Goal: Task Accomplishment & Management: Complete application form

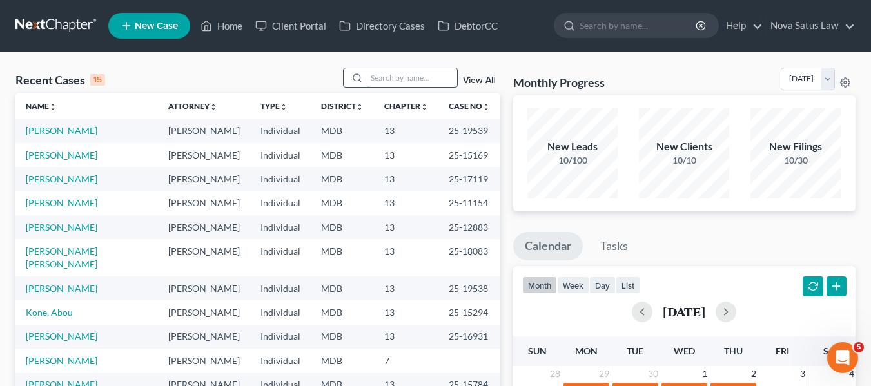
click at [376, 82] on input "search" at bounding box center [412, 77] width 90 height 19
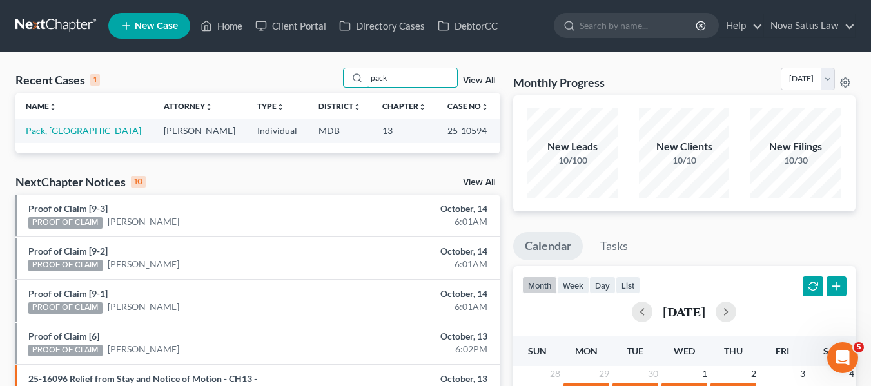
type input "pack"
click at [48, 131] on link "Pack, [GEOGRAPHIC_DATA]" at bounding box center [83, 130] width 115 height 11
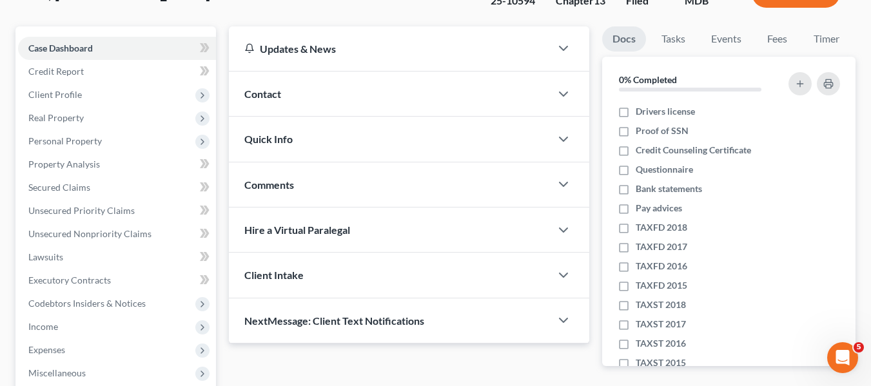
scroll to position [99, 0]
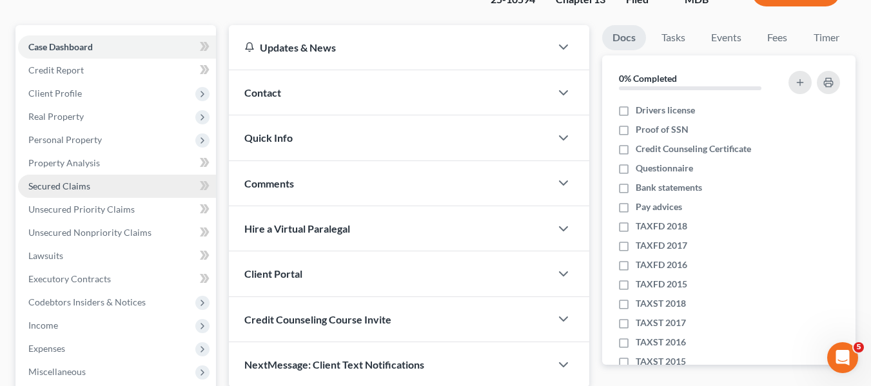
click at [55, 183] on span "Secured Claims" at bounding box center [59, 185] width 62 height 11
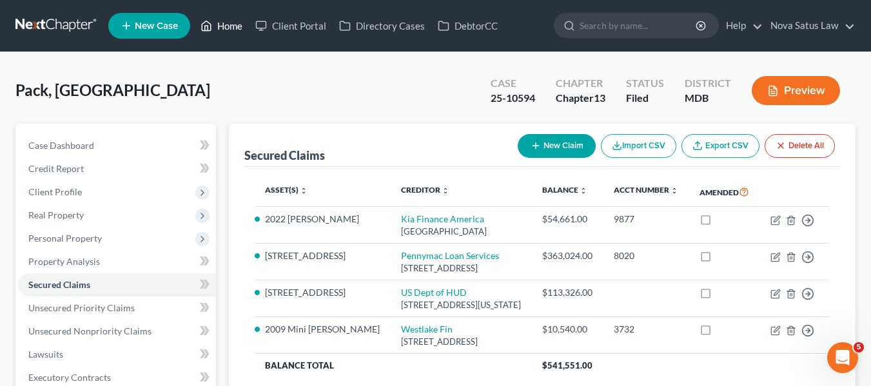
click at [238, 25] on link "Home" at bounding box center [221, 25] width 55 height 23
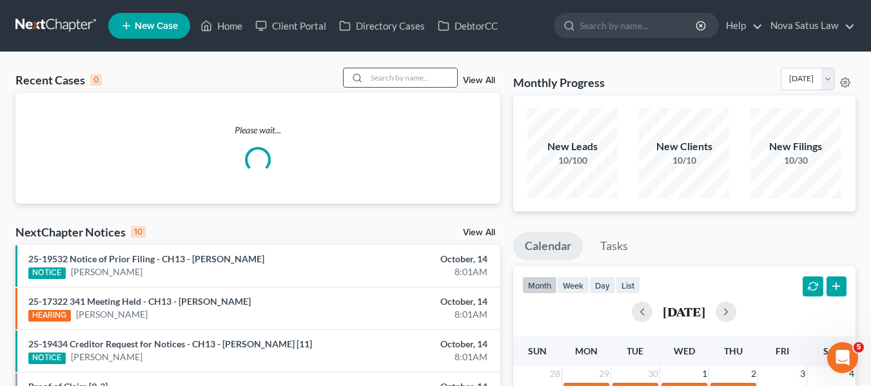
click at [385, 68] on input "search" at bounding box center [412, 77] width 90 height 19
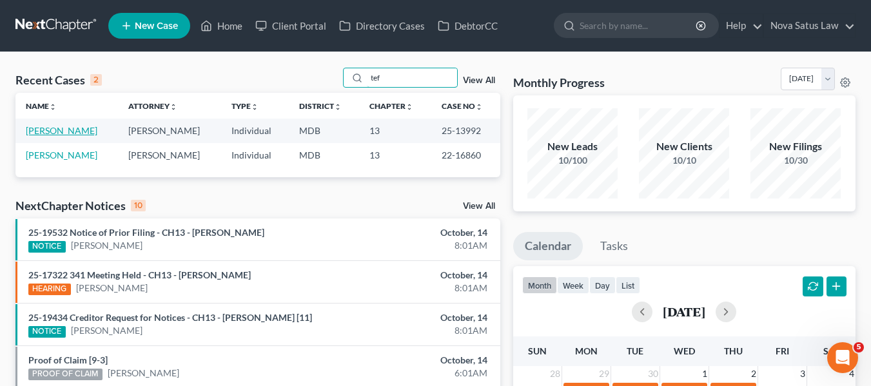
type input "tef"
click at [68, 131] on link "[PERSON_NAME]" at bounding box center [62, 130] width 72 height 11
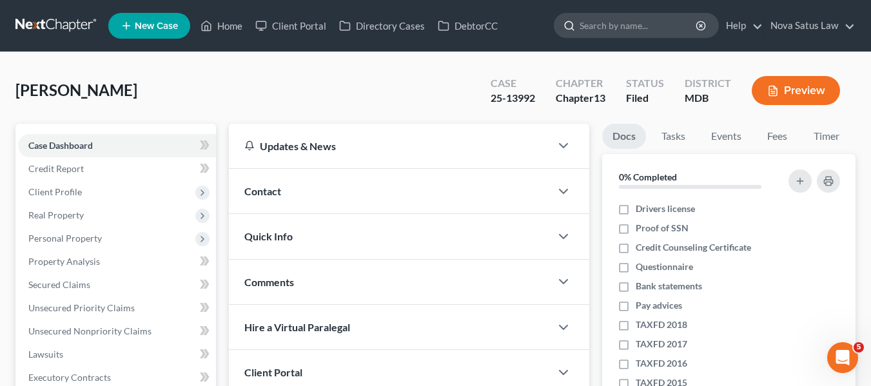
click at [608, 21] on input "search" at bounding box center [638, 26] width 118 height 24
type input "c"
click at [235, 26] on link "Home" at bounding box center [221, 25] width 55 height 23
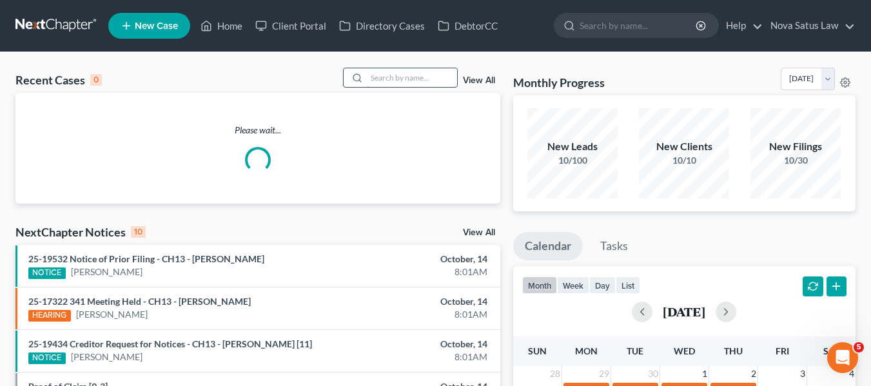
click at [407, 76] on input "search" at bounding box center [412, 77] width 90 height 19
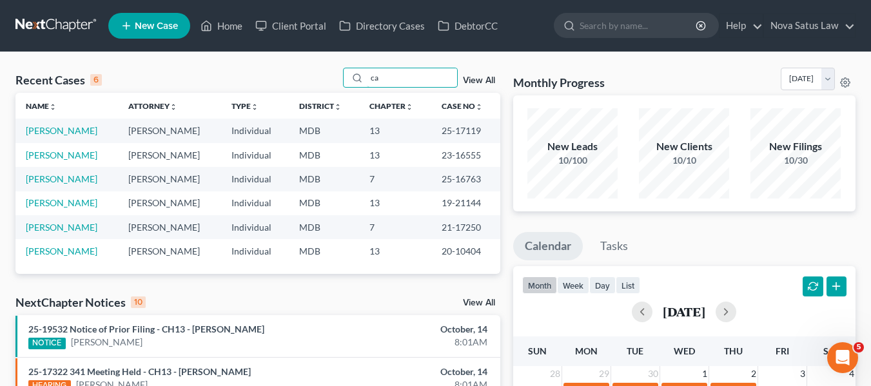
type input "c"
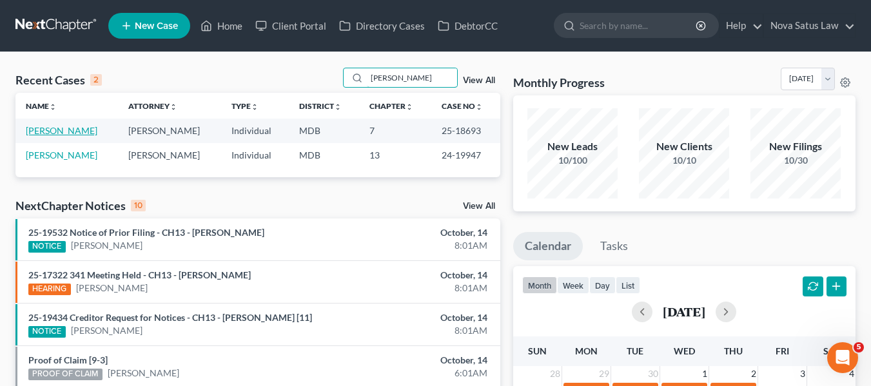
type input "[PERSON_NAME]"
click at [55, 131] on link "[PERSON_NAME]" at bounding box center [62, 130] width 72 height 11
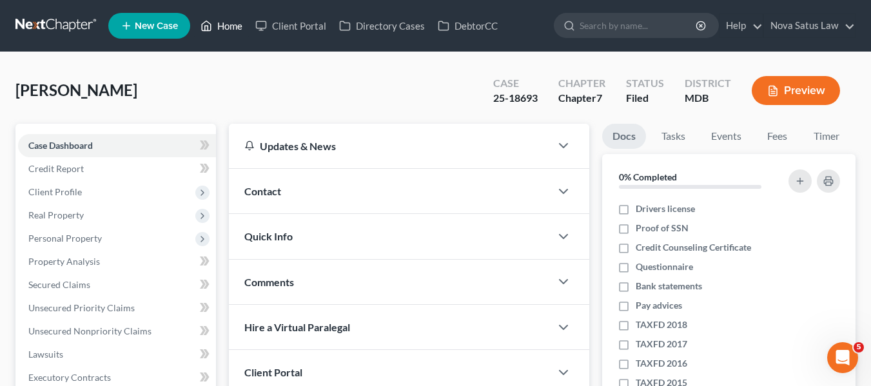
click at [232, 23] on link "Home" at bounding box center [221, 25] width 55 height 23
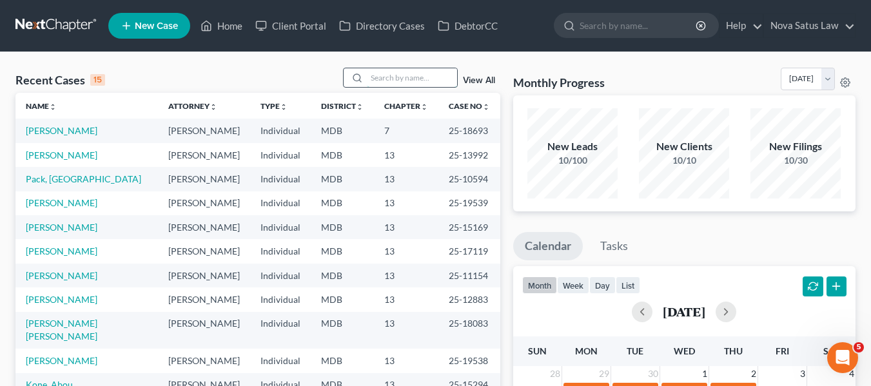
click at [376, 78] on input "search" at bounding box center [412, 77] width 90 height 19
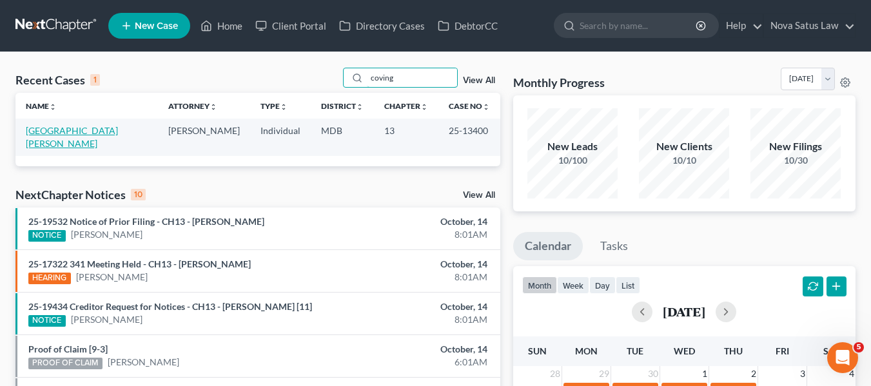
type input "coving"
click at [48, 131] on link "[GEOGRAPHIC_DATA][PERSON_NAME]" at bounding box center [72, 137] width 92 height 24
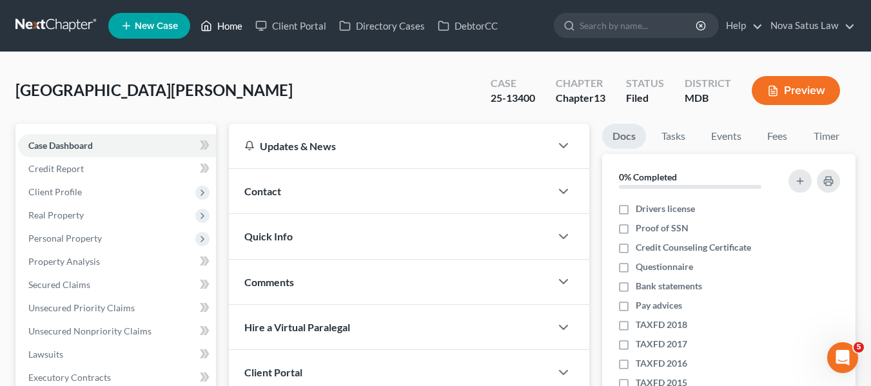
click at [226, 23] on link "Home" at bounding box center [221, 25] width 55 height 23
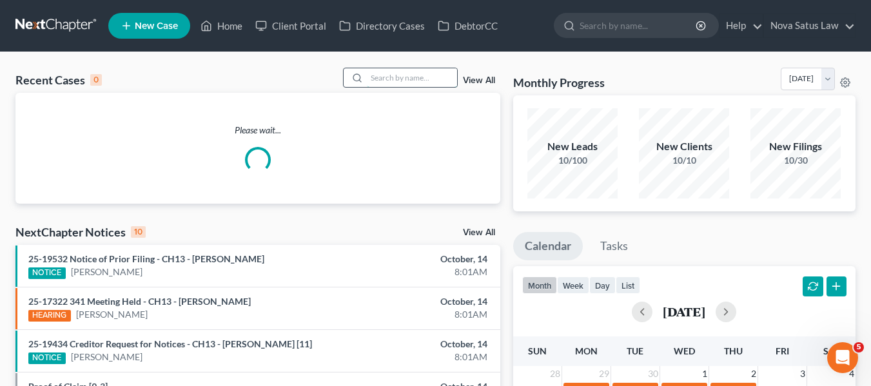
click at [398, 77] on input "search" at bounding box center [412, 77] width 90 height 19
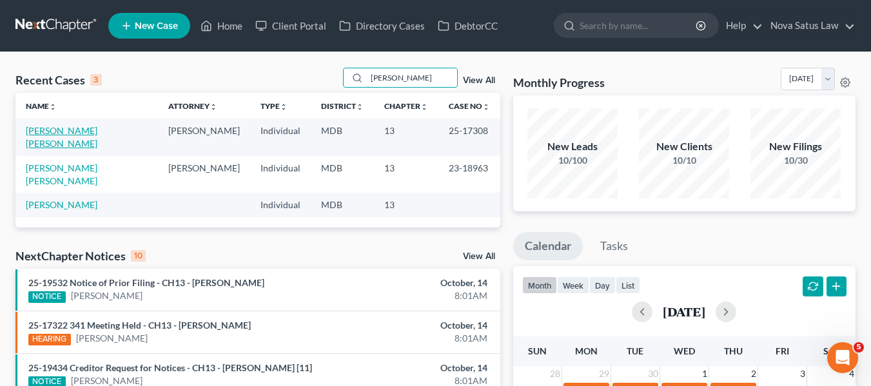
type input "[PERSON_NAME]"
click at [73, 132] on link "[PERSON_NAME] [PERSON_NAME]" at bounding box center [62, 137] width 72 height 24
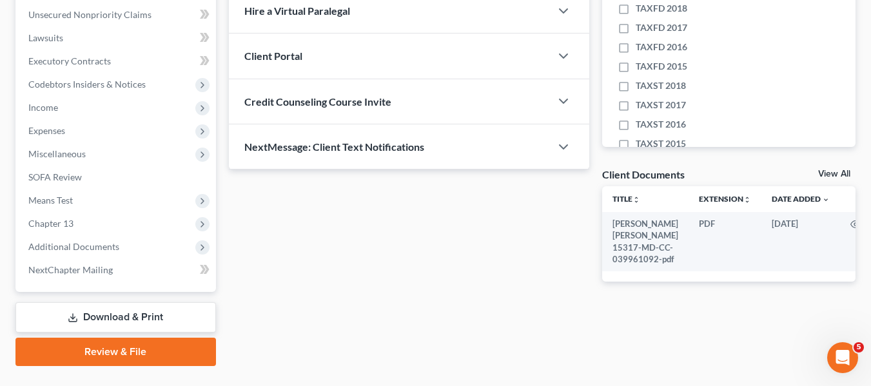
scroll to position [318, 0]
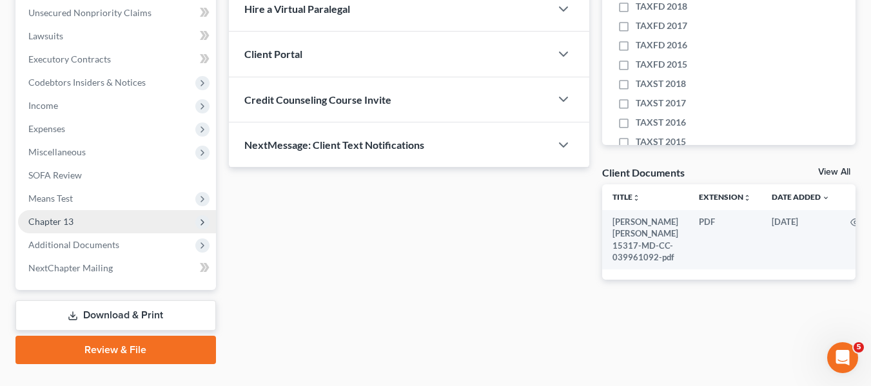
click at [70, 217] on span "Chapter 13" at bounding box center [50, 221] width 45 height 11
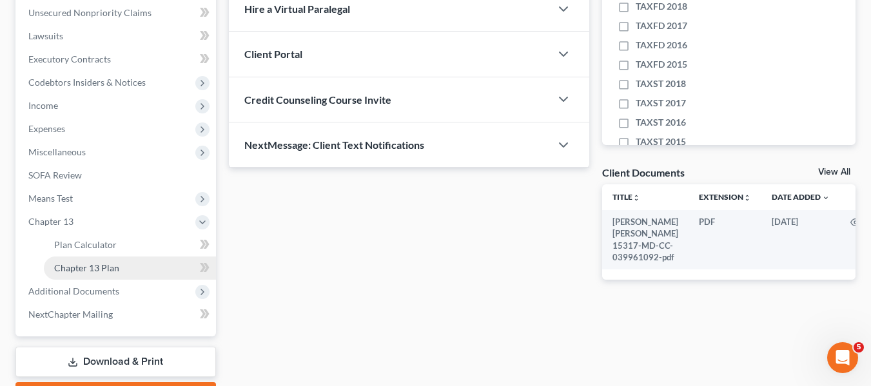
click at [84, 269] on span "Chapter 13 Plan" at bounding box center [86, 267] width 65 height 11
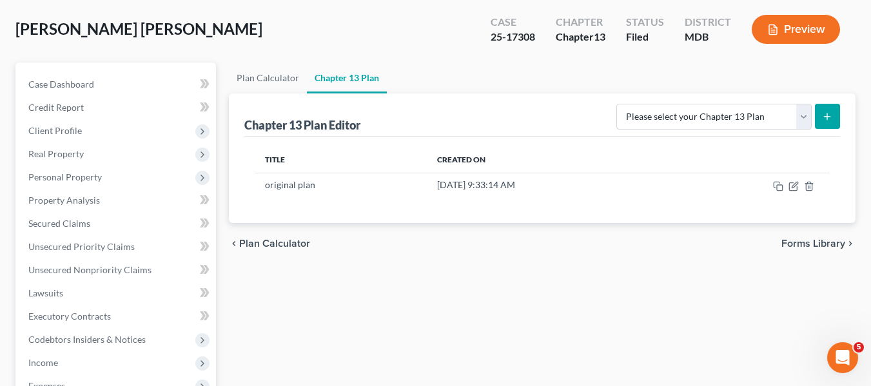
scroll to position [62, 0]
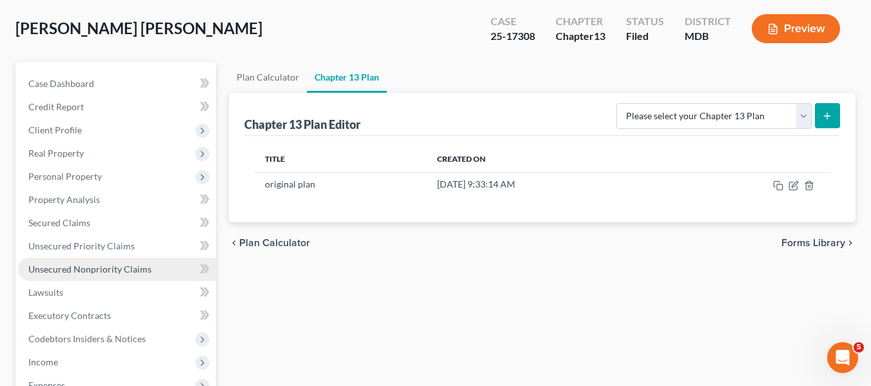
click at [61, 264] on span "Unsecured Nonpriority Claims" at bounding box center [89, 269] width 123 height 11
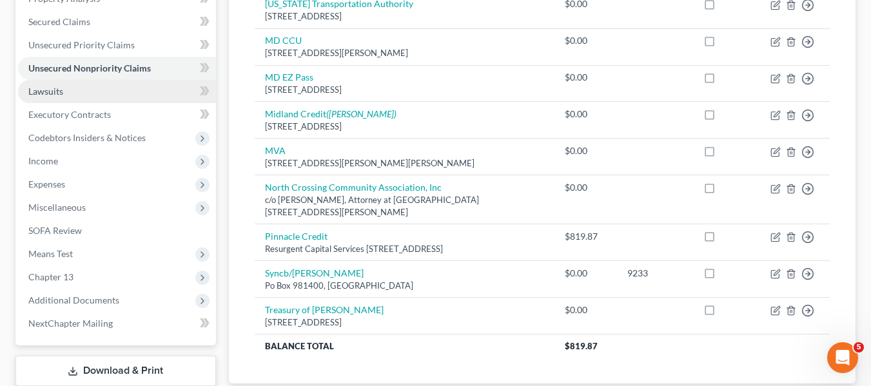
scroll to position [262, 0]
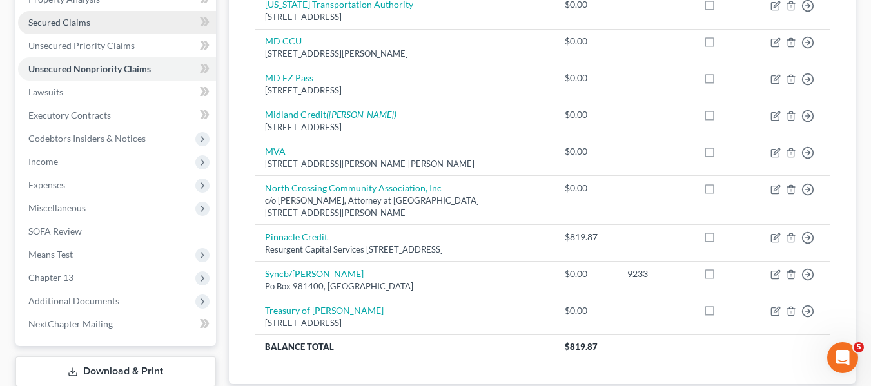
click at [73, 26] on span "Secured Claims" at bounding box center [59, 22] width 62 height 11
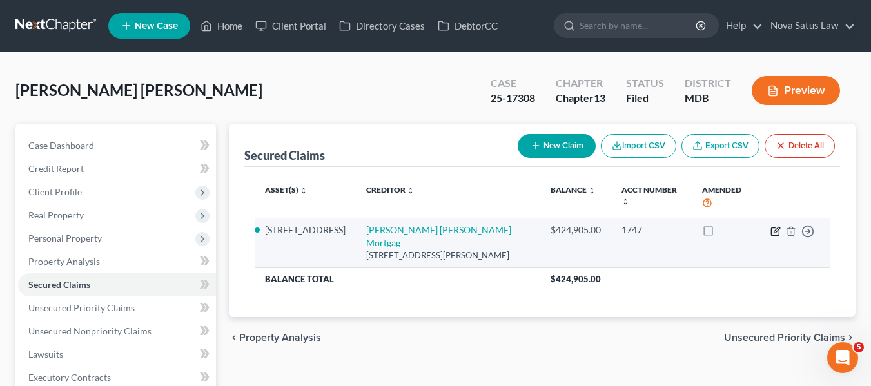
click at [771, 231] on icon "button" at bounding box center [775, 231] width 8 height 8
select select "21"
select select "0"
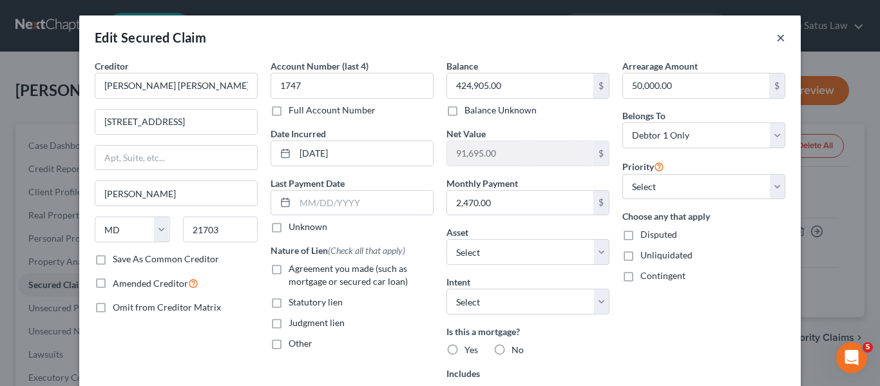
click at [780, 37] on button "×" at bounding box center [780, 37] width 9 height 15
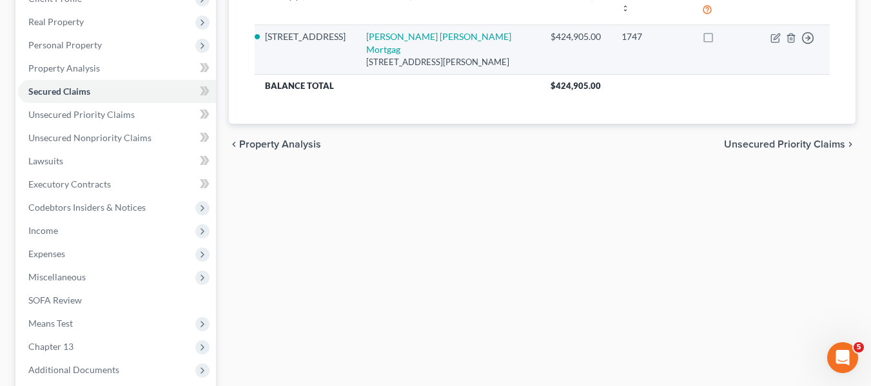
scroll to position [345, 0]
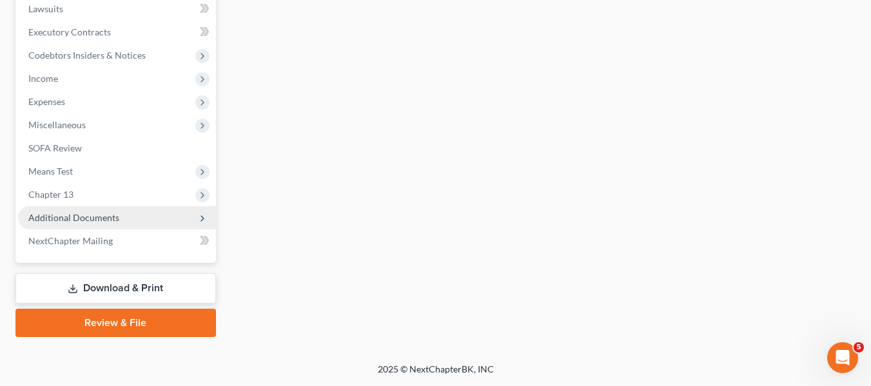
click at [86, 211] on span "Additional Documents" at bounding box center [117, 217] width 198 height 23
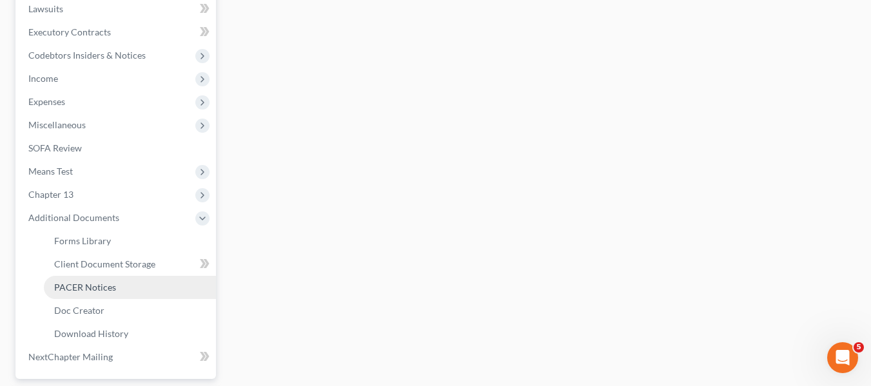
click at [89, 285] on span "PACER Notices" at bounding box center [85, 287] width 62 height 11
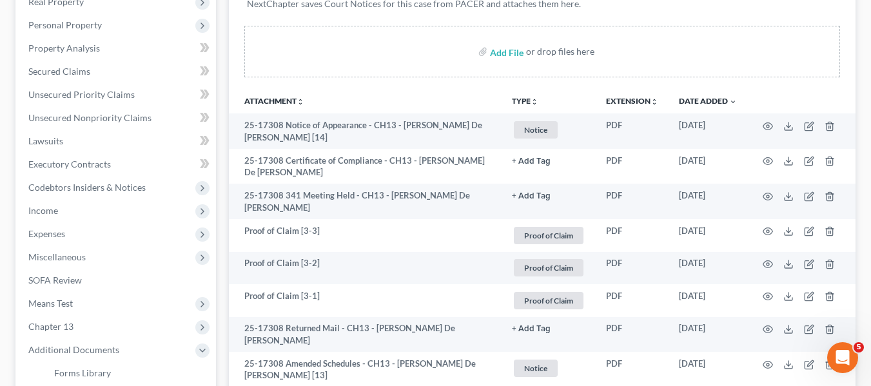
scroll to position [215, 0]
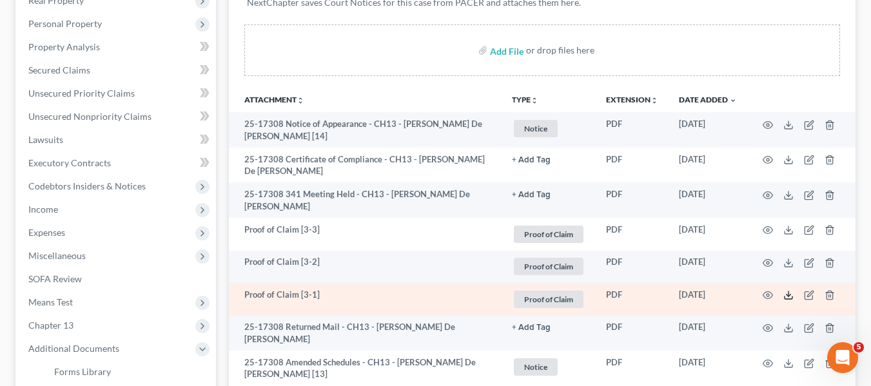
click at [791, 298] on icon at bounding box center [788, 295] width 10 height 10
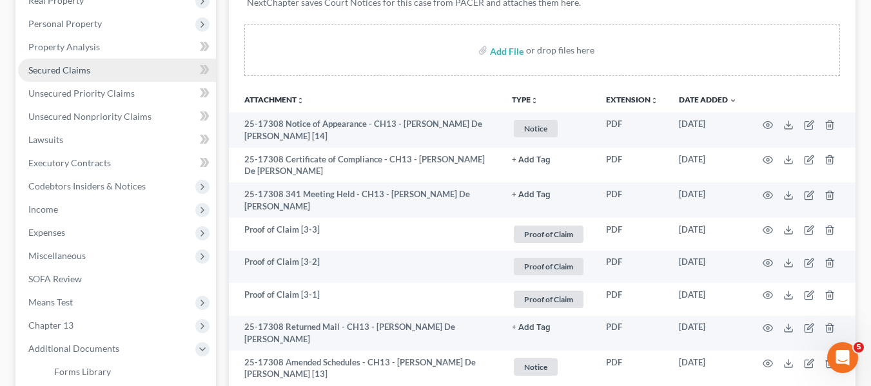
click at [97, 71] on link "Secured Claims" at bounding box center [117, 70] width 198 height 23
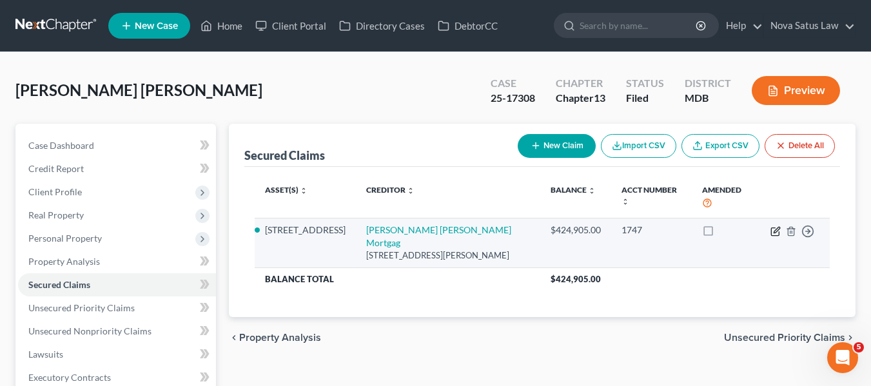
click at [773, 231] on icon "button" at bounding box center [775, 231] width 10 height 10
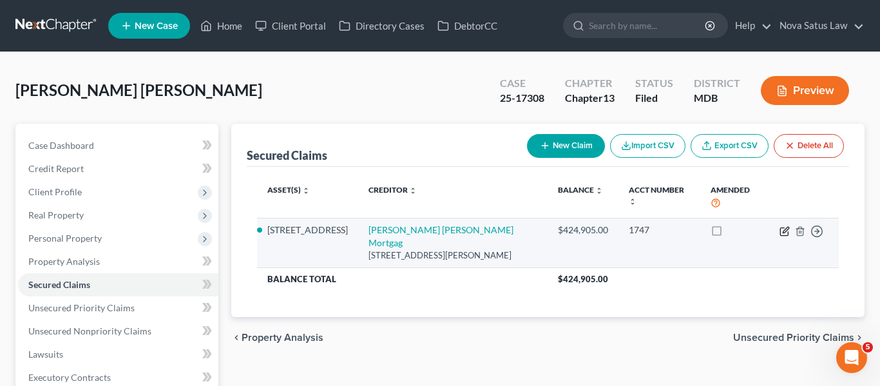
select select "21"
select select "6"
select select "0"
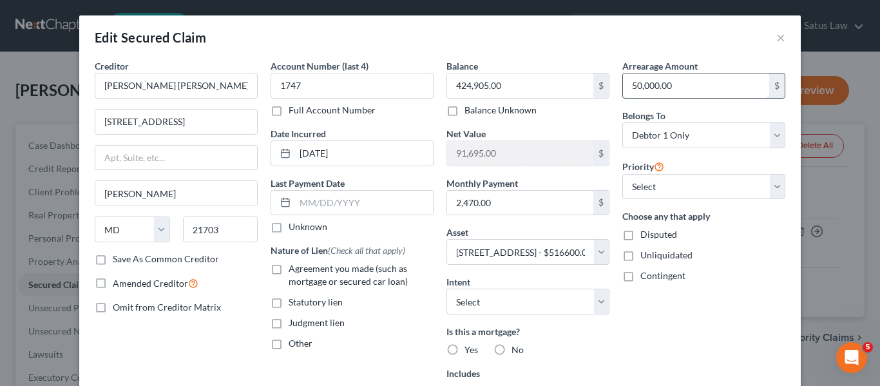
click at [686, 93] on input "50,000.00" at bounding box center [696, 85] width 146 height 24
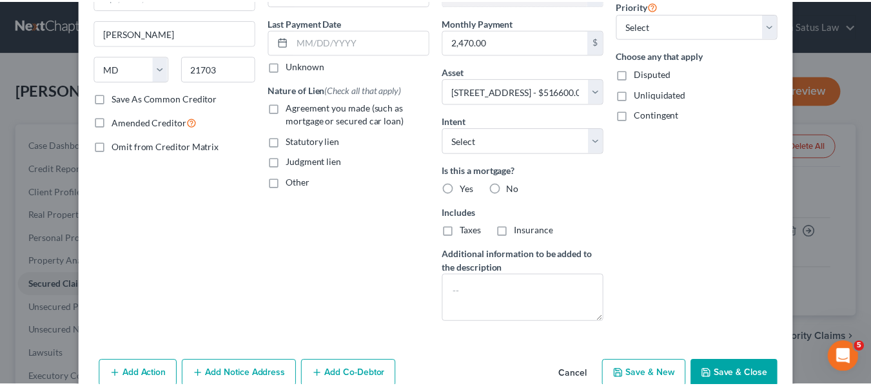
scroll to position [162, 0]
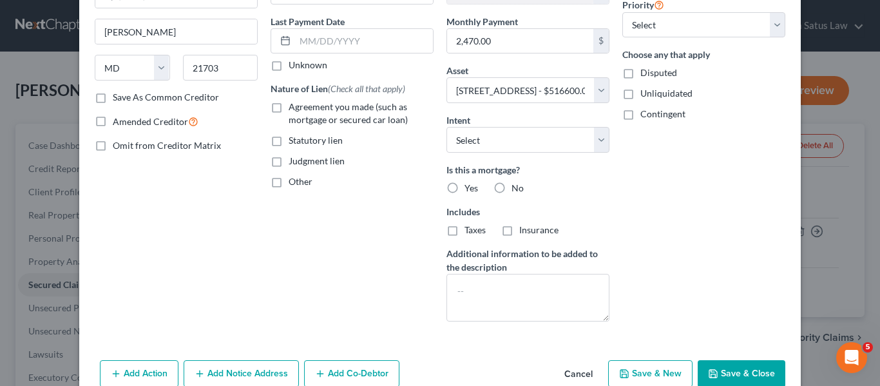
type input "96,837.42"
click at [709, 366] on button "Save & Close" at bounding box center [742, 373] width 88 height 27
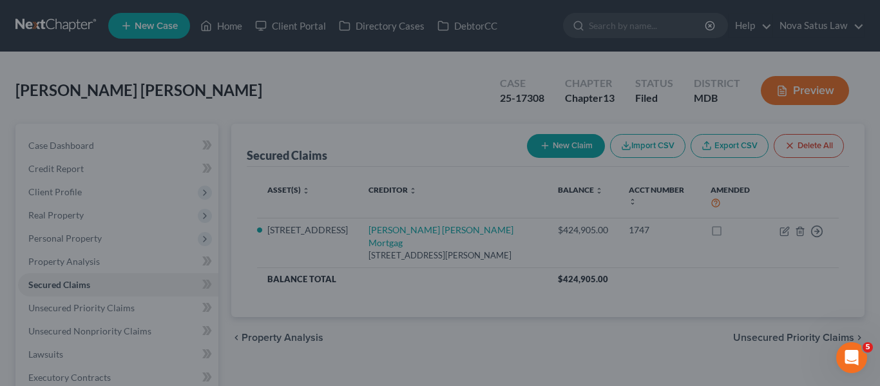
select select "6"
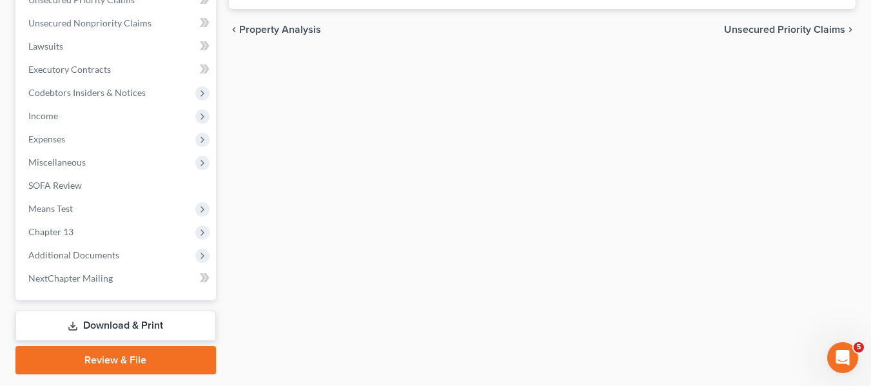
scroll to position [309, 0]
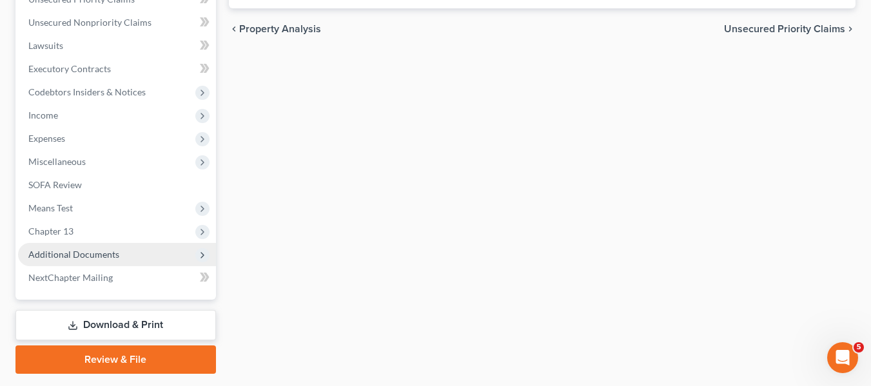
click at [92, 250] on span "Additional Documents" at bounding box center [73, 254] width 91 height 11
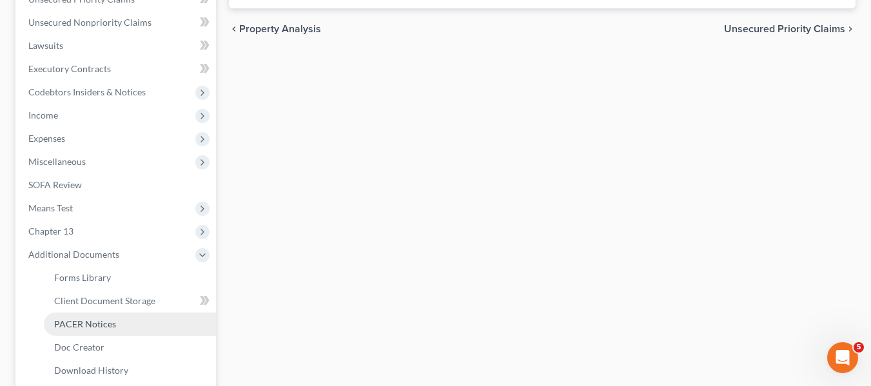
click at [104, 325] on span "PACER Notices" at bounding box center [85, 323] width 62 height 11
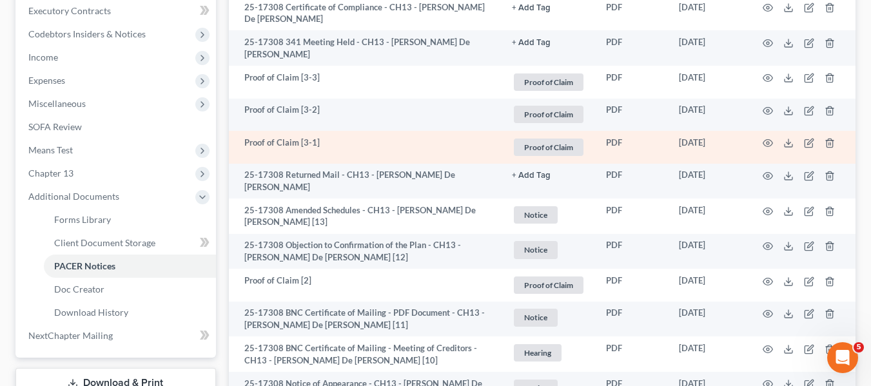
scroll to position [405, 0]
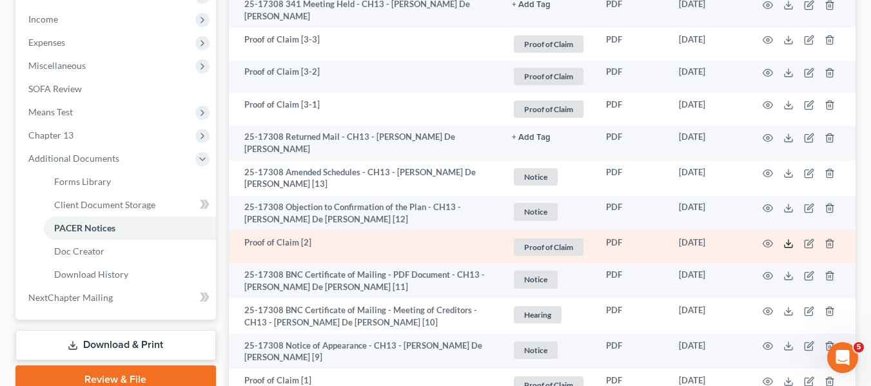
click at [788, 242] on line at bounding box center [788, 242] width 0 height 5
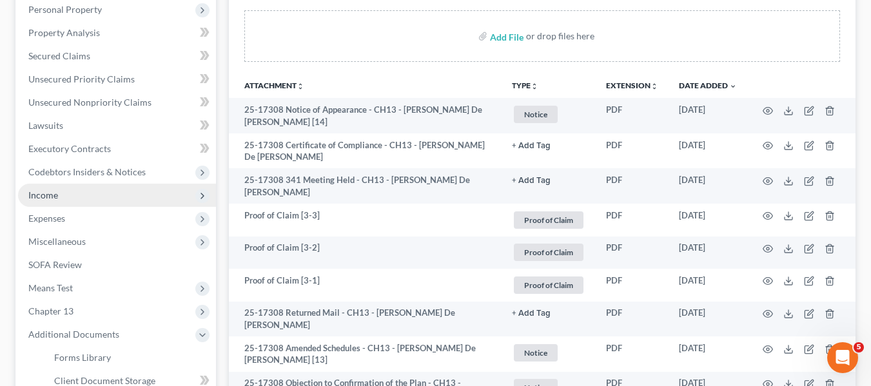
scroll to position [227, 0]
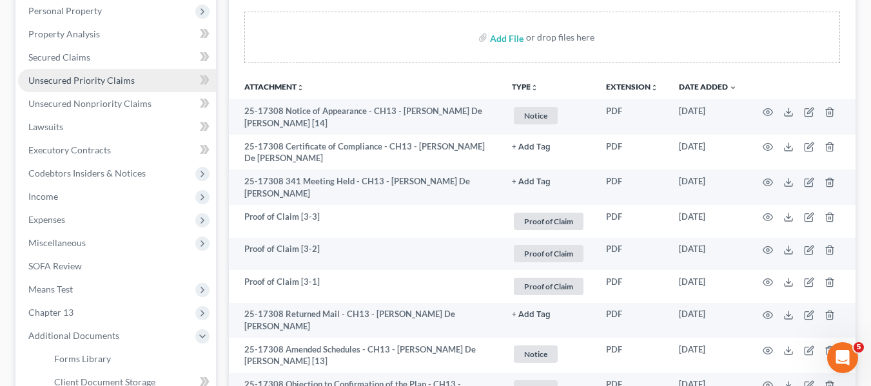
click at [106, 73] on link "Unsecured Priority Claims" at bounding box center [117, 80] width 198 height 23
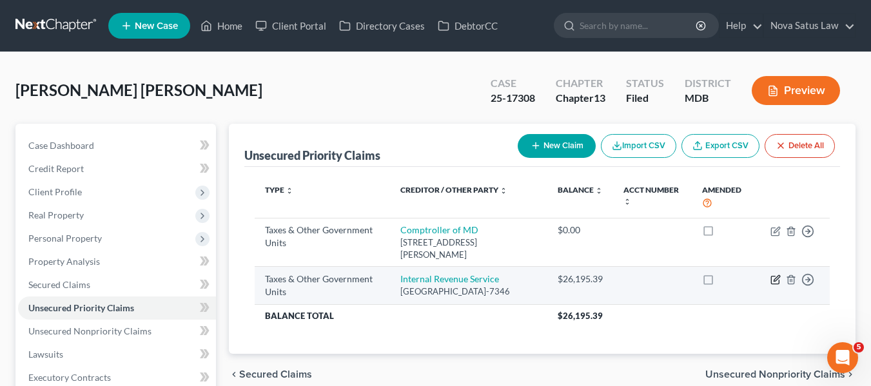
click at [771, 281] on icon "button" at bounding box center [775, 280] width 8 height 8
select select "0"
select select "39"
select select "0"
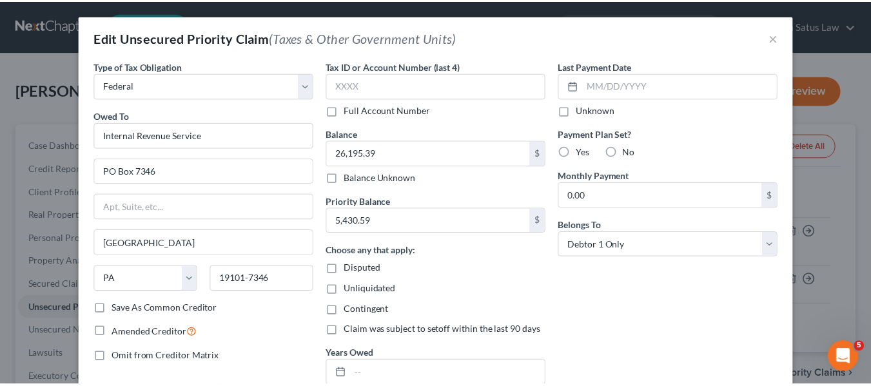
scroll to position [129, 0]
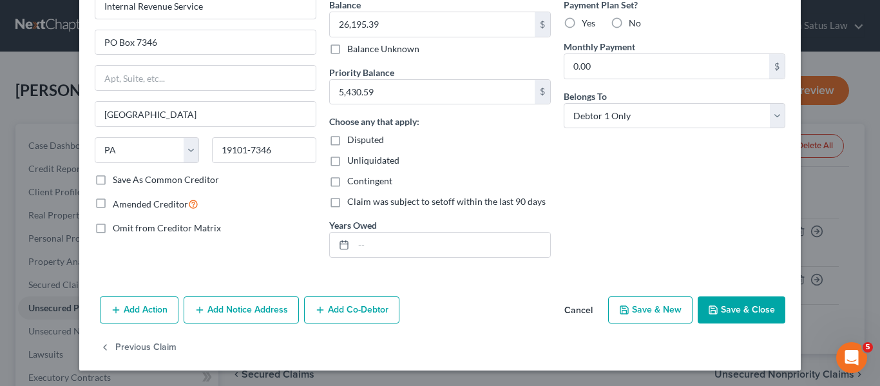
click at [747, 304] on button "Save & Close" at bounding box center [742, 309] width 88 height 27
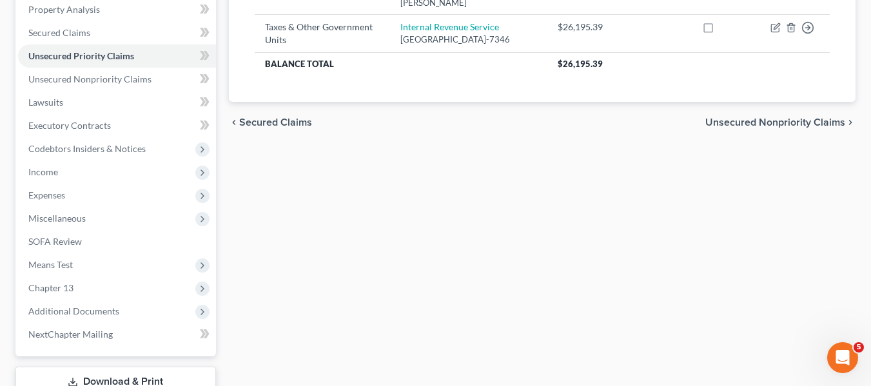
scroll to position [345, 0]
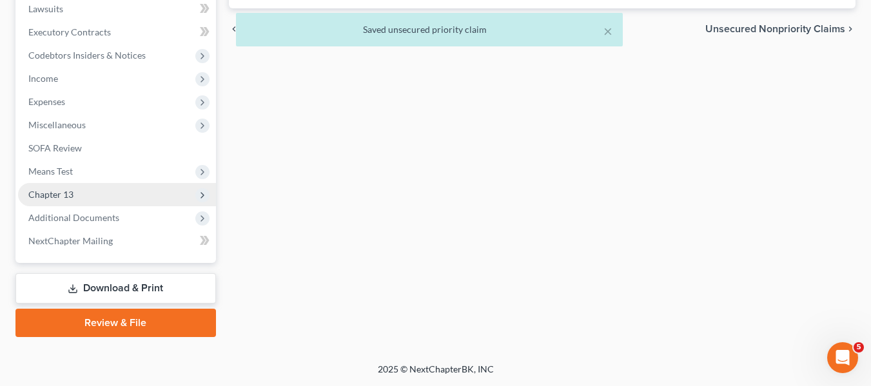
click at [46, 193] on span "Chapter 13" at bounding box center [50, 194] width 45 height 11
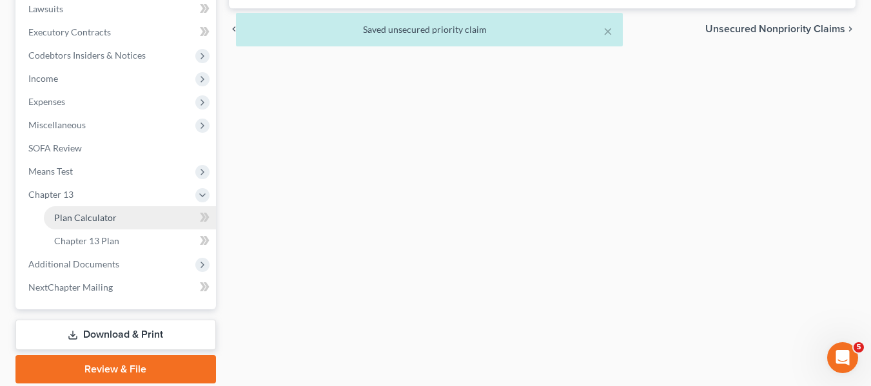
click at [57, 222] on span "Plan Calculator" at bounding box center [85, 217] width 63 height 11
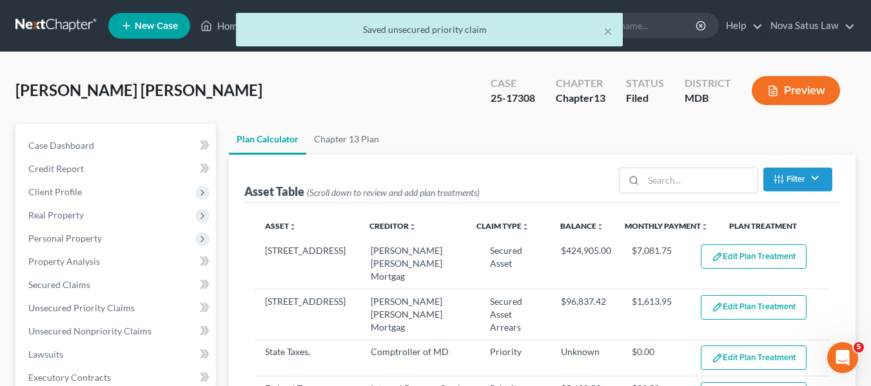
select select "59"
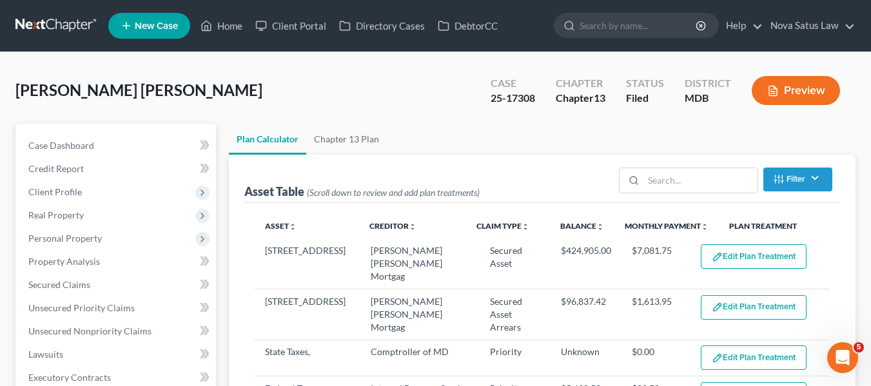
drag, startPoint x: 869, startPoint y: 347, endPoint x: 878, endPoint y: 360, distance: 15.7
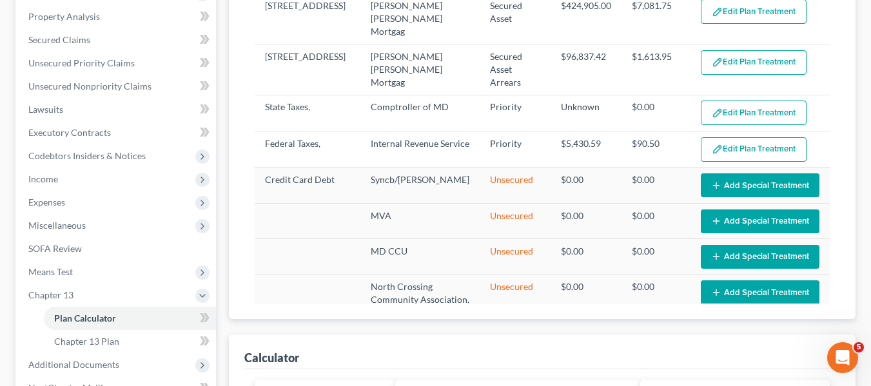
scroll to position [244, 0]
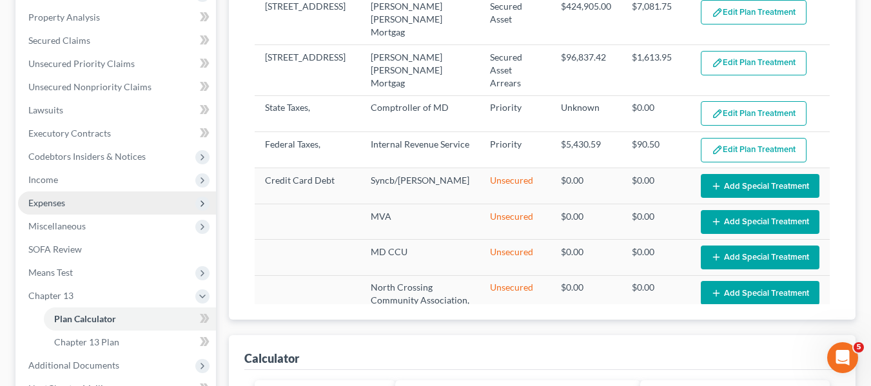
click at [73, 202] on span "Expenses" at bounding box center [117, 202] width 198 height 23
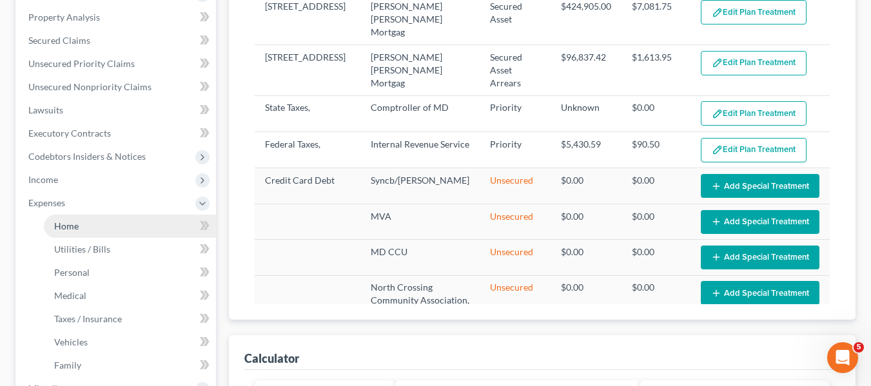
click at [79, 218] on link "Home" at bounding box center [130, 226] width 172 height 23
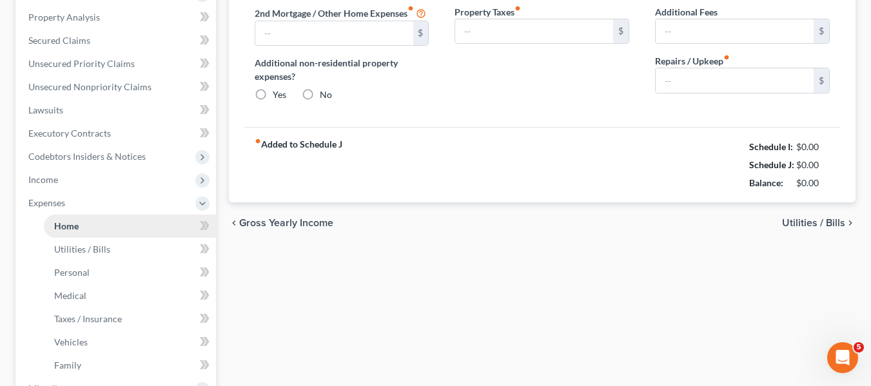
scroll to position [8, 0]
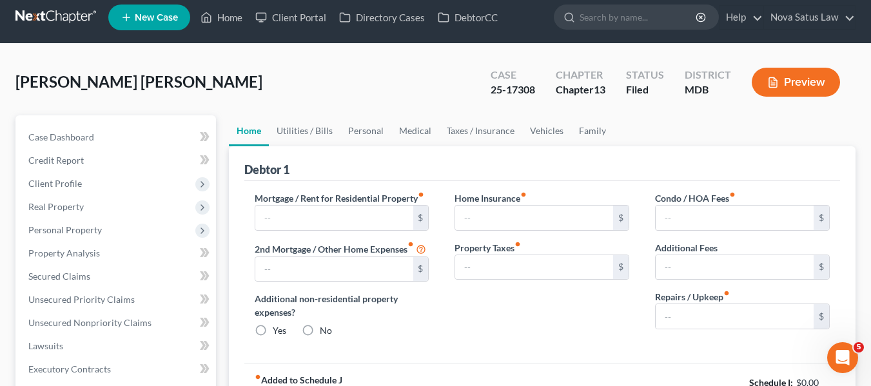
type input "2,400.00"
type input "0.00"
radio input "true"
type input "0.00"
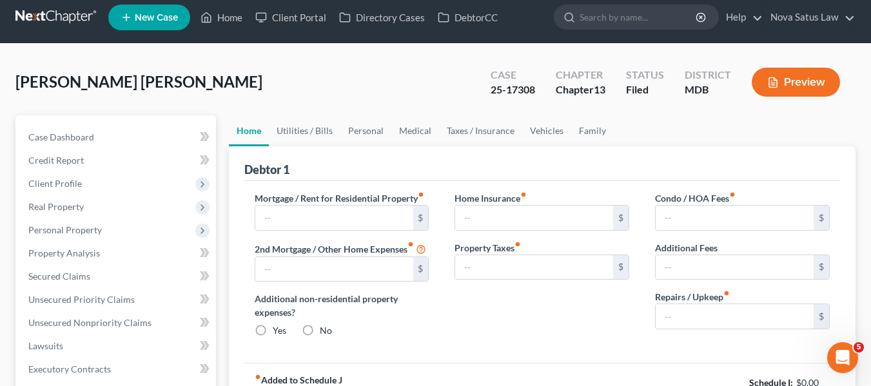
type input "140.00"
type input "0.00"
type input "150.00"
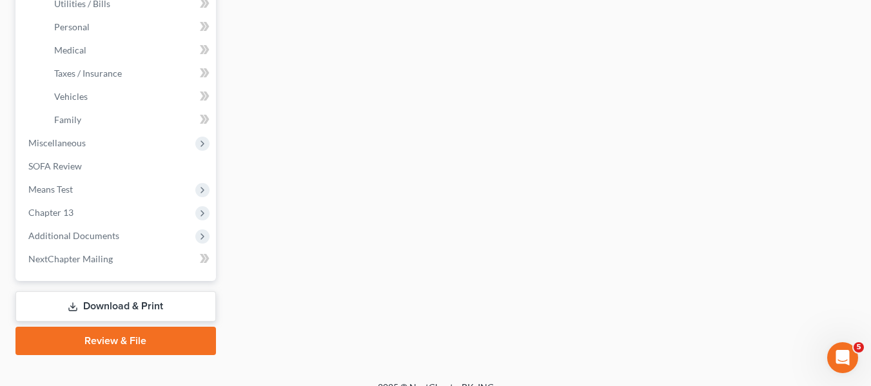
scroll to position [508, 0]
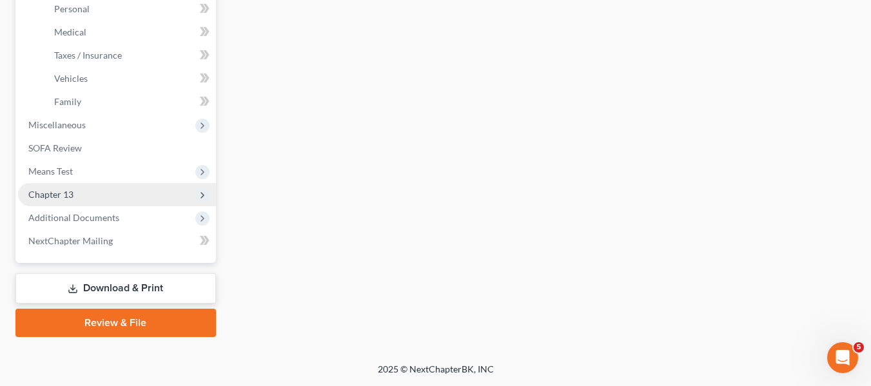
click at [97, 194] on span "Chapter 13" at bounding box center [117, 194] width 198 height 23
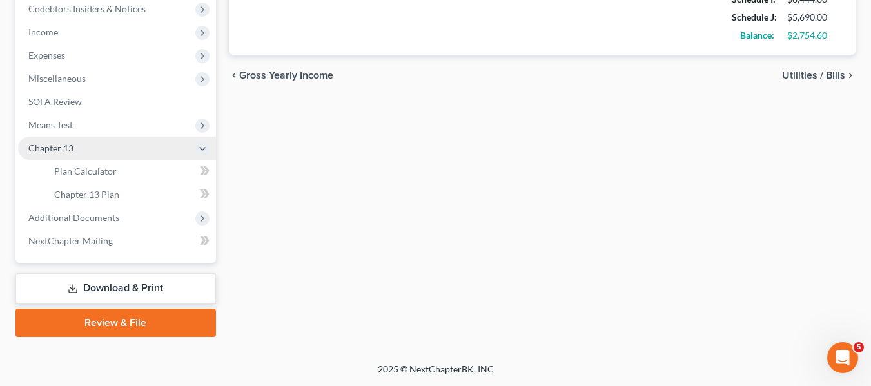
scroll to position [392, 0]
click at [97, 194] on span "Chapter 13 Plan" at bounding box center [86, 194] width 65 height 11
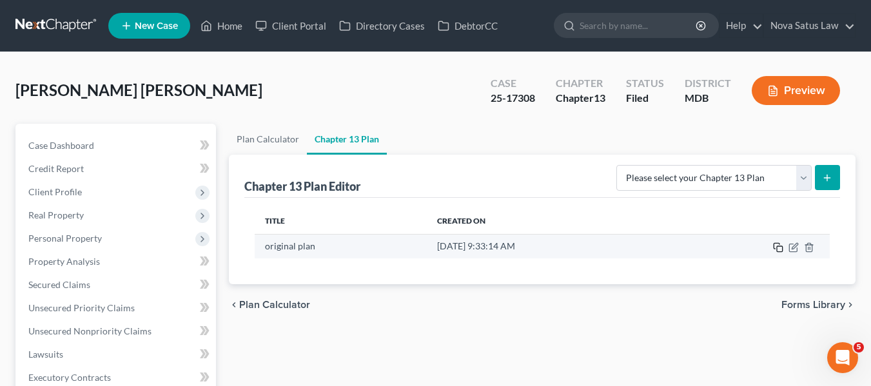
click at [781, 244] on icon "button" at bounding box center [778, 247] width 10 height 10
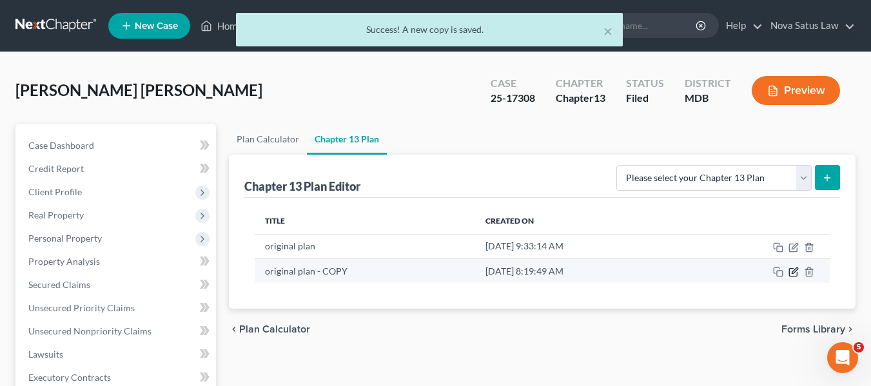
click at [793, 273] on icon "button" at bounding box center [793, 272] width 10 height 10
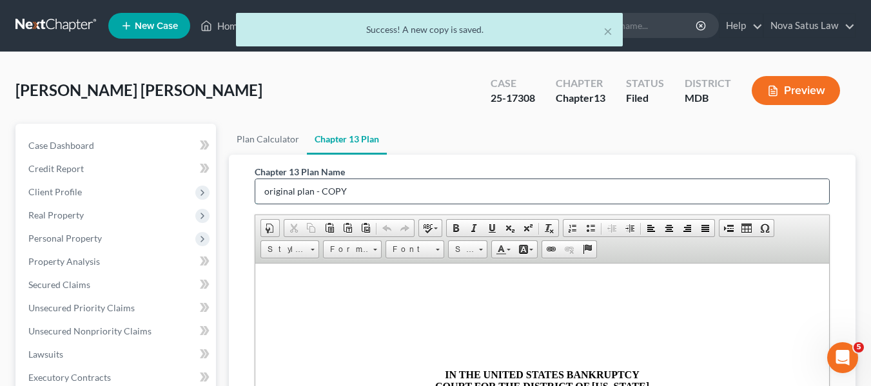
click at [460, 189] on input "original plan - COPY" at bounding box center [542, 191] width 574 height 24
type input "o"
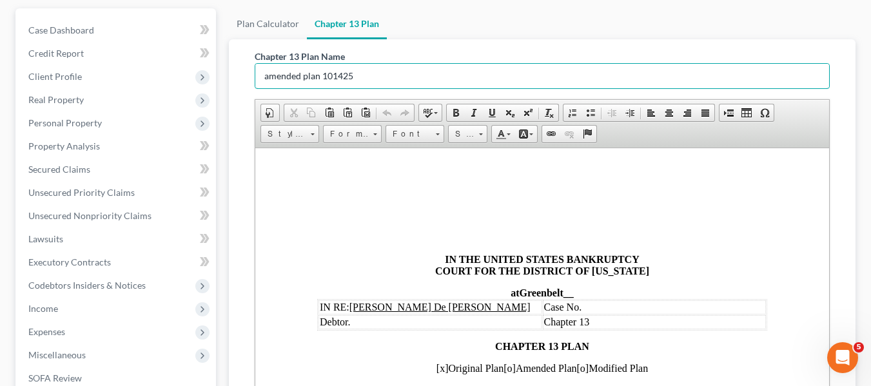
scroll to position [81, 0]
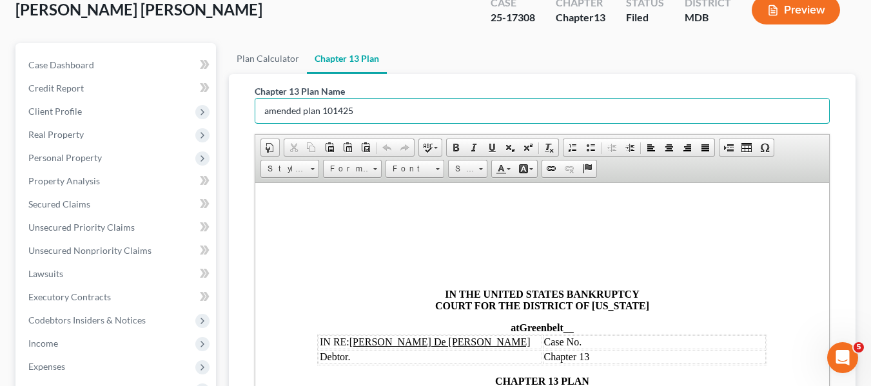
type input "amended plan 101425"
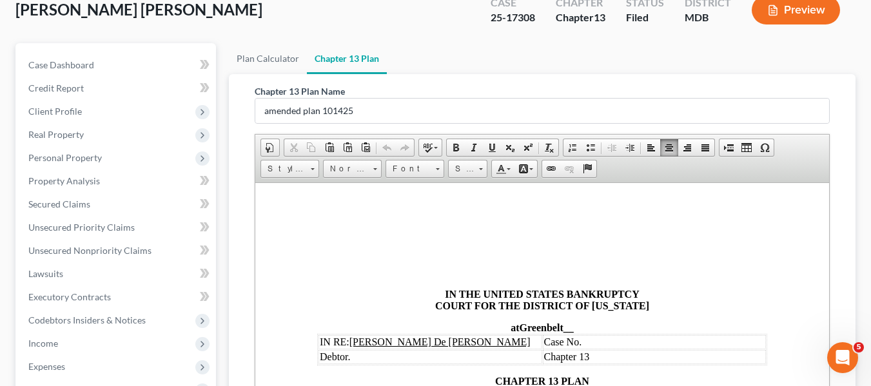
click at [590, 338] on td "Case No." at bounding box center [654, 341] width 224 height 14
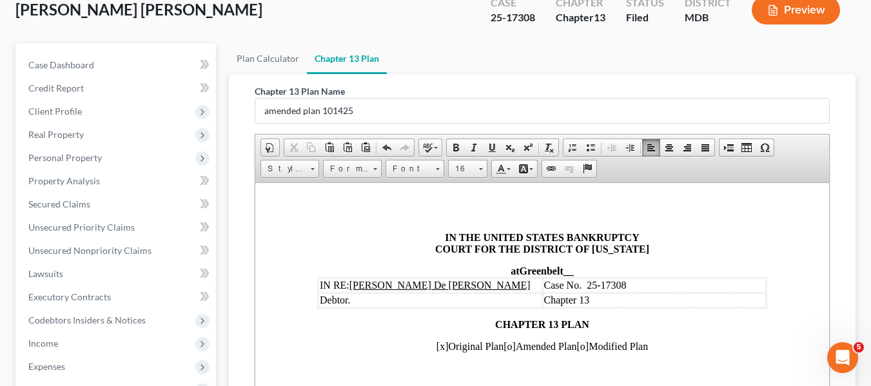
scroll to position [148, 0]
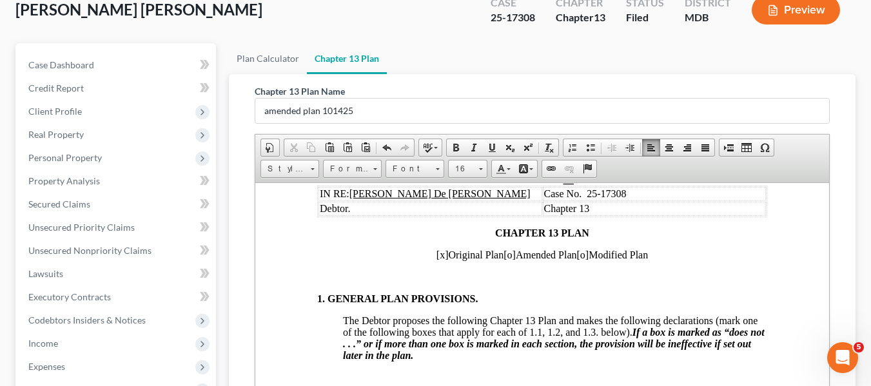
click at [436, 256] on span "[x]" at bounding box center [442, 254] width 12 height 11
click at [503, 255] on span "[o]" at bounding box center [509, 254] width 12 height 11
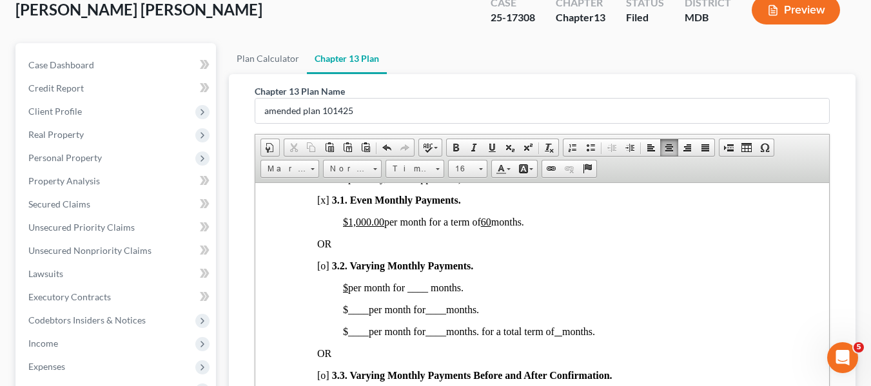
scroll to position [970, 0]
click at [321, 204] on span "[x]" at bounding box center [322, 198] width 12 height 11
click at [348, 226] on u "$1,000.00" at bounding box center [362, 220] width 41 height 11
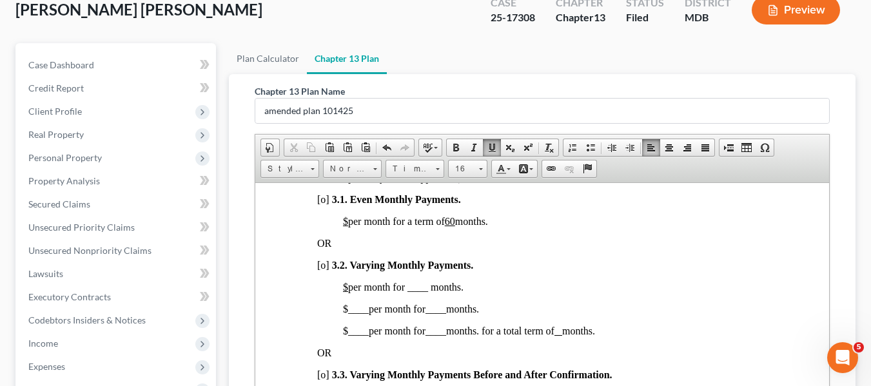
click at [454, 226] on u "60" at bounding box center [449, 220] width 10 height 11
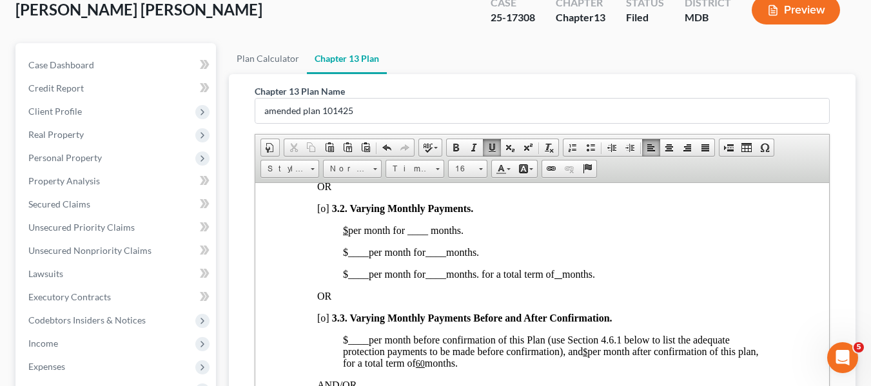
scroll to position [1035, 0]
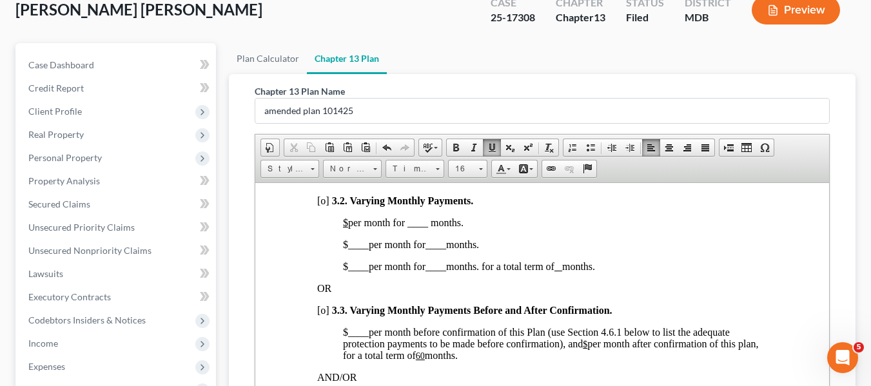
click at [320, 206] on span "[o]" at bounding box center [322, 200] width 12 height 11
click at [347, 227] on u "$" at bounding box center [344, 222] width 5 height 11
click at [447, 227] on span "$1,200.00 per month for ____ months." at bounding box center [421, 222] width 159 height 11
click at [349, 249] on span "____" at bounding box center [357, 243] width 21 height 11
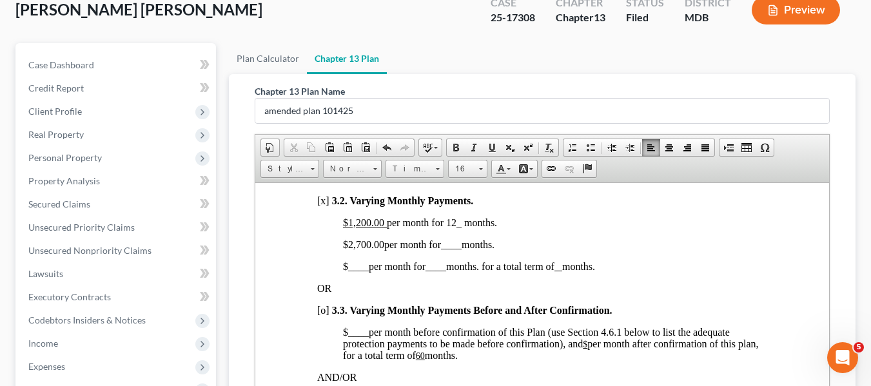
click at [447, 249] on span "$2,700.00 per month for ____ months." at bounding box center [417, 243] width 151 height 11
click at [342, 271] on span "$ ____ per month for ____ months. for a total term of months." at bounding box center [468, 265] width 252 height 11
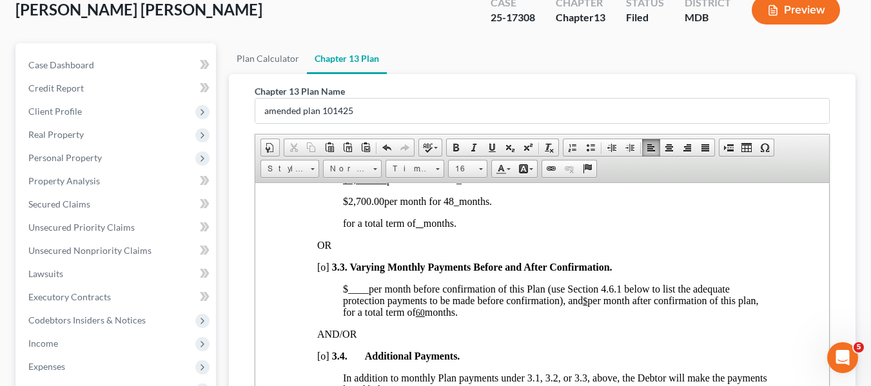
click at [424, 317] on u "60" at bounding box center [419, 312] width 9 height 10
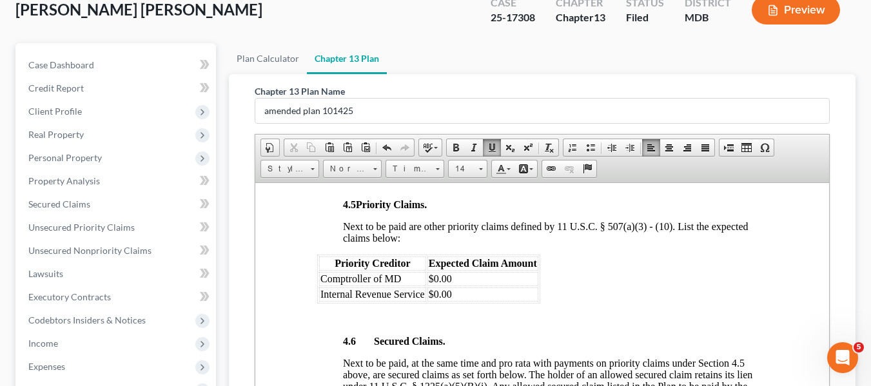
scroll to position [1886, 0]
click at [468, 300] on td "$0.00" at bounding box center [482, 293] width 111 height 14
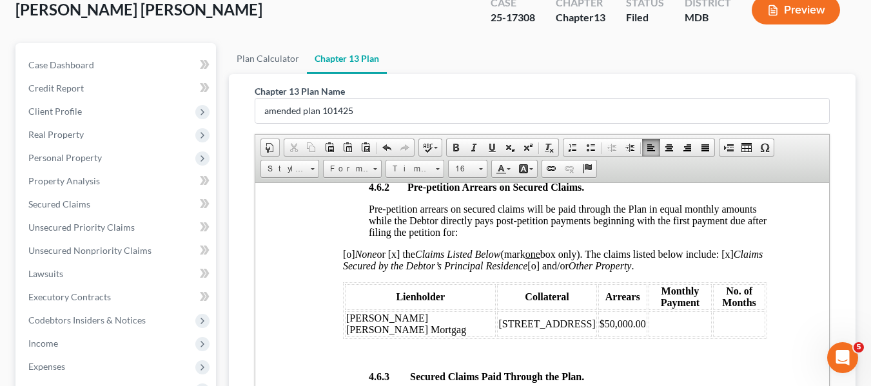
scroll to position [2331, 0]
click at [599, 328] on span "$50,000.00" at bounding box center [622, 322] width 46 height 11
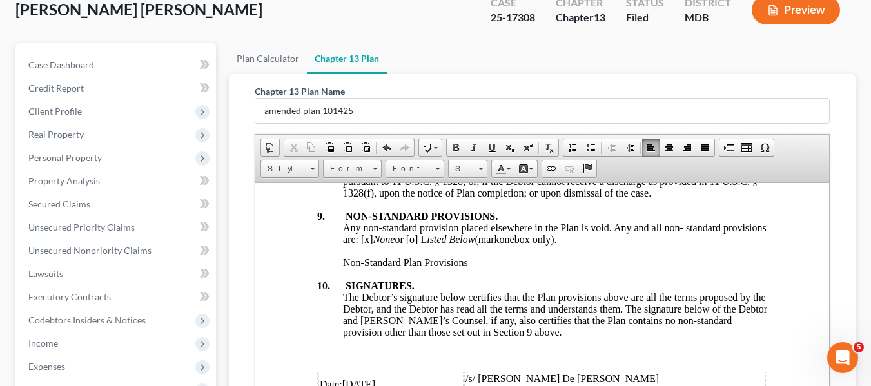
scroll to position [5016, 0]
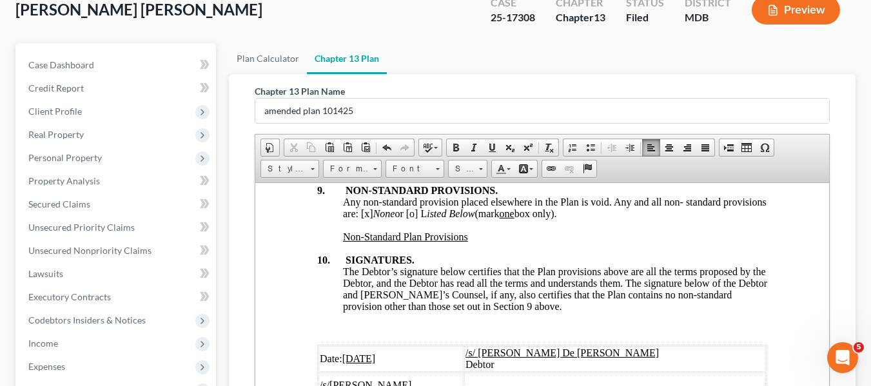
click at [345, 352] on u "[DATE]" at bounding box center [359, 357] width 34 height 11
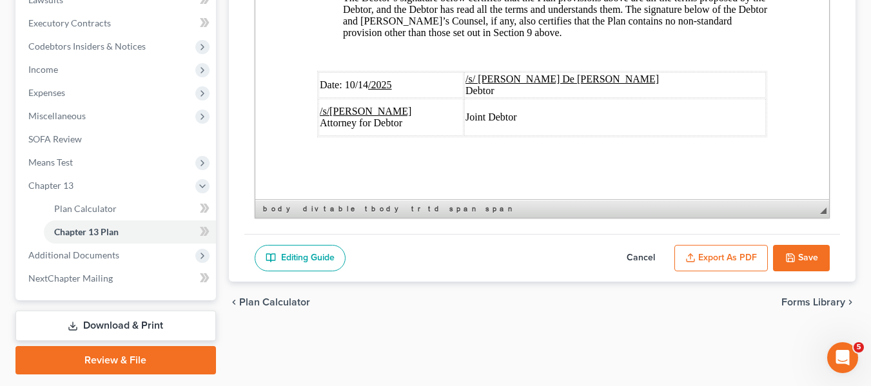
scroll to position [392, 0]
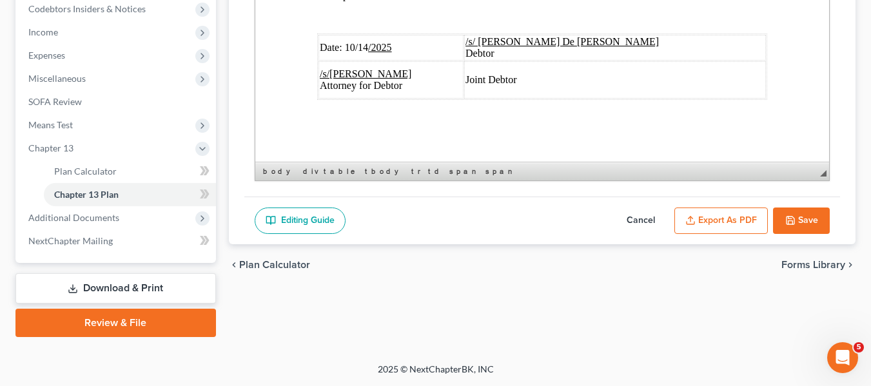
click at [693, 231] on button "Export as PDF" at bounding box center [720, 220] width 93 height 27
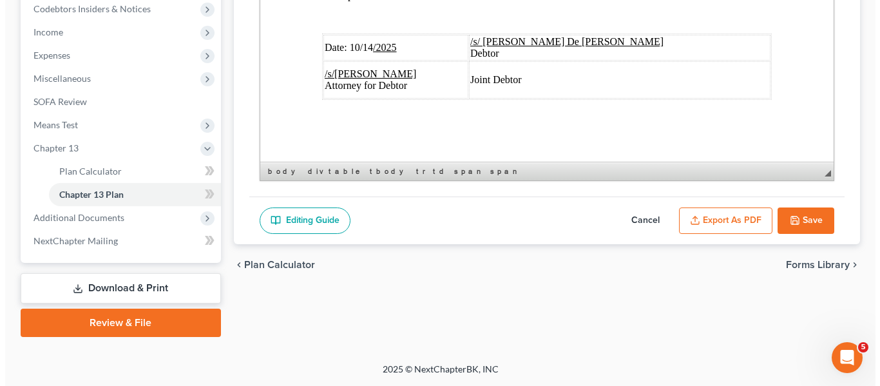
scroll to position [4970, 0]
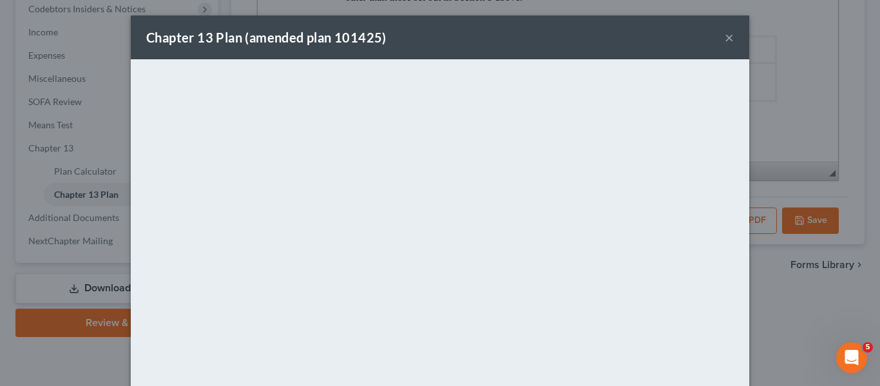
click at [445, 38] on div "Chapter 13 Plan (amended plan 101425) ×" at bounding box center [440, 37] width 619 height 44
click at [725, 41] on button "×" at bounding box center [729, 37] width 9 height 15
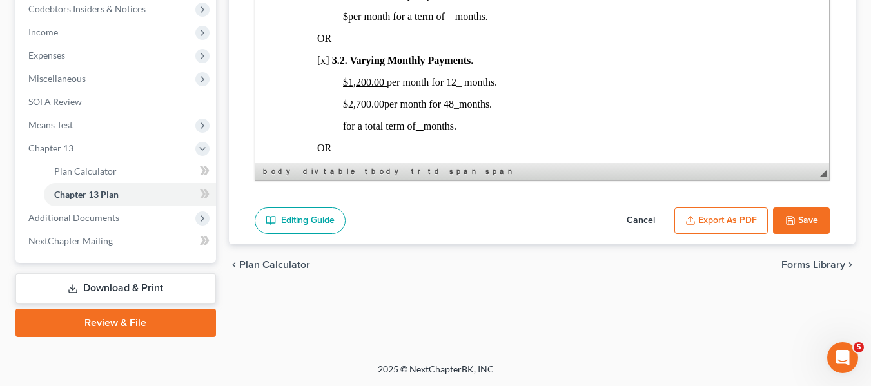
scroll to position [872, 0]
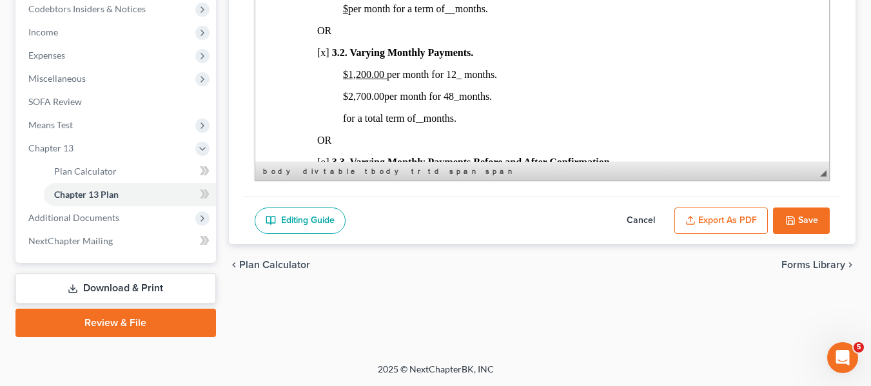
click at [785, 221] on icon "button" at bounding box center [790, 220] width 10 height 10
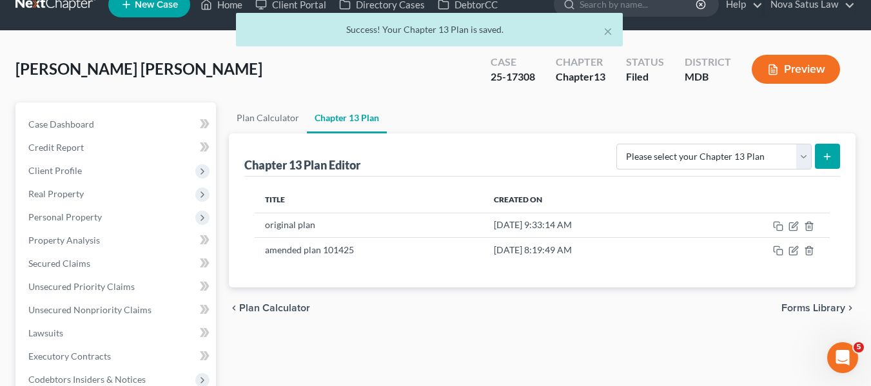
scroll to position [0, 0]
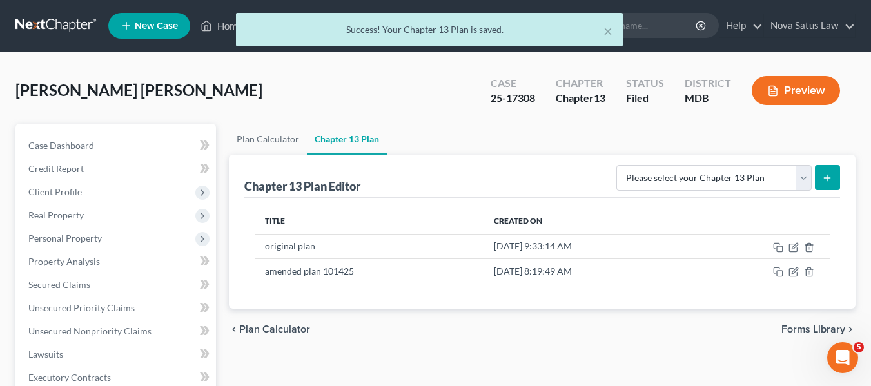
click at [220, 29] on div "× Success! Your Chapter 13 Plan is saved." at bounding box center [429, 33] width 871 height 40
click at [220, 26] on div "× Success! Your Chapter 13 Plan is saved." at bounding box center [429, 33] width 871 height 40
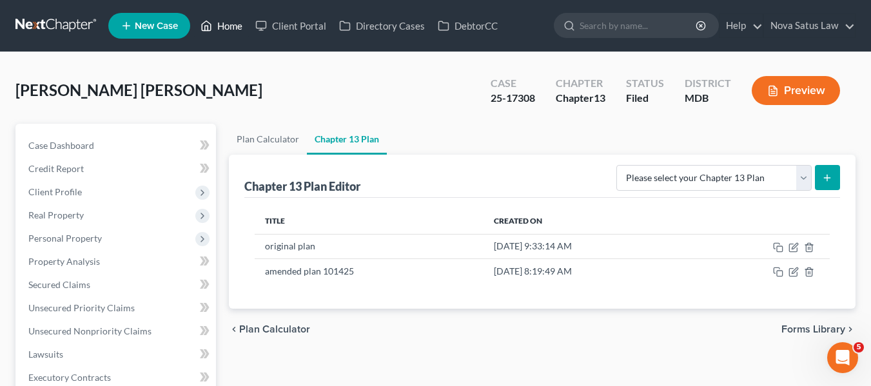
click at [224, 30] on link "Home" at bounding box center [221, 25] width 55 height 23
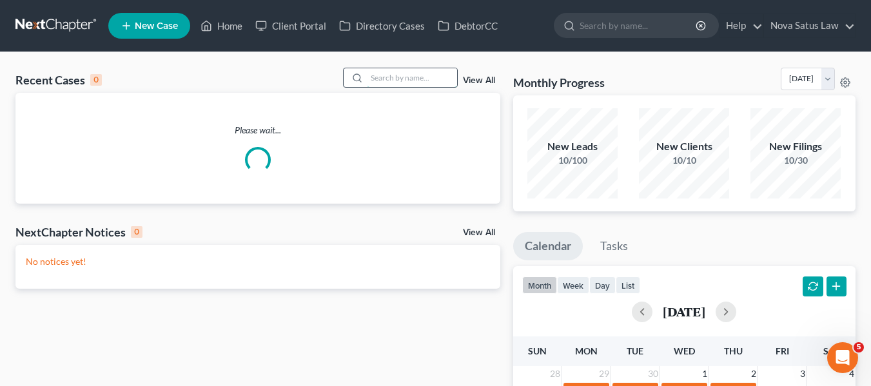
click at [397, 76] on input "search" at bounding box center [412, 77] width 90 height 19
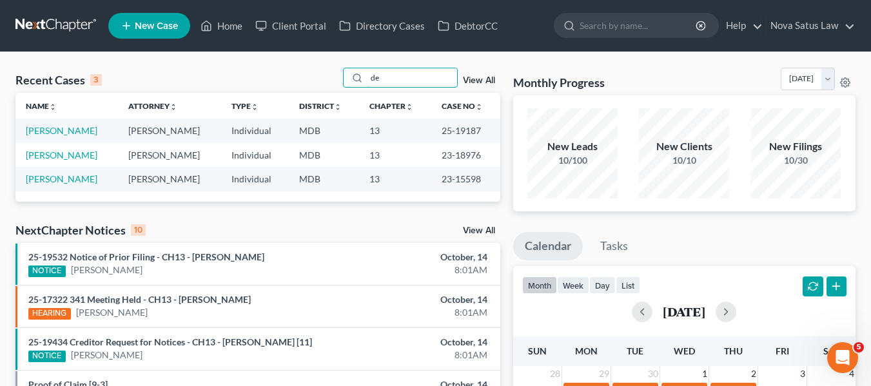
type input "d"
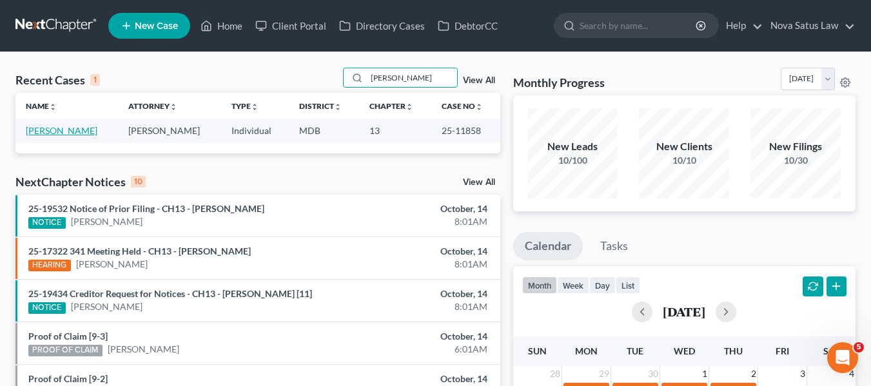
type input "[PERSON_NAME]"
click at [34, 131] on link "[PERSON_NAME]" at bounding box center [62, 130] width 72 height 11
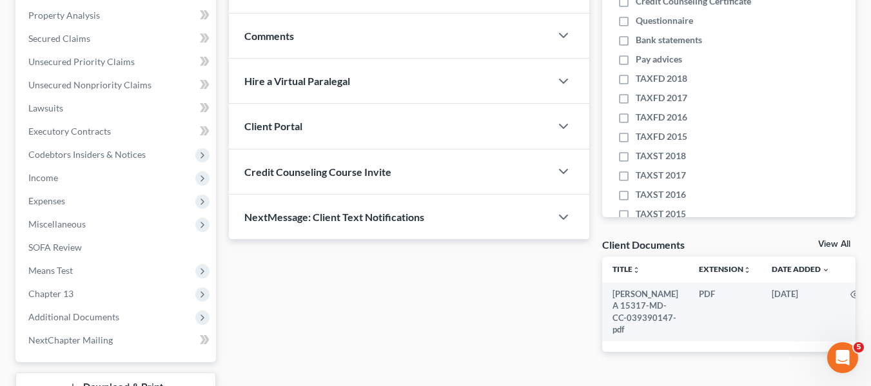
scroll to position [247, 0]
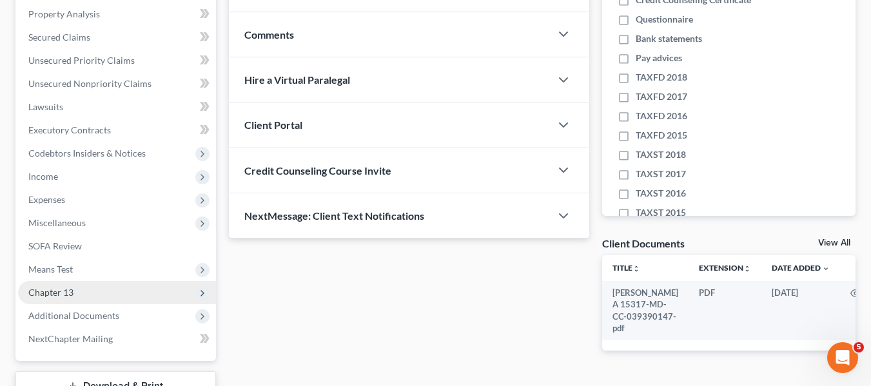
click at [60, 287] on span "Chapter 13" at bounding box center [50, 292] width 45 height 11
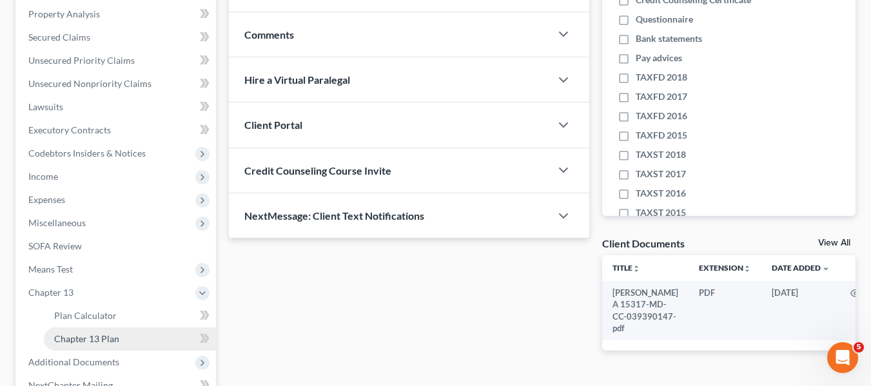
click at [87, 335] on span "Chapter 13 Plan" at bounding box center [86, 338] width 65 height 11
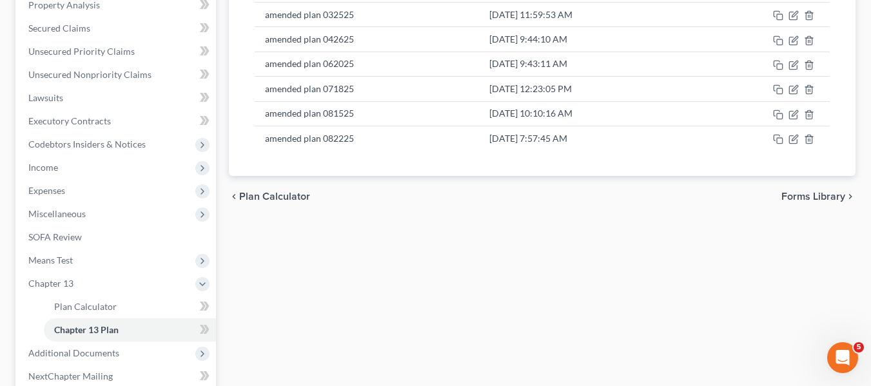
scroll to position [257, 0]
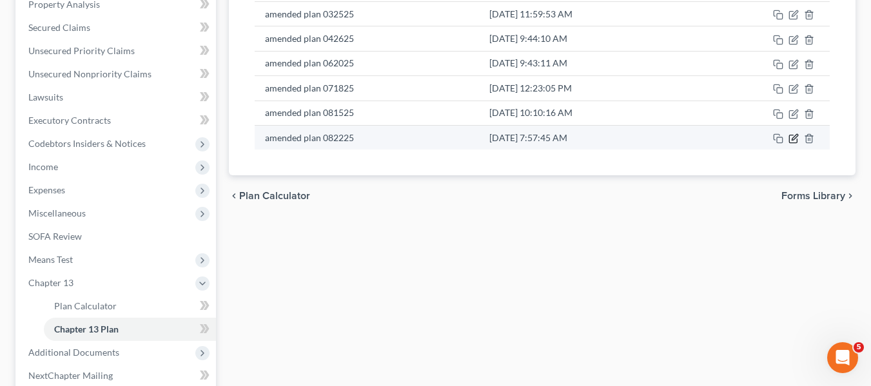
click at [792, 140] on icon "button" at bounding box center [794, 137] width 6 height 6
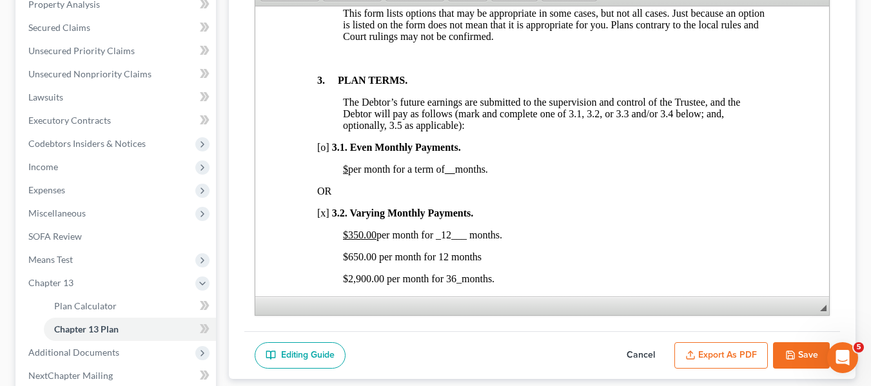
scroll to position [935, 0]
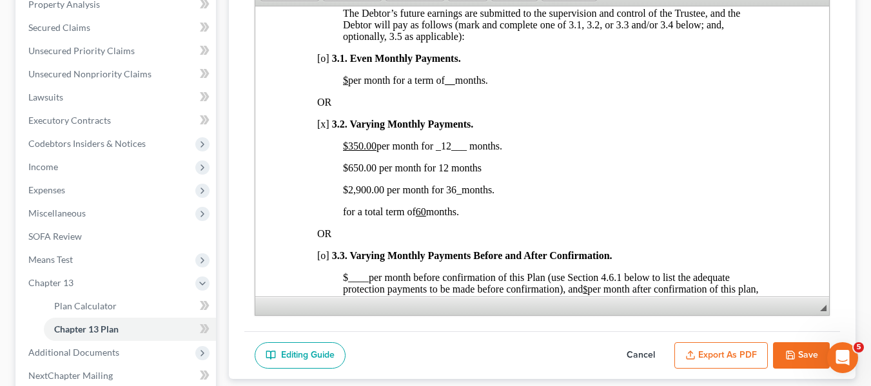
click at [635, 356] on button "Cancel" at bounding box center [640, 355] width 57 height 27
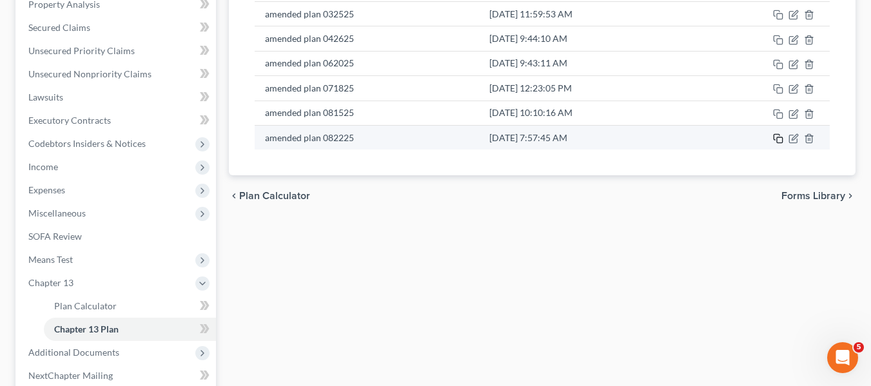
click at [780, 140] on icon "button" at bounding box center [778, 138] width 10 height 10
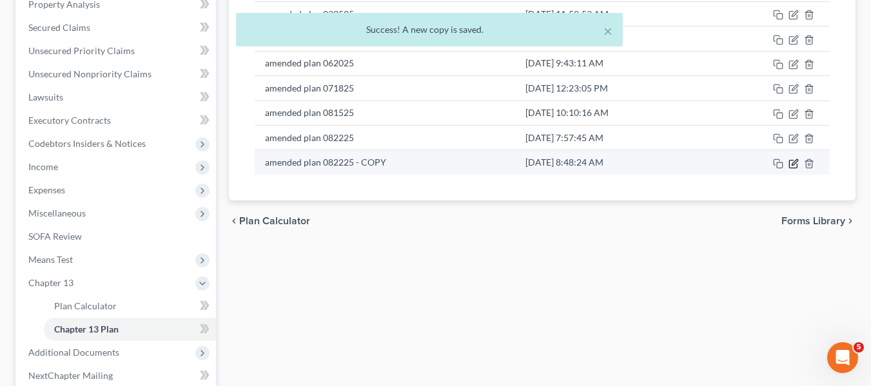
click at [795, 163] on icon "button" at bounding box center [794, 162] width 6 height 6
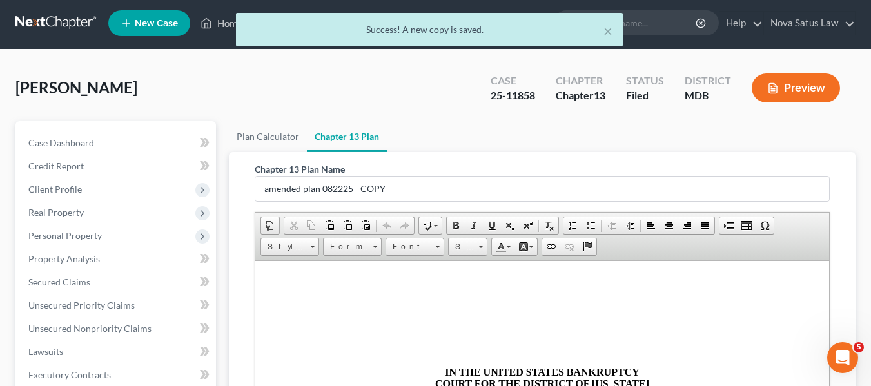
scroll to position [1, 0]
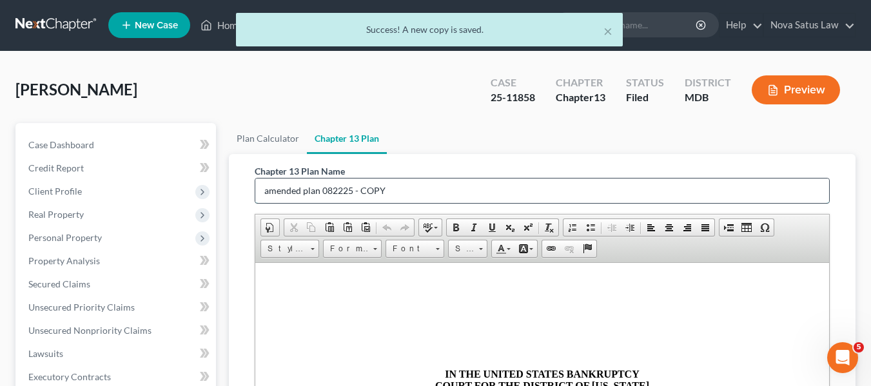
click at [458, 182] on input "amended plan 082225 - COPY" at bounding box center [542, 190] width 574 height 24
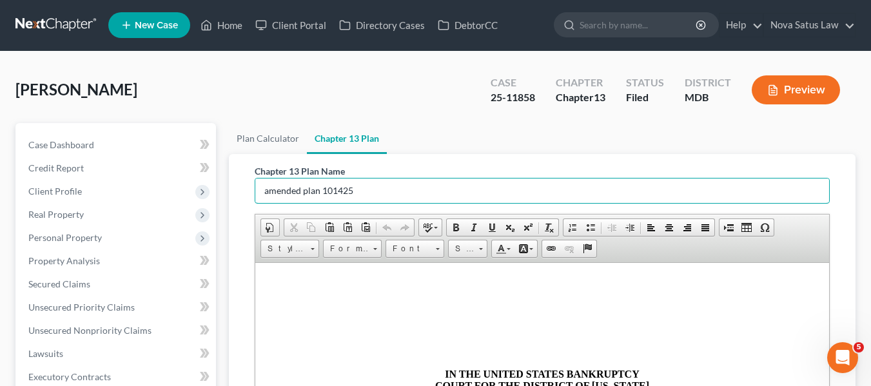
scroll to position [338, 0]
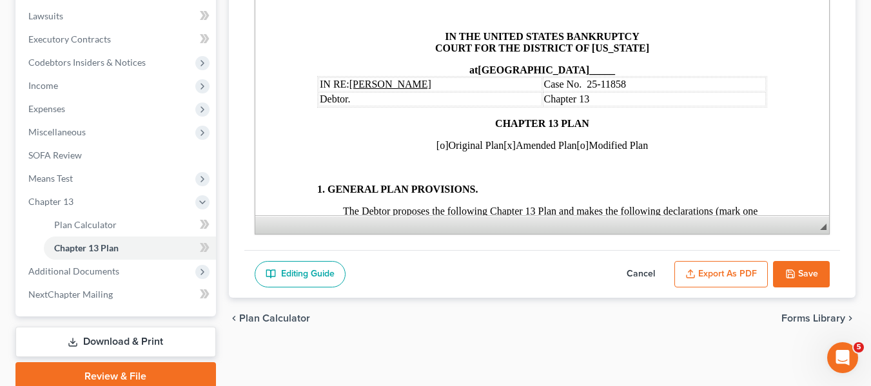
type input "amended plan 101425"
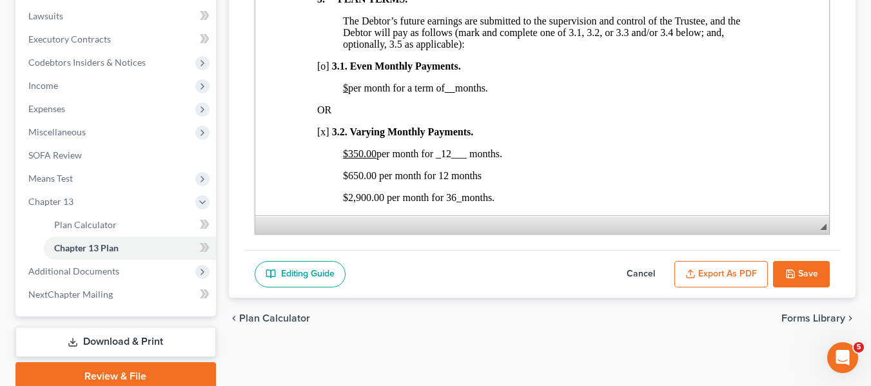
scroll to position [847, 0]
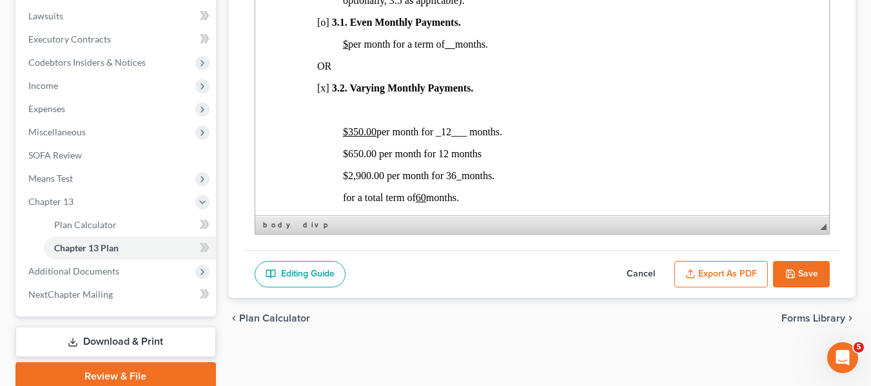
scroll to position [891, 0]
click at [441, 137] on span "$350.00 per month for _12___ months." at bounding box center [421, 131] width 159 height 11
click at [347, 180] on span "$2,900.00 per month for 36 _ months." at bounding box center [417, 174] width 151 height 11
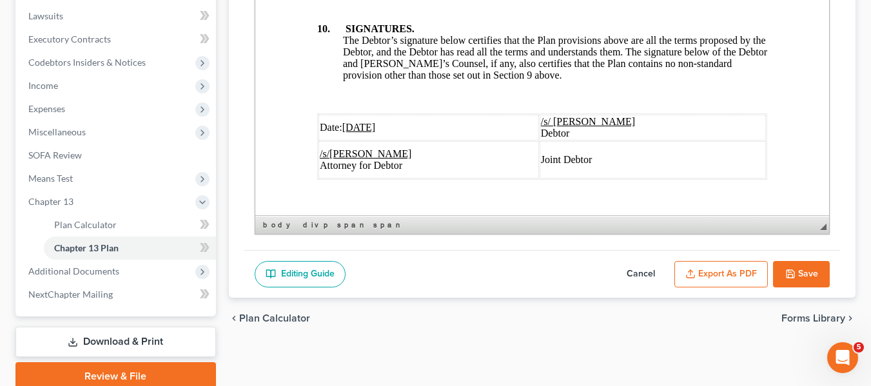
scroll to position [5176, 0]
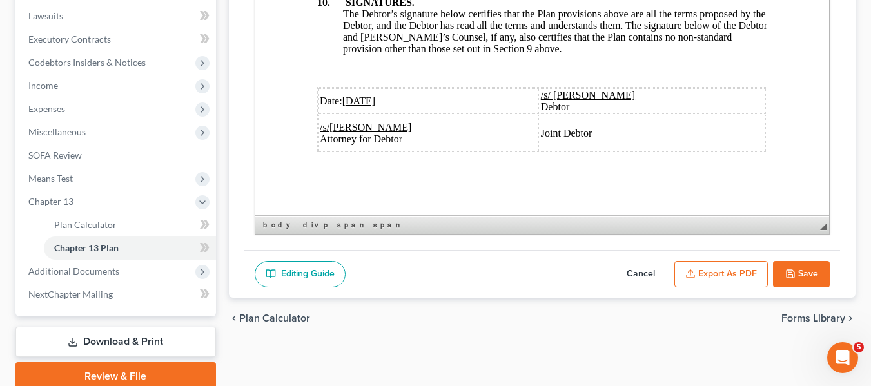
click at [345, 95] on u "[DATE]" at bounding box center [359, 100] width 34 height 11
click at [703, 275] on button "Export as PDF" at bounding box center [720, 274] width 93 height 27
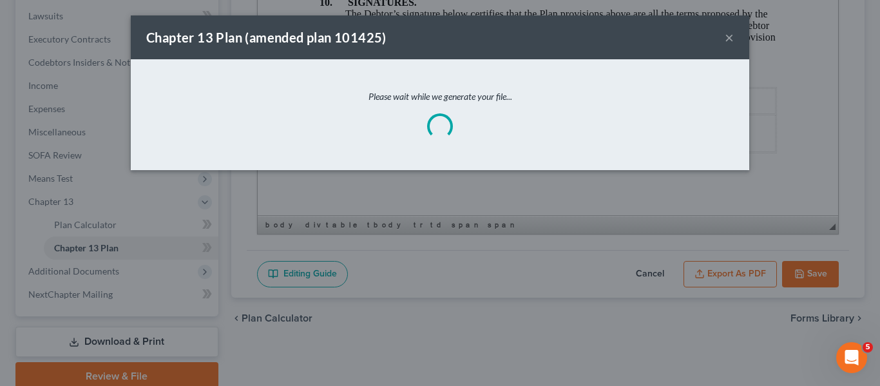
scroll to position [5129, 0]
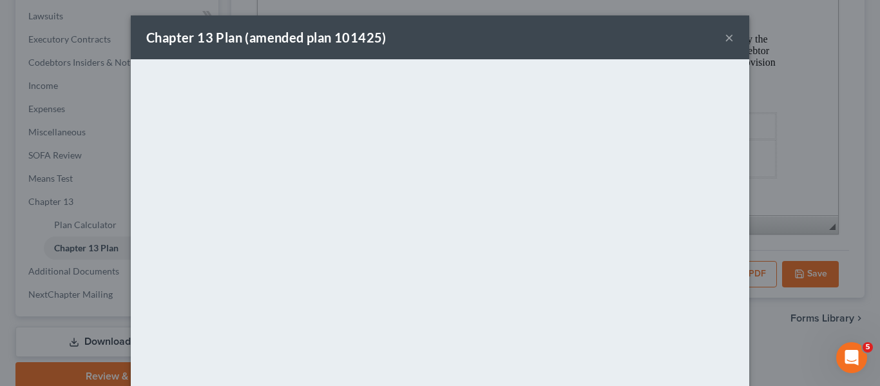
click at [420, 43] on div "Chapter 13 Plan (amended plan 101425) ×" at bounding box center [440, 37] width 619 height 44
click at [725, 37] on button "×" at bounding box center [729, 37] width 9 height 15
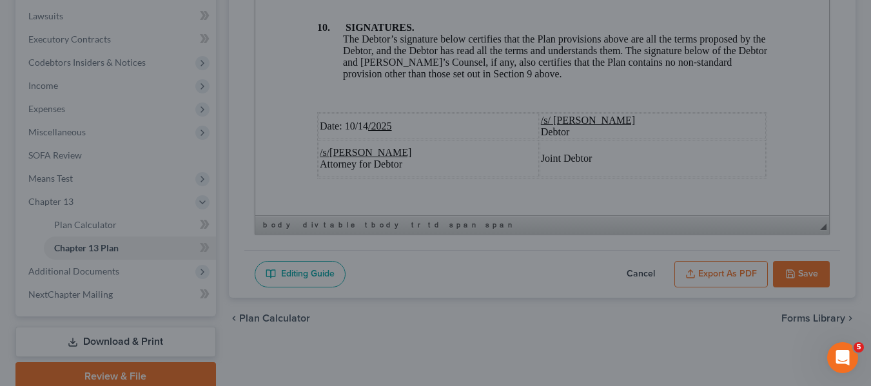
scroll to position [5176, 0]
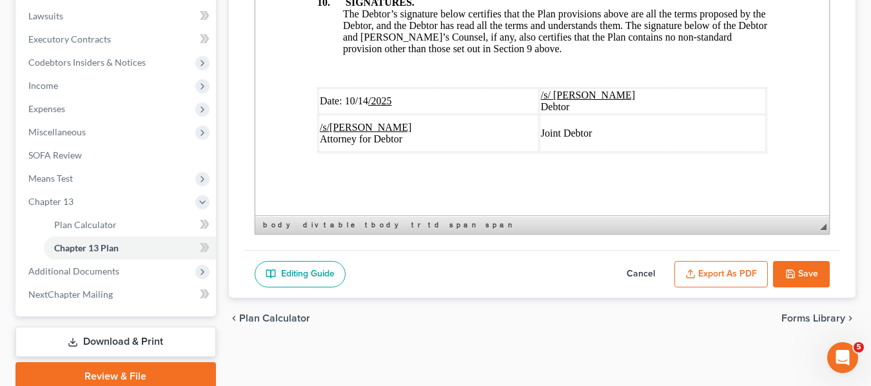
click at [791, 266] on button "Save" at bounding box center [801, 274] width 57 height 27
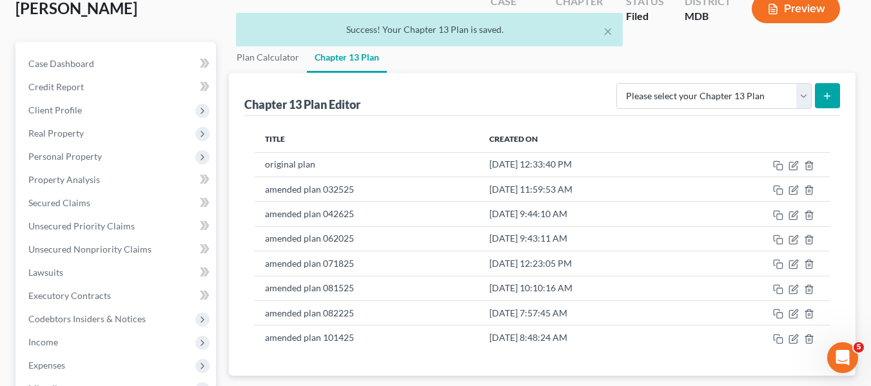
scroll to position [0, 0]
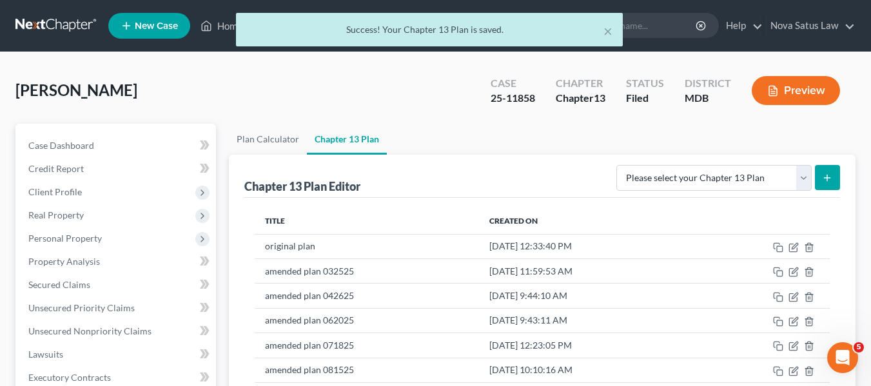
click at [225, 29] on div "× Success! Your Chapter 13 Plan is saved." at bounding box center [429, 33] width 871 height 40
click at [223, 26] on div "× Success! Your Chapter 13 Plan is saved." at bounding box center [429, 33] width 871 height 40
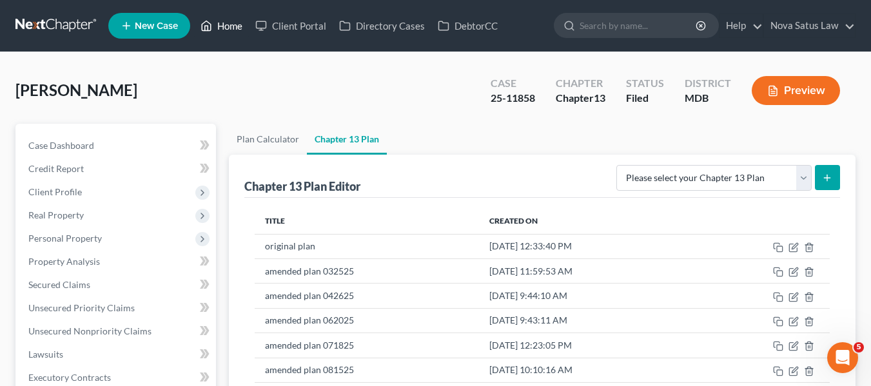
click at [224, 26] on link "Home" at bounding box center [221, 25] width 55 height 23
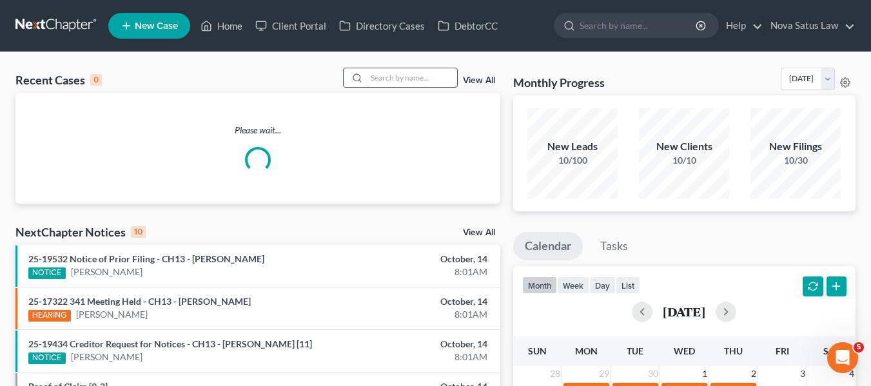
click at [386, 72] on input "search" at bounding box center [412, 77] width 90 height 19
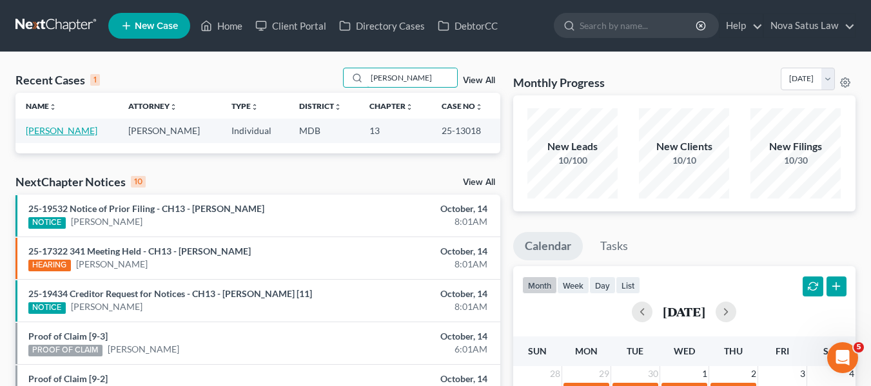
type input "[PERSON_NAME]"
click at [48, 131] on link "[PERSON_NAME]" at bounding box center [62, 130] width 72 height 11
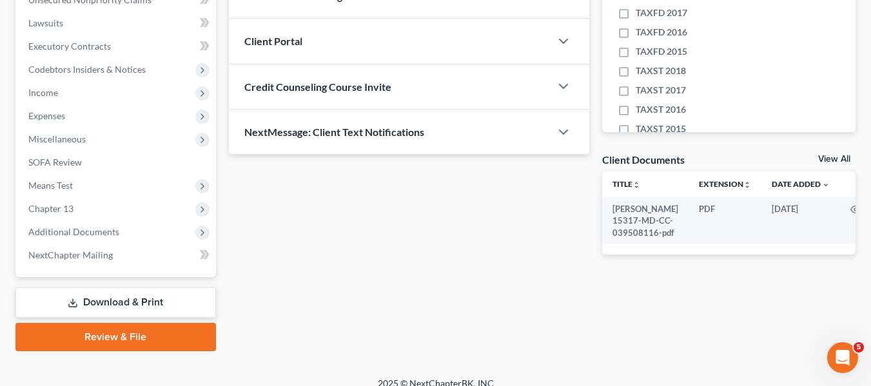
scroll to position [345, 0]
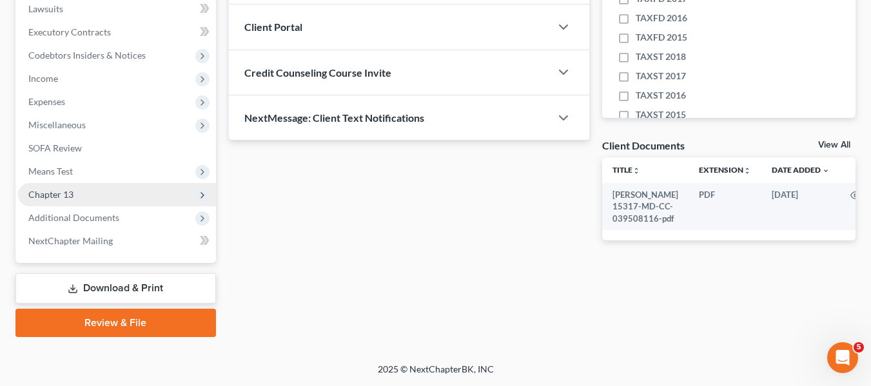
click at [44, 199] on span "Chapter 13" at bounding box center [50, 194] width 45 height 11
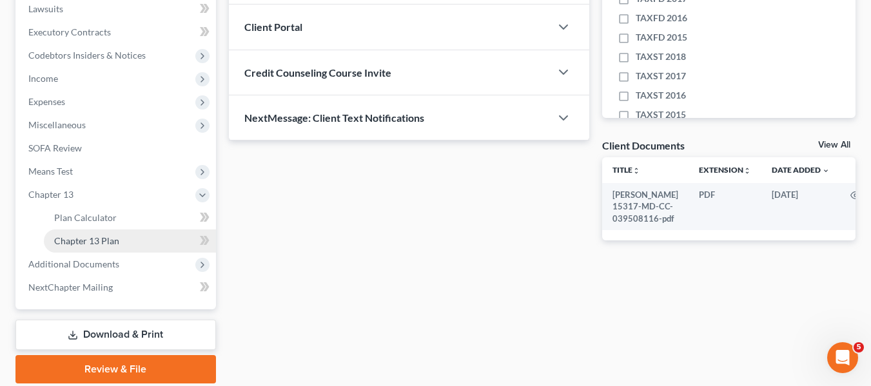
click at [62, 244] on span "Chapter 13 Plan" at bounding box center [86, 240] width 65 height 11
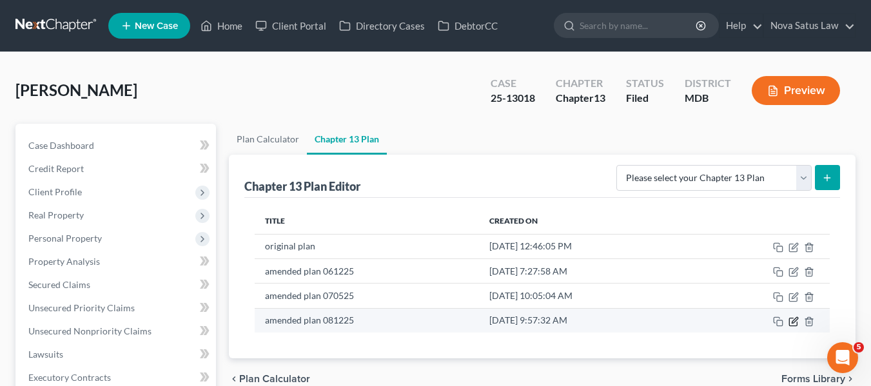
click at [795, 318] on icon "button" at bounding box center [794, 320] width 6 height 6
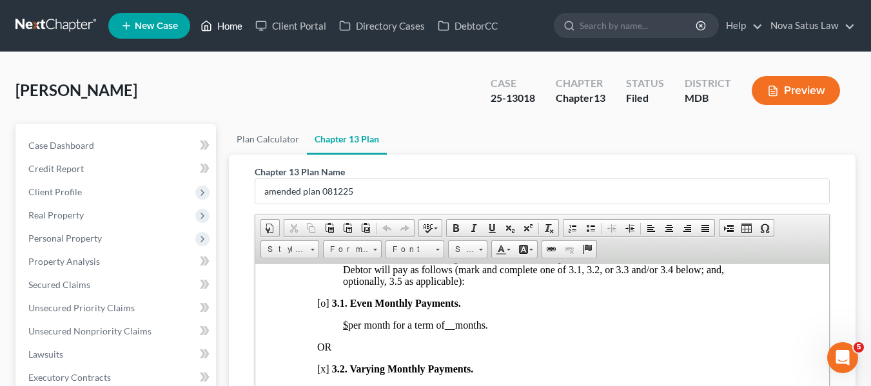
click at [230, 26] on link "Home" at bounding box center [221, 25] width 55 height 23
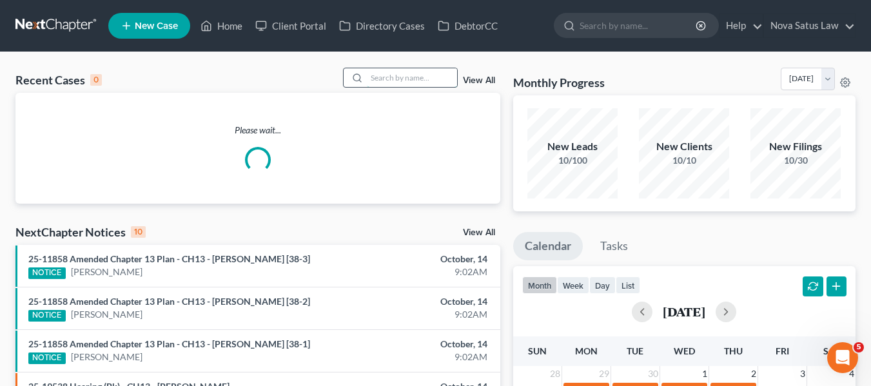
click at [375, 84] on input "search" at bounding box center [412, 77] width 90 height 19
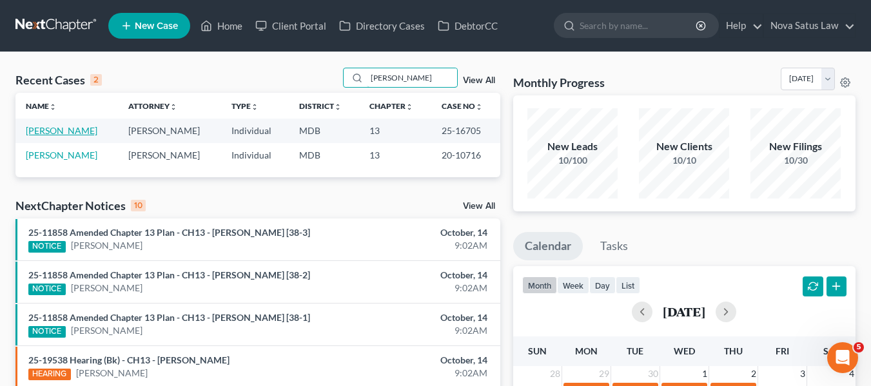
type input "[PERSON_NAME]"
click at [68, 134] on link "[PERSON_NAME]" at bounding box center [62, 130] width 72 height 11
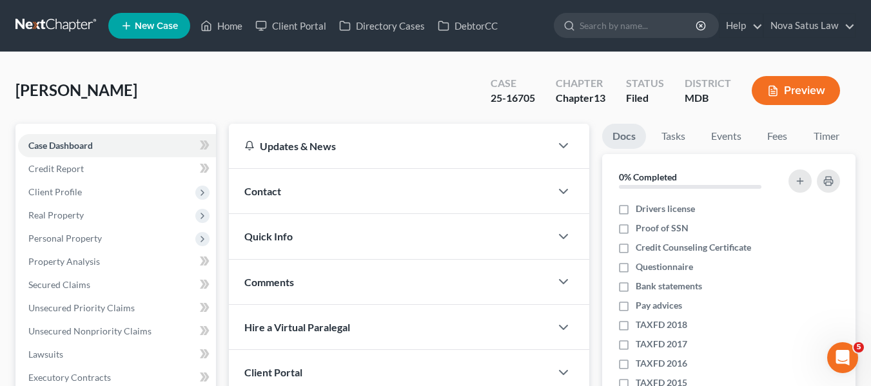
click at [73, 130] on div "Case Dashboard Payments Invoices Payments Payments Credit Report Client Profile…" at bounding box center [115, 366] width 200 height 485
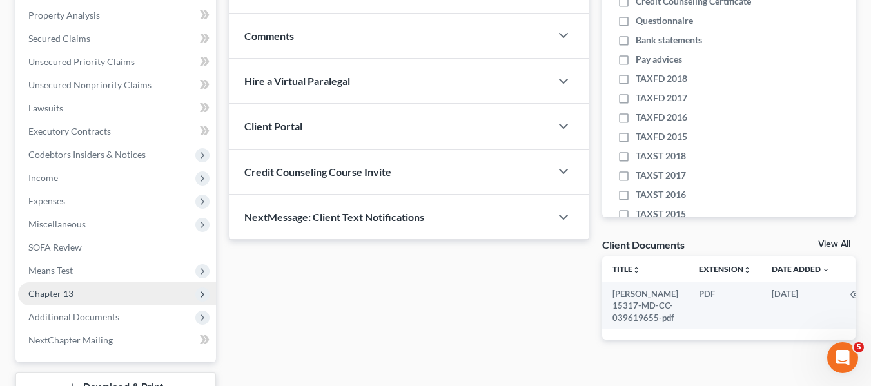
click at [50, 289] on span "Chapter 13" at bounding box center [50, 293] width 45 height 11
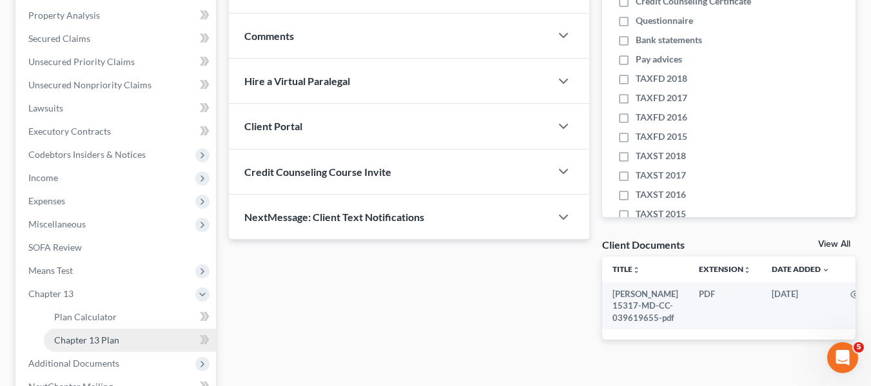
click at [92, 340] on span "Chapter 13 Plan" at bounding box center [86, 339] width 65 height 11
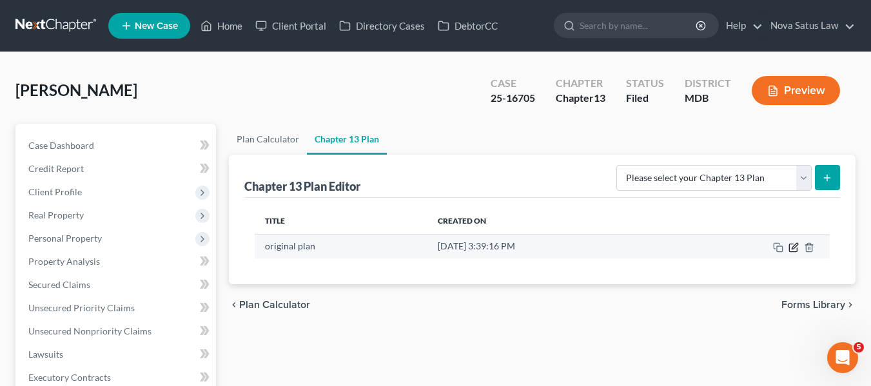
click at [795, 244] on icon "button" at bounding box center [794, 246] width 6 height 6
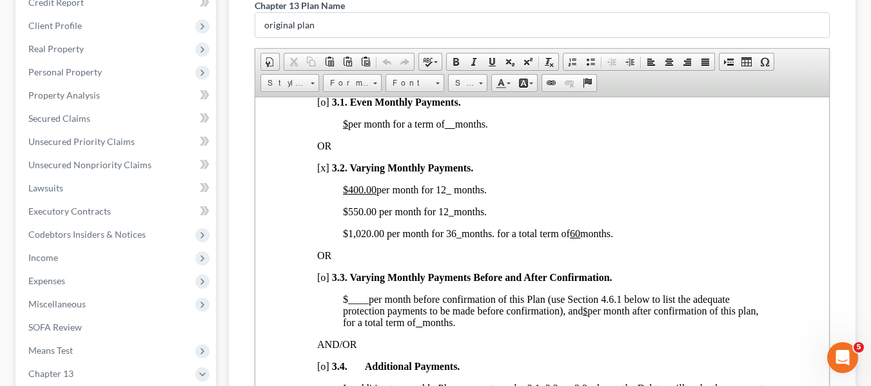
scroll to position [392, 0]
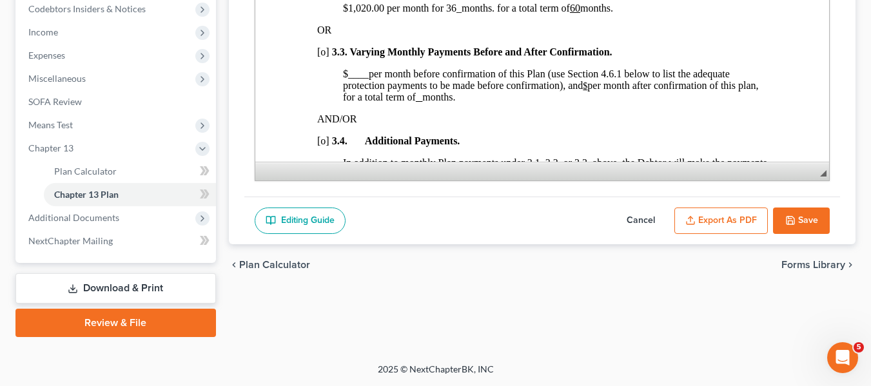
click at [798, 217] on button "Save" at bounding box center [801, 220] width 57 height 27
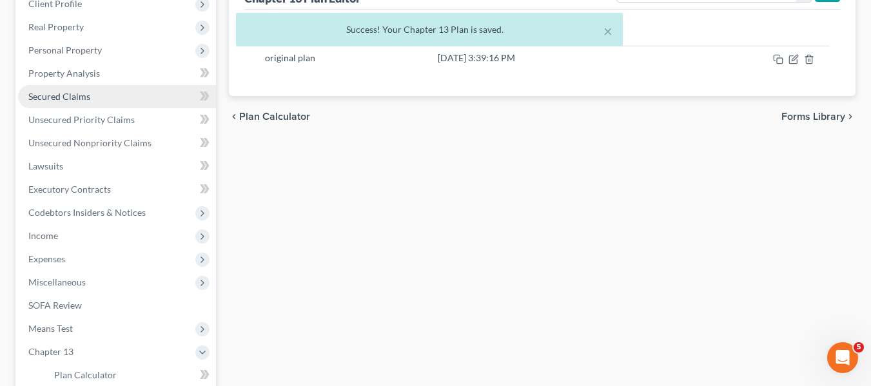
scroll to position [187, 0]
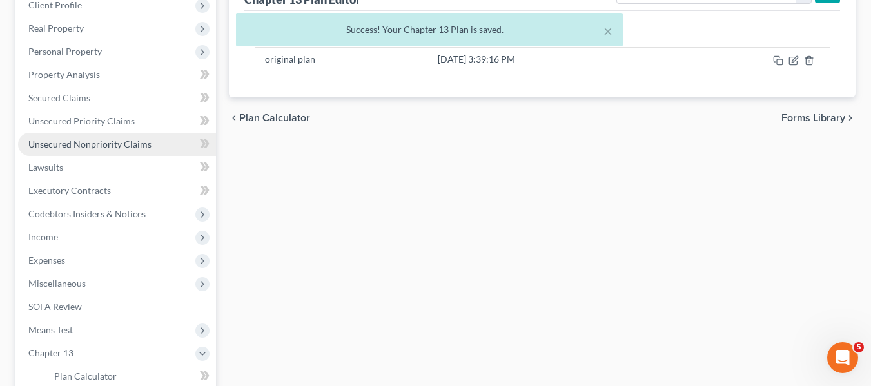
click at [91, 142] on span "Unsecured Nonpriority Claims" at bounding box center [89, 144] width 123 height 11
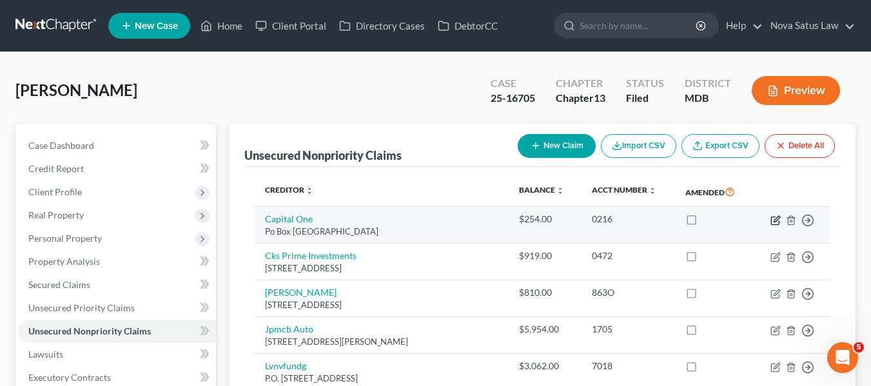
click at [773, 218] on icon "button" at bounding box center [775, 220] width 10 height 10
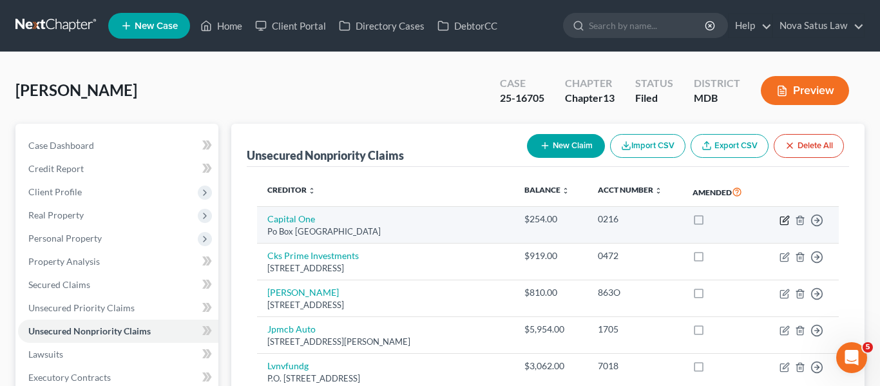
select select "48"
select select "2"
select select "0"
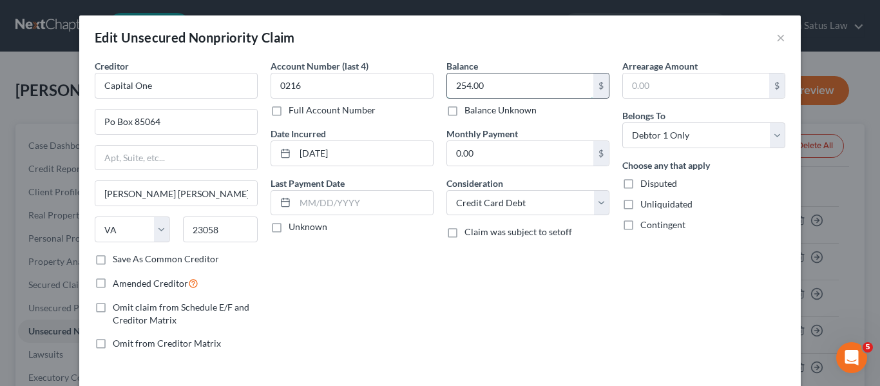
click at [503, 83] on input "254.00" at bounding box center [520, 85] width 146 height 24
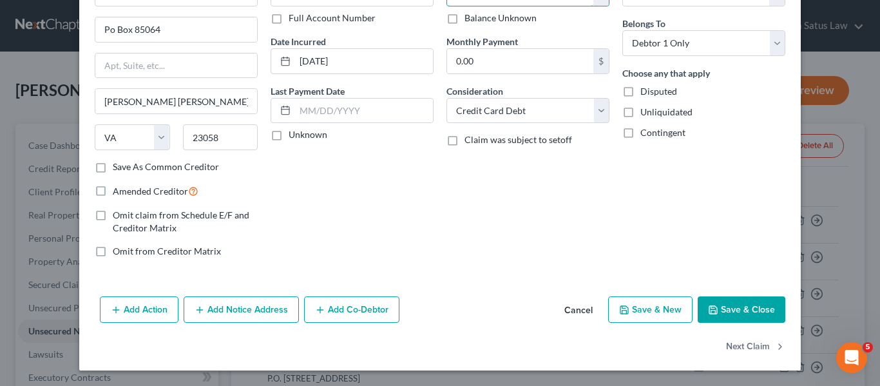
type input "0"
click at [698, 297] on button "Save & Close" at bounding box center [742, 309] width 88 height 27
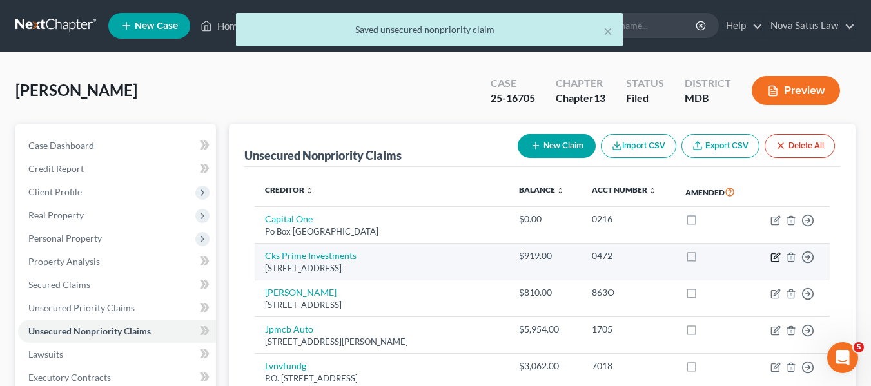
click at [775, 255] on icon "button" at bounding box center [776, 256] width 6 height 6
select select "33"
select select "0"
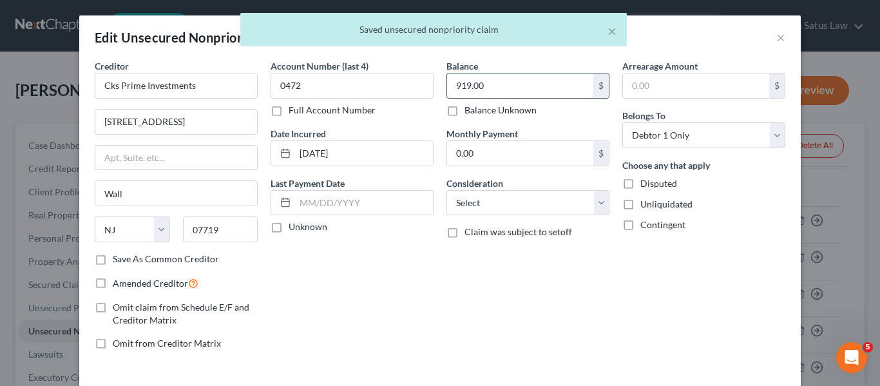
click at [525, 87] on input "919.00" at bounding box center [520, 85] width 146 height 24
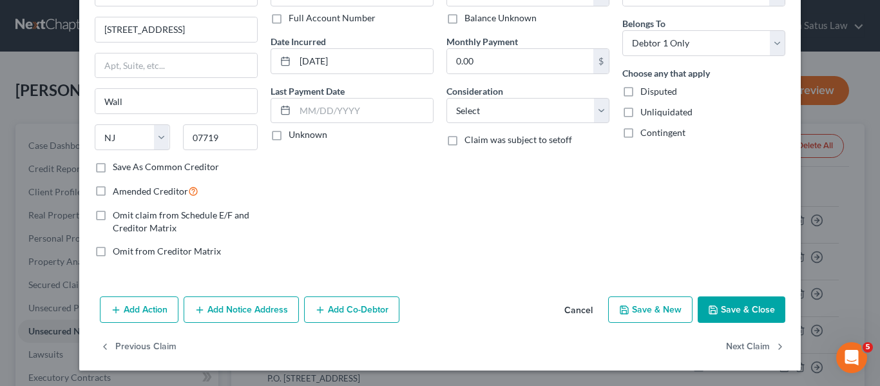
click at [711, 311] on polyline "button" at bounding box center [713, 311] width 5 height 3
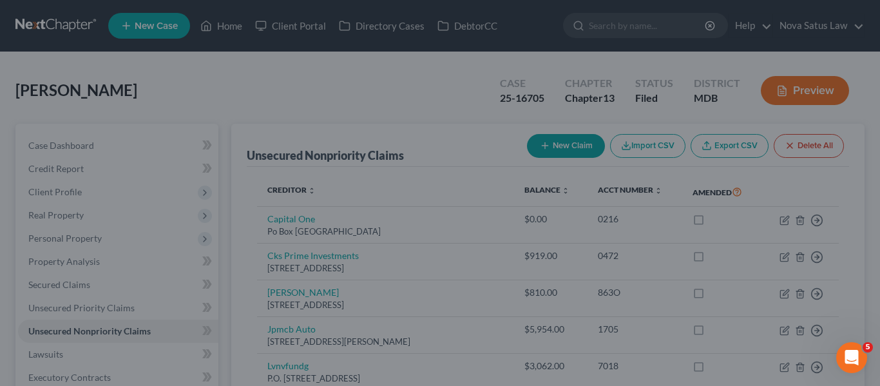
type input "0.00"
type input "0"
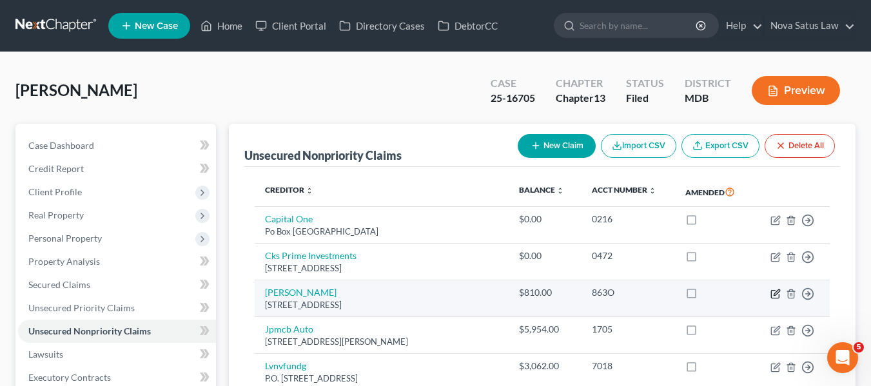
click at [776, 291] on icon "button" at bounding box center [776, 292] width 6 height 6
select select "52"
select select "2"
select select "0"
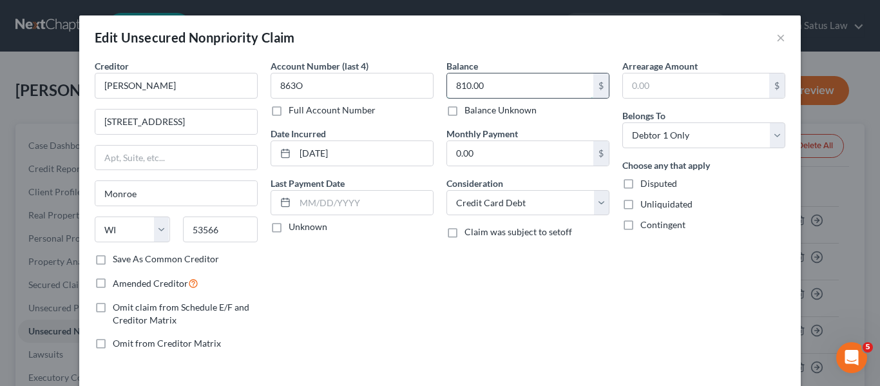
click at [534, 92] on input "810.00" at bounding box center [520, 85] width 146 height 24
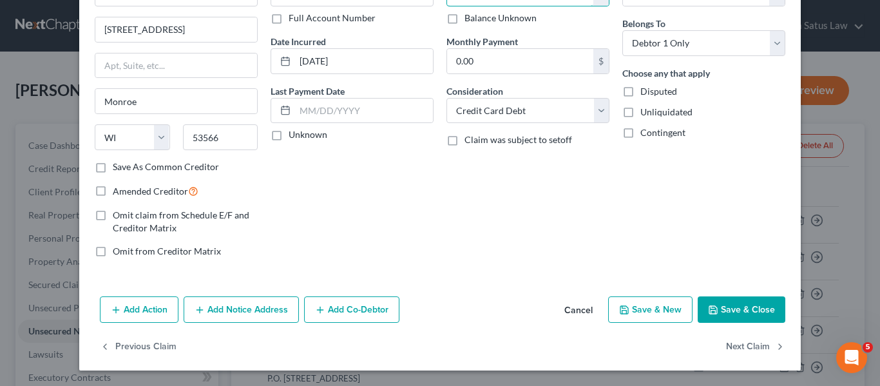
type input "810.73"
click at [705, 301] on button "Save & Close" at bounding box center [742, 309] width 88 height 27
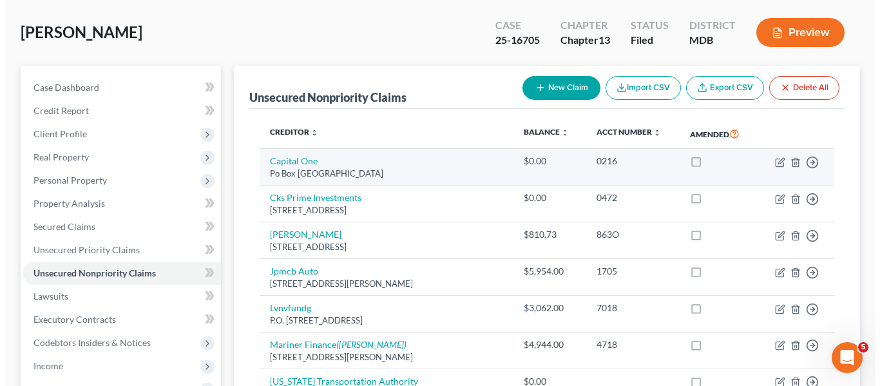
scroll to position [60, 0]
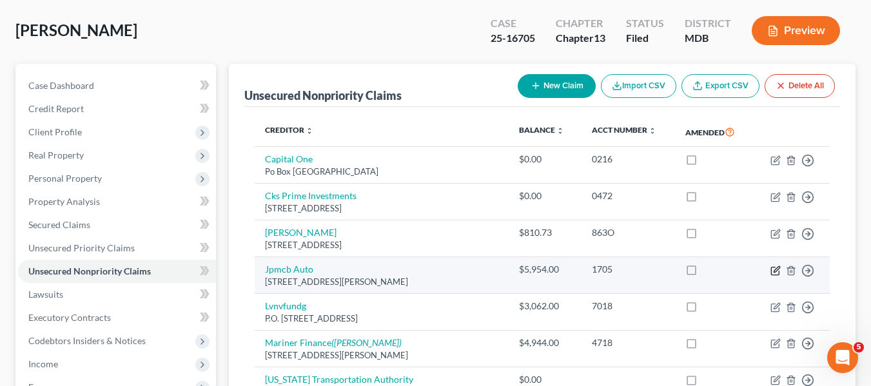
click at [772, 273] on icon "button" at bounding box center [775, 270] width 10 height 10
select select "35"
select select "0"
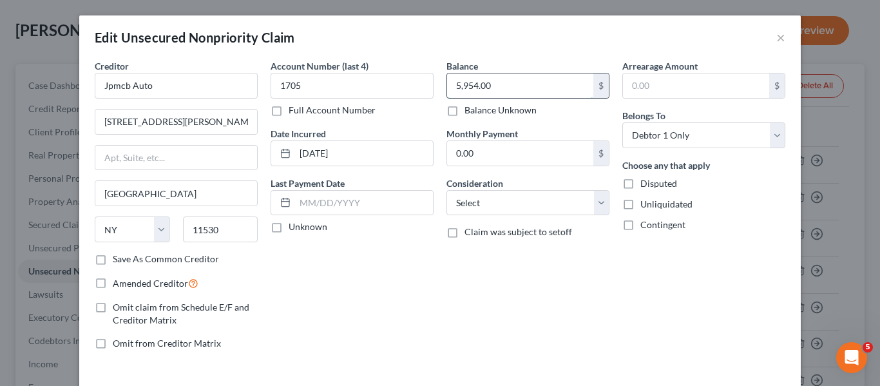
click at [532, 95] on input "5,954.00" at bounding box center [520, 85] width 146 height 24
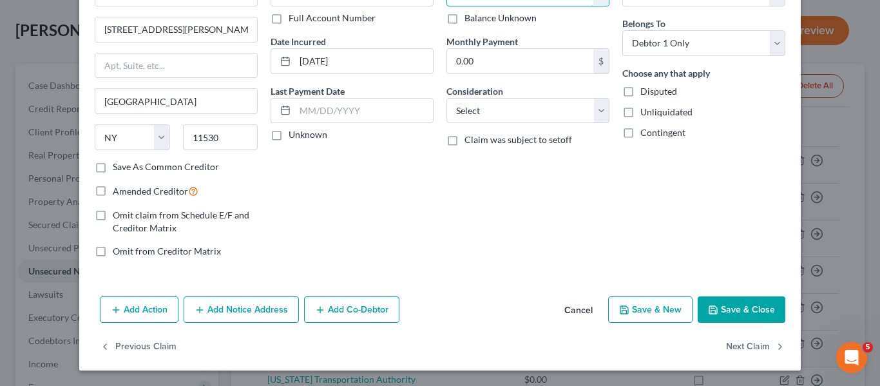
type input "0"
click at [708, 311] on icon "button" at bounding box center [713, 310] width 10 height 10
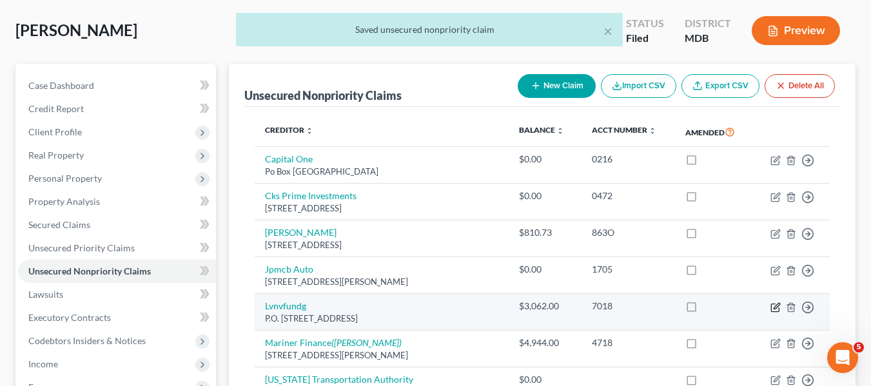
click at [775, 308] on icon "button" at bounding box center [775, 307] width 10 height 10
select select "42"
select select "1"
select select "0"
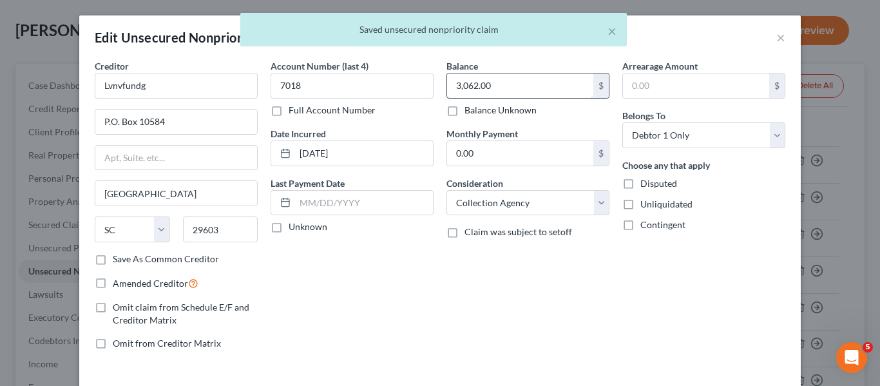
click at [525, 84] on input "3,062.00" at bounding box center [520, 85] width 146 height 24
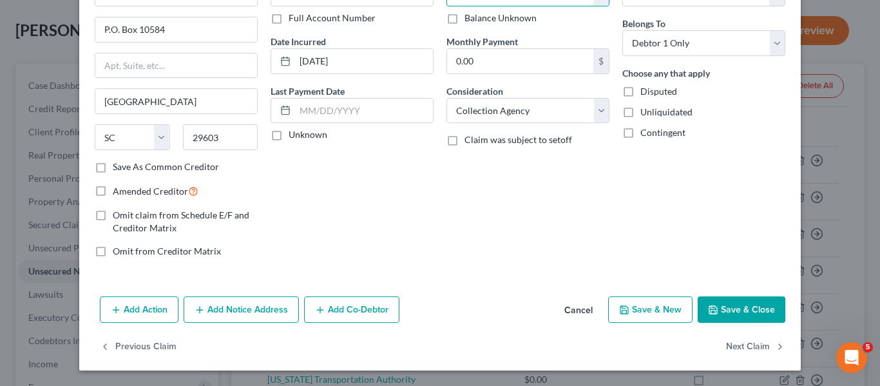
type input "4,568.02"
click at [713, 309] on icon "button" at bounding box center [713, 310] width 8 height 8
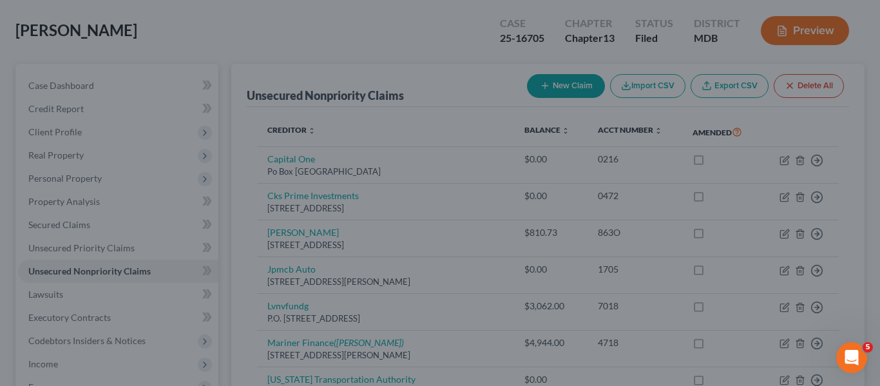
type input "0"
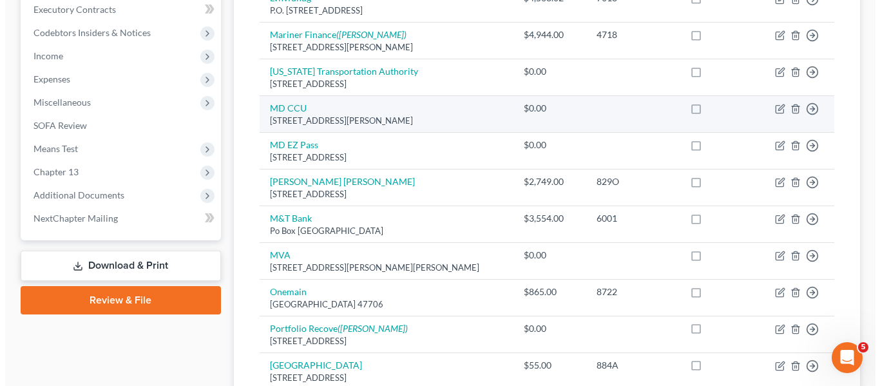
scroll to position [371, 0]
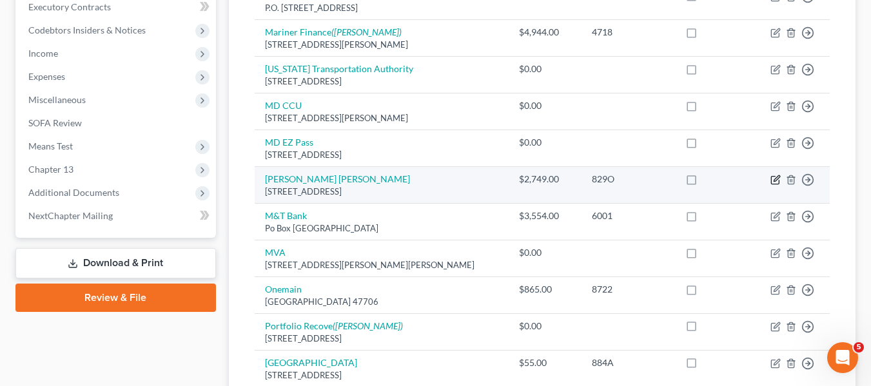
click at [771, 182] on icon "button" at bounding box center [775, 181] width 8 height 8
select select "52"
select select "2"
select select "0"
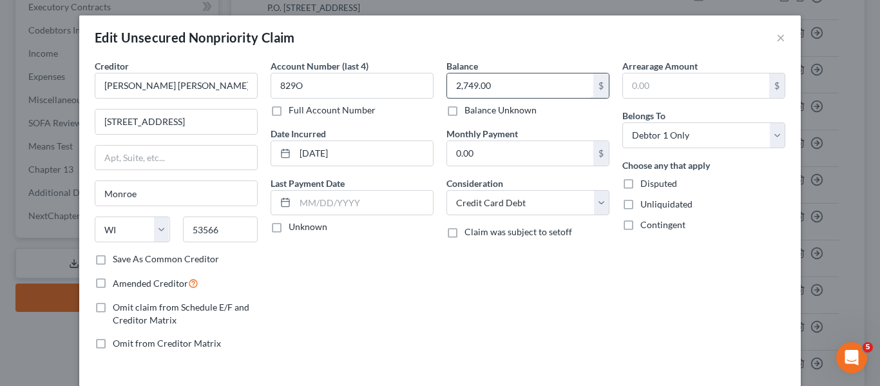
click at [536, 81] on input "2,749.00" at bounding box center [520, 85] width 146 height 24
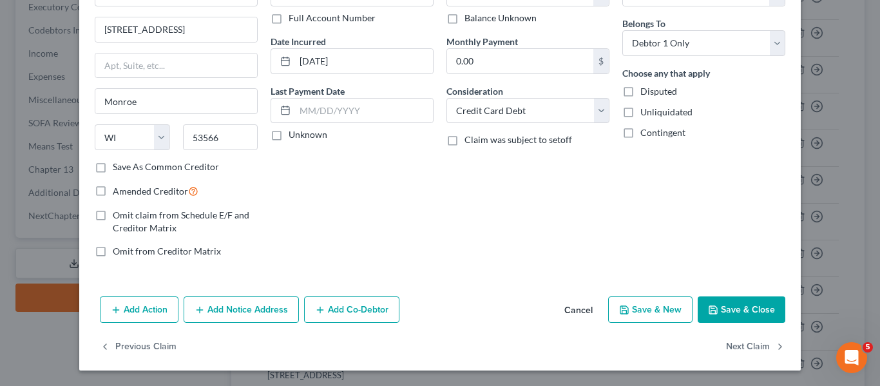
click at [708, 305] on icon "button" at bounding box center [713, 310] width 10 height 10
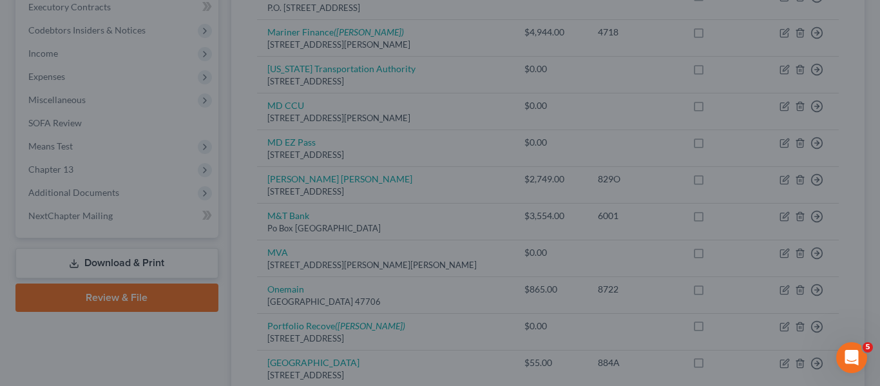
type input "0.00"
type input "0"
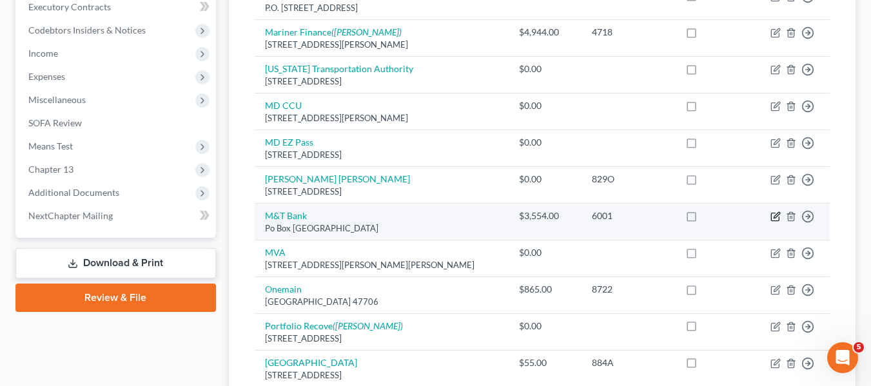
click at [775, 217] on icon "button" at bounding box center [775, 216] width 10 height 10
select select "35"
select select "2"
select select "0"
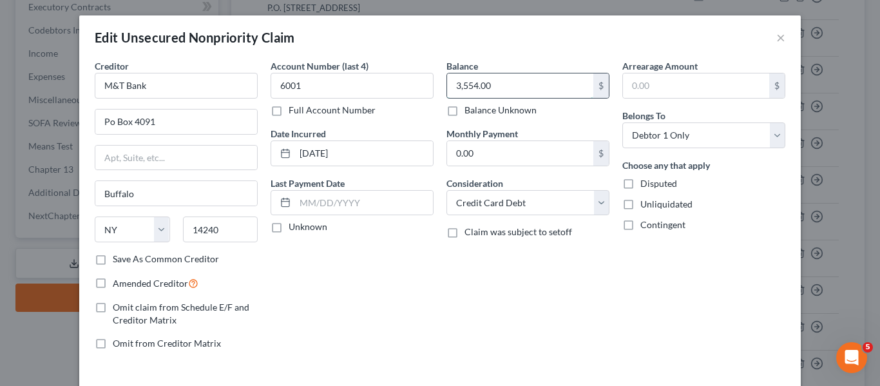
click at [570, 85] on input "3,554.00" at bounding box center [520, 85] width 146 height 24
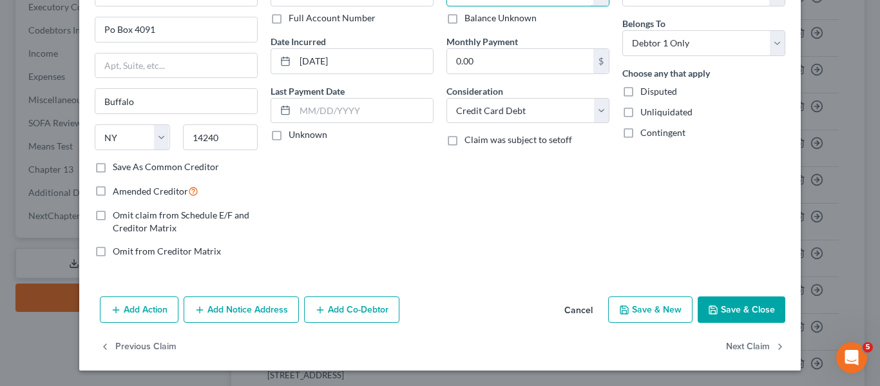
type input "3,554.15"
click at [731, 313] on button "Save & Close" at bounding box center [742, 309] width 88 height 27
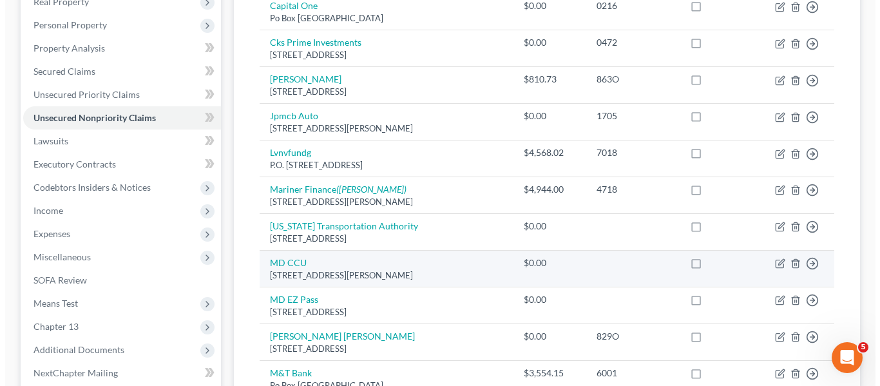
scroll to position [0, 0]
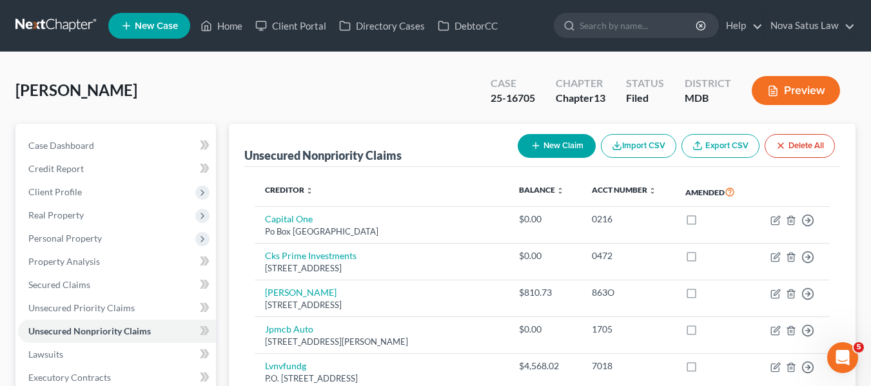
click at [534, 146] on line "button" at bounding box center [535, 146] width 6 height 0
select select "0"
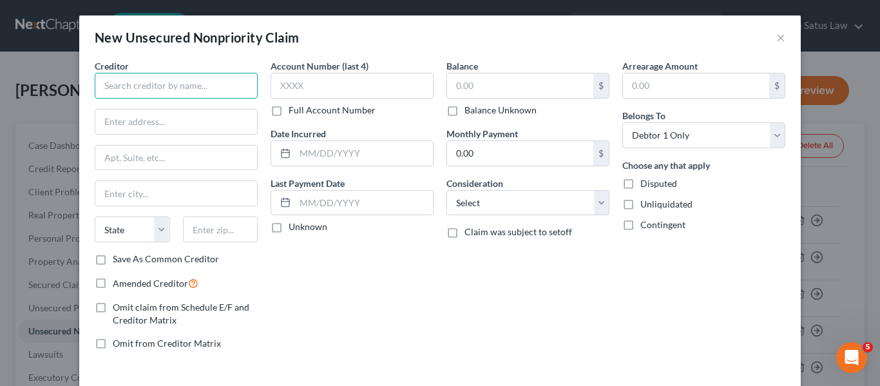
click at [175, 77] on input "text" at bounding box center [176, 86] width 163 height 26
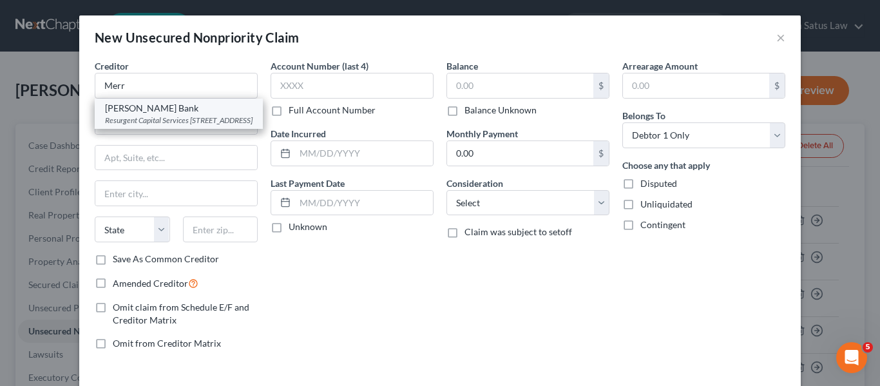
click at [174, 113] on div "[PERSON_NAME] Bank" at bounding box center [179, 108] width 148 height 13
type input "[PERSON_NAME] Bank"
type input "Resurgent Capital Services"
type input "PO Box 10368"
type input "[GEOGRAPHIC_DATA]"
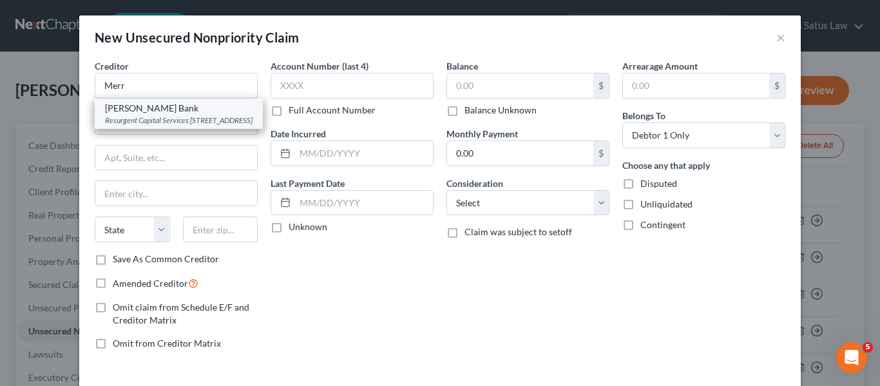
select select "42"
type input "29603-0368"
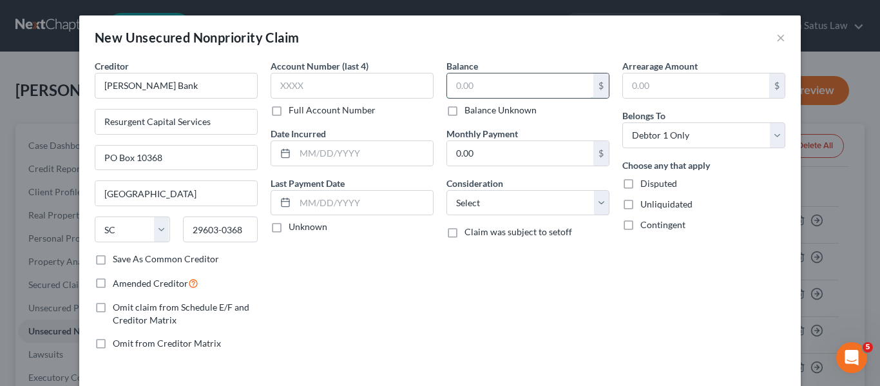
click at [483, 90] on input "text" at bounding box center [520, 85] width 146 height 24
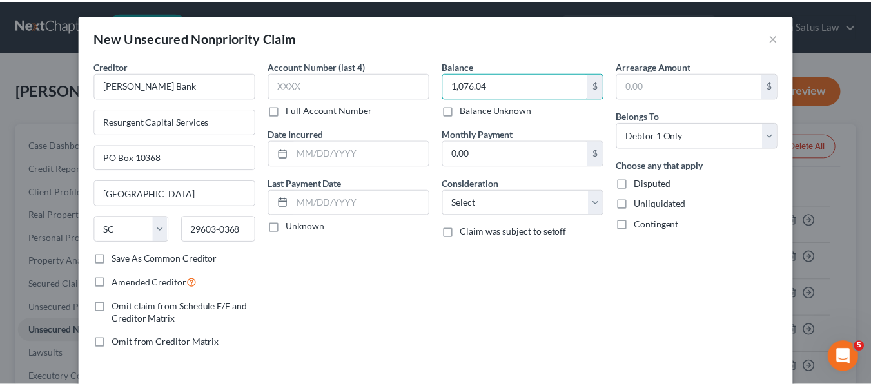
scroll to position [55, 0]
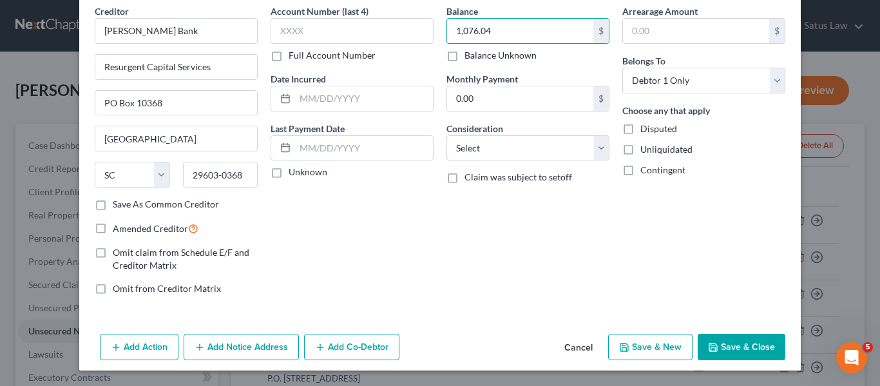
type input "1,076.04"
click at [709, 340] on button "Save & Close" at bounding box center [742, 347] width 88 height 27
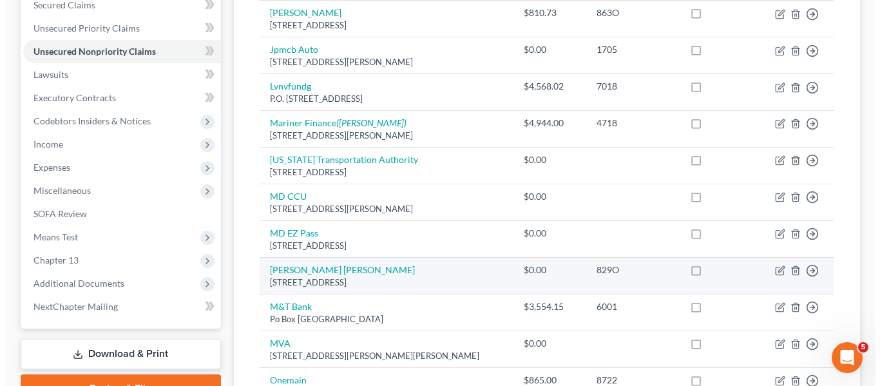
scroll to position [279, 0]
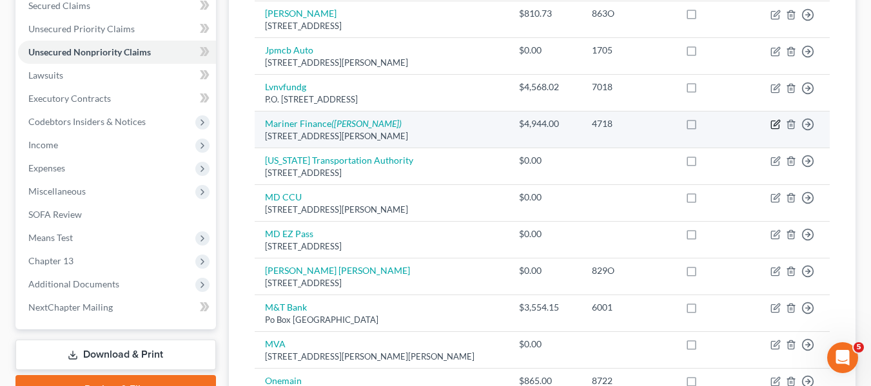
click at [771, 126] on icon "button" at bounding box center [775, 125] width 8 height 8
select select "21"
select select "0"
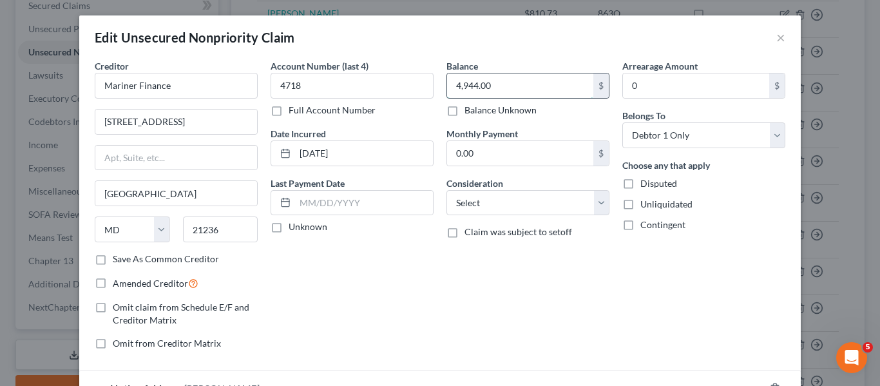
click at [509, 81] on input "4,944.00" at bounding box center [520, 85] width 146 height 24
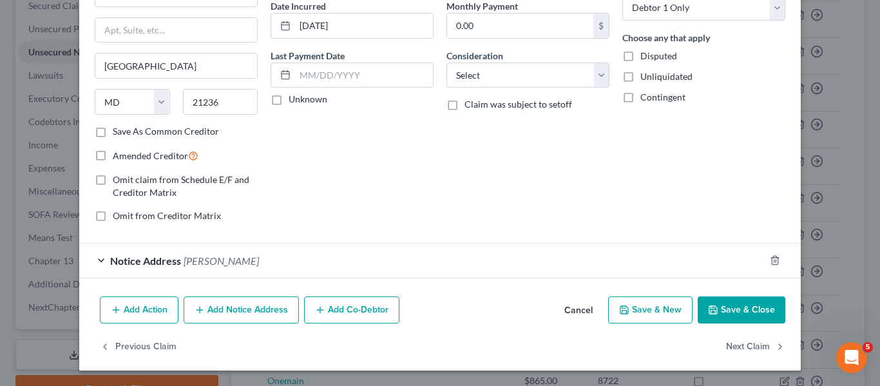
type input "5,055.77"
click at [729, 313] on button "Save & Close" at bounding box center [742, 309] width 88 height 27
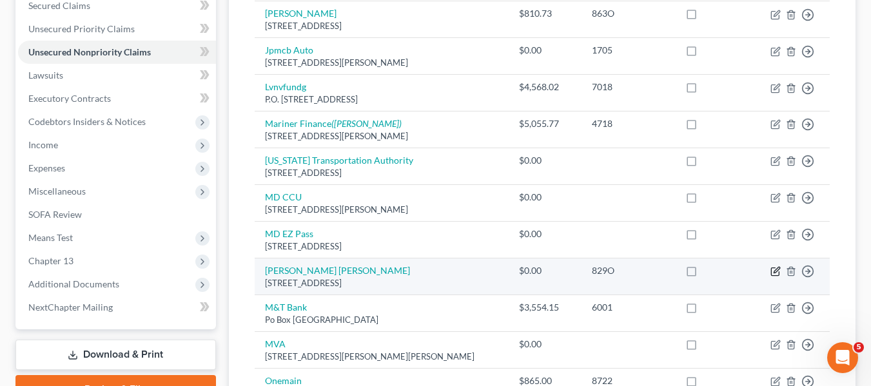
click at [773, 271] on icon "button" at bounding box center [775, 271] width 10 height 10
select select "52"
select select "2"
select select "0"
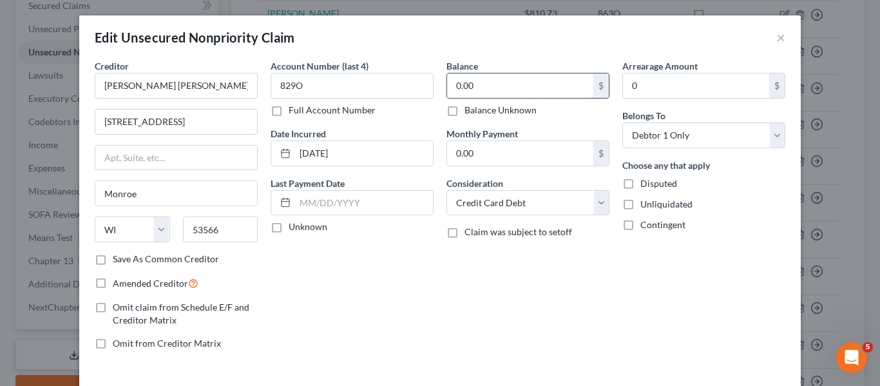
click at [537, 84] on input "0.00" at bounding box center [520, 85] width 146 height 24
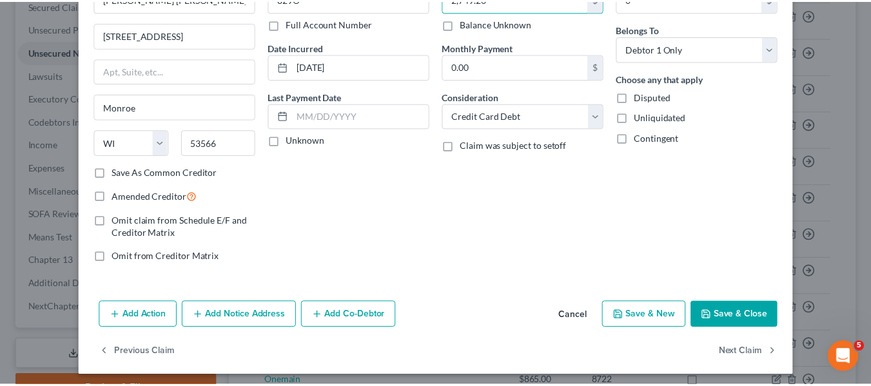
scroll to position [92, 0]
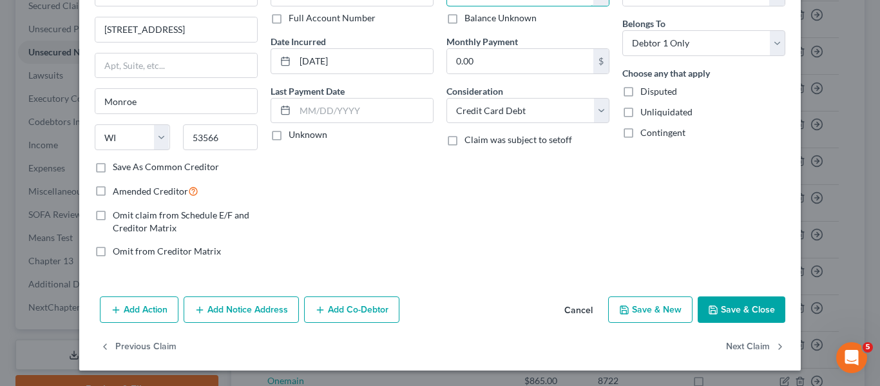
type input "2,749.26"
click at [715, 305] on icon "button" at bounding box center [713, 310] width 10 height 10
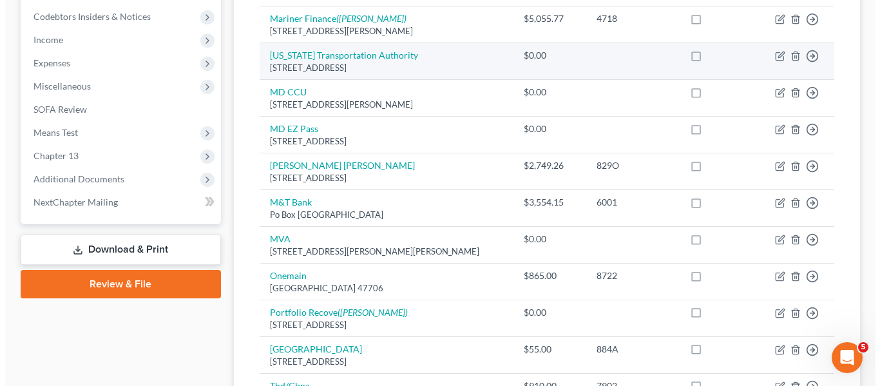
scroll to position [385, 0]
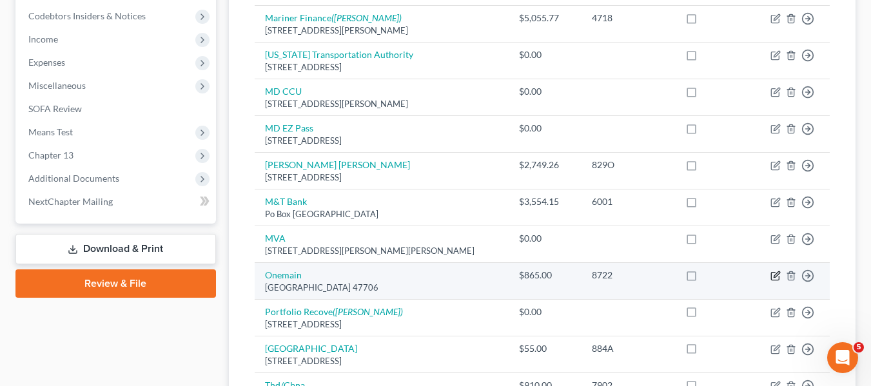
click at [776, 275] on icon "button" at bounding box center [776, 275] width 6 height 6
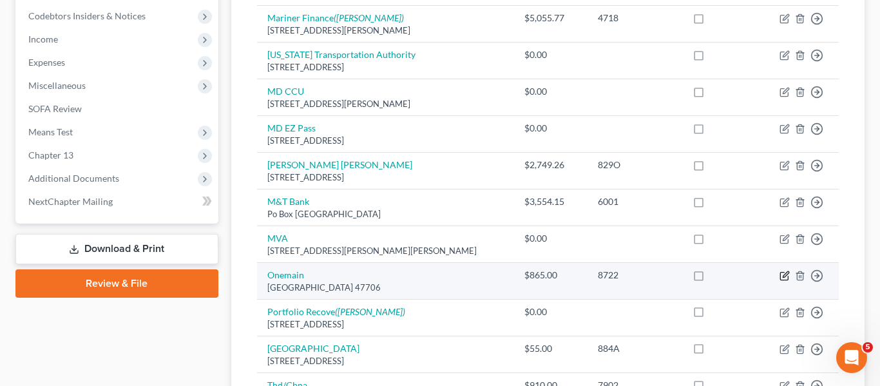
select select "15"
select select "0"
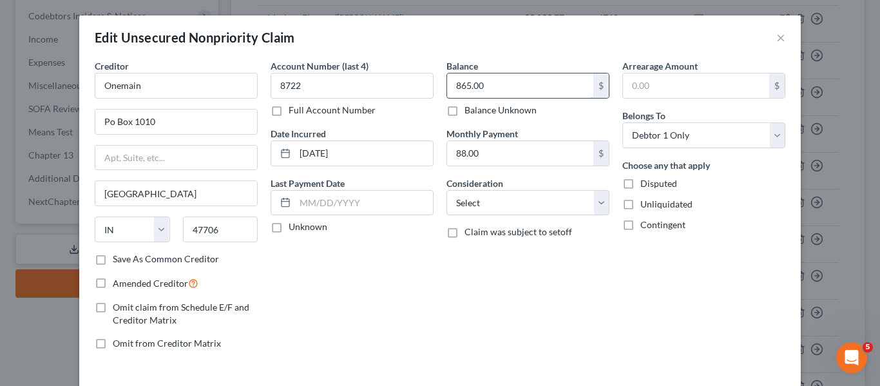
click at [496, 79] on input "865.00" at bounding box center [520, 85] width 146 height 24
type input "571.50"
type input "0"
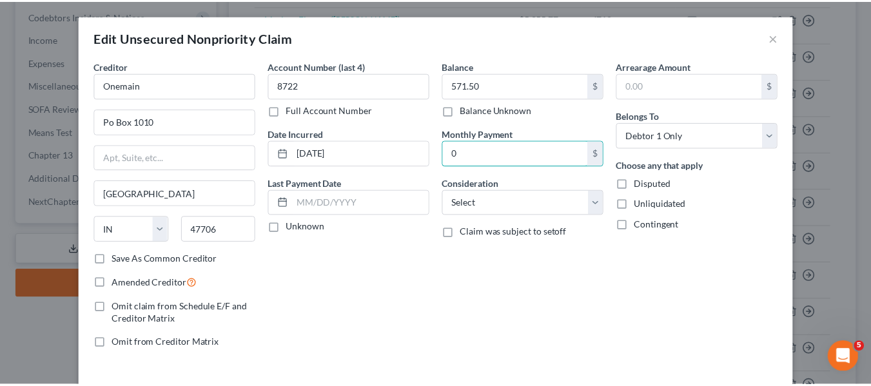
scroll to position [92, 0]
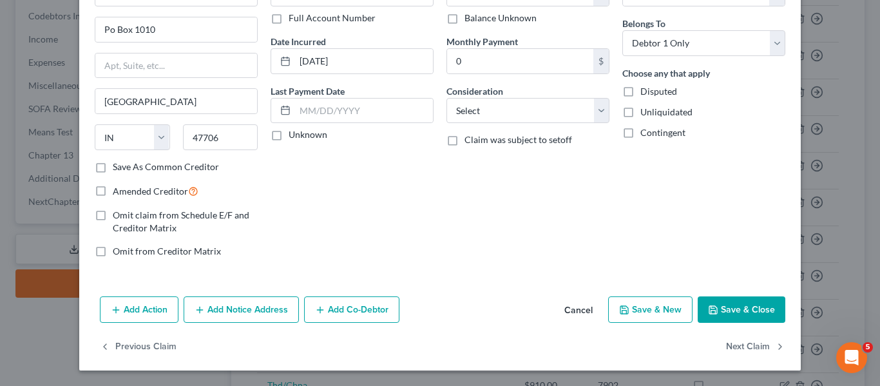
click at [722, 302] on button "Save & Close" at bounding box center [742, 309] width 88 height 27
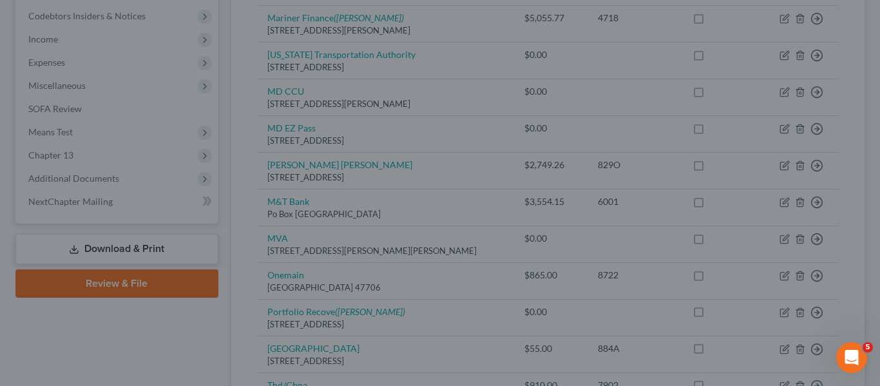
type input "0.00"
type input "0"
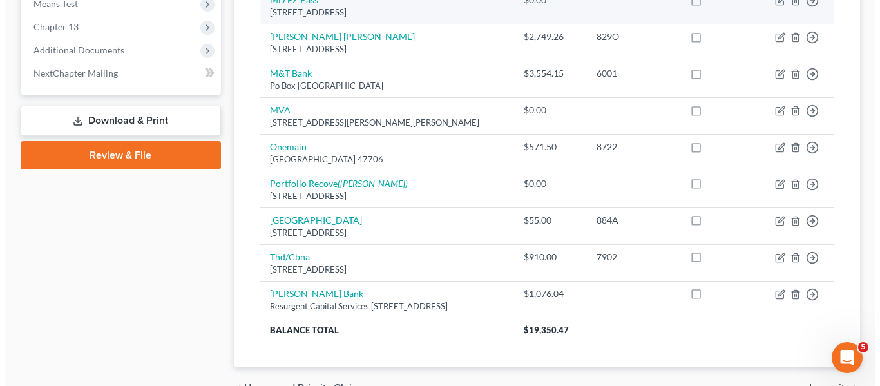
scroll to position [514, 0]
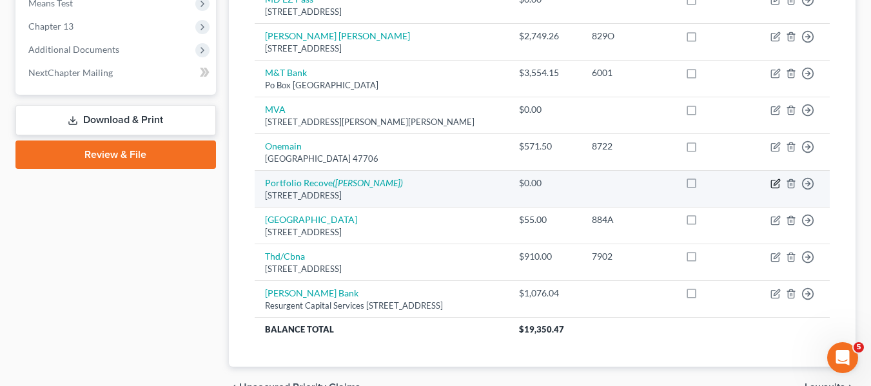
click at [774, 187] on icon "button" at bounding box center [775, 183] width 10 height 10
select select "52"
select select "0"
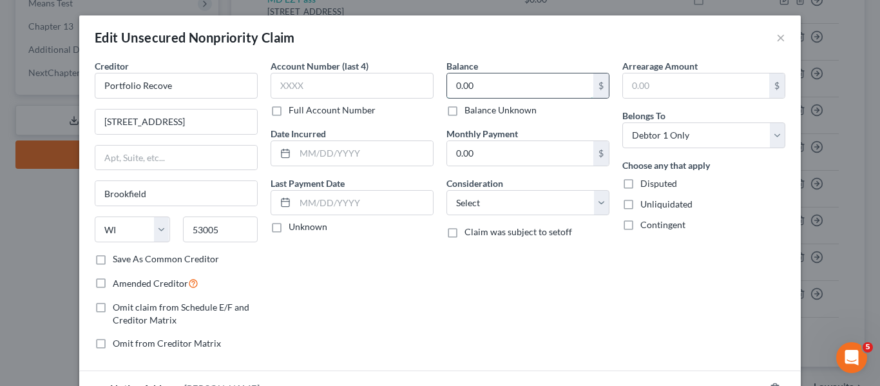
click at [523, 88] on input "0.00" at bounding box center [520, 85] width 146 height 24
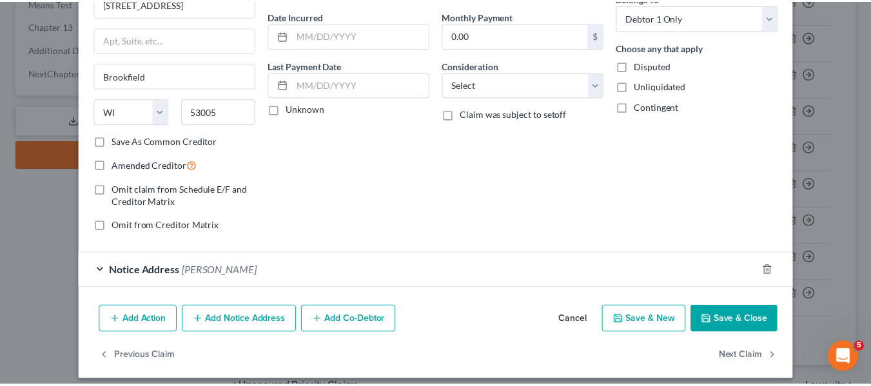
scroll to position [128, 0]
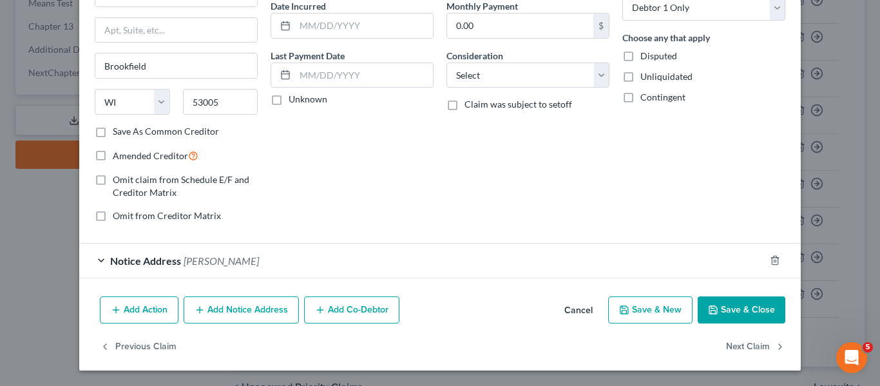
type input "1,822.80"
click at [722, 300] on button "Save & Close" at bounding box center [742, 309] width 88 height 27
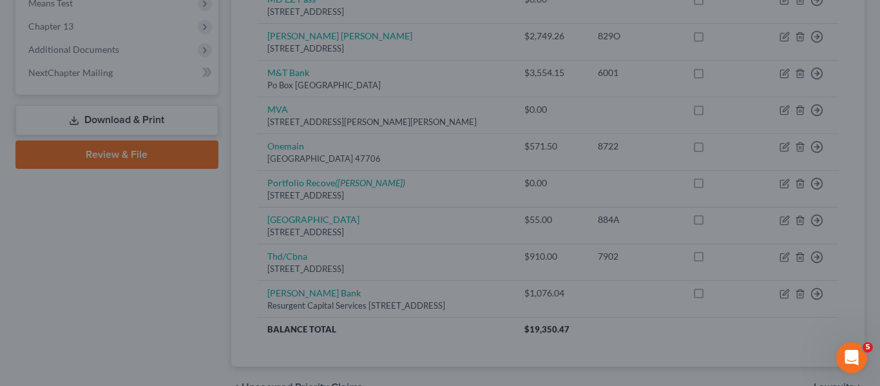
type input "0"
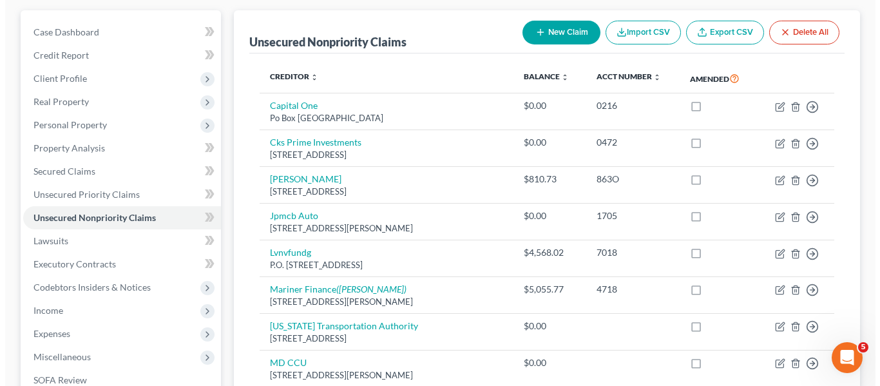
scroll to position [87, 0]
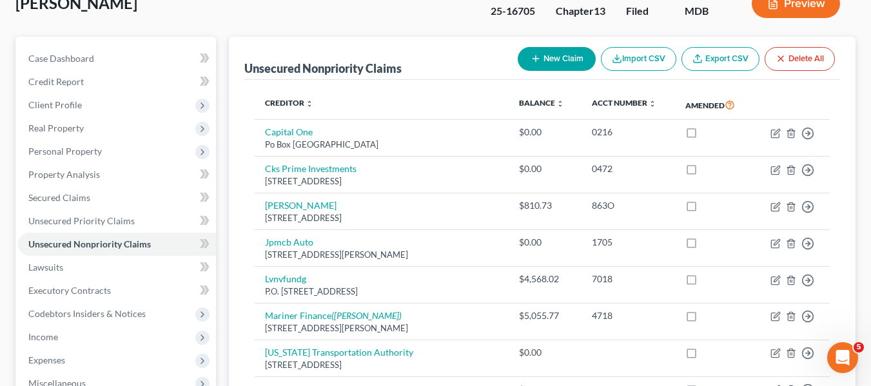
click at [530, 57] on icon "button" at bounding box center [535, 58] width 10 height 10
select select "0"
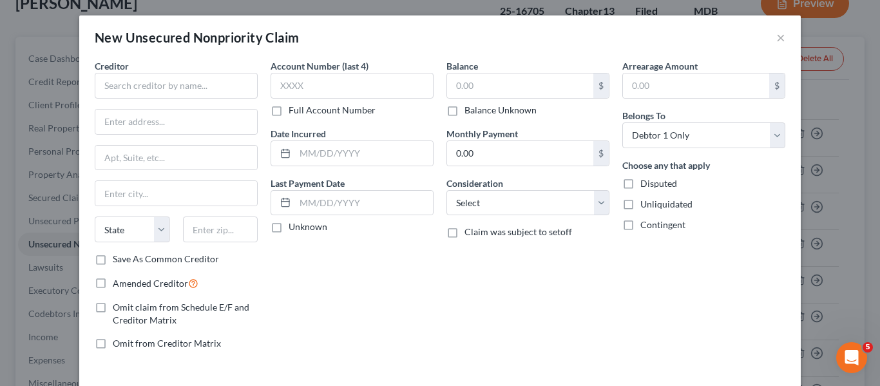
click at [193, 70] on div "Creditor *" at bounding box center [176, 78] width 163 height 39
click at [175, 77] on input "text" at bounding box center [176, 86] width 163 height 26
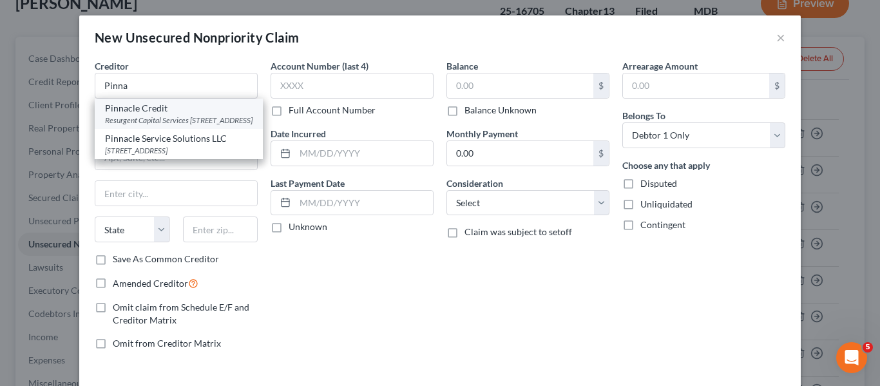
click at [166, 113] on div "Pinnacle Credit" at bounding box center [179, 108] width 148 height 13
type input "Pinnacle Credit"
type input "Resurgent Capital Services"
type input "PO Box 10587"
type input "[GEOGRAPHIC_DATA]"
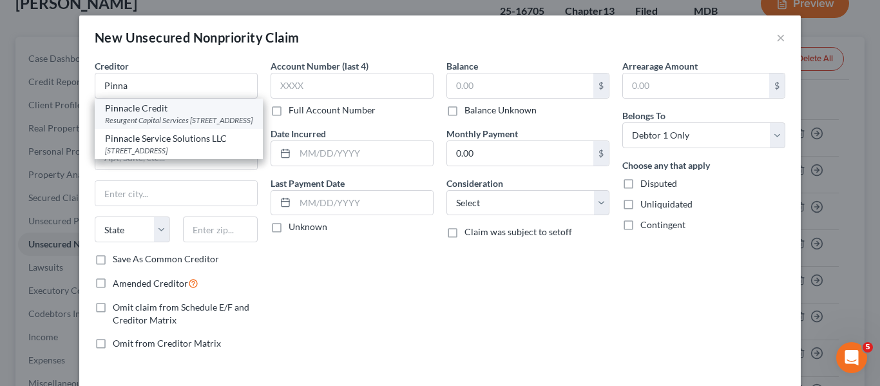
select select "42"
type input "29603-0587"
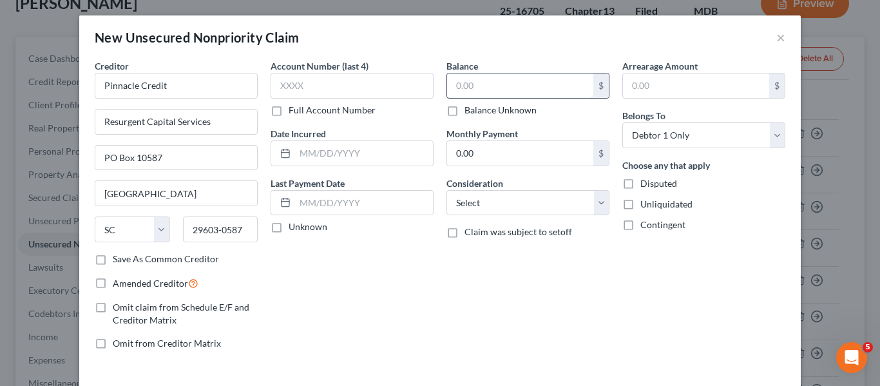
click at [500, 83] on input "text" at bounding box center [520, 85] width 146 height 24
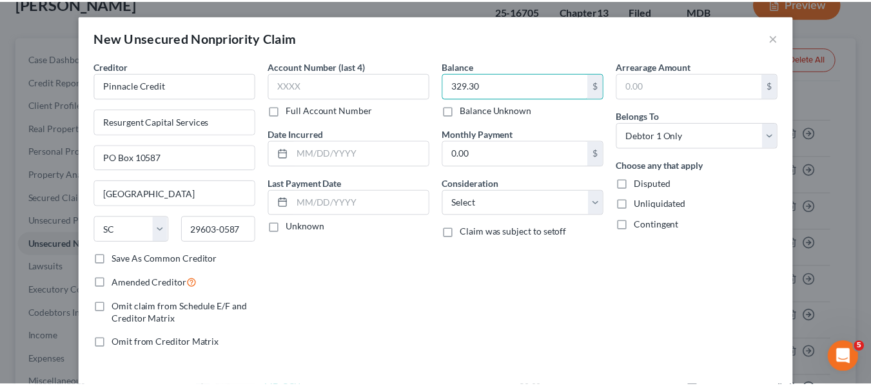
scroll to position [55, 0]
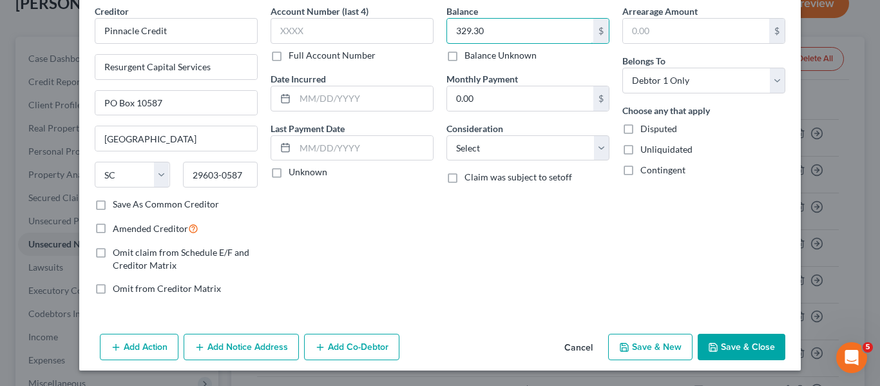
type input "329.30"
click at [720, 345] on button "Save & Close" at bounding box center [742, 347] width 88 height 27
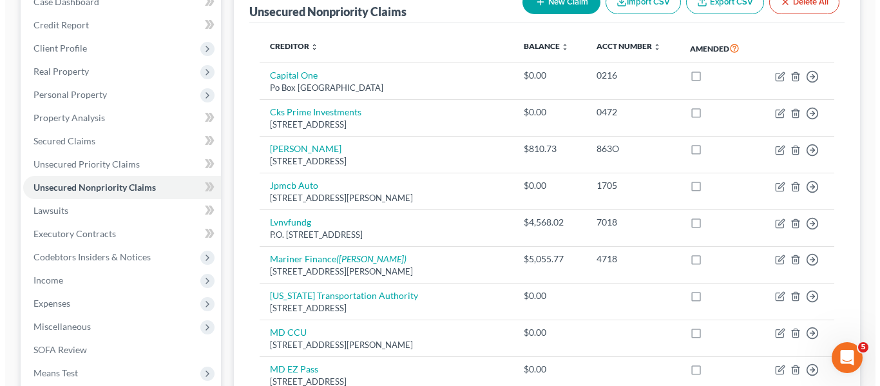
scroll to position [0, 0]
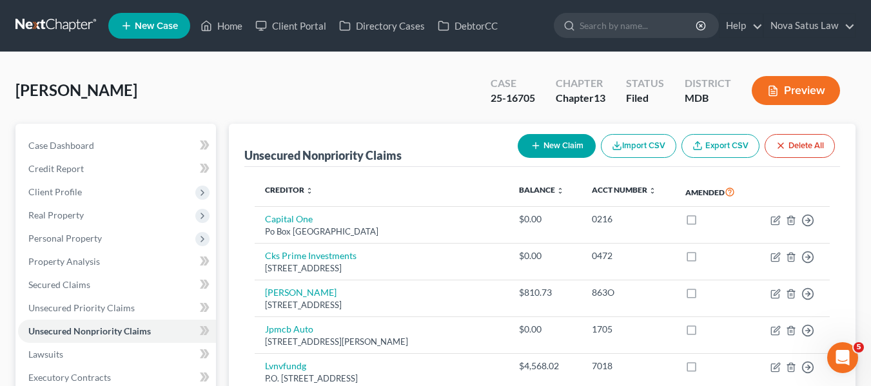
click at [526, 148] on button "New Claim" at bounding box center [556, 146] width 78 height 24
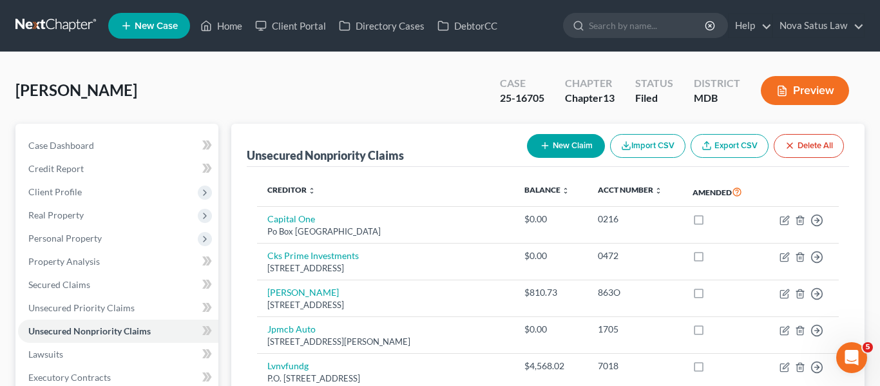
select select "0"
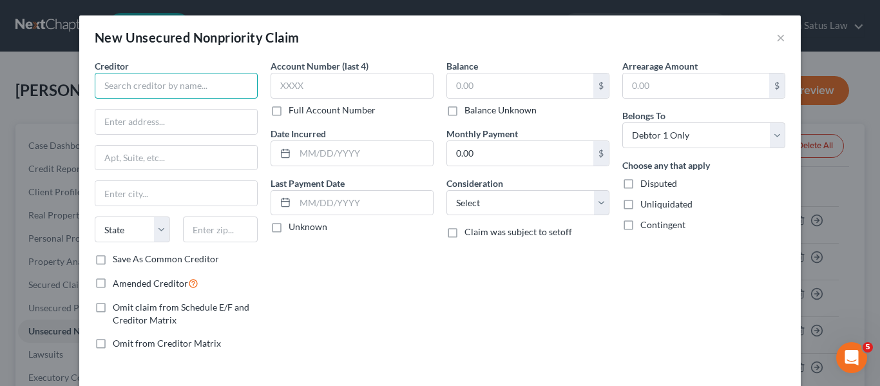
click at [122, 94] on input "text" at bounding box center [176, 86] width 163 height 26
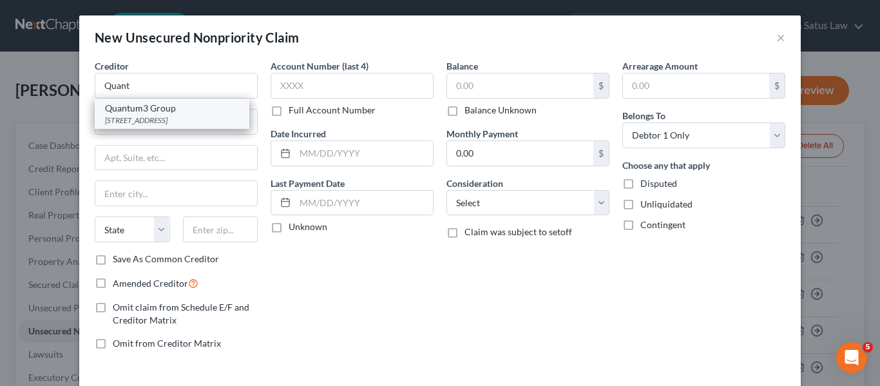
click at [117, 113] on div "Quantum3 Group" at bounding box center [172, 108] width 134 height 13
type input "Quantum3 Group"
type input "PO Box 788"
type input "[PERSON_NAME]"
select select "50"
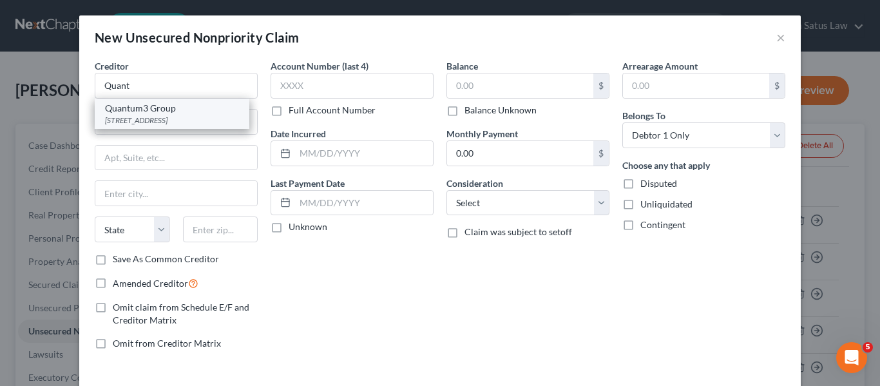
type input "98083-0788"
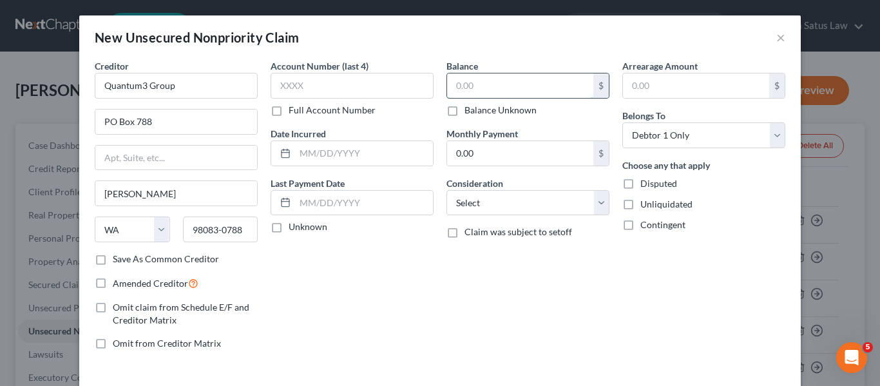
click at [527, 84] on input "text" at bounding box center [520, 85] width 146 height 24
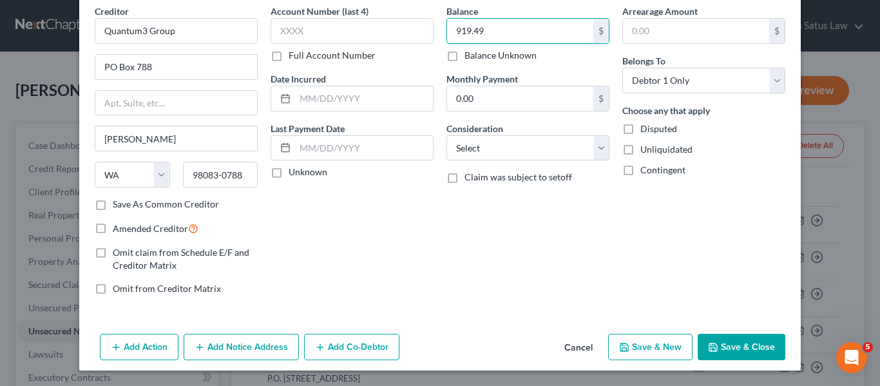
type input "919.49"
click at [714, 354] on button "Save & Close" at bounding box center [742, 347] width 88 height 27
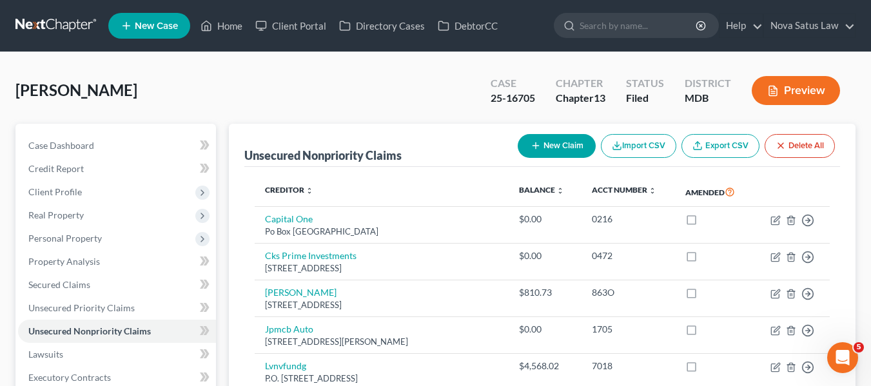
click at [534, 144] on icon "button" at bounding box center [535, 145] width 10 height 10
select select "0"
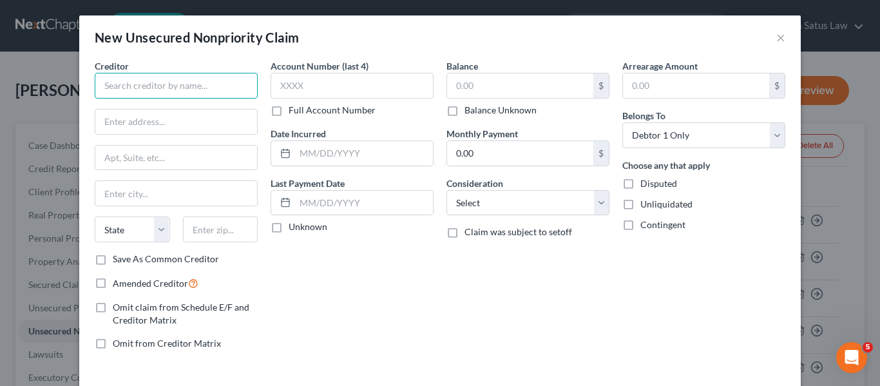
click at [194, 85] on input "text" at bounding box center [176, 86] width 163 height 26
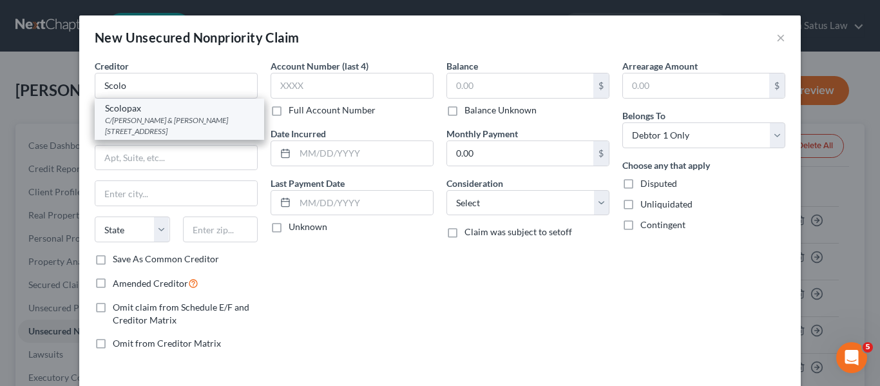
click at [183, 115] on div "C/[PERSON_NAME] & [PERSON_NAME] [STREET_ADDRESS]" at bounding box center [179, 126] width 149 height 22
type input "Scolopax"
type input "C/[PERSON_NAME] & [PERSON_NAME]"
type input "[STREET_ADDRESS]"
type input "[GEOGRAPHIC_DATA]"
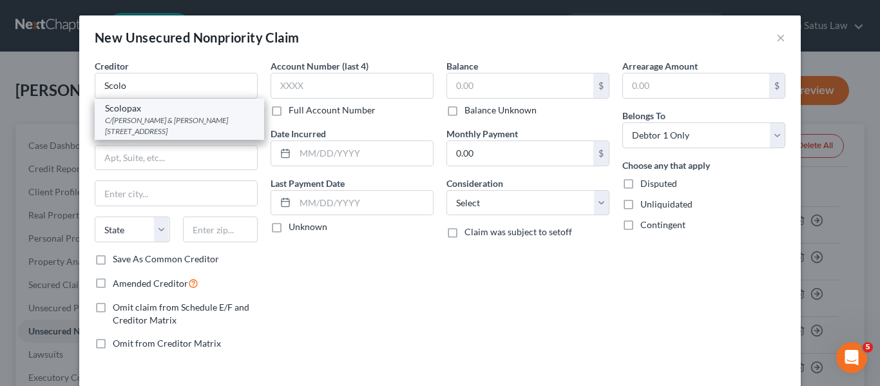
select select "50"
type input "98101"
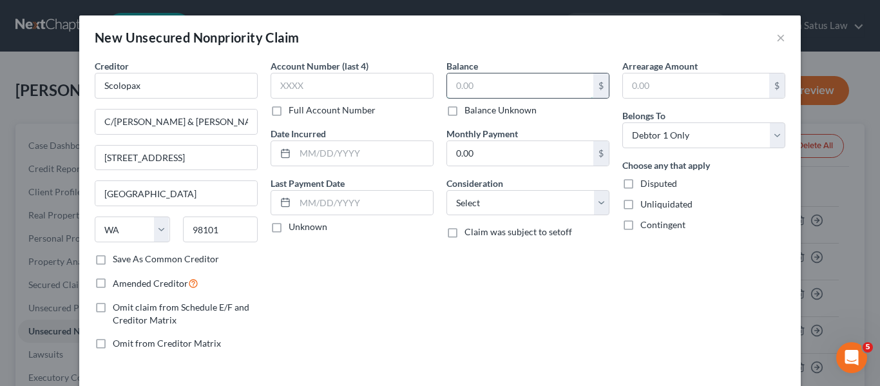
click at [528, 82] on input "text" at bounding box center [520, 85] width 146 height 24
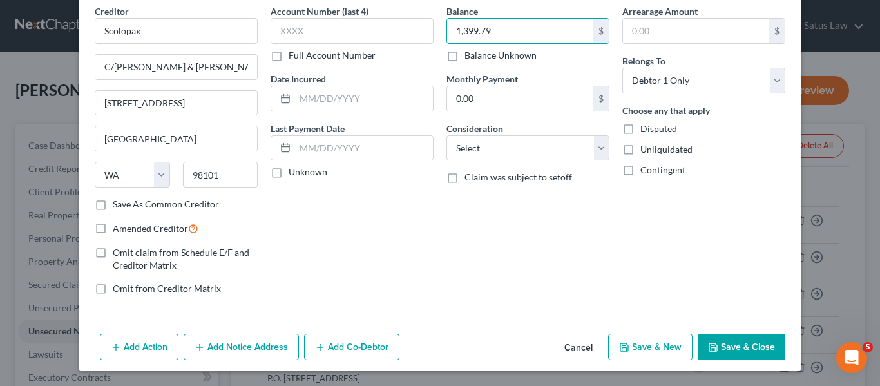
type input "1,399.79"
click at [722, 351] on button "Save & Close" at bounding box center [742, 347] width 88 height 27
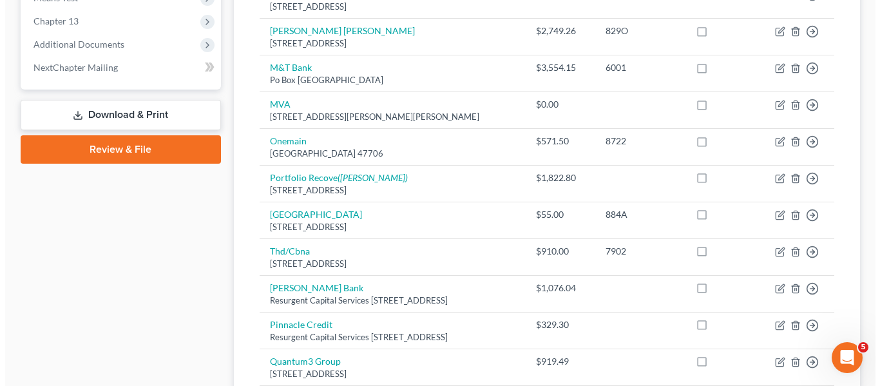
scroll to position [537, 0]
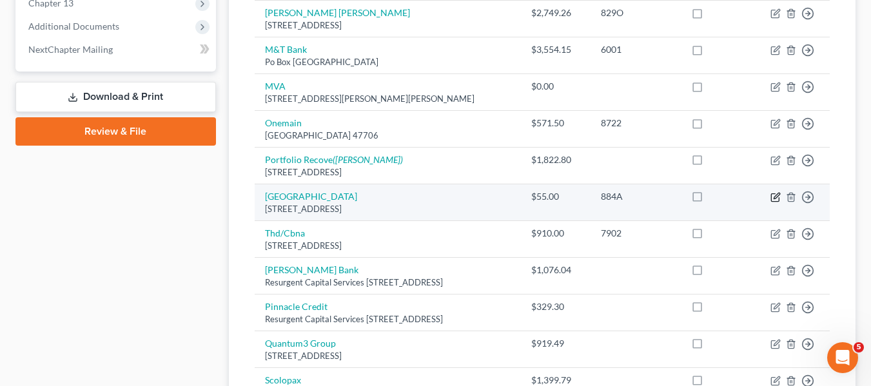
click at [777, 202] on icon "button" at bounding box center [775, 197] width 10 height 10
select select "52"
select select "2"
select select "0"
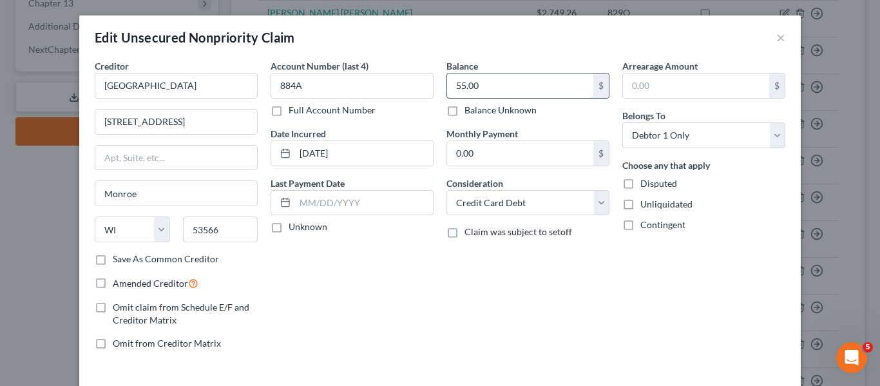
click at [488, 86] on input "55.00" at bounding box center [520, 85] width 146 height 24
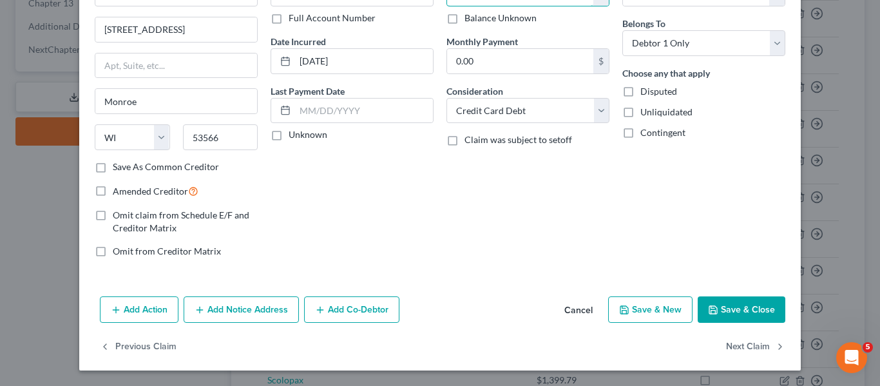
type input "55.72"
click at [709, 313] on icon "button" at bounding box center [713, 310] width 10 height 10
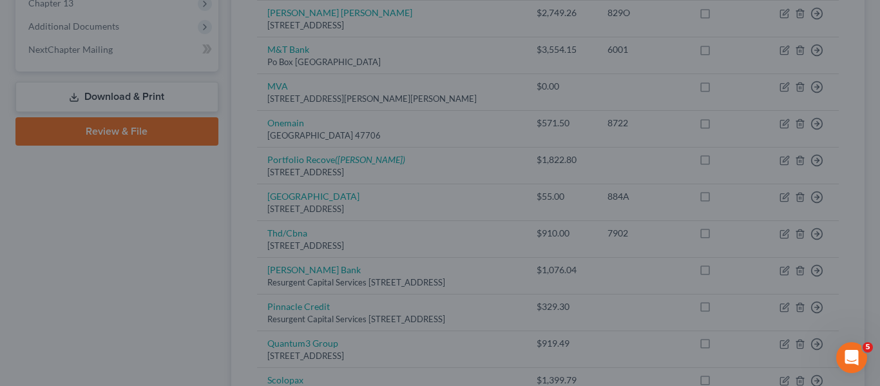
type input "0"
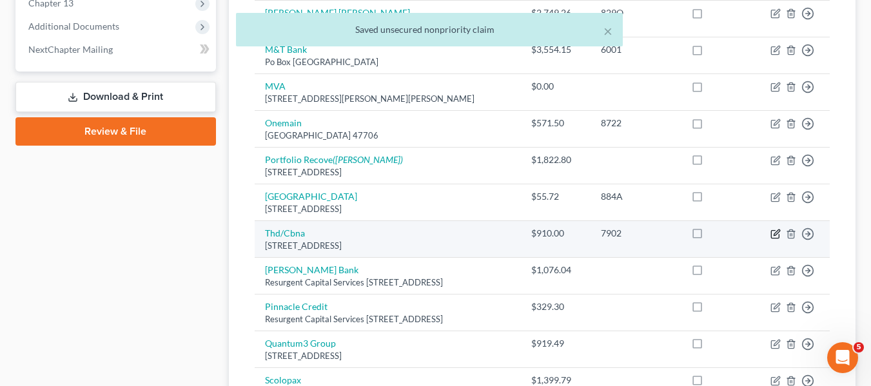
click at [772, 239] on icon "button" at bounding box center [775, 234] width 10 height 10
select select "44"
select select "2"
select select "0"
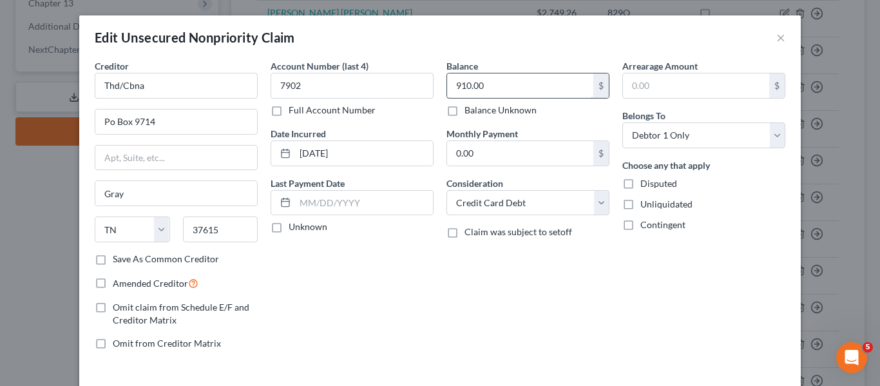
click at [532, 90] on input "910.00" at bounding box center [520, 85] width 146 height 24
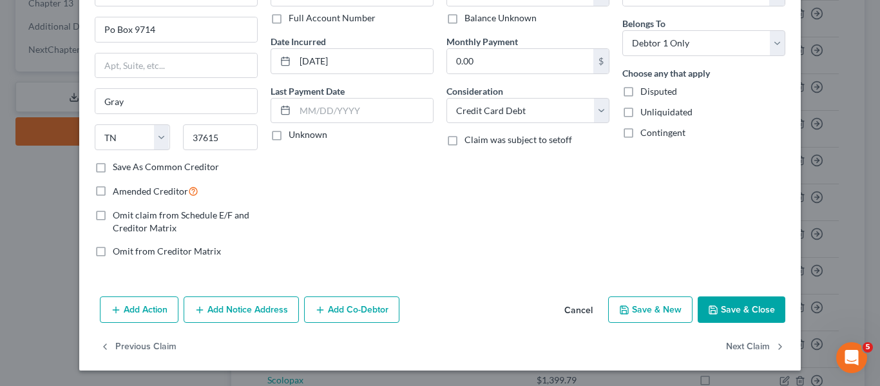
click at [709, 314] on icon "button" at bounding box center [713, 310] width 10 height 10
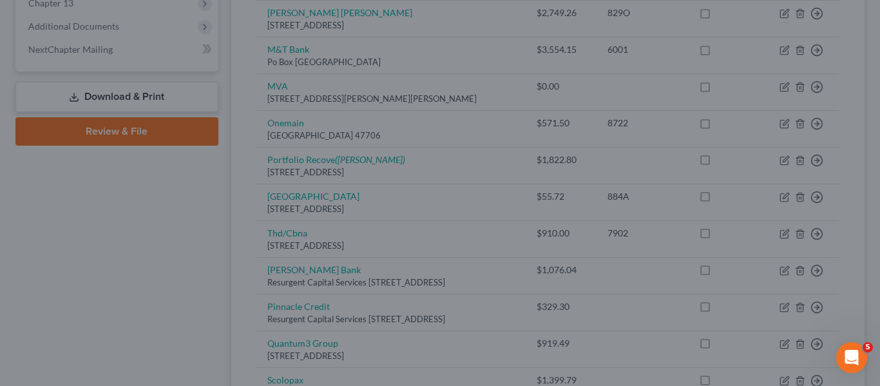
type input "0.00"
type input "0"
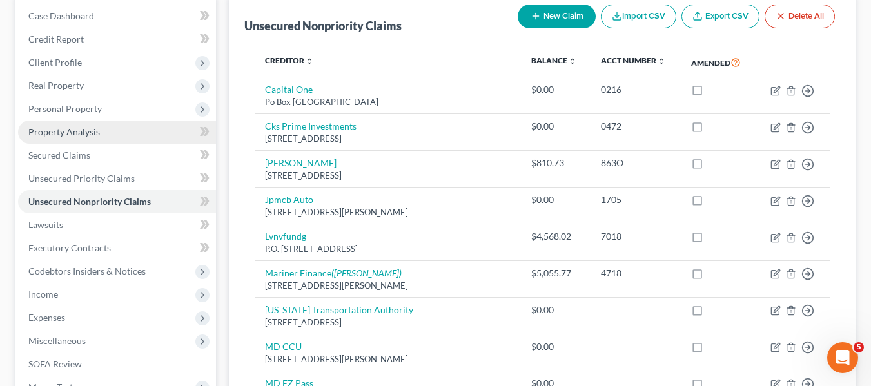
scroll to position [124, 0]
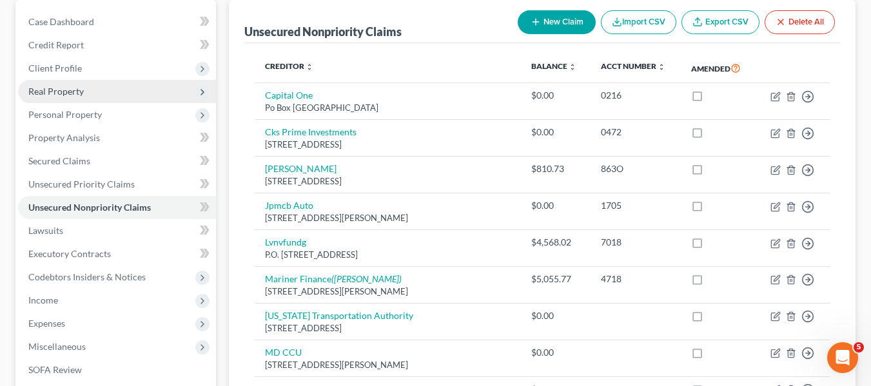
click at [61, 96] on span "Real Property" at bounding box center [55, 91] width 55 height 11
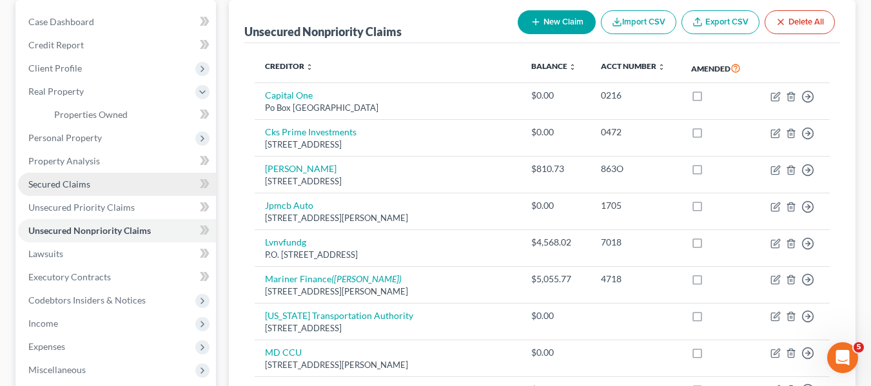
click at [61, 174] on link "Secured Claims" at bounding box center [117, 184] width 198 height 23
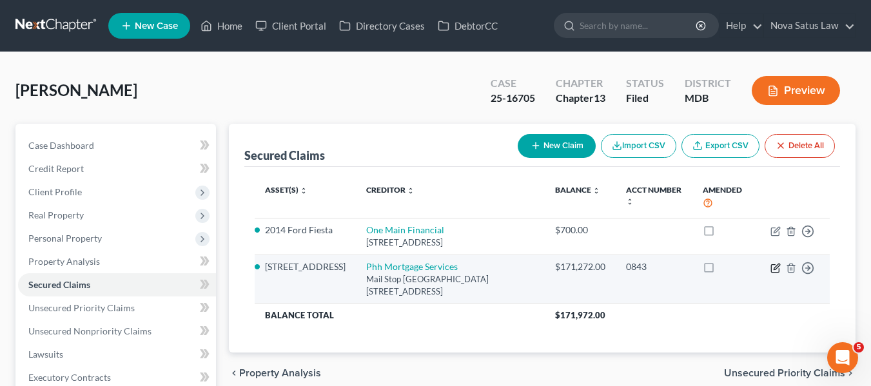
click at [774, 267] on icon "button" at bounding box center [776, 267] width 6 height 6
select select "33"
select select "0"
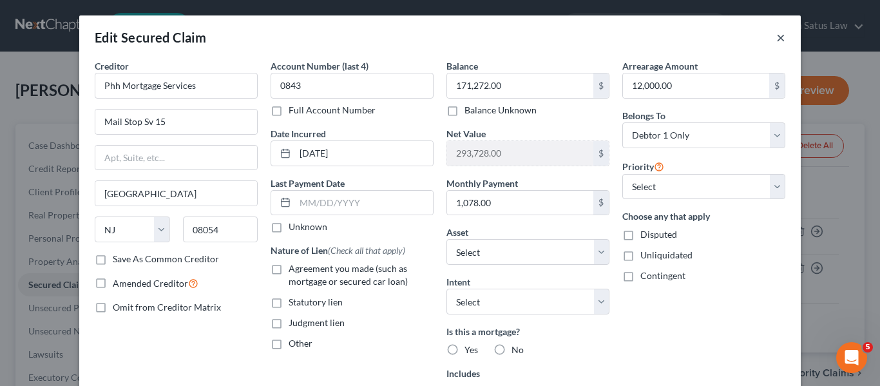
click at [777, 36] on button "×" at bounding box center [780, 37] width 9 height 15
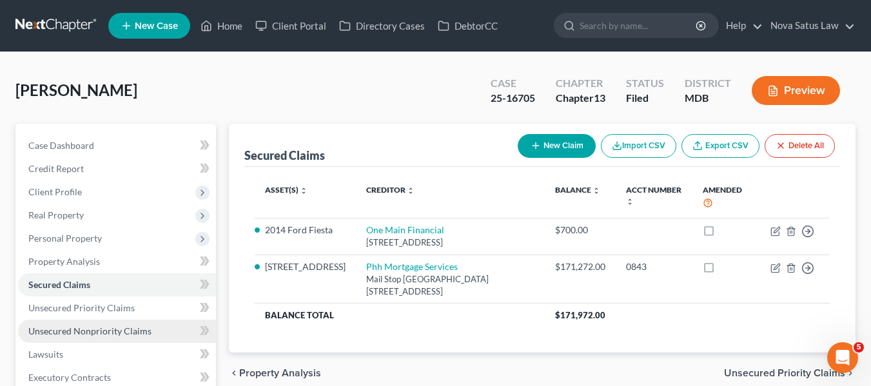
scroll to position [92, 0]
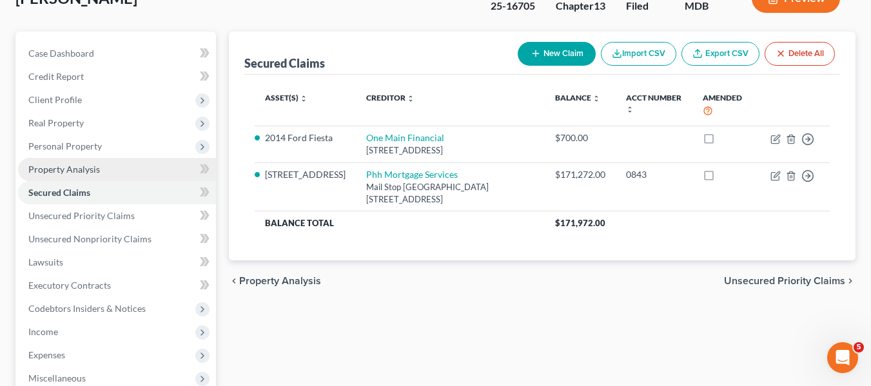
click at [78, 162] on link "Property Analysis" at bounding box center [117, 169] width 198 height 23
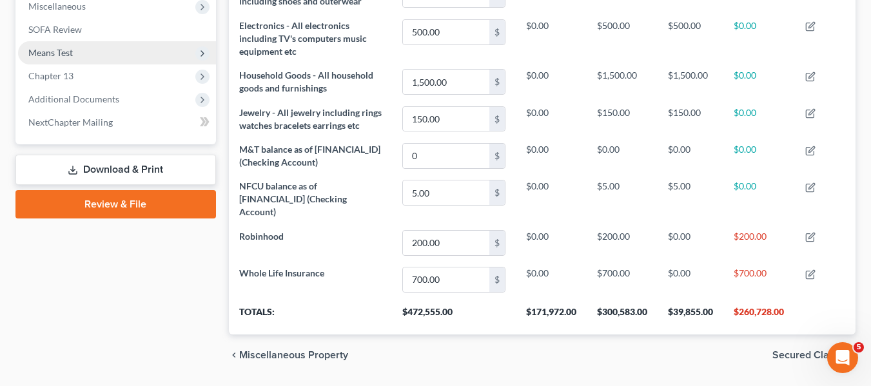
scroll to position [503, 0]
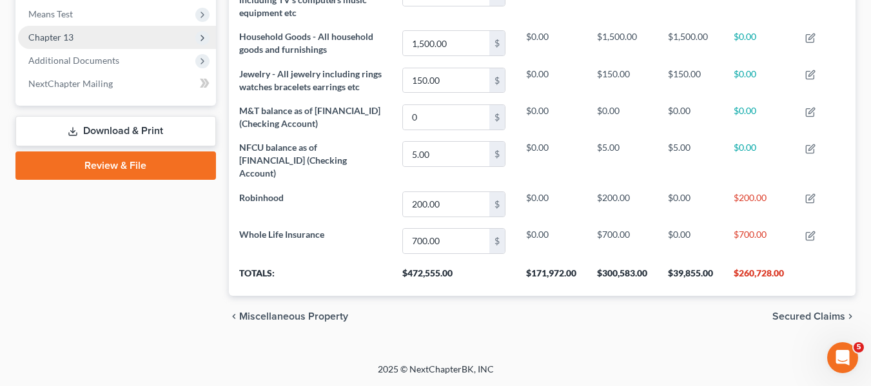
click at [64, 33] on span "Chapter 13" at bounding box center [50, 37] width 45 height 11
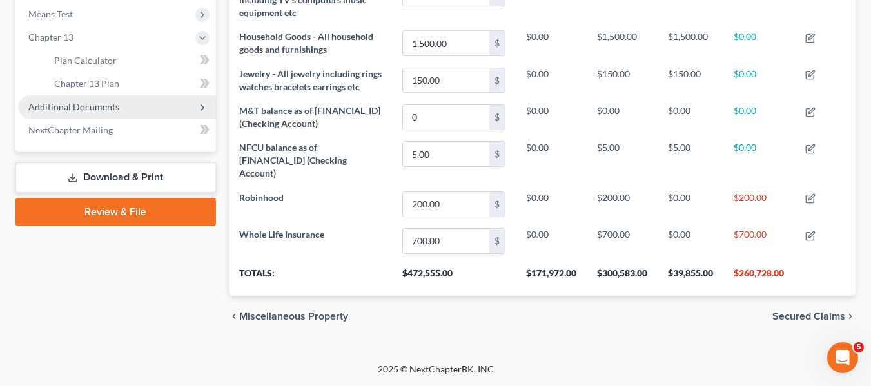
click at [68, 100] on span "Additional Documents" at bounding box center [117, 106] width 198 height 23
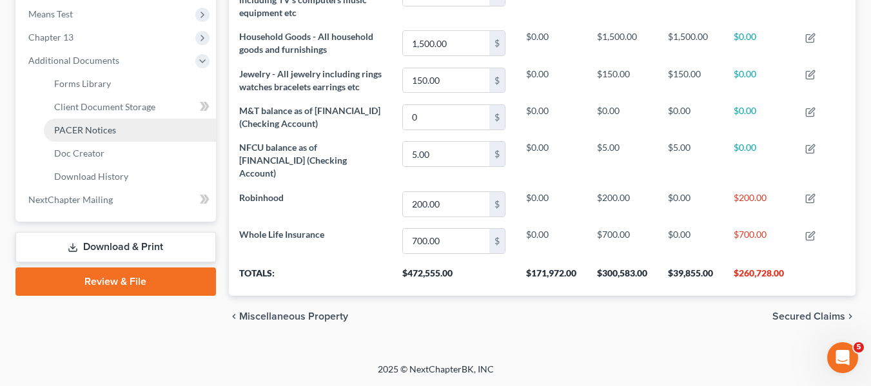
click at [80, 133] on span "PACER Notices" at bounding box center [85, 129] width 62 height 11
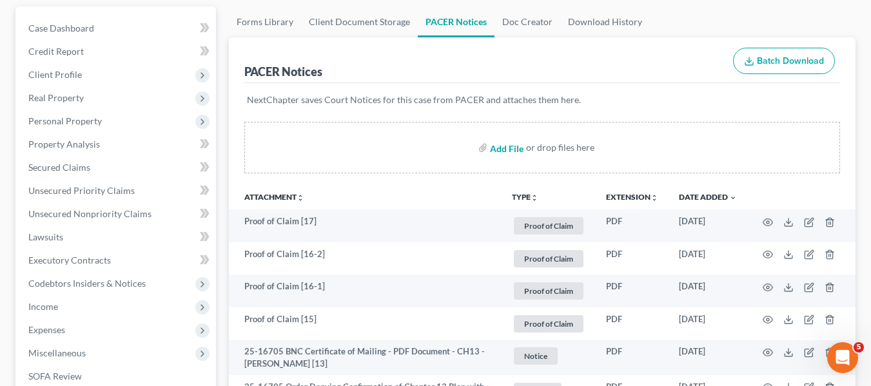
scroll to position [118, 0]
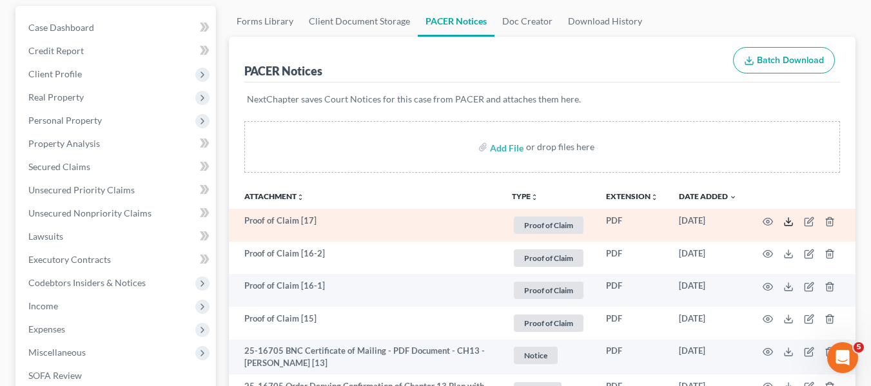
click at [786, 217] on icon at bounding box center [788, 222] width 10 height 10
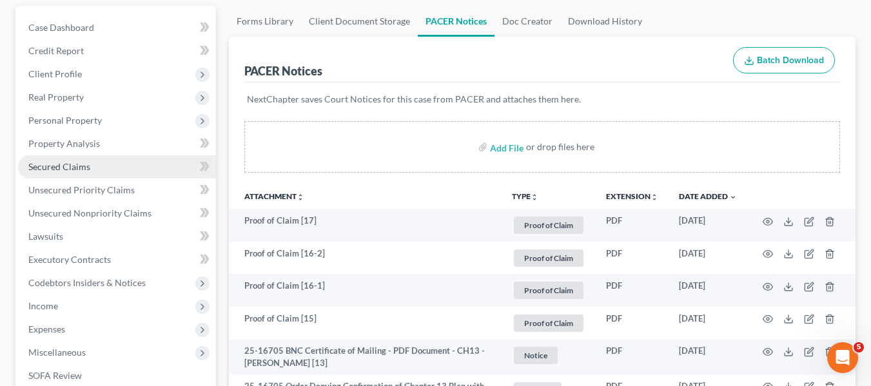
click at [99, 164] on link "Secured Claims" at bounding box center [117, 166] width 198 height 23
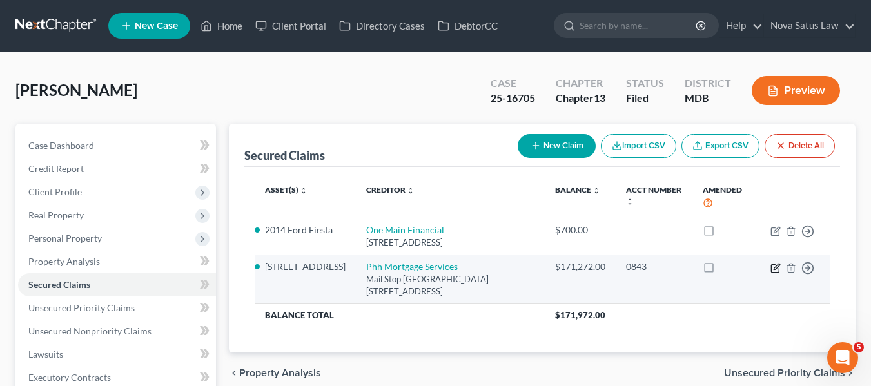
click at [775, 267] on icon "button" at bounding box center [776, 267] width 6 height 6
select select "33"
select select "2"
select select "0"
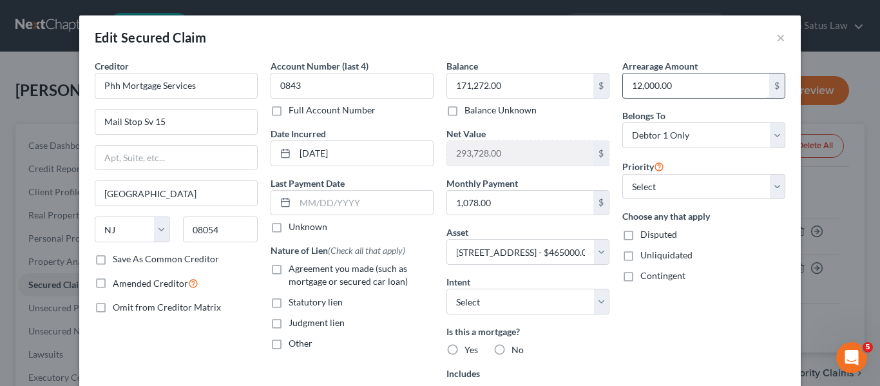
click at [684, 93] on input "12,000.00" at bounding box center [696, 85] width 146 height 24
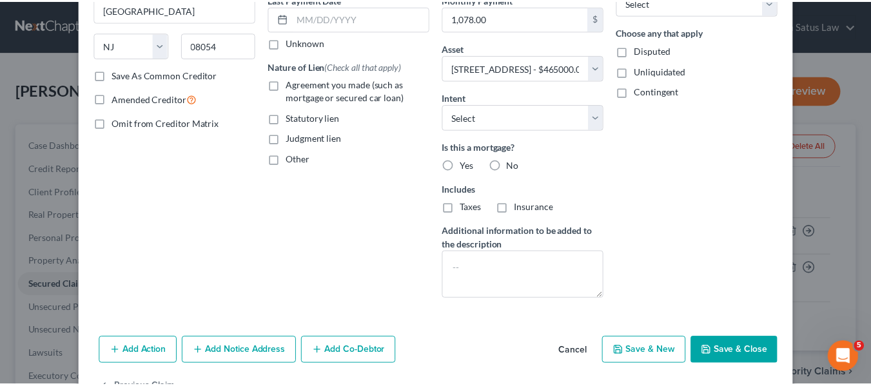
scroll to position [185, 0]
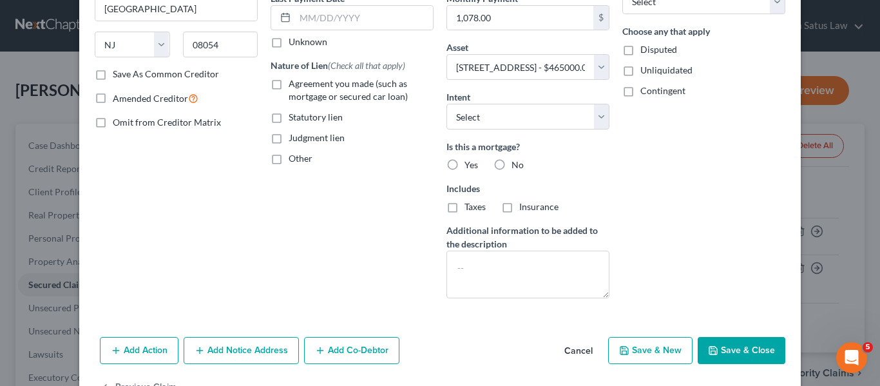
type input "15,485.98"
click at [724, 347] on button "Save & Close" at bounding box center [742, 350] width 88 height 27
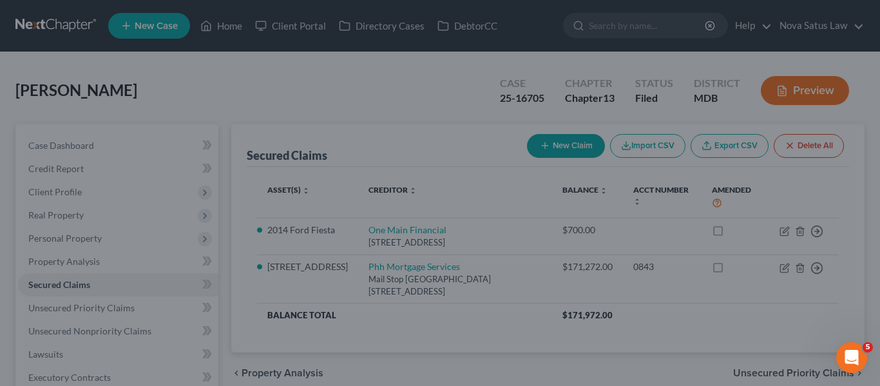
select select "2"
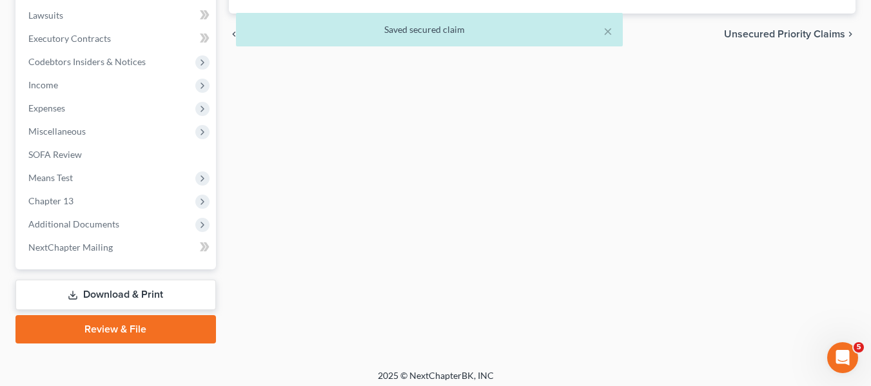
scroll to position [345, 0]
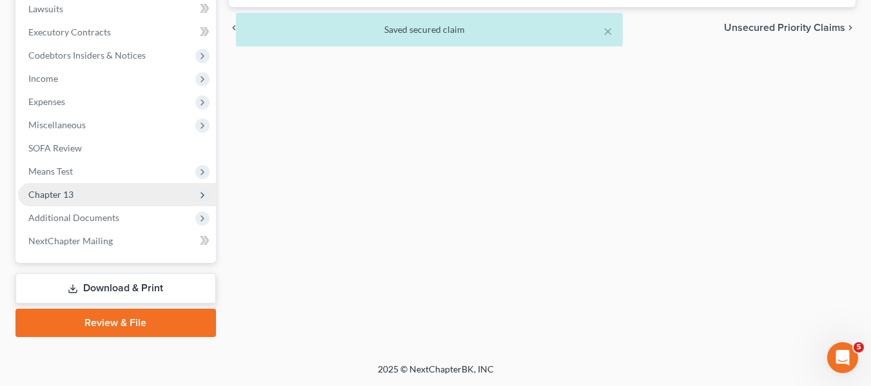
click at [65, 195] on span "Chapter 13" at bounding box center [50, 194] width 45 height 11
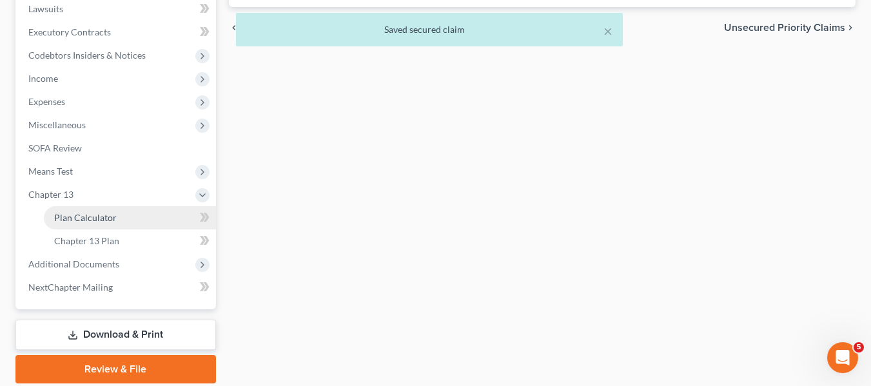
click at [75, 219] on span "Plan Calculator" at bounding box center [85, 217] width 63 height 11
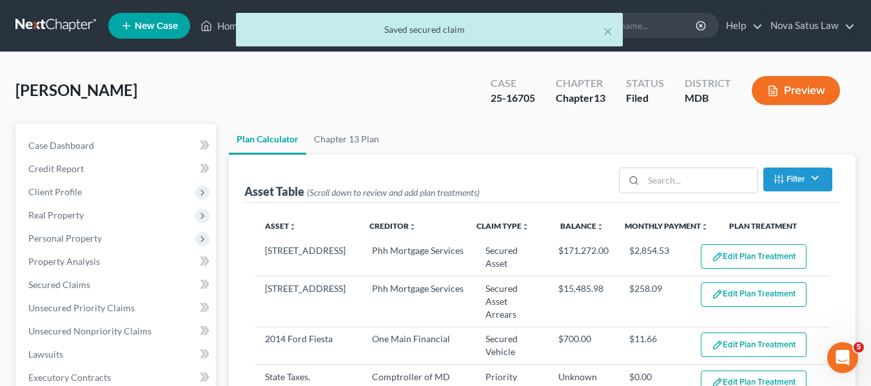
scroll to position [129, 0]
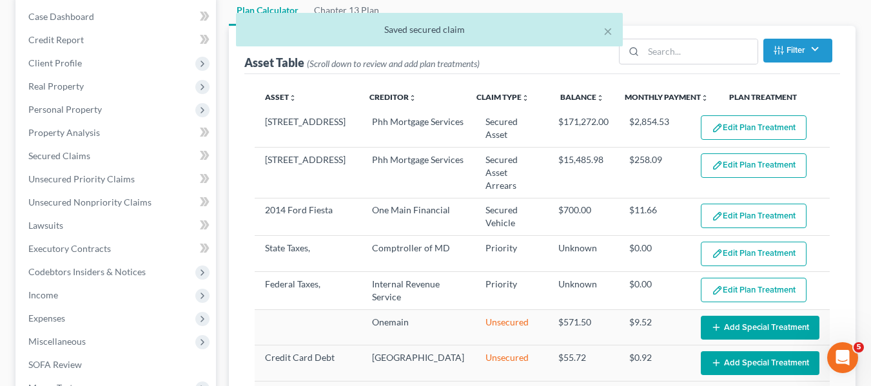
select select "59"
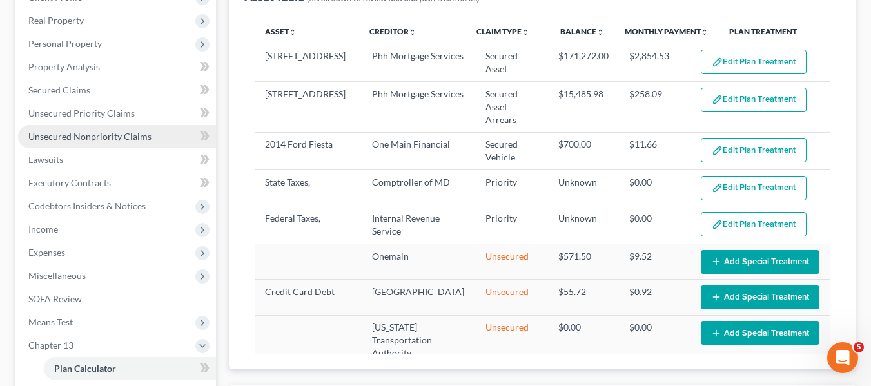
scroll to position [195, 0]
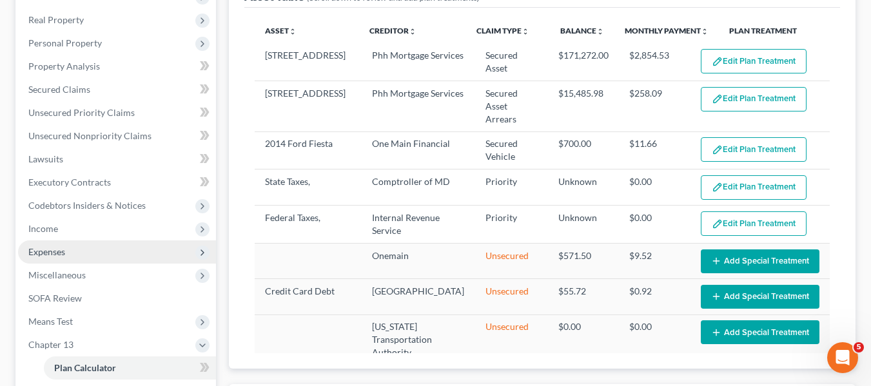
click at [56, 249] on span "Expenses" at bounding box center [46, 251] width 37 height 11
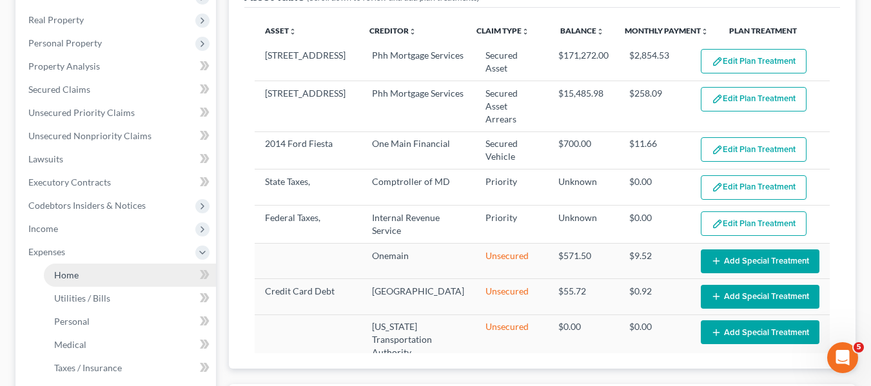
click at [70, 275] on span "Home" at bounding box center [66, 274] width 24 height 11
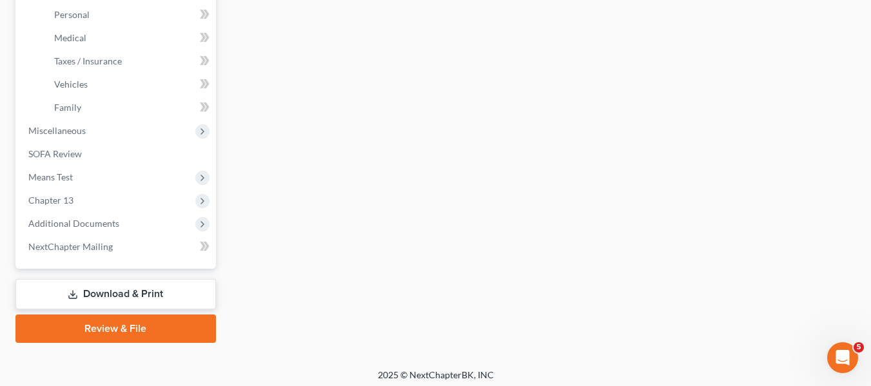
scroll to position [508, 0]
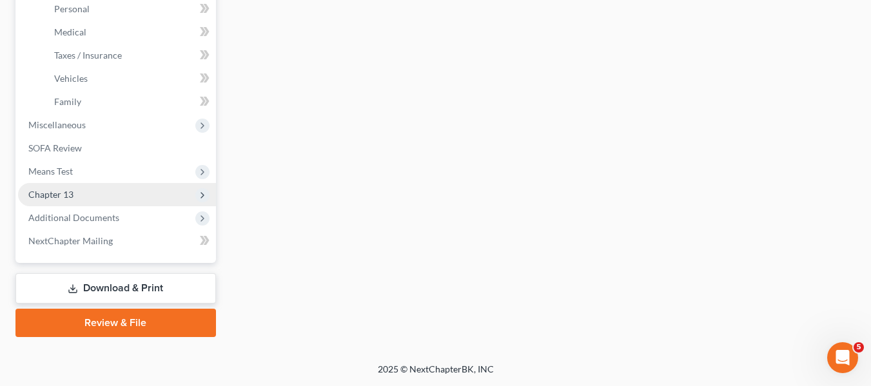
click at [62, 200] on span "Chapter 13" at bounding box center [117, 194] width 198 height 23
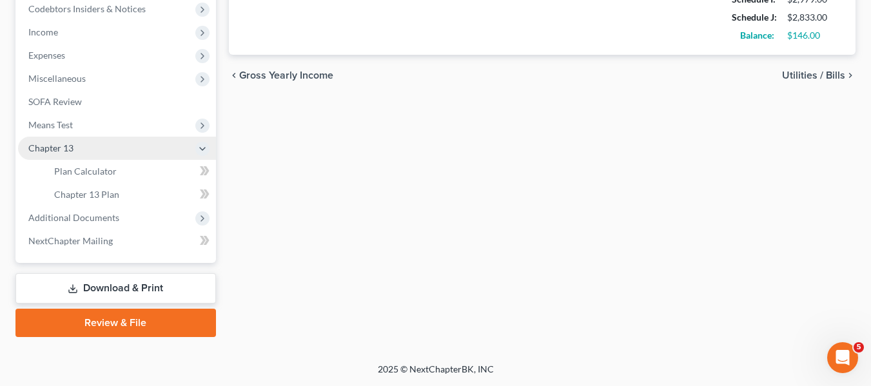
scroll to position [392, 0]
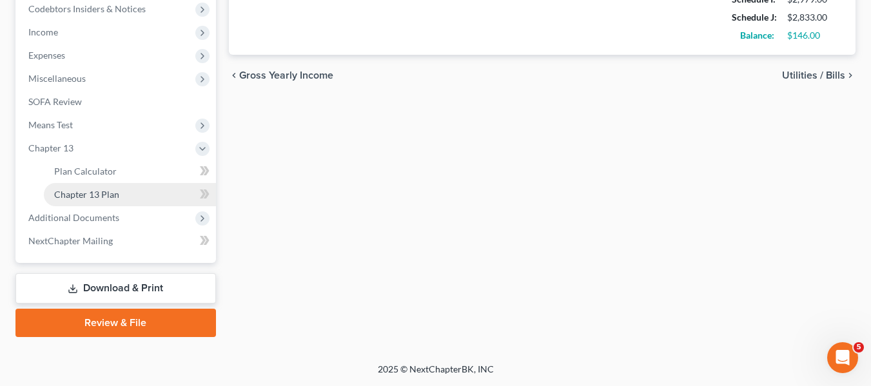
click at [101, 201] on link "Chapter 13 Plan" at bounding box center [130, 194] width 172 height 23
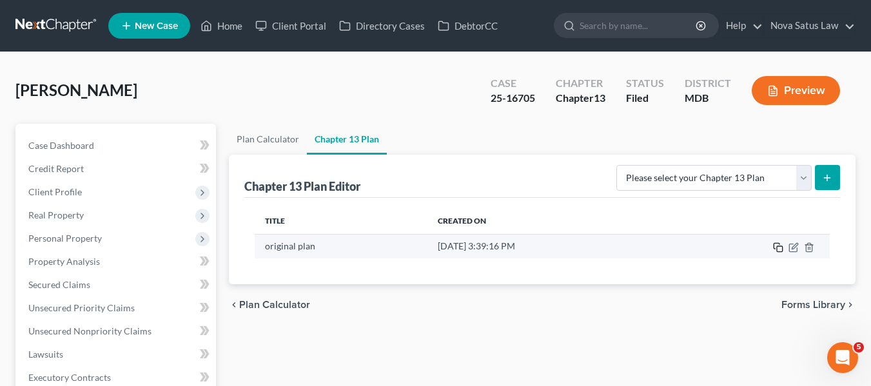
click at [778, 251] on icon "button" at bounding box center [778, 247] width 10 height 10
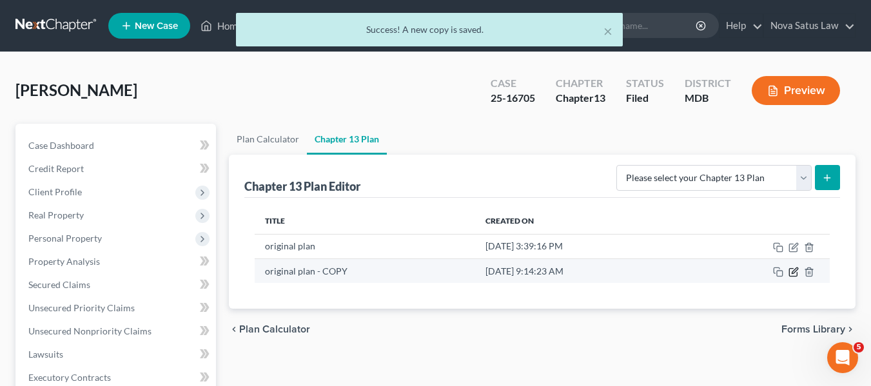
click at [792, 271] on icon "button" at bounding box center [793, 272] width 10 height 10
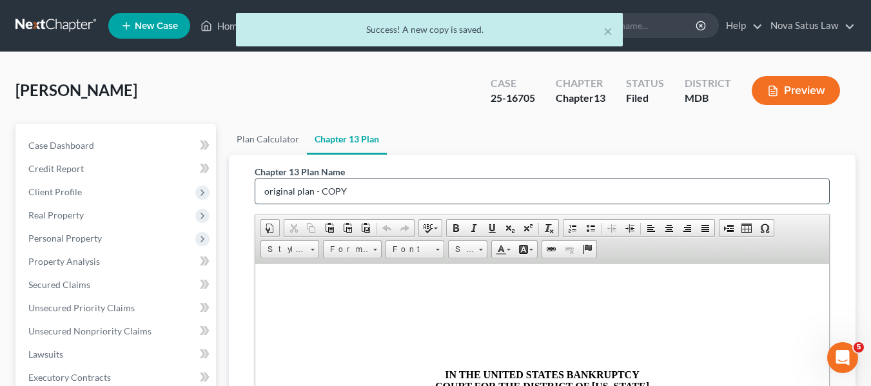
click at [425, 194] on input "original plan - COPY" at bounding box center [542, 191] width 574 height 24
type input "o"
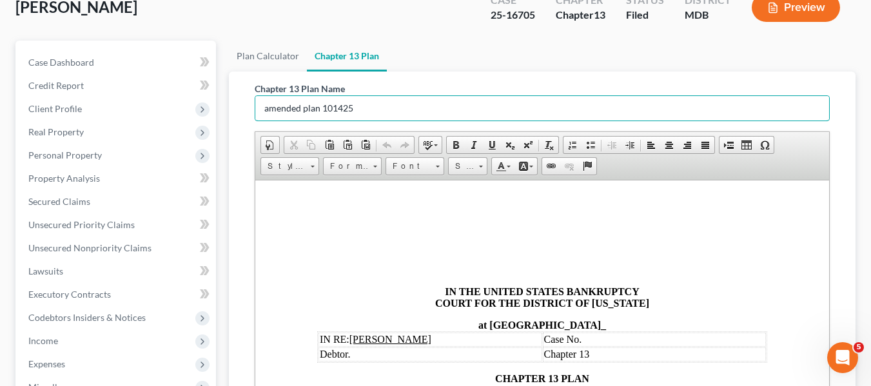
scroll to position [82, 0]
type input "amended plan 101425"
click at [586, 344] on td "Case No." at bounding box center [654, 340] width 224 height 14
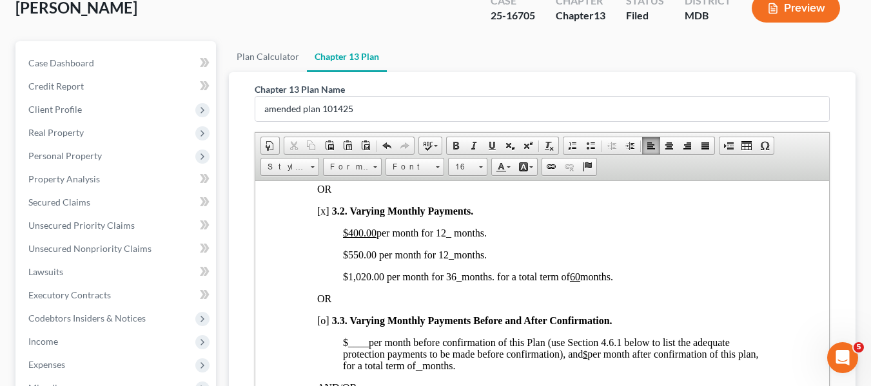
scroll to position [1017, 0]
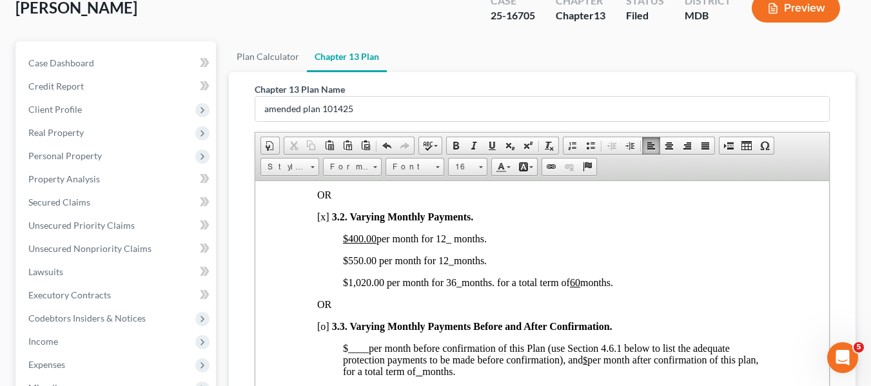
click at [356, 287] on span "$1,020.00 per month for 36 _ months. for a total term of 60 months." at bounding box center [477, 281] width 270 height 11
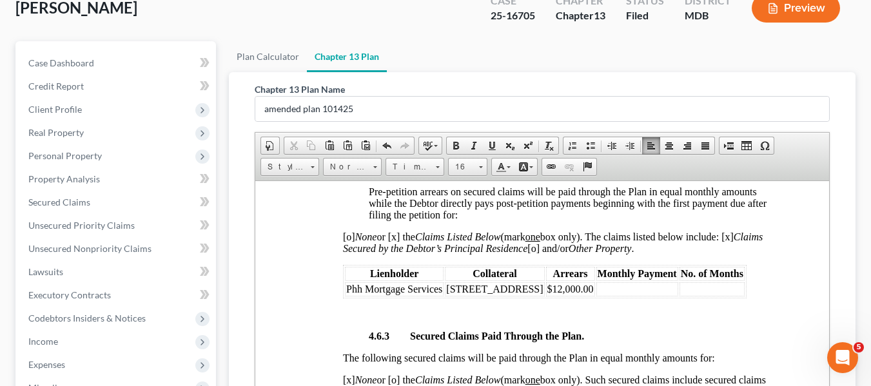
scroll to position [2346, 0]
click at [593, 293] on span "$12,000.00" at bounding box center [569, 287] width 46 height 11
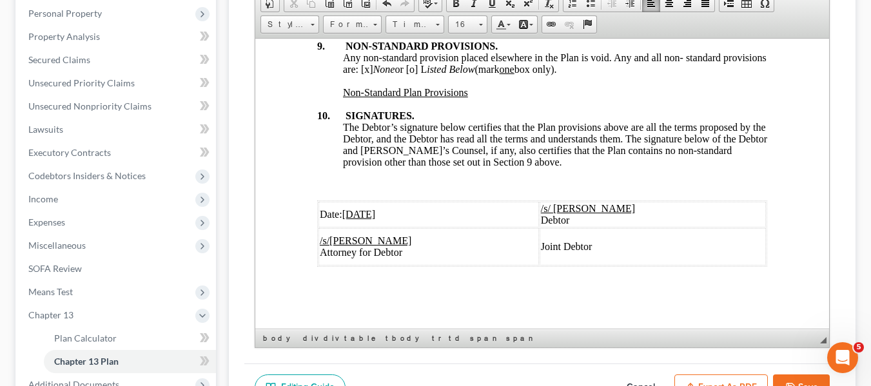
scroll to position [213, 0]
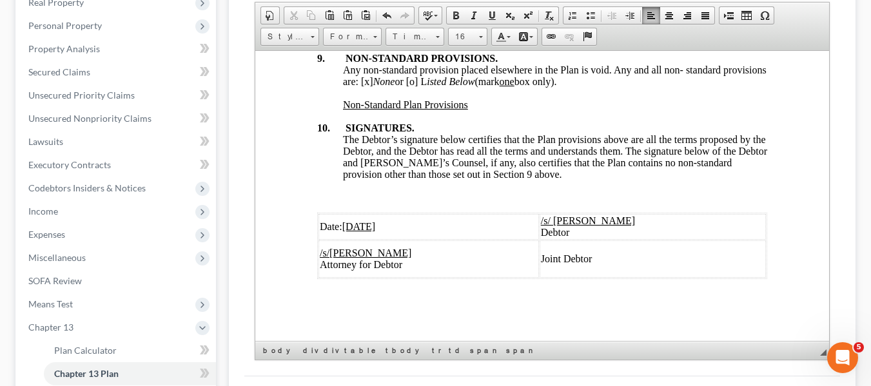
click at [343, 220] on u "[DATE]" at bounding box center [359, 225] width 34 height 11
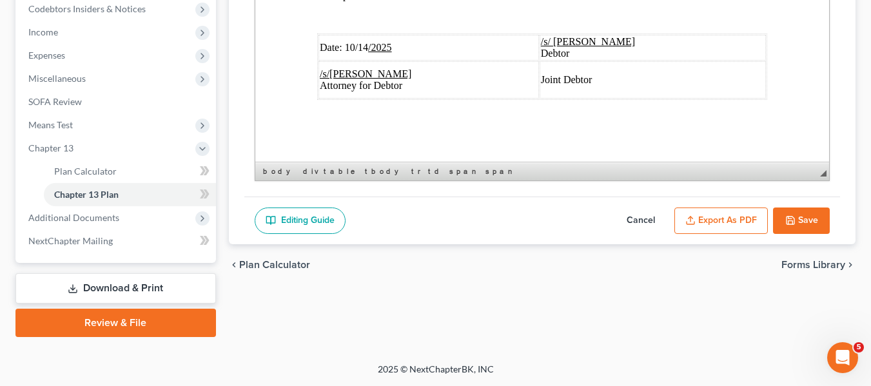
click at [711, 227] on button "Export as PDF" at bounding box center [720, 220] width 93 height 27
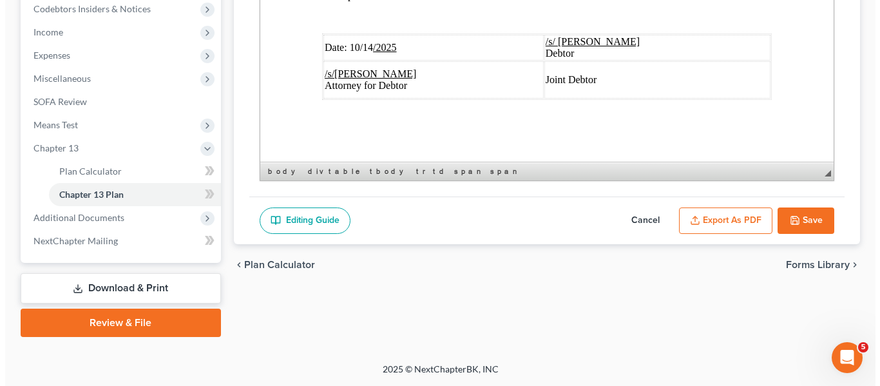
scroll to position [4993, 0]
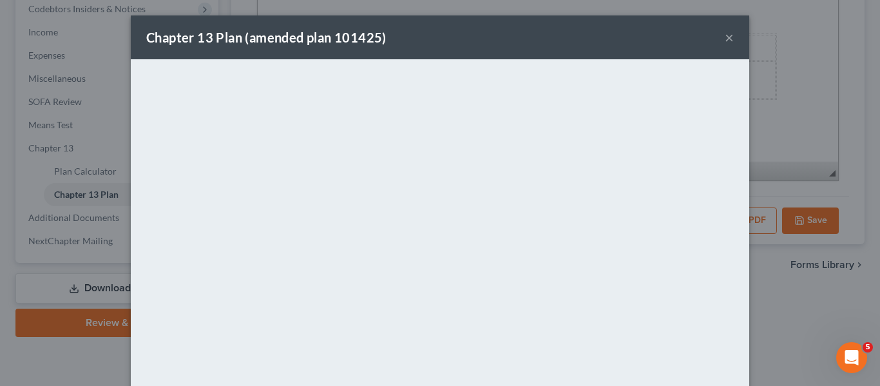
click at [725, 41] on button "×" at bounding box center [729, 37] width 9 height 15
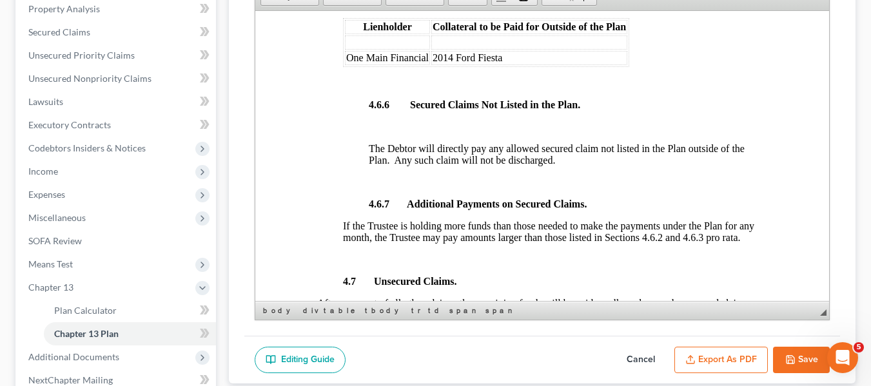
scroll to position [2944, 0]
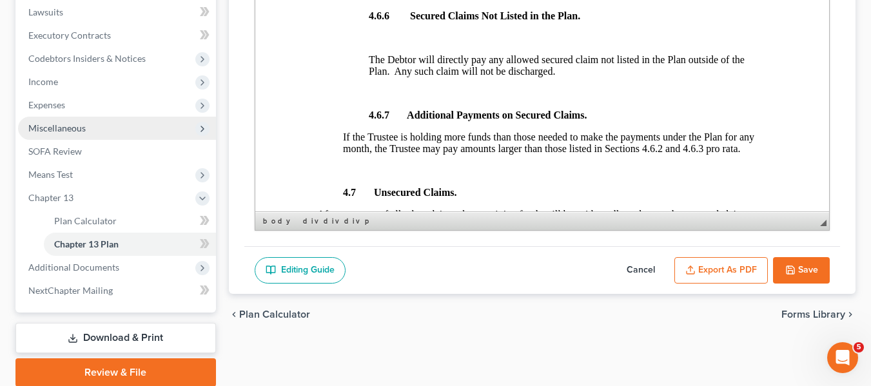
scroll to position [392, 0]
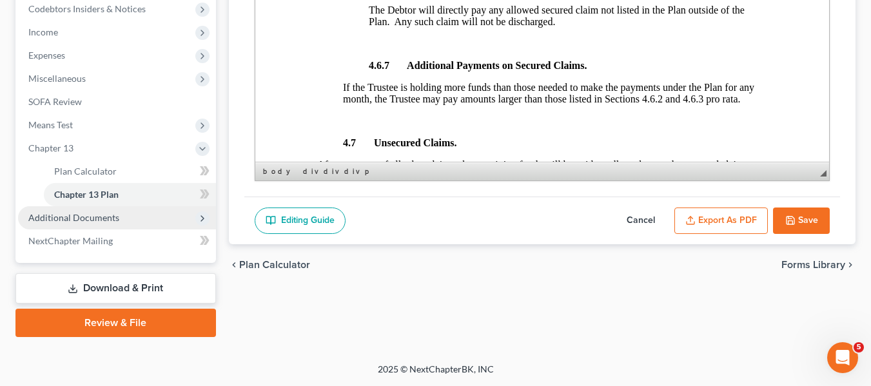
click at [54, 219] on span "Additional Documents" at bounding box center [73, 217] width 91 height 11
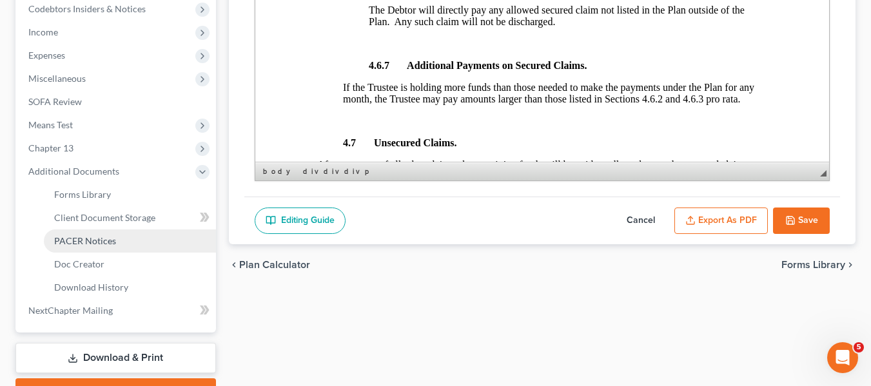
click at [63, 244] on span "PACER Notices" at bounding box center [85, 240] width 62 height 11
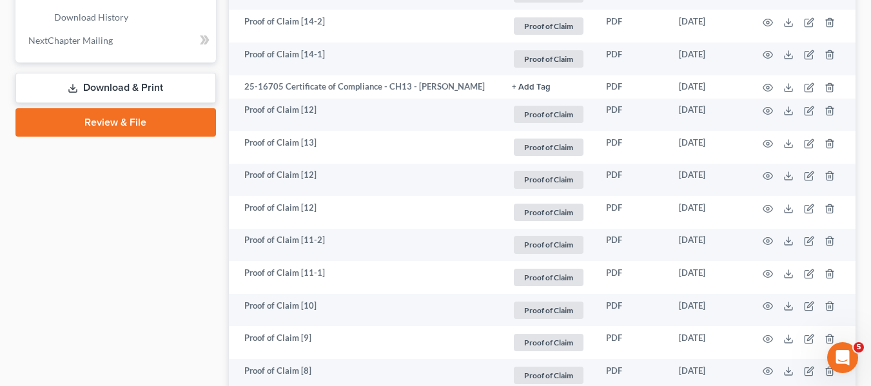
scroll to position [662, 0]
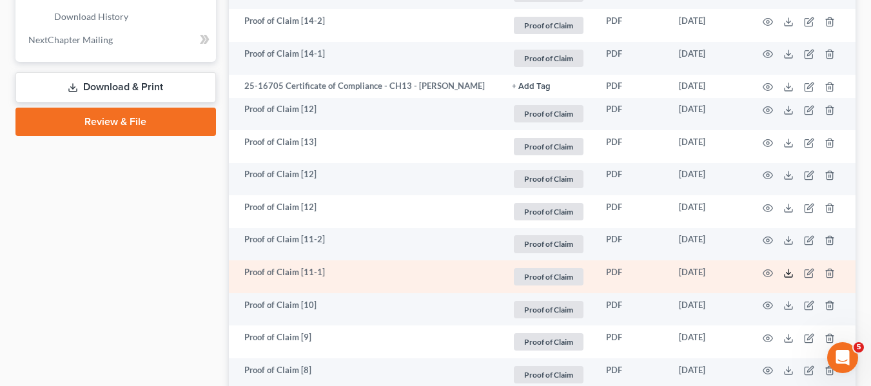
click at [789, 278] on icon at bounding box center [788, 273] width 10 height 10
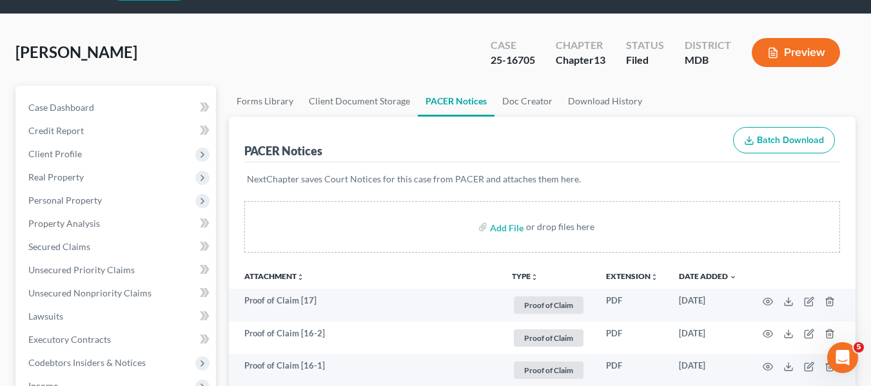
scroll to position [0, 0]
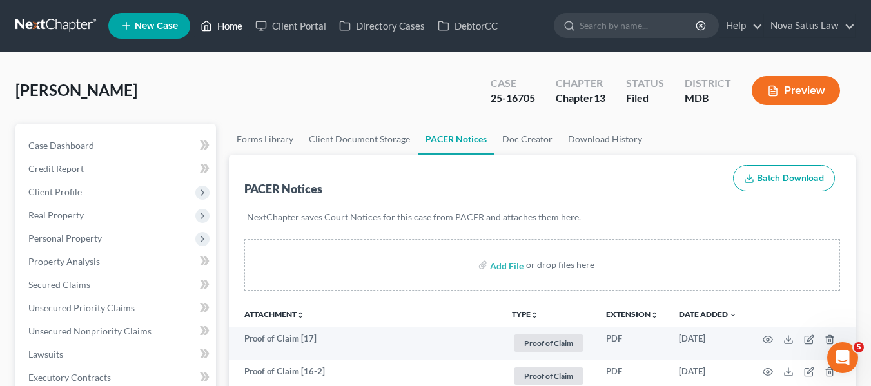
click at [228, 23] on link "Home" at bounding box center [221, 25] width 55 height 23
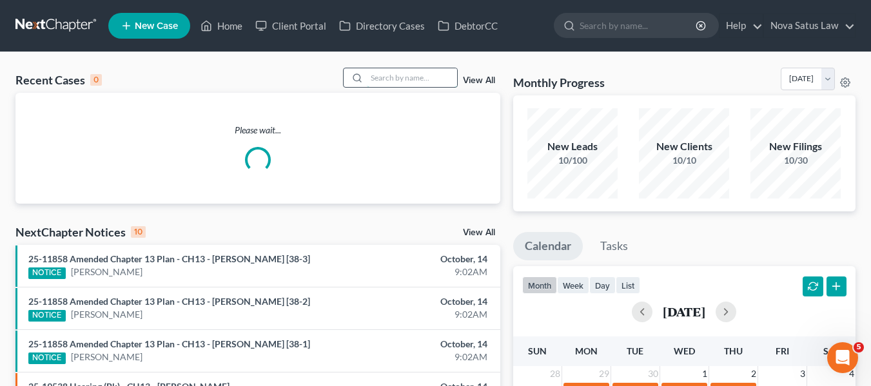
click at [381, 74] on input "search" at bounding box center [412, 77] width 90 height 19
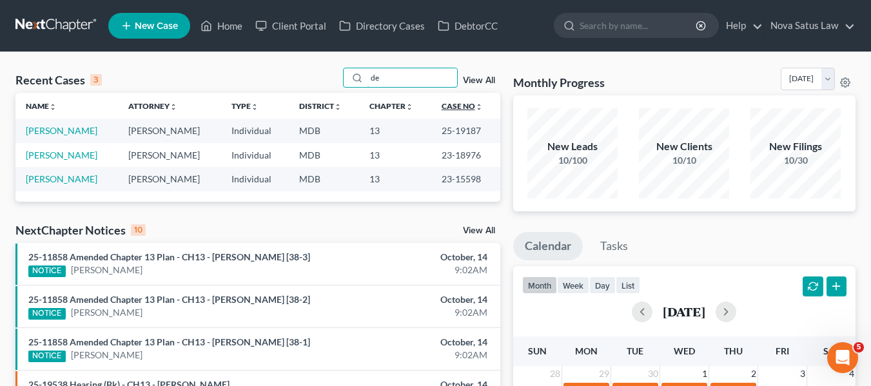
type input "d"
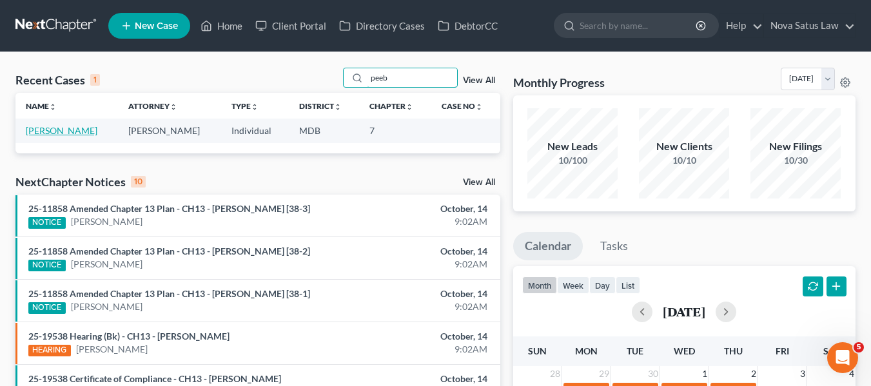
type input "peeb"
click at [70, 131] on link "[PERSON_NAME]" at bounding box center [62, 130] width 72 height 11
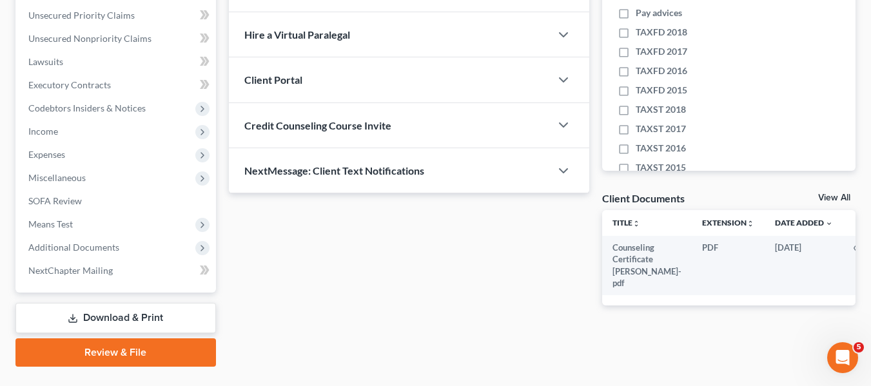
scroll to position [294, 0]
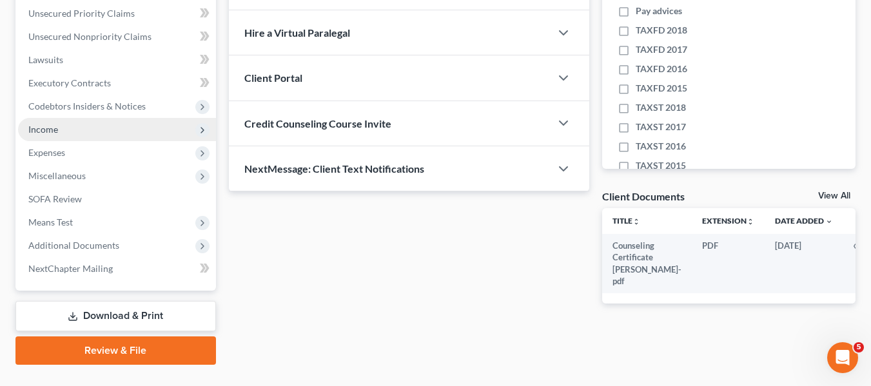
click at [76, 134] on span "Income" at bounding box center [117, 129] width 198 height 23
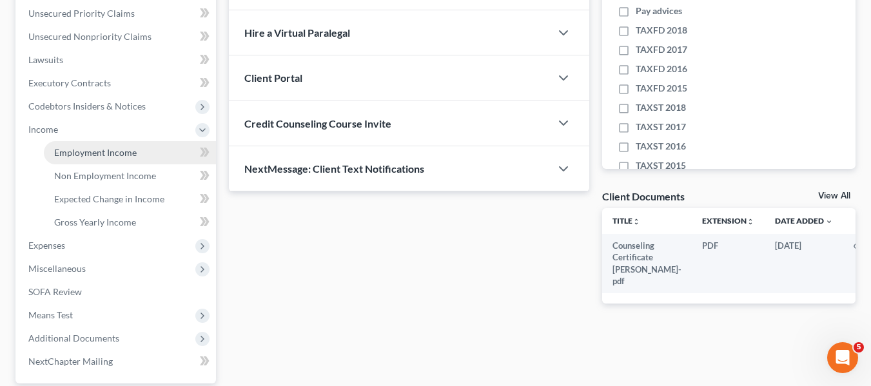
click at [85, 154] on span "Employment Income" at bounding box center [95, 152] width 82 height 11
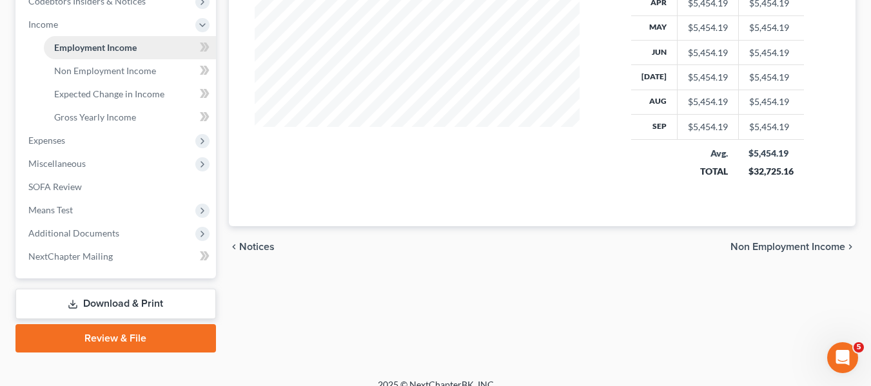
scroll to position [400, 0]
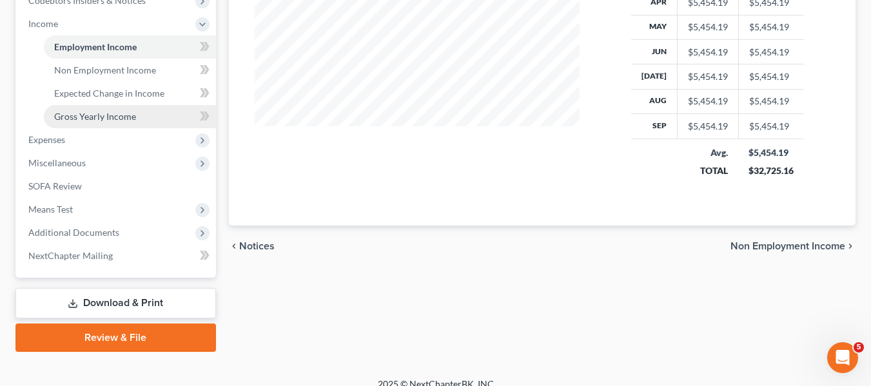
click at [77, 121] on span "Gross Yearly Income" at bounding box center [95, 116] width 82 height 11
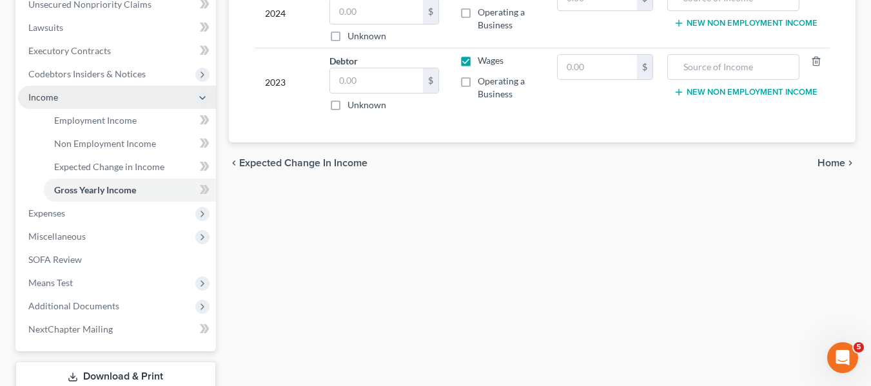
scroll to position [327, 0]
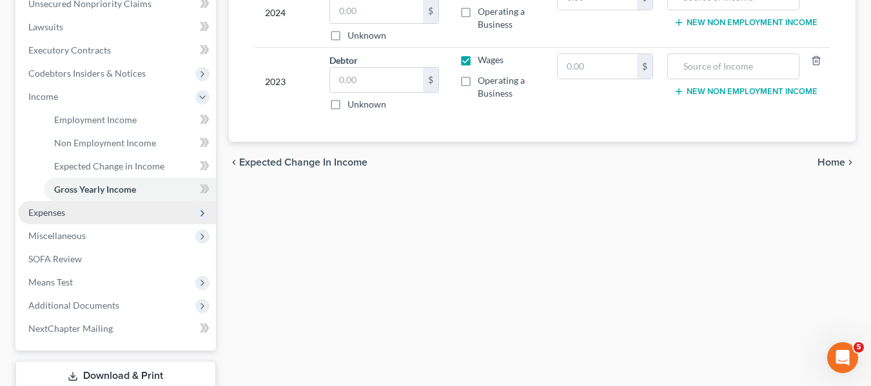
click at [61, 214] on span "Expenses" at bounding box center [46, 212] width 37 height 11
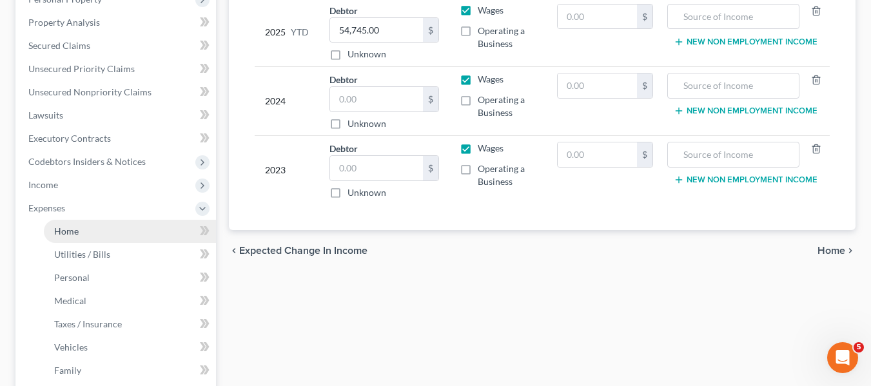
scroll to position [238, 0]
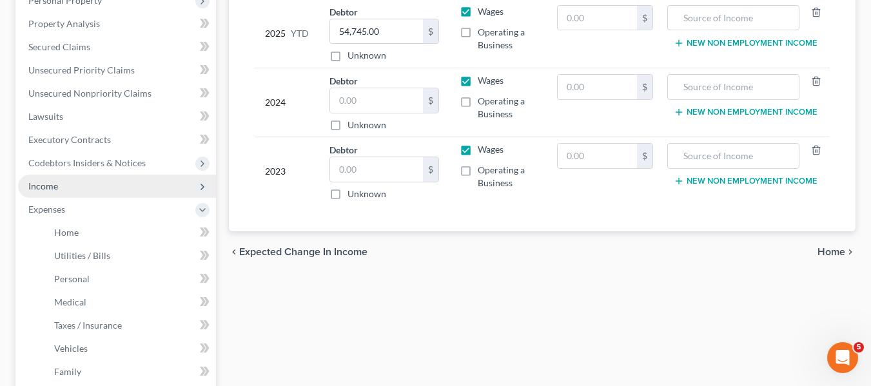
click at [48, 189] on span "Income" at bounding box center [43, 185] width 30 height 11
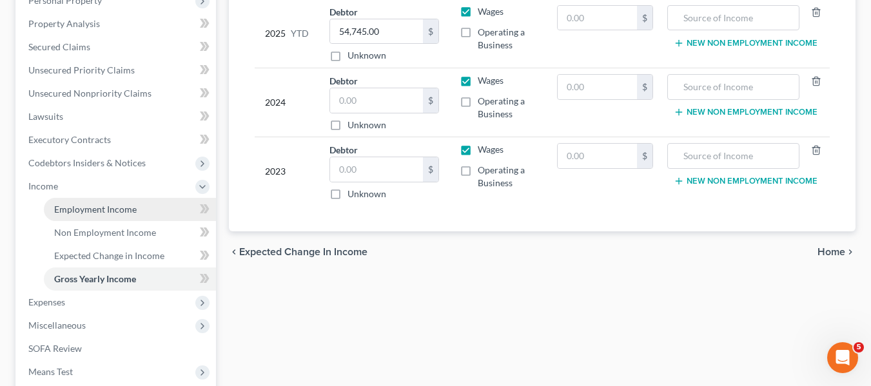
click at [73, 211] on span "Employment Income" at bounding box center [95, 209] width 82 height 11
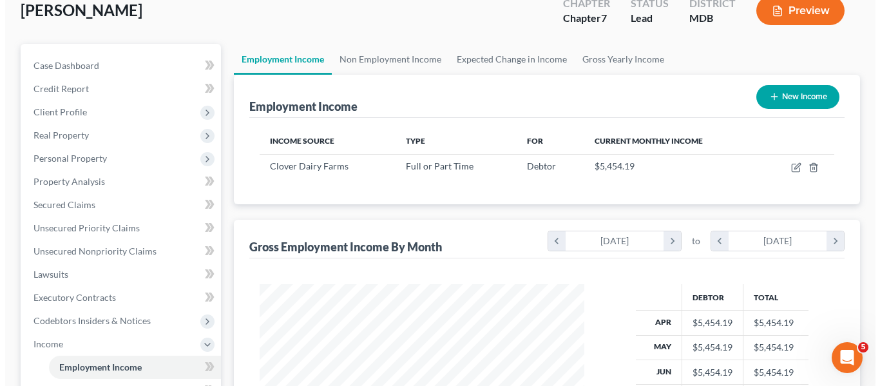
scroll to position [79, 0]
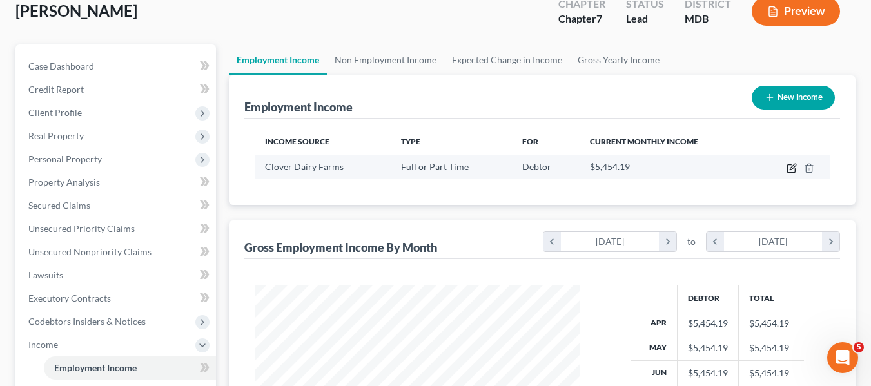
click at [790, 168] on icon "button" at bounding box center [792, 167] width 6 height 6
select select "0"
select select "21"
select select "3"
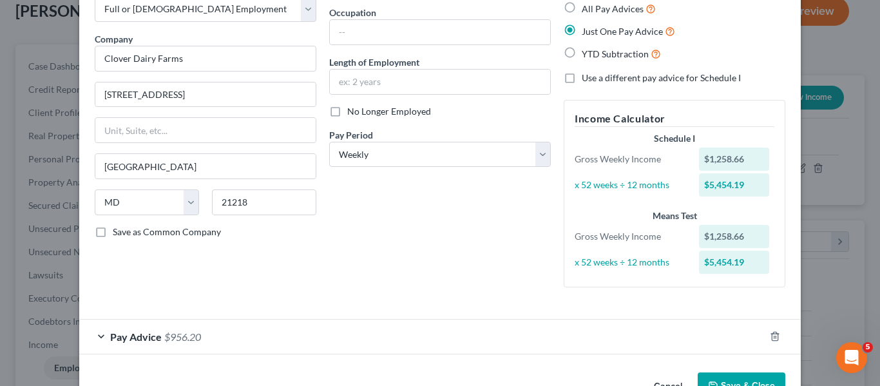
scroll to position [115, 0]
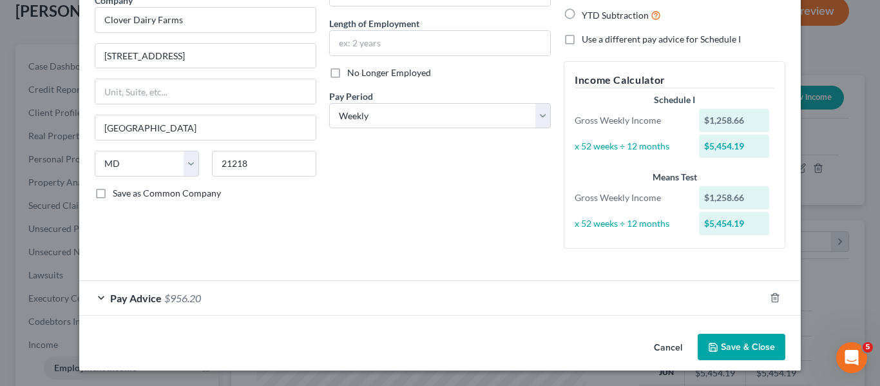
click at [127, 302] on span "Pay Advice" at bounding box center [136, 298] width 52 height 12
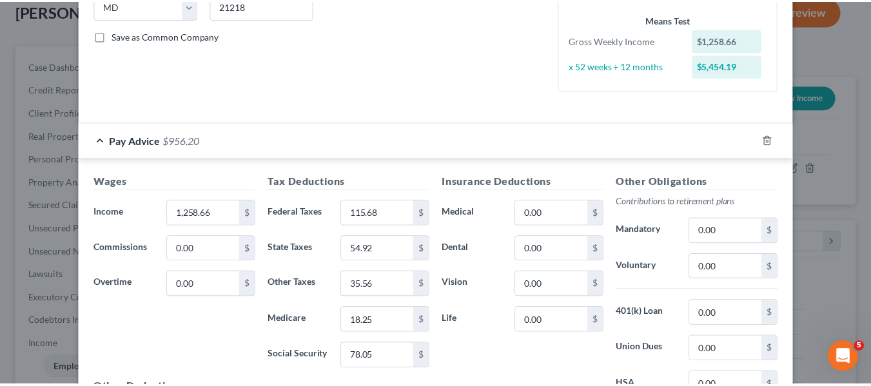
scroll to position [0, 0]
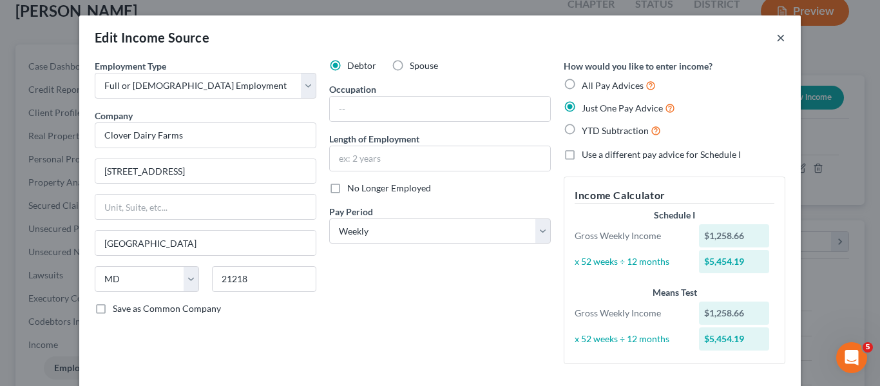
click at [778, 37] on button "×" at bounding box center [780, 37] width 9 height 15
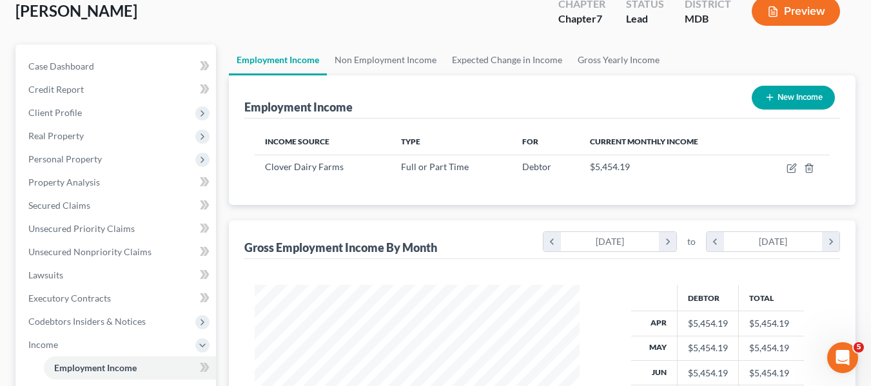
scroll to position [220, 0]
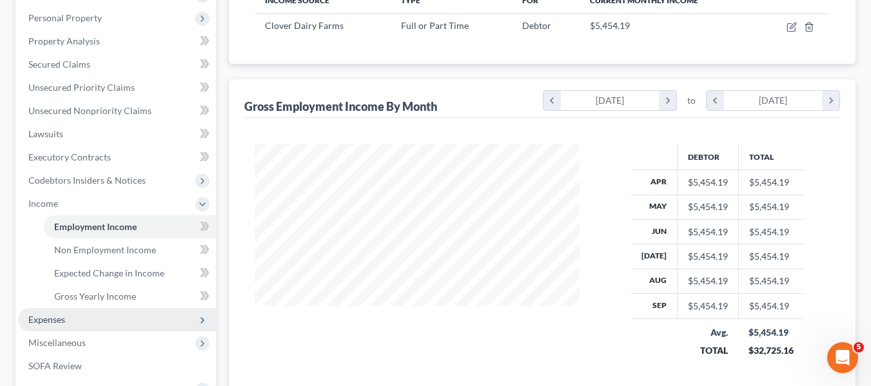
click at [59, 312] on span "Expenses" at bounding box center [117, 319] width 198 height 23
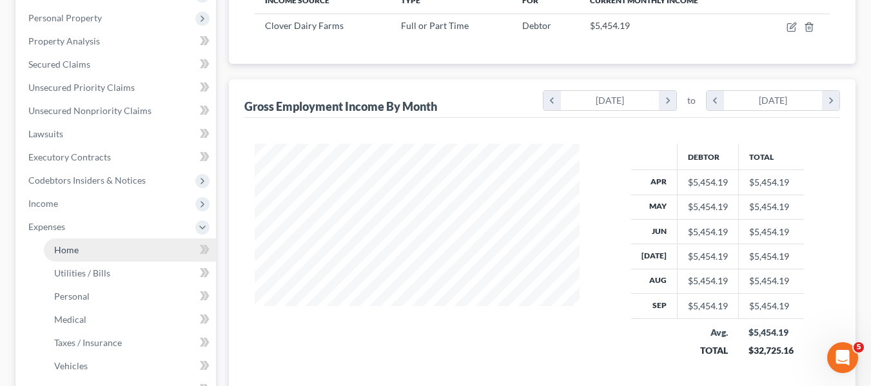
click at [59, 246] on span "Home" at bounding box center [66, 249] width 24 height 11
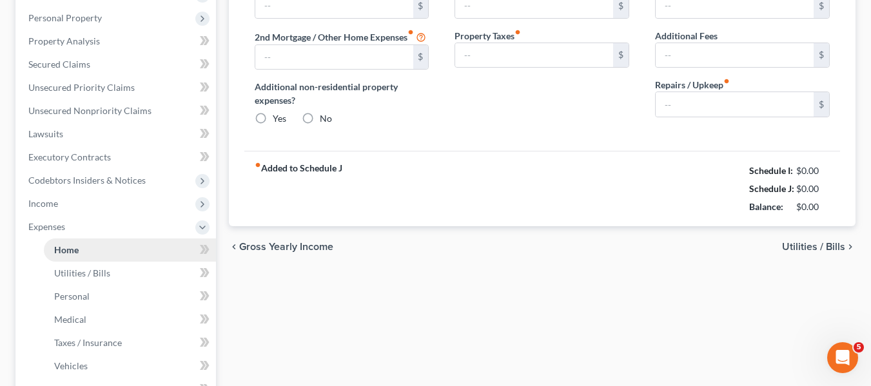
type input "1,000.00"
type input "0.00"
radio input "true"
type input "0.00"
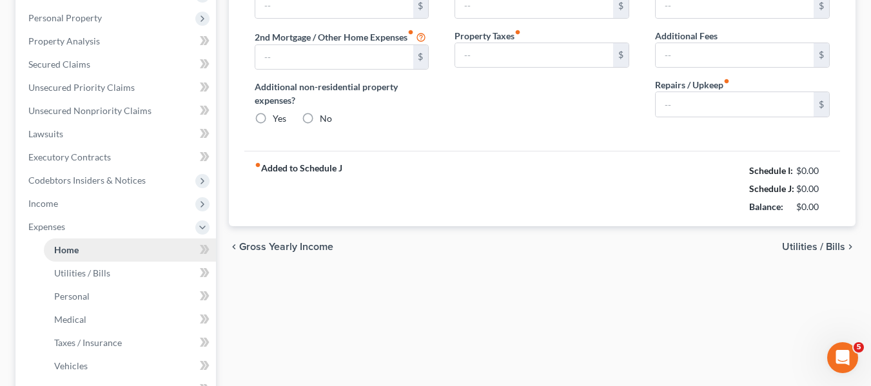
type input "0.00"
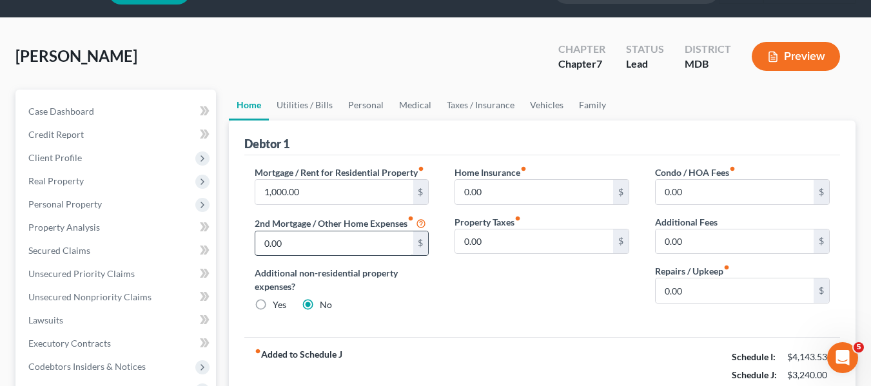
scroll to position [34, 0]
click at [304, 110] on link "Utilities / Bills" at bounding box center [305, 105] width 72 height 31
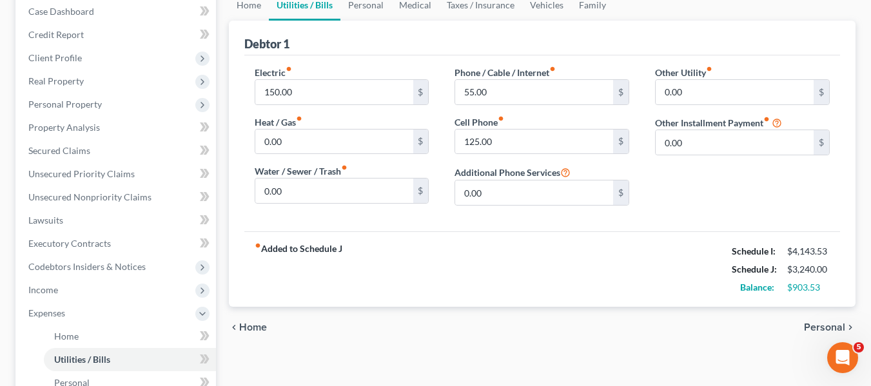
scroll to position [135, 0]
click at [306, 92] on input "150.00" at bounding box center [334, 91] width 158 height 24
click at [366, 10] on link "Personal" at bounding box center [365, 4] width 51 height 31
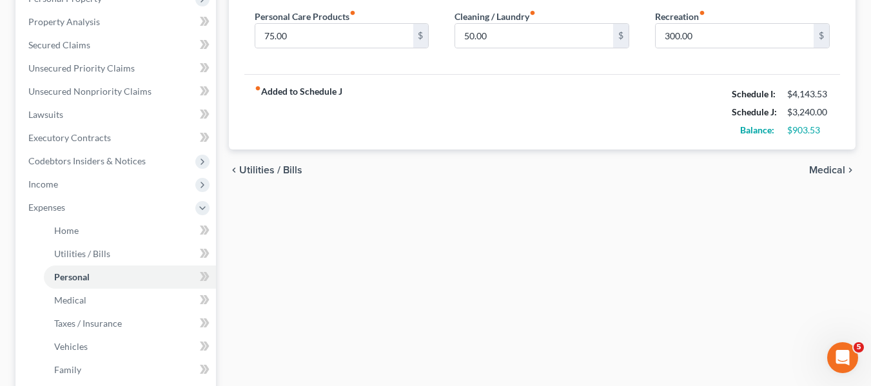
scroll to position [242, 0]
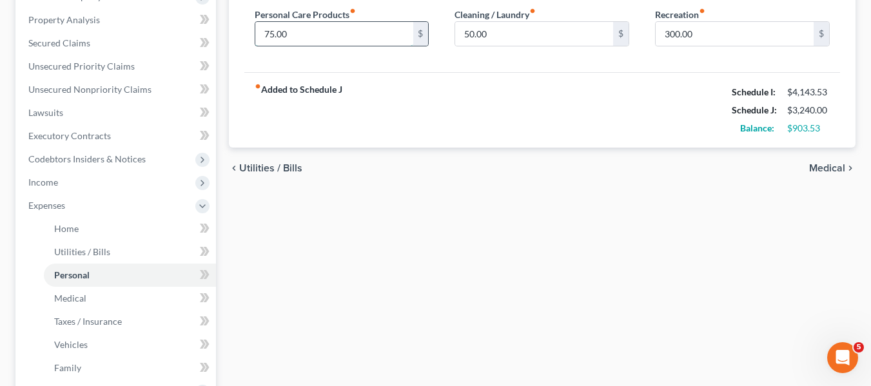
click at [302, 42] on input "75.00" at bounding box center [334, 34] width 158 height 24
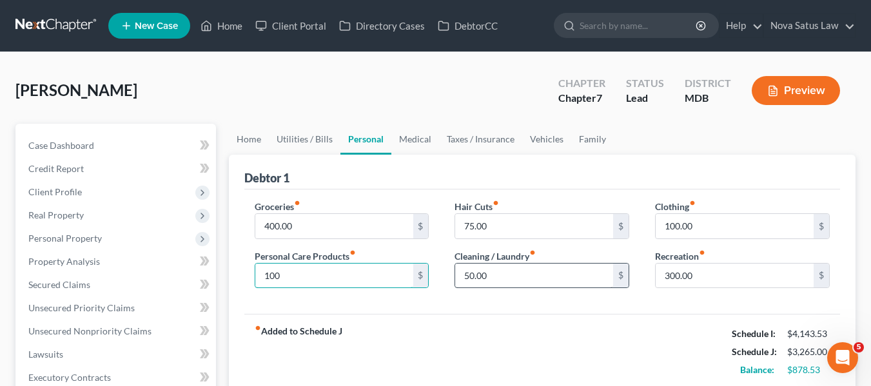
type input "100"
click at [487, 271] on input "50.00" at bounding box center [534, 276] width 158 height 24
type input "75"
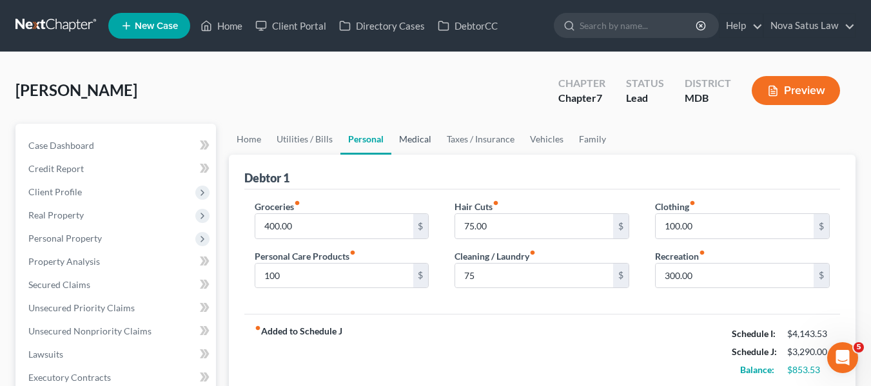
click at [404, 142] on link "Medical" at bounding box center [415, 139] width 48 height 31
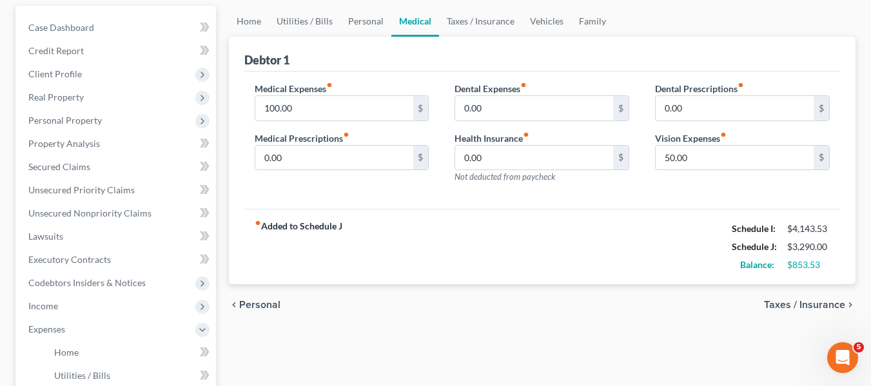
scroll to position [119, 0]
click at [328, 102] on input "100.00" at bounding box center [334, 107] width 158 height 24
type input "125"
click at [534, 18] on link "Vehicles" at bounding box center [546, 20] width 49 height 31
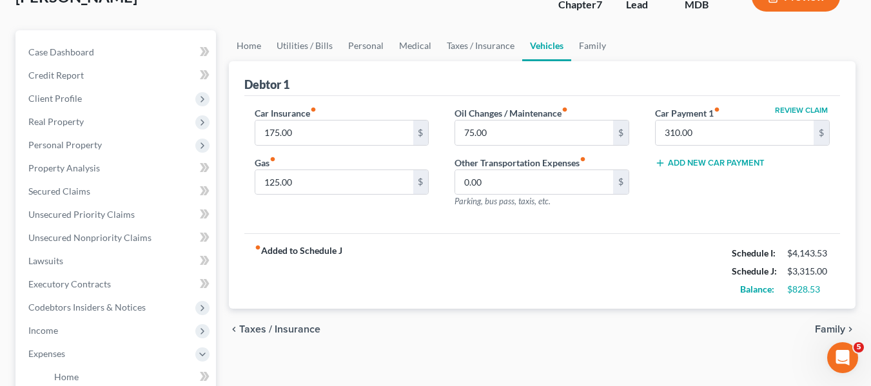
scroll to position [94, 0]
click at [299, 182] on input "125.00" at bounding box center [334, 181] width 158 height 24
type input "150"
click at [583, 48] on link "Family" at bounding box center [592, 45] width 43 height 31
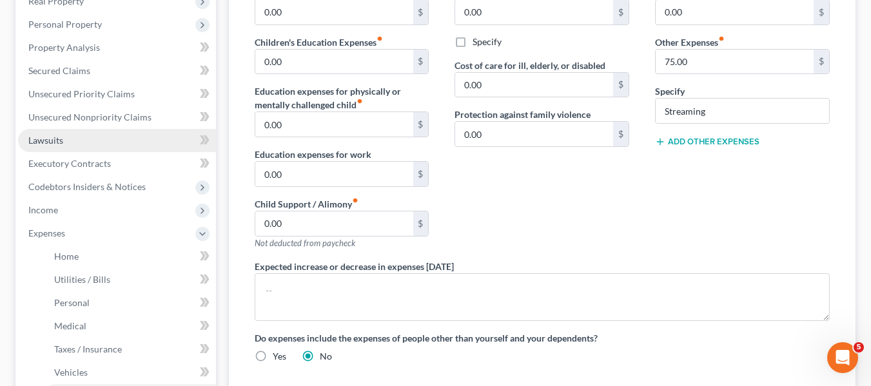
scroll to position [215, 0]
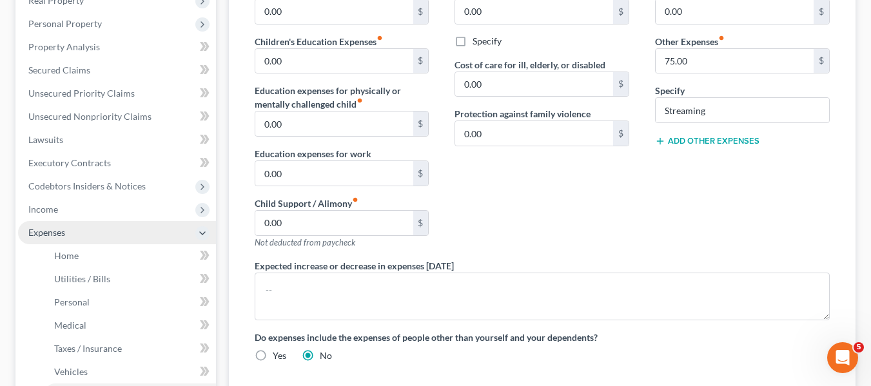
click at [84, 229] on span "Expenses" at bounding box center [117, 232] width 198 height 23
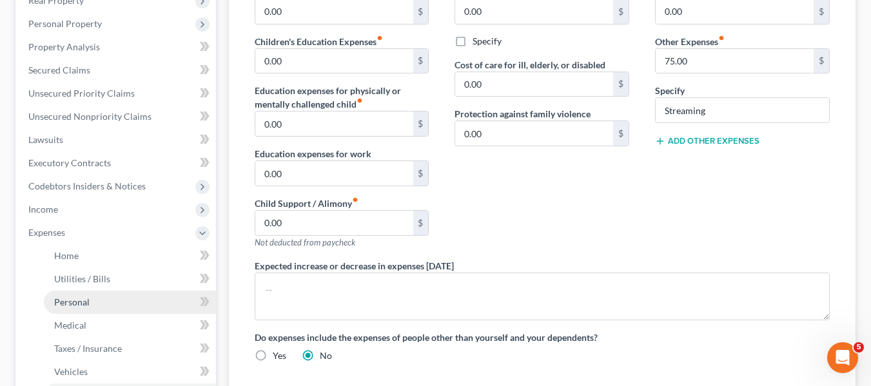
click at [66, 302] on span "Personal" at bounding box center [71, 301] width 35 height 11
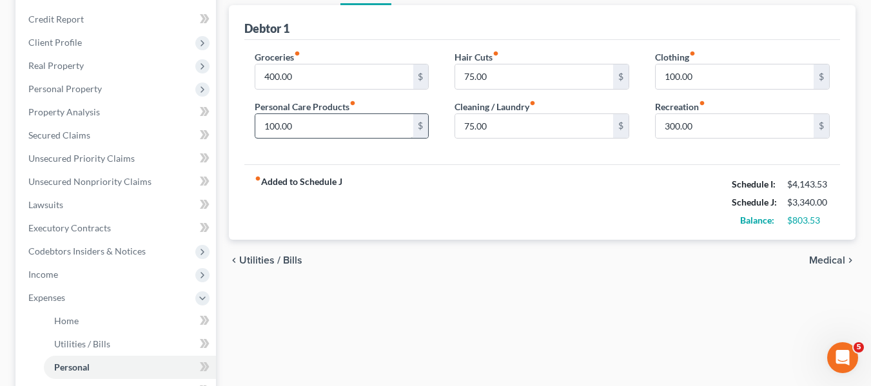
scroll to position [158, 0]
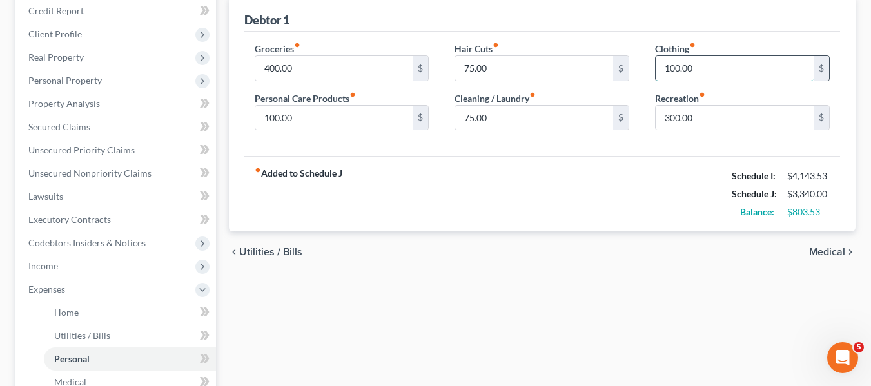
click at [716, 72] on input "100.00" at bounding box center [734, 68] width 158 height 24
type input "150"
click at [614, 158] on div "fiber_manual_record Added to Schedule J Schedule I: $4,143.53 Schedule J: $3,39…" at bounding box center [541, 193] width 595 height 75
click at [343, 116] on input "100.00" at bounding box center [334, 118] width 158 height 24
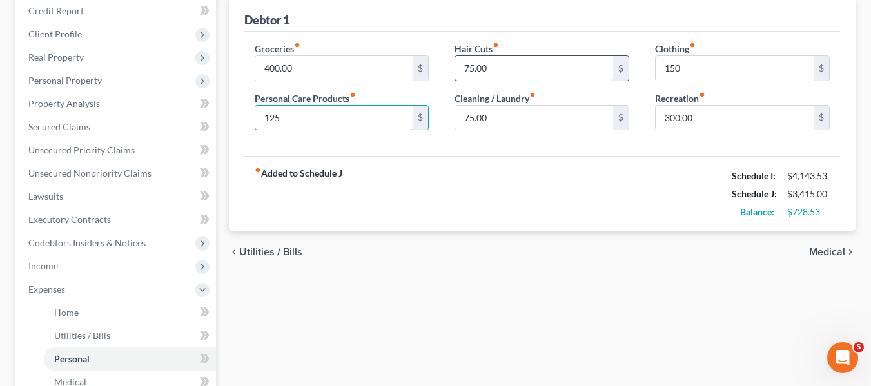
type input "125"
click at [539, 73] on input "75.00" at bounding box center [534, 68] width 158 height 24
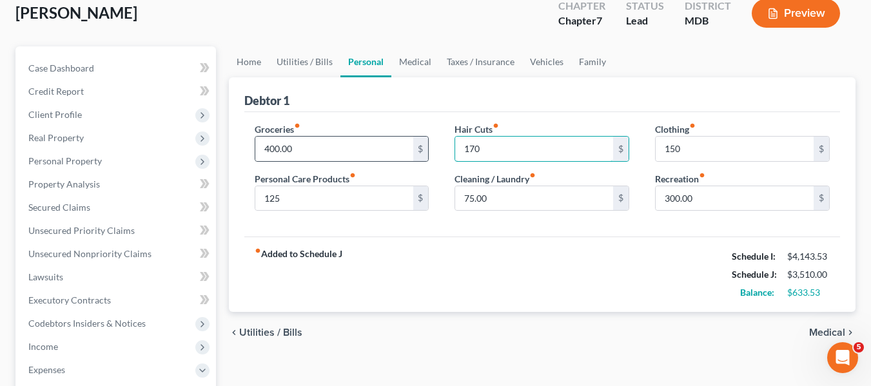
scroll to position [77, 0]
type input "170"
click at [319, 145] on input "400.00" at bounding box center [334, 149] width 158 height 24
type input "450"
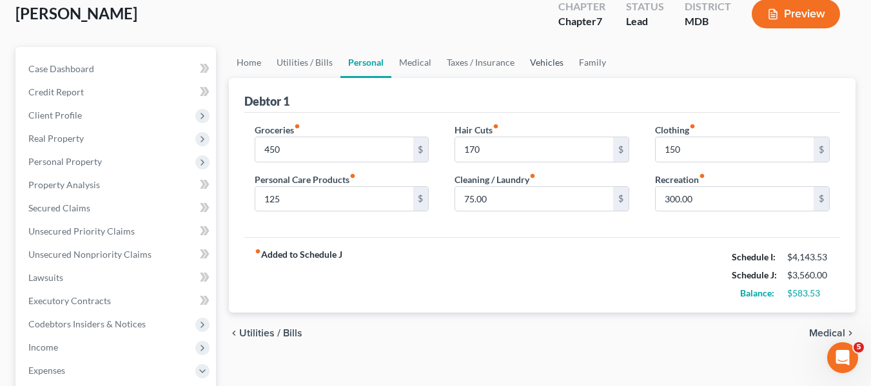
click at [550, 65] on link "Vehicles" at bounding box center [546, 62] width 49 height 31
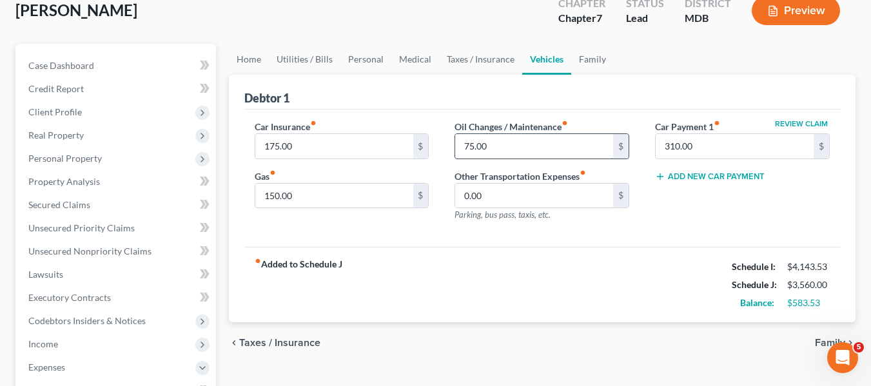
scroll to position [82, 0]
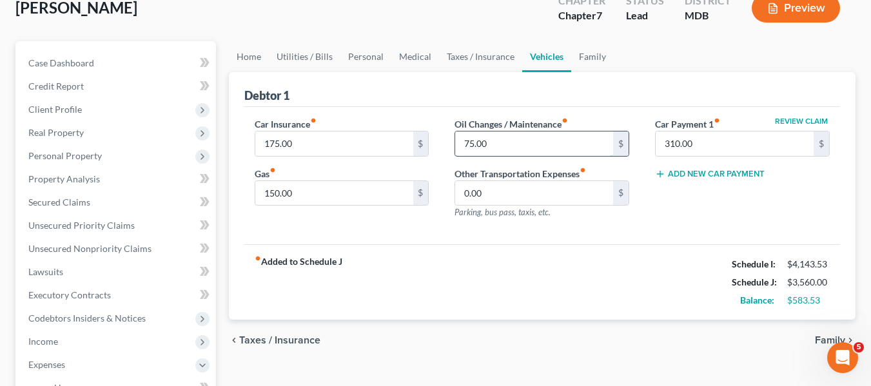
click at [496, 151] on input "75.00" at bounding box center [534, 143] width 158 height 24
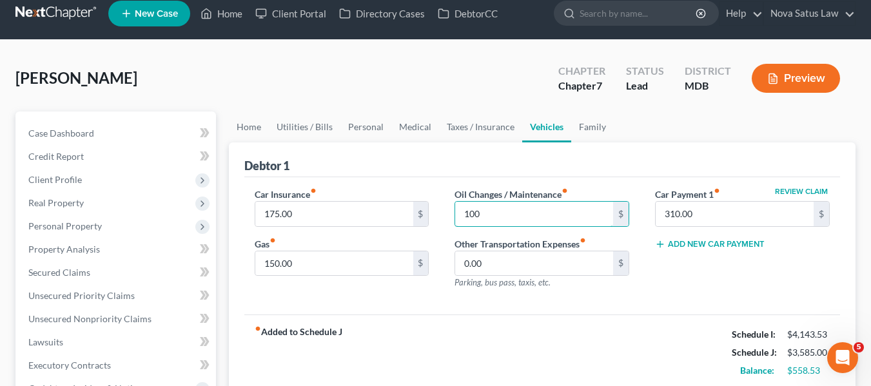
scroll to position [0, 0]
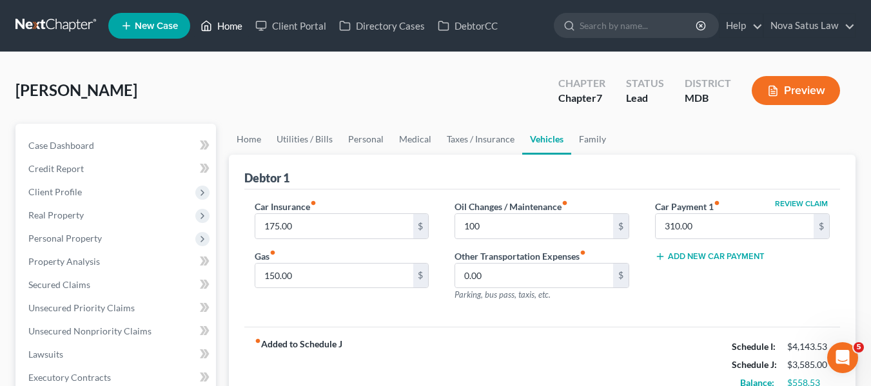
click at [229, 24] on link "Home" at bounding box center [221, 25] width 55 height 23
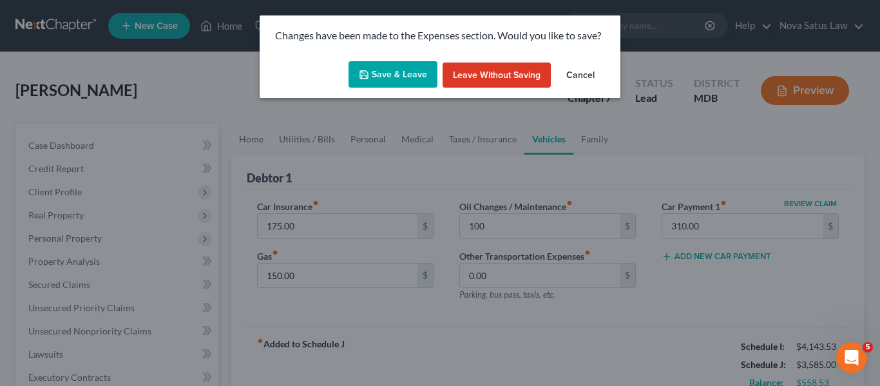
click at [409, 73] on button "Save & Leave" at bounding box center [393, 74] width 89 height 27
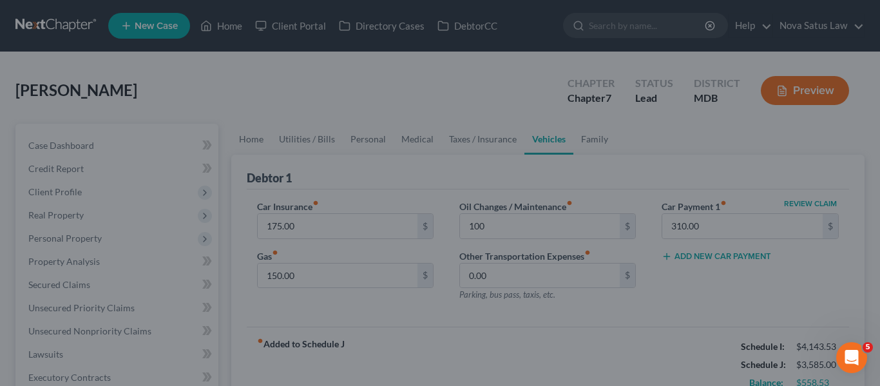
type input "100.00"
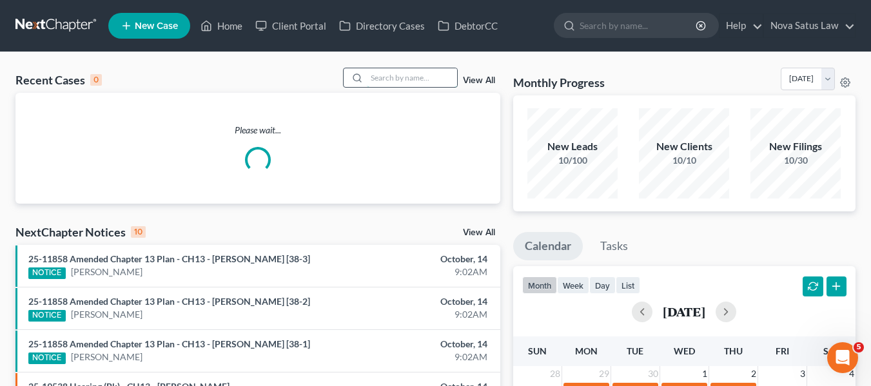
click at [406, 74] on input "search" at bounding box center [412, 77] width 90 height 19
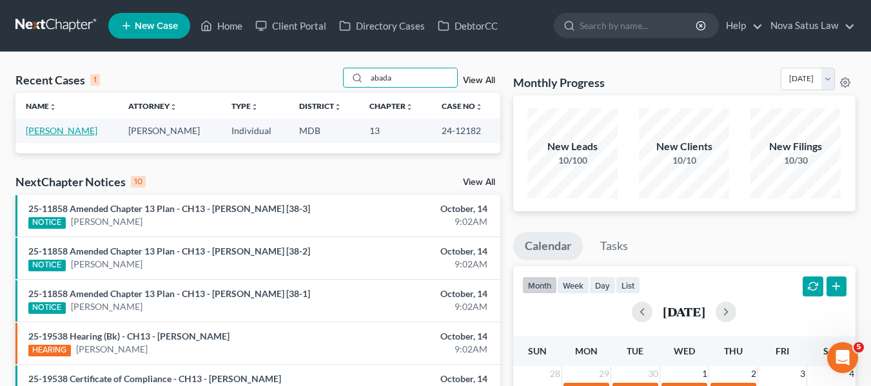
type input "abada"
click at [60, 133] on link "[PERSON_NAME]" at bounding box center [62, 130] width 72 height 11
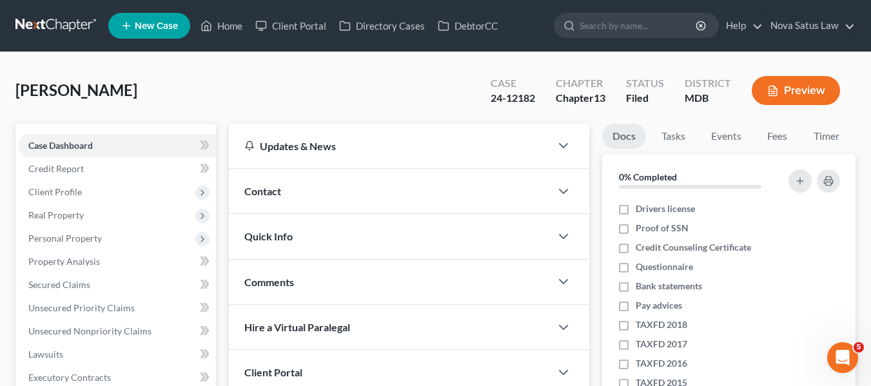
scroll to position [352, 0]
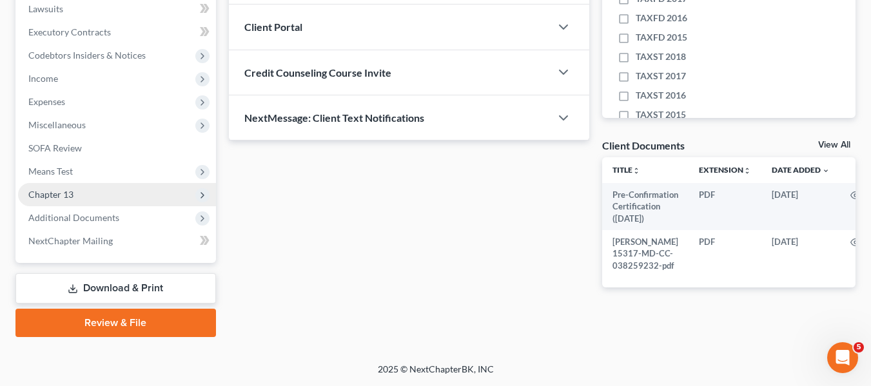
click at [44, 195] on span "Chapter 13" at bounding box center [117, 194] width 198 height 23
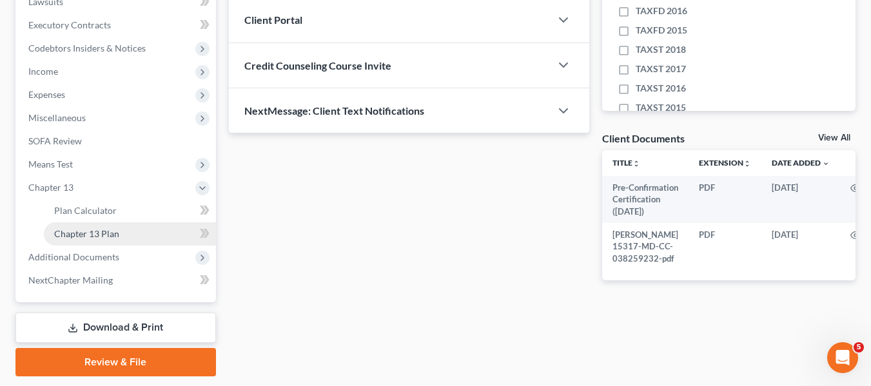
click at [63, 233] on span "Chapter 13 Plan" at bounding box center [86, 233] width 65 height 11
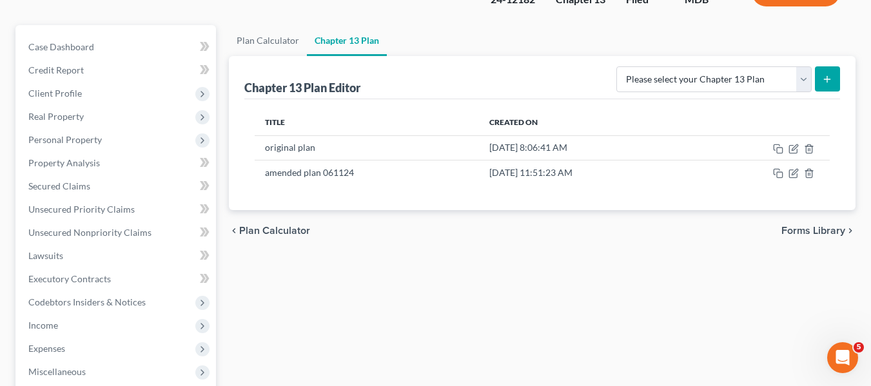
scroll to position [105, 0]
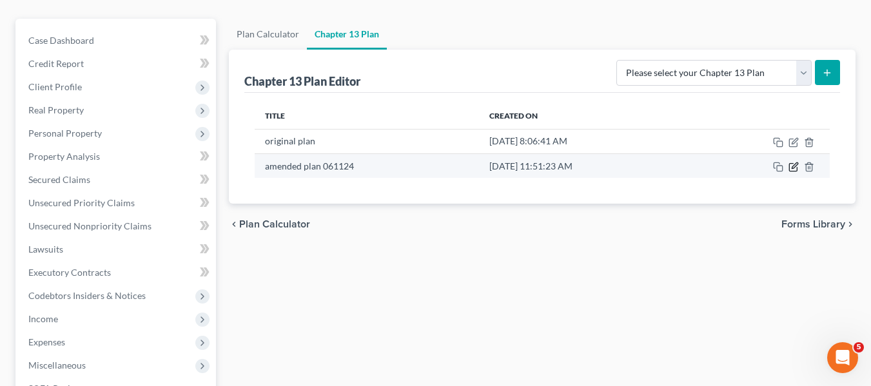
click at [789, 169] on icon "button" at bounding box center [793, 168] width 8 height 8
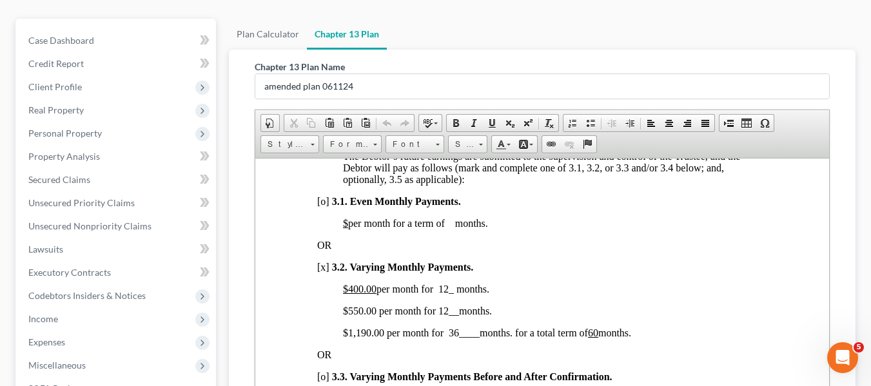
scroll to position [392, 0]
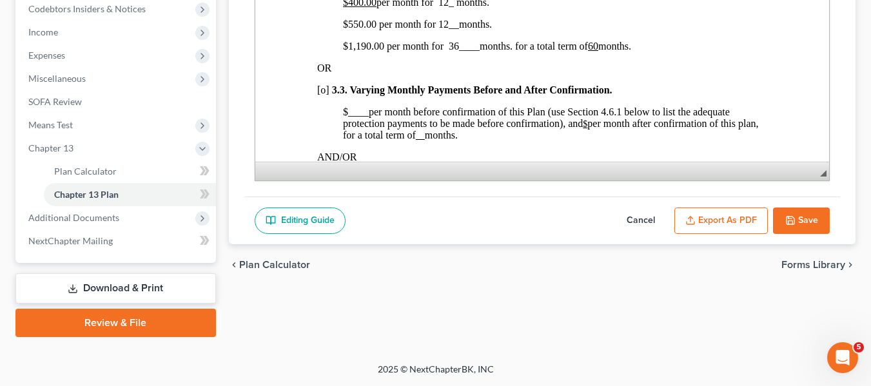
click at [790, 227] on button "Save" at bounding box center [801, 220] width 57 height 27
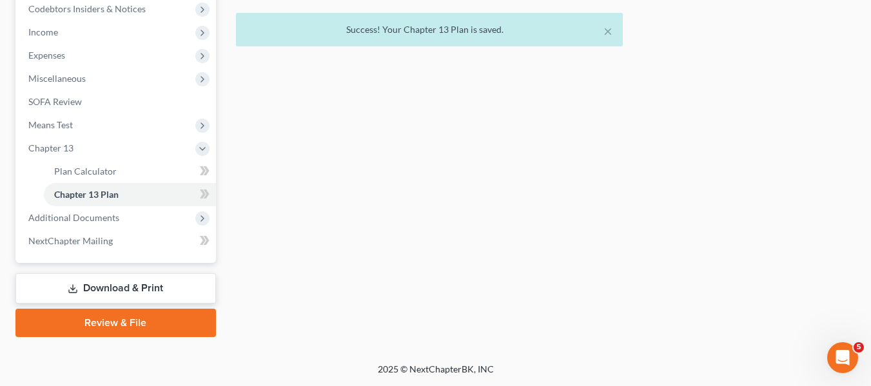
scroll to position [0, 0]
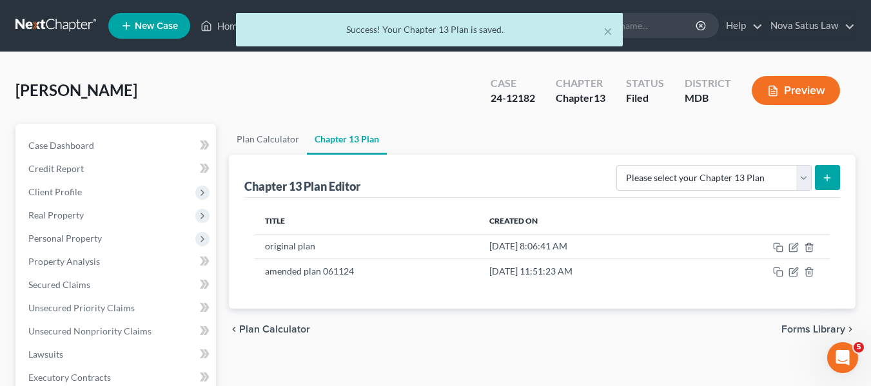
click at [228, 25] on div "× Success! Your Chapter 13 Plan is saved." at bounding box center [429, 33] width 871 height 40
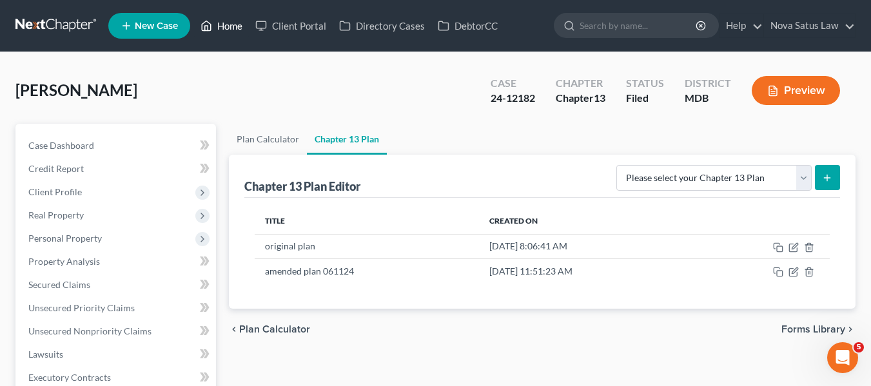
click at [229, 31] on link "Home" at bounding box center [221, 25] width 55 height 23
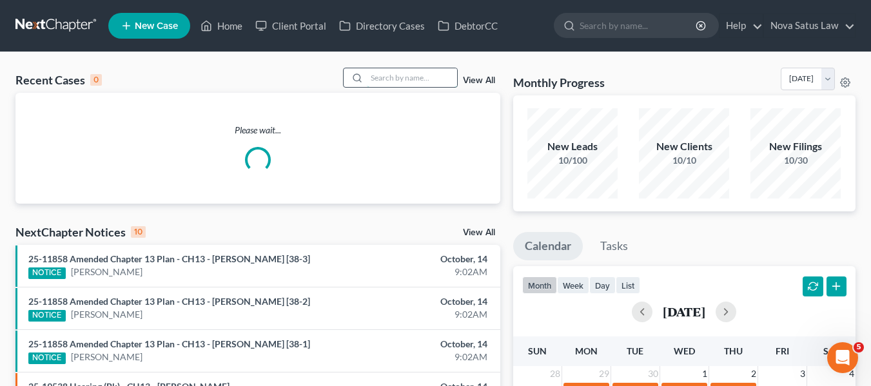
click at [384, 83] on input "search" at bounding box center [412, 77] width 90 height 19
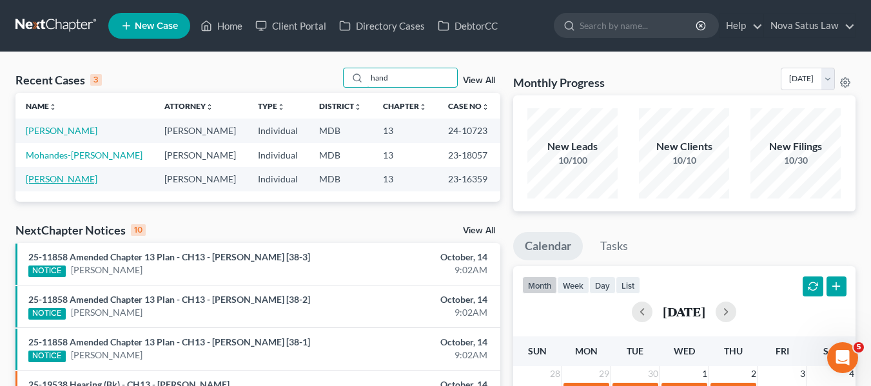
type input "hand"
click at [50, 180] on link "[PERSON_NAME]" at bounding box center [62, 178] width 72 height 11
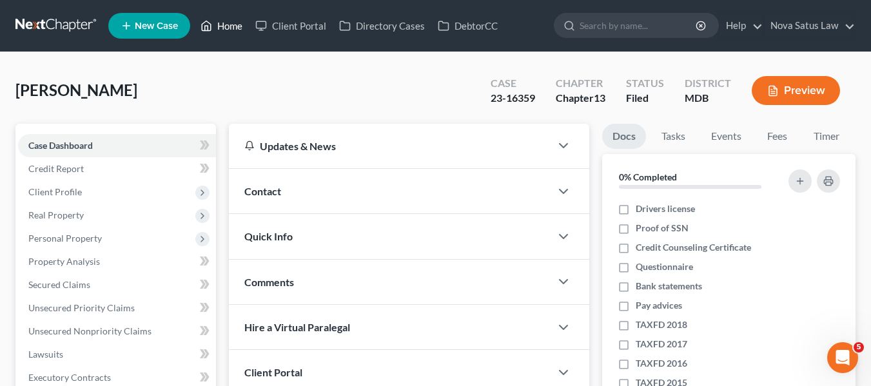
click at [239, 24] on link "Home" at bounding box center [221, 25] width 55 height 23
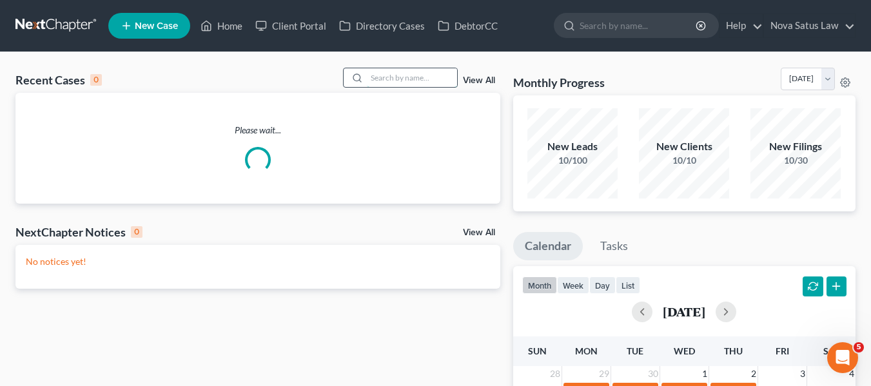
click at [397, 75] on input "search" at bounding box center [412, 77] width 90 height 19
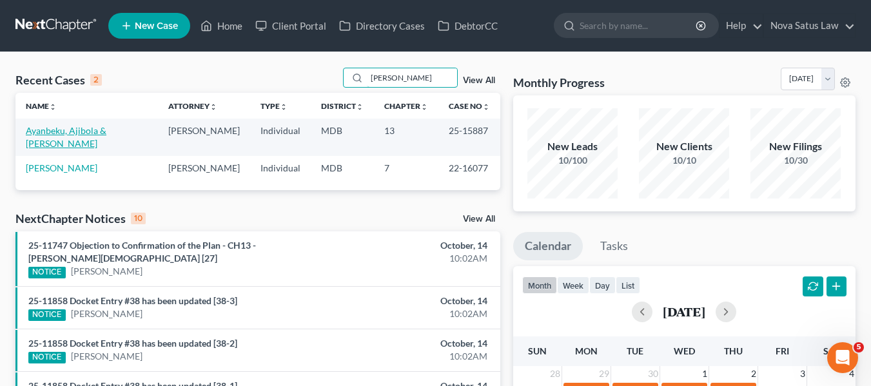
type input "[PERSON_NAME]"
click at [34, 131] on link "Ayanbeku, Ajibola & [PERSON_NAME]" at bounding box center [66, 137] width 81 height 24
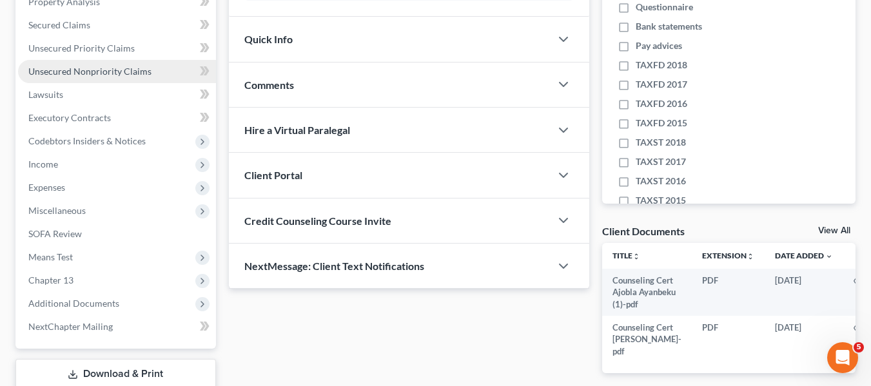
scroll to position [273, 0]
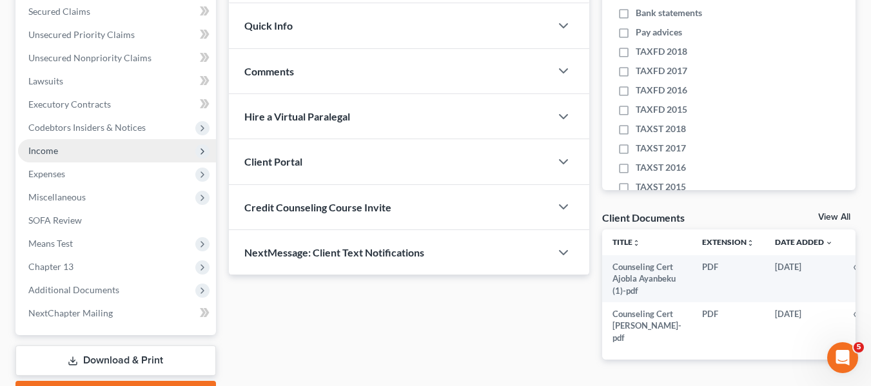
click at [41, 156] on span "Income" at bounding box center [117, 150] width 198 height 23
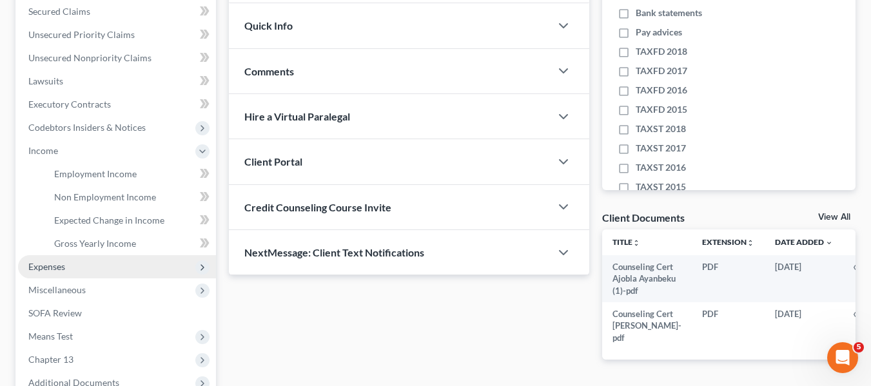
click at [44, 267] on span "Expenses" at bounding box center [46, 266] width 37 height 11
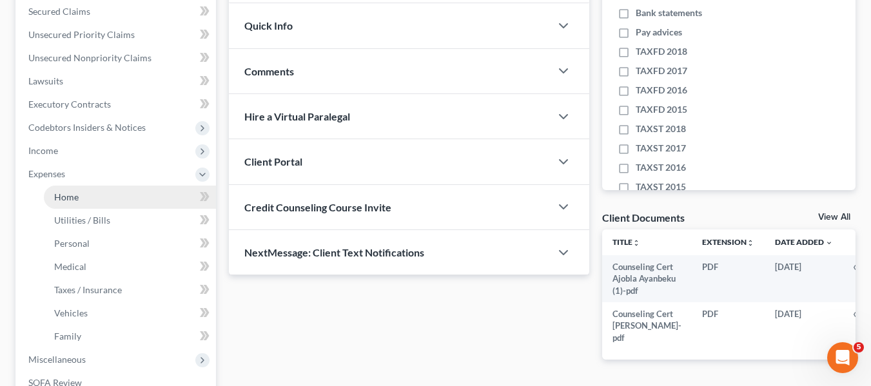
click at [65, 201] on span "Home" at bounding box center [66, 196] width 24 height 11
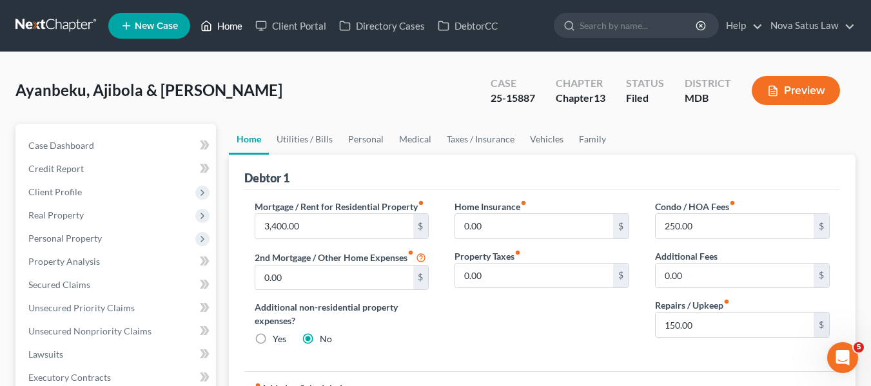
click at [231, 26] on link "Home" at bounding box center [221, 25] width 55 height 23
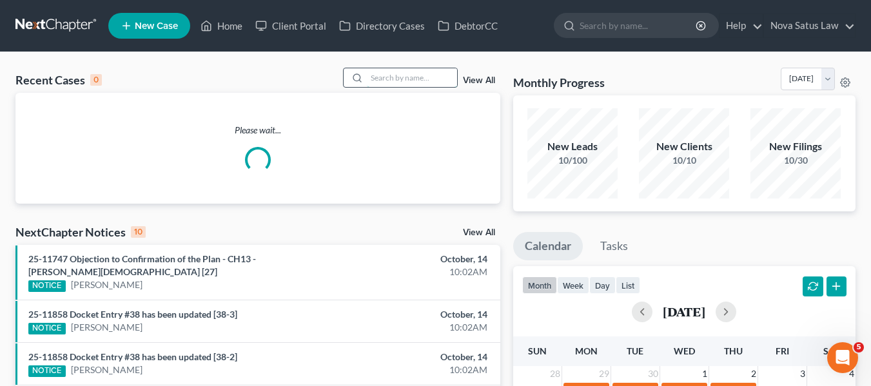
click at [379, 77] on input "search" at bounding box center [412, 77] width 90 height 19
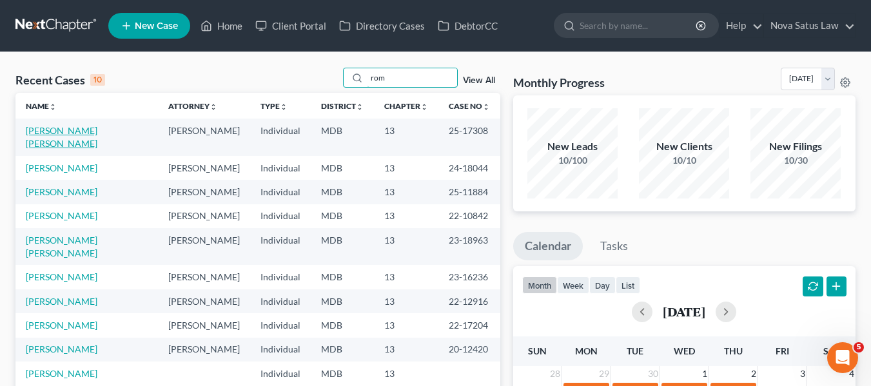
type input "rom"
click at [71, 130] on link "[PERSON_NAME] [PERSON_NAME]" at bounding box center [62, 137] width 72 height 24
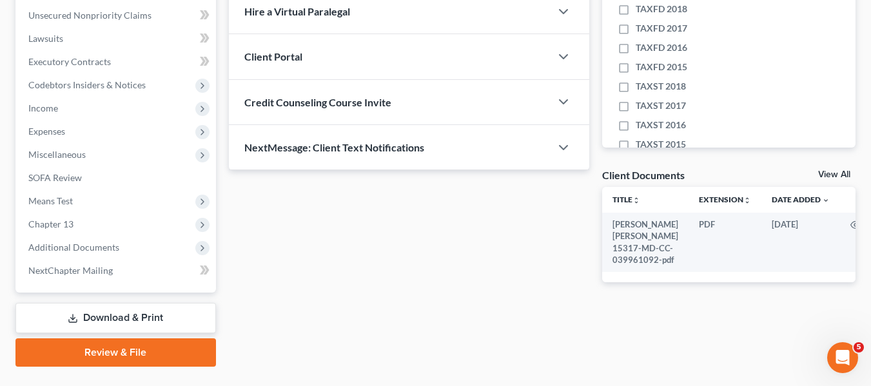
scroll to position [345, 0]
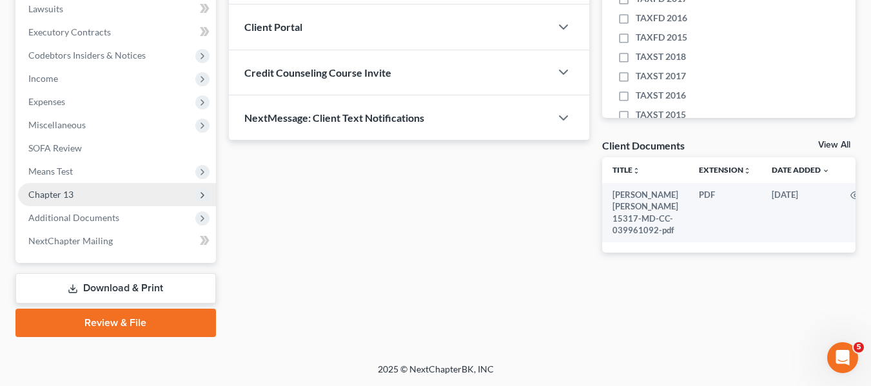
click at [59, 196] on span "Chapter 13" at bounding box center [50, 194] width 45 height 11
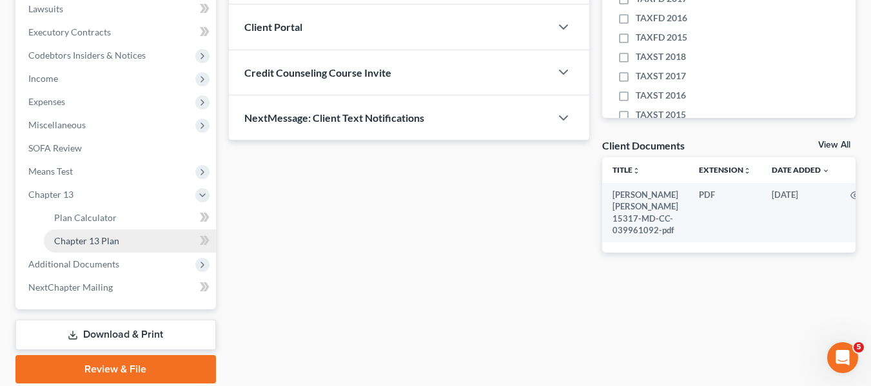
click at [86, 235] on span "Chapter 13 Plan" at bounding box center [86, 240] width 65 height 11
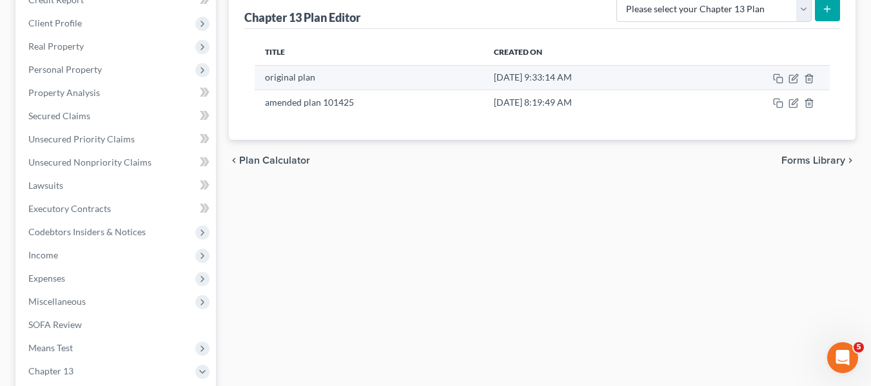
scroll to position [169, 0]
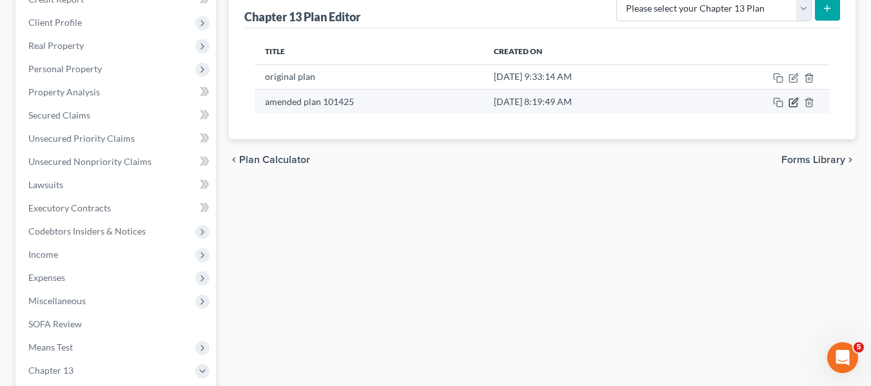
click at [791, 104] on icon "button" at bounding box center [794, 101] width 6 height 6
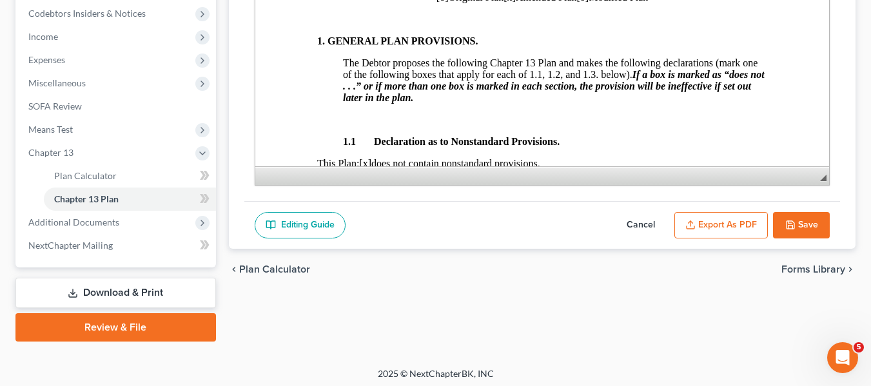
scroll to position [392, 0]
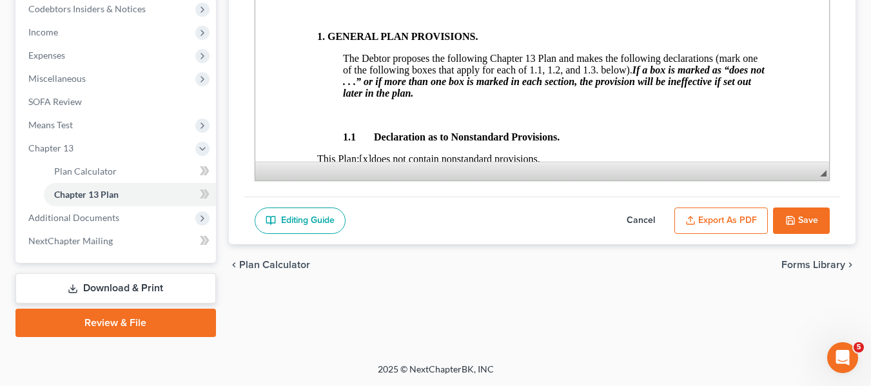
click at [635, 218] on button "Cancel" at bounding box center [640, 220] width 57 height 27
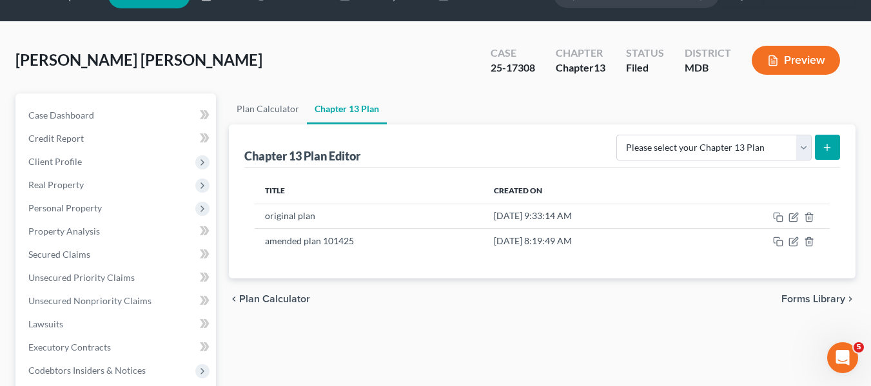
scroll to position [0, 0]
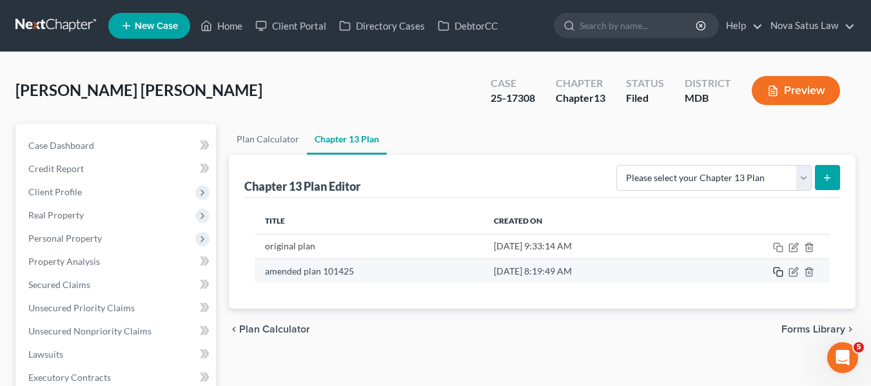
click at [780, 270] on icon "button" at bounding box center [778, 272] width 10 height 10
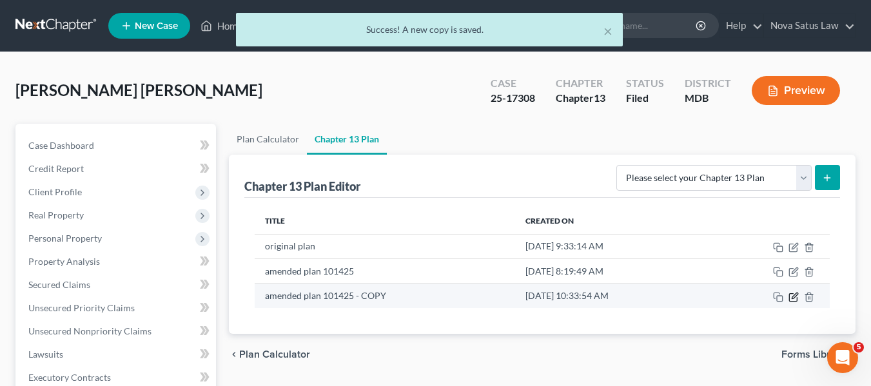
click at [794, 295] on icon "button" at bounding box center [794, 296] width 6 height 6
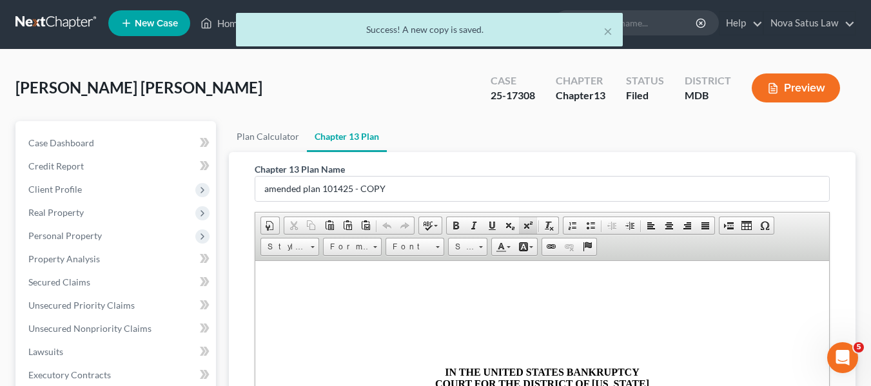
scroll to position [2, 0]
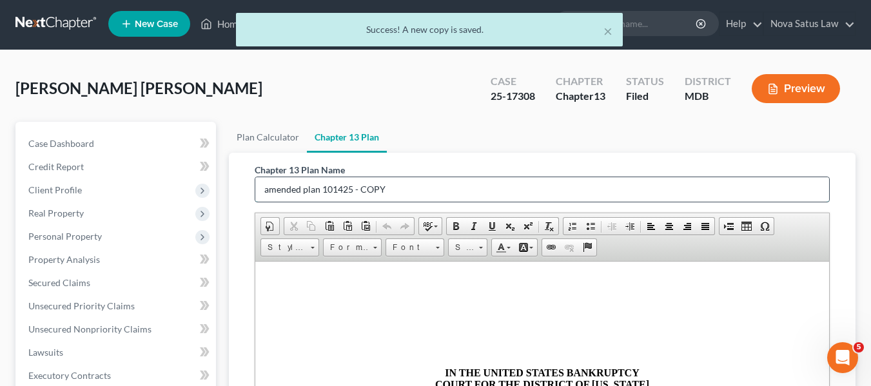
click at [414, 183] on input "amended plan 101425 - COPY" at bounding box center [542, 189] width 574 height 24
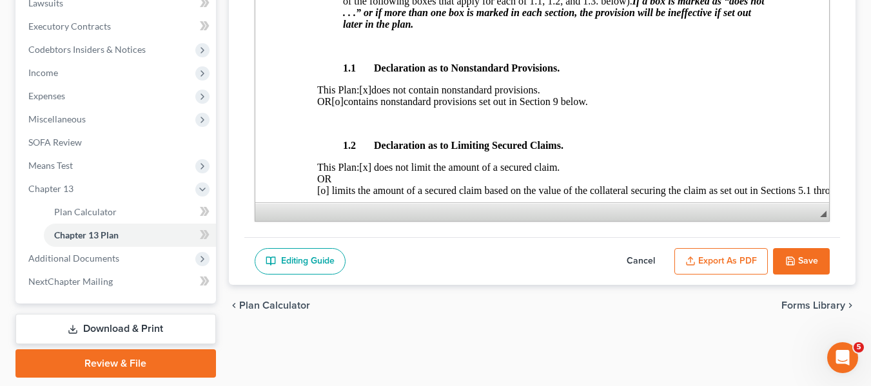
scroll to position [392, 0]
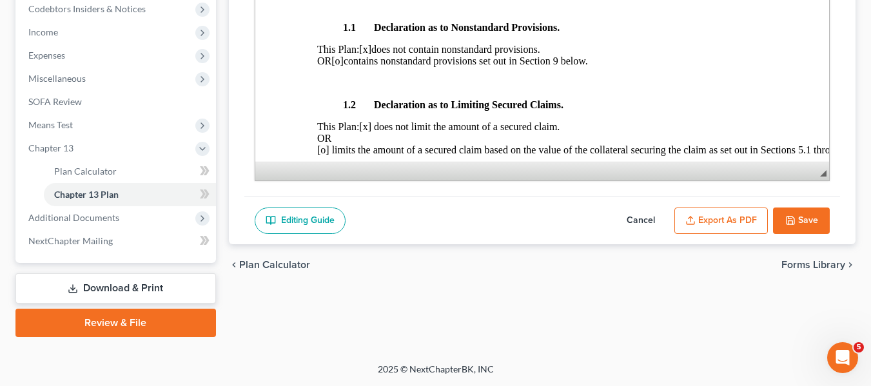
type input "amended plan 101425 -"
click at [644, 220] on button "Cancel" at bounding box center [640, 220] width 57 height 27
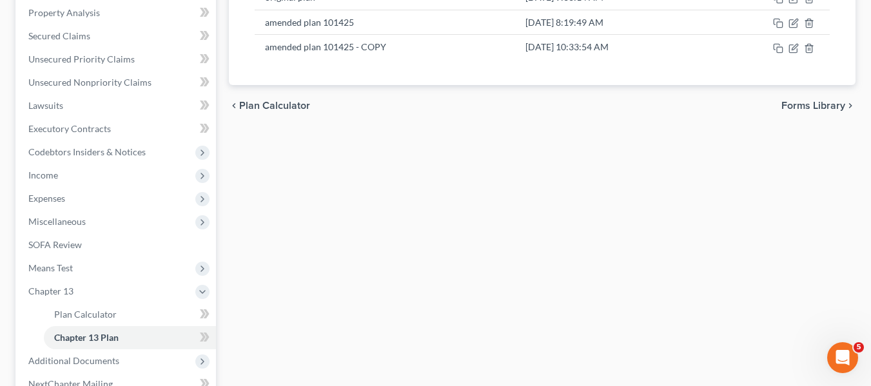
scroll to position [248, 0]
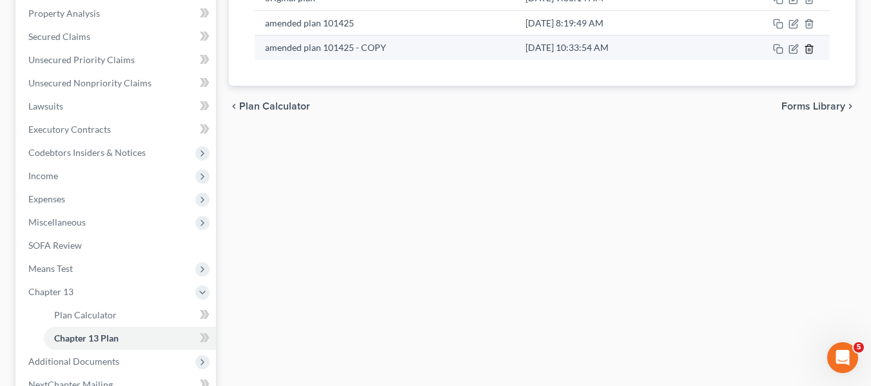
click at [811, 48] on icon "button" at bounding box center [808, 48] width 6 height 8
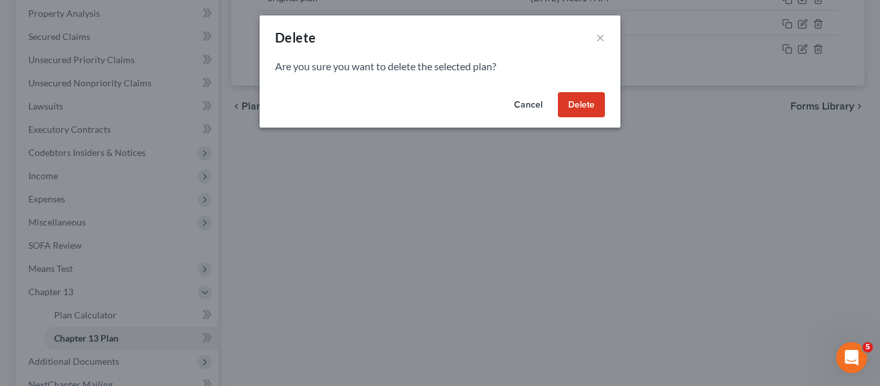
click at [585, 110] on button "Delete" at bounding box center [581, 105] width 47 height 26
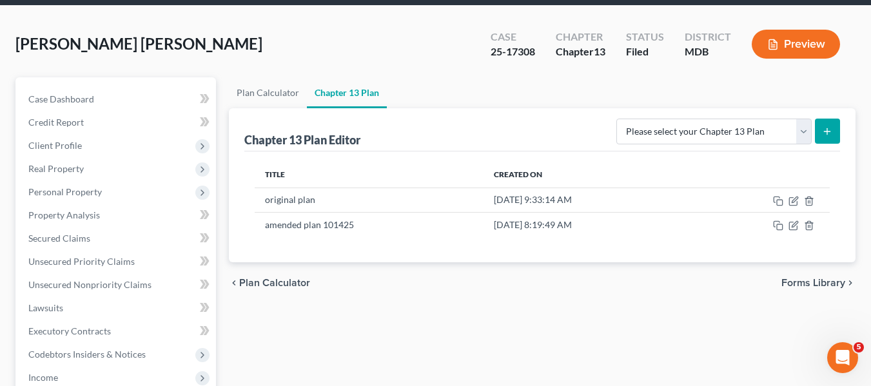
scroll to position [45, 0]
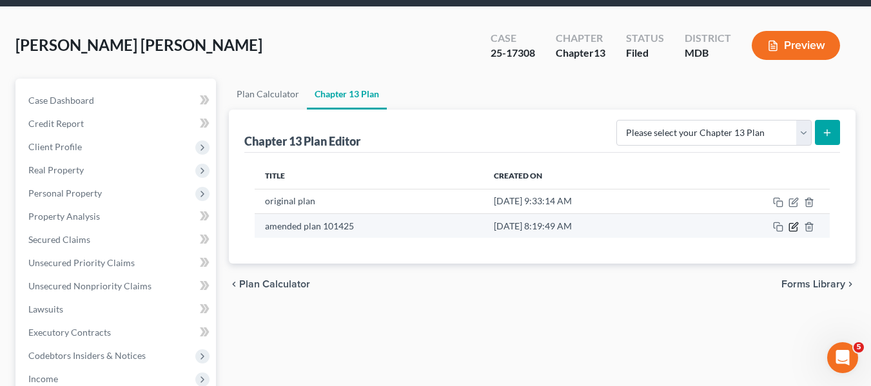
click at [795, 223] on icon "button" at bounding box center [793, 227] width 10 height 10
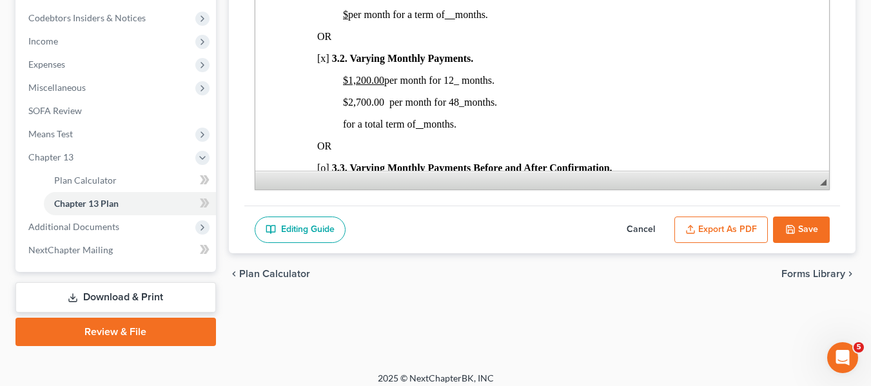
scroll to position [873, 0]
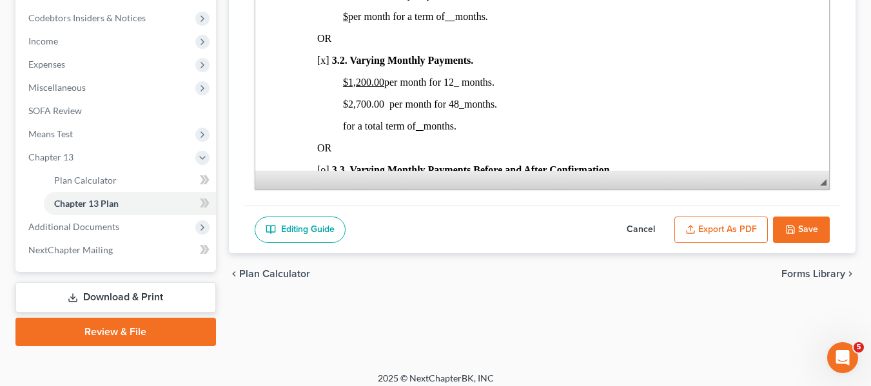
click at [342, 88] on u "$1,200.00" at bounding box center [362, 82] width 41 height 11
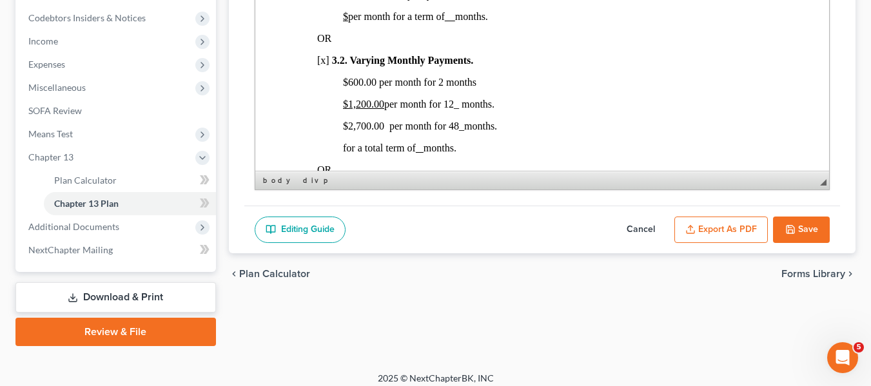
click at [356, 110] on u "$1,200.00" at bounding box center [362, 104] width 41 height 11
click at [357, 131] on span "$2,700.00 per month for 48 _ months." at bounding box center [419, 126] width 154 height 11
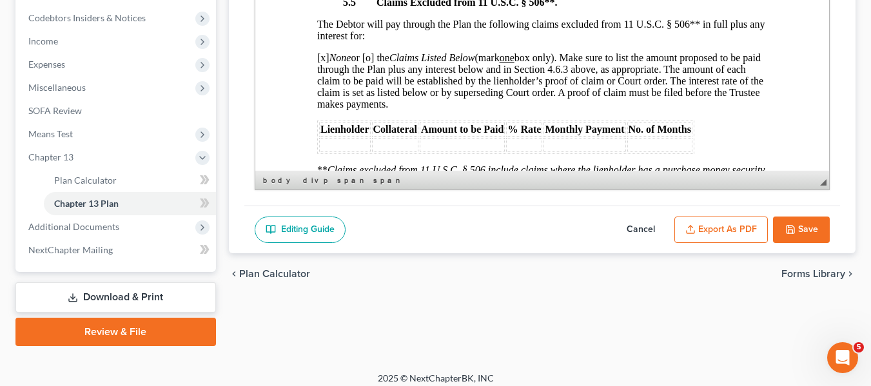
scroll to position [4310, 0]
click at [691, 232] on icon "button" at bounding box center [690, 232] width 8 height 3
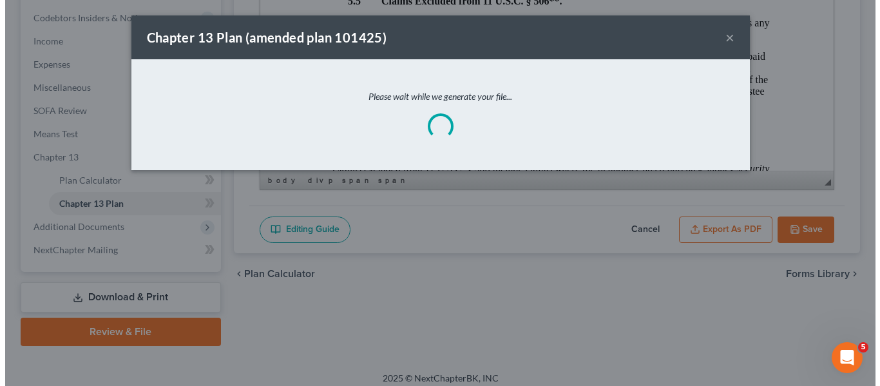
scroll to position [4275, 0]
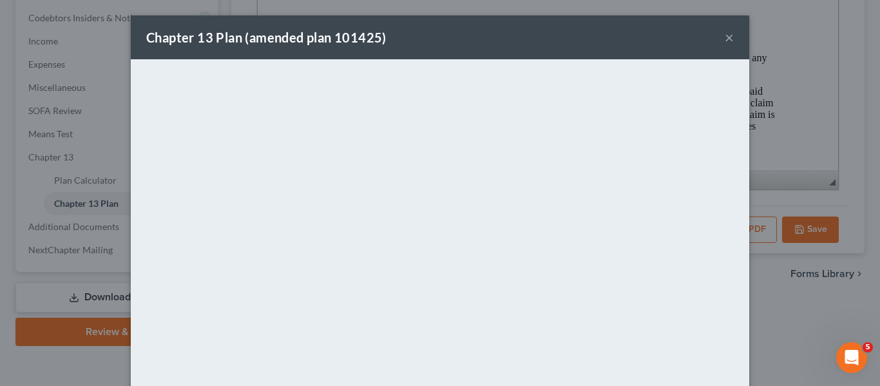
click at [405, 27] on div "Chapter 13 Plan (amended plan 101425) ×" at bounding box center [440, 37] width 619 height 44
click at [728, 37] on button "×" at bounding box center [729, 37] width 9 height 15
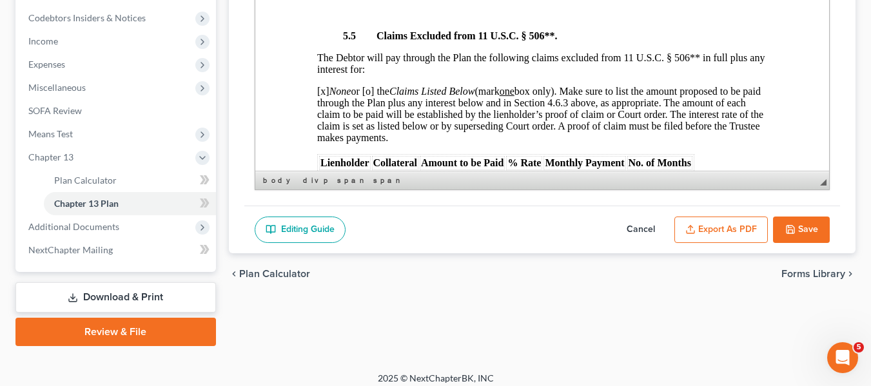
scroll to position [4310, 0]
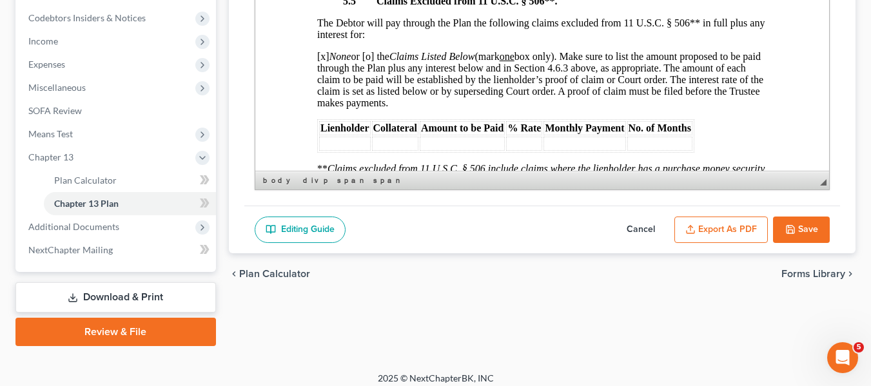
click at [802, 227] on button "Save" at bounding box center [801, 230] width 57 height 27
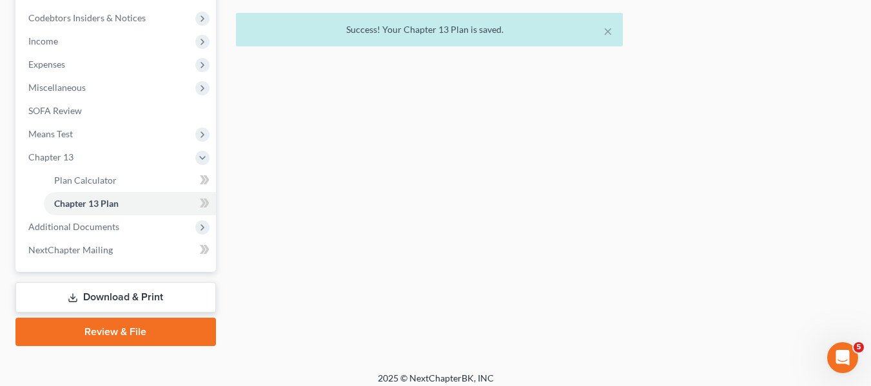
scroll to position [0, 0]
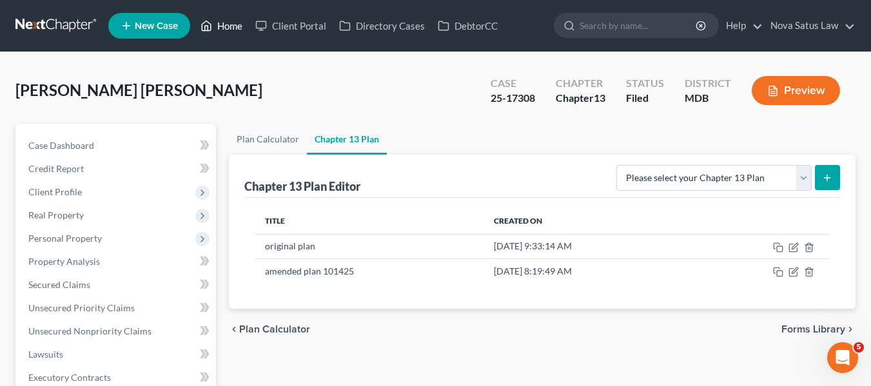
click at [222, 26] on link "Home" at bounding box center [221, 25] width 55 height 23
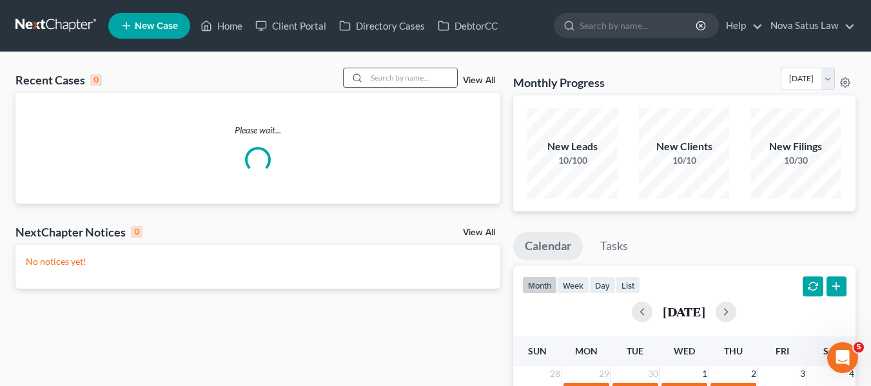
click at [367, 74] on div at bounding box center [354, 77] width 23 height 19
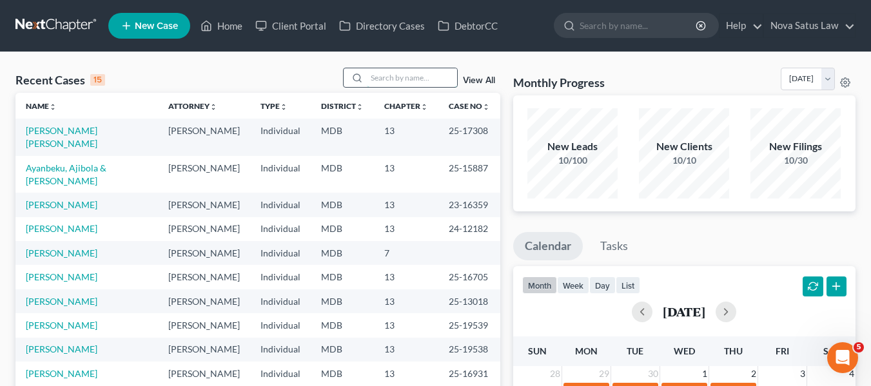
click at [369, 76] on input "search" at bounding box center [412, 77] width 90 height 19
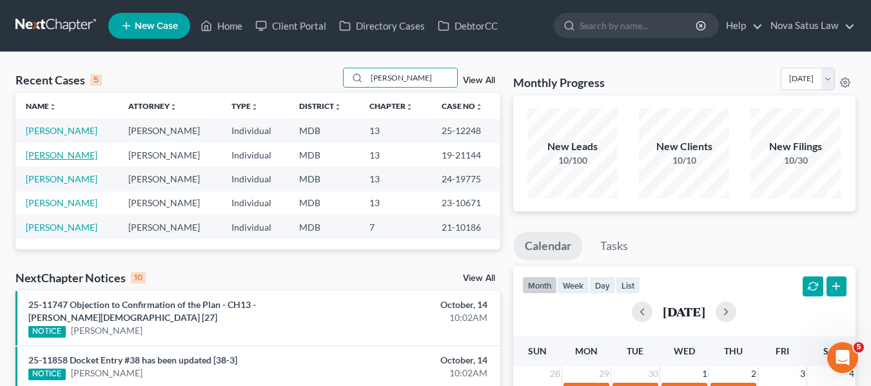
type input "[PERSON_NAME]"
click at [55, 156] on link "[PERSON_NAME]" at bounding box center [62, 155] width 72 height 11
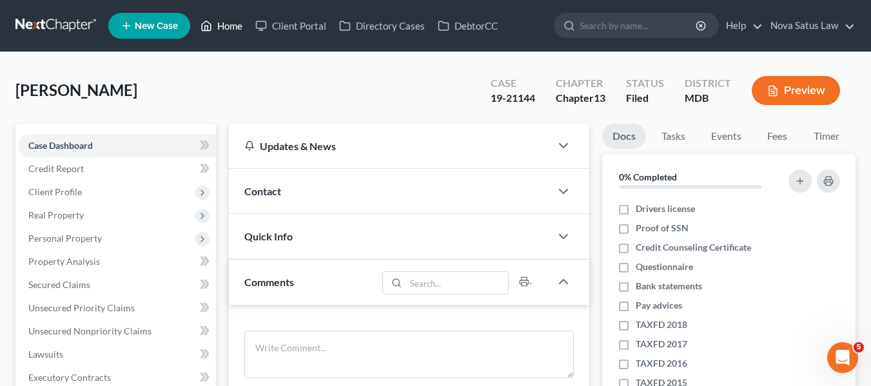
click at [232, 28] on link "Home" at bounding box center [221, 25] width 55 height 23
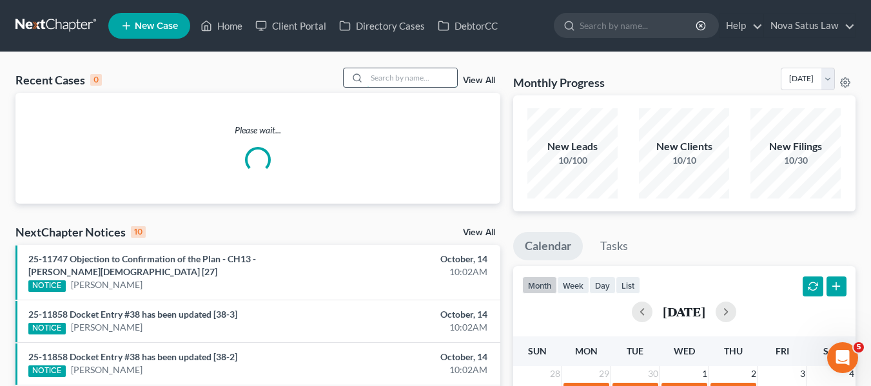
click at [396, 70] on input "search" at bounding box center [412, 77] width 90 height 19
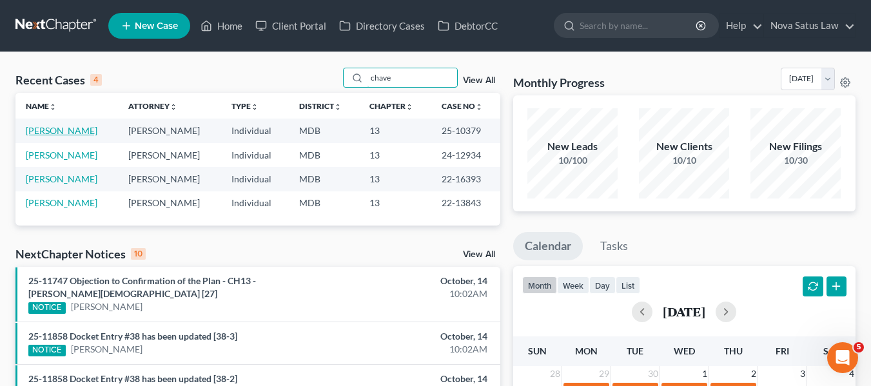
type input "chave"
click at [56, 129] on link "[PERSON_NAME]" at bounding box center [62, 130] width 72 height 11
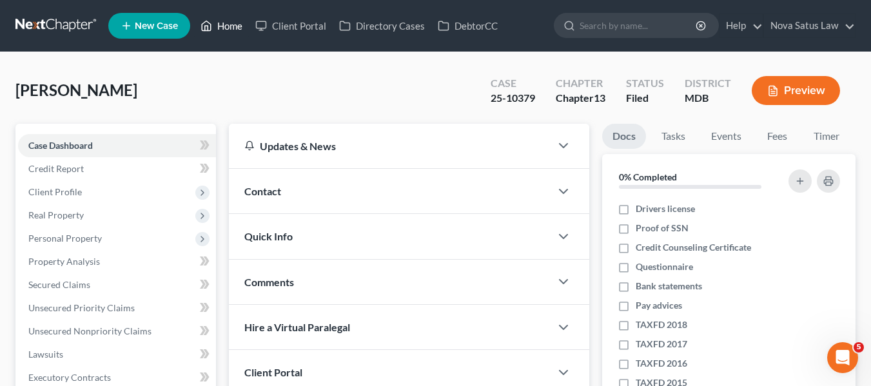
click at [223, 28] on link "Home" at bounding box center [221, 25] width 55 height 23
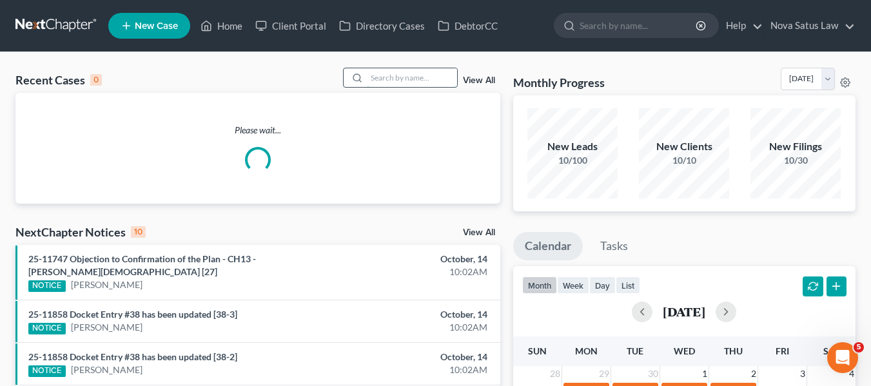
click at [396, 80] on input "search" at bounding box center [412, 77] width 90 height 19
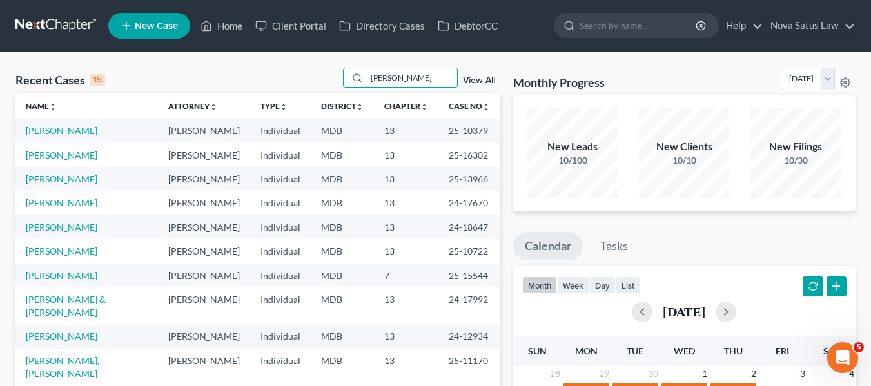
type input "[PERSON_NAME]"
click at [52, 128] on link "[PERSON_NAME]" at bounding box center [62, 130] width 72 height 11
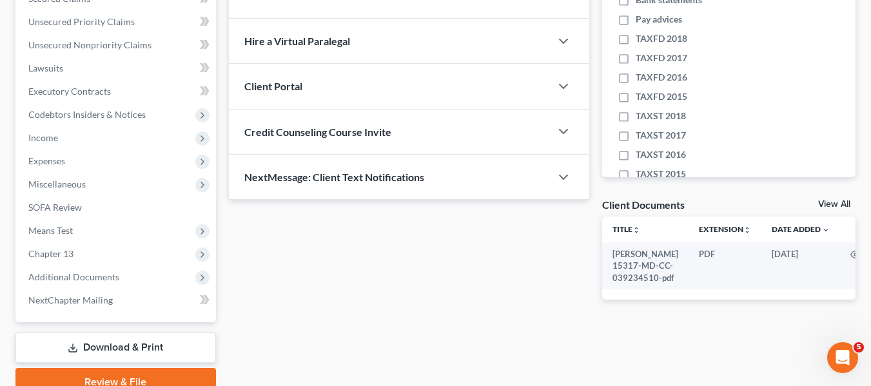
scroll to position [291, 0]
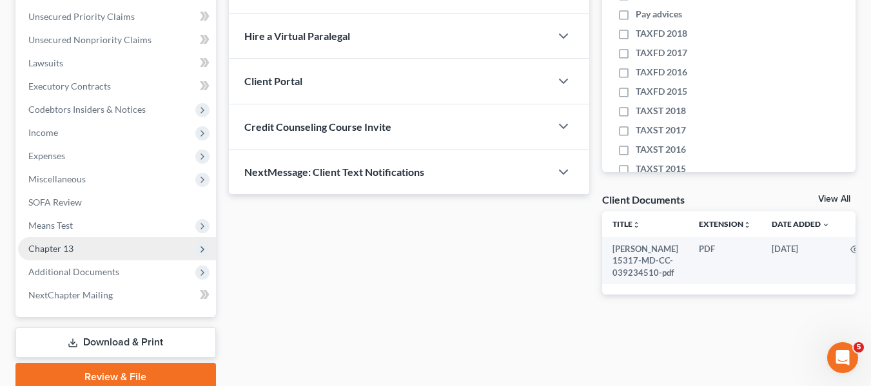
click at [46, 244] on span "Chapter 13" at bounding box center [50, 248] width 45 height 11
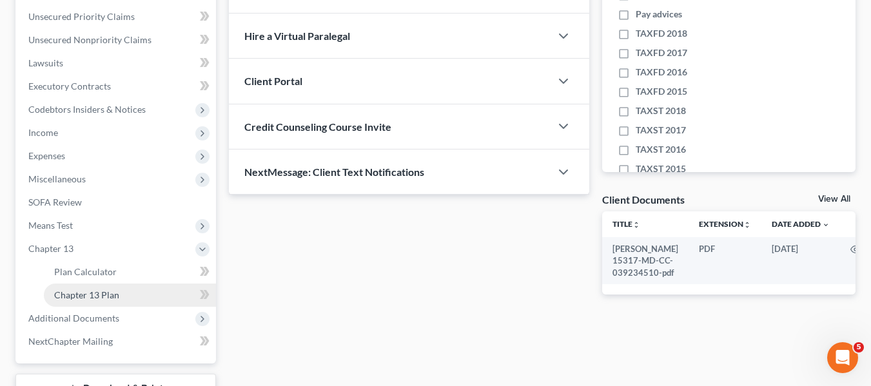
click at [74, 294] on span "Chapter 13 Plan" at bounding box center [86, 294] width 65 height 11
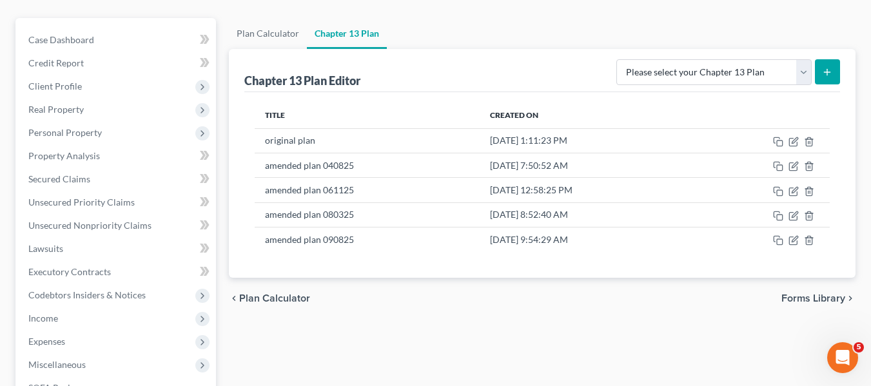
scroll to position [109, 0]
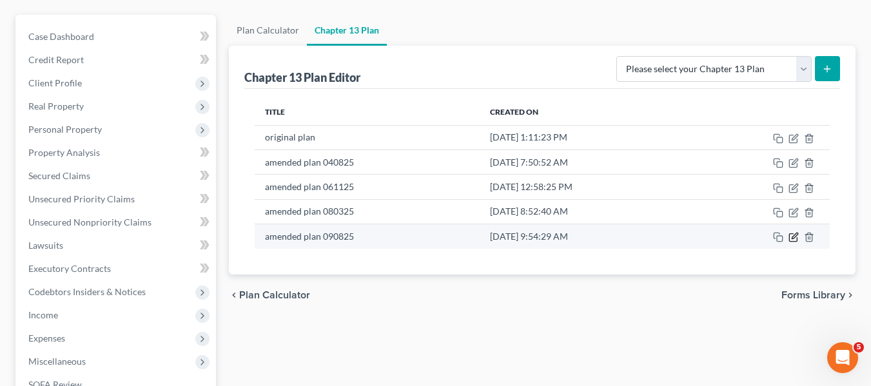
click at [791, 236] on icon "button" at bounding box center [793, 237] width 10 height 10
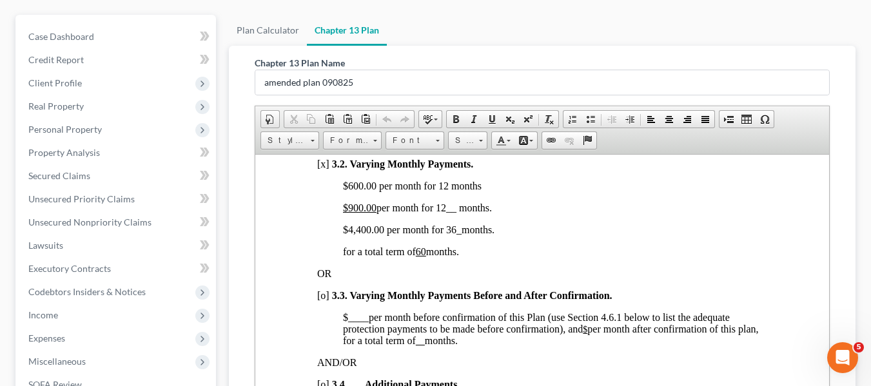
scroll to position [1044, 0]
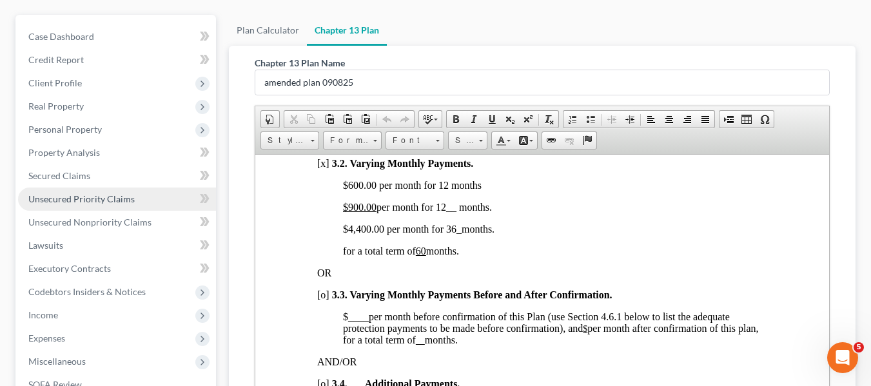
click at [56, 206] on link "Unsecured Priority Claims" at bounding box center [117, 199] width 198 height 23
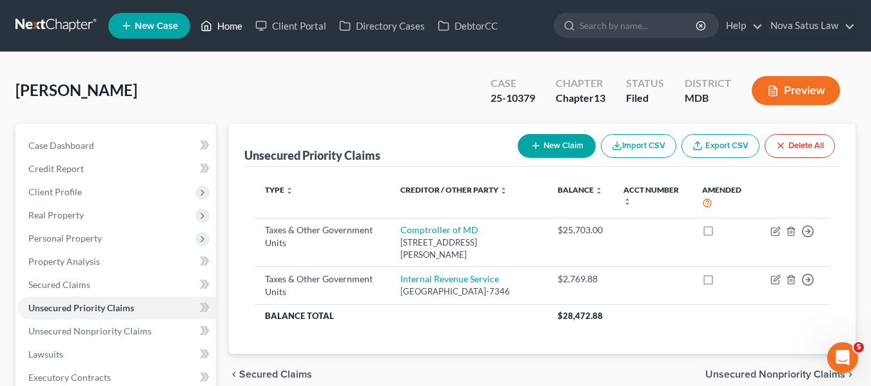
click at [227, 24] on link "Home" at bounding box center [221, 25] width 55 height 23
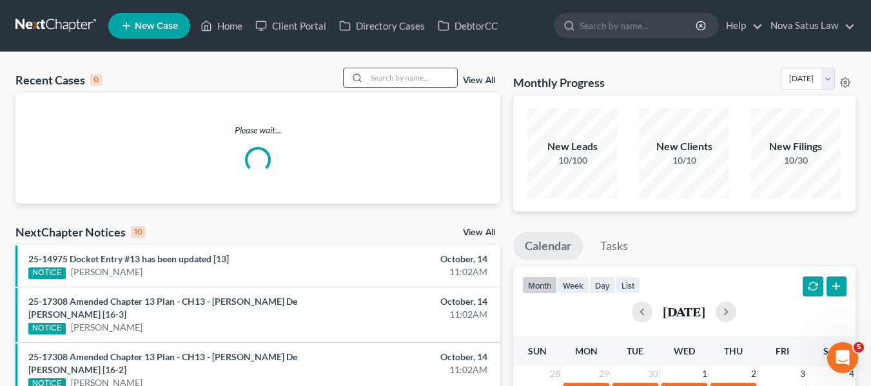
click at [400, 72] on input "search" at bounding box center [412, 77] width 90 height 19
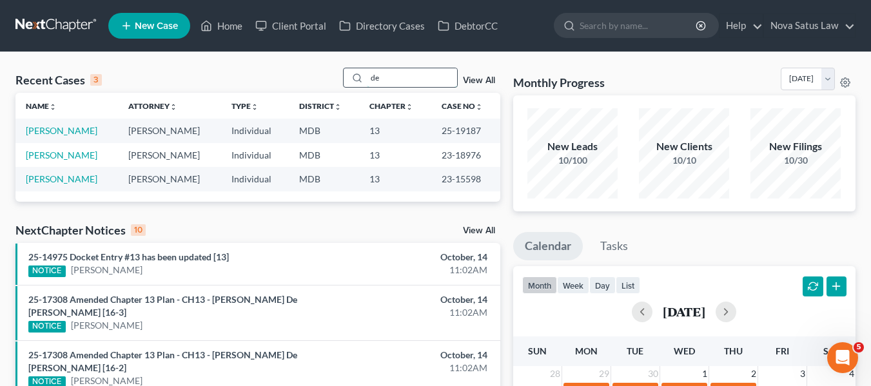
type input "d"
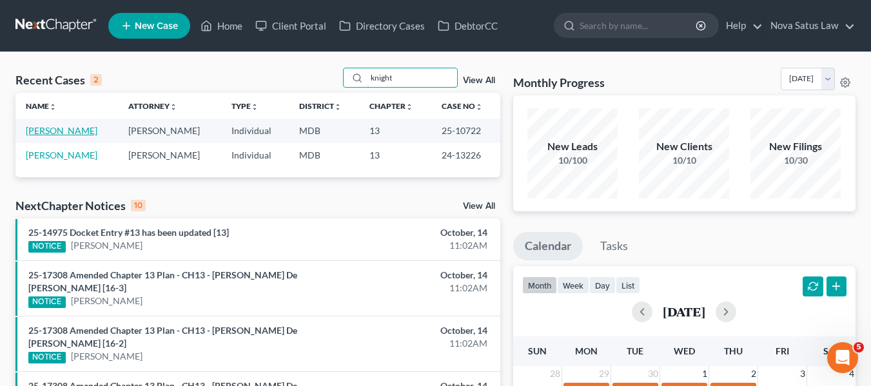
type input "knight"
click at [39, 131] on link "[PERSON_NAME]" at bounding box center [62, 130] width 72 height 11
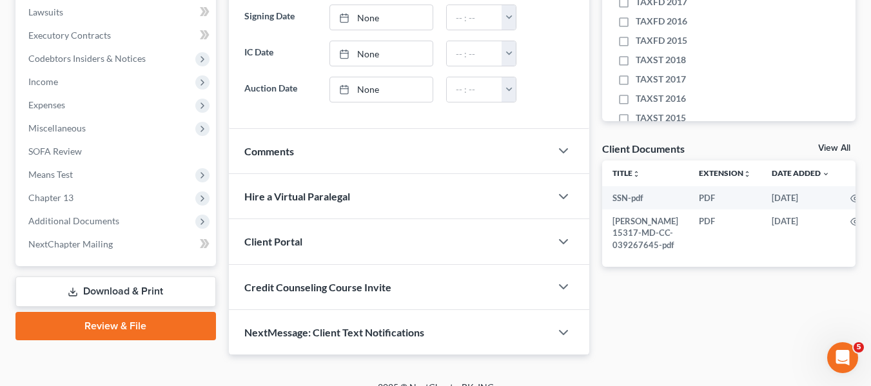
scroll to position [343, 0]
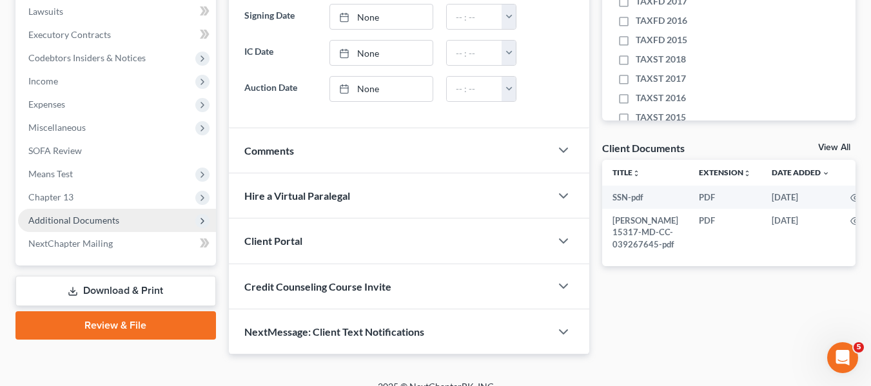
click at [84, 222] on span "Additional Documents" at bounding box center [73, 220] width 91 height 11
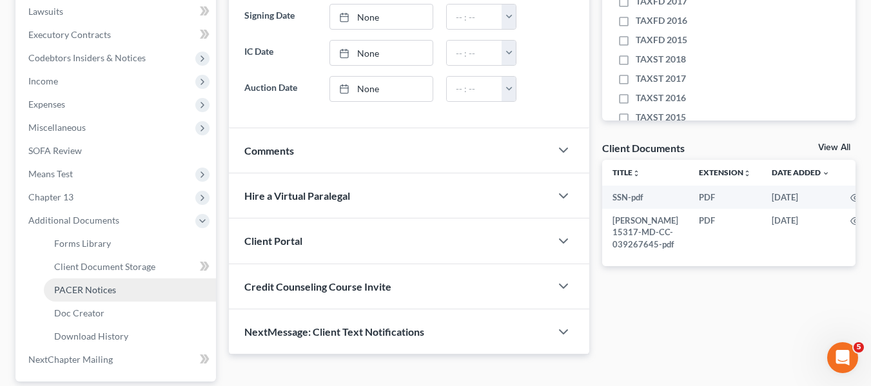
click at [93, 286] on span "PACER Notices" at bounding box center [85, 289] width 62 height 11
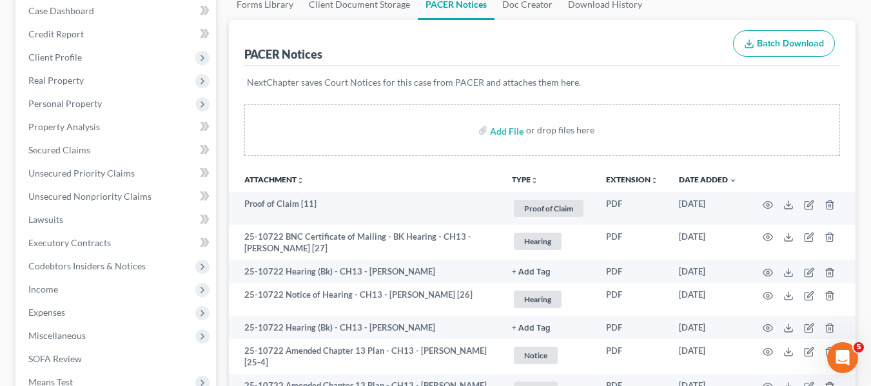
scroll to position [135, 0]
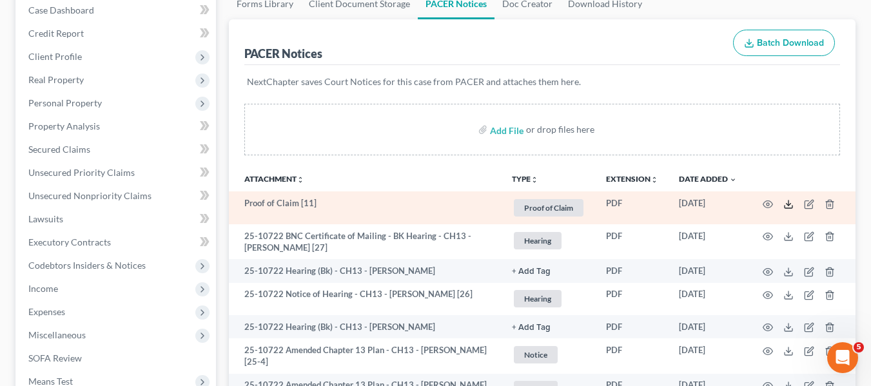
click at [789, 200] on icon at bounding box center [788, 204] width 10 height 10
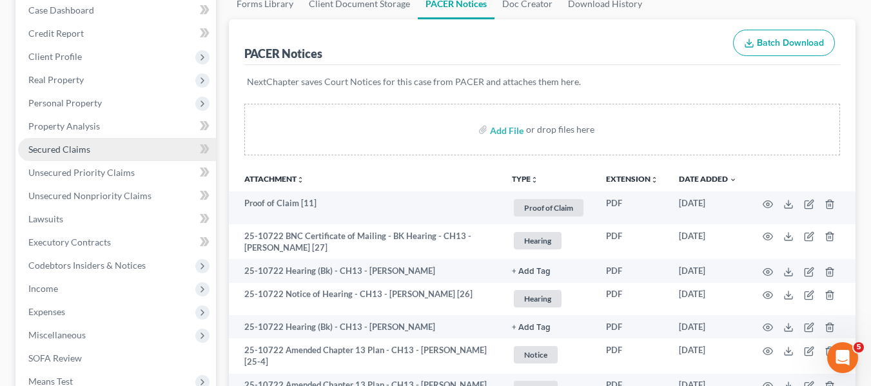
click at [72, 149] on span "Secured Claims" at bounding box center [59, 149] width 62 height 11
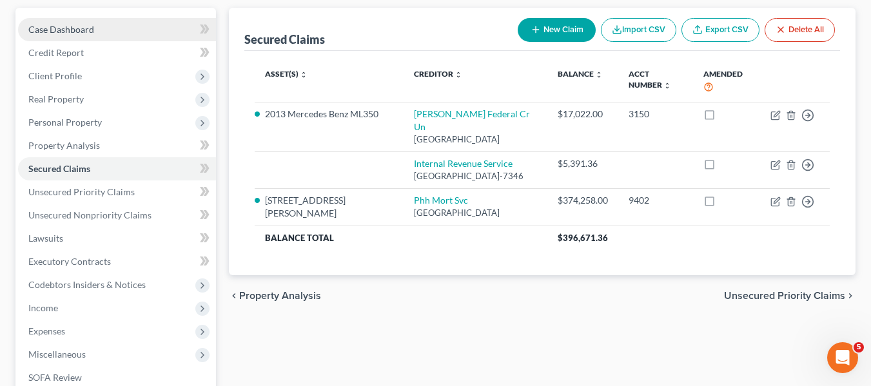
scroll to position [119, 0]
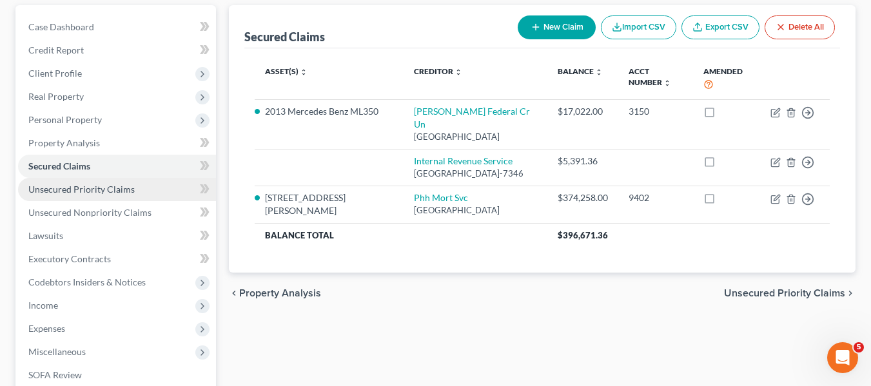
click at [87, 188] on span "Unsecured Priority Claims" at bounding box center [81, 189] width 106 height 11
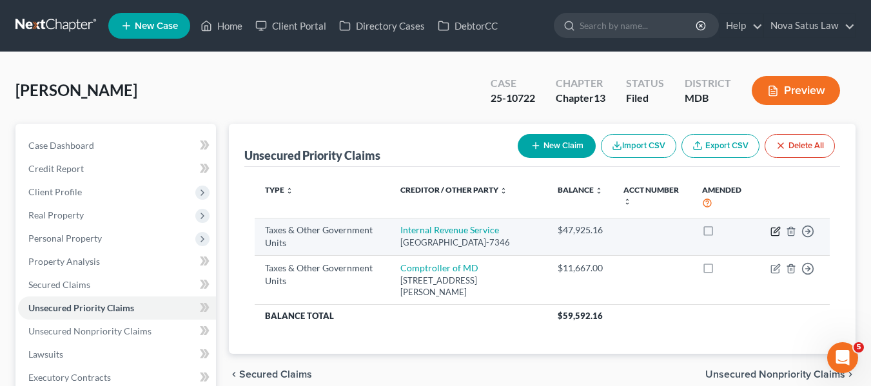
click at [773, 226] on icon "button" at bounding box center [775, 231] width 10 height 10
select select "0"
select select "39"
select select "0"
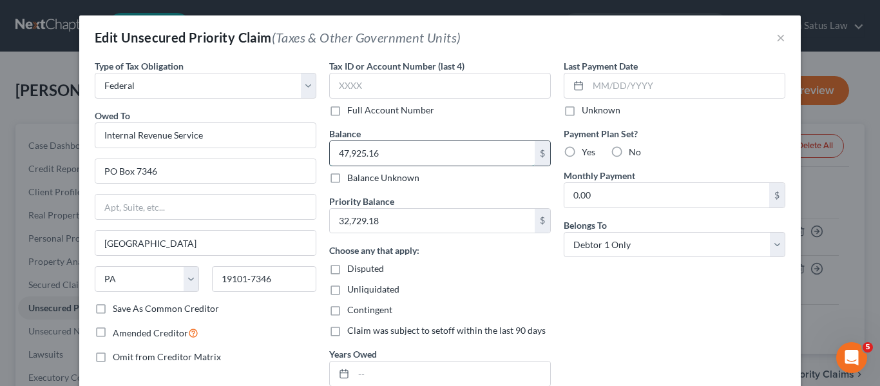
click at [416, 153] on input "47,925.16" at bounding box center [432, 153] width 205 height 24
type input "53,016.52"
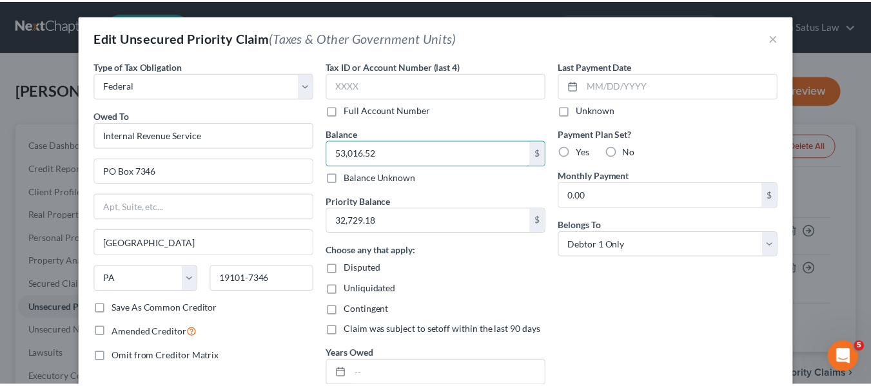
scroll to position [129, 0]
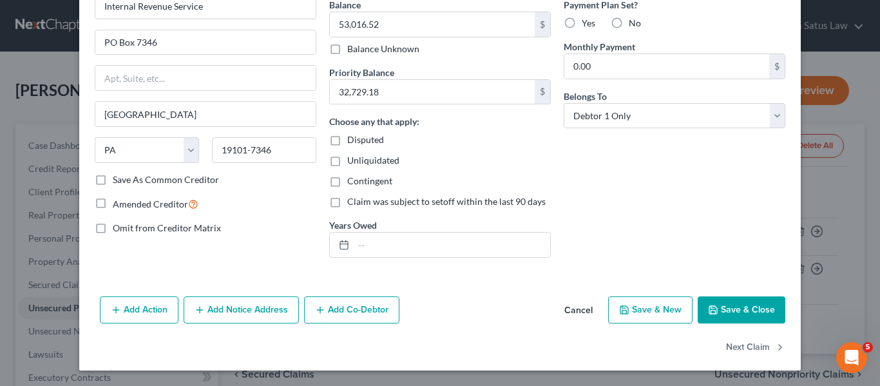
click at [568, 313] on button "Cancel" at bounding box center [578, 311] width 49 height 26
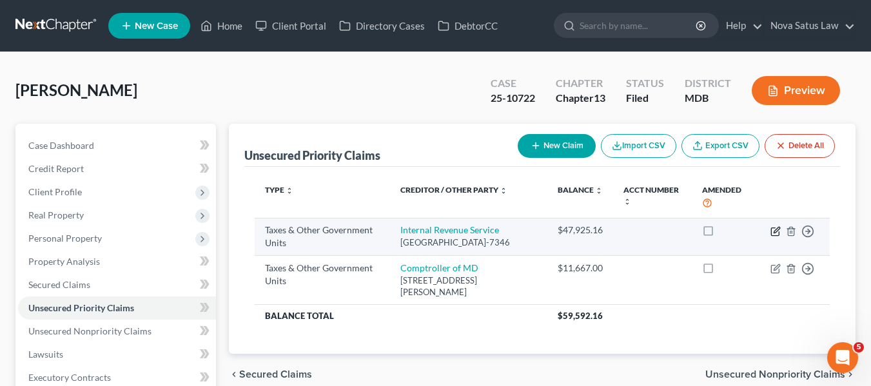
click at [773, 231] on icon "button" at bounding box center [775, 231] width 10 height 10
select select "0"
select select "39"
select select "0"
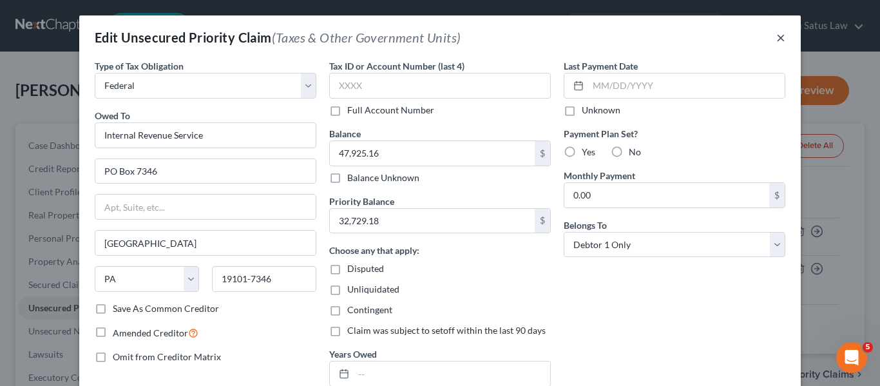
click at [780, 38] on button "×" at bounding box center [780, 37] width 9 height 15
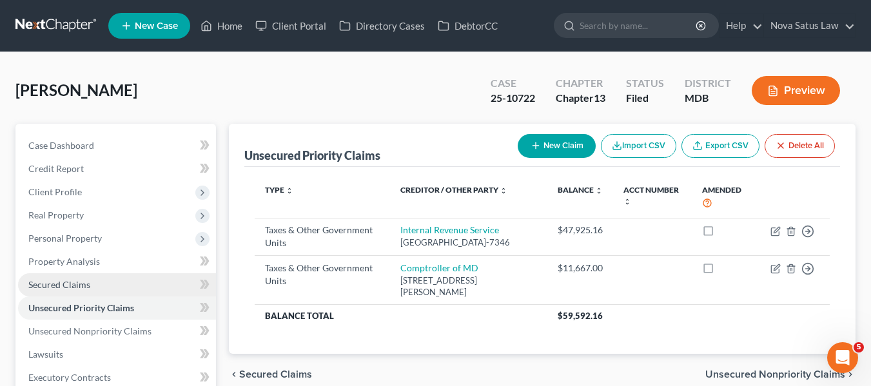
click at [70, 280] on span "Secured Claims" at bounding box center [59, 284] width 62 height 11
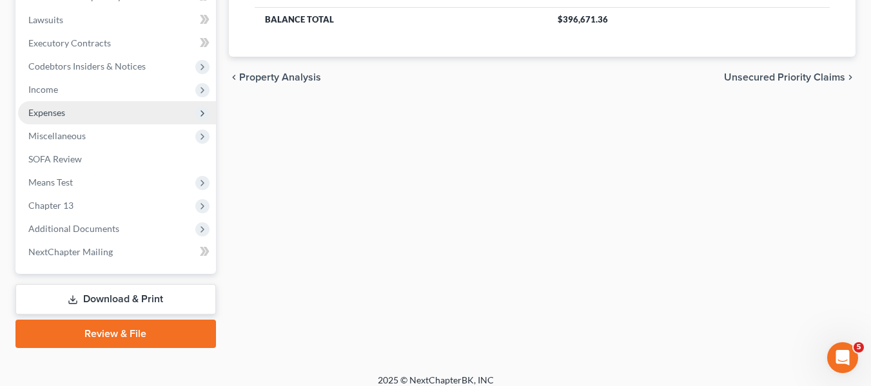
scroll to position [335, 0]
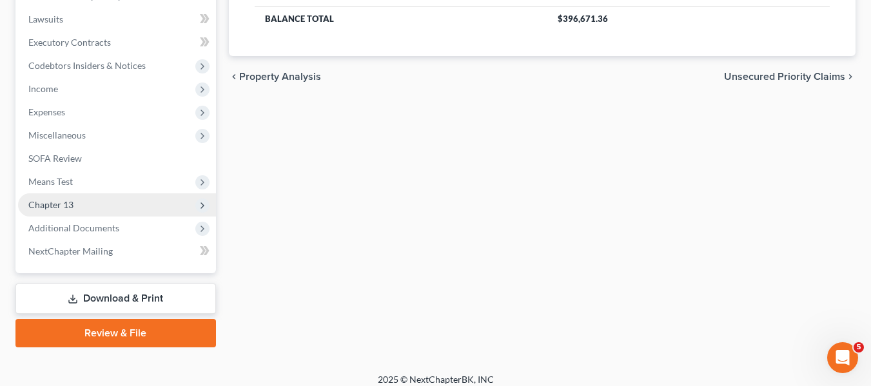
click at [47, 201] on span "Chapter 13" at bounding box center [50, 204] width 45 height 11
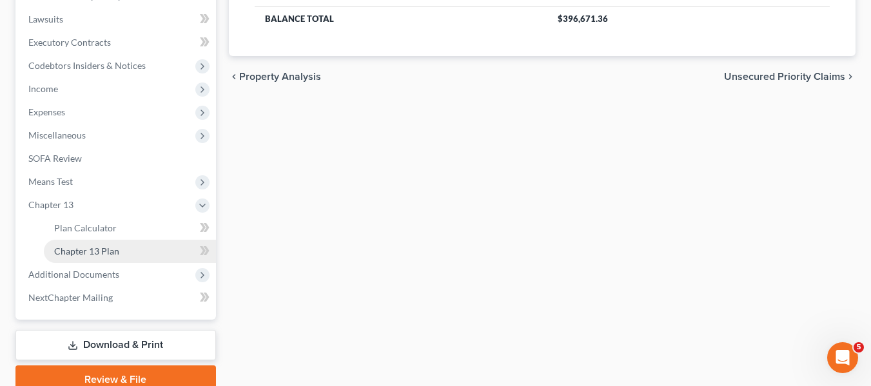
click at [68, 257] on link "Chapter 13 Plan" at bounding box center [130, 251] width 172 height 23
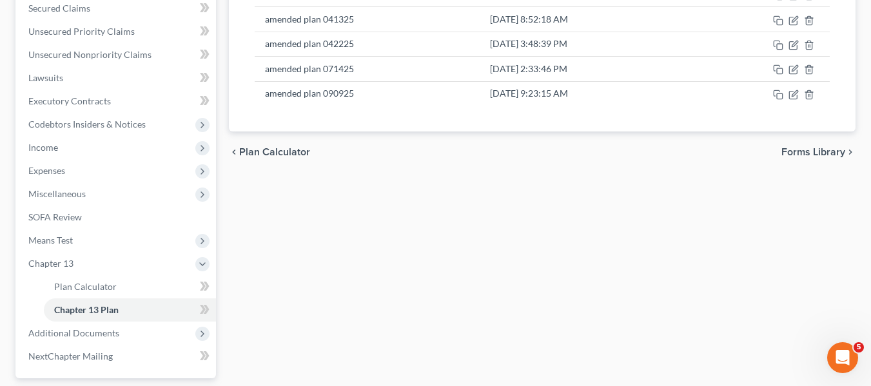
scroll to position [240, 0]
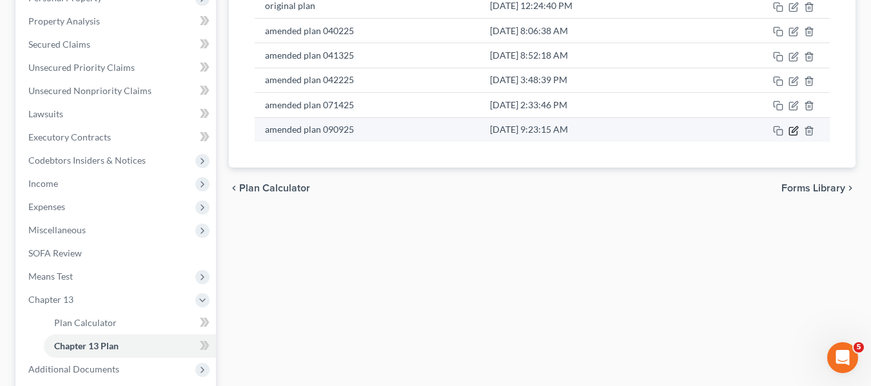
click at [795, 135] on icon "button" at bounding box center [793, 131] width 8 height 8
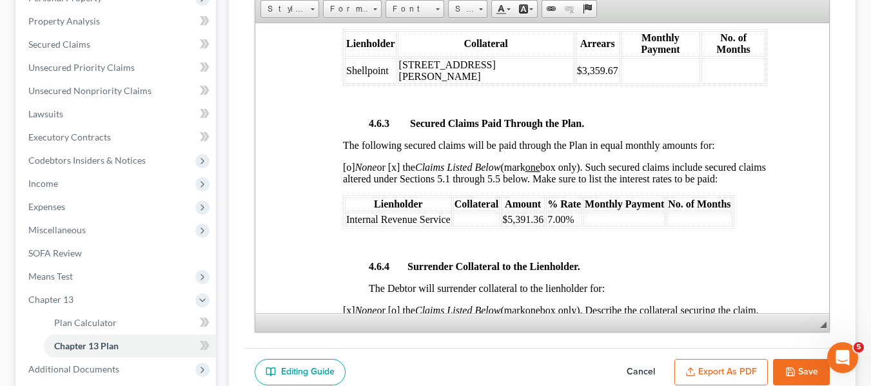
scroll to position [2468, 0]
click at [634, 367] on button "Cancel" at bounding box center [640, 372] width 57 height 27
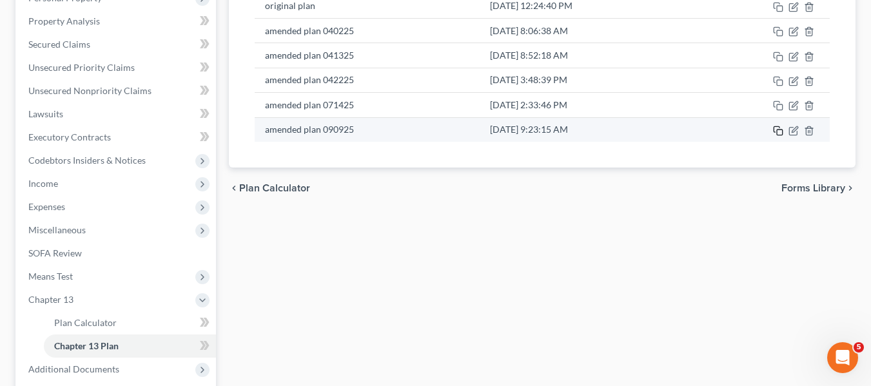
click at [776, 133] on icon "button" at bounding box center [778, 131] width 10 height 10
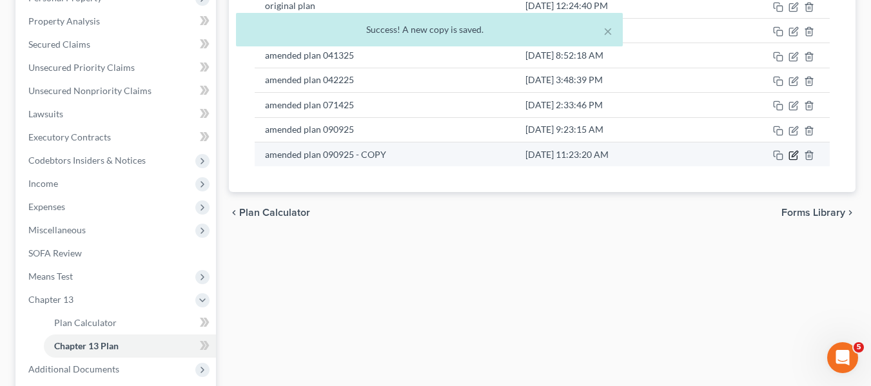
click at [793, 152] on icon "button" at bounding box center [793, 156] width 8 height 8
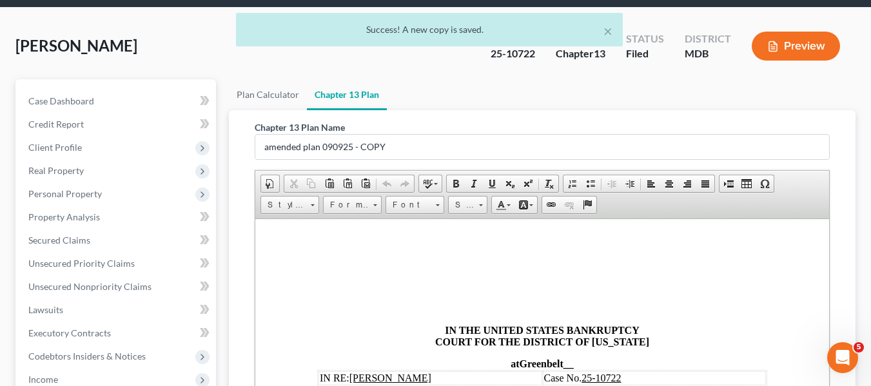
scroll to position [0, 0]
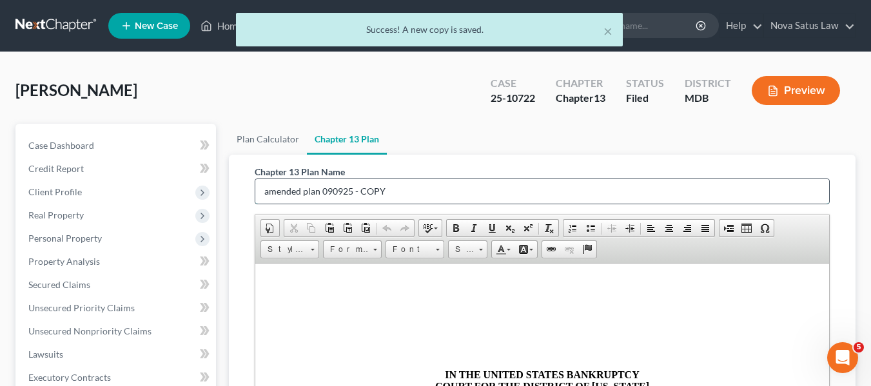
click at [391, 185] on input "amended plan 090925 - COPY" at bounding box center [542, 191] width 574 height 24
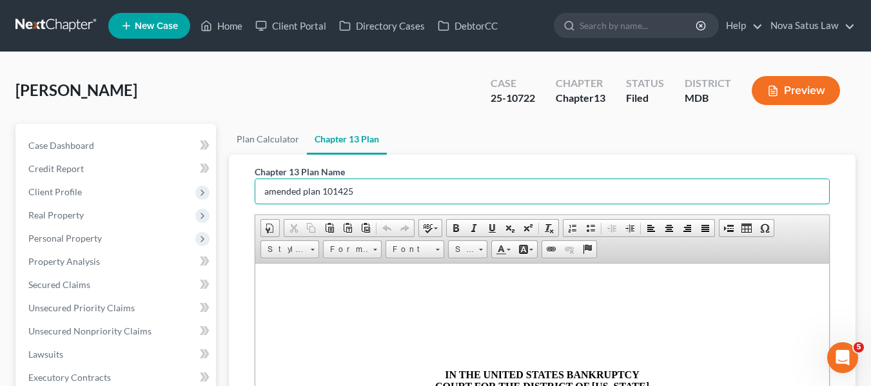
scroll to position [338, 0]
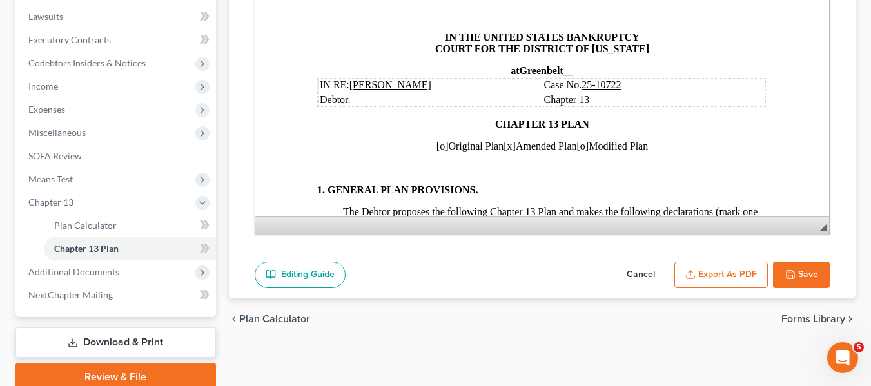
drag, startPoint x: 880, startPoint y: 360, endPoint x: 314, endPoint y: 188, distance: 590.7
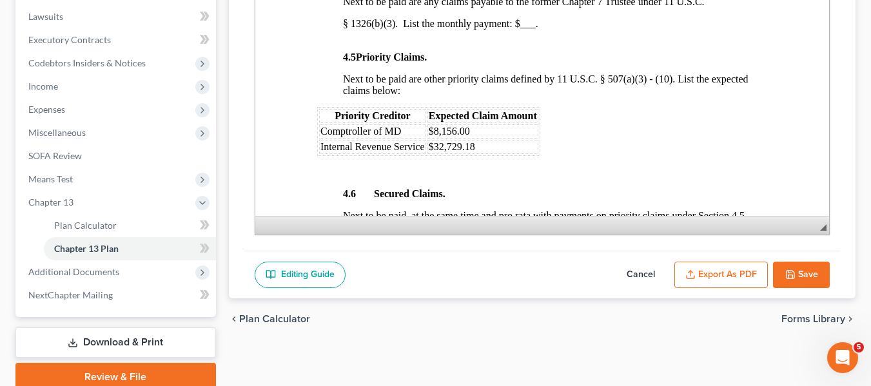
scroll to position [1920, 0]
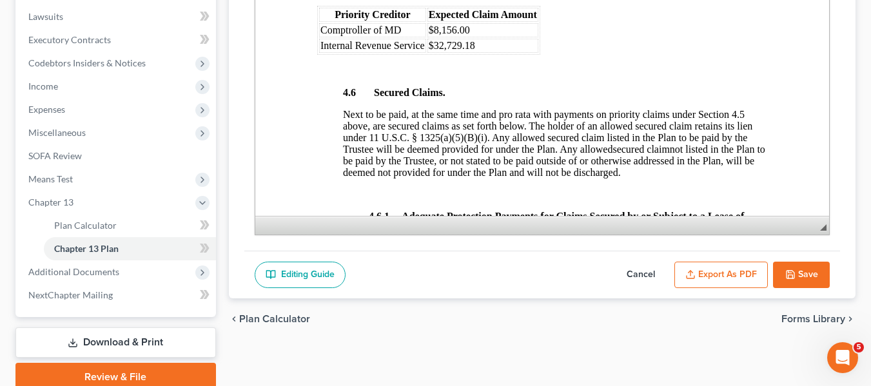
type input "amended plan 101425"
click at [472, 51] on span "$32,729.18" at bounding box center [451, 45] width 46 height 11
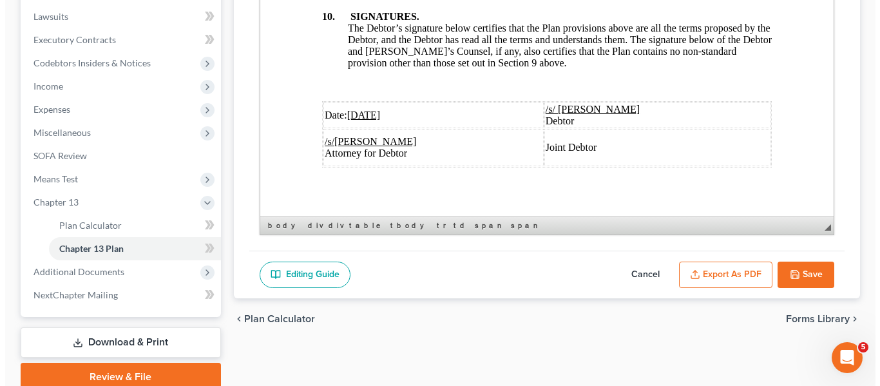
scroll to position [5060, 0]
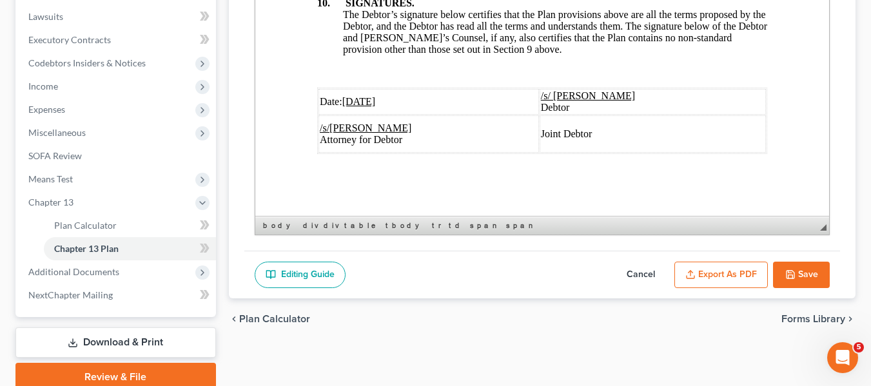
click at [346, 96] on u "[DATE]" at bounding box center [359, 101] width 34 height 11
click at [714, 273] on button "Export as PDF" at bounding box center [720, 275] width 93 height 27
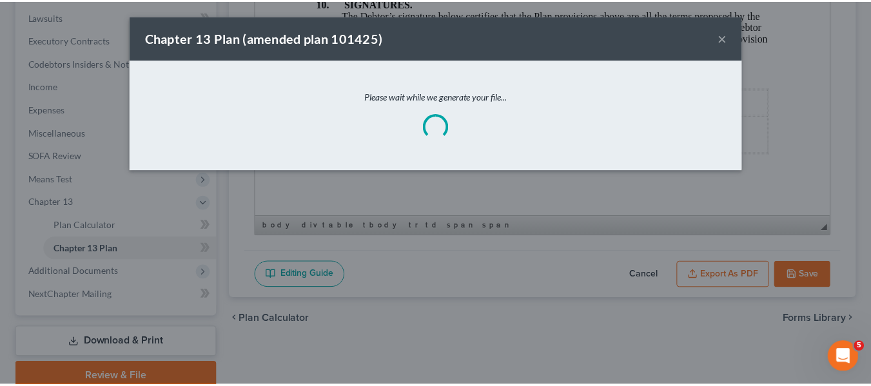
scroll to position [5013, 0]
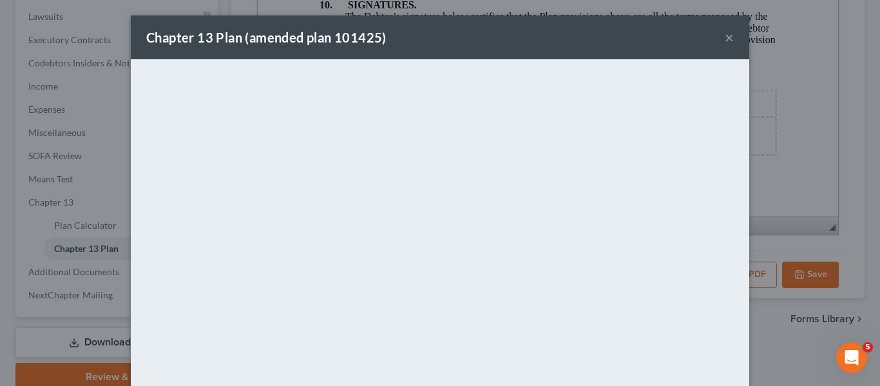
click at [505, 46] on div "Chapter 13 Plan (amended plan 101425) ×" at bounding box center [440, 37] width 619 height 44
click at [725, 36] on button "×" at bounding box center [729, 37] width 9 height 15
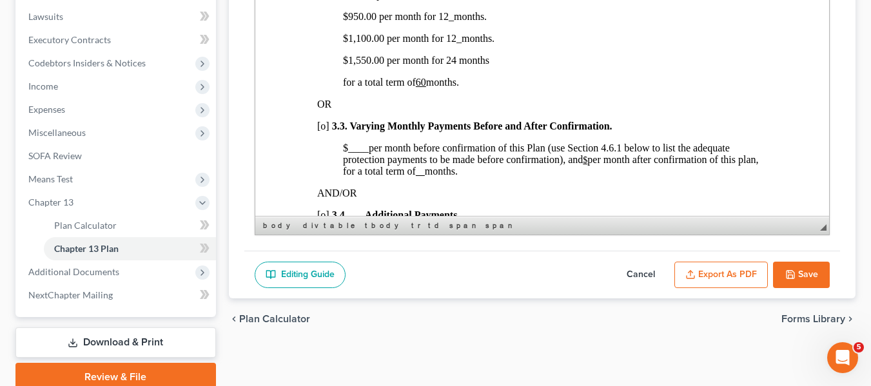
scroll to position [1014, 0]
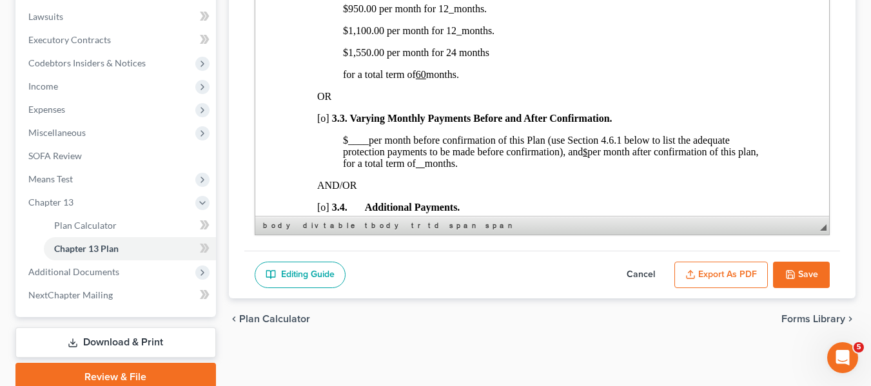
click at [810, 264] on button "Save" at bounding box center [801, 275] width 57 height 27
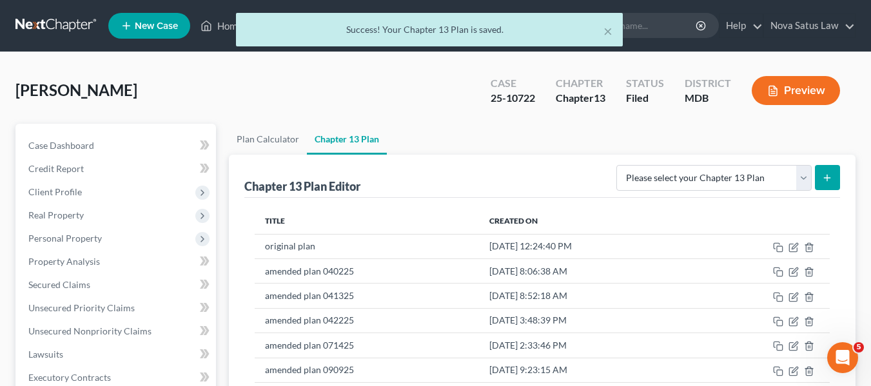
click at [228, 22] on div "× Success! Your Chapter 13 Plan is saved." at bounding box center [429, 33] width 871 height 40
click at [228, 24] on div "× Success! Your Chapter 13 Plan is saved." at bounding box center [429, 33] width 871 height 40
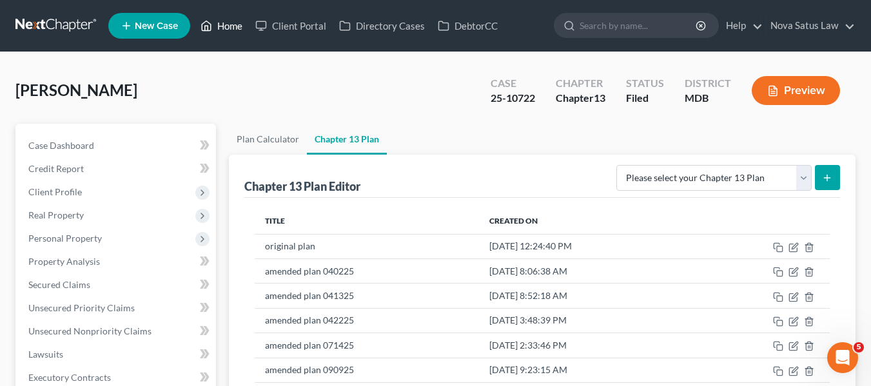
click at [227, 25] on link "Home" at bounding box center [221, 25] width 55 height 23
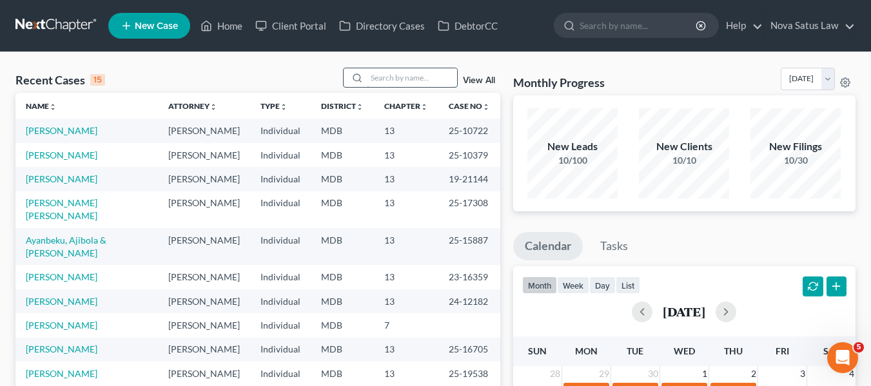
click at [375, 78] on input "search" at bounding box center [412, 77] width 90 height 19
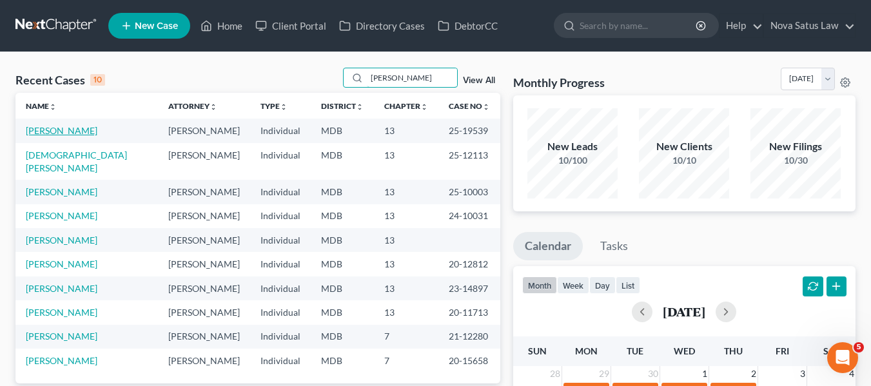
type input "[PERSON_NAME]"
click at [63, 131] on link "[PERSON_NAME]" at bounding box center [62, 130] width 72 height 11
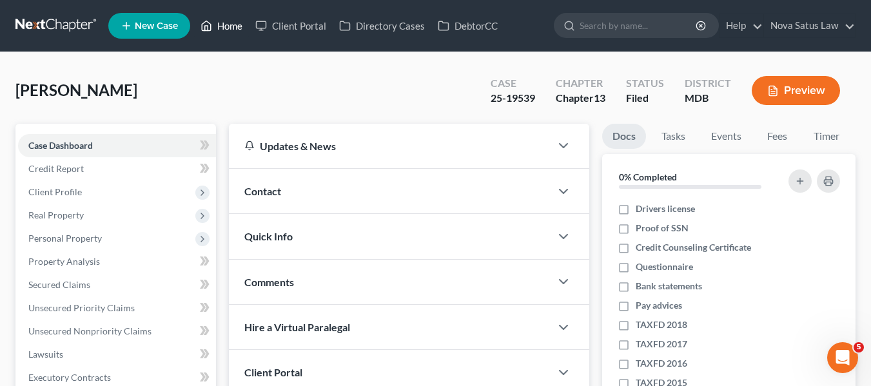
click at [218, 29] on link "Home" at bounding box center [221, 25] width 55 height 23
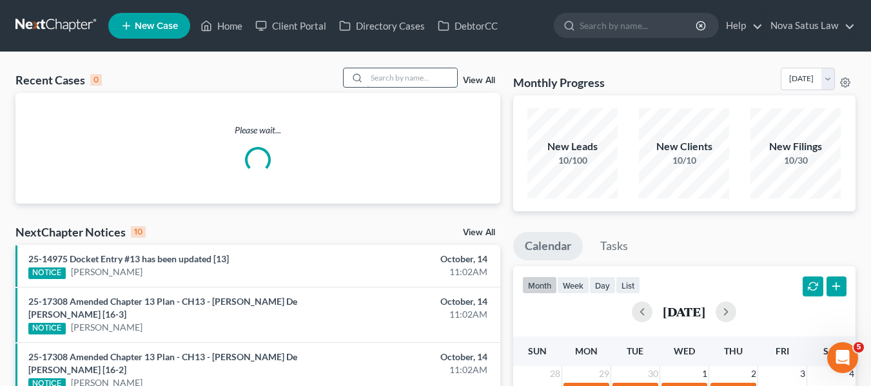
click at [379, 77] on input "search" at bounding box center [412, 77] width 90 height 19
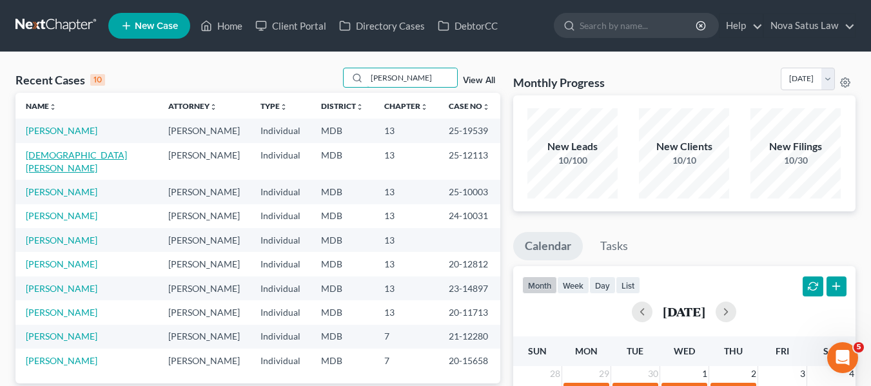
type input "[PERSON_NAME]"
click at [63, 155] on link "[DEMOGRAPHIC_DATA][PERSON_NAME]" at bounding box center [76, 162] width 101 height 24
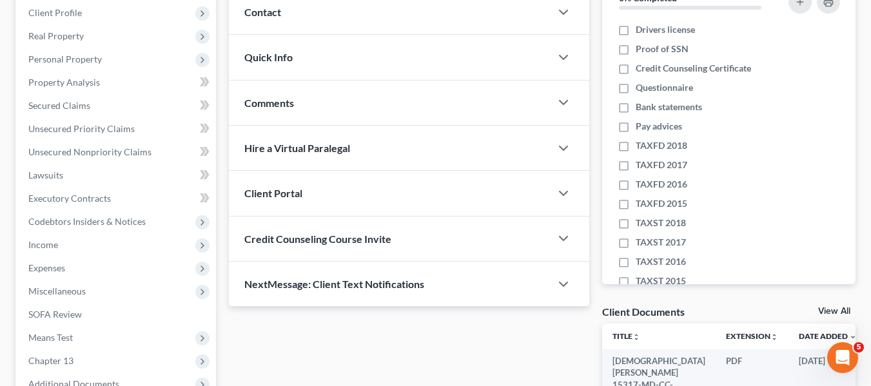
scroll to position [345, 0]
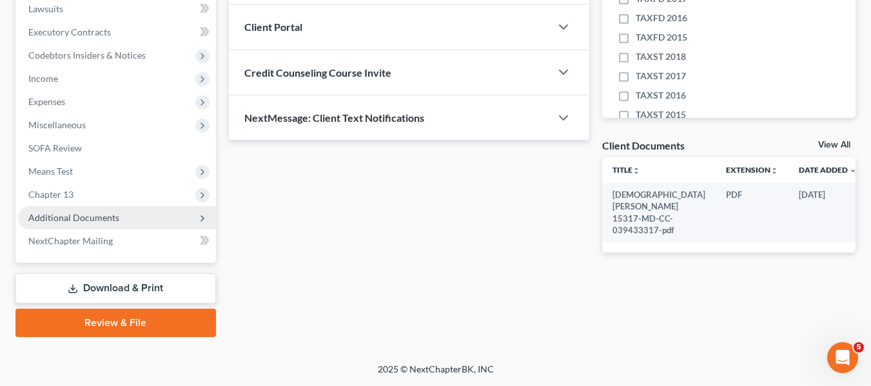
click at [53, 220] on span "Additional Documents" at bounding box center [73, 217] width 91 height 11
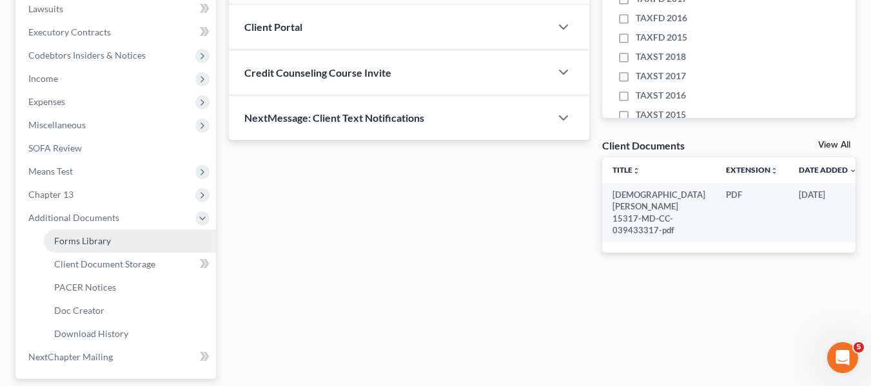
click at [66, 242] on span "Forms Library" at bounding box center [82, 240] width 57 height 11
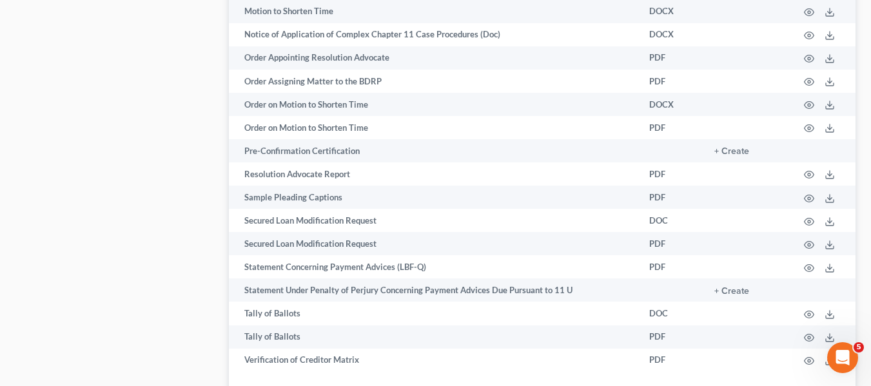
scroll to position [1635, 0]
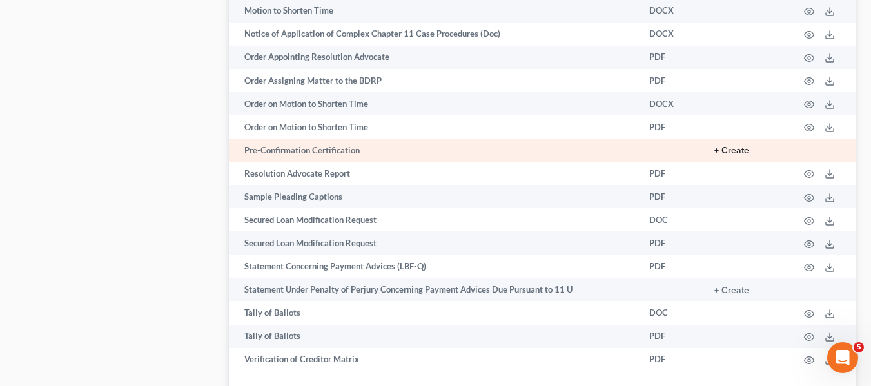
click at [733, 146] on button "+ Create" at bounding box center [731, 150] width 35 height 9
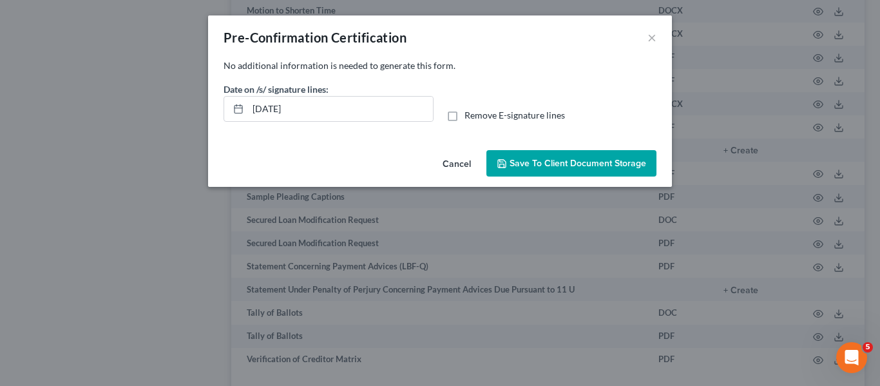
click at [536, 169] on button "Save to Client Document Storage" at bounding box center [572, 163] width 170 height 27
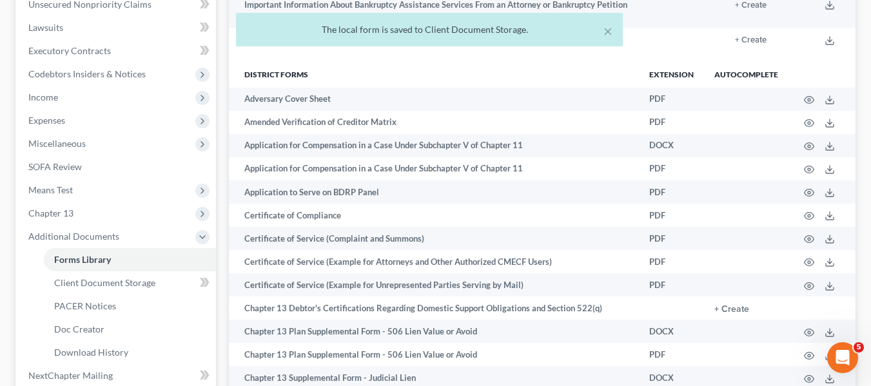
scroll to position [0, 0]
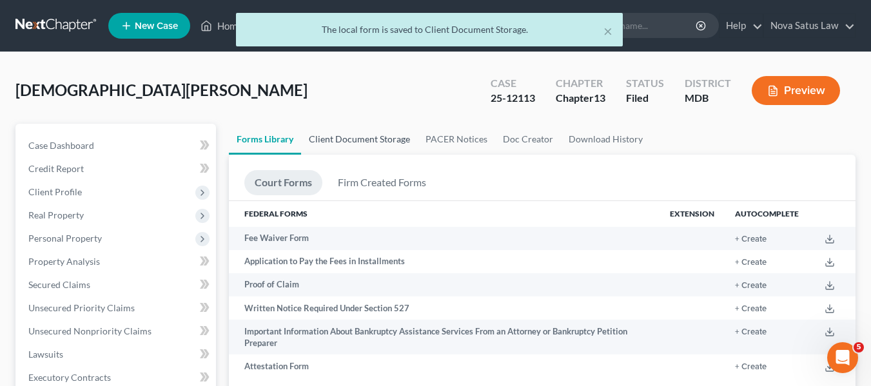
click at [354, 135] on link "Client Document Storage" at bounding box center [359, 139] width 117 height 31
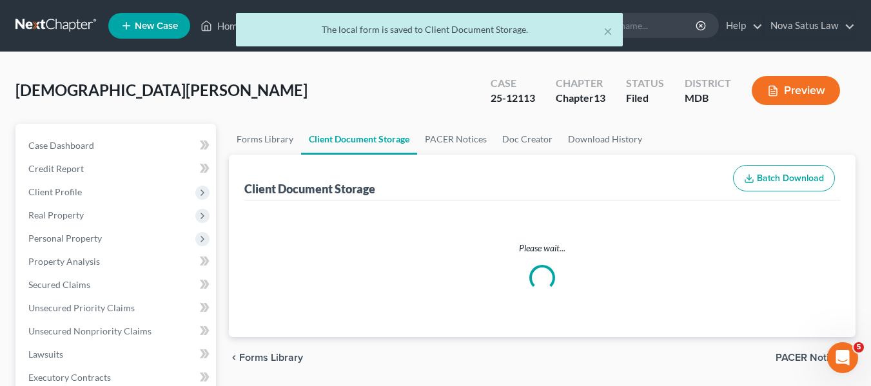
select select "14"
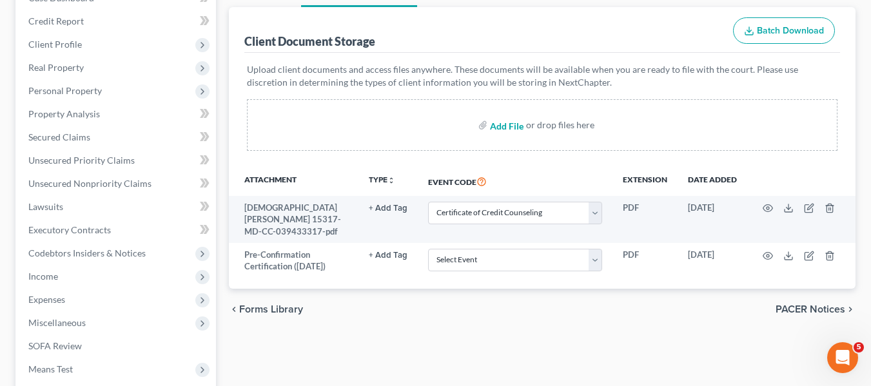
scroll to position [148, 0]
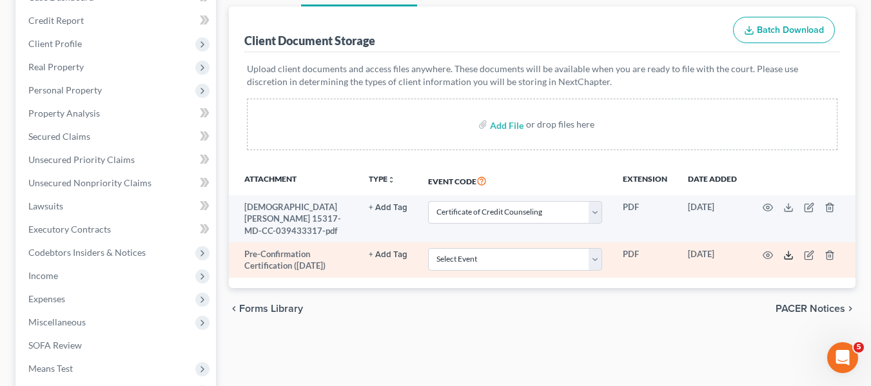
click at [785, 250] on icon at bounding box center [788, 255] width 10 height 10
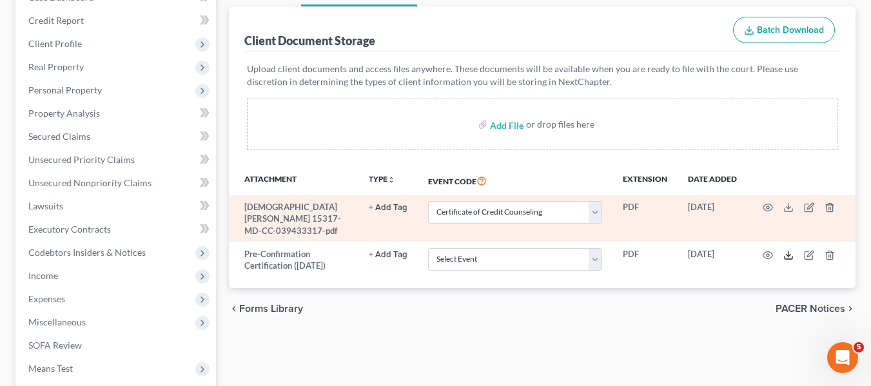
scroll to position [0, 0]
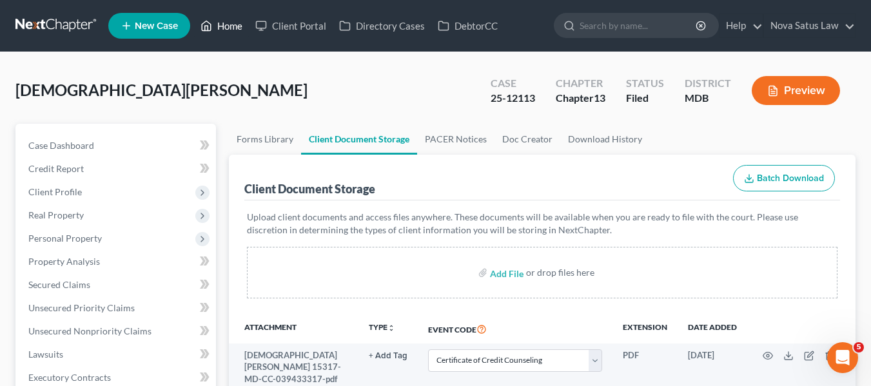
click at [218, 23] on link "Home" at bounding box center [221, 25] width 55 height 23
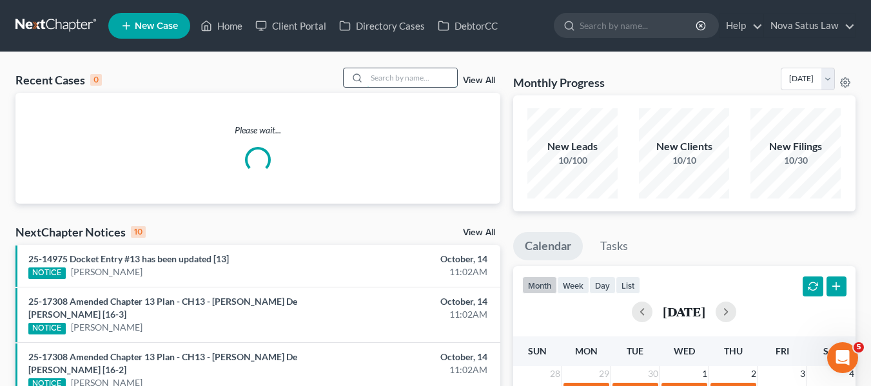
click at [383, 74] on input "search" at bounding box center [412, 77] width 90 height 19
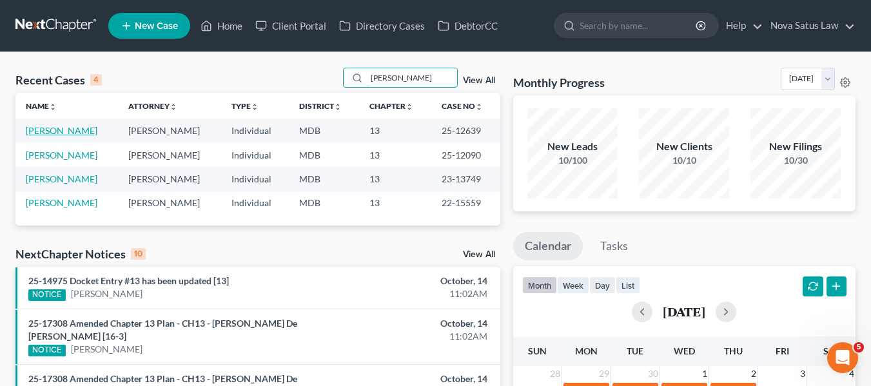
type input "[PERSON_NAME]"
click at [61, 128] on link "[PERSON_NAME]" at bounding box center [62, 130] width 72 height 11
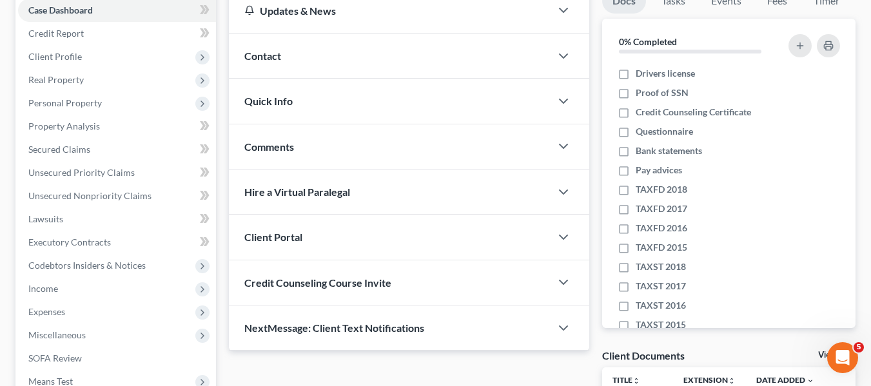
scroll to position [247, 0]
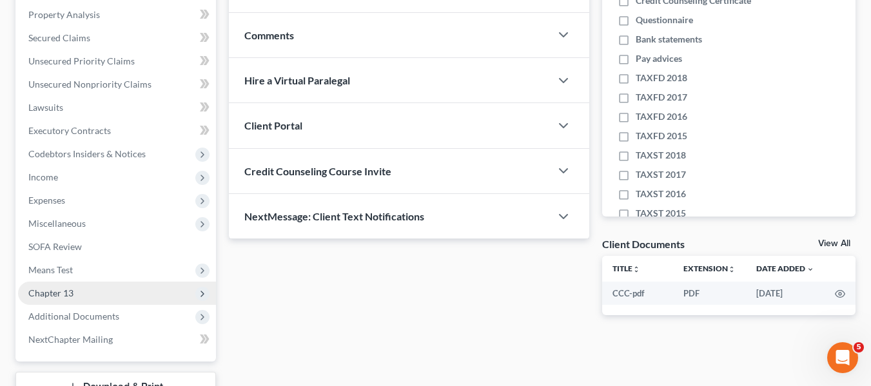
click at [59, 290] on span "Chapter 13" at bounding box center [50, 292] width 45 height 11
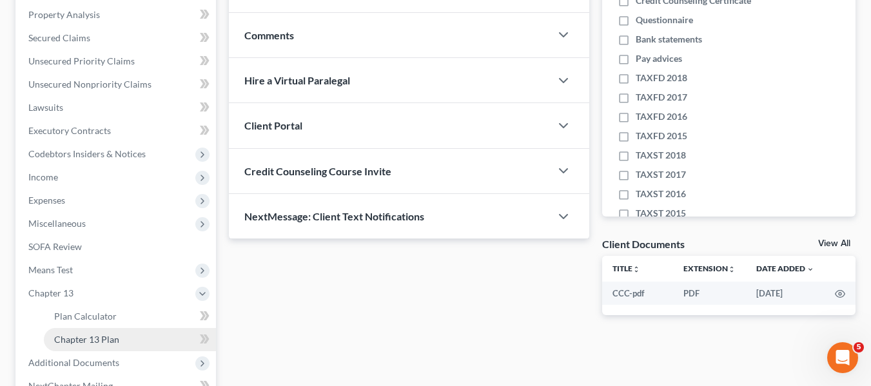
click at [82, 337] on span "Chapter 13 Plan" at bounding box center [86, 339] width 65 height 11
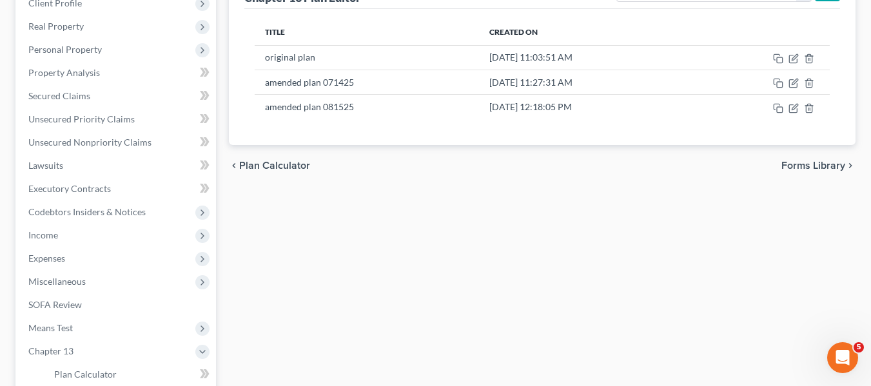
scroll to position [189, 0]
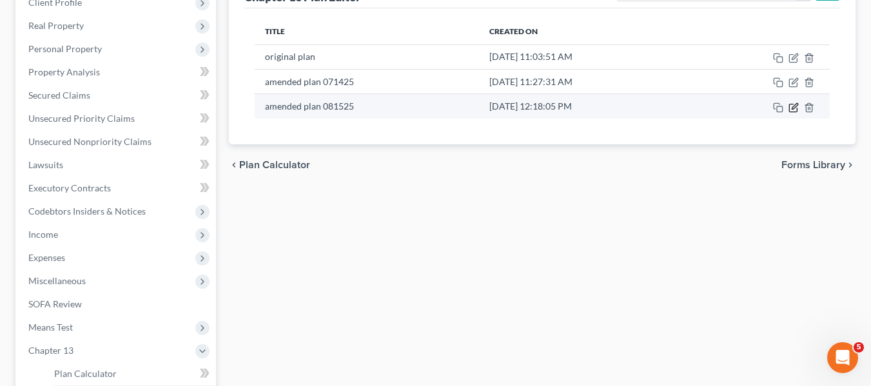
click at [793, 110] on icon "button" at bounding box center [793, 107] width 10 height 10
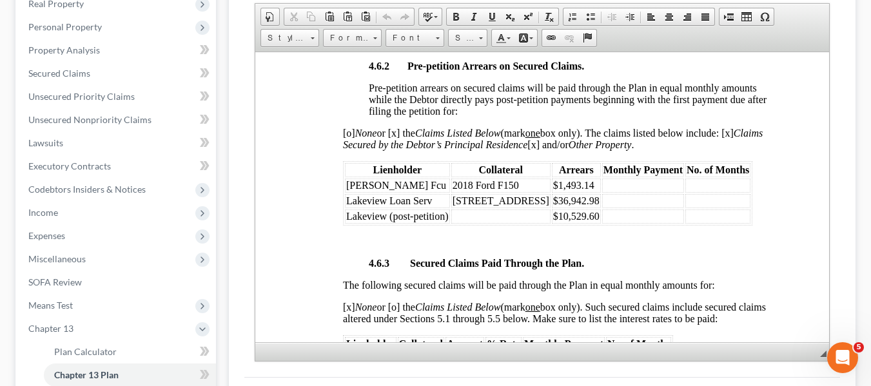
scroll to position [0, 0]
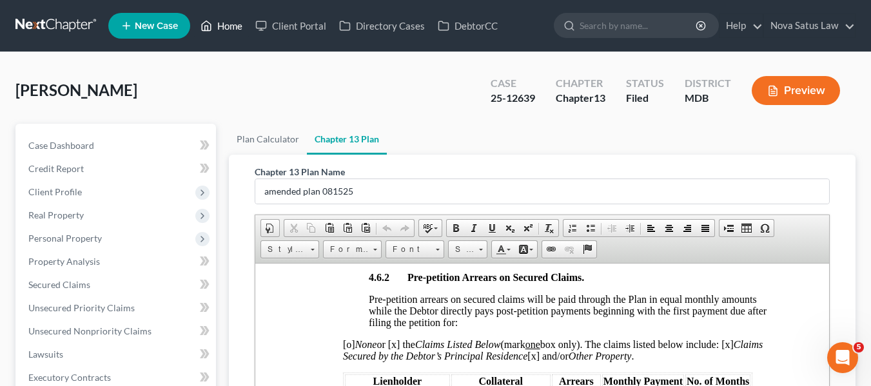
click at [217, 30] on link "Home" at bounding box center [221, 25] width 55 height 23
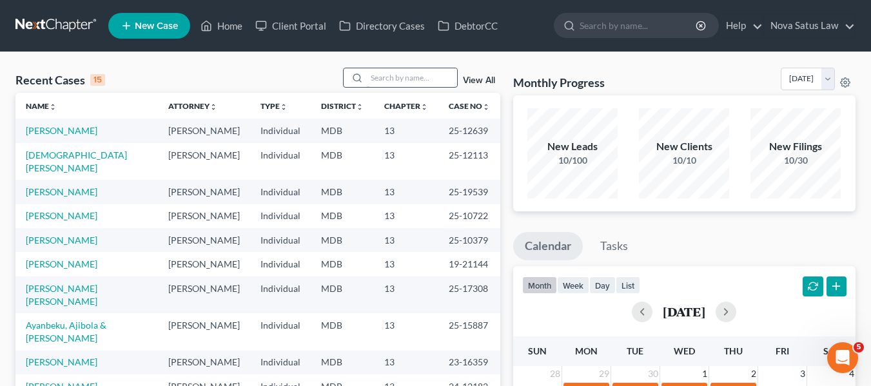
click at [391, 78] on input "search" at bounding box center [412, 77] width 90 height 19
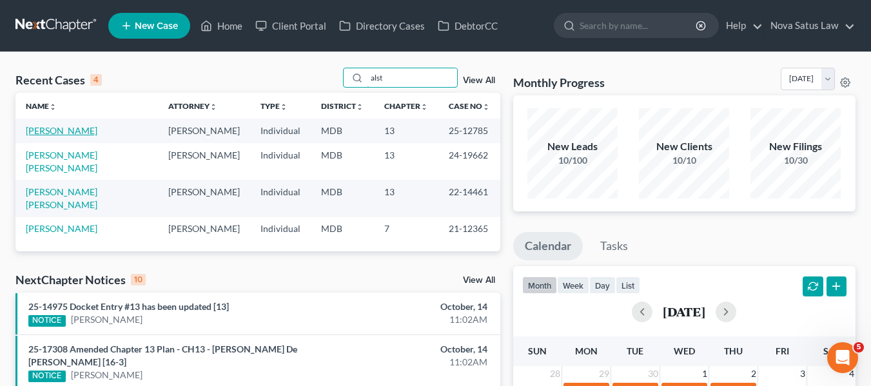
type input "alst"
click at [56, 128] on link "[PERSON_NAME]" at bounding box center [62, 130] width 72 height 11
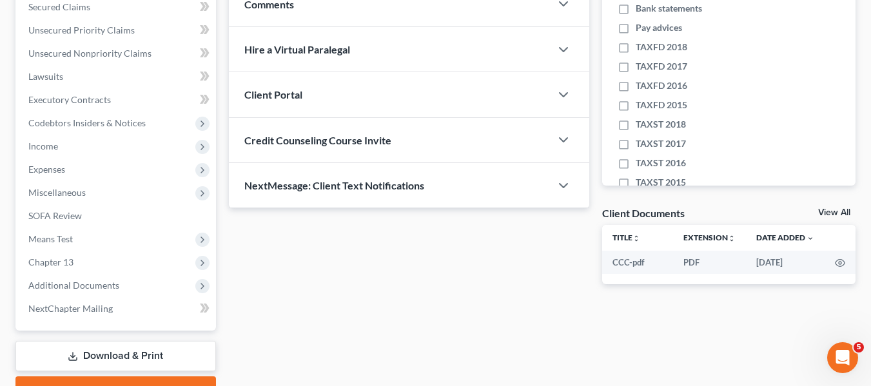
scroll to position [345, 0]
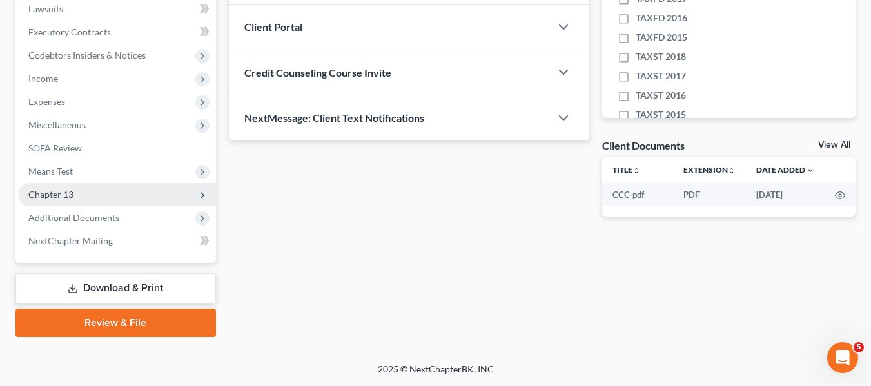
click at [60, 200] on span "Chapter 13" at bounding box center [117, 194] width 198 height 23
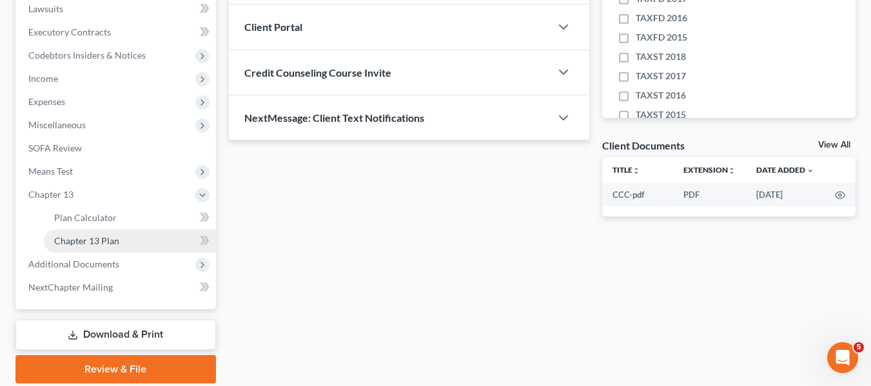
click at [114, 236] on span "Chapter 13 Plan" at bounding box center [86, 240] width 65 height 11
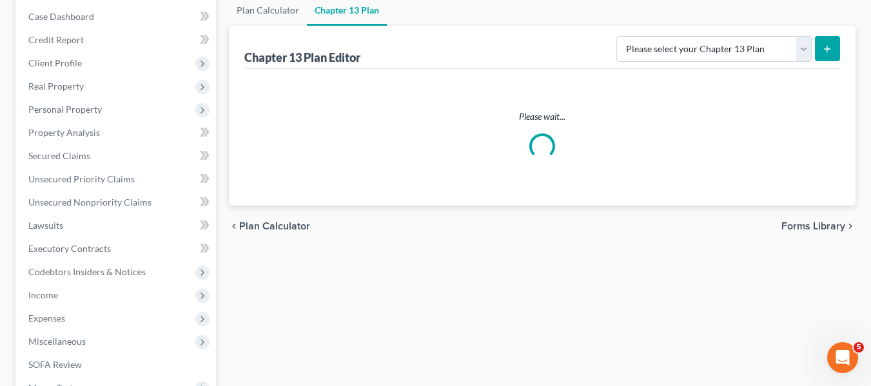
scroll to position [130, 0]
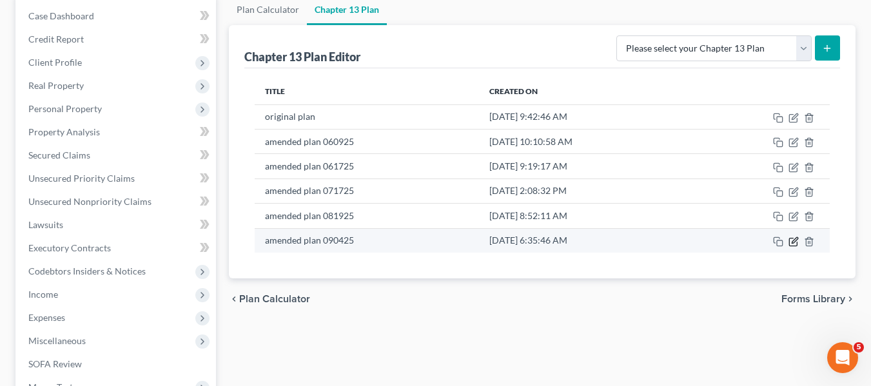
click at [790, 242] on icon "button" at bounding box center [793, 241] width 10 height 10
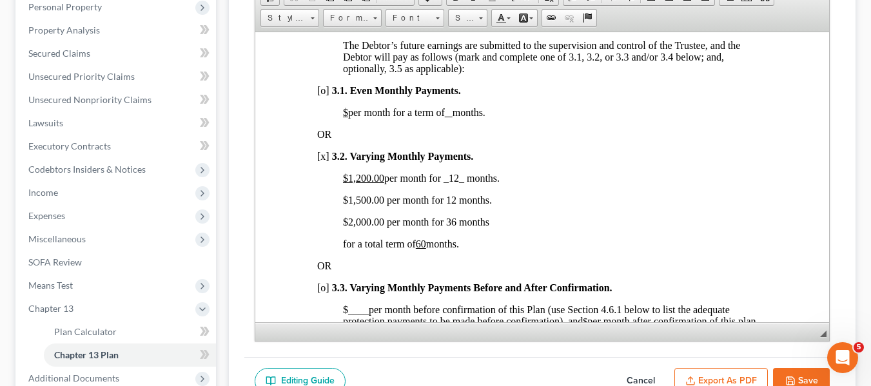
scroll to position [929, 0]
drag, startPoint x: 220, startPoint y: 55, endPoint x: 795, endPoint y: 374, distance: 658.3
click at [795, 374] on button "Save" at bounding box center [801, 381] width 57 height 27
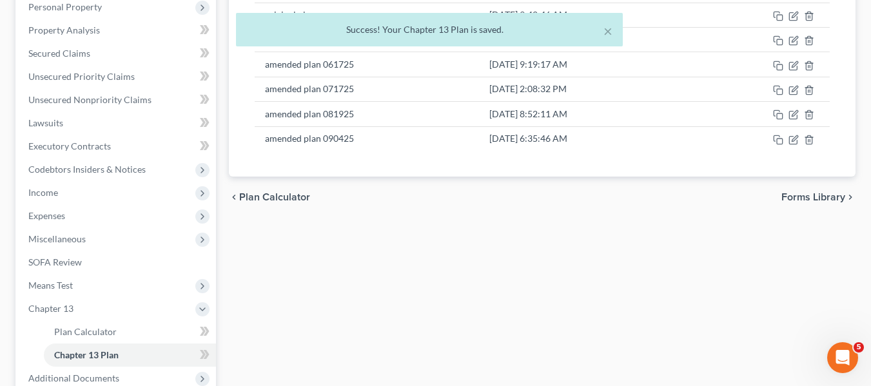
scroll to position [0, 0]
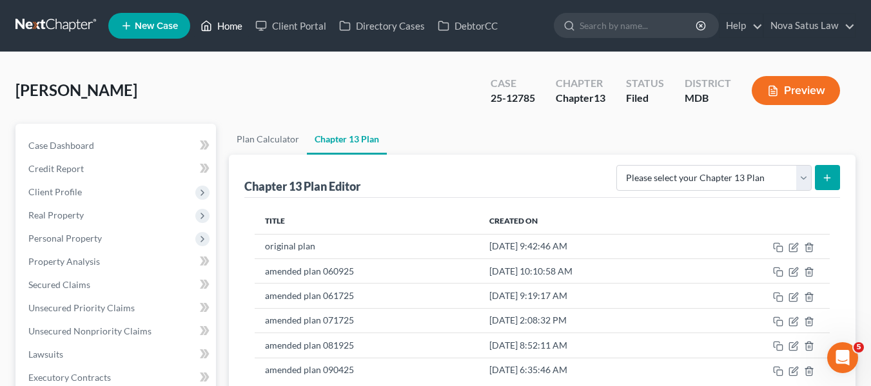
click at [224, 28] on link "Home" at bounding box center [221, 25] width 55 height 23
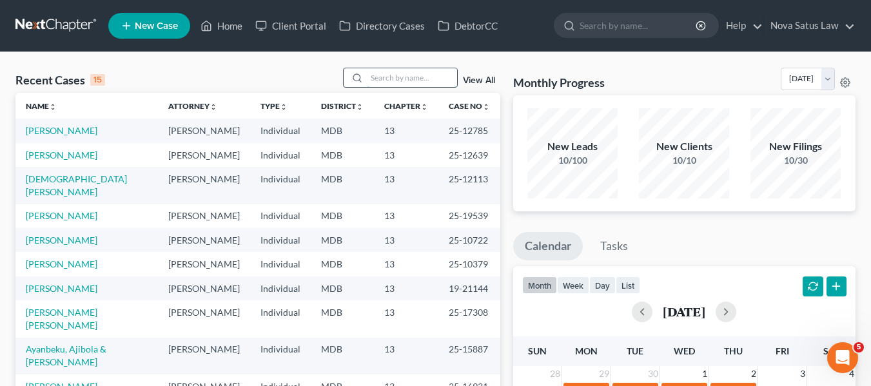
click at [374, 83] on input "search" at bounding box center [412, 77] width 90 height 19
click at [144, 31] on span "New Case" at bounding box center [156, 26] width 43 height 10
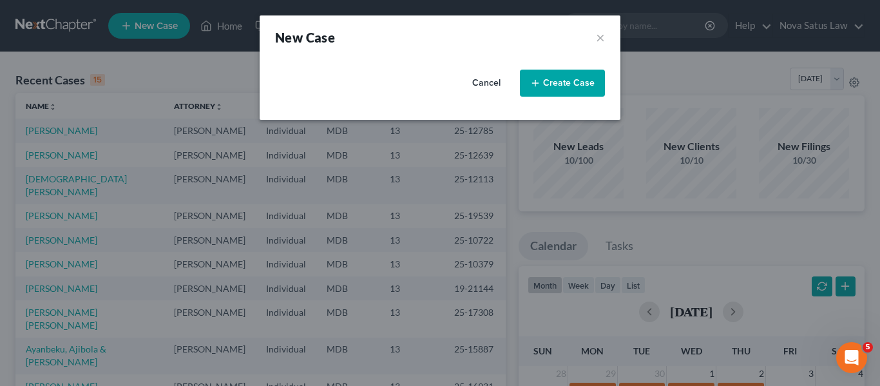
select select "38"
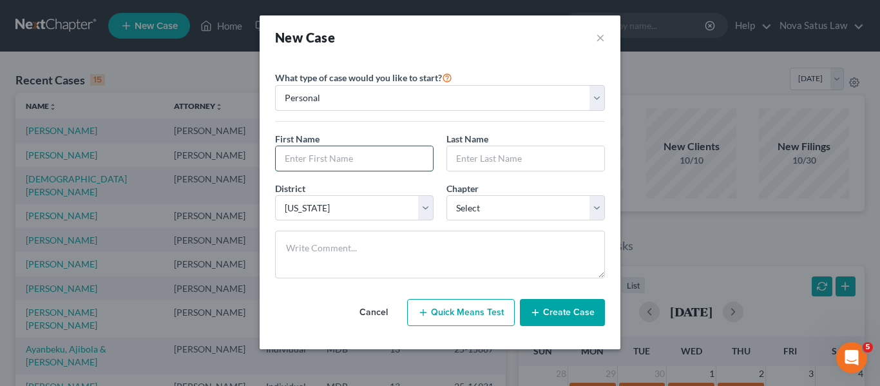
click at [313, 152] on input "text" at bounding box center [354, 158] width 157 height 24
type input "[PERSON_NAME]"
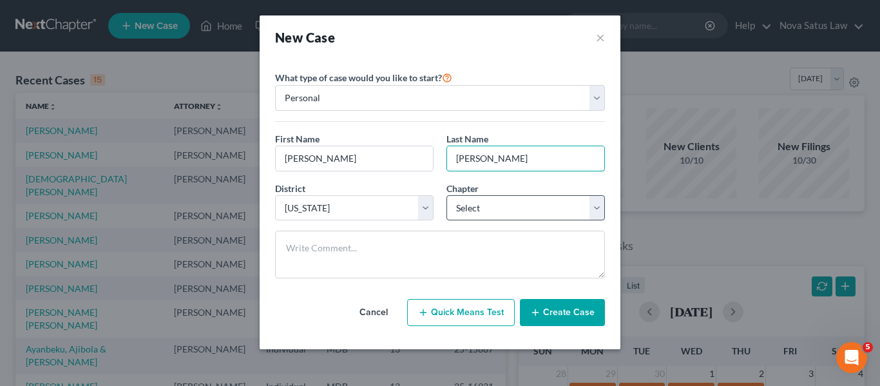
type input "[PERSON_NAME]"
click at [509, 215] on select "Select 7 11 12 13" at bounding box center [526, 208] width 159 height 26
select select "0"
click at [447, 195] on select "Select 7 11 12 13" at bounding box center [526, 208] width 159 height 26
click at [563, 318] on button "Create Case" at bounding box center [562, 312] width 85 height 27
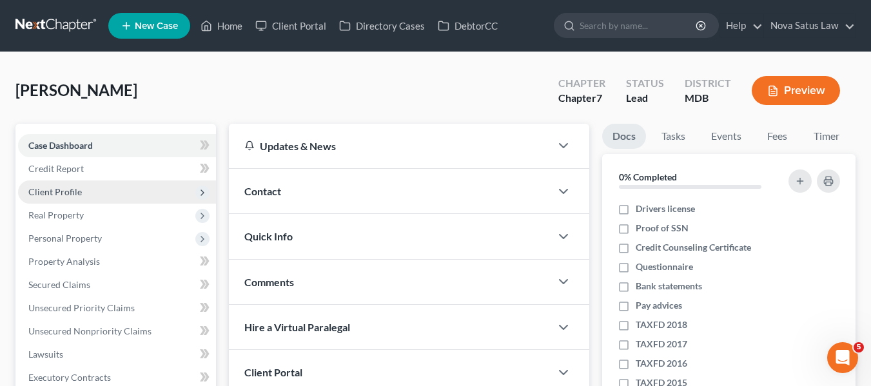
click at [84, 194] on span "Client Profile" at bounding box center [117, 191] width 198 height 23
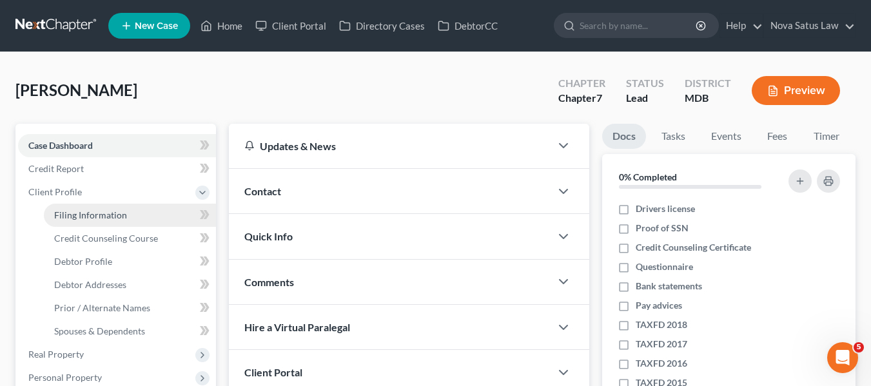
click at [92, 215] on span "Filing Information" at bounding box center [90, 214] width 73 height 11
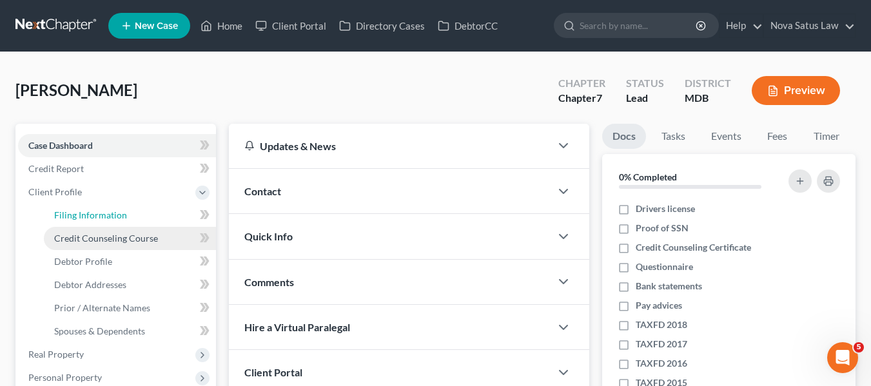
select select "1"
select select "0"
select select "38"
select select "21"
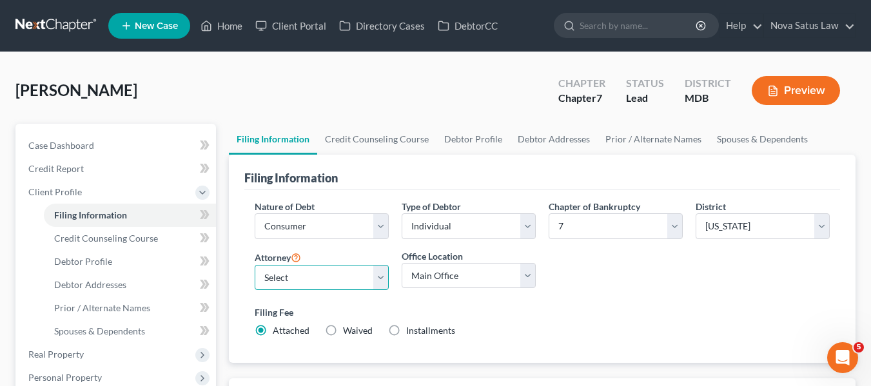
click at [296, 282] on select "Select [PERSON_NAME] - MDB [PERSON_NAME] - MDB [PERSON_NAME] - null" at bounding box center [322, 278] width 134 height 26
select select "0"
click at [255, 265] on select "Select [PERSON_NAME] - MDB [PERSON_NAME] - MDB [PERSON_NAME] - null" at bounding box center [322, 278] width 134 height 26
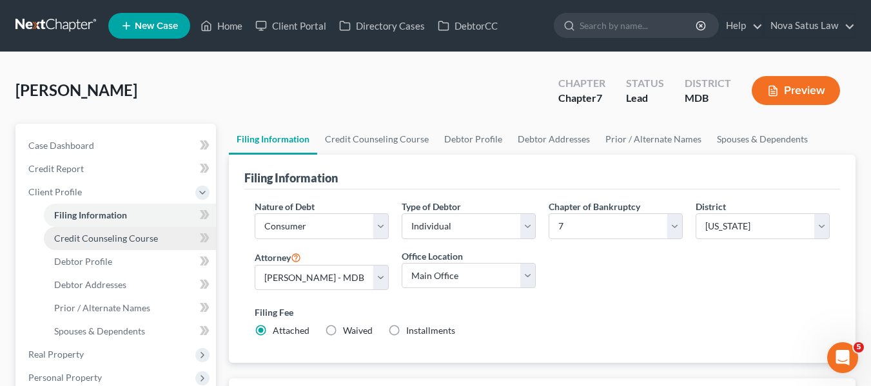
click at [103, 247] on link "Credit Counseling Course" at bounding box center [130, 238] width 172 height 23
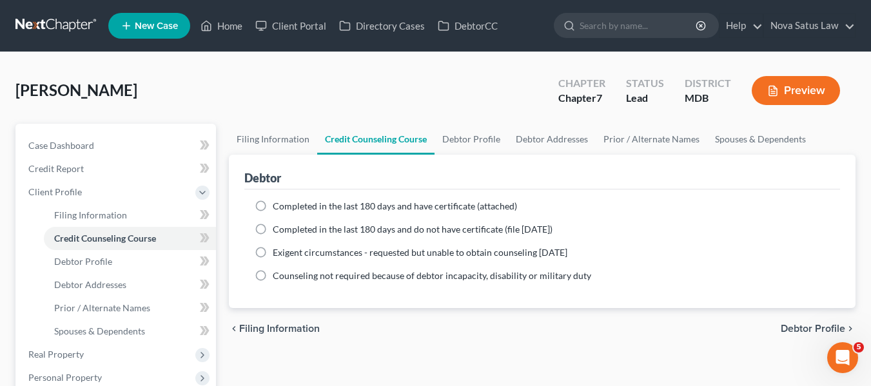
click at [273, 204] on label "Completed in the last 180 days and have certificate (attached)" at bounding box center [395, 206] width 244 height 13
click at [278, 204] on input "Completed in the last 180 days and have certificate (attached)" at bounding box center [282, 204] width 8 height 8
radio input "true"
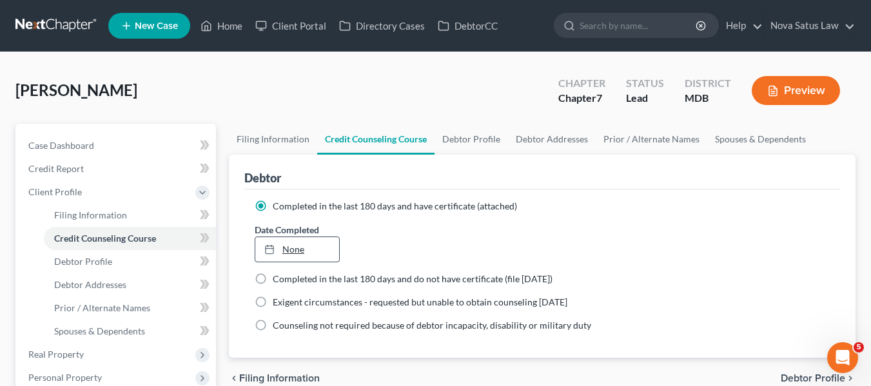
type input "[DATE]"
click at [289, 248] on link "[DATE]" at bounding box center [297, 249] width 84 height 24
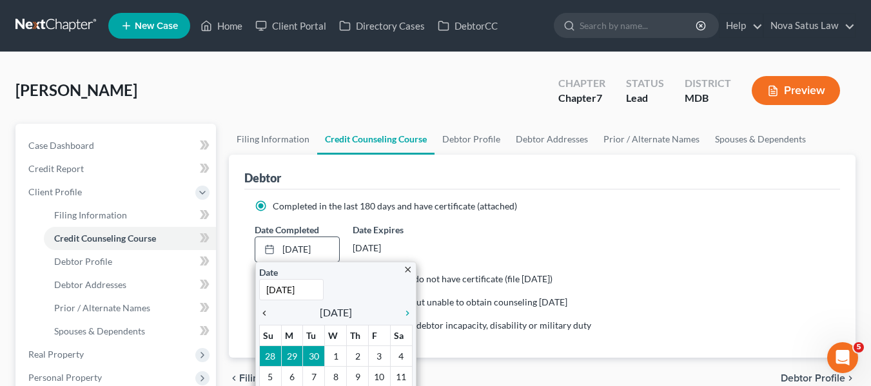
click at [262, 311] on icon "chevron_left" at bounding box center [267, 313] width 17 height 10
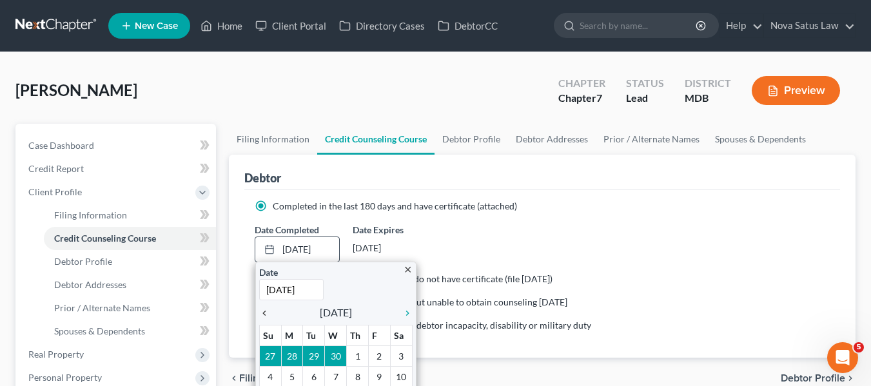
click at [262, 311] on icon "chevron_left" at bounding box center [267, 313] width 17 height 10
click at [408, 312] on icon "chevron_right" at bounding box center [404, 313] width 17 height 10
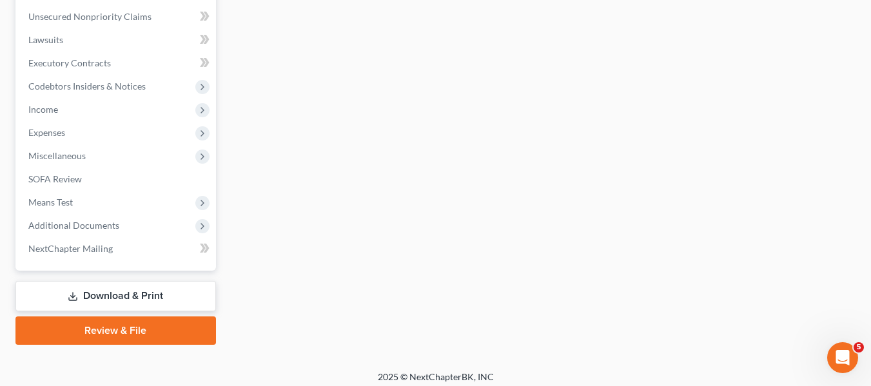
scroll to position [461, 0]
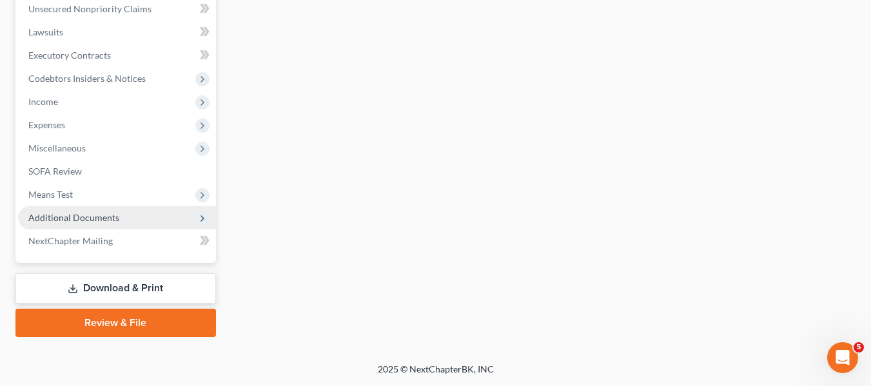
click at [104, 215] on span "Additional Documents" at bounding box center [73, 217] width 91 height 11
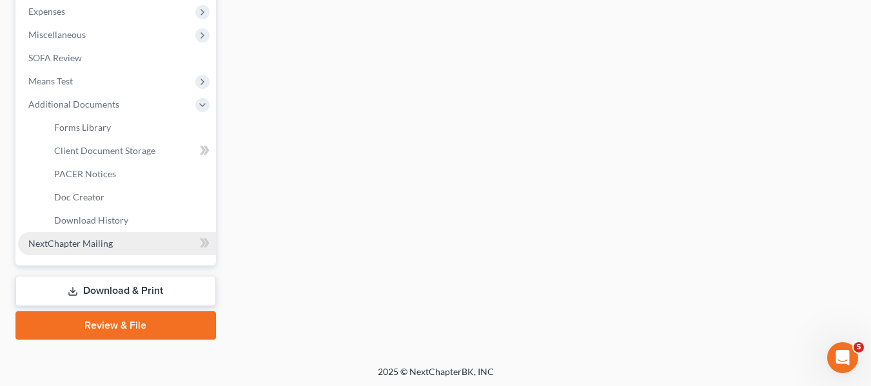
scroll to position [438, 0]
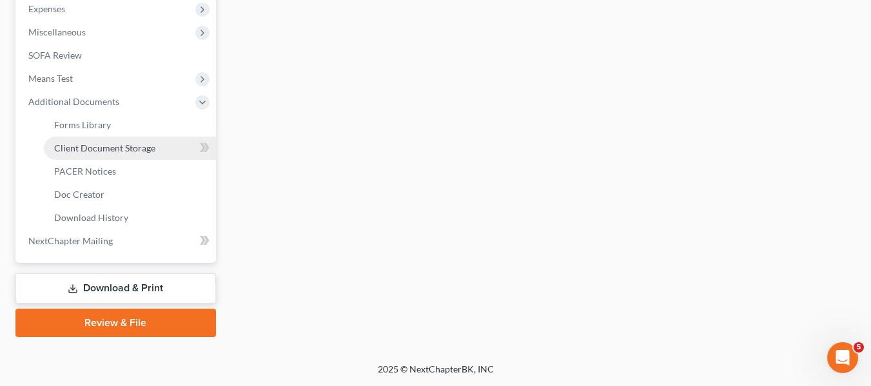
click at [92, 151] on span "Client Document Storage" at bounding box center [104, 147] width 101 height 11
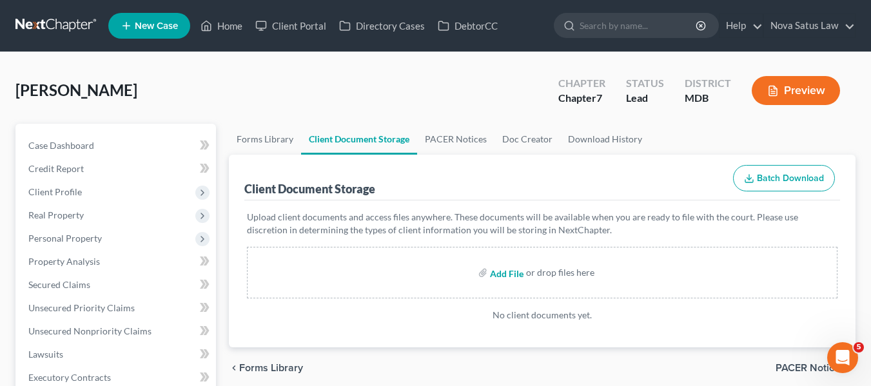
click at [496, 273] on input "file" at bounding box center [505, 272] width 31 height 23
type input "C:\fakepath\49224 WOODA CCOUN [PERSON_NAME].pdf"
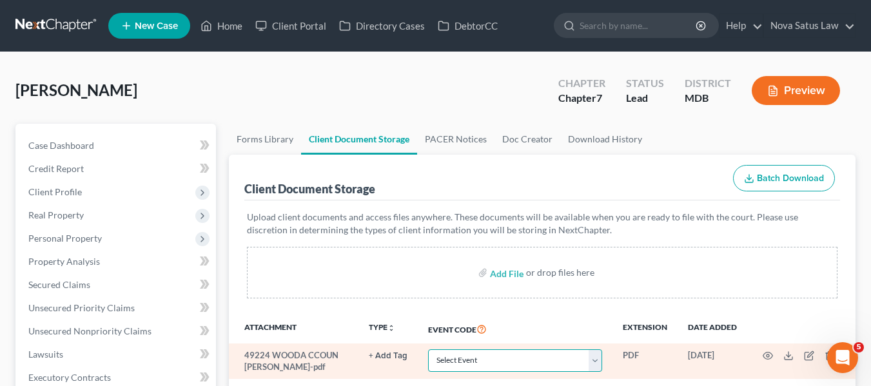
click at [477, 360] on select "Select Event Affidavit Affidavit of Adequate Protection and Lease Payments Affi…" at bounding box center [515, 360] width 174 height 23
select select "14"
click at [428, 349] on select "Select Event Affidavit Affidavit of Adequate Protection and Lease Payments Affi…" at bounding box center [515, 360] width 174 height 23
click at [764, 354] on icon "button" at bounding box center [767, 356] width 10 height 10
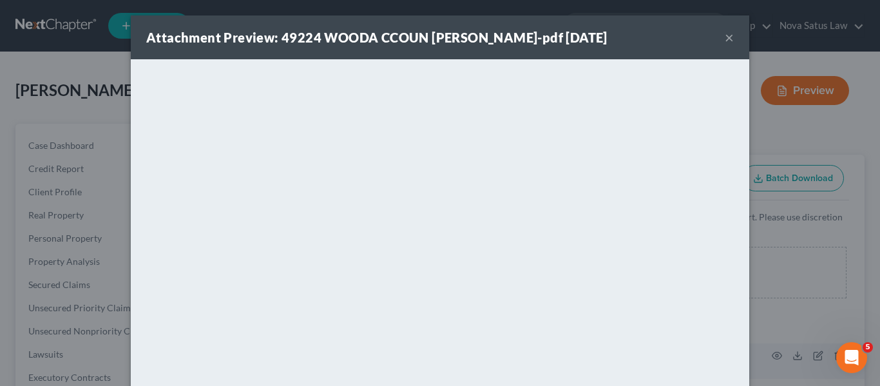
click at [726, 41] on button "×" at bounding box center [729, 37] width 9 height 15
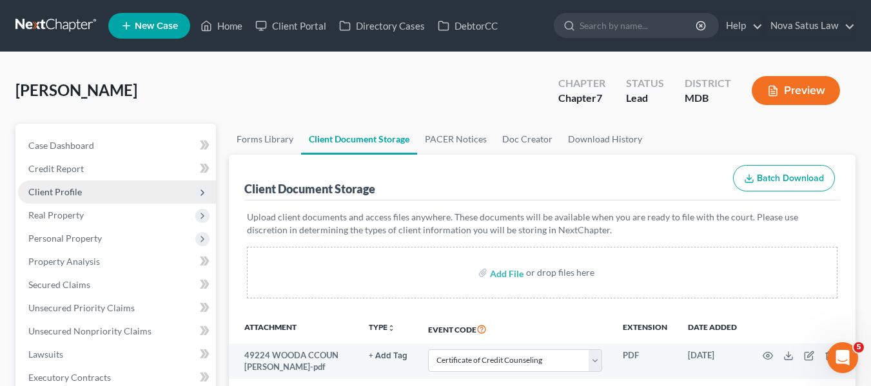
click at [71, 197] on span "Client Profile" at bounding box center [54, 191] width 53 height 11
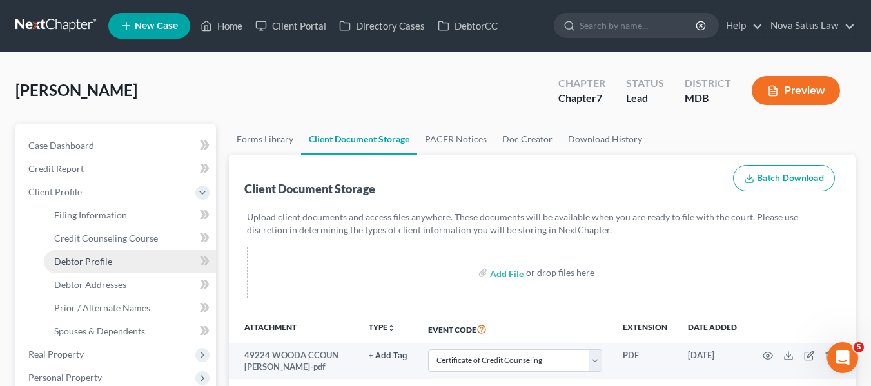
click at [82, 256] on span "Debtor Profile" at bounding box center [83, 261] width 58 height 11
select select "0"
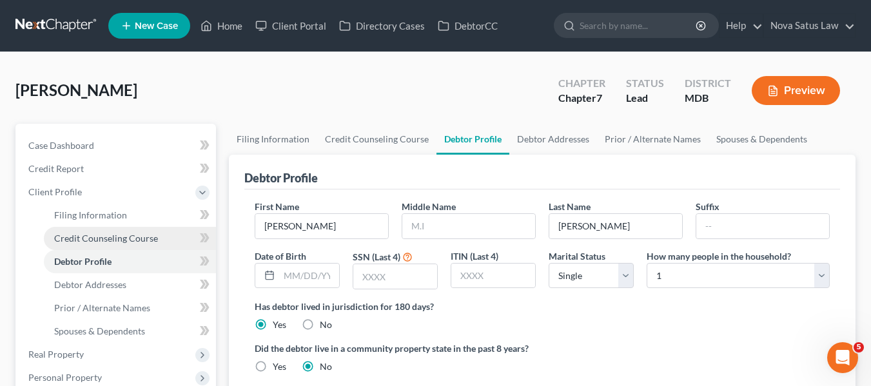
click at [78, 239] on span "Credit Counseling Course" at bounding box center [106, 238] width 104 height 11
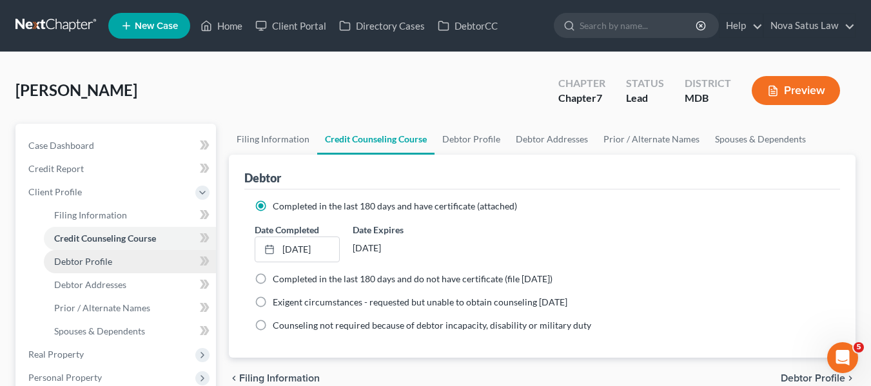
click at [86, 257] on span "Debtor Profile" at bounding box center [83, 261] width 58 height 11
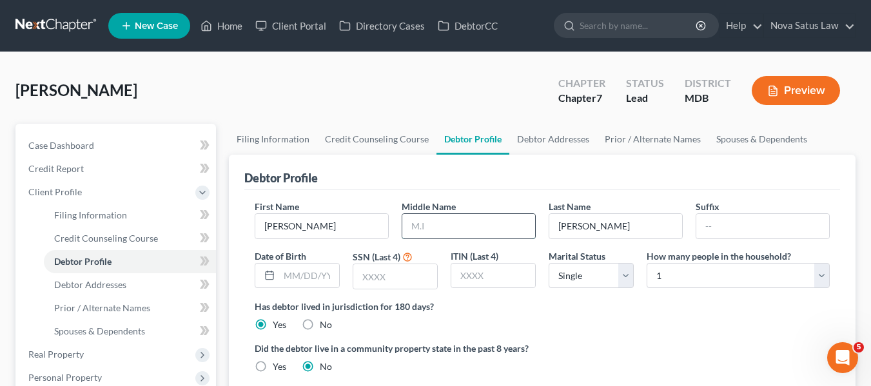
click at [416, 232] on input "text" at bounding box center [468, 226] width 133 height 24
click at [592, 271] on select "Select Single Married Separated Divorced Widowed" at bounding box center [590, 276] width 85 height 26
click at [548, 263] on select "Select Single Married Separated Divorced Widowed" at bounding box center [590, 276] width 85 height 26
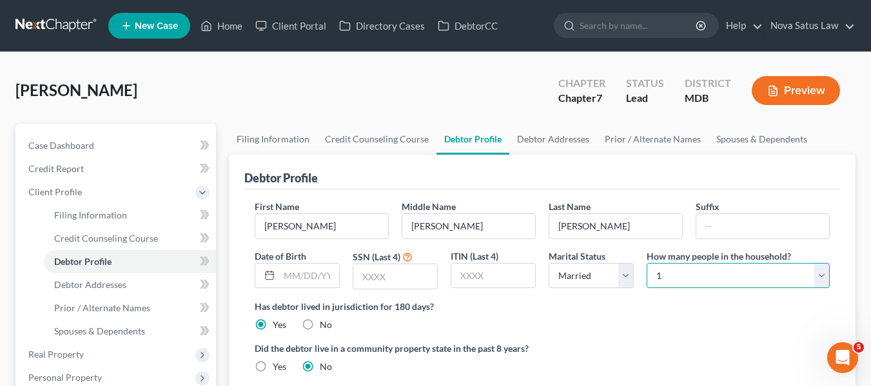
click at [689, 287] on select "Select 1 2 3 4 5 6 7 8 9 10 11 12 13 14 15 16 17 18 19 20" at bounding box center [737, 276] width 183 height 26
click at [646, 263] on select "Select 1 2 3 4 5 6 7 8 9 10 11 12 13 14 15 16 17 18 19 20" at bounding box center [737, 276] width 183 height 26
click at [369, 276] on input "text" at bounding box center [395, 276] width 84 height 24
click at [318, 280] on input "text" at bounding box center [309, 276] width 60 height 24
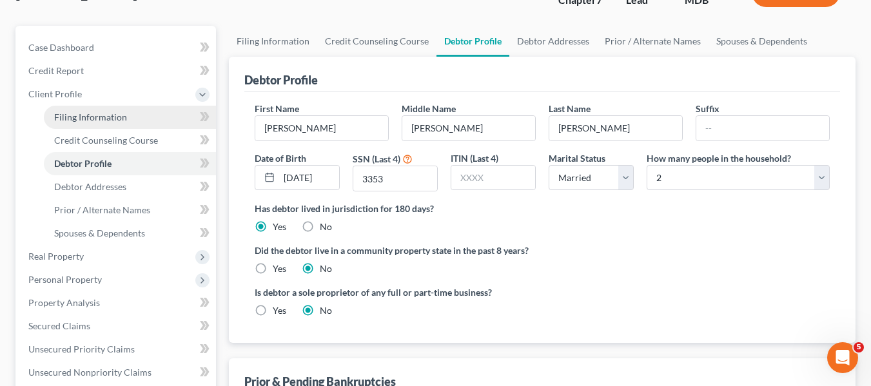
click at [90, 124] on link "Filing Information" at bounding box center [130, 117] width 172 height 23
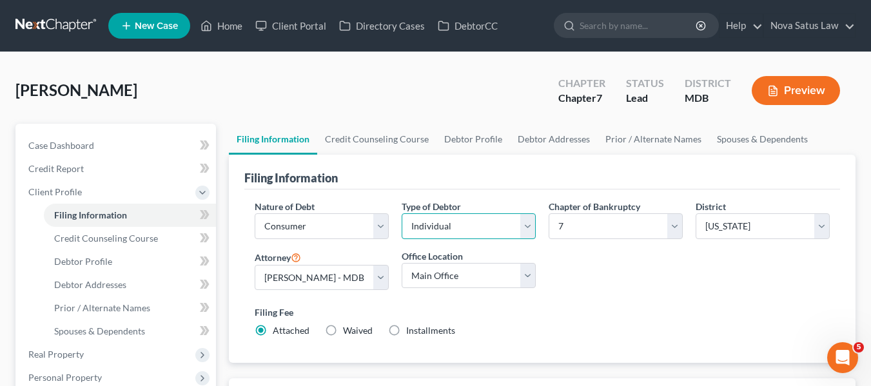
click at [506, 225] on select "Select Individual Joint" at bounding box center [468, 226] width 134 height 26
click at [401, 239] on select "Select Individual Joint" at bounding box center [468, 226] width 134 height 26
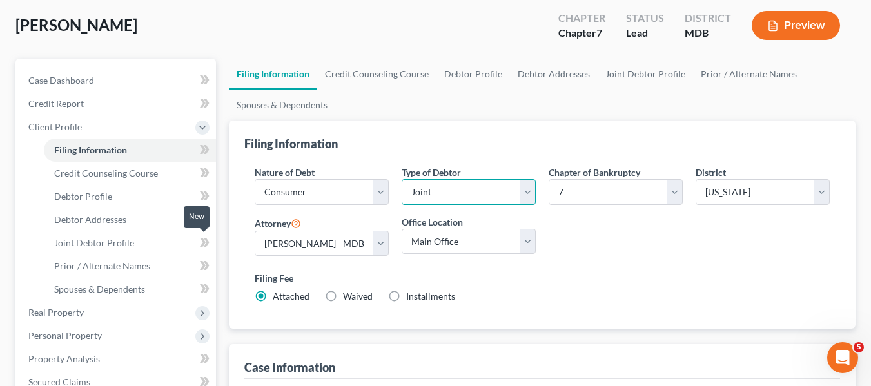
scroll to position [66, 0]
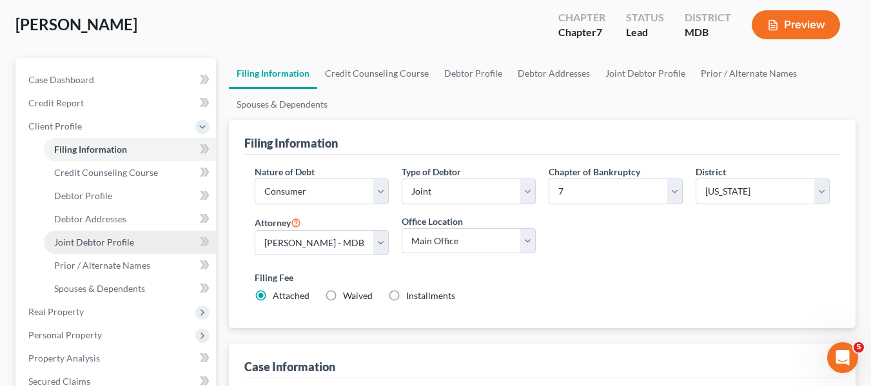
click at [106, 236] on span "Joint Debtor Profile" at bounding box center [94, 241] width 80 height 11
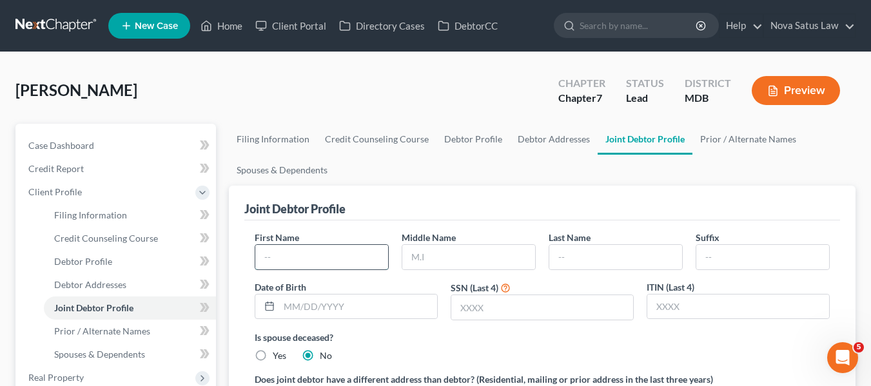
click at [271, 258] on input "text" at bounding box center [321, 257] width 133 height 24
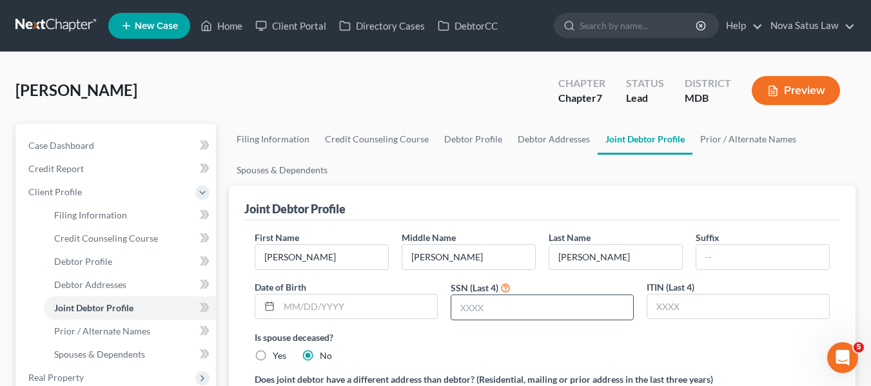
click at [470, 311] on input "text" at bounding box center [542, 307] width 182 height 24
click at [349, 313] on input "text" at bounding box center [358, 306] width 158 height 24
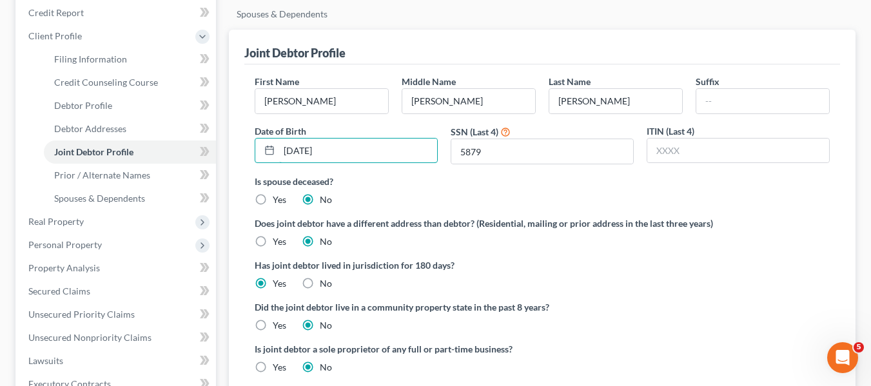
scroll to position [158, 0]
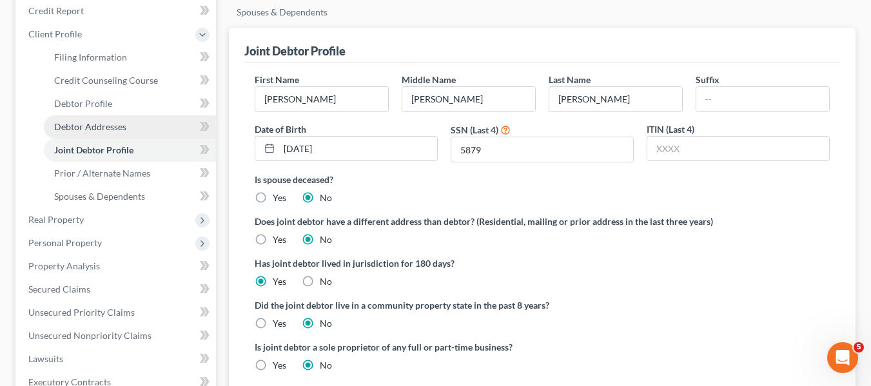
click at [107, 133] on link "Debtor Addresses" at bounding box center [130, 126] width 172 height 23
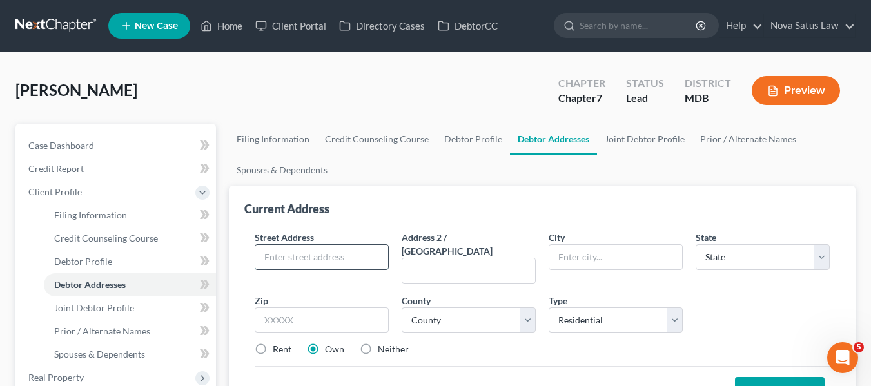
click at [294, 254] on input "text" at bounding box center [321, 257] width 133 height 24
click at [333, 251] on input "[STREET_ADDRESS]" at bounding box center [321, 257] width 133 height 24
click at [414, 260] on input "text" at bounding box center [468, 270] width 133 height 24
click at [265, 307] on input "text" at bounding box center [322, 320] width 134 height 26
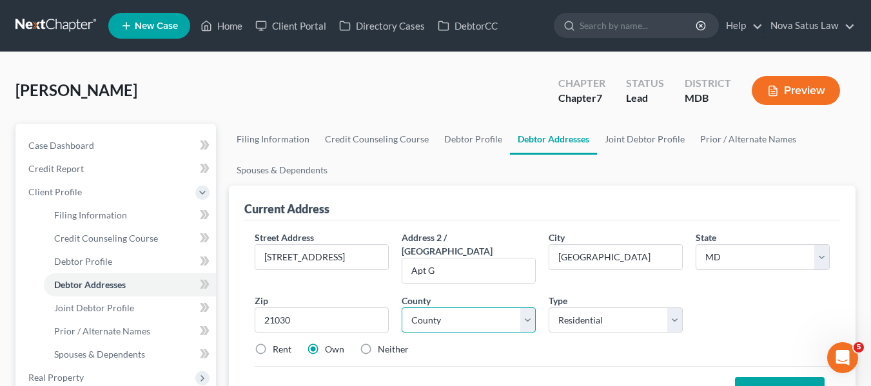
click at [438, 313] on select "County [GEOGRAPHIC_DATA] [GEOGRAPHIC_DATA] [GEOGRAPHIC_DATA] [GEOGRAPHIC_DATA] …" at bounding box center [468, 320] width 134 height 26
click at [401, 307] on select "County [GEOGRAPHIC_DATA] [GEOGRAPHIC_DATA] [GEOGRAPHIC_DATA] [GEOGRAPHIC_DATA] …" at bounding box center [468, 320] width 134 height 26
click at [273, 343] on label "Rent" at bounding box center [282, 349] width 19 height 13
click at [278, 343] on input "Rent" at bounding box center [282, 347] width 8 height 8
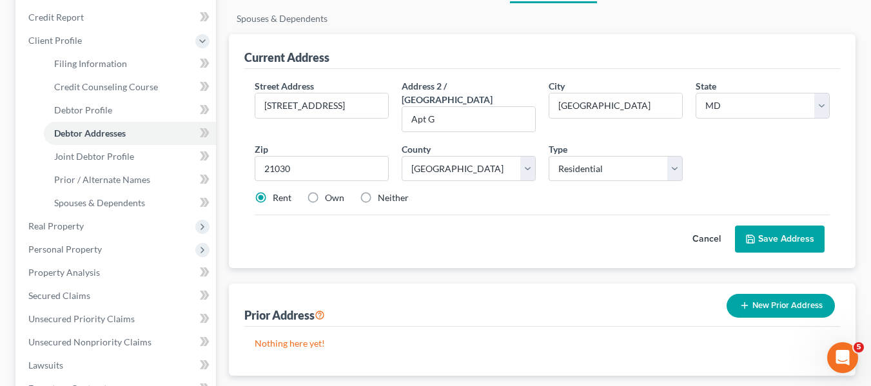
scroll to position [152, 0]
click at [755, 233] on icon at bounding box center [750, 238] width 10 height 10
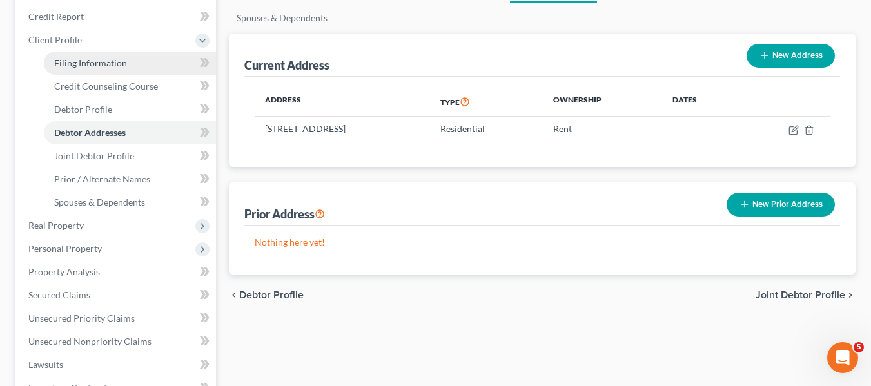
click at [87, 64] on span "Filing Information" at bounding box center [90, 62] width 73 height 11
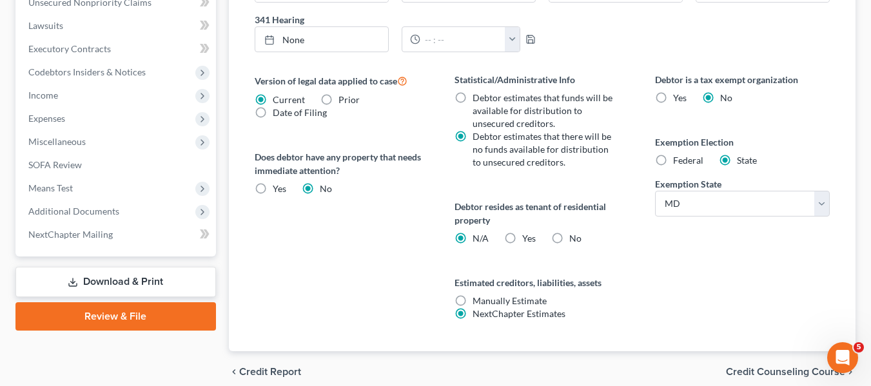
scroll to position [546, 0]
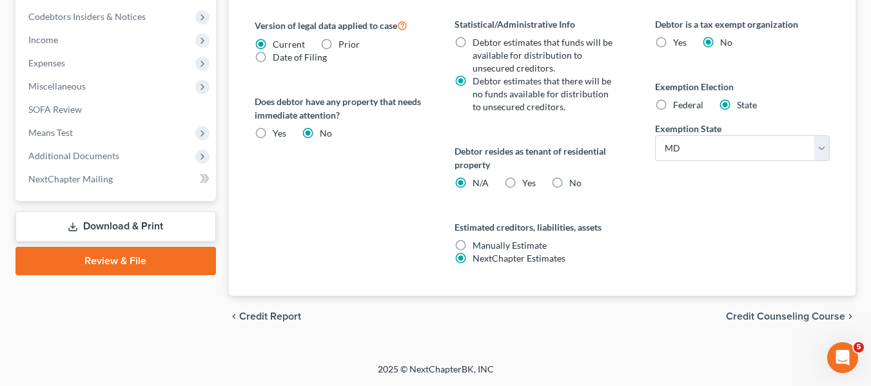
click at [522, 180] on label "Yes Yes" at bounding box center [529, 183] width 14 height 13
click at [527, 180] on input "Yes Yes" at bounding box center [531, 181] width 8 height 8
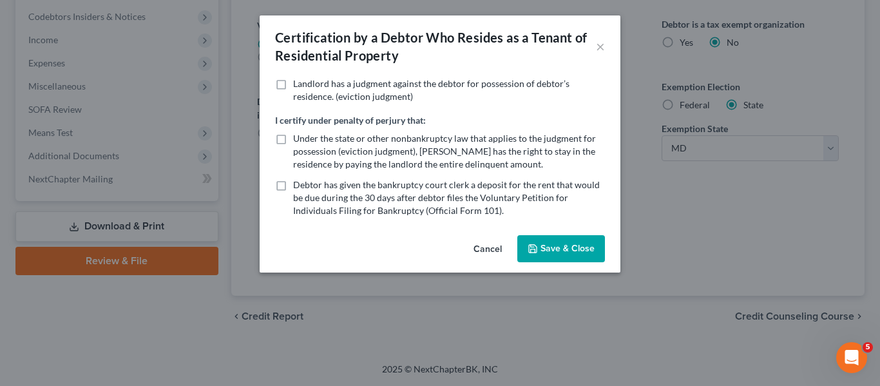
click at [560, 243] on button "Save & Close" at bounding box center [561, 248] width 88 height 27
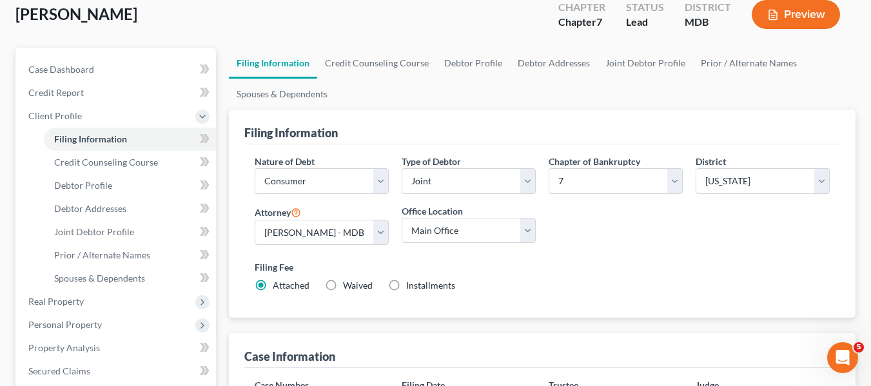
scroll to position [75, 0]
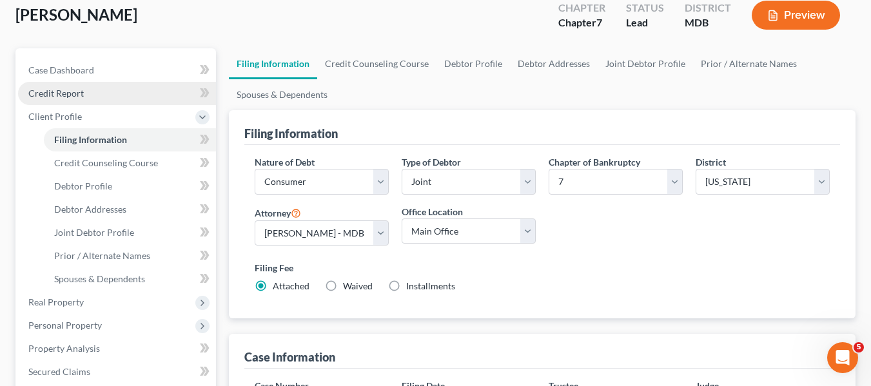
click at [51, 99] on link "Credit Report" at bounding box center [117, 93] width 198 height 23
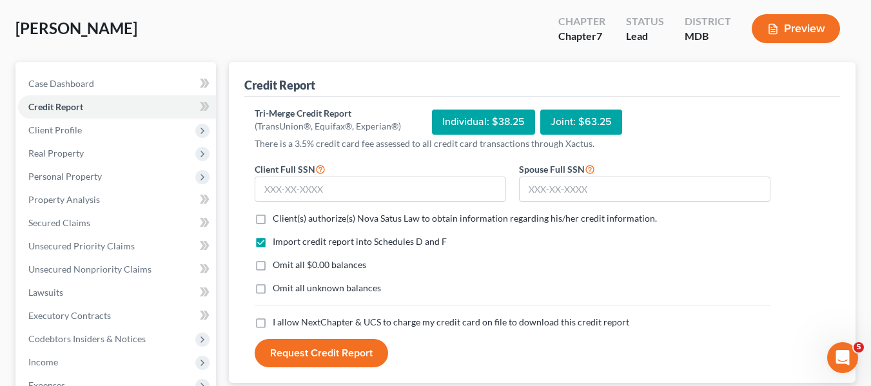
scroll to position [63, 0]
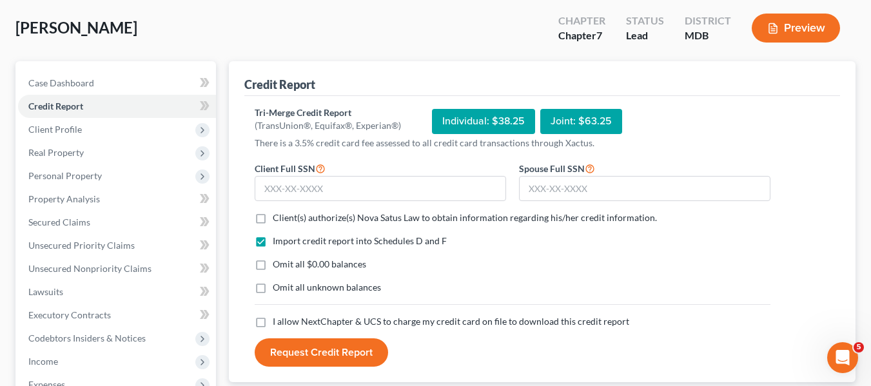
click at [273, 220] on label "Client(s) authorize(s) Nova Satus Law to obtain information regarding his/her c…" at bounding box center [465, 217] width 384 height 13
click at [278, 220] on input "Client(s) authorize(s) Nova Satus Law to obtain information regarding his/her c…" at bounding box center [282, 215] width 8 height 8
click at [273, 321] on label "I allow NextChapter & UCS to charge my credit card on file to download this cre…" at bounding box center [451, 321] width 356 height 13
click at [278, 321] on input "I allow NextChapter & UCS to charge my credit card on file to download this cre…" at bounding box center [282, 319] width 8 height 8
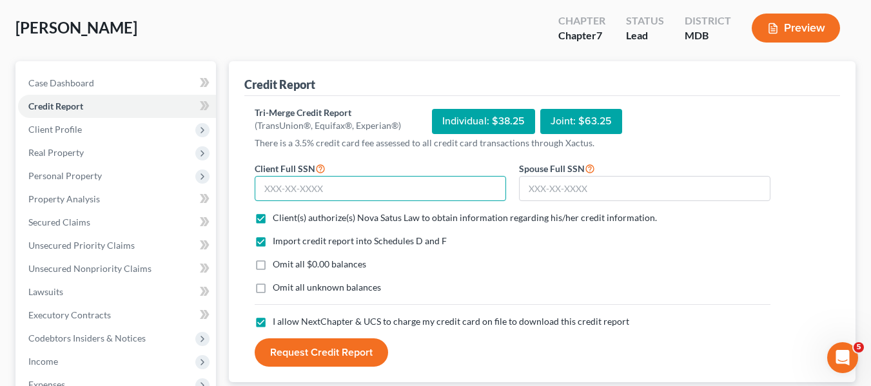
click at [265, 182] on input "text" at bounding box center [380, 189] width 251 height 26
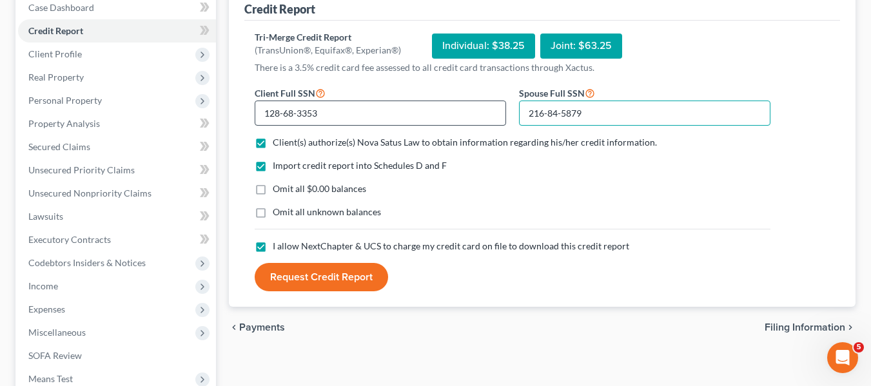
scroll to position [139, 0]
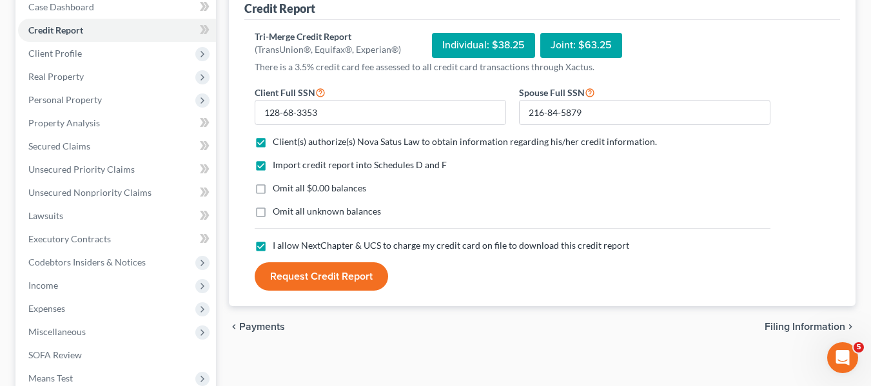
click at [311, 278] on button "Request Credit Report" at bounding box center [321, 276] width 133 height 28
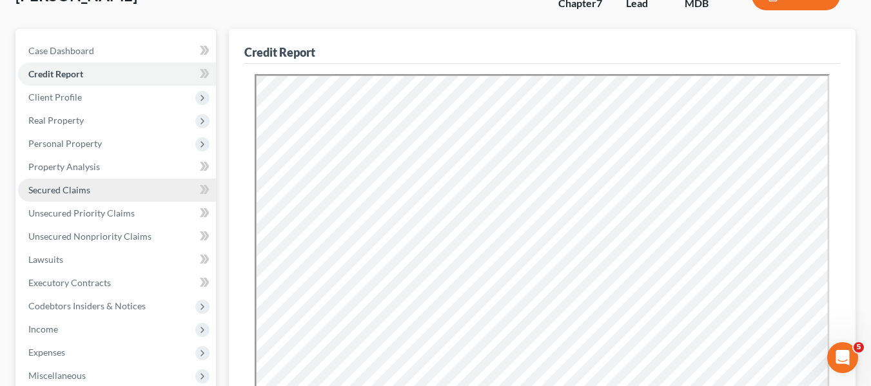
scroll to position [94, 0]
click at [65, 186] on span "Secured Claims" at bounding box center [59, 190] width 62 height 11
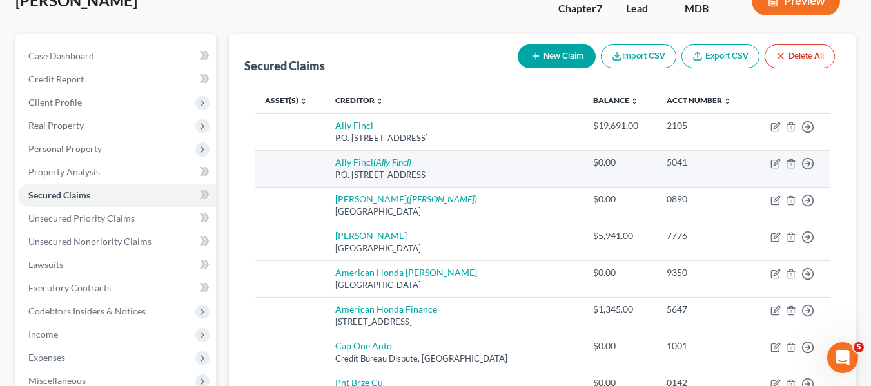
scroll to position [95, 0]
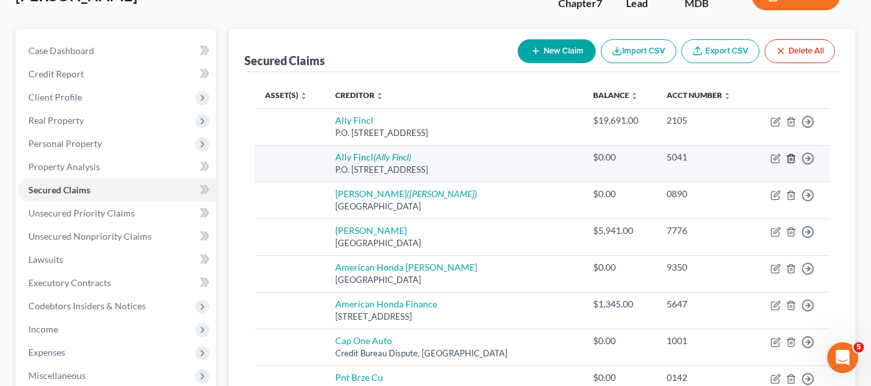
click at [789, 156] on polyline "button" at bounding box center [791, 156] width 8 height 0
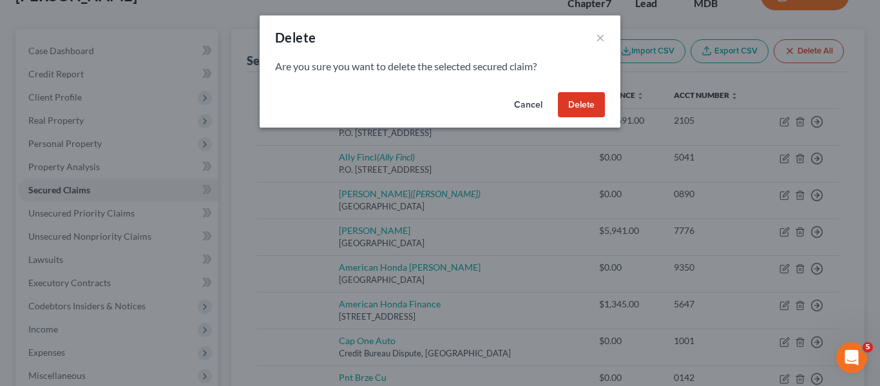
click at [581, 112] on button "Delete" at bounding box center [581, 105] width 47 height 26
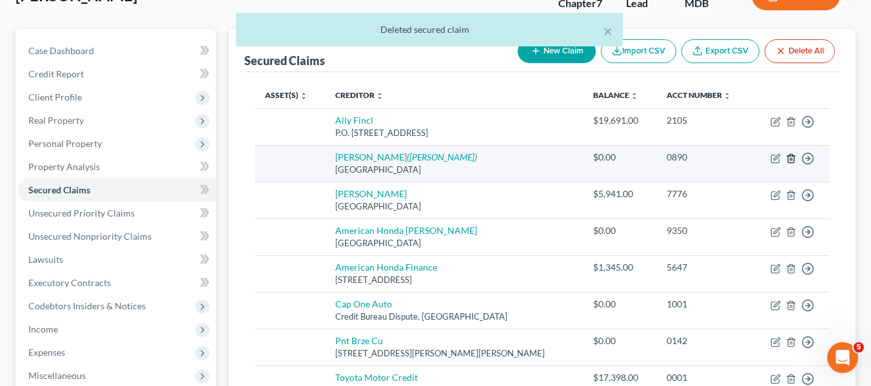
click at [790, 159] on line "button" at bounding box center [790, 159] width 0 height 3
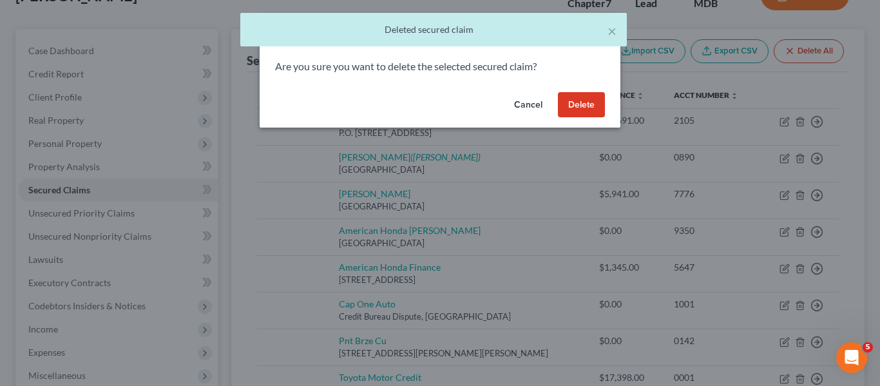
click at [589, 108] on button "Delete" at bounding box center [581, 105] width 47 height 26
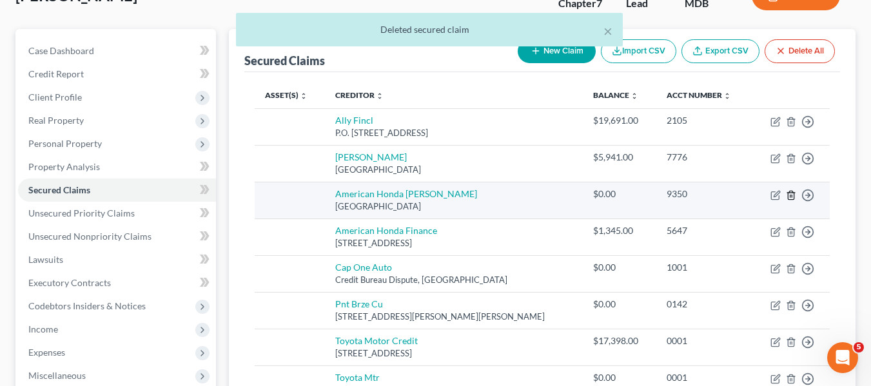
click at [791, 192] on icon "button" at bounding box center [791, 195] width 10 height 10
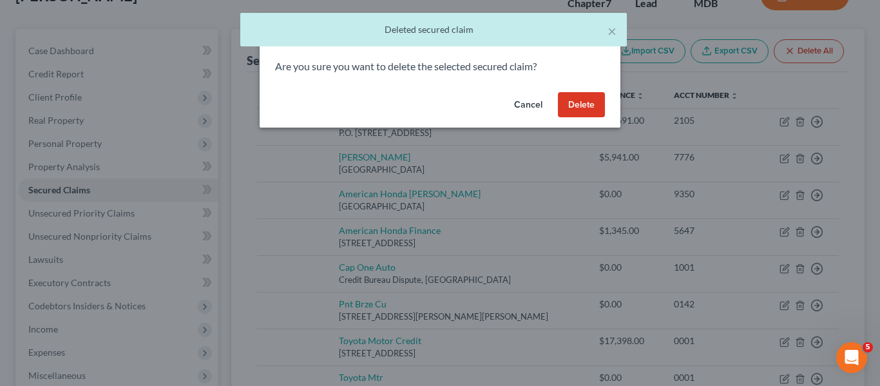
click at [577, 106] on button "Delete" at bounding box center [581, 105] width 47 height 26
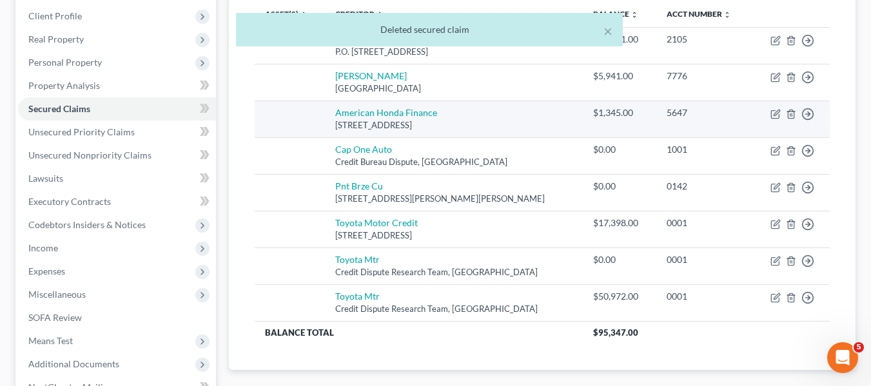
scroll to position [177, 0]
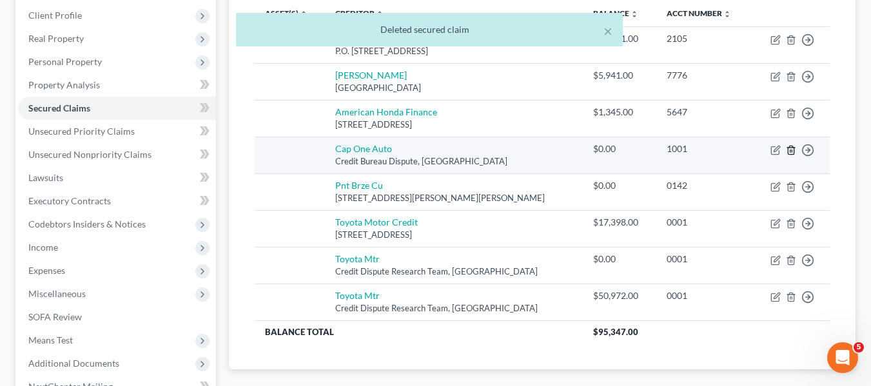
click at [790, 150] on line "button" at bounding box center [790, 151] width 0 height 3
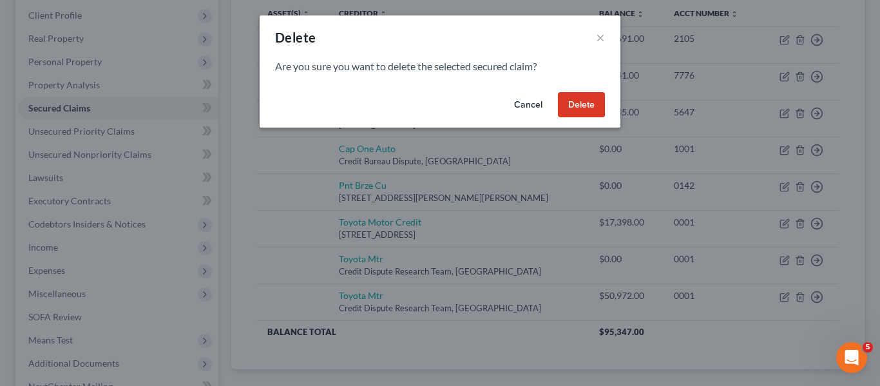
click at [566, 112] on button "Delete" at bounding box center [581, 105] width 47 height 26
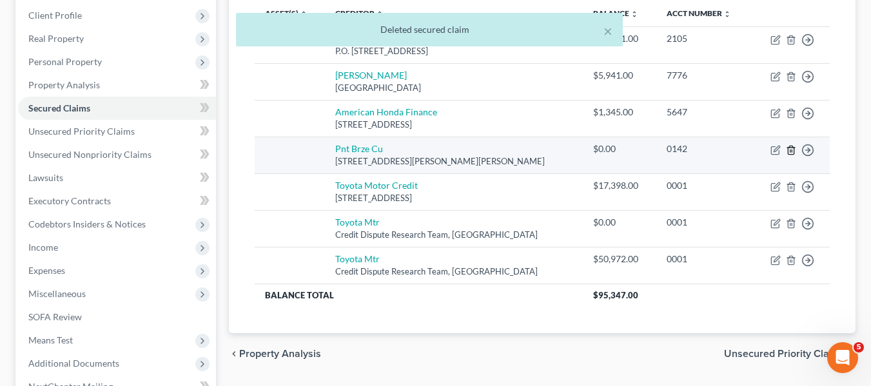
click at [790, 151] on line "button" at bounding box center [790, 151] width 0 height 3
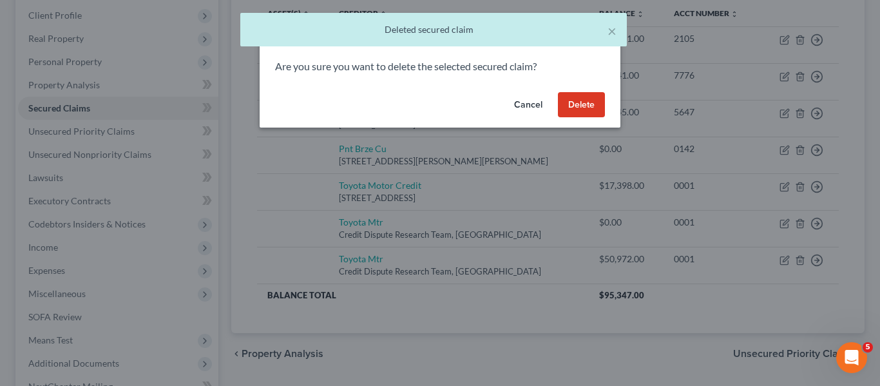
click at [572, 104] on button "Delete" at bounding box center [581, 105] width 47 height 26
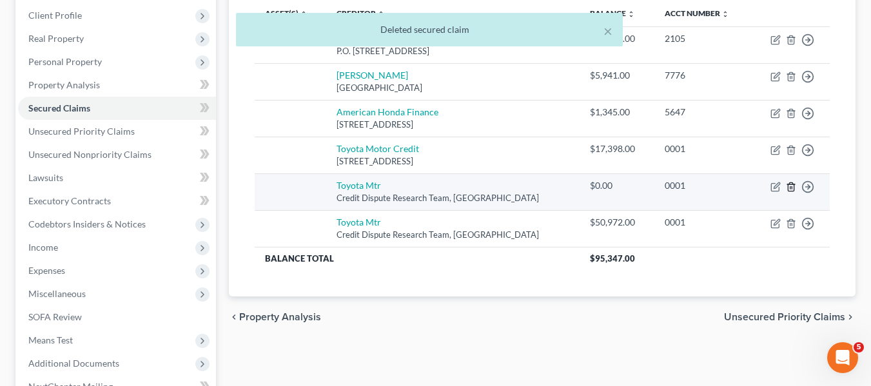
click at [790, 189] on line "button" at bounding box center [790, 187] width 0 height 3
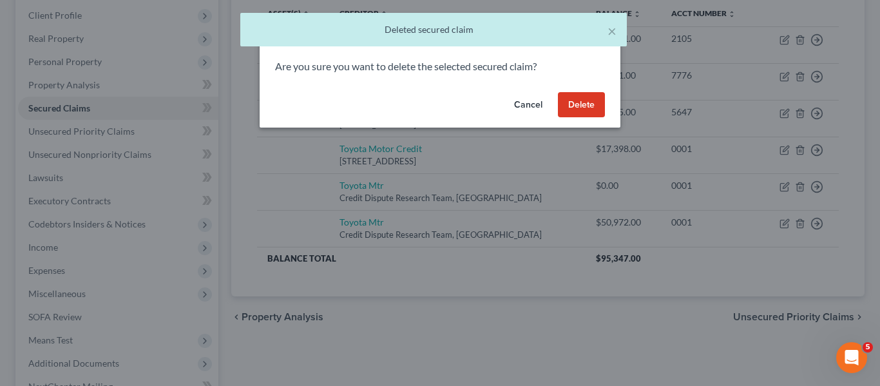
click at [576, 106] on button "Delete" at bounding box center [581, 105] width 47 height 26
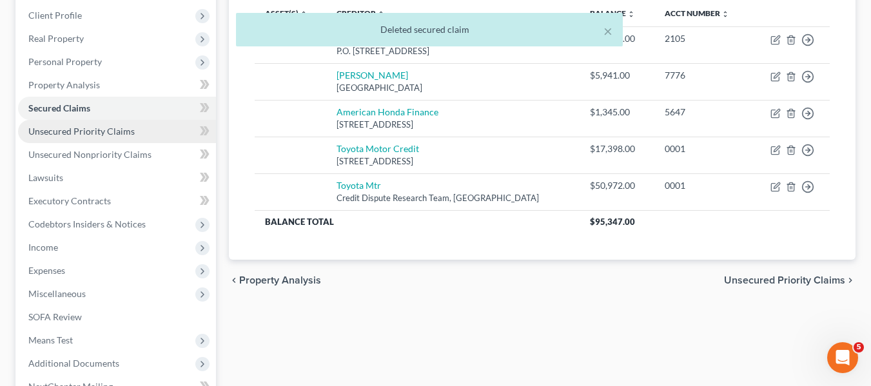
click at [117, 128] on span "Unsecured Priority Claims" at bounding box center [81, 131] width 106 height 11
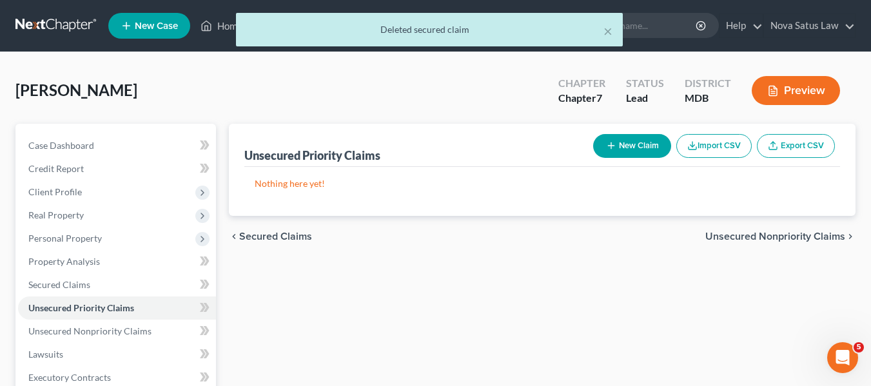
click at [611, 146] on line "button" at bounding box center [611, 146] width 0 height 6
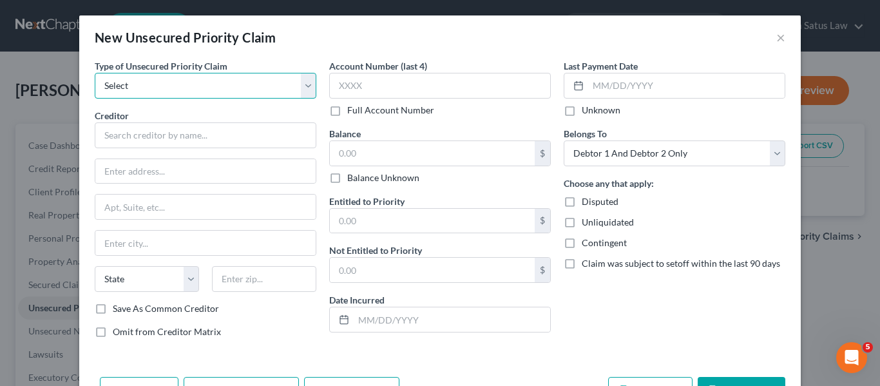
click at [193, 93] on select "Select Taxes & Other Government Units Domestic Support Obligations Extensions o…" at bounding box center [206, 86] width 222 height 26
click at [95, 73] on select "Select Taxes & Other Government Units Domestic Support Obligations Extensions o…" at bounding box center [206, 86] width 222 height 26
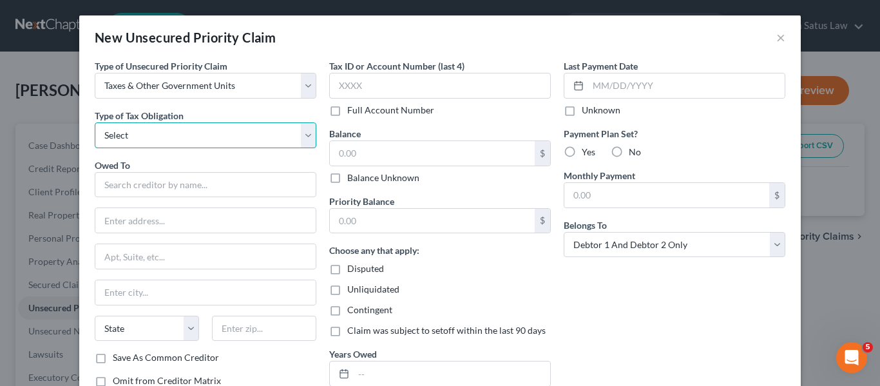
click at [182, 136] on select "Select Federal City State Franchise Tax Board Other" at bounding box center [206, 135] width 222 height 26
click at [95, 122] on select "Select Federal City State Franchise Tax Board Other" at bounding box center [206, 135] width 222 height 26
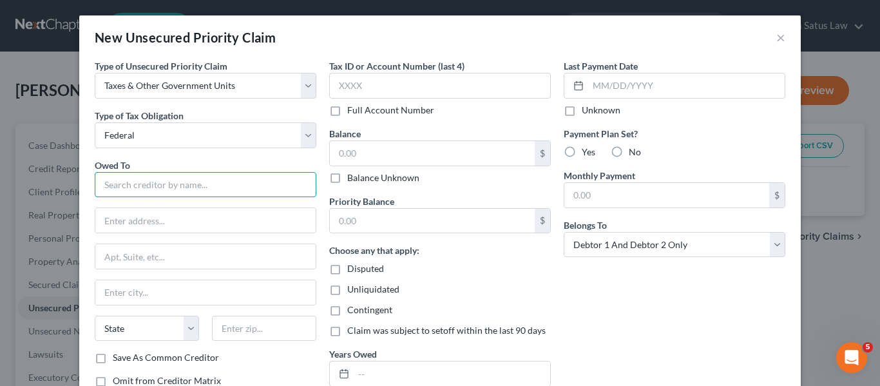
click at [162, 177] on input "text" at bounding box center [206, 185] width 222 height 26
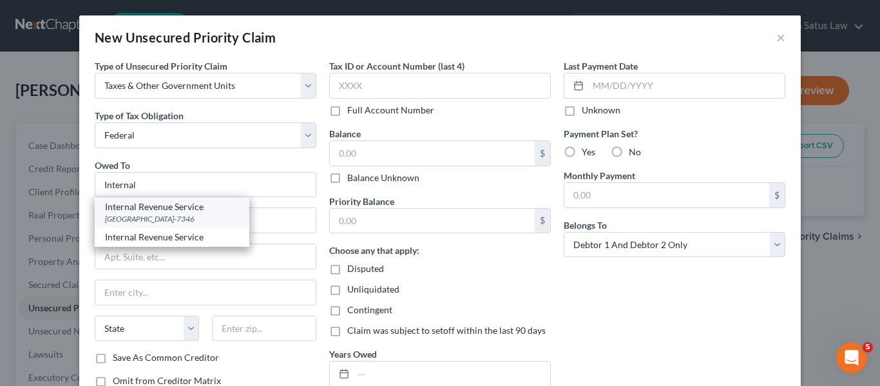
click at [173, 213] on div "Internal Revenue Service" at bounding box center [172, 206] width 134 height 13
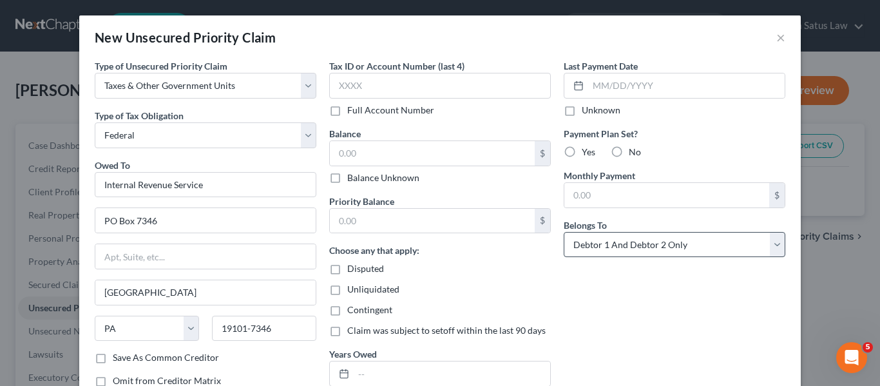
scroll to position [93, 0]
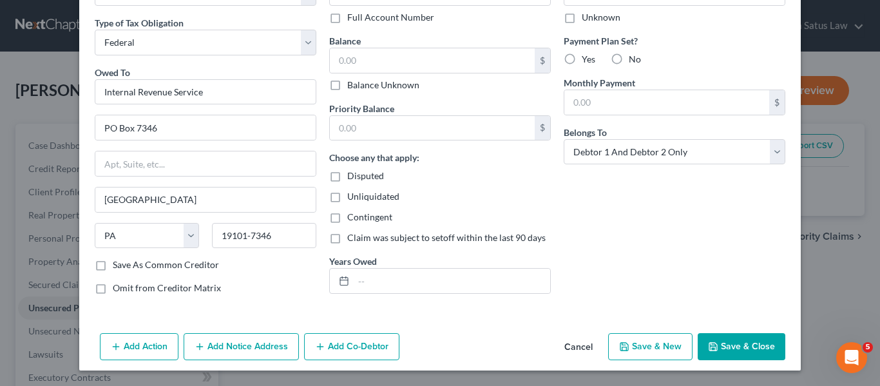
click at [744, 344] on button "Save & Close" at bounding box center [742, 346] width 88 height 27
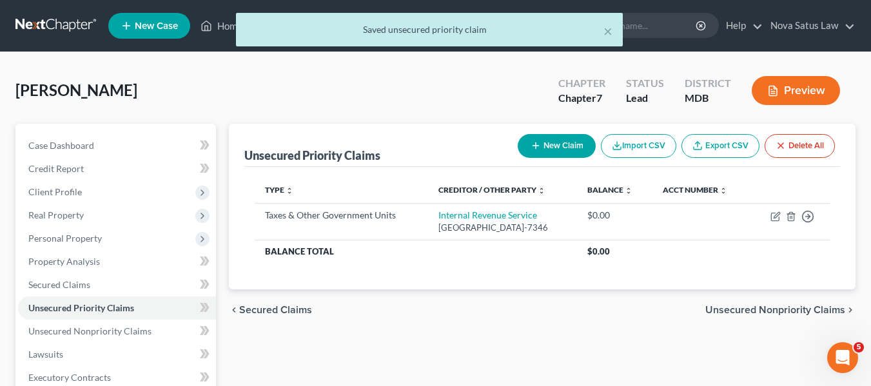
click at [545, 143] on button "New Claim" at bounding box center [556, 146] width 78 height 24
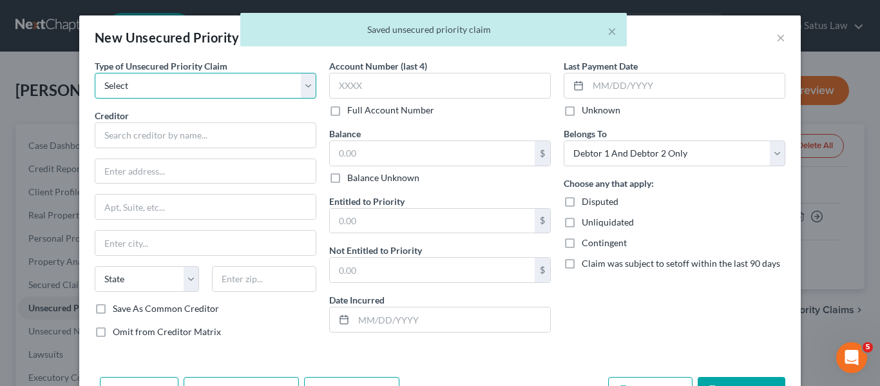
click at [193, 86] on select "Select Taxes & Other Government Units Domestic Support Obligations Extensions o…" at bounding box center [206, 86] width 222 height 26
click at [95, 73] on select "Select Taxes & Other Government Units Domestic Support Obligations Extensions o…" at bounding box center [206, 86] width 222 height 26
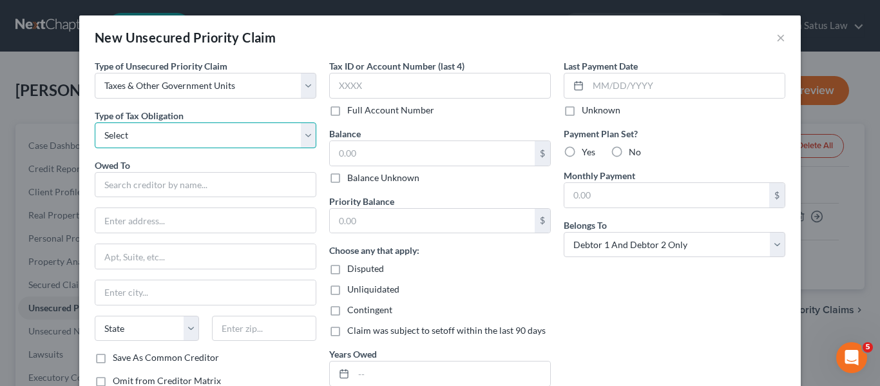
click at [139, 140] on select "Select Federal City State Franchise Tax Board Other" at bounding box center [206, 135] width 222 height 26
click at [95, 122] on select "Select Federal City State Franchise Tax Board Other" at bounding box center [206, 135] width 222 height 26
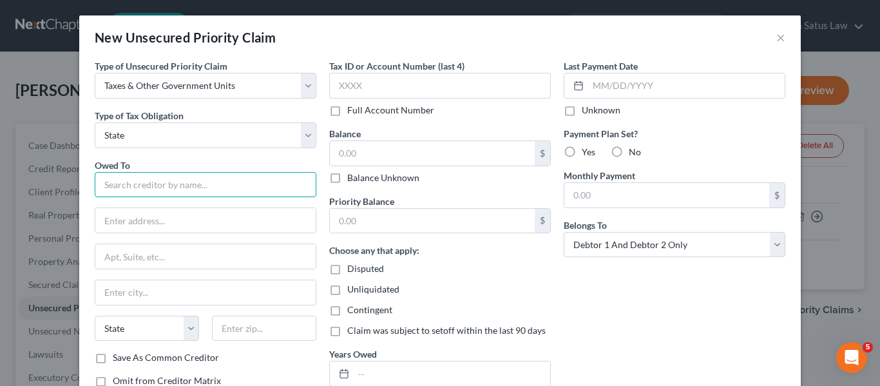
click at [102, 190] on input "text" at bounding box center [206, 185] width 222 height 26
click at [157, 191] on input "Comptroller" at bounding box center [206, 185] width 222 height 26
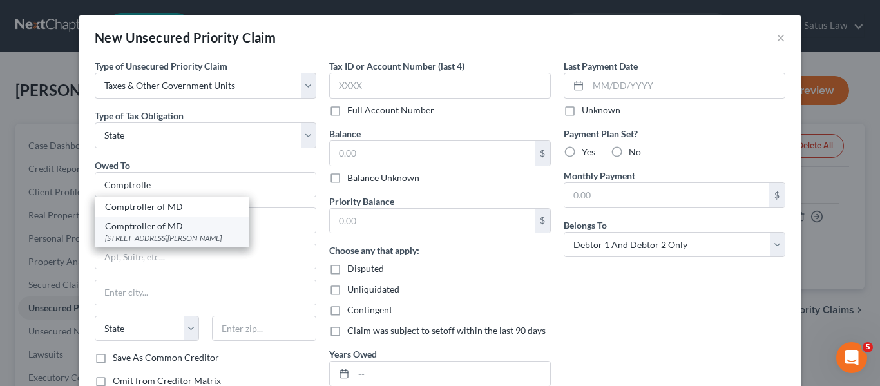
click at [165, 230] on div "Comptroller of MD" at bounding box center [172, 226] width 134 height 13
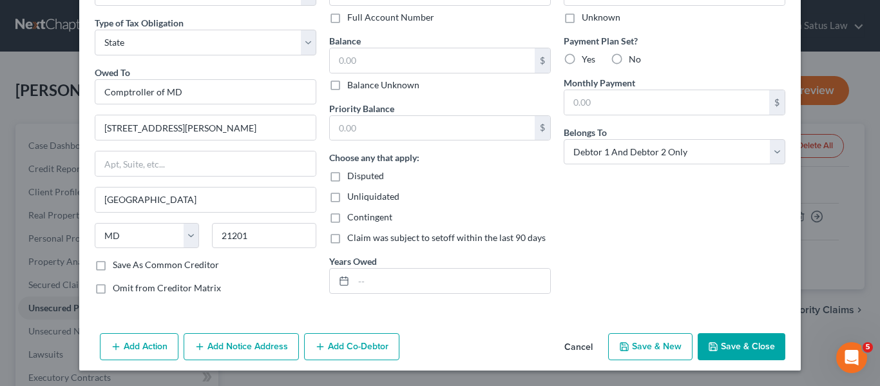
click at [708, 345] on icon "button" at bounding box center [713, 347] width 10 height 10
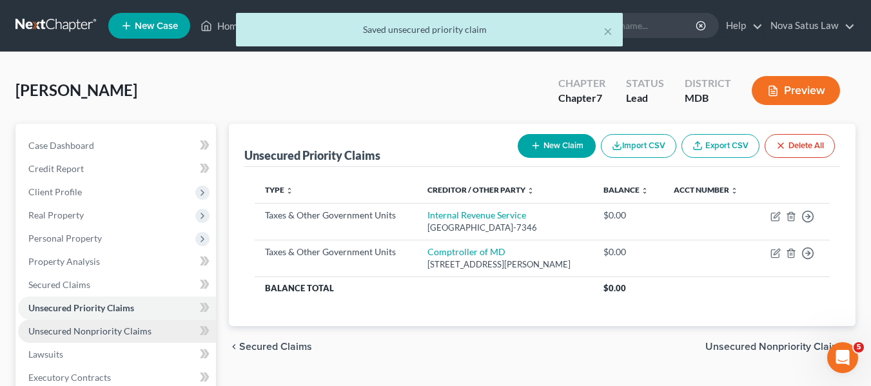
click at [120, 327] on span "Unsecured Nonpriority Claims" at bounding box center [89, 330] width 123 height 11
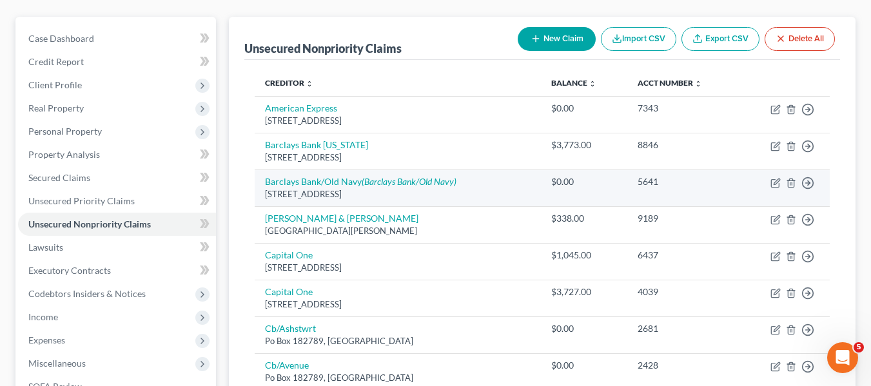
scroll to position [108, 0]
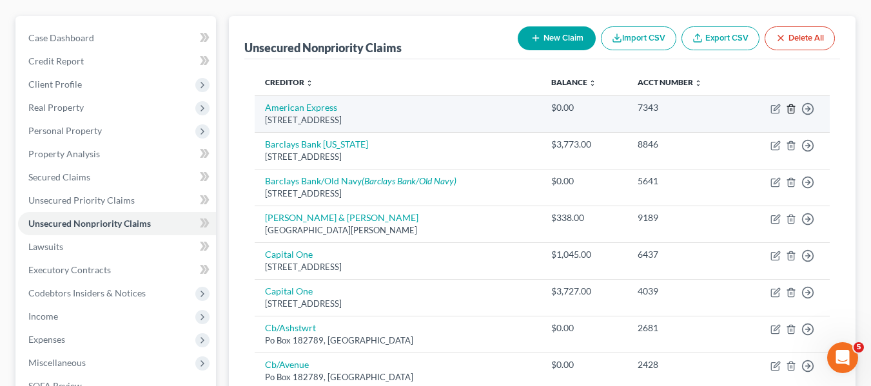
click at [793, 106] on icon "button" at bounding box center [790, 108] width 6 height 8
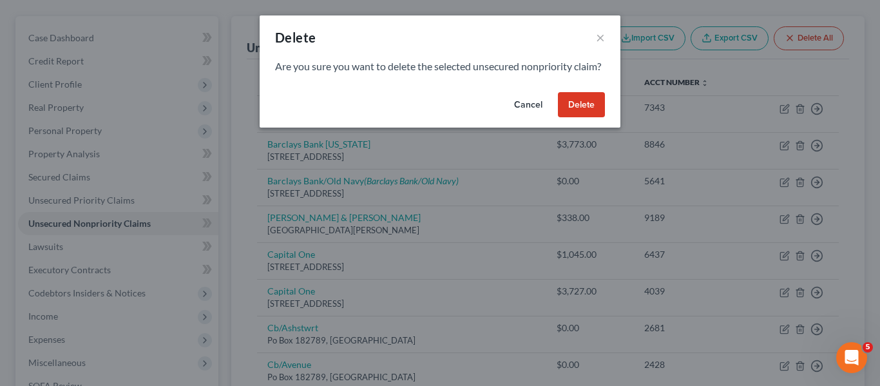
click at [576, 118] on button "Delete" at bounding box center [581, 105] width 47 height 26
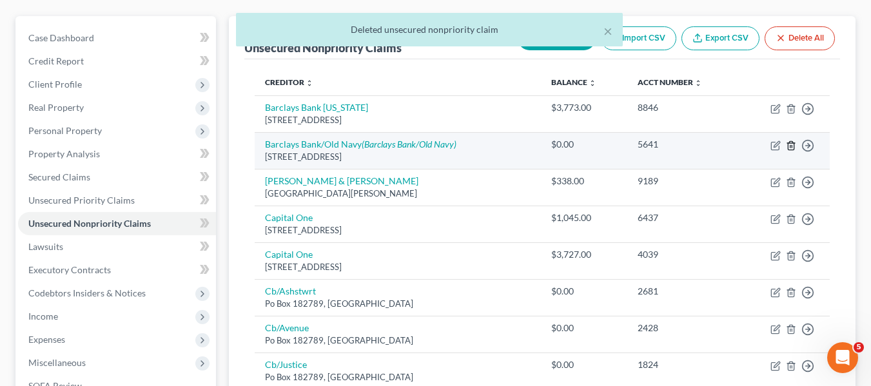
click at [790, 146] on line "button" at bounding box center [790, 146] width 0 height 3
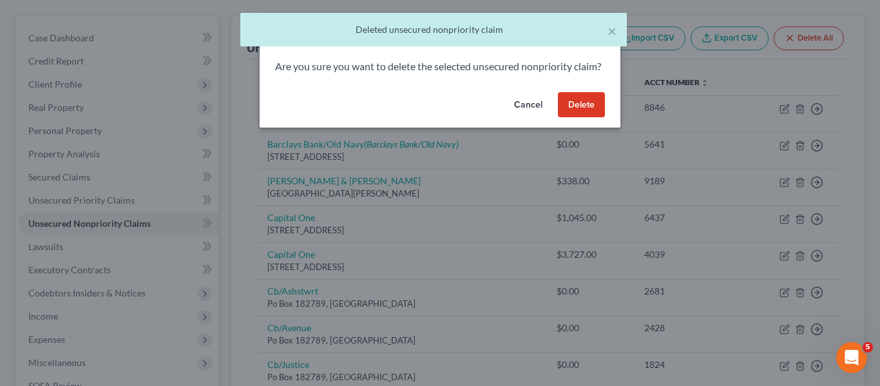
click at [577, 118] on button "Delete" at bounding box center [581, 105] width 47 height 26
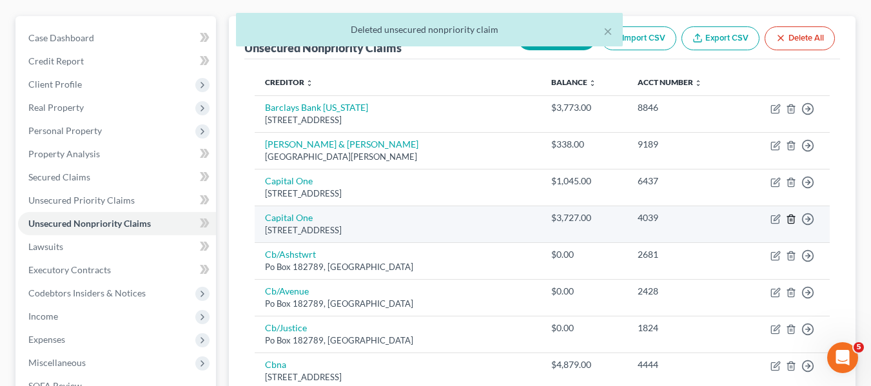
click at [793, 218] on icon "button" at bounding box center [791, 219] width 10 height 10
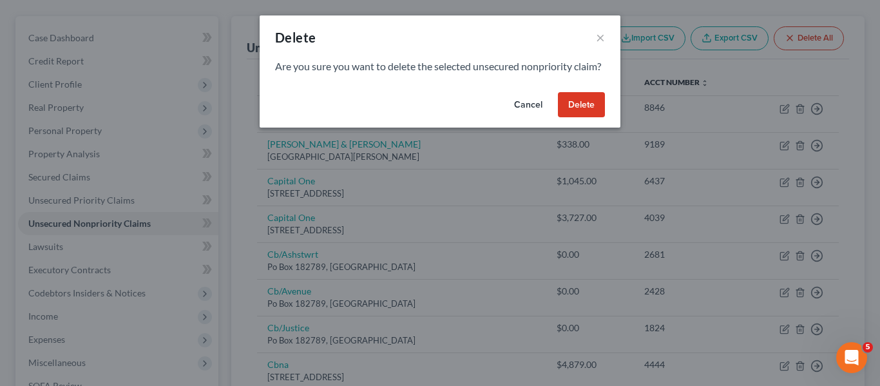
click at [576, 114] on button "Delete" at bounding box center [581, 105] width 47 height 26
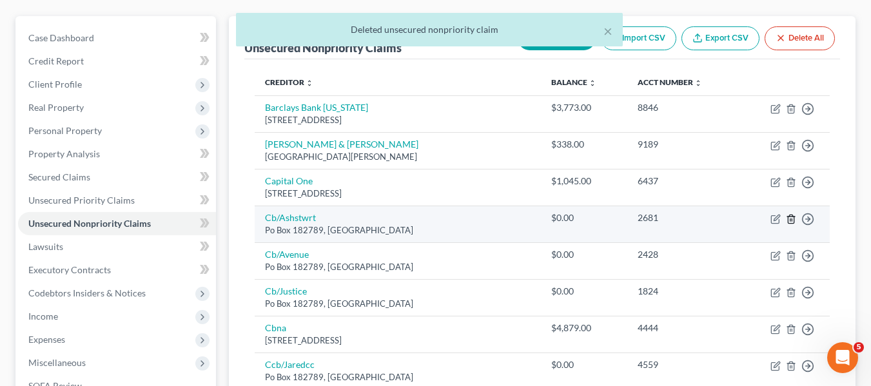
click at [788, 218] on icon "button" at bounding box center [790, 219] width 6 height 8
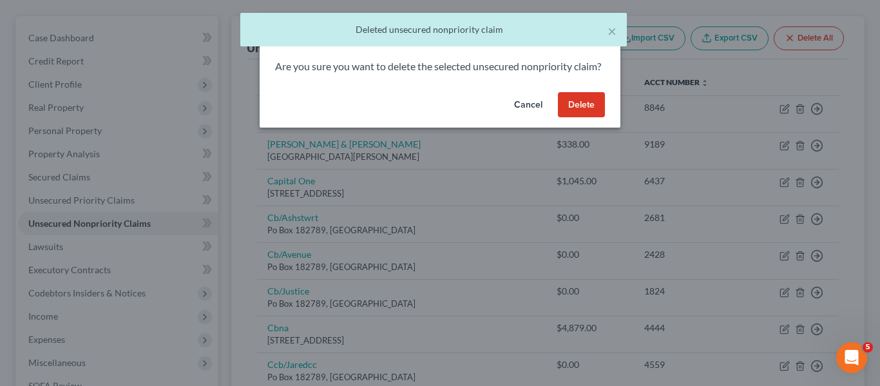
click at [575, 118] on button "Delete" at bounding box center [581, 105] width 47 height 26
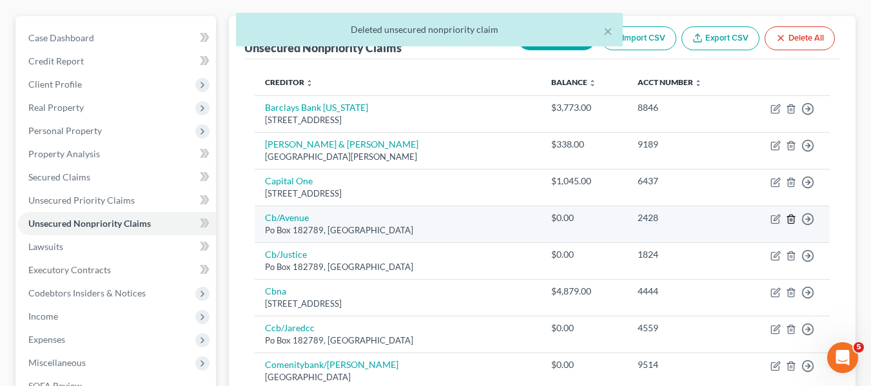
click at [790, 220] on line "button" at bounding box center [790, 219] width 0 height 3
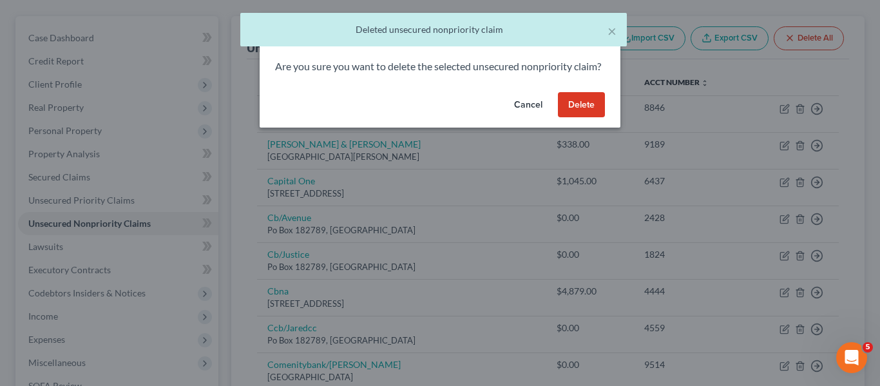
click at [586, 118] on button "Delete" at bounding box center [581, 105] width 47 height 26
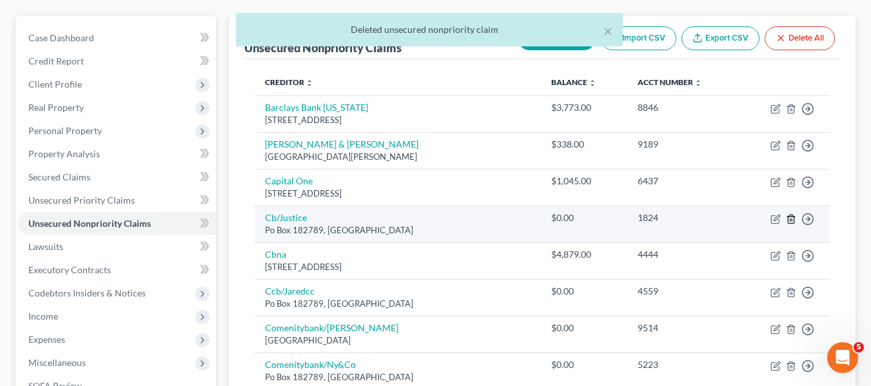
click at [788, 217] on icon "button" at bounding box center [790, 219] width 6 height 8
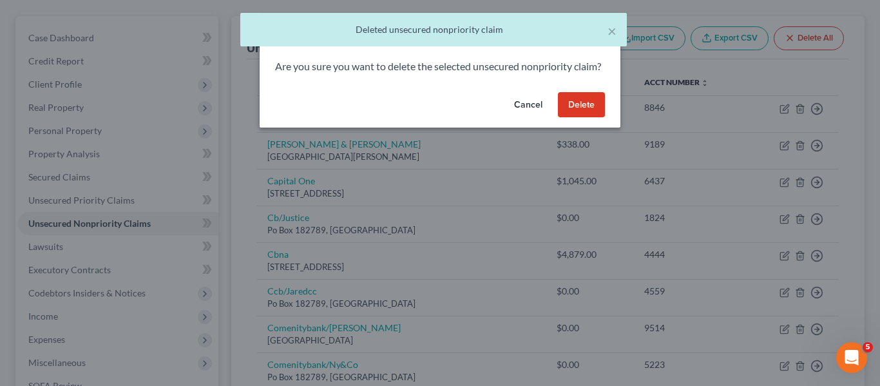
click at [561, 118] on button "Delete" at bounding box center [581, 105] width 47 height 26
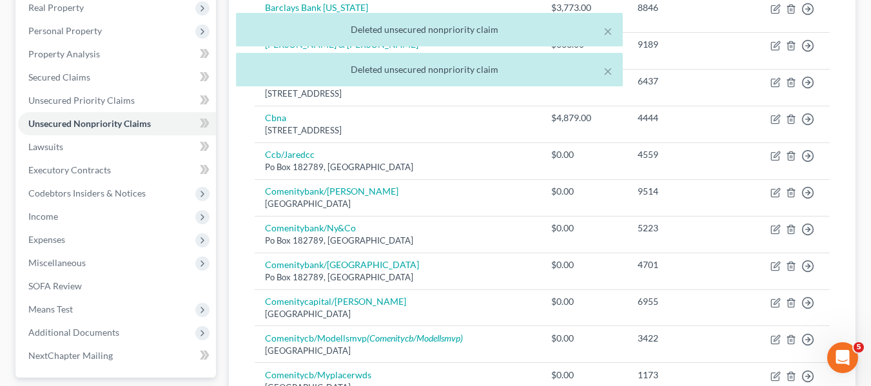
scroll to position [208, 0]
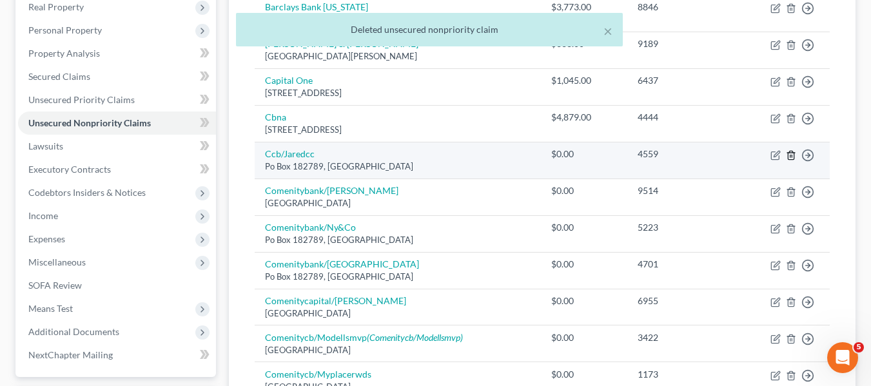
click at [791, 153] on polyline "button" at bounding box center [791, 153] width 8 height 0
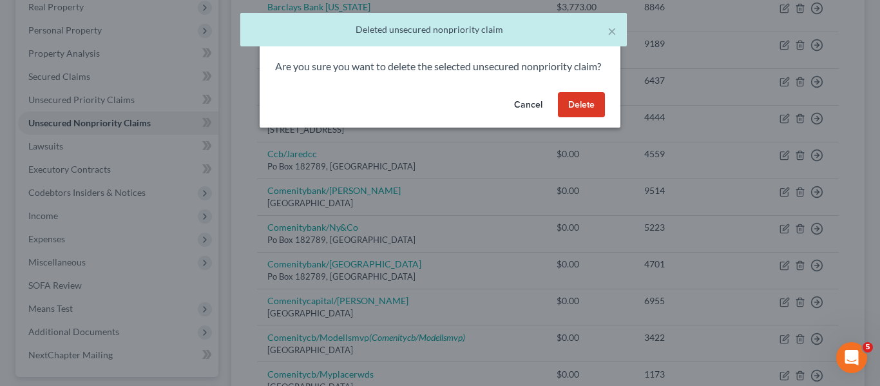
click at [566, 114] on button "Delete" at bounding box center [581, 105] width 47 height 26
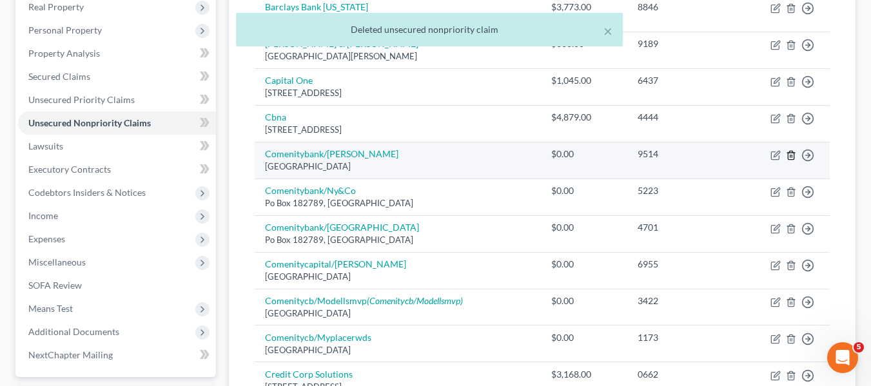
click at [791, 155] on icon "button" at bounding box center [791, 155] width 10 height 10
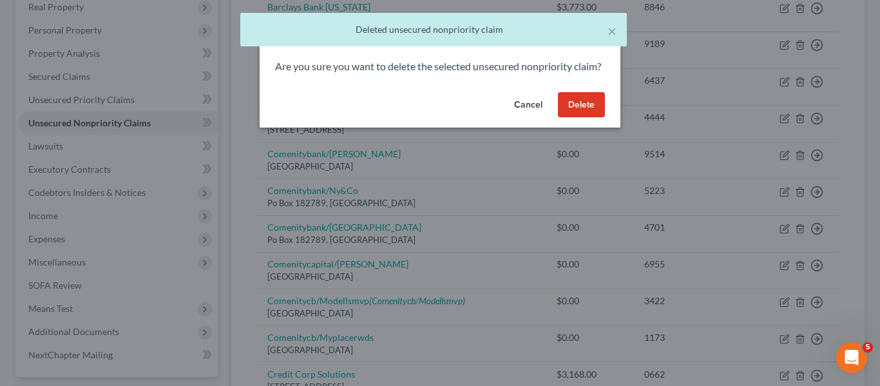
click at [594, 111] on button "Delete" at bounding box center [581, 105] width 47 height 26
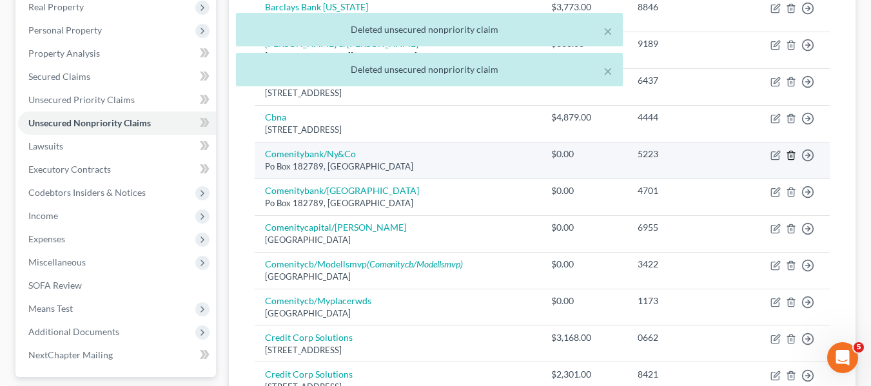
click at [791, 157] on line "button" at bounding box center [791, 156] width 0 height 3
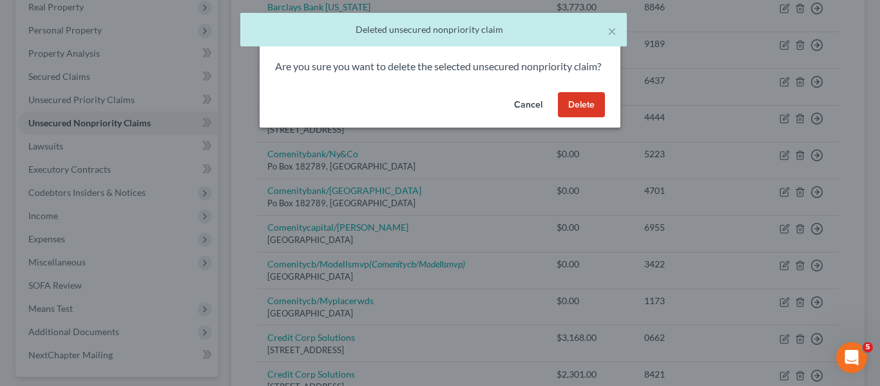
click at [582, 118] on button "Delete" at bounding box center [581, 105] width 47 height 26
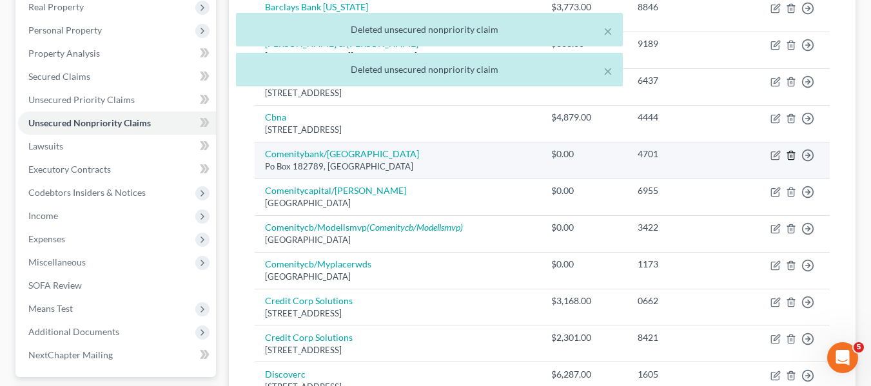
click at [793, 155] on icon "button" at bounding box center [790, 155] width 6 height 8
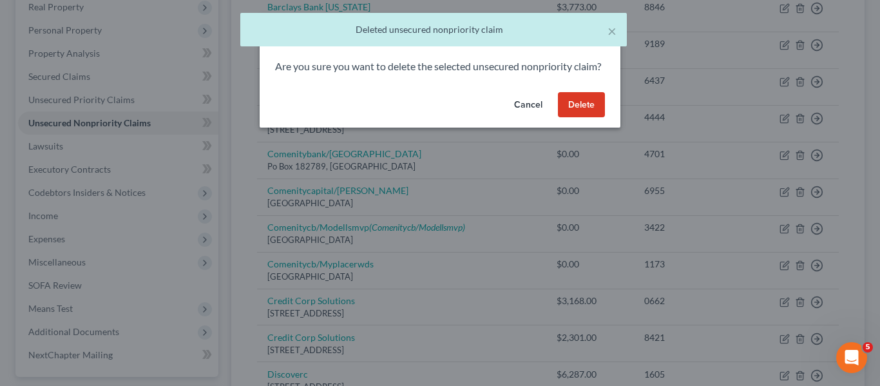
click at [583, 112] on button "Delete" at bounding box center [581, 105] width 47 height 26
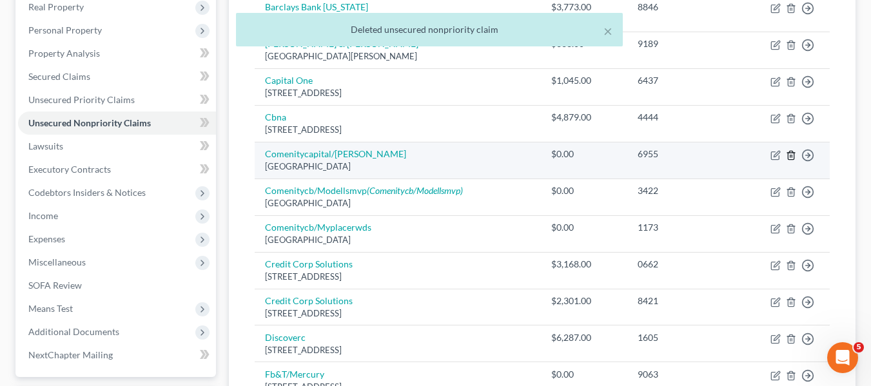
click at [793, 152] on icon "button" at bounding box center [791, 155] width 10 height 10
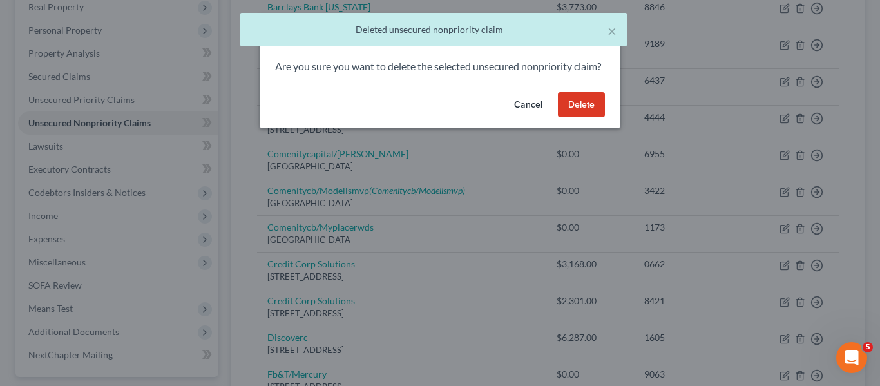
click at [576, 115] on button "Delete" at bounding box center [581, 105] width 47 height 26
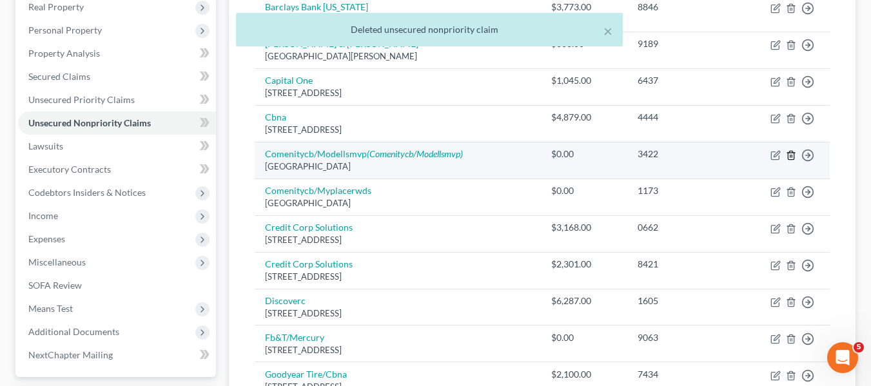
click at [787, 152] on icon "button" at bounding box center [791, 155] width 10 height 10
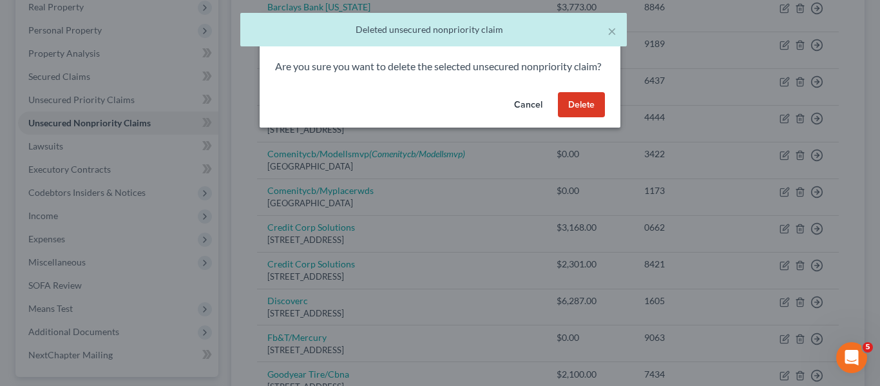
click at [582, 118] on button "Delete" at bounding box center [581, 105] width 47 height 26
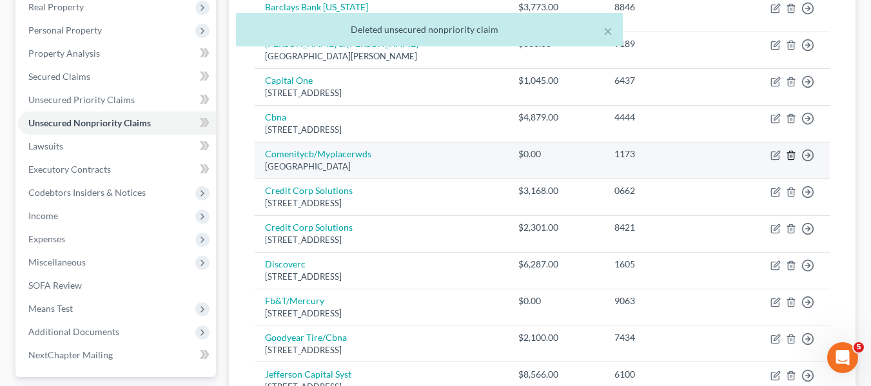
click at [791, 155] on line "button" at bounding box center [791, 156] width 0 height 3
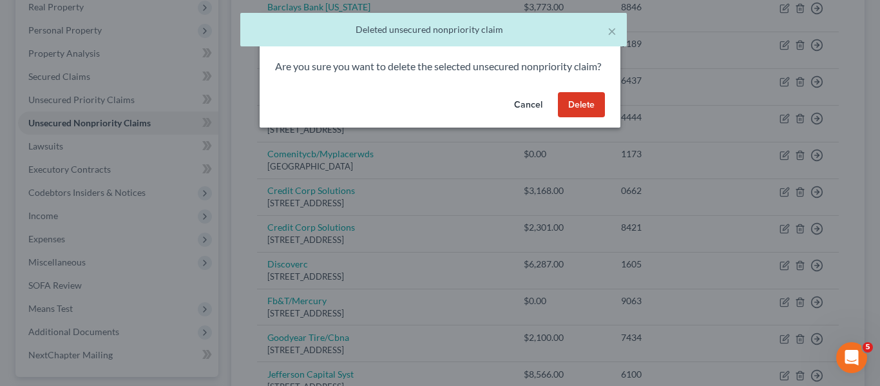
click at [570, 115] on button "Delete" at bounding box center [581, 105] width 47 height 26
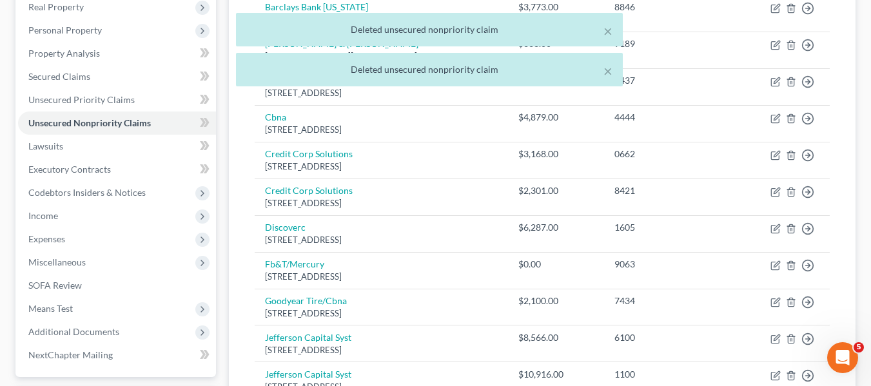
scroll to position [289, 0]
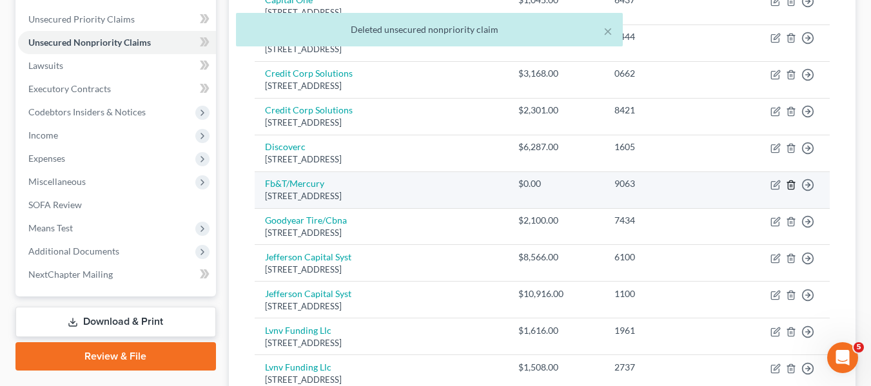
click at [791, 180] on icon "button" at bounding box center [790, 184] width 6 height 8
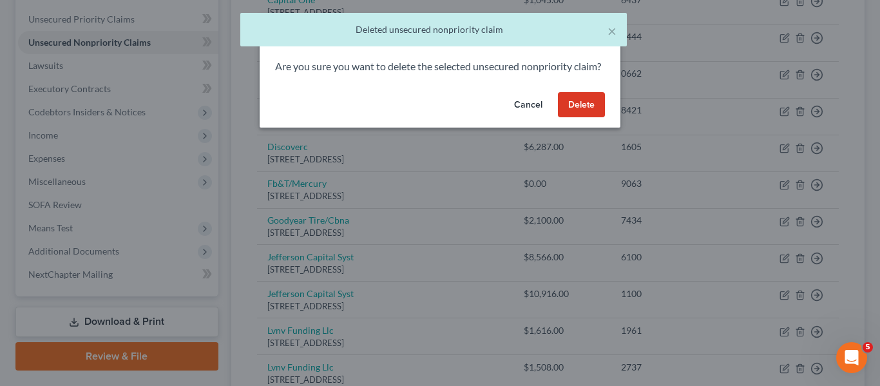
click at [579, 117] on button "Delete" at bounding box center [581, 105] width 47 height 26
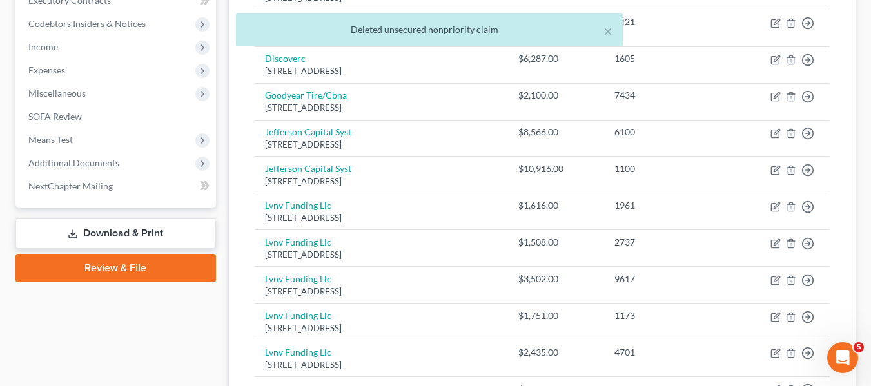
scroll to position [378, 0]
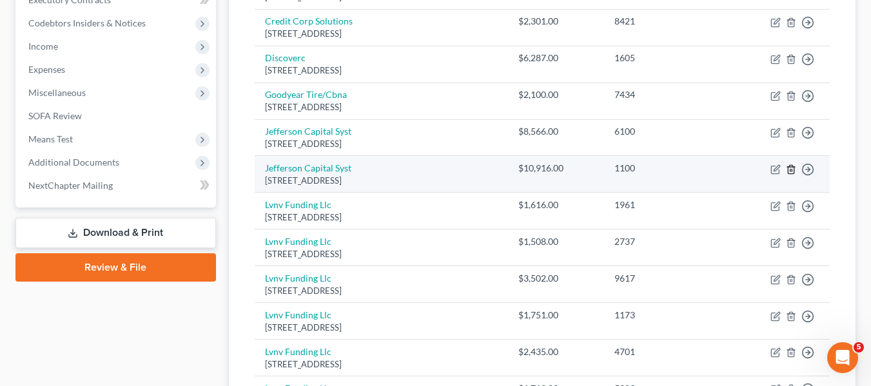
click at [786, 171] on icon "button" at bounding box center [791, 169] width 10 height 10
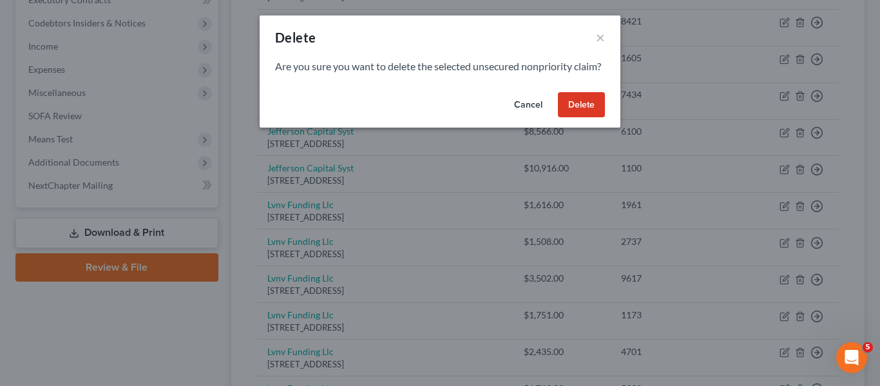
click at [575, 116] on button "Delete" at bounding box center [581, 105] width 47 height 26
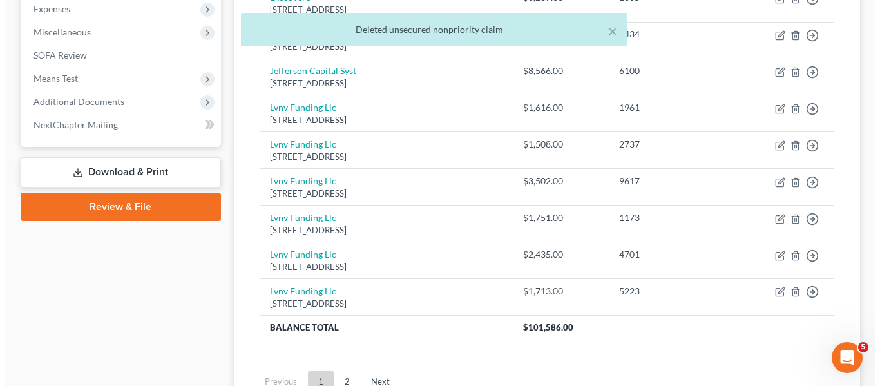
scroll to position [439, 0]
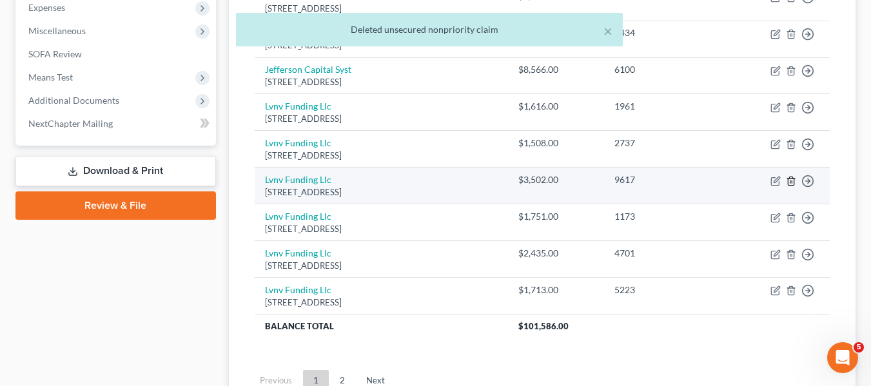
click at [787, 181] on icon "button" at bounding box center [791, 181] width 10 height 10
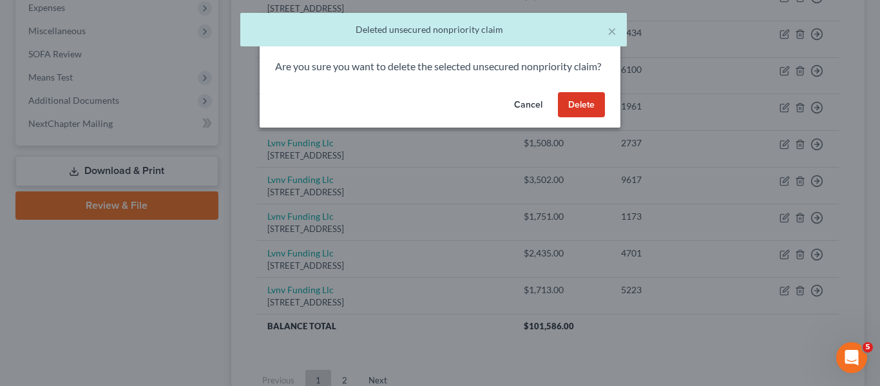
click at [561, 112] on button "Delete" at bounding box center [581, 105] width 47 height 26
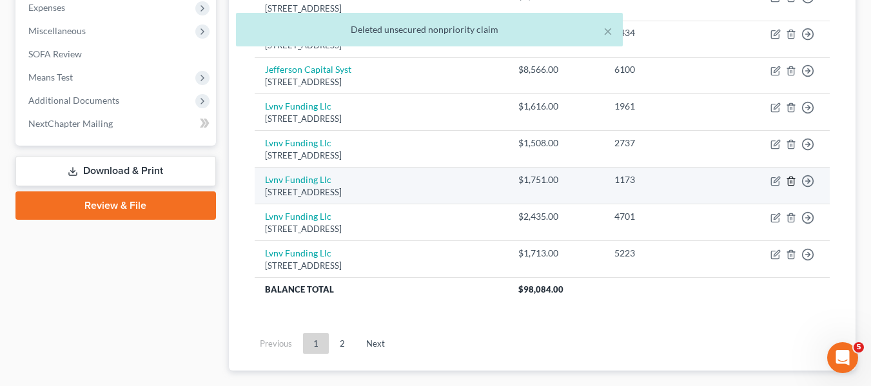
click at [791, 179] on icon "button" at bounding box center [791, 181] width 10 height 10
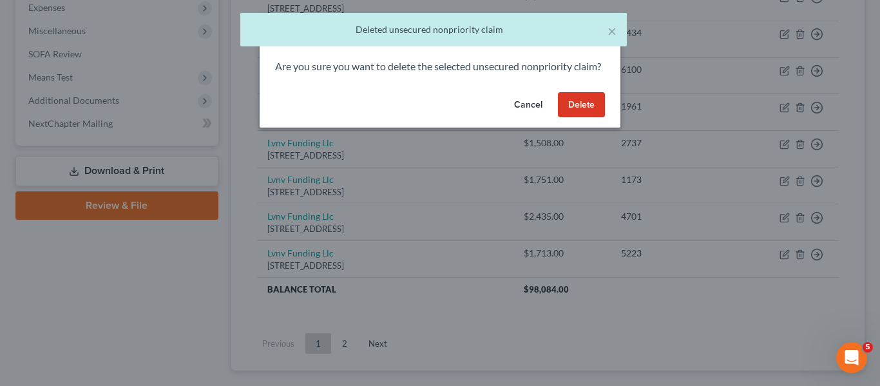
click at [575, 118] on button "Delete" at bounding box center [581, 105] width 47 height 26
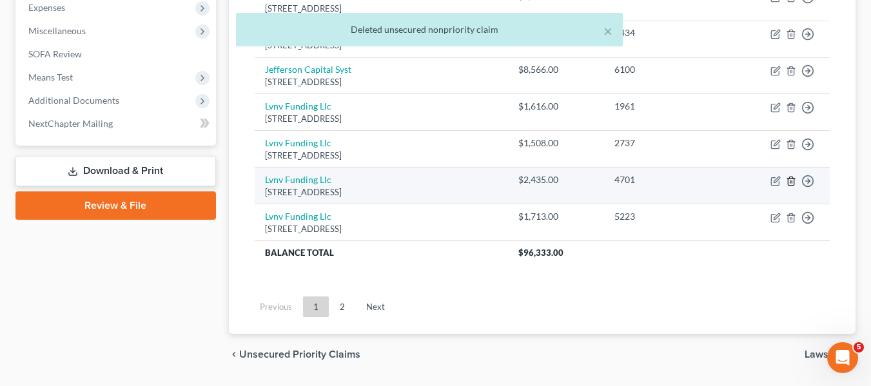
click at [787, 182] on icon "button" at bounding box center [791, 181] width 10 height 10
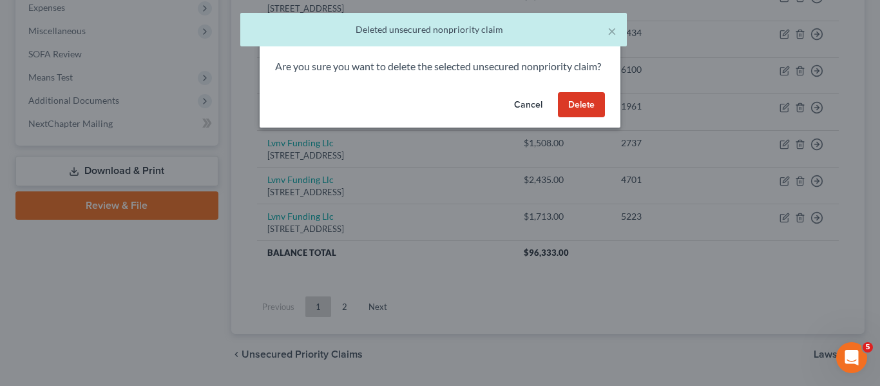
click at [585, 118] on button "Delete" at bounding box center [581, 105] width 47 height 26
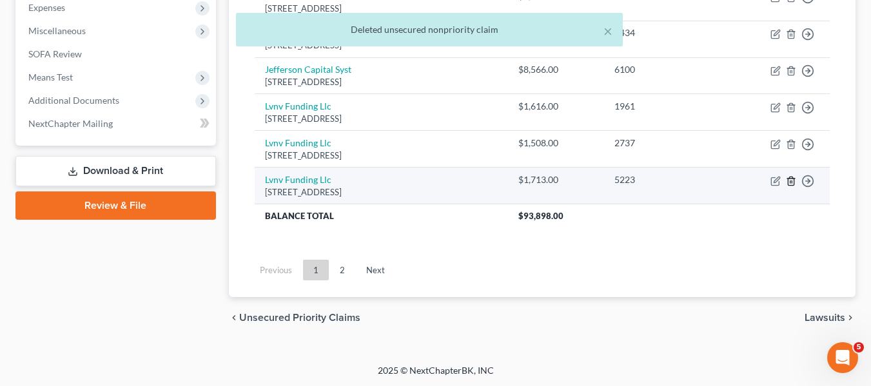
click at [791, 180] on icon "button" at bounding box center [791, 181] width 10 height 10
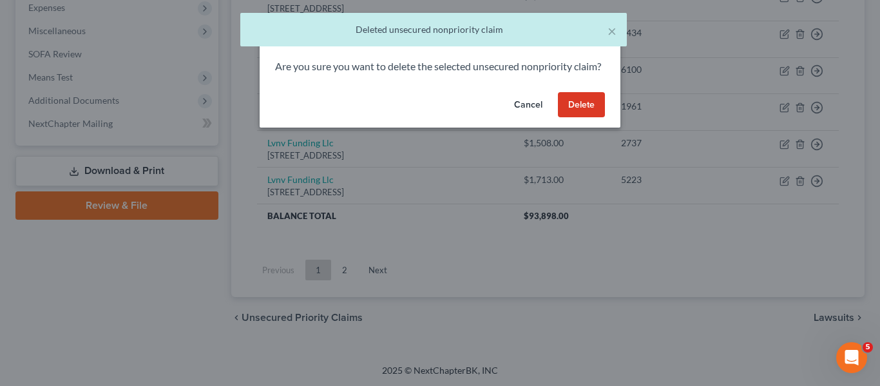
click at [567, 118] on button "Delete" at bounding box center [581, 105] width 47 height 26
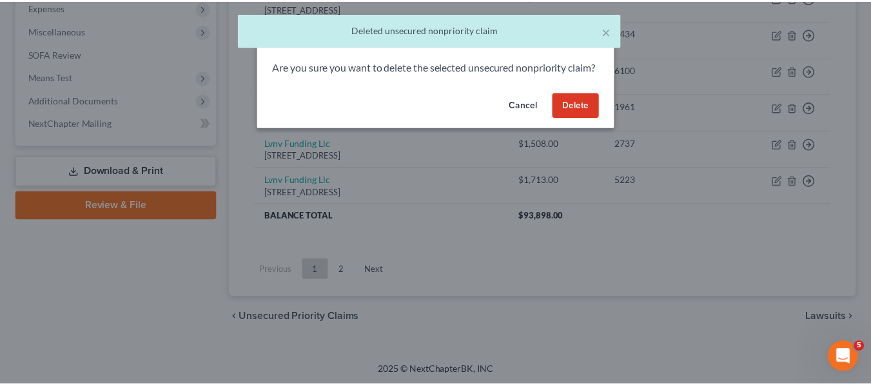
scroll to position [404, 0]
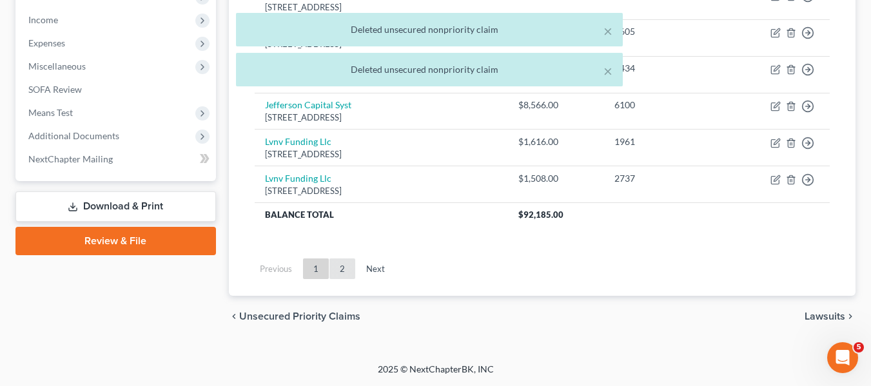
click at [345, 267] on link "2" at bounding box center [342, 268] width 26 height 21
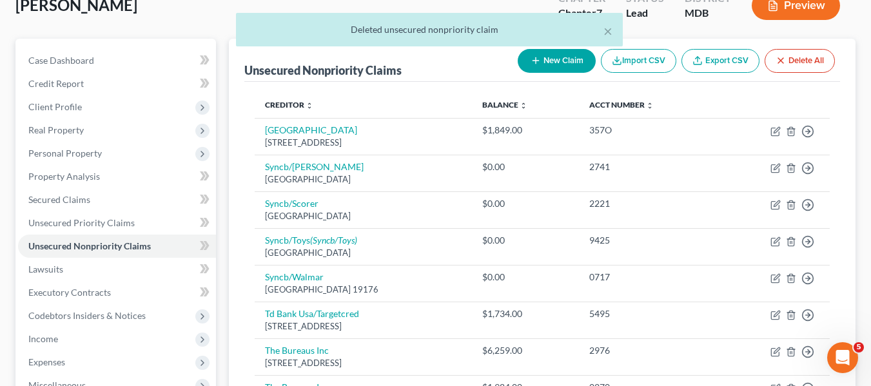
scroll to position [84, 0]
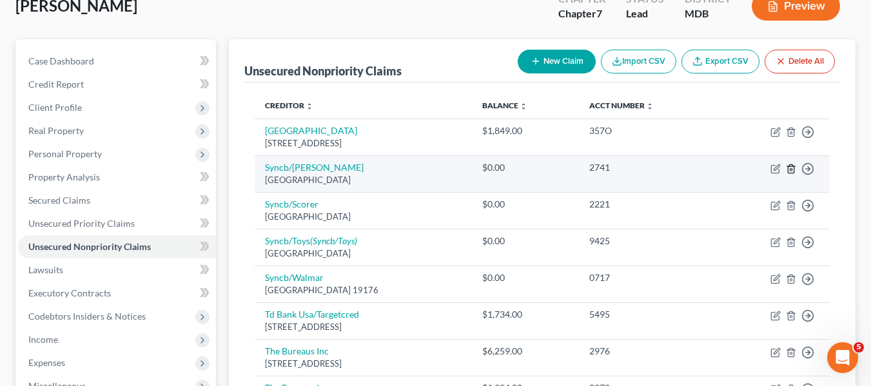
click at [788, 169] on icon "button" at bounding box center [790, 168] width 6 height 8
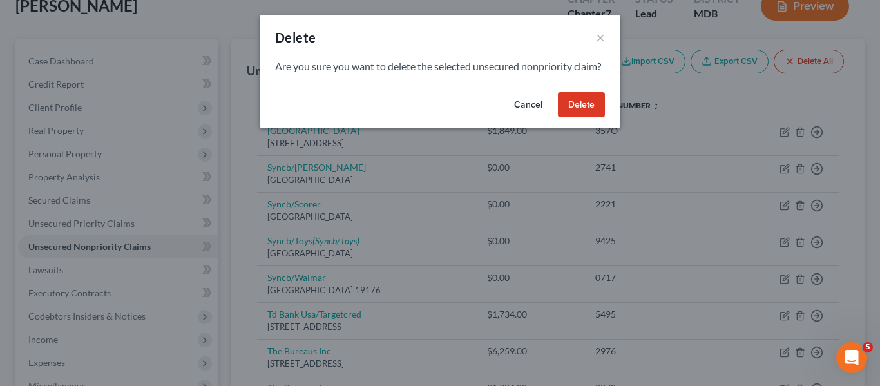
click at [581, 113] on button "Delete" at bounding box center [581, 105] width 47 height 26
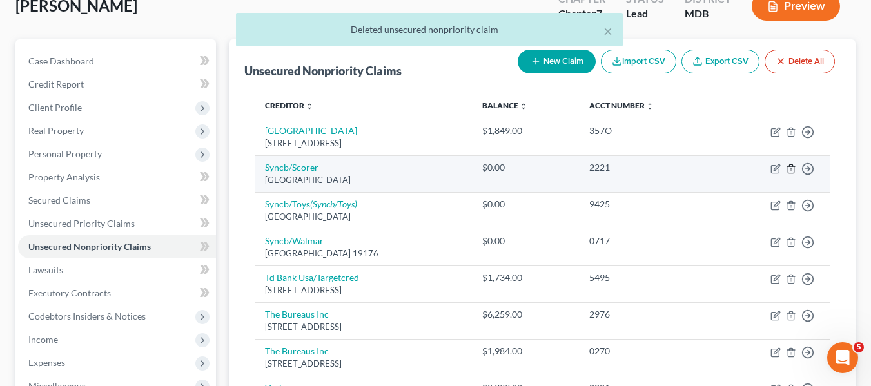
click at [790, 169] on line "button" at bounding box center [790, 169] width 0 height 3
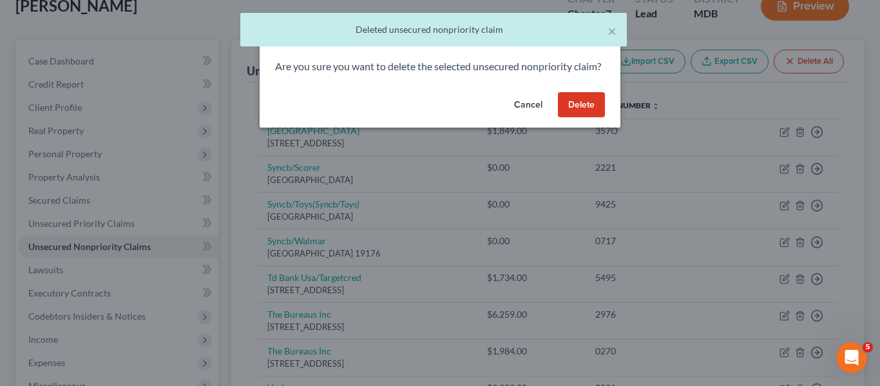
click at [584, 118] on button "Delete" at bounding box center [581, 105] width 47 height 26
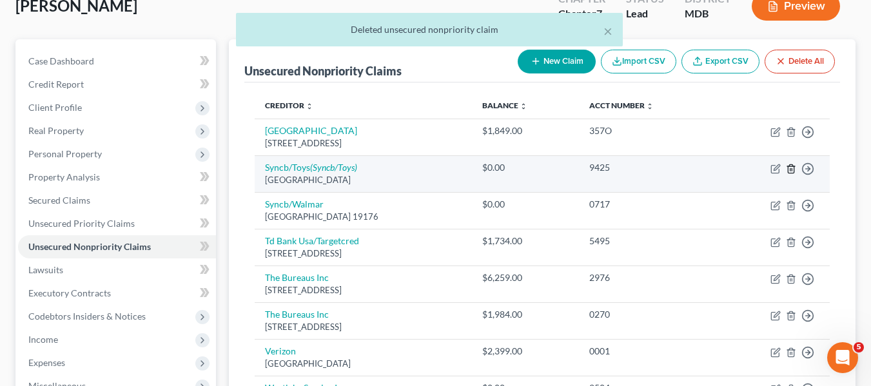
click at [791, 166] on polyline "button" at bounding box center [791, 166] width 8 height 0
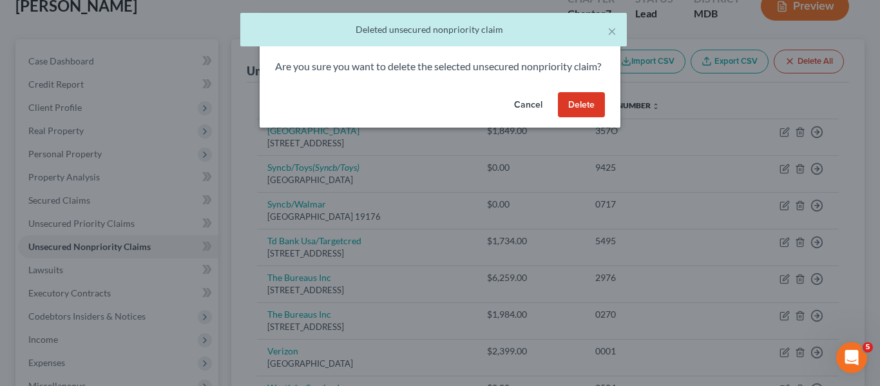
click at [583, 115] on button "Delete" at bounding box center [581, 105] width 47 height 26
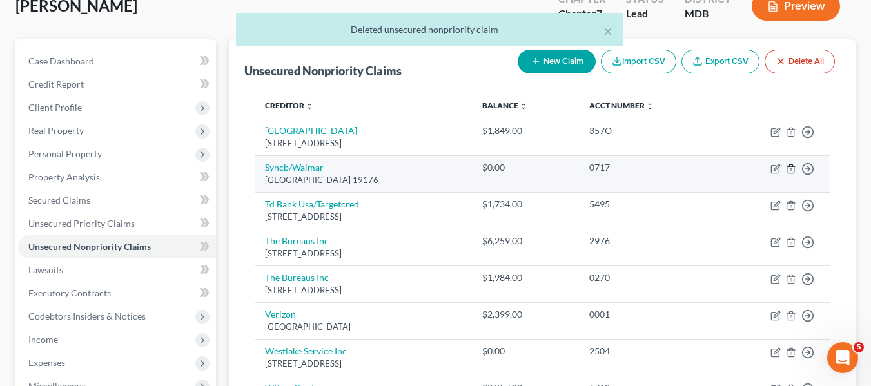
click at [787, 169] on icon "button" at bounding box center [791, 169] width 10 height 10
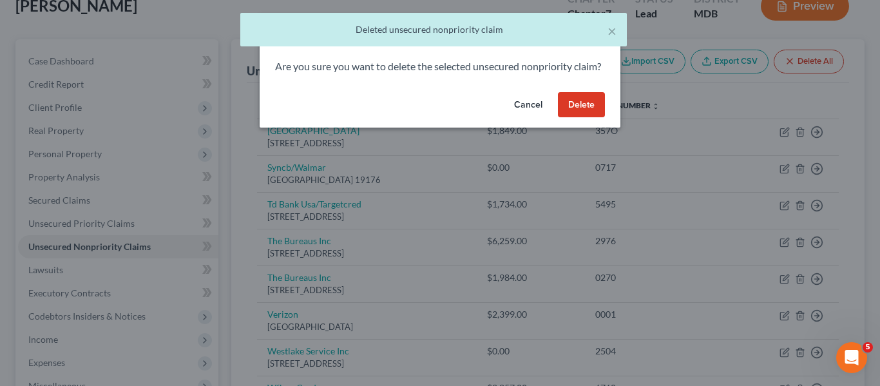
click at [583, 118] on button "Delete" at bounding box center [581, 105] width 47 height 26
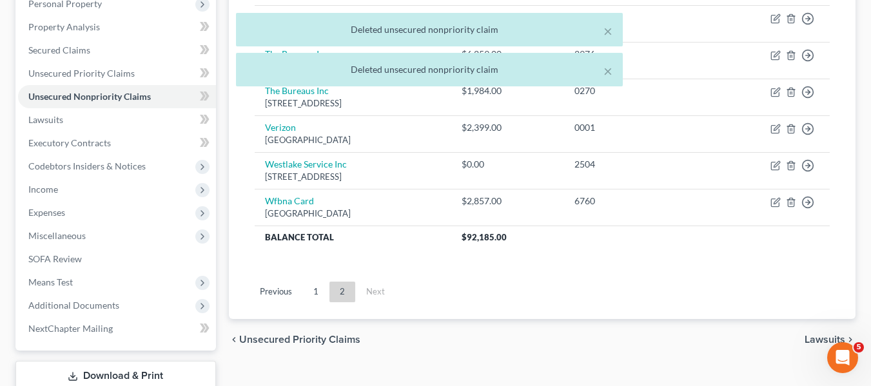
scroll to position [235, 0]
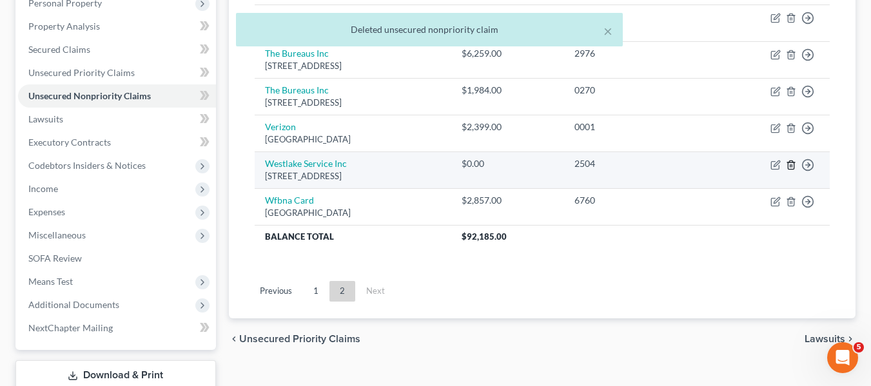
click at [791, 164] on line "button" at bounding box center [791, 165] width 0 height 3
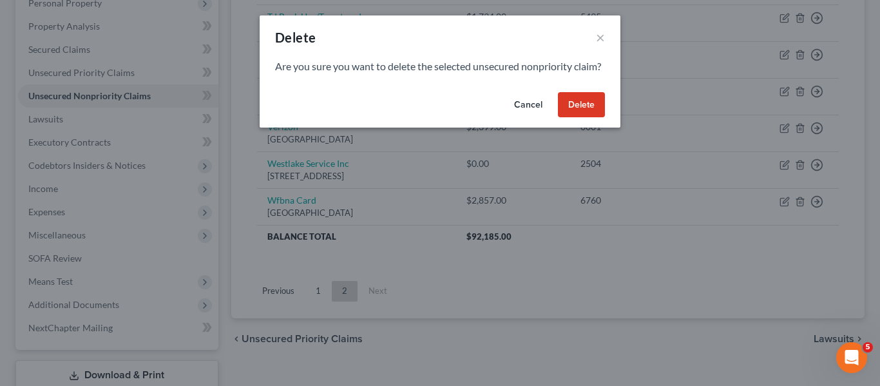
click at [586, 108] on button "Delete" at bounding box center [581, 105] width 47 height 26
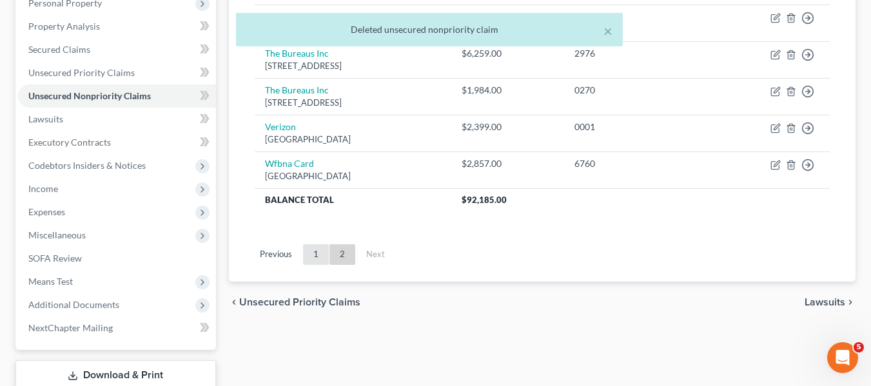
click at [316, 256] on link "1" at bounding box center [316, 254] width 26 height 21
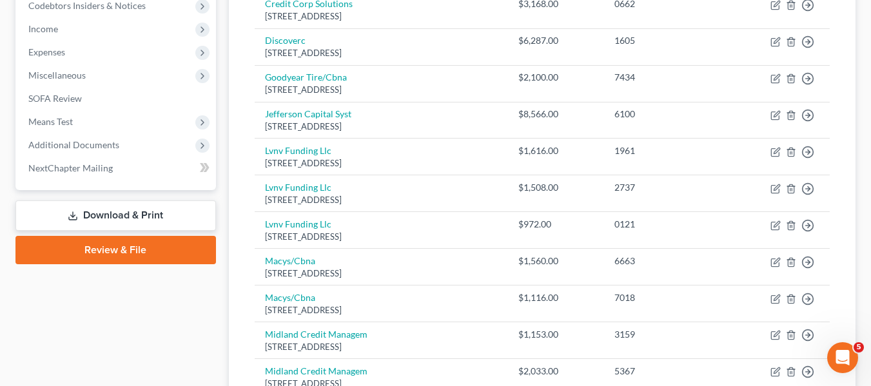
scroll to position [396, 0]
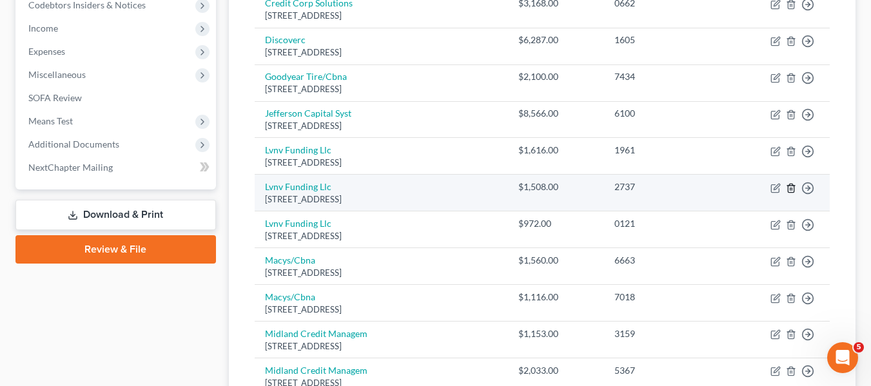
click at [791, 188] on icon "button" at bounding box center [791, 188] width 10 height 10
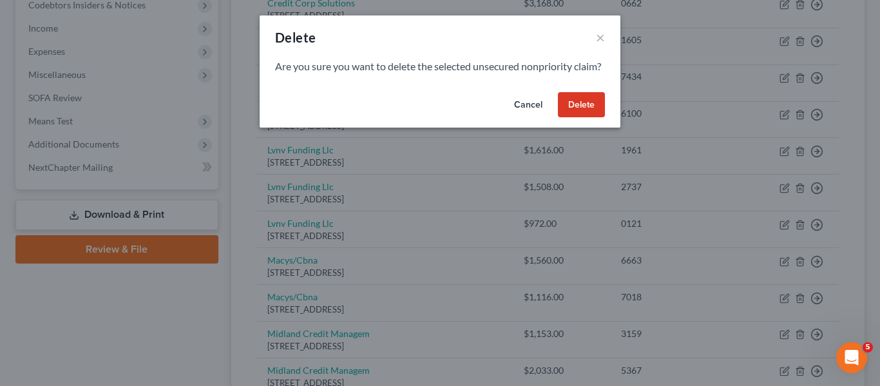
click at [573, 118] on button "Delete" at bounding box center [581, 105] width 47 height 26
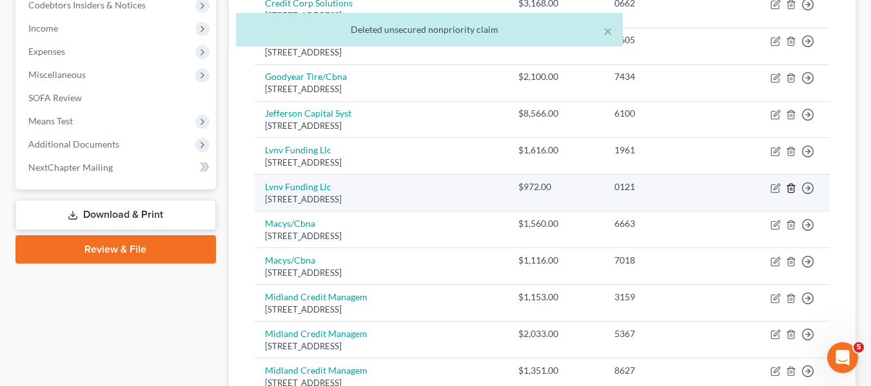
click at [791, 188] on icon "button" at bounding box center [791, 188] width 10 height 10
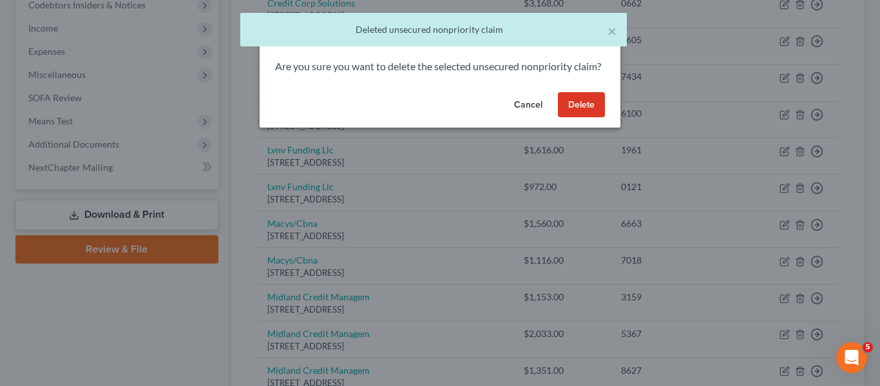
click at [575, 117] on button "Delete" at bounding box center [581, 105] width 47 height 26
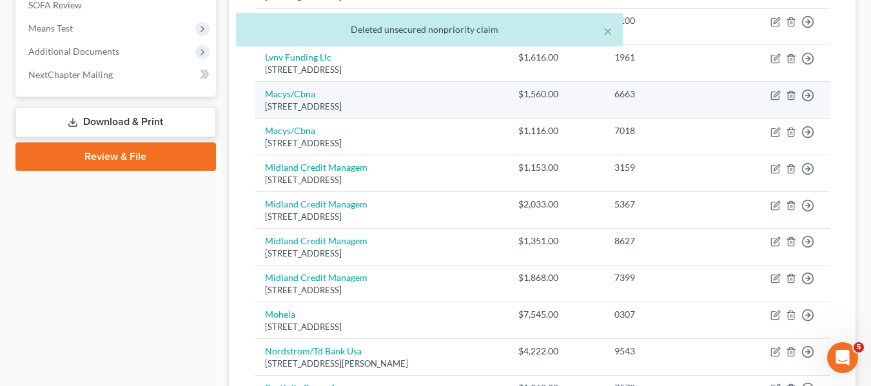
scroll to position [489, 0]
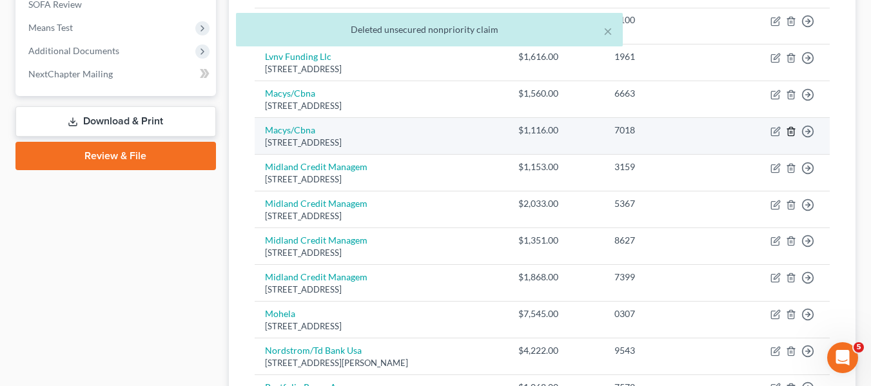
click at [790, 131] on line "button" at bounding box center [790, 132] width 0 height 3
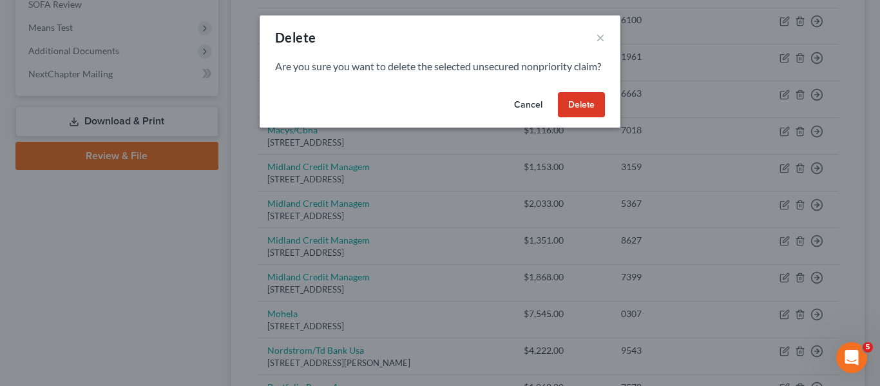
click at [588, 109] on button "Delete" at bounding box center [581, 105] width 47 height 26
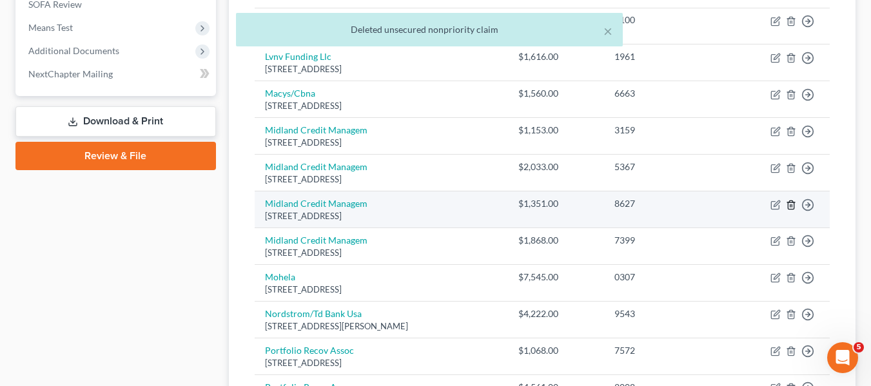
click at [790, 205] on line "button" at bounding box center [790, 205] width 0 height 3
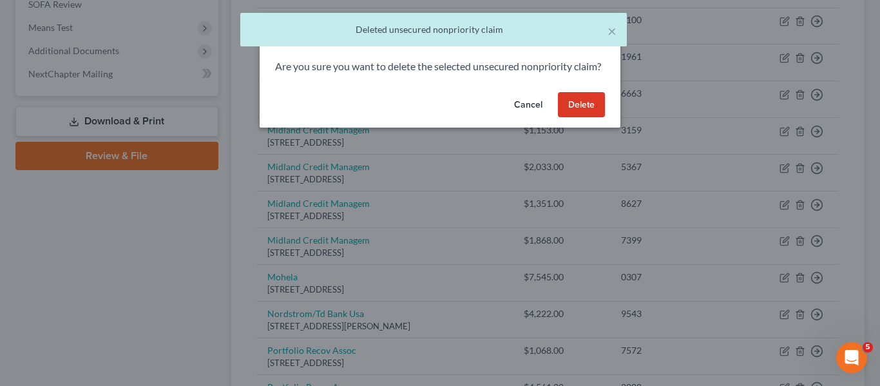
click at [577, 118] on button "Delete" at bounding box center [581, 105] width 47 height 26
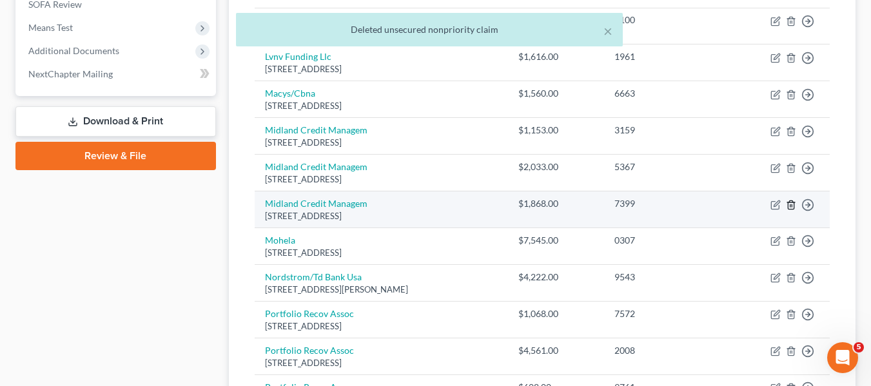
click at [791, 206] on icon "button" at bounding box center [791, 205] width 10 height 10
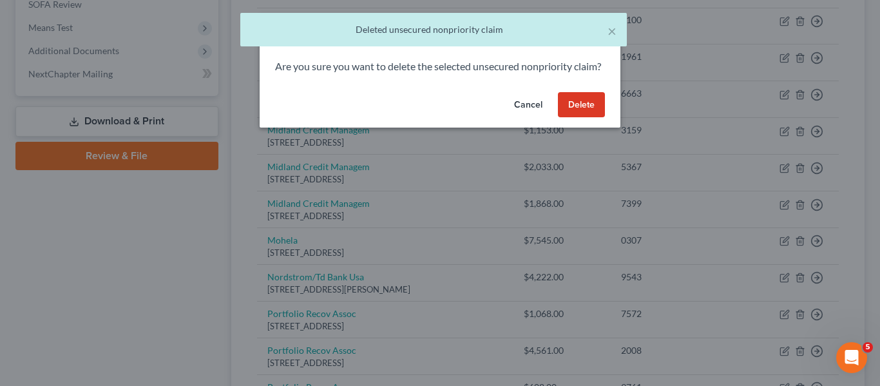
click at [578, 116] on button "Delete" at bounding box center [581, 105] width 47 height 26
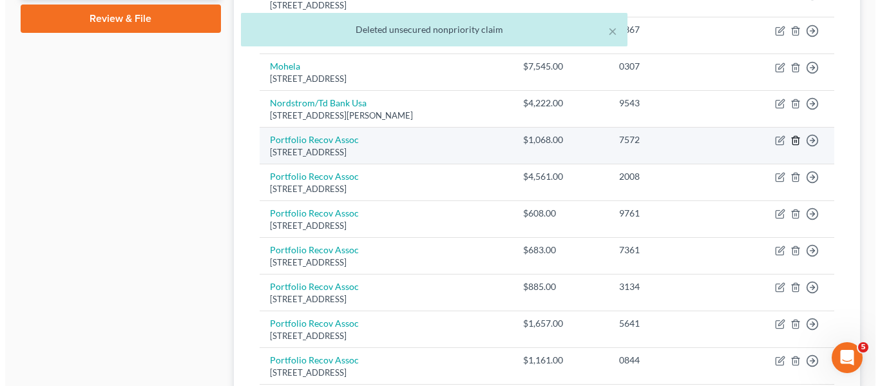
scroll to position [634, 0]
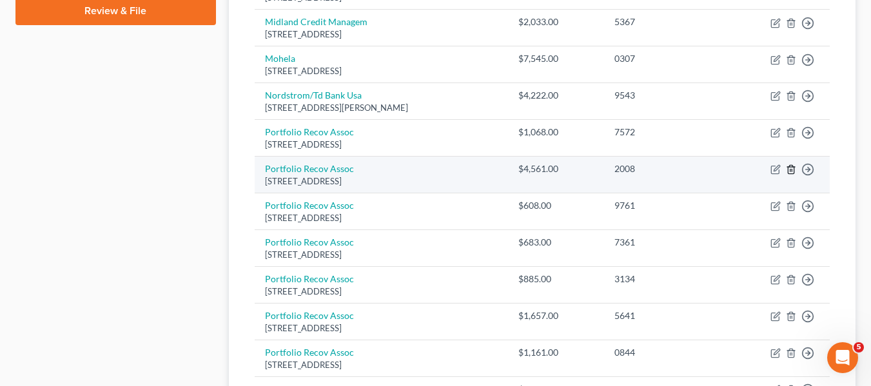
click at [793, 167] on icon "button" at bounding box center [790, 170] width 6 height 8
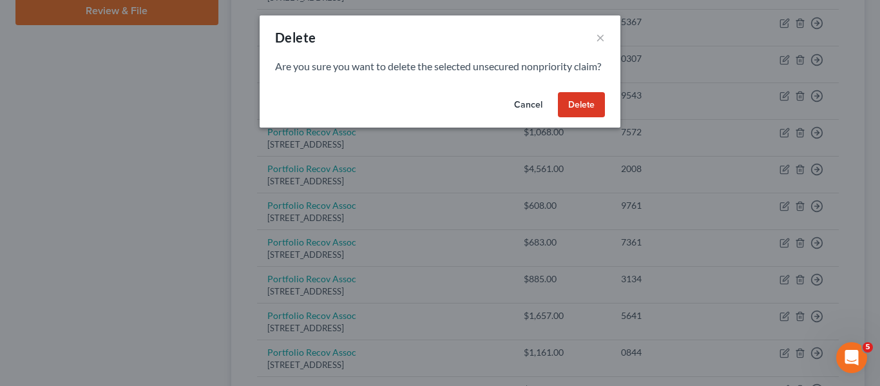
click at [586, 118] on button "Delete" at bounding box center [581, 105] width 47 height 26
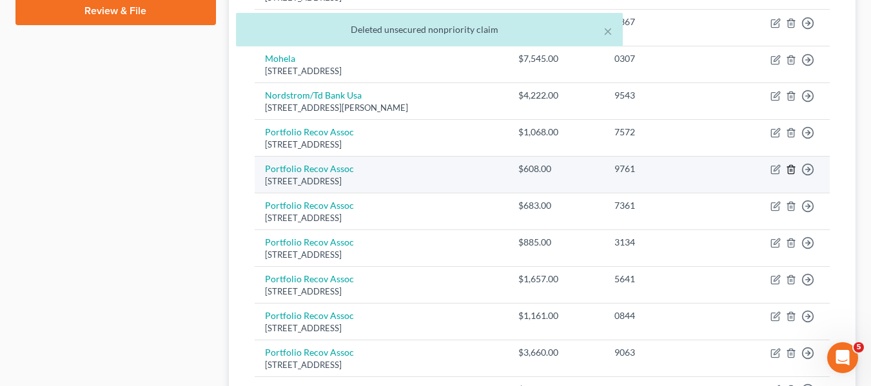
click at [791, 171] on icon "button" at bounding box center [791, 169] width 10 height 10
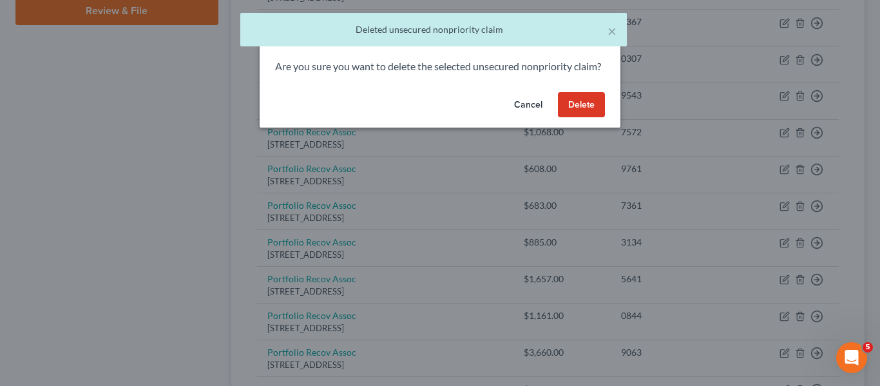
click at [586, 118] on button "Delete" at bounding box center [581, 105] width 47 height 26
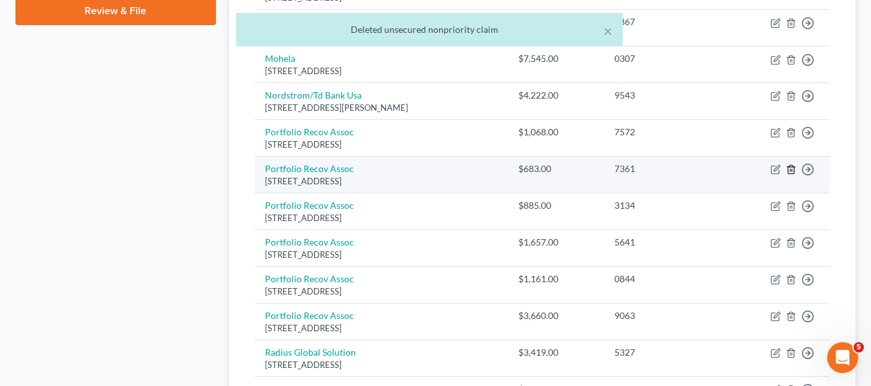
click at [789, 168] on icon "button" at bounding box center [791, 169] width 10 height 10
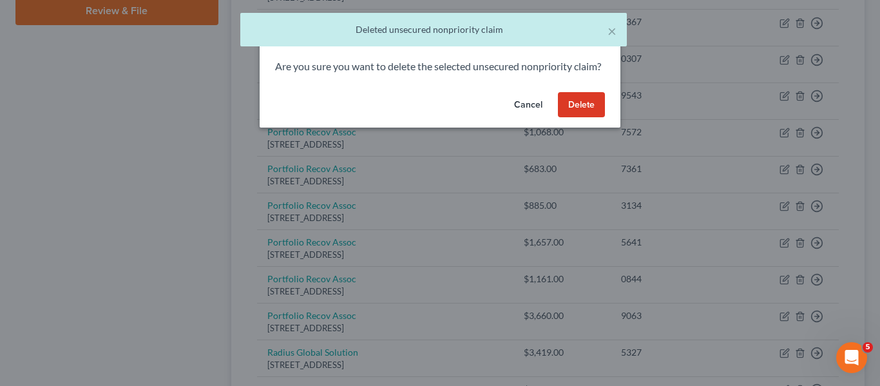
click at [566, 118] on button "Delete" at bounding box center [581, 105] width 47 height 26
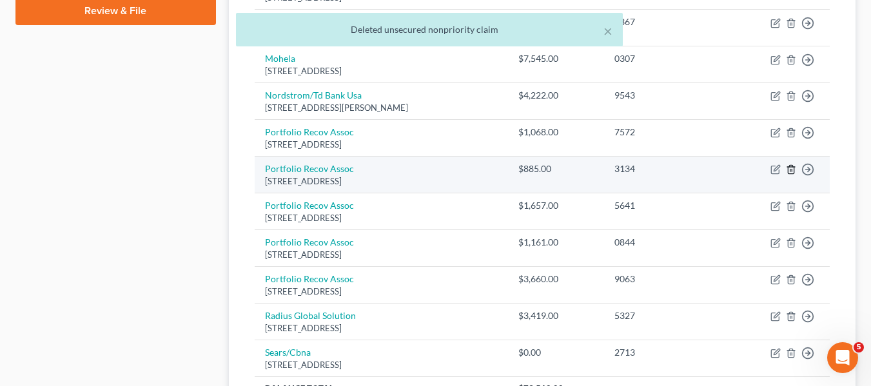
click at [791, 169] on icon "button" at bounding box center [791, 169] width 10 height 10
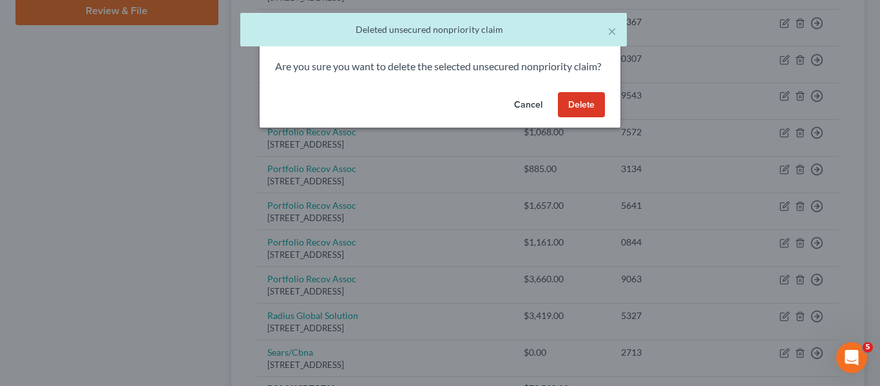
click at [568, 116] on button "Delete" at bounding box center [581, 105] width 47 height 26
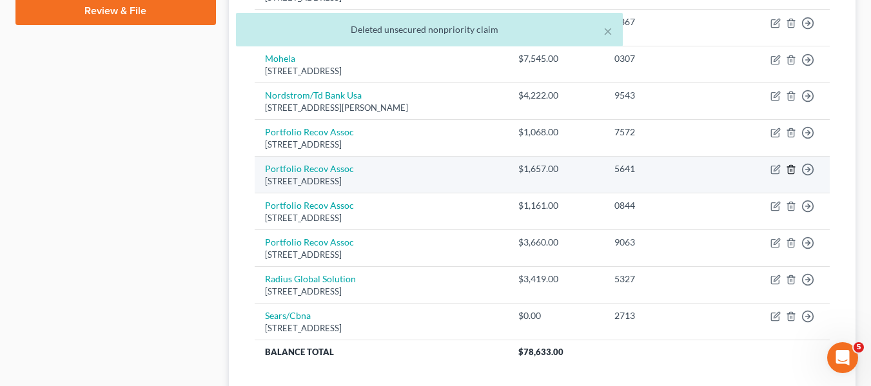
click at [790, 171] on line "button" at bounding box center [790, 170] width 0 height 3
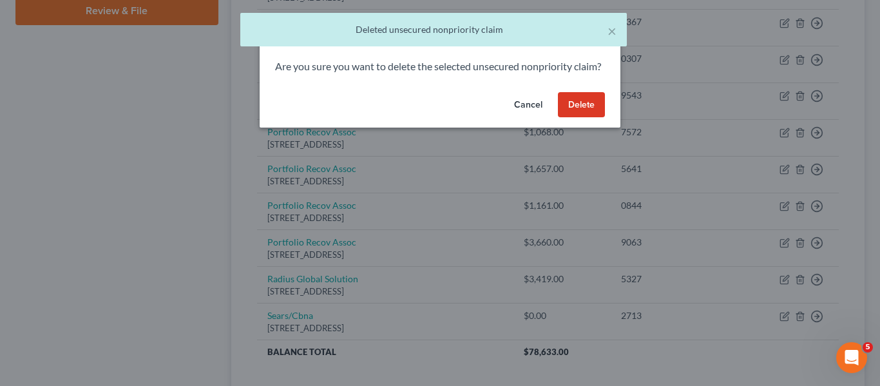
click at [581, 118] on button "Delete" at bounding box center [581, 105] width 47 height 26
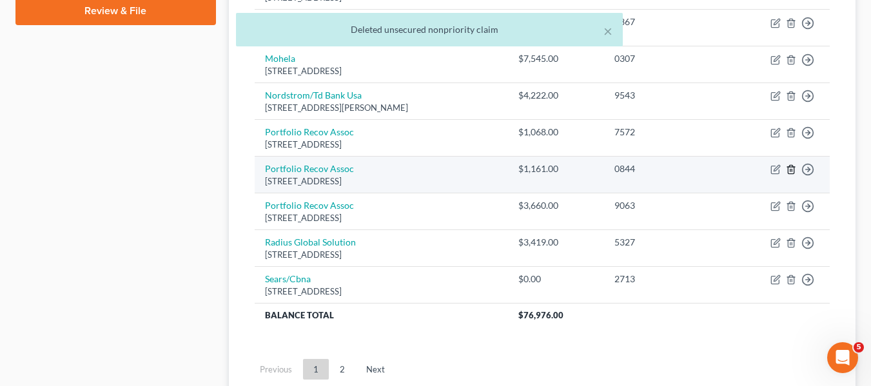
click at [787, 169] on icon "button" at bounding box center [791, 169] width 10 height 10
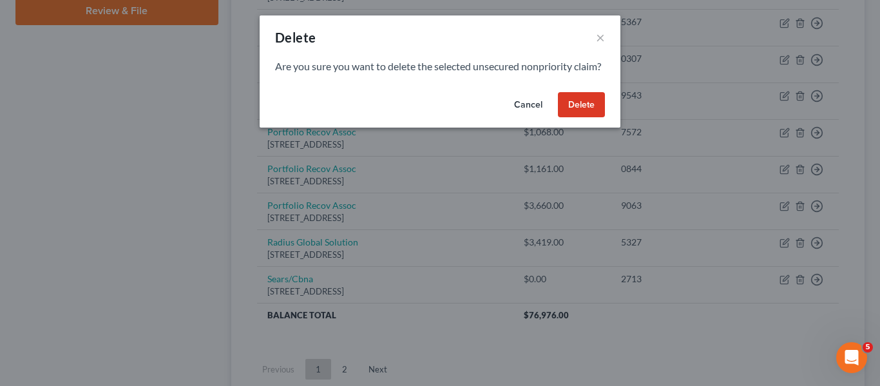
click at [575, 118] on button "Delete" at bounding box center [581, 105] width 47 height 26
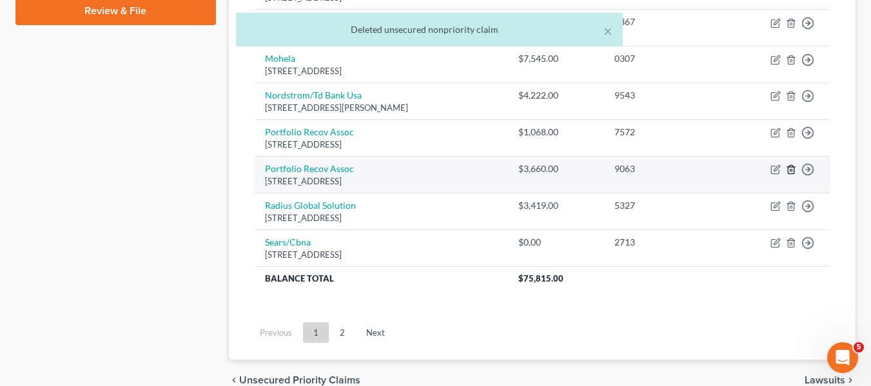
click at [791, 168] on icon "button" at bounding box center [791, 169] width 10 height 10
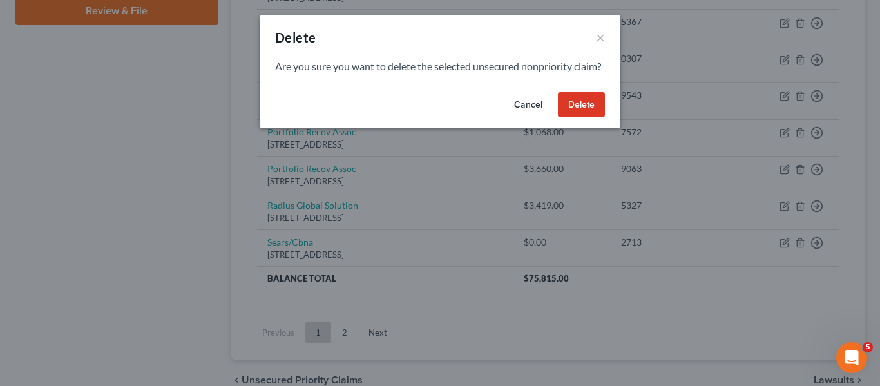
click at [584, 113] on button "Delete" at bounding box center [581, 105] width 47 height 26
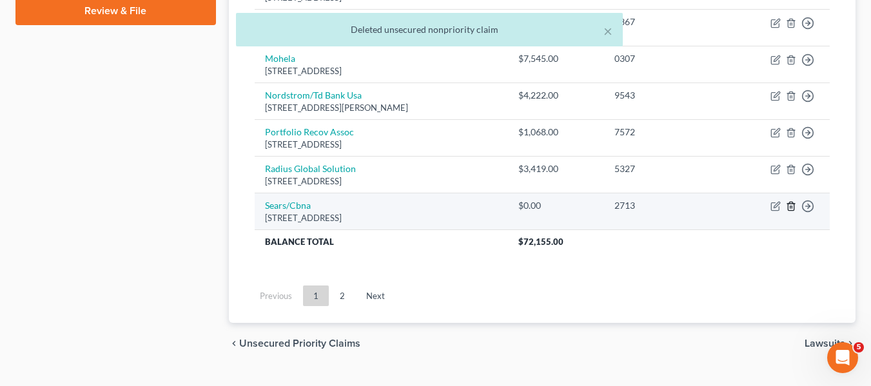
click at [787, 207] on icon "button" at bounding box center [791, 206] width 10 height 10
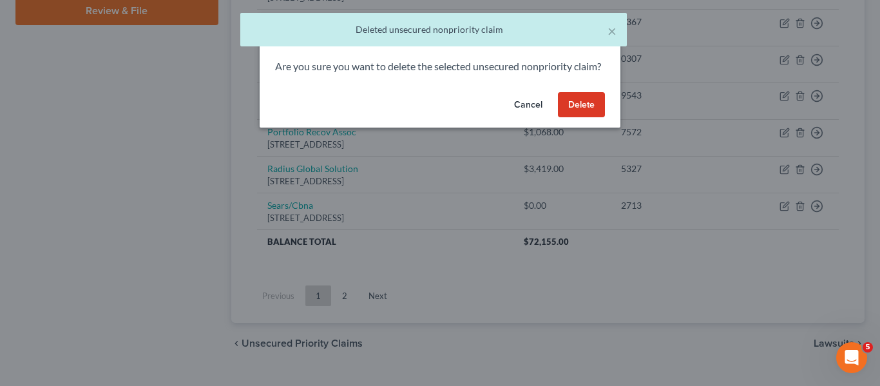
click at [575, 113] on button "Delete" at bounding box center [581, 105] width 47 height 26
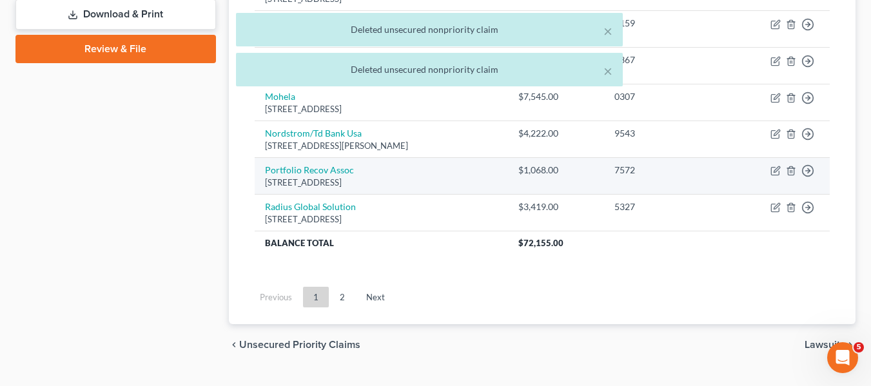
scroll to position [597, 0]
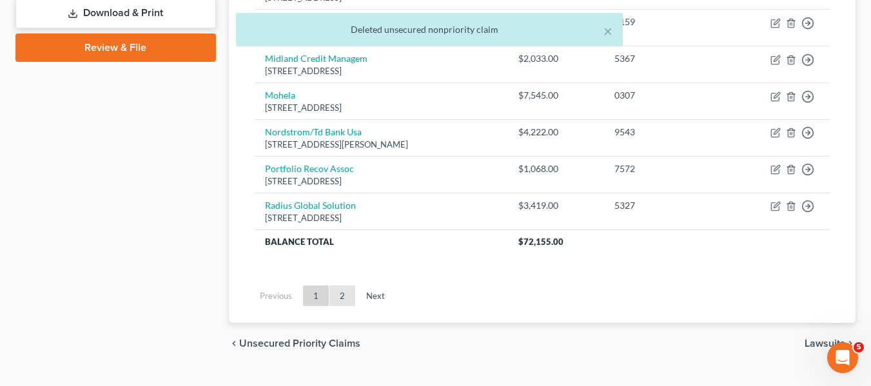
click at [347, 291] on link "2" at bounding box center [342, 295] width 26 height 21
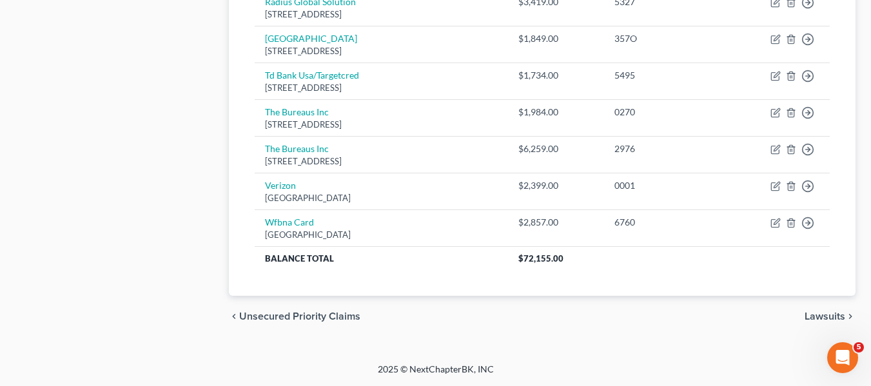
scroll to position [0, 0]
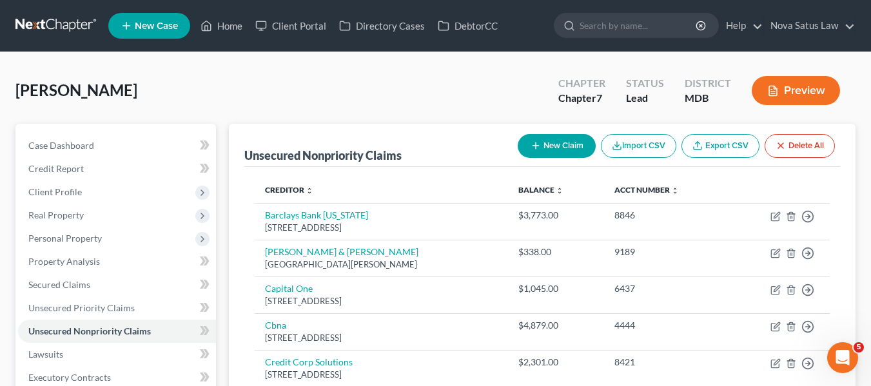
click at [549, 135] on button "New Claim" at bounding box center [556, 146] width 78 height 24
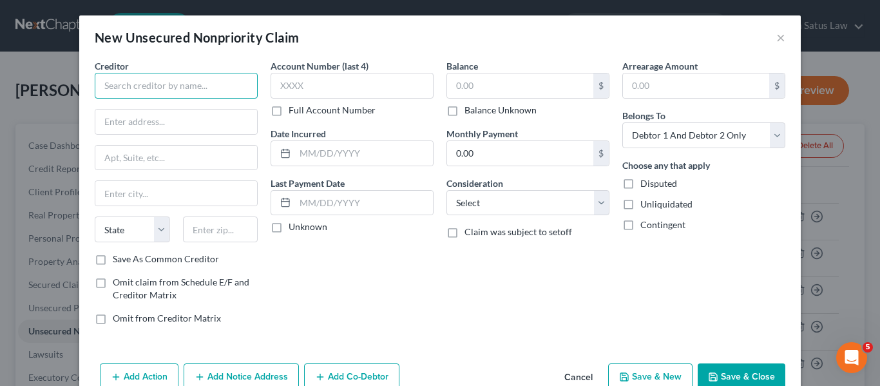
click at [162, 86] on input "text" at bounding box center [176, 86] width 163 height 26
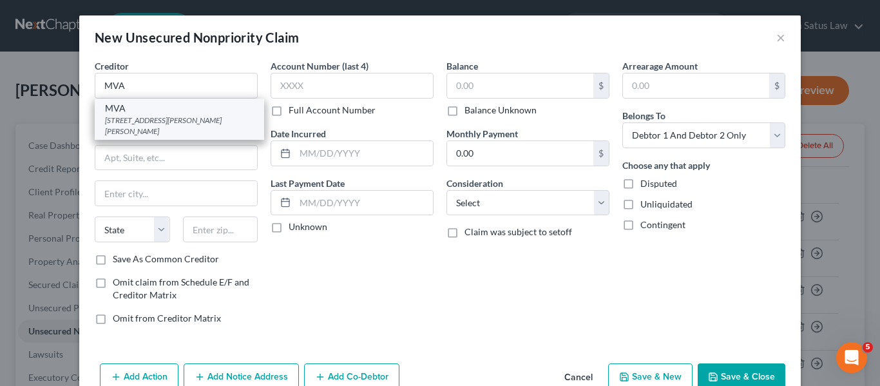
click at [162, 107] on div "MVA" at bounding box center [179, 108] width 149 height 13
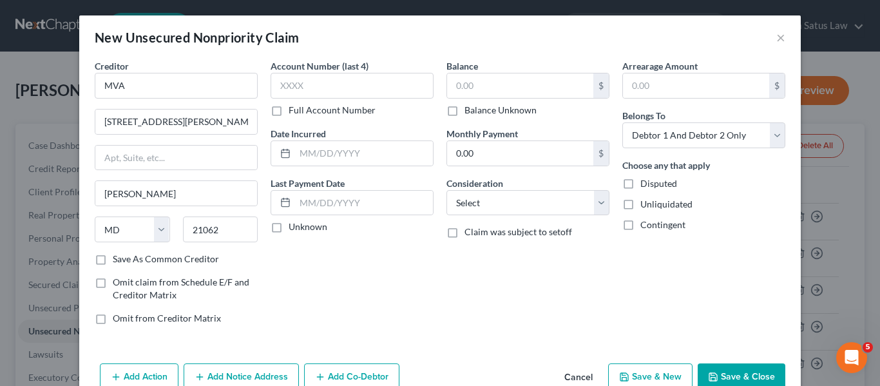
click at [717, 381] on button "Save & Close" at bounding box center [742, 376] width 88 height 27
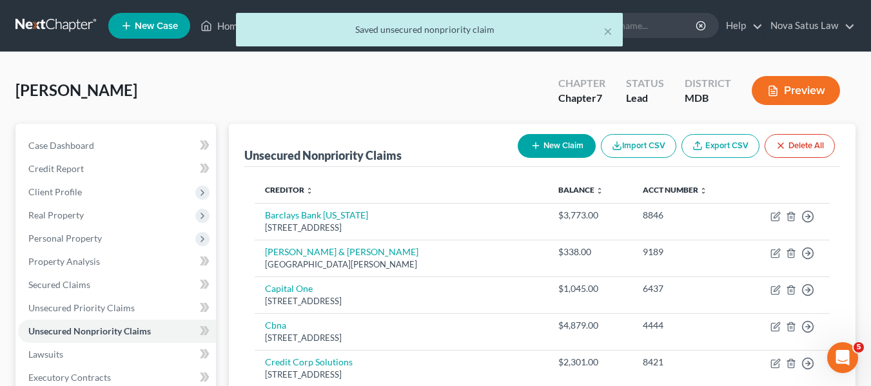
click at [537, 153] on button "New Claim" at bounding box center [556, 146] width 78 height 24
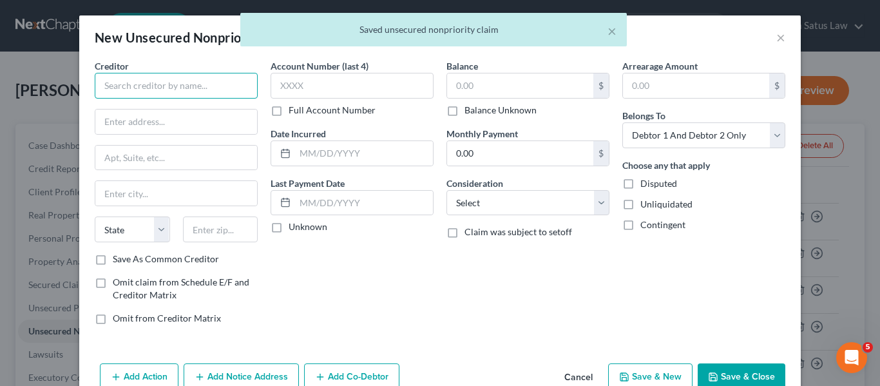
click at [135, 87] on input "text" at bounding box center [176, 86] width 163 height 26
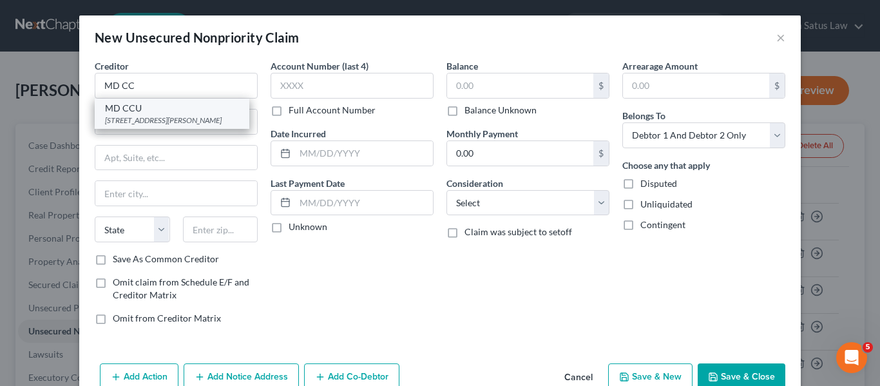
click at [147, 112] on div "MD CCU" at bounding box center [172, 108] width 134 height 13
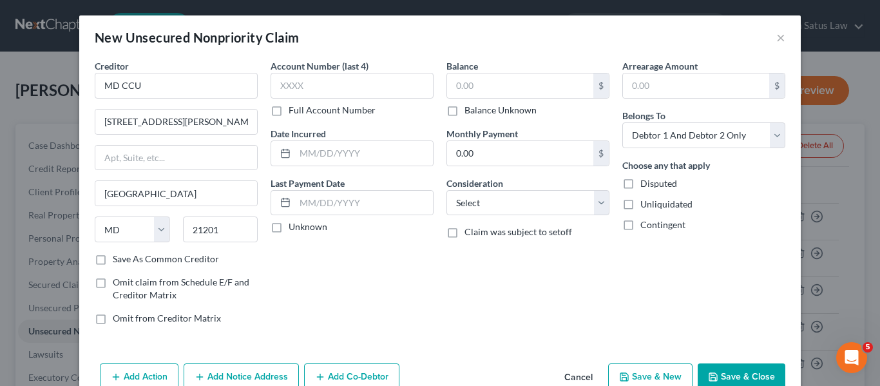
click at [711, 372] on icon "button" at bounding box center [713, 377] width 10 height 10
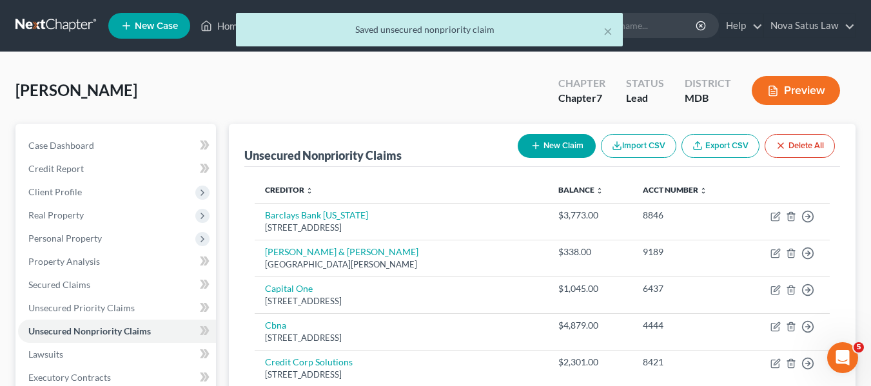
click at [530, 147] on icon "button" at bounding box center [535, 145] width 10 height 10
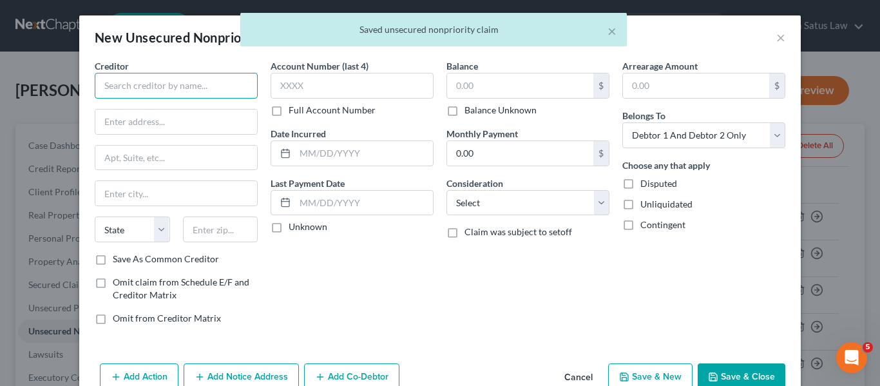
click at [163, 81] on input "text" at bounding box center [176, 86] width 163 height 26
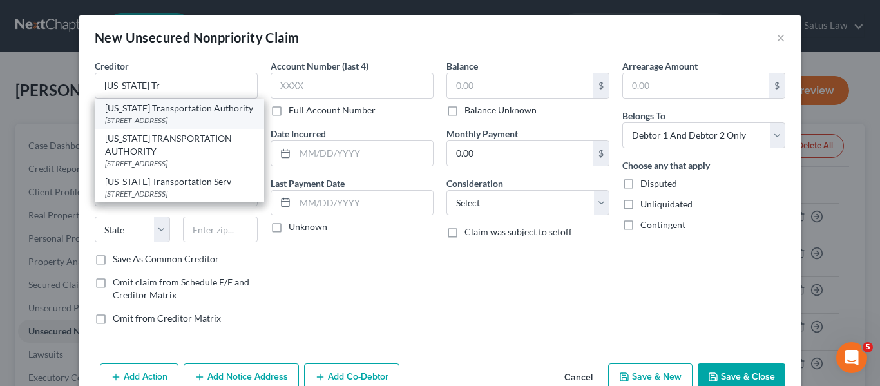
click at [140, 117] on div "[STREET_ADDRESS]" at bounding box center [179, 120] width 149 height 11
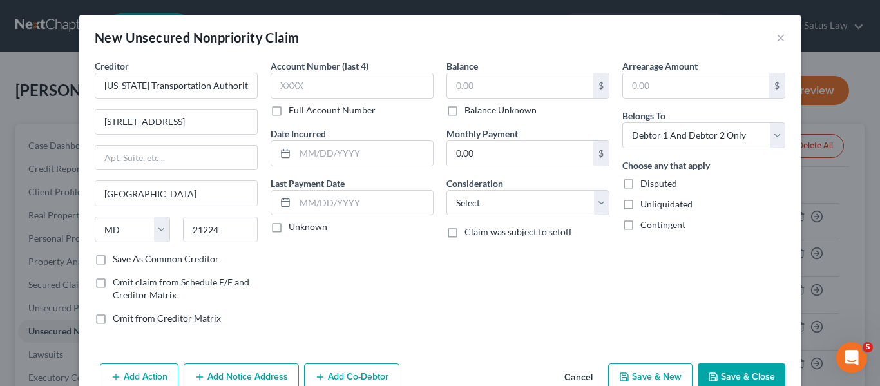
click at [702, 369] on button "Save & Close" at bounding box center [742, 376] width 88 height 27
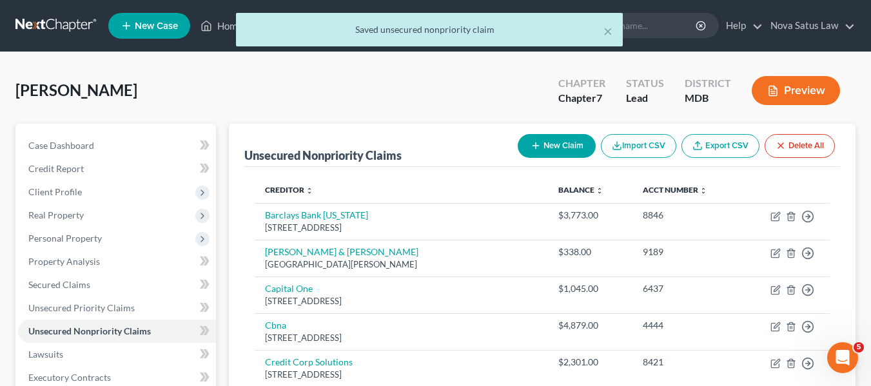
click at [518, 142] on button "New Claim" at bounding box center [556, 146] width 78 height 24
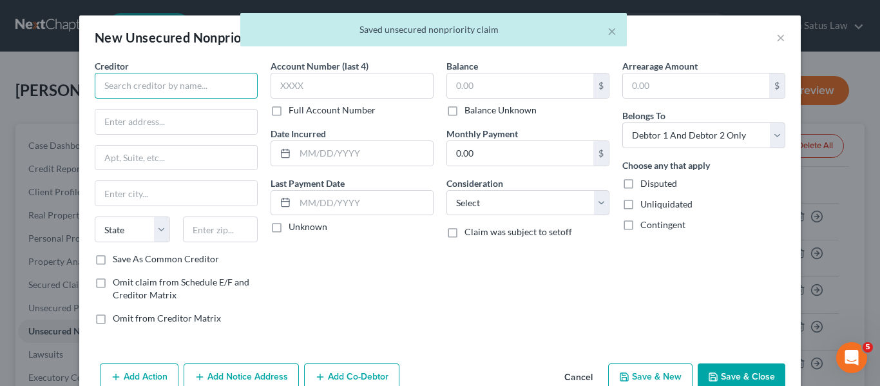
click at [145, 82] on input "text" at bounding box center [176, 86] width 163 height 26
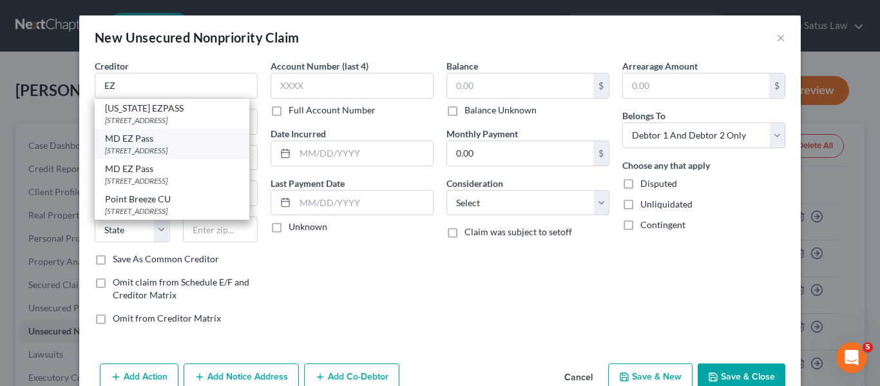
click at [139, 138] on div "MD EZ Pass" at bounding box center [172, 138] width 134 height 13
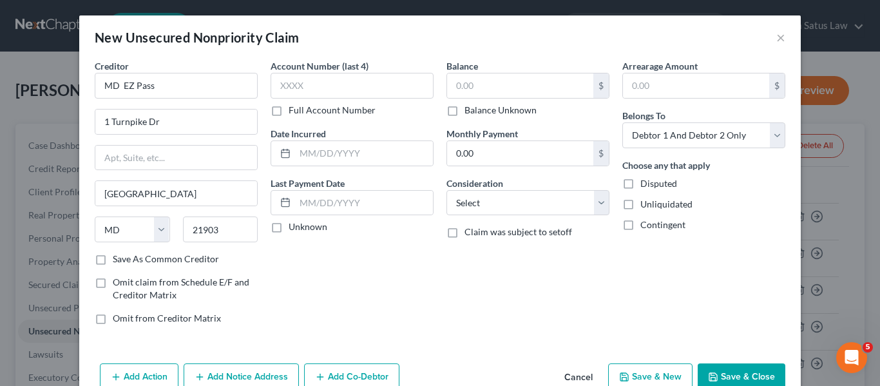
click at [710, 365] on button "Save & Close" at bounding box center [742, 376] width 88 height 27
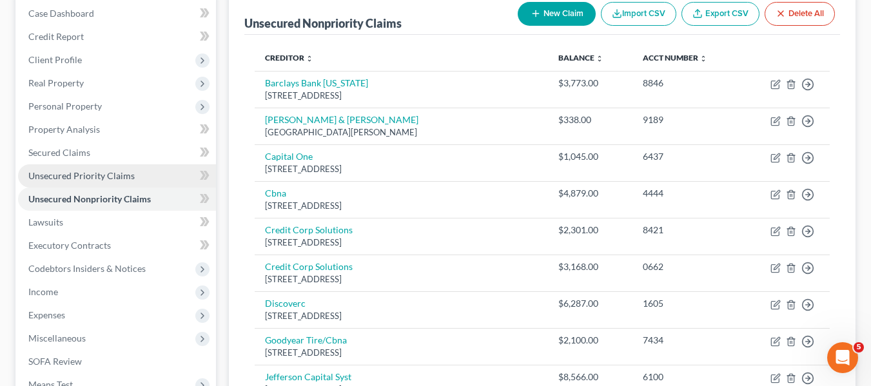
scroll to position [131, 0]
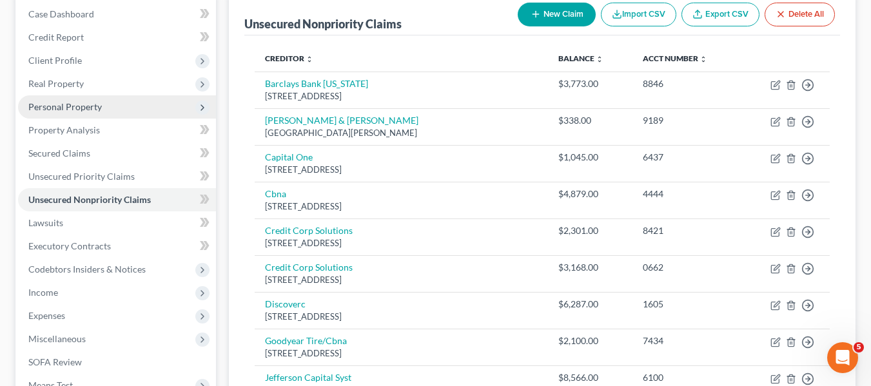
click at [53, 111] on span "Personal Property" at bounding box center [64, 106] width 73 height 11
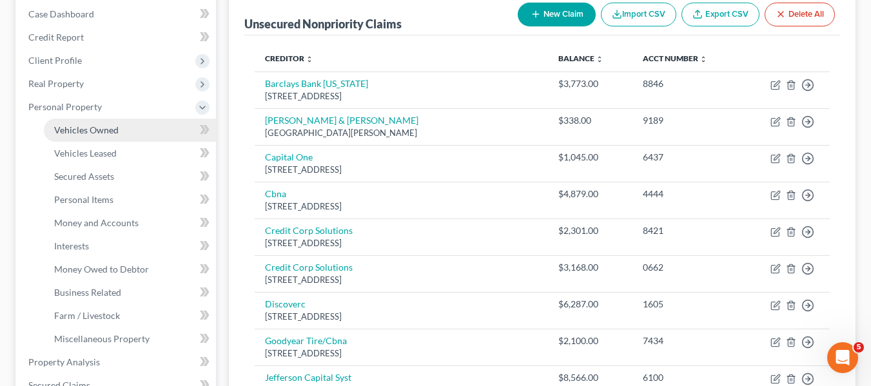
click at [65, 129] on span "Vehicles Owned" at bounding box center [86, 129] width 64 height 11
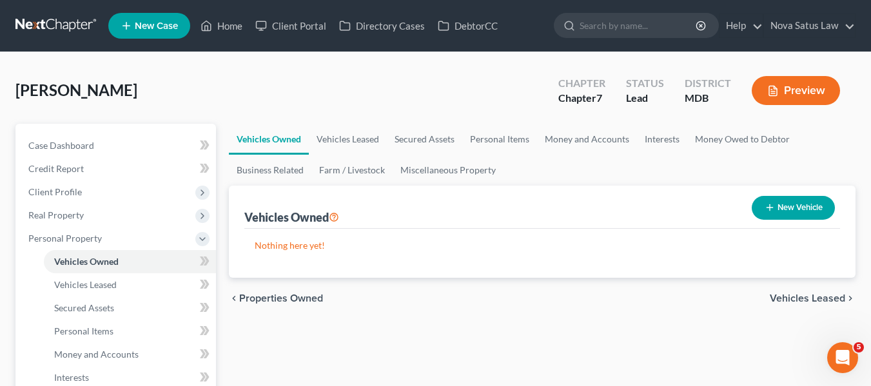
click at [764, 209] on icon "button" at bounding box center [769, 207] width 10 height 10
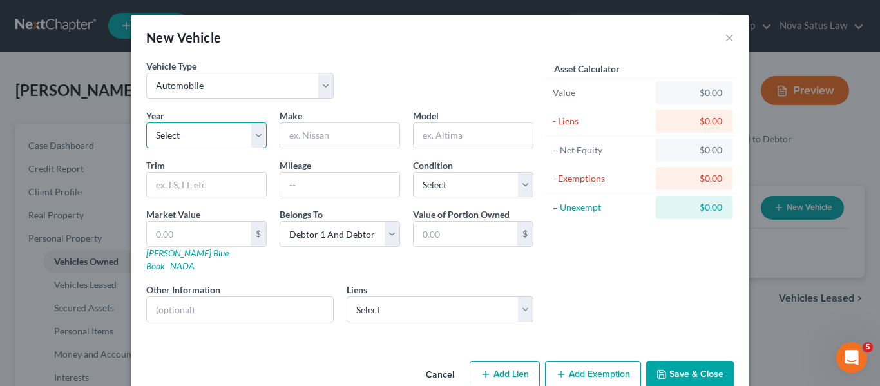
click at [222, 137] on select "Select 2026 2025 2024 2023 2022 2021 2020 2019 2018 2017 2016 2015 2014 2013 20…" at bounding box center [206, 135] width 121 height 26
click at [146, 122] on select "Select 2026 2025 2024 2023 2022 2021 2020 2019 2018 2017 2016 2015 2014 2013 20…" at bounding box center [206, 135] width 121 height 26
click at [333, 131] on input "text" at bounding box center [339, 135] width 119 height 24
click at [296, 177] on input "text" at bounding box center [339, 185] width 119 height 24
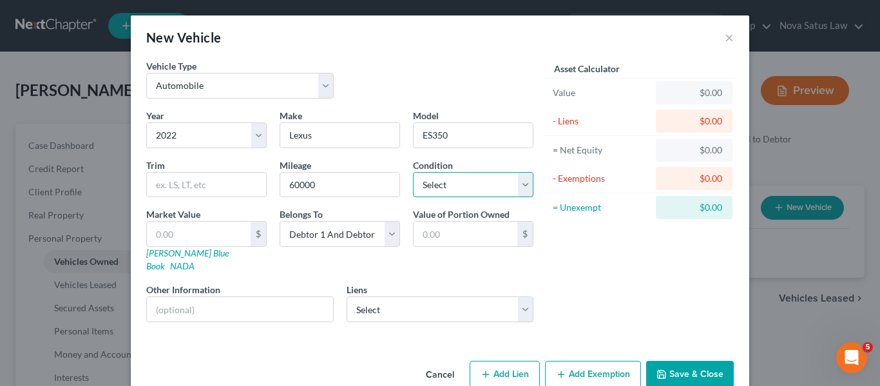
click at [430, 179] on select "Select Excellent Very Good Good Fair Poor" at bounding box center [473, 185] width 121 height 26
click at [413, 172] on select "Select Excellent Very Good Good Fair Poor" at bounding box center [473, 185] width 121 height 26
click at [158, 255] on link "[PERSON_NAME] Blue Book" at bounding box center [187, 259] width 82 height 24
click at [205, 229] on input "text" at bounding box center [199, 234] width 104 height 24
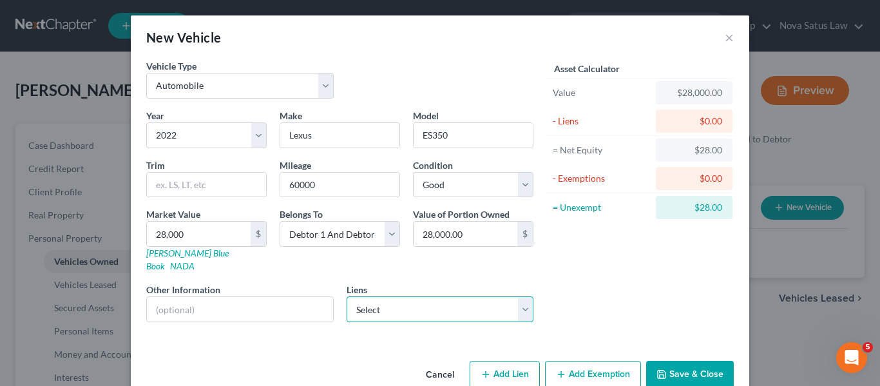
click at [378, 299] on select "Select Toyota Mtr - $50,972.00 Ally Fincl - $19,691.00 Toyota Motor Credit - $1…" at bounding box center [441, 309] width 188 height 26
click at [605, 265] on div "Asset Calculator Value $28,000.00 - Liens $0.00 = Net Equity $28.00 - Exemption…" at bounding box center [640, 195] width 200 height 273
click at [666, 361] on button "Save & Close" at bounding box center [690, 374] width 88 height 27
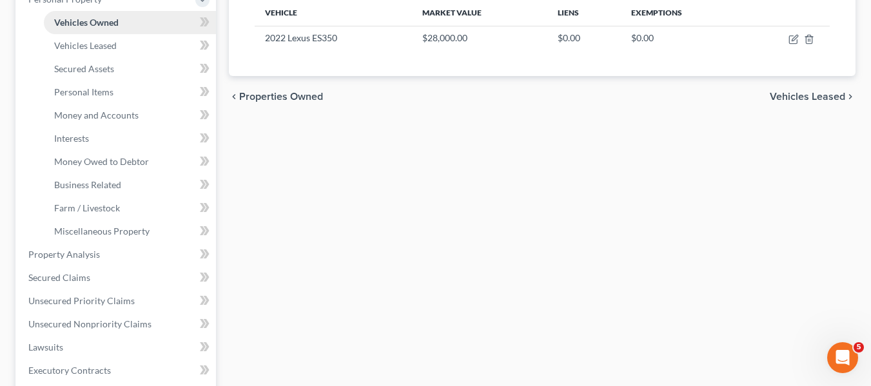
scroll to position [240, 0]
click at [106, 271] on link "Secured Claims" at bounding box center [117, 276] width 198 height 23
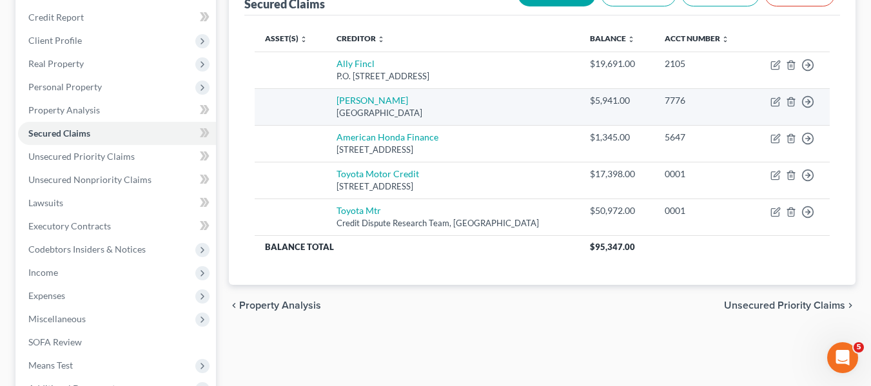
scroll to position [152, 0]
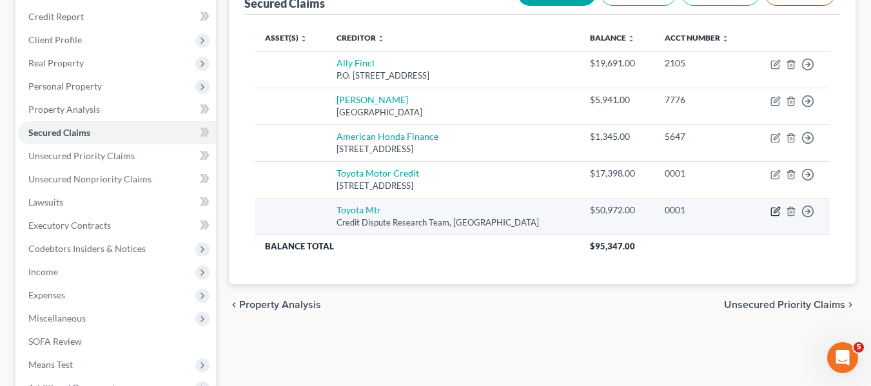
click at [776, 210] on icon "button" at bounding box center [775, 211] width 10 height 10
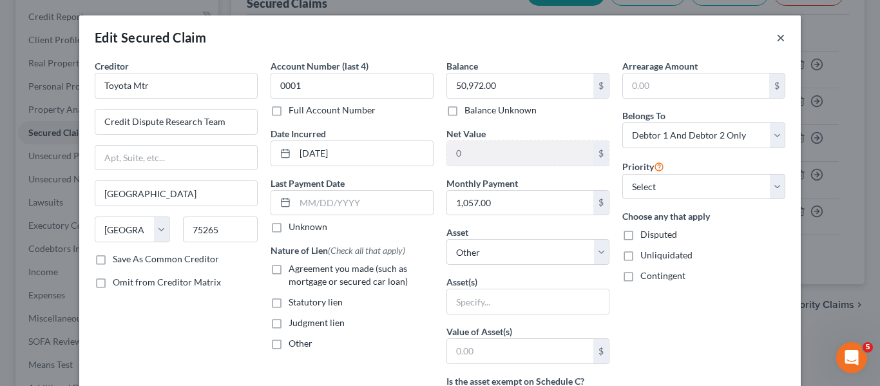
click at [778, 40] on button "×" at bounding box center [780, 37] width 9 height 15
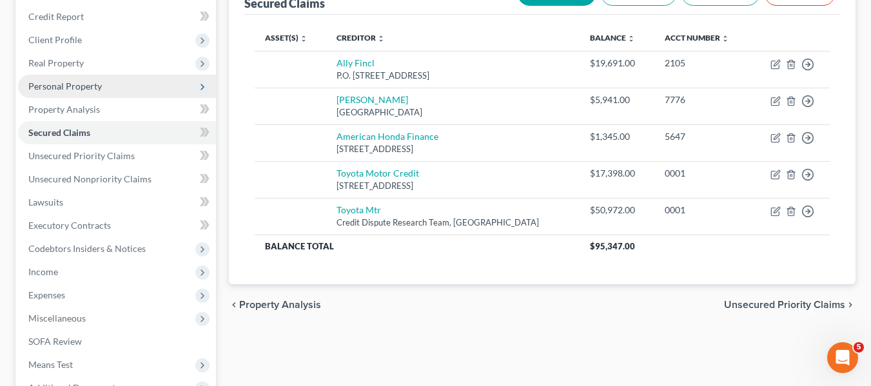
click at [60, 78] on span "Personal Property" at bounding box center [117, 86] width 198 height 23
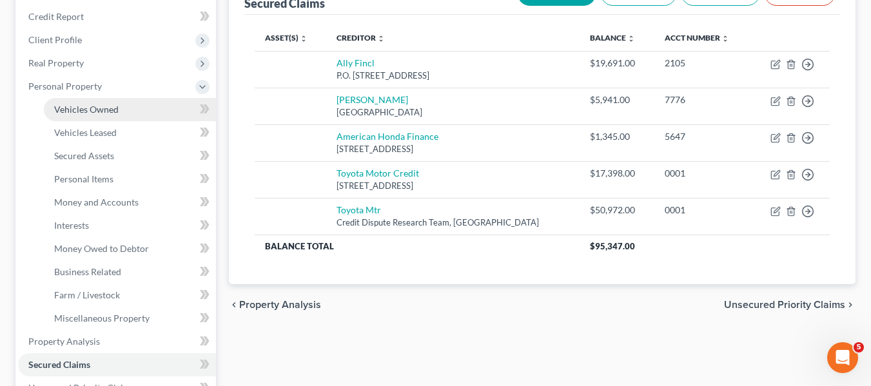
click at [82, 108] on span "Vehicles Owned" at bounding box center [86, 109] width 64 height 11
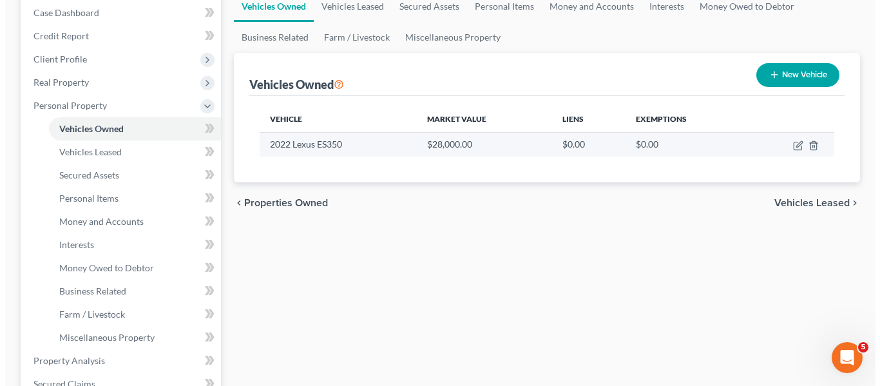
scroll to position [133, 0]
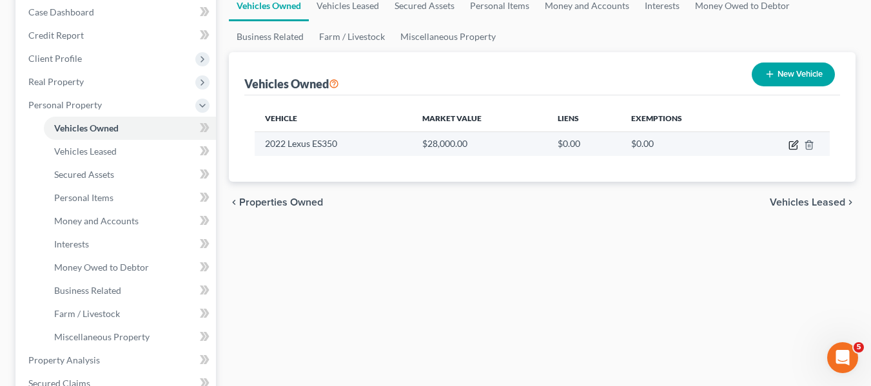
click at [795, 146] on icon "button" at bounding box center [793, 145] width 10 height 10
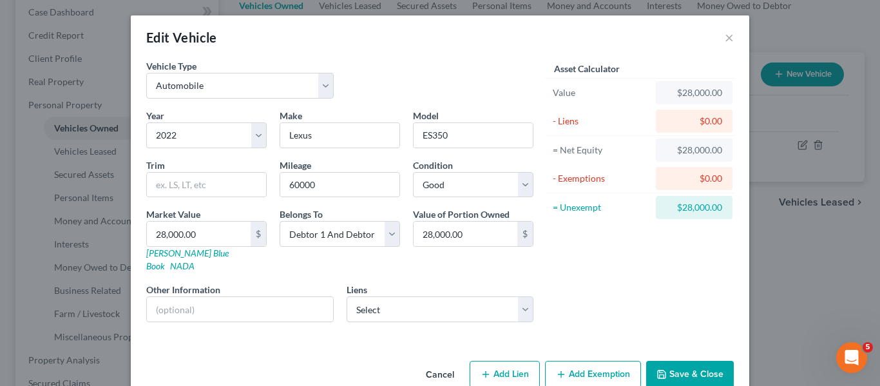
scroll to position [15, 0]
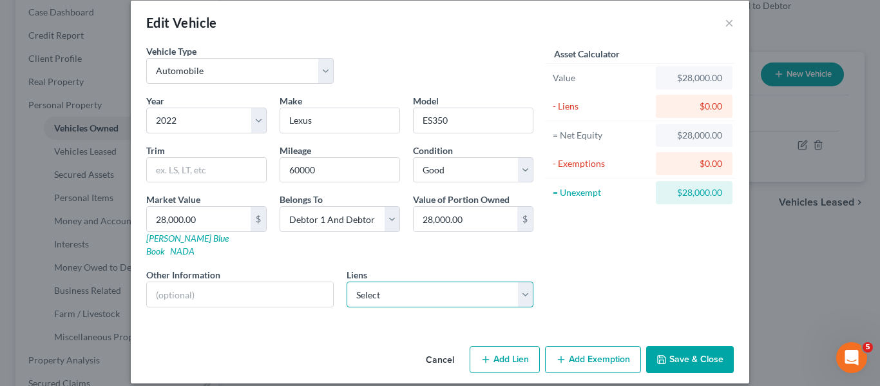
click at [454, 287] on select "Select Toyota Mtr - $50,972.00 Ally Fincl - $19,691.00 Toyota Motor Credit - $1…" at bounding box center [441, 295] width 188 height 26
click at [347, 282] on select "Select Toyota Mtr - $50,972.00 Ally Fincl - $19,691.00 Toyota Motor Credit - $1…" at bounding box center [441, 295] width 188 height 26
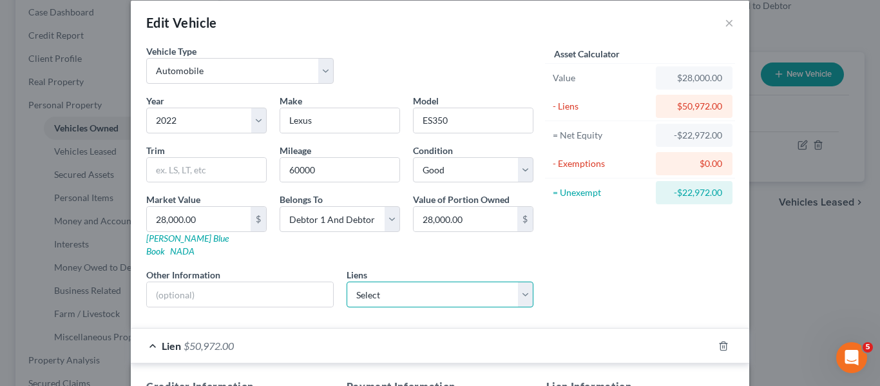
scroll to position [319, 0]
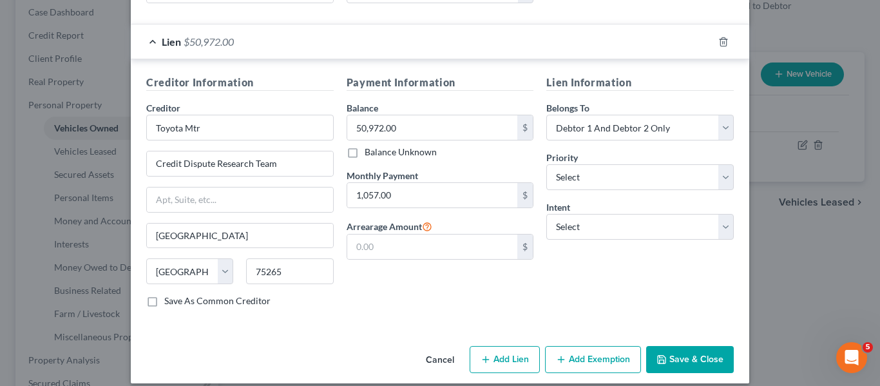
click at [665, 346] on button "Save & Close" at bounding box center [690, 359] width 88 height 27
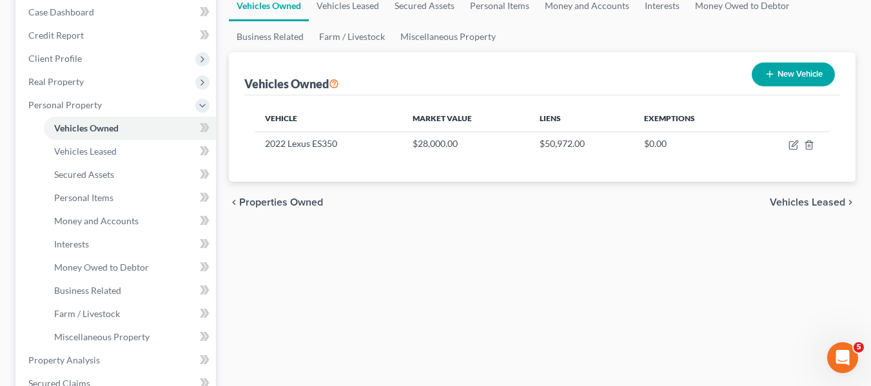
click at [784, 77] on button "New Vehicle" at bounding box center [792, 75] width 83 height 24
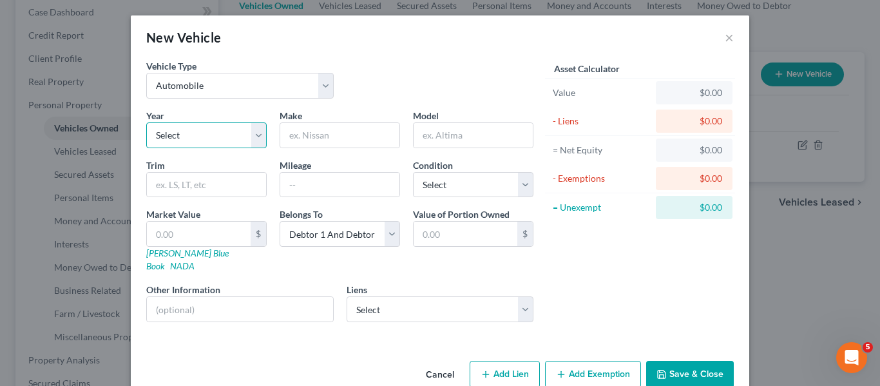
click at [229, 134] on select "Select 2026 2025 2024 2023 2022 2021 2020 2019 2018 2017 2016 2015 2014 2013 20…" at bounding box center [206, 135] width 121 height 26
click at [146, 122] on select "Select 2026 2025 2024 2023 2022 2021 2020 2019 2018 2017 2016 2015 2014 2013 20…" at bounding box center [206, 135] width 121 height 26
click at [323, 128] on input "text" at bounding box center [339, 135] width 119 height 24
click at [294, 180] on input "text" at bounding box center [339, 185] width 119 height 24
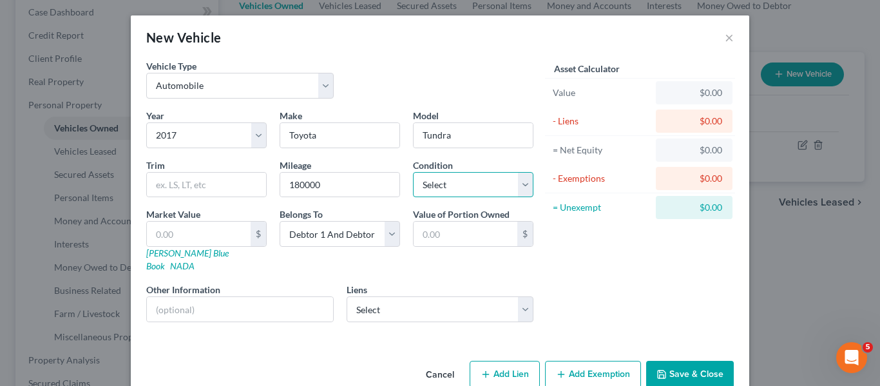
click at [443, 191] on select "Select Excellent Very Good Good Fair Poor" at bounding box center [473, 185] width 121 height 26
click at [413, 172] on select "Select Excellent Very Good Good Fair Poor" at bounding box center [473, 185] width 121 height 26
click at [162, 254] on link "[PERSON_NAME] Blue Book" at bounding box center [187, 259] width 82 height 24
click at [166, 229] on input "text" at bounding box center [199, 234] width 104 height 24
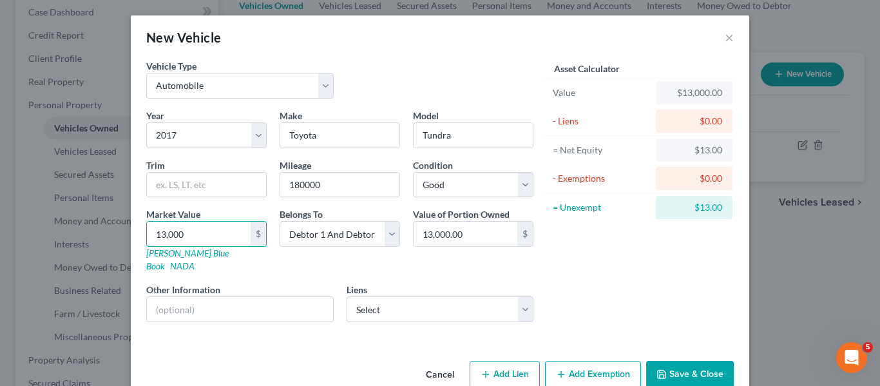
scroll to position [15, 0]
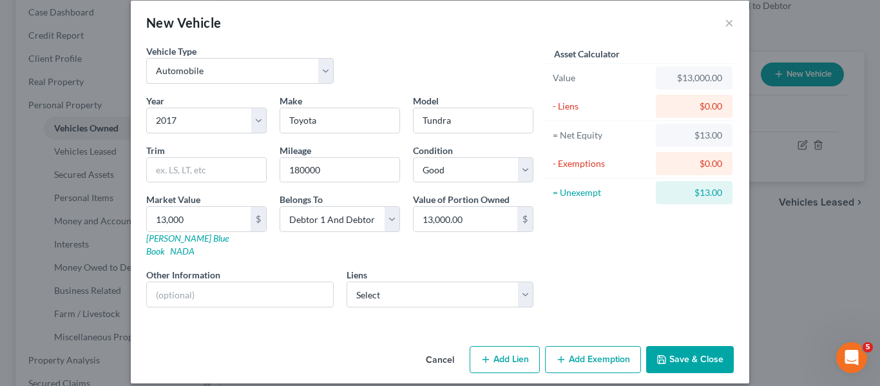
click at [657, 354] on icon "button" at bounding box center [662, 359] width 10 height 10
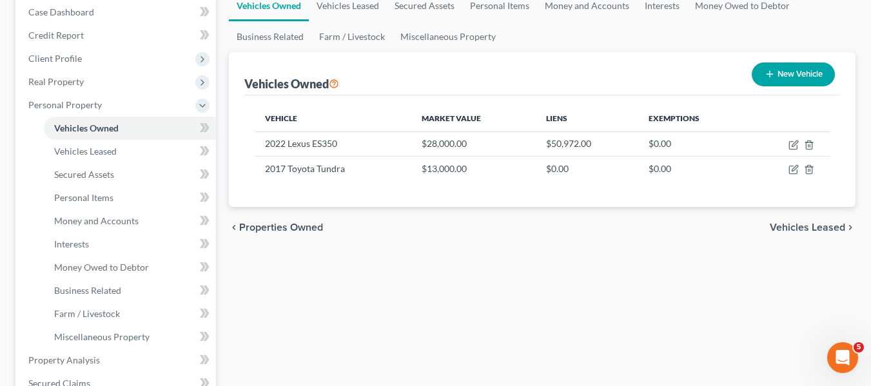
click at [776, 75] on button "New Vehicle" at bounding box center [792, 75] width 83 height 24
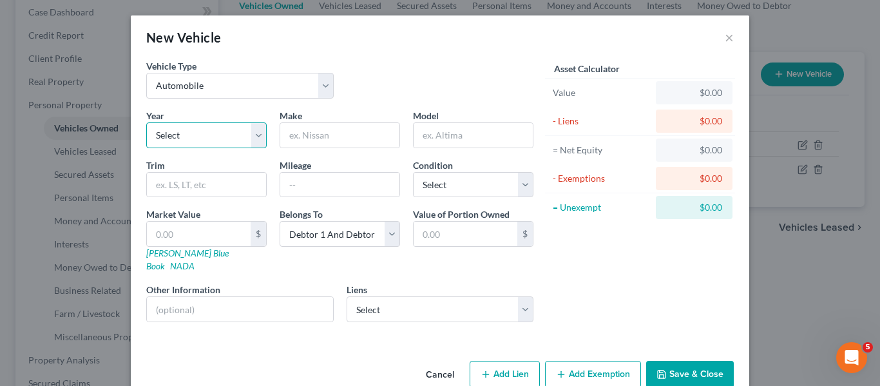
click at [200, 132] on select "Select 2026 2025 2024 2023 2022 2021 2020 2019 2018 2017 2016 2015 2014 2013 20…" at bounding box center [206, 135] width 121 height 26
click at [146, 122] on select "Select 2026 2025 2024 2023 2022 2021 2020 2019 2018 2017 2016 2015 2014 2013 20…" at bounding box center [206, 135] width 121 height 26
click at [313, 127] on input "text" at bounding box center [339, 135] width 119 height 24
click at [461, 139] on input "text" at bounding box center [473, 135] width 119 height 24
click at [465, 184] on select "Select Excellent Very Good Good Fair Poor" at bounding box center [473, 185] width 121 height 26
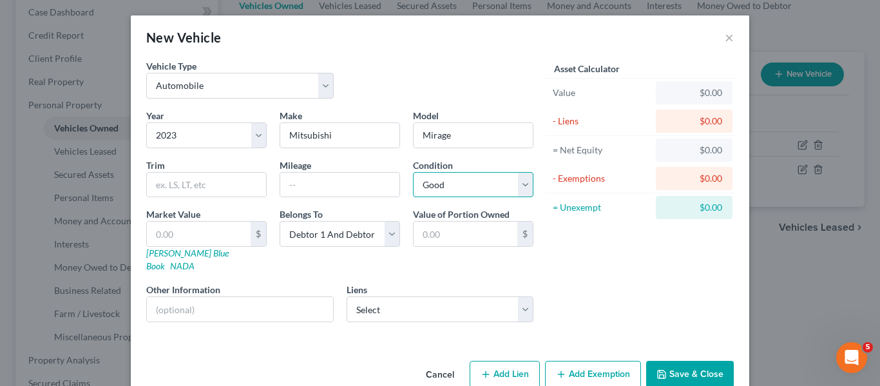
click at [413, 172] on select "Select Excellent Very Good Good Fair Poor" at bounding box center [473, 185] width 121 height 26
click at [284, 178] on input "text" at bounding box center [339, 185] width 119 height 24
click at [157, 253] on link "[PERSON_NAME] Blue Book" at bounding box center [187, 259] width 82 height 24
click at [181, 234] on input "text" at bounding box center [199, 234] width 104 height 24
click at [181, 234] on input "11,000" at bounding box center [199, 234] width 104 height 24
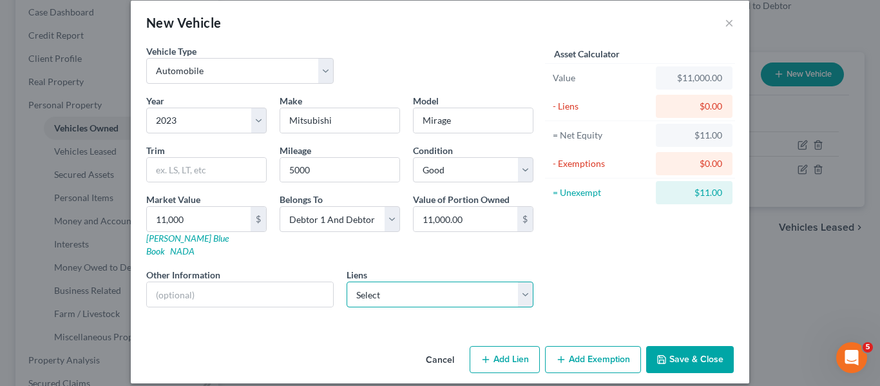
click at [476, 282] on select "Select Ally Fincl - $19,691.00 Toyota Motor Credit - $17,398.00 Amer Honda - $5…" at bounding box center [441, 295] width 188 height 26
click at [347, 282] on select "Select Ally Fincl - $19,691.00 Toyota Motor Credit - $17,398.00 Amer Honda - $5…" at bounding box center [441, 295] width 188 height 26
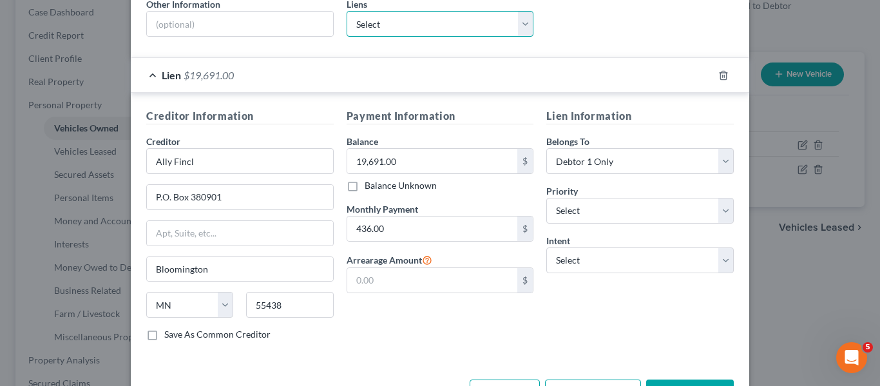
scroll to position [319, 0]
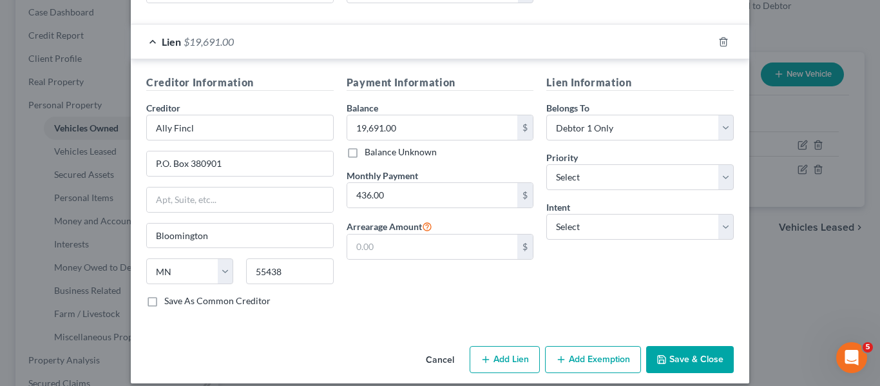
click at [677, 346] on button "Save & Close" at bounding box center [690, 359] width 88 height 27
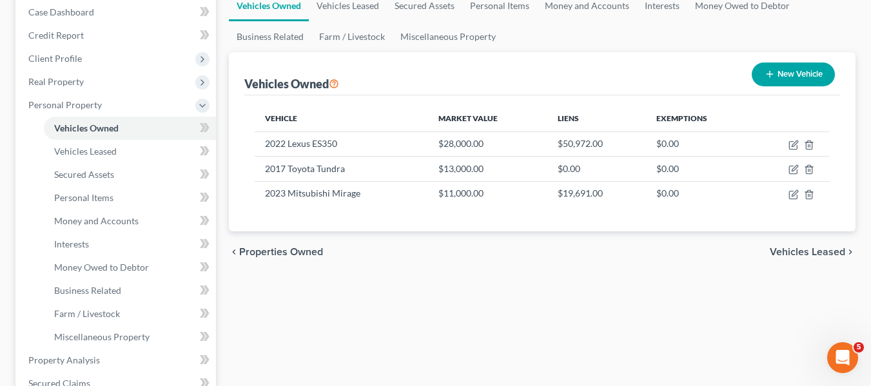
click at [793, 72] on button "New Vehicle" at bounding box center [792, 75] width 83 height 24
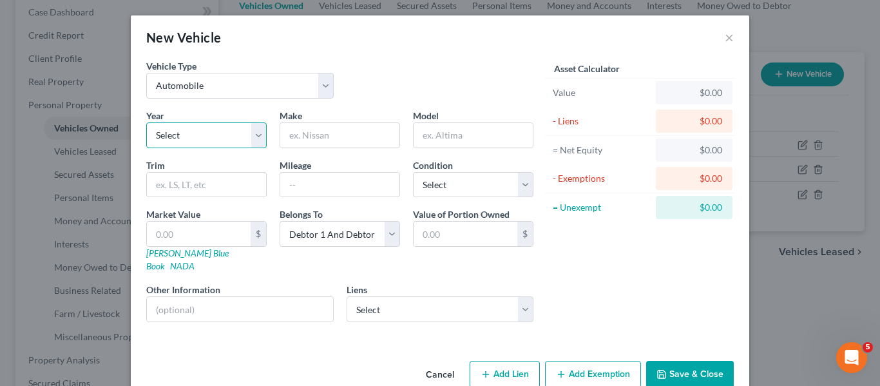
click at [236, 136] on select "Select 2026 2025 2024 2023 2022 2021 2020 2019 2018 2017 2016 2015 2014 2013 20…" at bounding box center [206, 135] width 121 height 26
click at [146, 122] on select "Select 2026 2025 2024 2023 2022 2021 2020 2019 2018 2017 2016 2015 2014 2013 20…" at bounding box center [206, 135] width 121 height 26
click at [322, 132] on input "text" at bounding box center [339, 135] width 119 height 24
click at [313, 184] on input "text" at bounding box center [339, 185] width 119 height 24
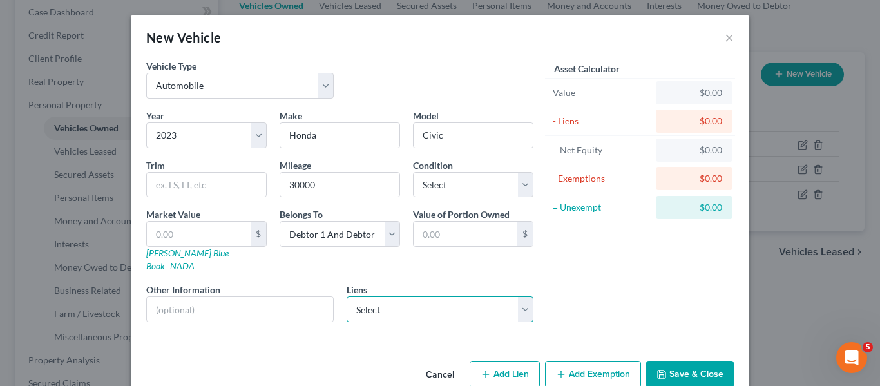
click at [403, 297] on select "Select Toyota Motor Credit - $17,398.00 Amer Honda - $5,941.00 American Honda F…" at bounding box center [441, 309] width 188 height 26
click at [430, 186] on select "Select Excellent Very Good Good Fair Poor" at bounding box center [473, 185] width 121 height 26
click at [413, 172] on select "Select Excellent Very Good Good Fair Poor" at bounding box center [473, 185] width 121 height 26
click at [166, 255] on link "[PERSON_NAME] Blue Book" at bounding box center [187, 259] width 82 height 24
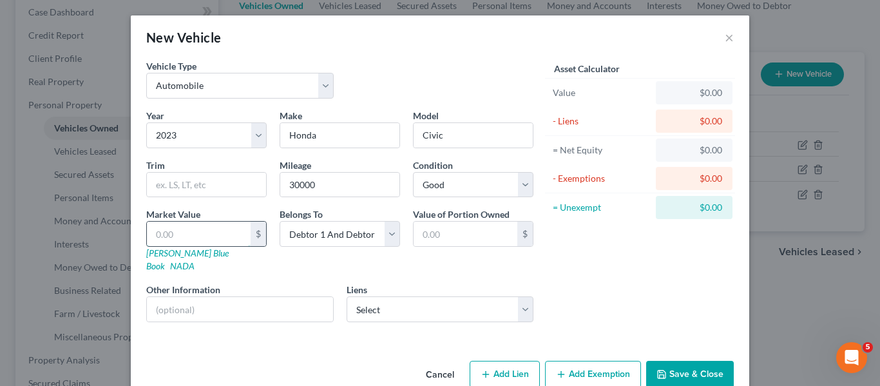
click at [188, 228] on input "text" at bounding box center [199, 234] width 104 height 24
click at [386, 307] on select "Select Toyota Motor Credit - $17,398.00 Amer Honda - $5,941.00 American Honda F…" at bounding box center [441, 309] width 188 height 26
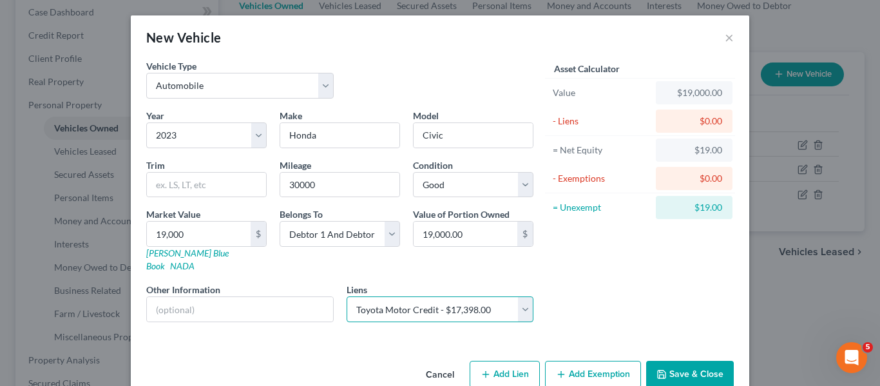
click at [347, 296] on select "Select Toyota Motor Credit - $17,398.00 Amer Honda - $5,941.00 American Honda F…" at bounding box center [441, 309] width 188 height 26
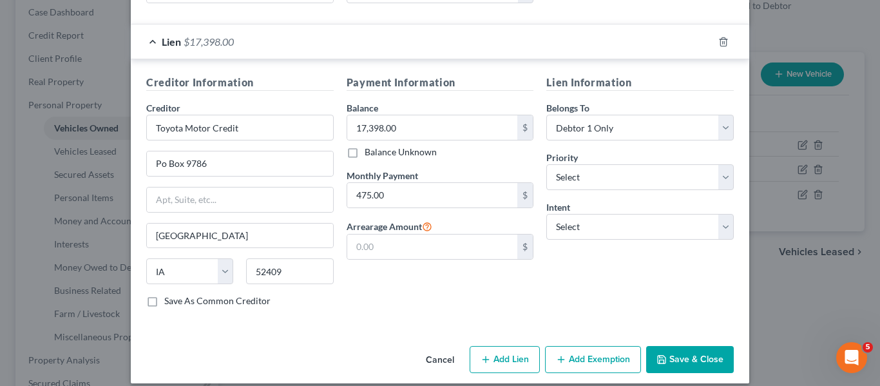
click at [670, 346] on button "Save & Close" at bounding box center [690, 359] width 88 height 27
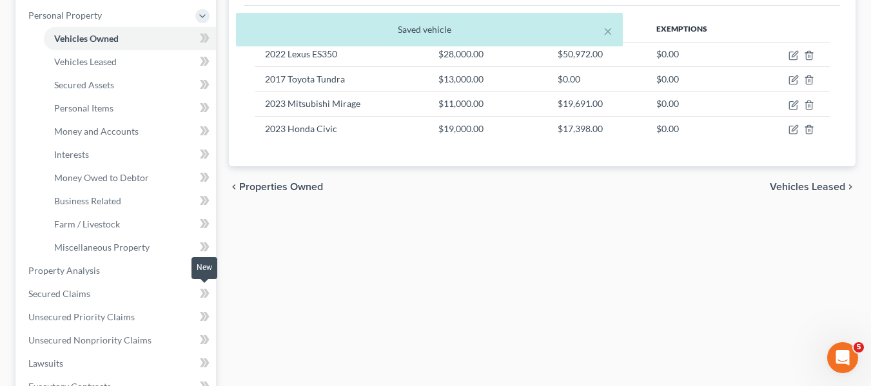
scroll to position [226, 0]
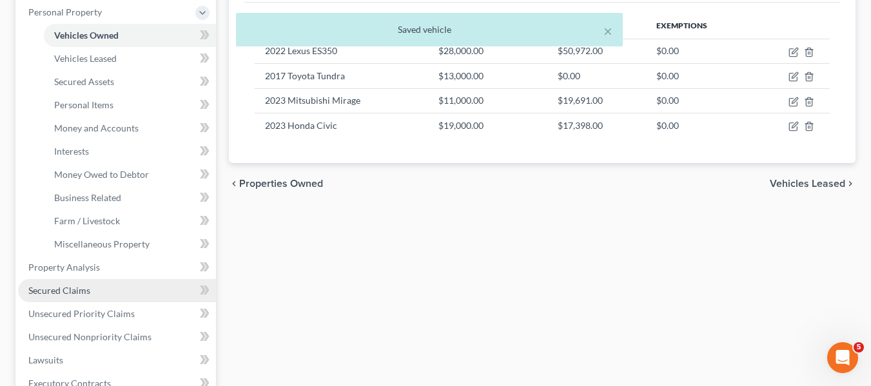
click at [97, 301] on link "Secured Claims" at bounding box center [117, 290] width 198 height 23
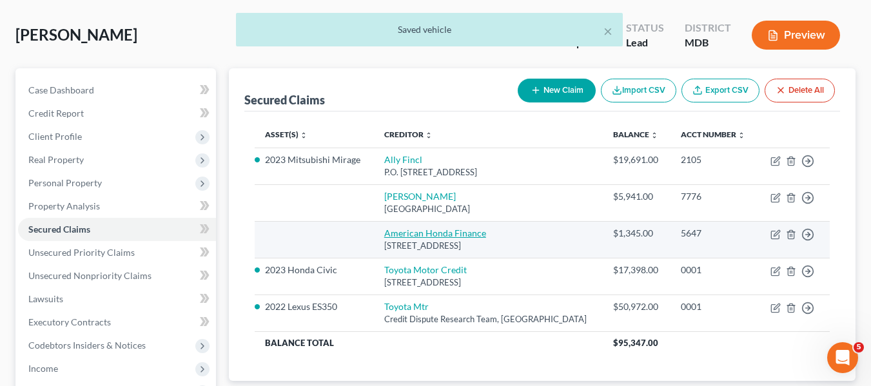
scroll to position [58, 0]
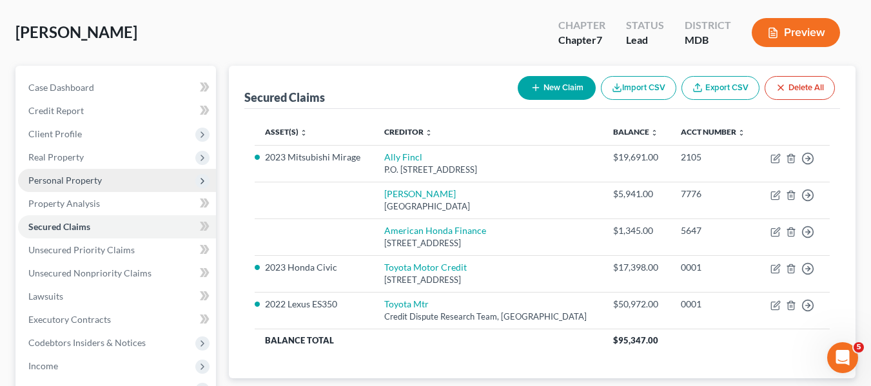
click at [60, 184] on span "Personal Property" at bounding box center [64, 180] width 73 height 11
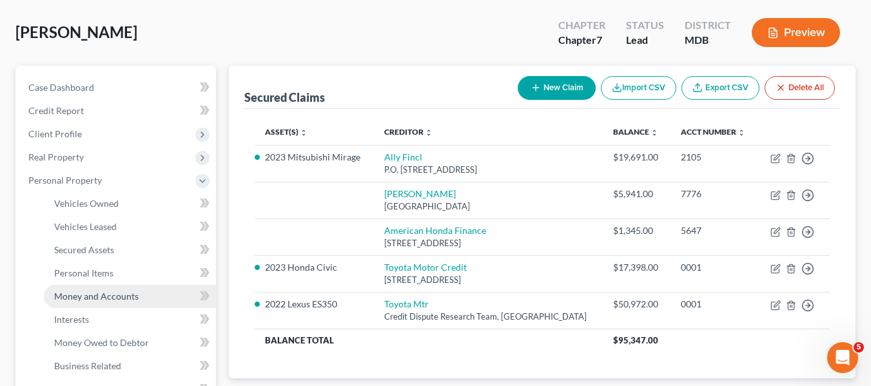
click at [78, 300] on span "Money and Accounts" at bounding box center [96, 296] width 84 height 11
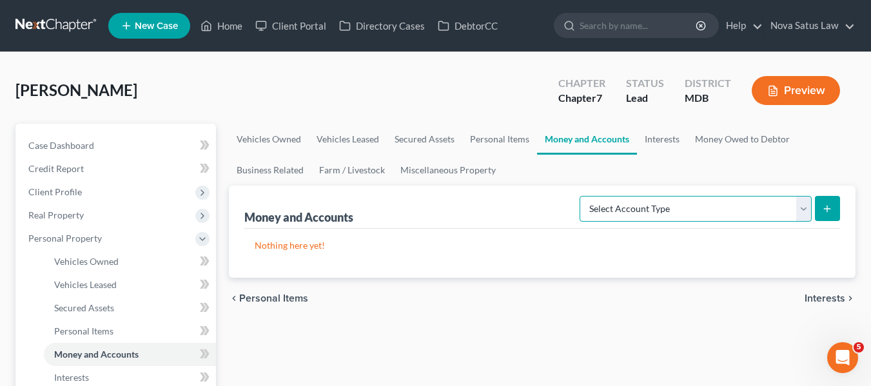
click at [758, 204] on select "Select Account Type Brokerage Cash on Hand Certificates of Deposit Checking Acc…" at bounding box center [695, 209] width 232 height 26
click at [582, 196] on select "Select Account Type Brokerage Cash on Hand Certificates of Deposit Checking Acc…" at bounding box center [695, 209] width 232 height 26
click at [823, 204] on icon "submit" at bounding box center [827, 209] width 10 height 10
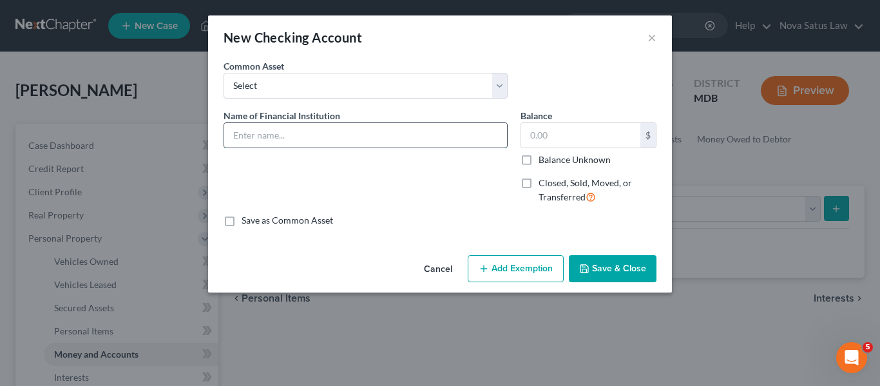
click at [284, 141] on input "text" at bounding box center [365, 135] width 283 height 24
click at [588, 264] on icon "button" at bounding box center [584, 269] width 10 height 10
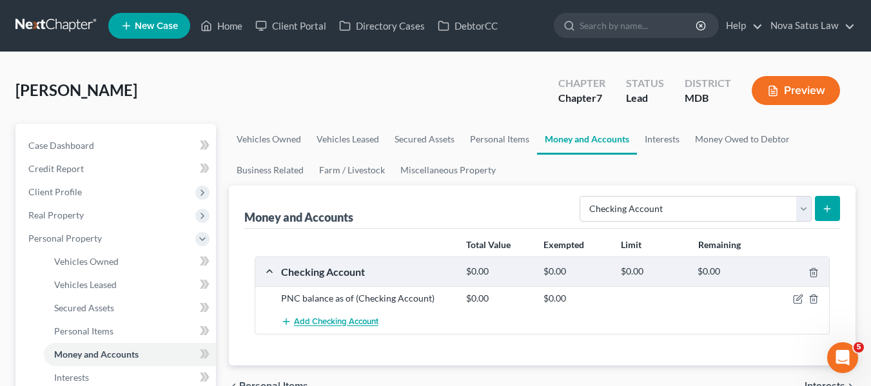
click at [307, 323] on span "Add Checking Account" at bounding box center [336, 322] width 84 height 10
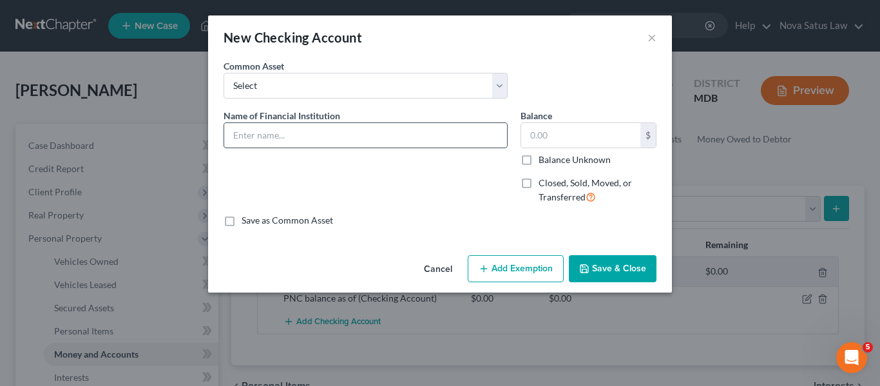
click at [244, 142] on input "text" at bounding box center [365, 135] width 283 height 24
click at [590, 268] on icon "button" at bounding box center [584, 269] width 10 height 10
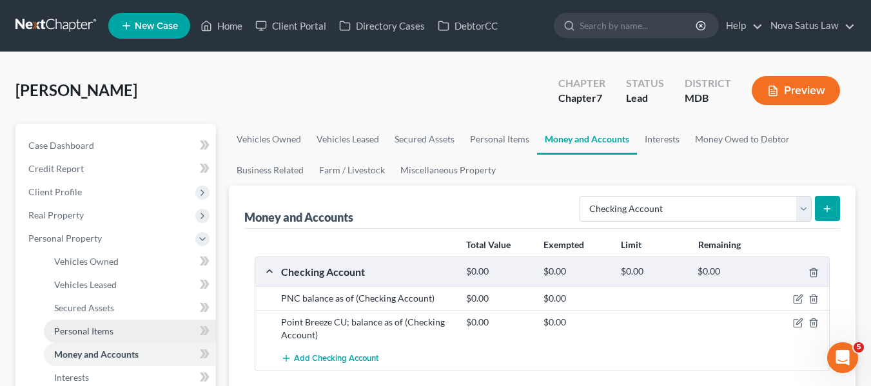
click at [108, 325] on span "Personal Items" at bounding box center [83, 330] width 59 height 11
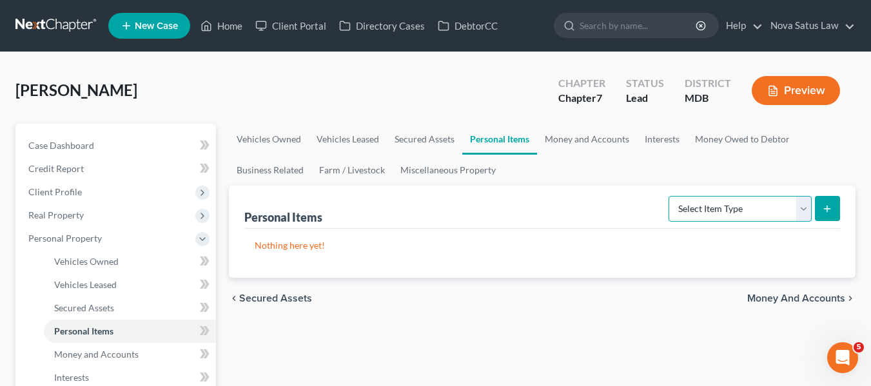
click at [729, 219] on select "Select Item Type Clothing Collectibles Of Value Electronics Firearms Household …" at bounding box center [739, 209] width 143 height 26
click at [670, 196] on select "Select Item Type Clothing Collectibles Of Value Electronics Firearms Household …" at bounding box center [739, 209] width 143 height 26
select select "household_goods"
click at [832, 215] on button "submit" at bounding box center [827, 208] width 25 height 25
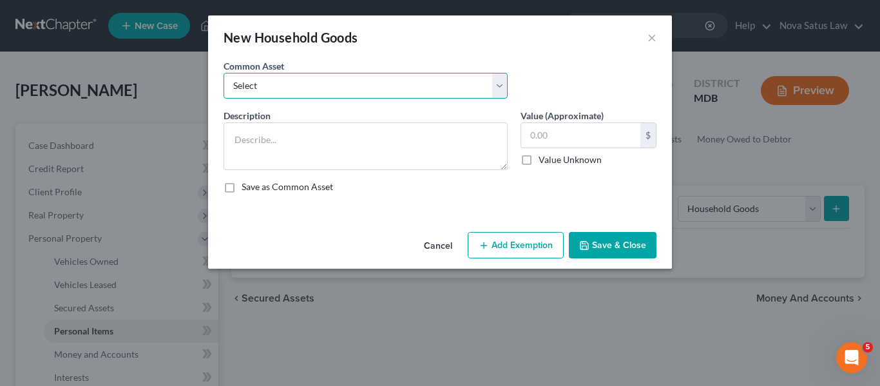
click at [354, 93] on select "Select All household goods and furnishings" at bounding box center [366, 86] width 284 height 26
select select "0"
click at [224, 73] on select "Select All household goods and furnishings" at bounding box center [366, 86] width 284 height 26
type textarea "All household goods and furnishings"
type input "1,500.00"
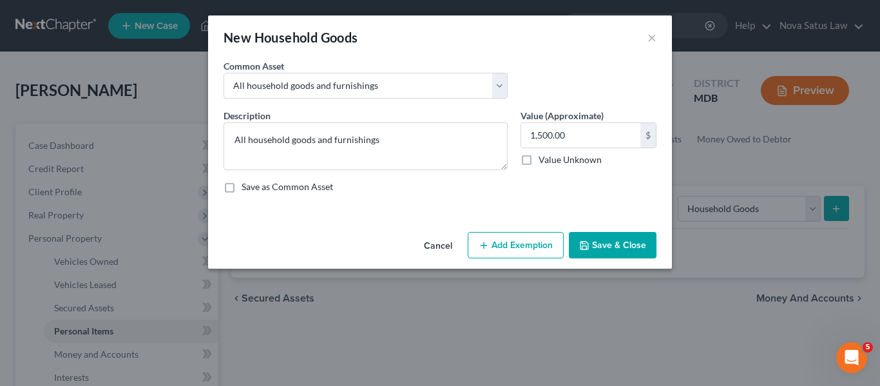
click at [489, 238] on button "Add Exemption" at bounding box center [516, 245] width 96 height 27
select select "2"
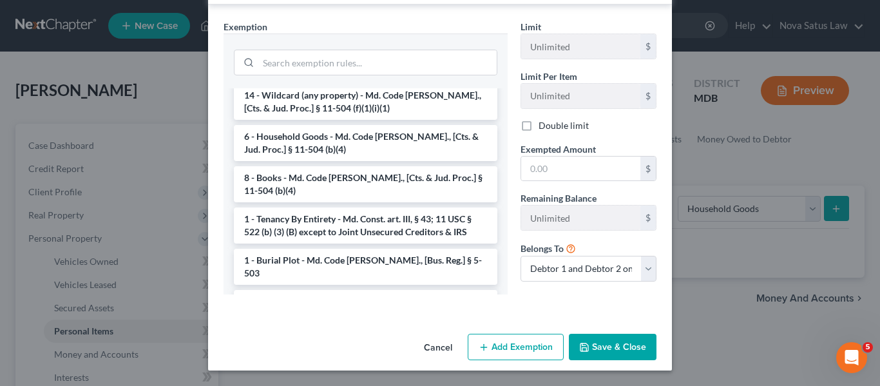
scroll to position [117, 0]
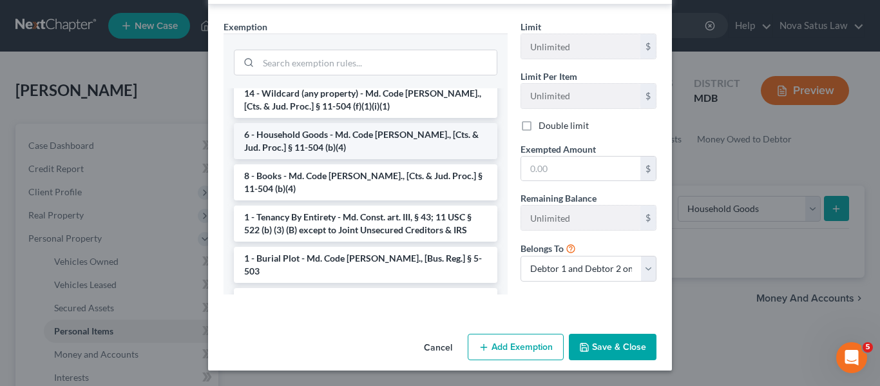
click at [315, 148] on li "6 - Household Goods - Md. Code Ann., [Cts. & Jud. Proc.] § 11-504 (b)(4)" at bounding box center [366, 141] width 264 height 36
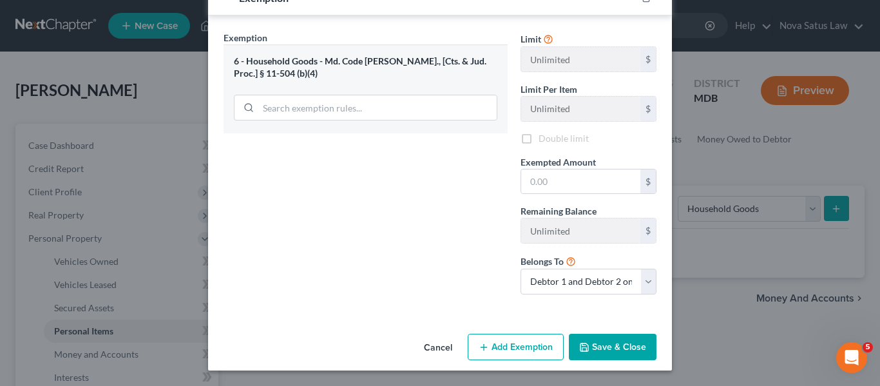
scroll to position [234, 0]
click at [581, 187] on input "text" at bounding box center [580, 181] width 119 height 24
type input "1,500"
click at [539, 139] on label "Double limit" at bounding box center [564, 138] width 50 height 13
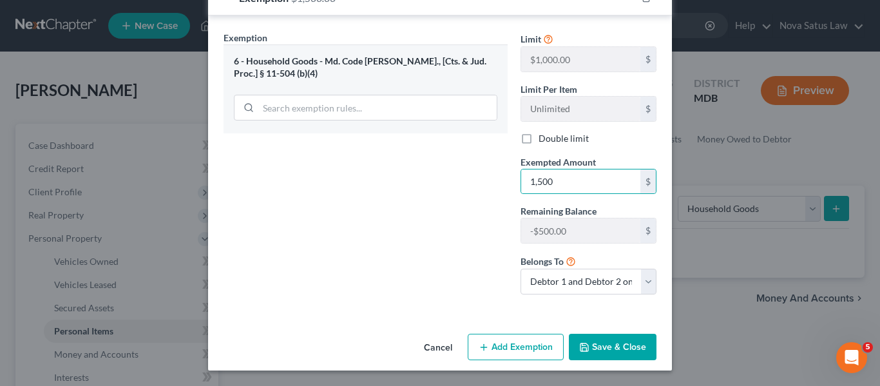
click at [544, 139] on input "Double limit" at bounding box center [548, 136] width 8 height 8
checkbox input "true"
click at [604, 340] on button "Save & Close" at bounding box center [613, 347] width 88 height 27
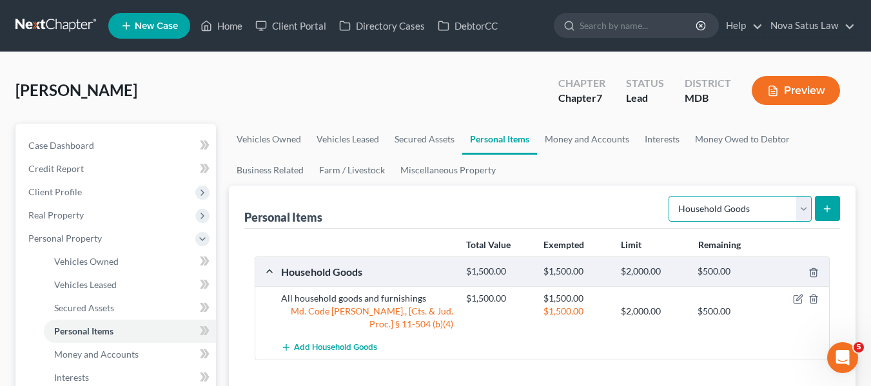
click at [695, 217] on select "Select Item Type Clothing Collectibles Of Value Electronics Firearms Household …" at bounding box center [739, 209] width 143 height 26
select select "electronics"
click at [670, 196] on select "Select Item Type Clothing Collectibles Of Value Electronics Firearms Household …" at bounding box center [739, 209] width 143 height 26
click at [829, 196] on button "submit" at bounding box center [827, 208] width 25 height 25
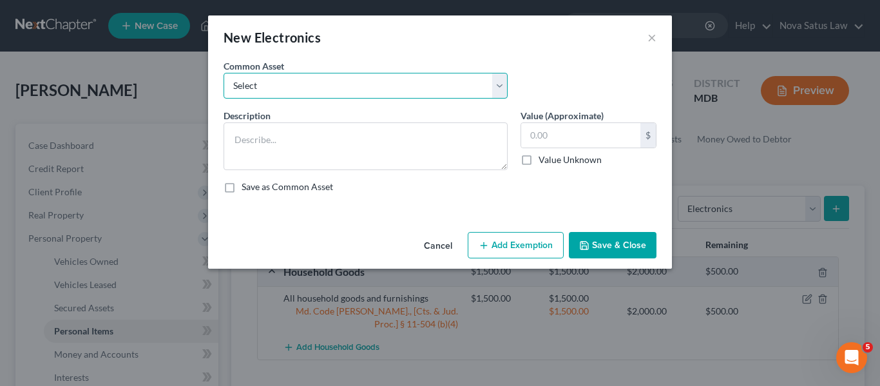
click at [397, 94] on select "Select All electronics including TV's computers music equipment etc" at bounding box center [366, 86] width 284 height 26
select select "0"
click at [224, 73] on select "Select All electronics including TV's computers music equipment etc" at bounding box center [366, 86] width 284 height 26
type textarea "All electronics including TV's computers music equipment etc"
type input "500.00"
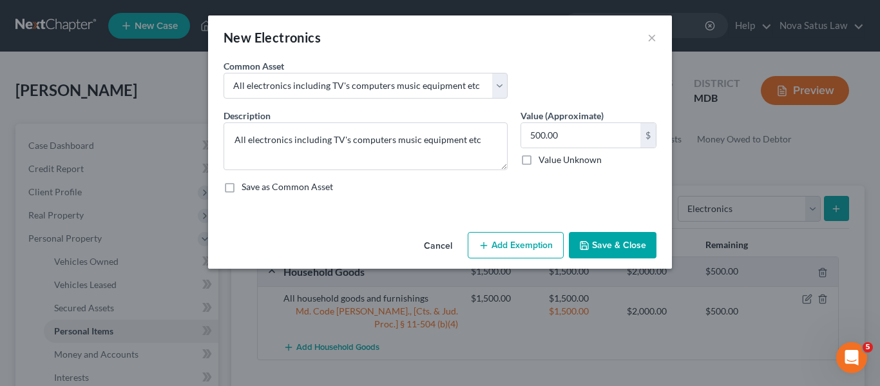
click at [516, 240] on button "Add Exemption" at bounding box center [516, 245] width 96 height 27
select select "2"
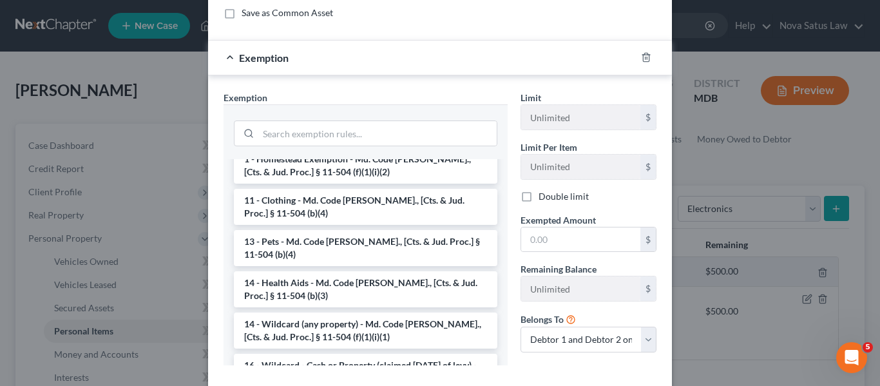
scroll to position [123, 0]
click at [338, 312] on li "14 - Wildcard (any property) - Md. Code Ann., [Cts. & Jud. Proc.] § 11-504 (f)(…" at bounding box center [366, 330] width 264 height 36
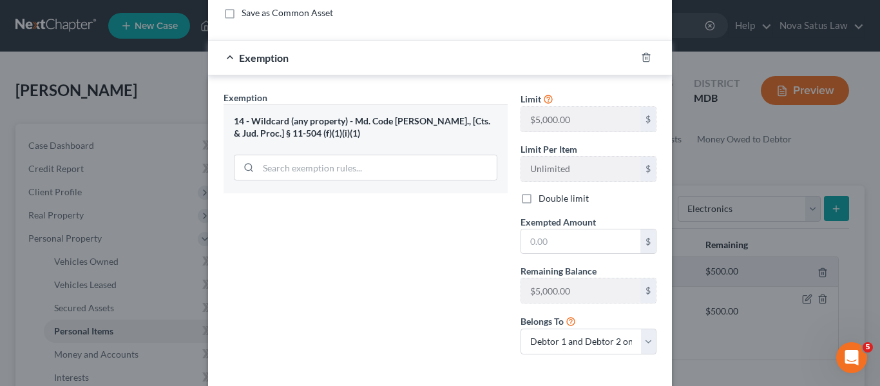
click at [539, 197] on label "Double limit" at bounding box center [564, 198] width 50 height 13
click at [544, 197] on input "Double limit" at bounding box center [548, 196] width 8 height 8
checkbox input "true"
click at [547, 233] on input "text" at bounding box center [580, 241] width 119 height 24
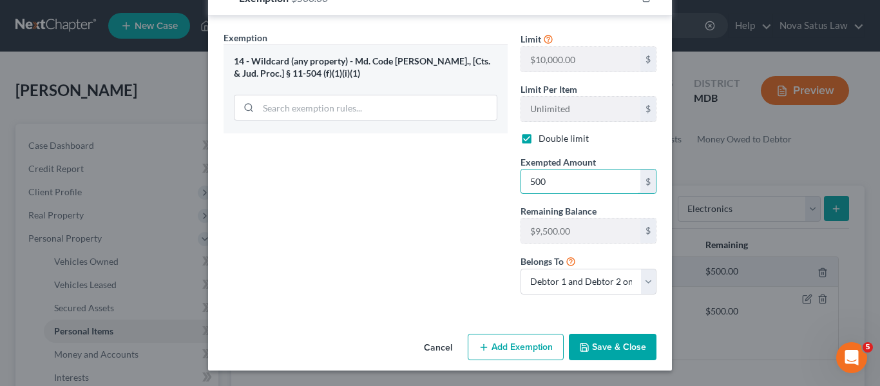
type input "500"
click at [601, 343] on button "Save & Close" at bounding box center [613, 347] width 88 height 27
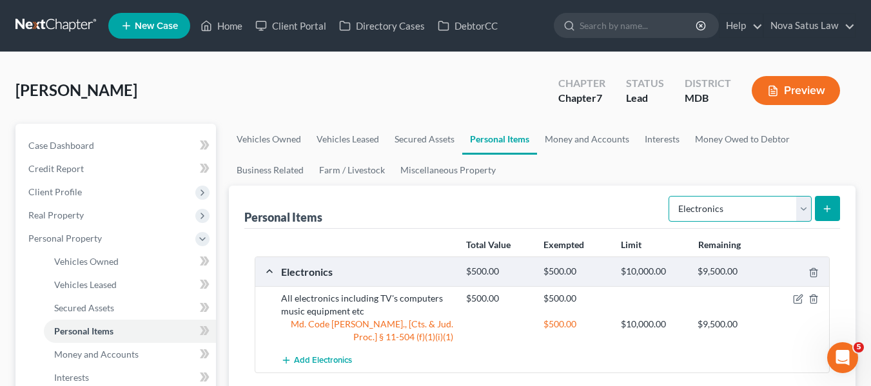
click at [748, 202] on select "Select Item Type Clothing Collectibles Of Value Electronics Firearms Household …" at bounding box center [739, 209] width 143 height 26
select select "clothing"
click at [670, 196] on select "Select Item Type Clothing Collectibles Of Value Electronics Firearms Household …" at bounding box center [739, 209] width 143 height 26
click at [834, 203] on button "submit" at bounding box center [827, 208] width 25 height 25
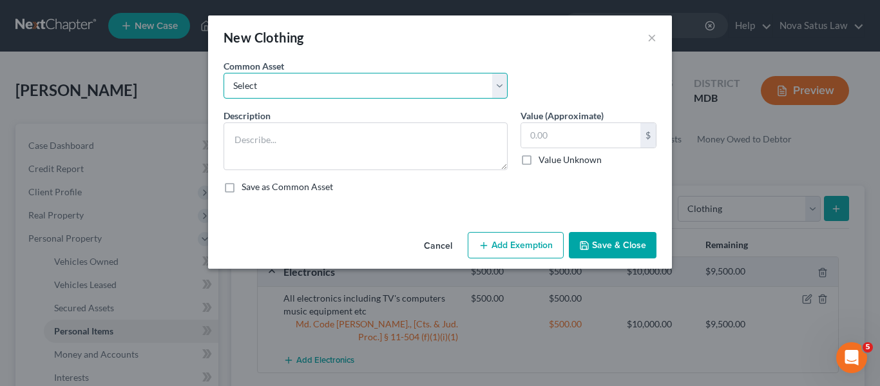
click at [335, 84] on select "Select All articles of clothing including shoes and outerwear" at bounding box center [366, 86] width 284 height 26
select select "0"
click at [224, 73] on select "Select All articles of clothing including shoes and outerwear" at bounding box center [366, 86] width 284 height 26
type textarea "All articles of clothing including shoes and outerwear"
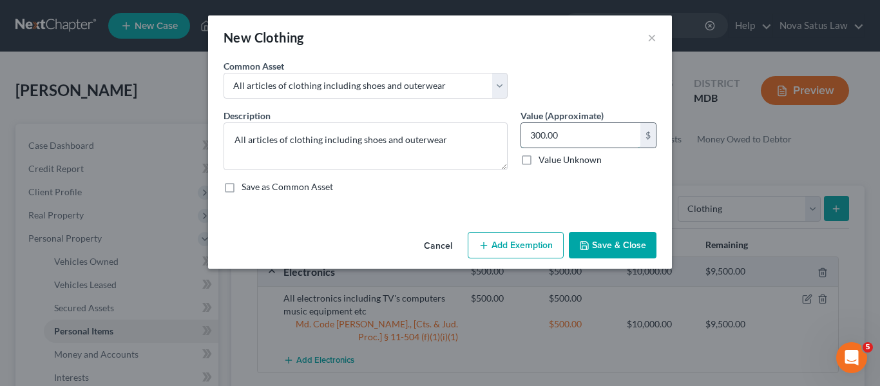
click at [564, 133] on input "300.00" at bounding box center [580, 135] width 119 height 24
type input "500"
click at [494, 254] on button "Add Exemption" at bounding box center [516, 245] width 96 height 27
select select "2"
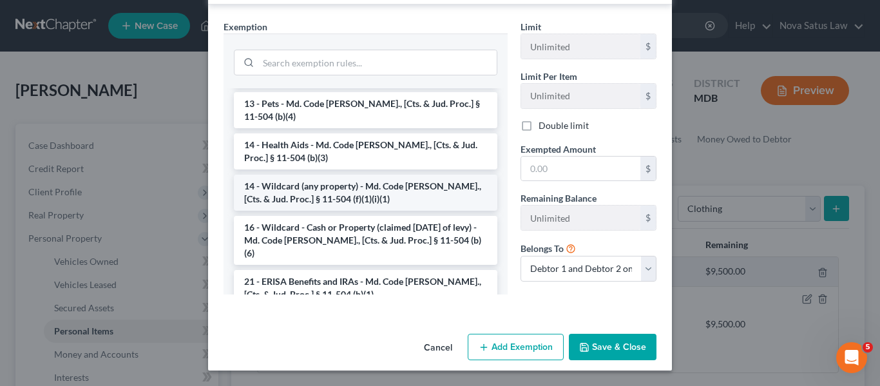
scroll to position [231, 0]
click at [387, 174] on li "14 - Wildcard (any property) - Md. Code Ann., [Cts. & Jud. Proc.] § 11-504 (f)(…" at bounding box center [366, 192] width 264 height 36
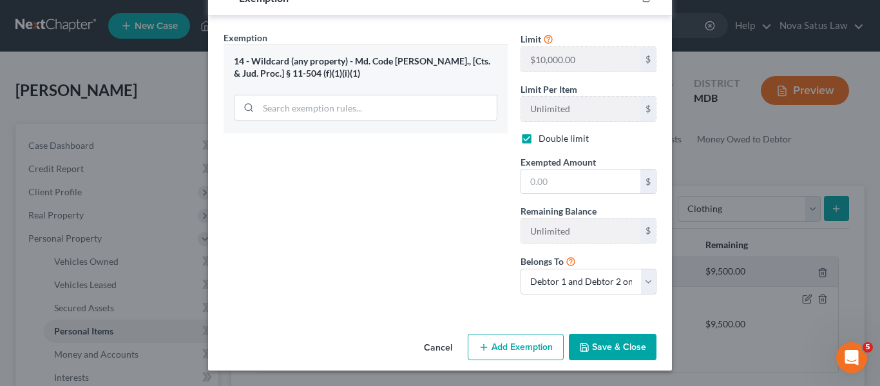
checkbox input "true"
click at [582, 185] on input "text" at bounding box center [580, 181] width 119 height 24
type input "500"
click at [604, 340] on button "Save & Close" at bounding box center [613, 347] width 88 height 27
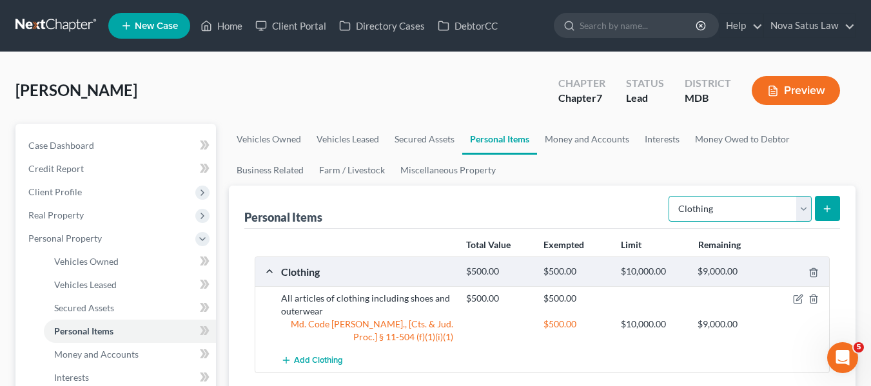
click at [689, 212] on select "Select Item Type Clothing Collectibles Of Value Electronics Firearms Household …" at bounding box center [739, 209] width 143 height 26
select select "jewelry"
click at [670, 196] on select "Select Item Type Clothing Collectibles Of Value Electronics Firearms Household …" at bounding box center [739, 209] width 143 height 26
click at [824, 205] on icon "submit" at bounding box center [827, 209] width 10 height 10
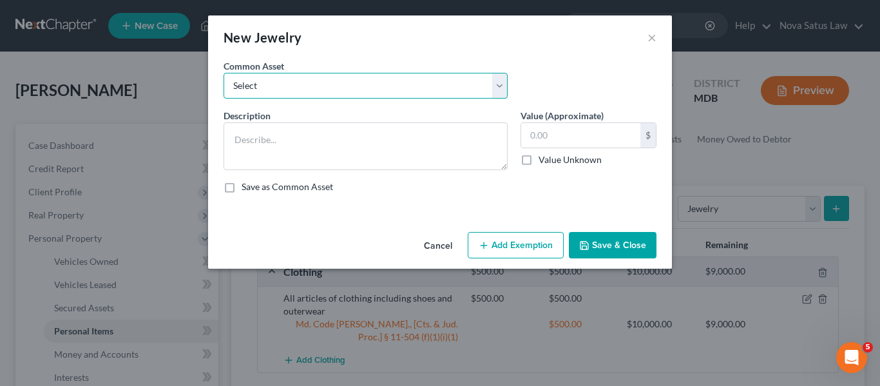
drag, startPoint x: 403, startPoint y: 84, endPoint x: 397, endPoint y: 118, distance: 34.6
click at [397, 118] on div "Common Asset Select All jewelry including rings watches bracelets earrings etc …" at bounding box center [440, 131] width 433 height 144
select select "0"
click at [224, 73] on select "Select All jewelry including rings watches bracelets earrings etc" at bounding box center [366, 86] width 284 height 26
type textarea "All jewelry including rings watches bracelets earrings etc"
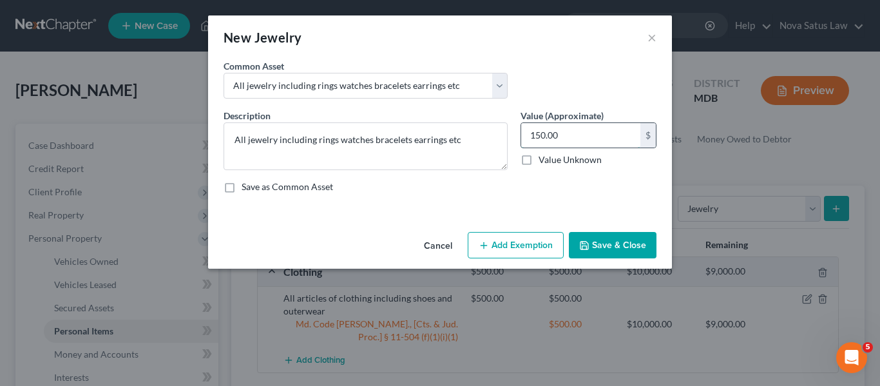
click at [575, 132] on input "150.00" at bounding box center [580, 135] width 119 height 24
type input "250"
click at [508, 245] on button "Add Exemption" at bounding box center [516, 245] width 96 height 27
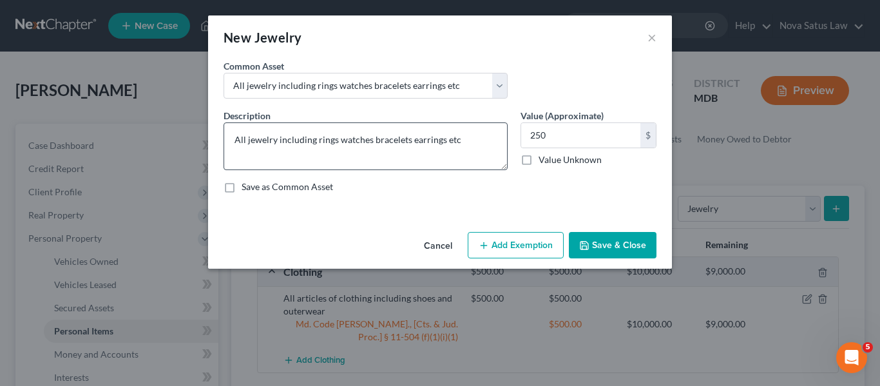
select select "2"
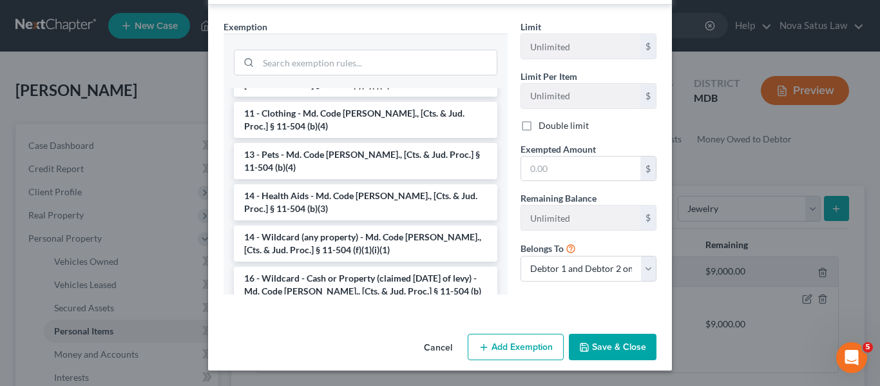
scroll to position [139, 0]
click at [309, 231] on li "14 - Wildcard (any property) - Md. Code Ann., [Cts. & Jud. Proc.] § 11-504 (f)(…" at bounding box center [366, 243] width 264 height 36
checkbox input "true"
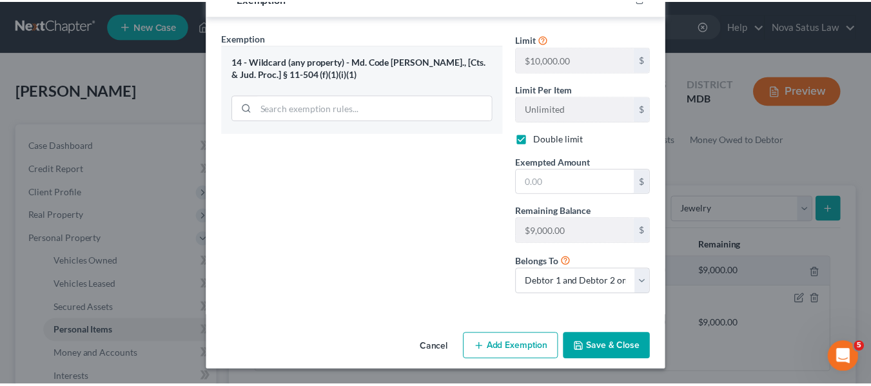
scroll to position [234, 0]
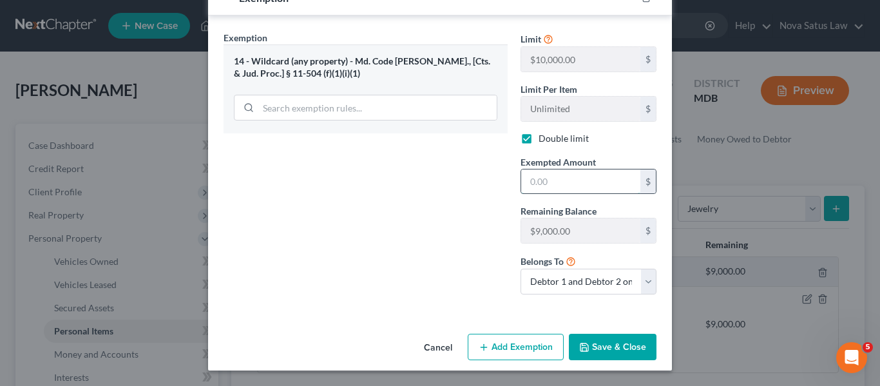
click at [564, 188] on input "text" at bounding box center [580, 181] width 119 height 24
type input "250"
click at [590, 346] on button "Save & Close" at bounding box center [613, 347] width 88 height 27
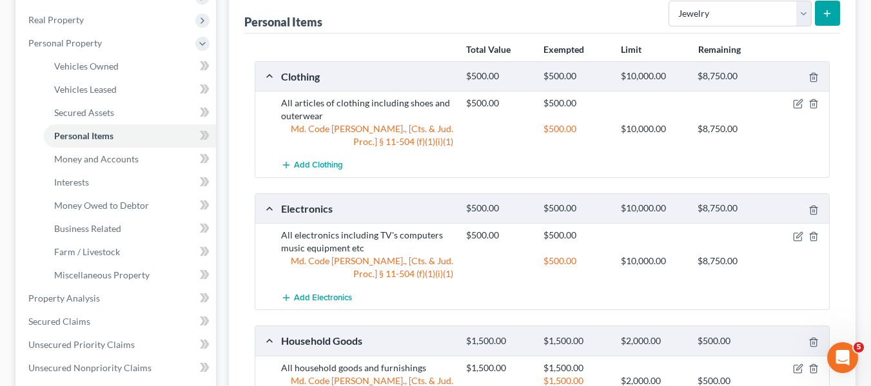
scroll to position [196, 0]
click at [69, 182] on span "Interests" at bounding box center [71, 181] width 35 height 11
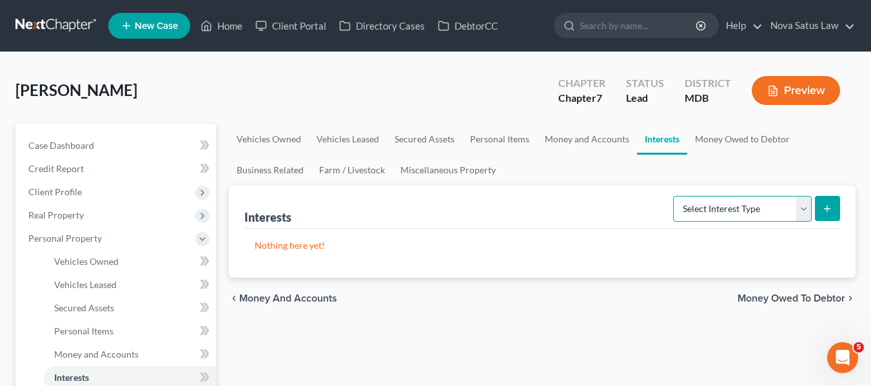
click at [706, 212] on select "Select Interest Type 401K Annuity Bond Education IRA Government Bond Government…" at bounding box center [742, 209] width 139 height 26
select select "whole_life_insurance"
click at [674, 196] on select "Select Interest Type 401K Annuity Bond Education IRA Government Bond Government…" at bounding box center [742, 209] width 139 height 26
click at [822, 207] on icon "submit" at bounding box center [827, 209] width 10 height 10
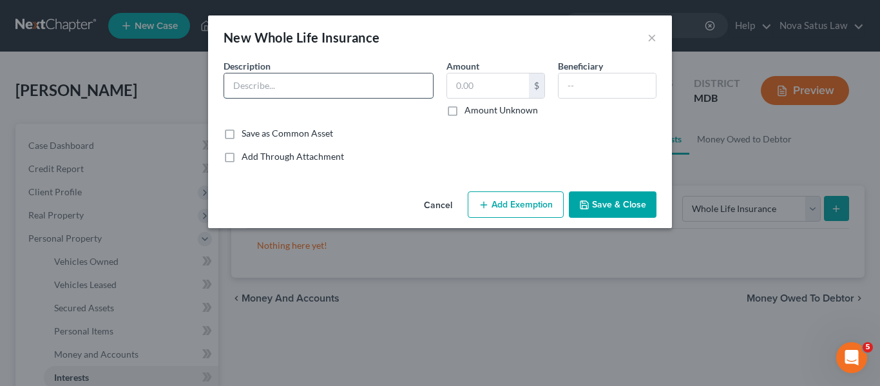
click at [289, 93] on input "text" at bounding box center [328, 85] width 209 height 24
type input "Whole Life Insurance"
click at [589, 198] on button "Save & Close" at bounding box center [613, 204] width 88 height 27
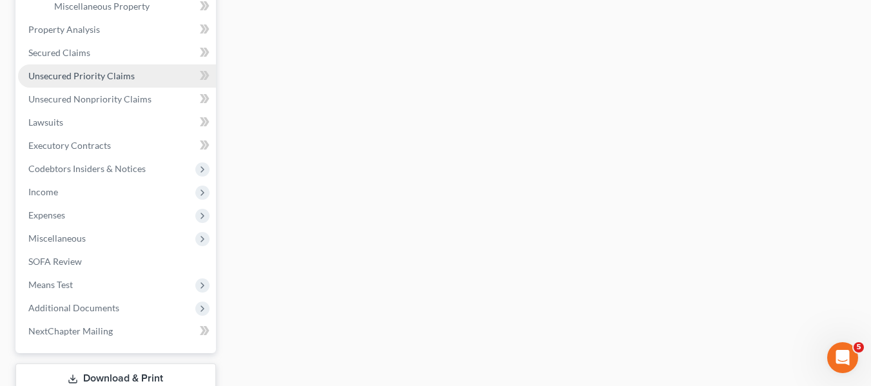
scroll to position [465, 0]
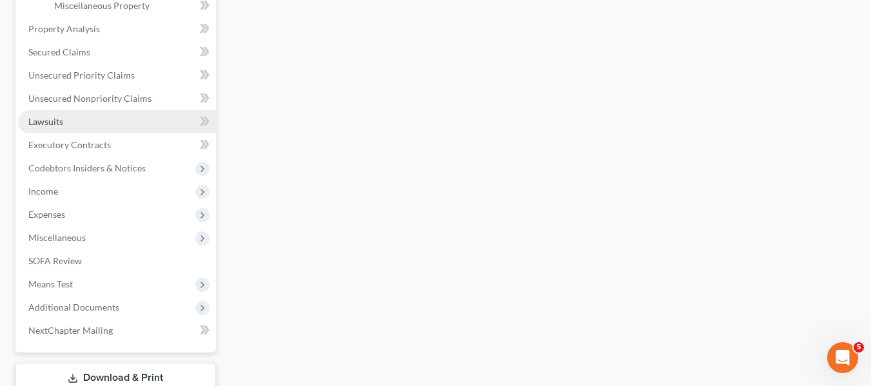
click at [71, 122] on link "Lawsuits" at bounding box center [117, 121] width 198 height 23
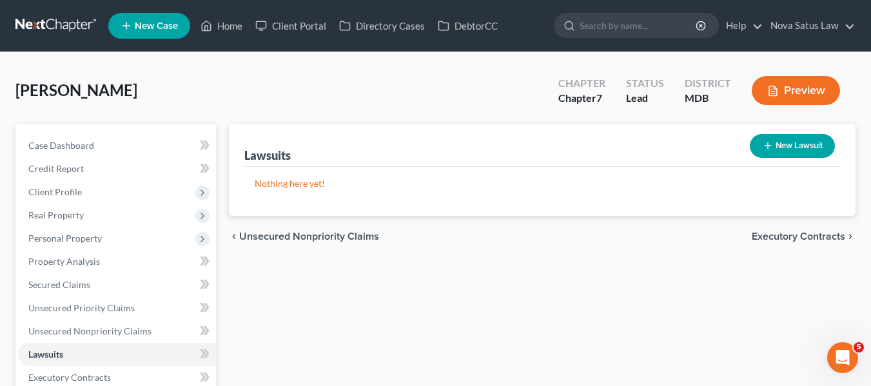
click at [773, 150] on button "New Lawsuit" at bounding box center [791, 146] width 85 height 24
select select "0"
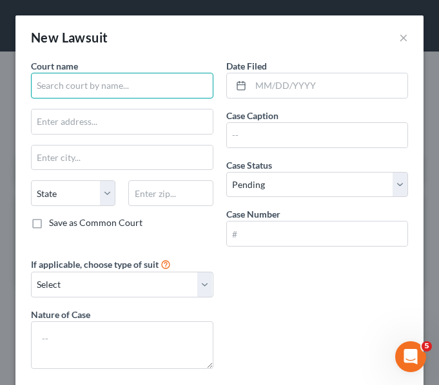
click at [64, 96] on input "text" at bounding box center [122, 86] width 182 height 26
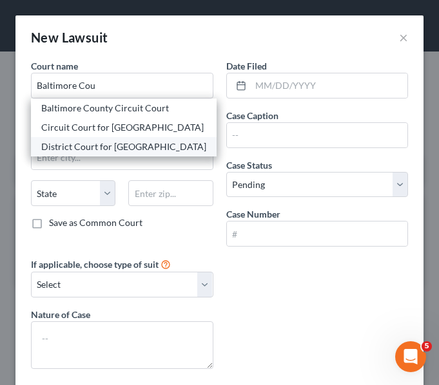
click at [96, 146] on div "District Court for Baltimore County" at bounding box center [123, 146] width 165 height 13
type input "District Court for Baltimore County"
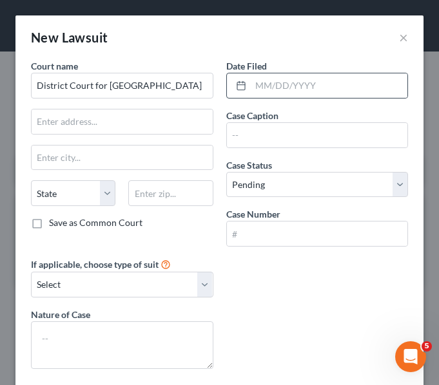
click at [242, 87] on div at bounding box center [239, 85] width 24 height 24
click at [251, 86] on input "text" at bounding box center [329, 85] width 157 height 24
type input "05/07/2025"
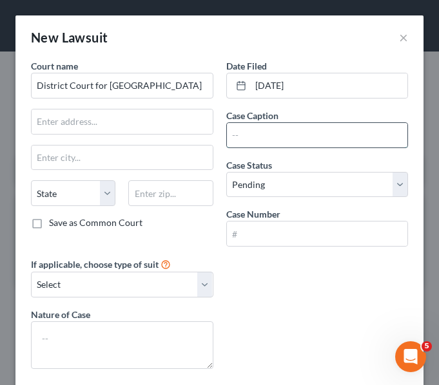
click at [247, 131] on input "text" at bounding box center [317, 135] width 181 height 24
paste input "BARCLAYS BANK DELAWARE vs. CHRISTOPHER WOODARD"
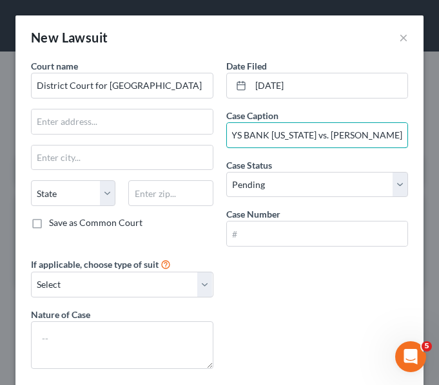
type input "BARCLAYS BANK DELAWARE vs. CHRISTOPHER WOODARD"
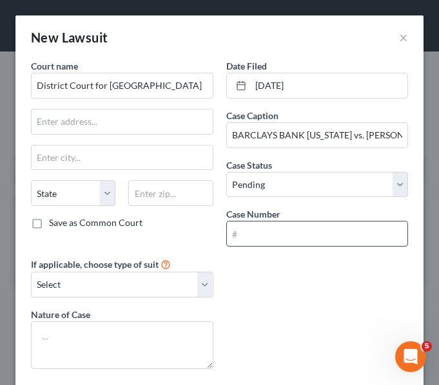
click at [258, 226] on input "text" at bounding box center [317, 234] width 181 height 24
paste input "D-08-CV-25-024314"
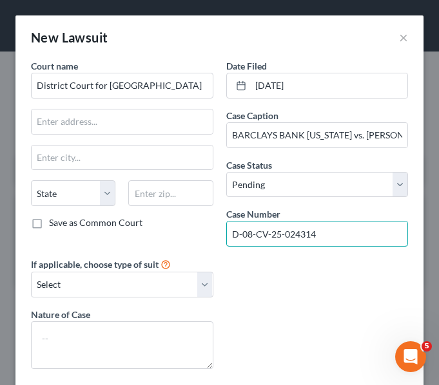
type input "D-08-CV-25-024314"
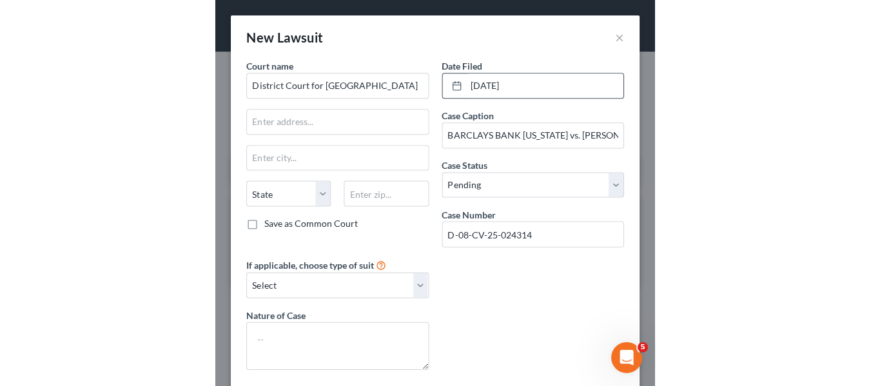
scroll to position [64, 0]
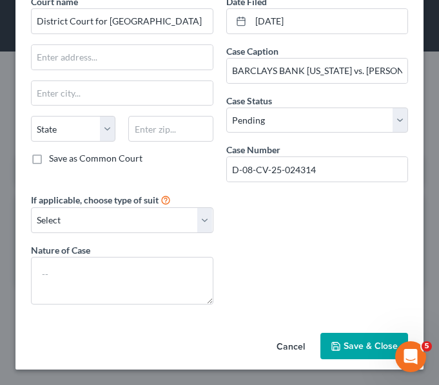
click at [333, 344] on button "Save & Close" at bounding box center [364, 346] width 88 height 27
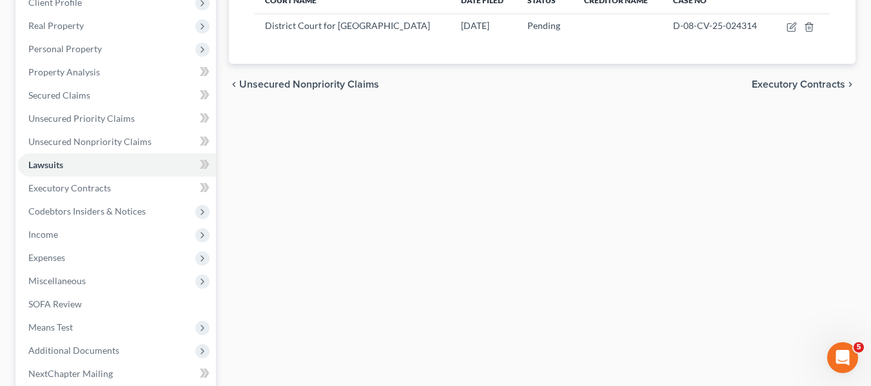
scroll to position [190, 0]
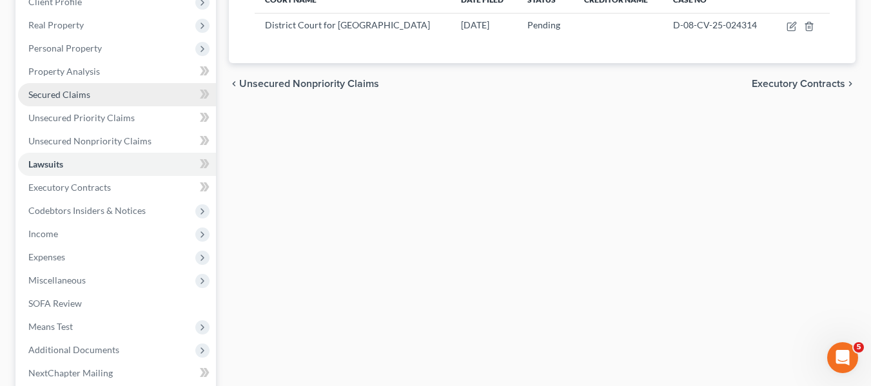
click at [54, 86] on link "Secured Claims" at bounding box center [117, 94] width 198 height 23
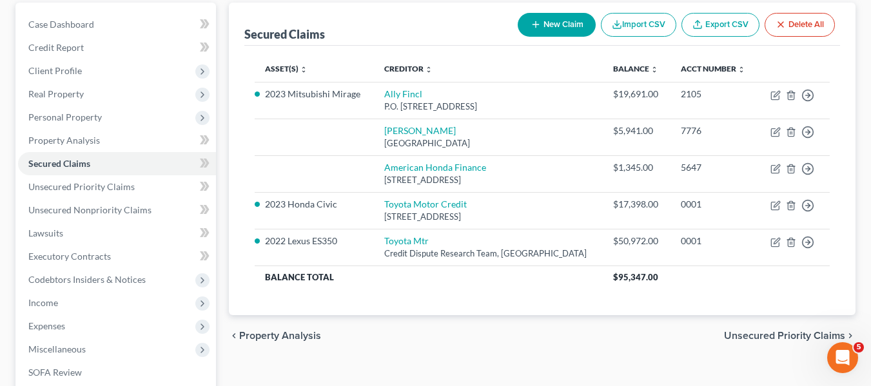
scroll to position [122, 0]
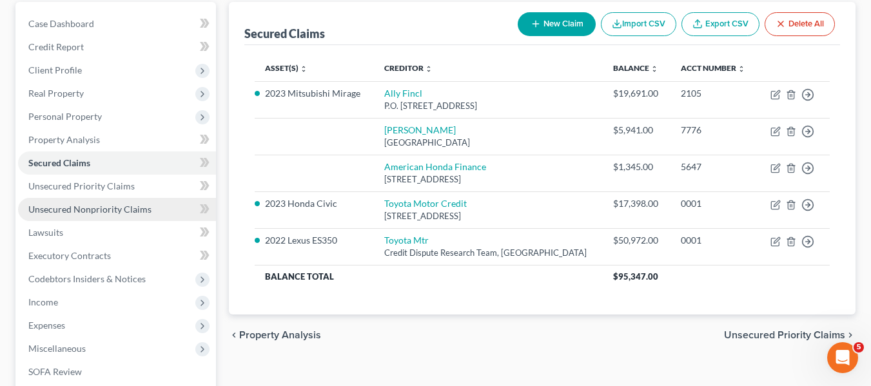
click at [64, 206] on span "Unsecured Nonpriority Claims" at bounding box center [89, 209] width 123 height 11
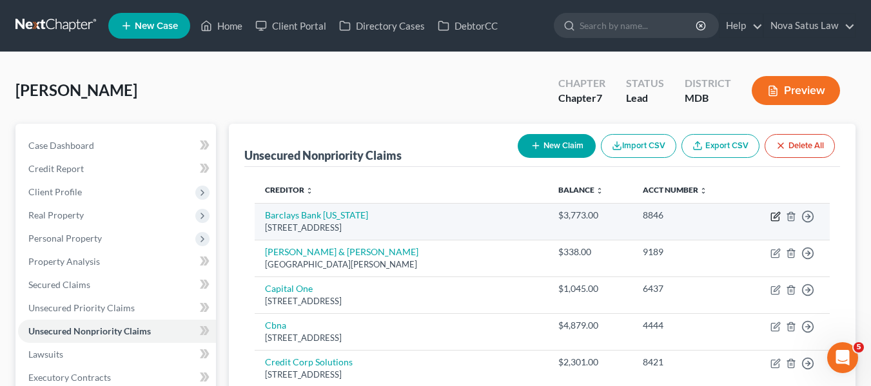
click at [775, 215] on icon "button" at bounding box center [775, 216] width 10 height 10
select select "7"
select select "0"
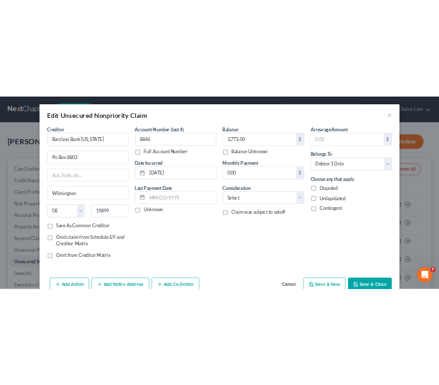
scroll to position [67, 0]
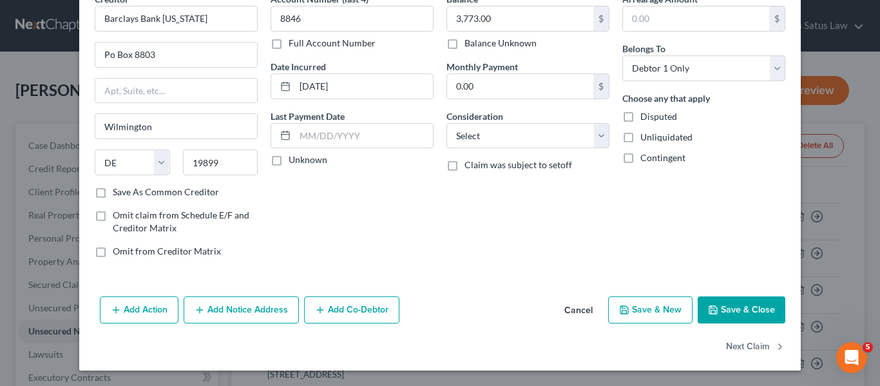
click at [211, 305] on button "Add Notice Address" at bounding box center [241, 309] width 115 height 27
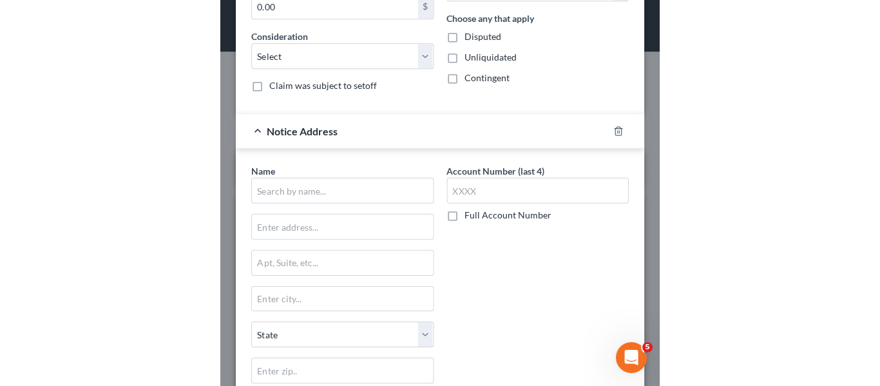
scroll to position [459, 0]
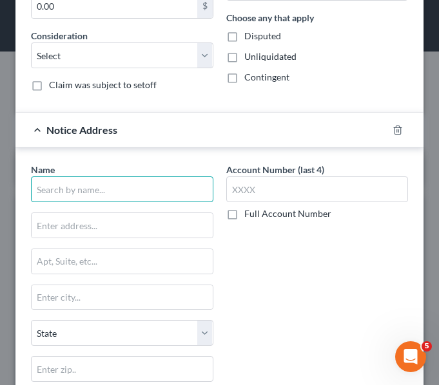
click at [50, 198] on input "text" at bounding box center [122, 190] width 182 height 26
click at [92, 188] on input "Aklex" at bounding box center [122, 190] width 182 height 26
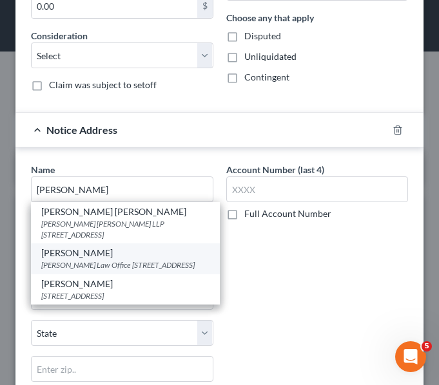
click at [92, 259] on div "Alex Defour" at bounding box center [125, 253] width 168 height 13
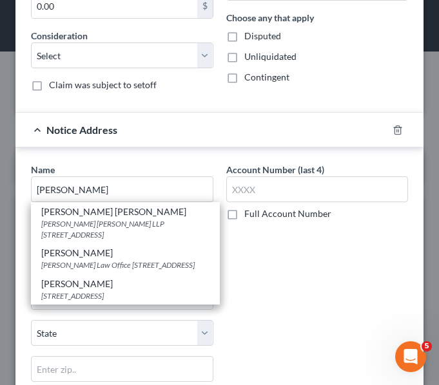
type input "Alex Defour"
type input "Stillman Law Office"
type input "30057 Orchard Lake Rd #200"
type input "Farmington"
select select "23"
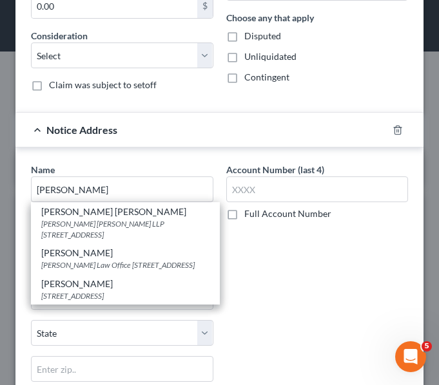
type input "48334"
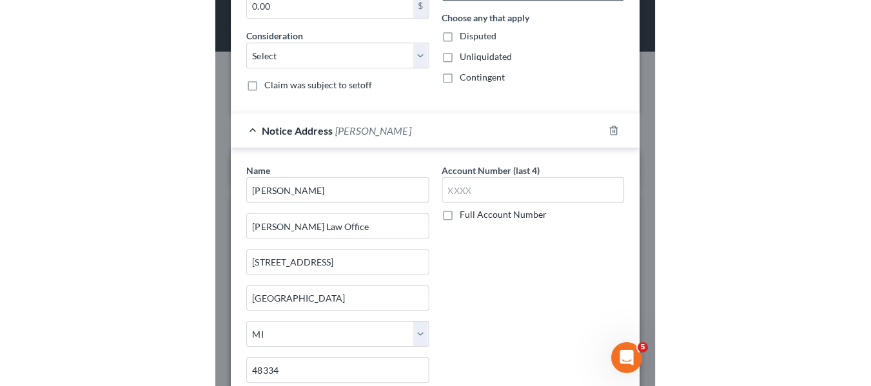
scroll to position [345, 0]
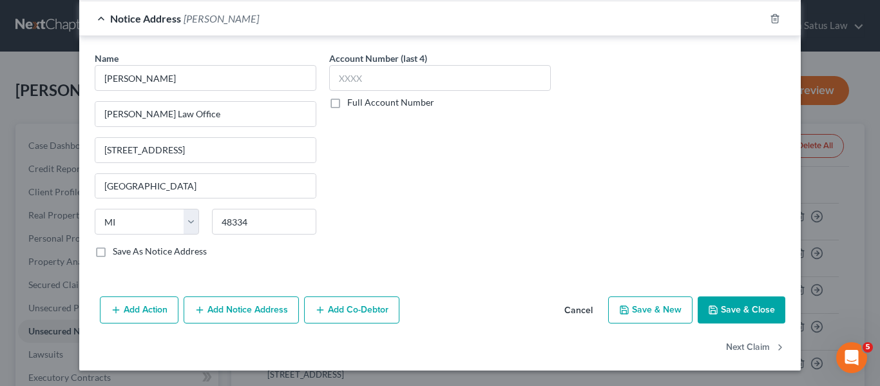
click at [715, 305] on icon "button" at bounding box center [713, 310] width 10 height 10
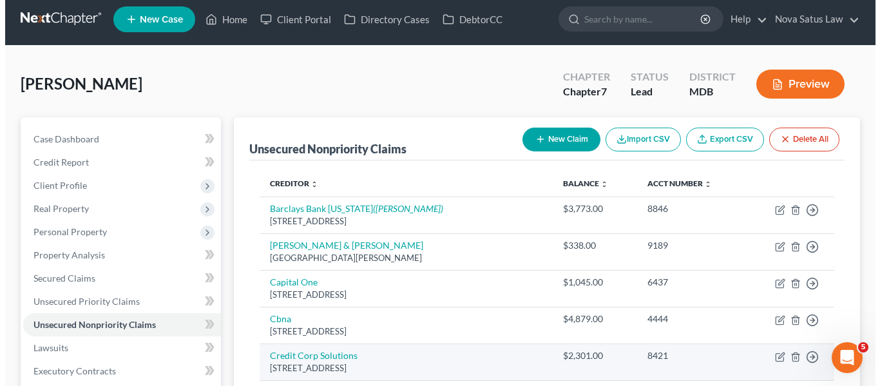
scroll to position [6, 0]
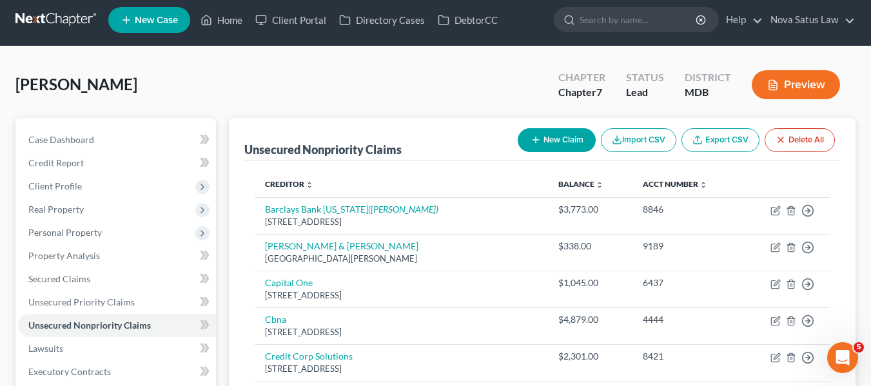
click at [559, 139] on button "New Claim" at bounding box center [556, 140] width 78 height 24
select select "2"
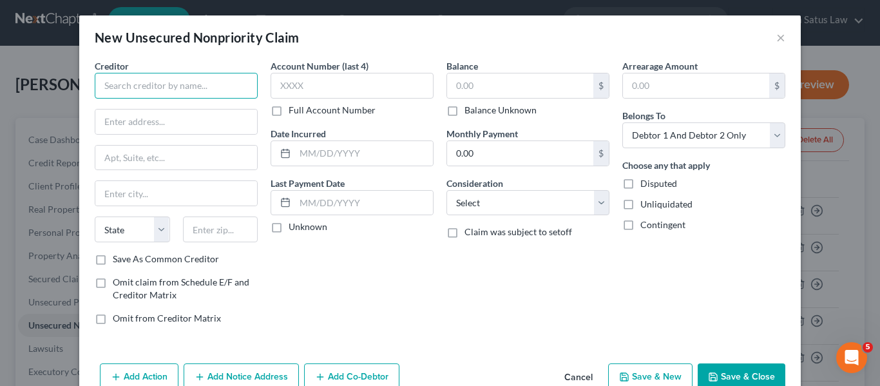
click at [188, 86] on input "text" at bounding box center [176, 86] width 163 height 26
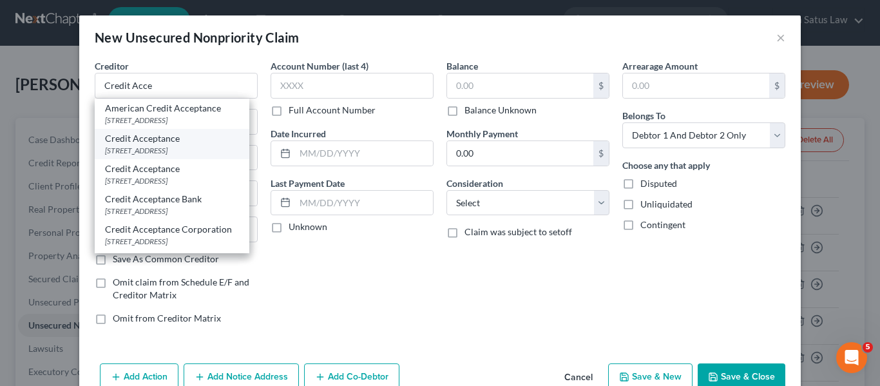
click at [180, 139] on div "Credit Acceptance" at bounding box center [172, 138] width 134 height 13
type input "Credit Acceptance"
type input "25505 W 12 Mile Rd #3000"
type input "Southfield"
select select "23"
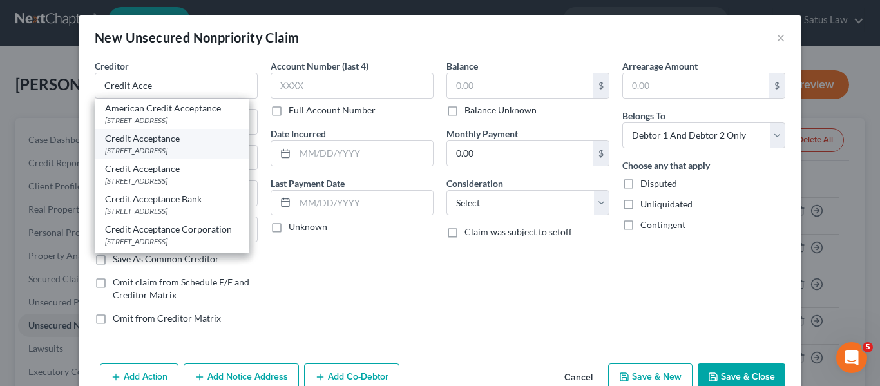
type input "48034"
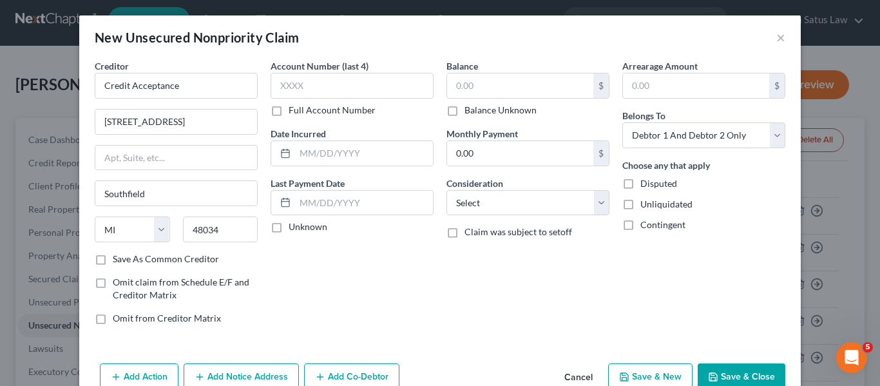
scroll to position [30, 0]
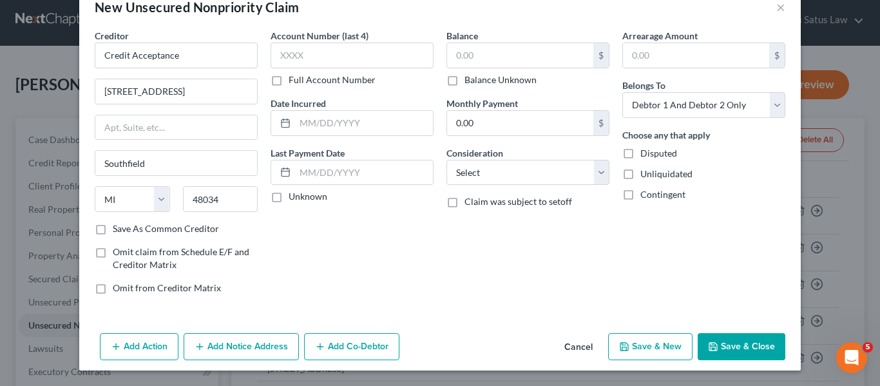
click at [253, 342] on button "Add Notice Address" at bounding box center [241, 346] width 115 height 27
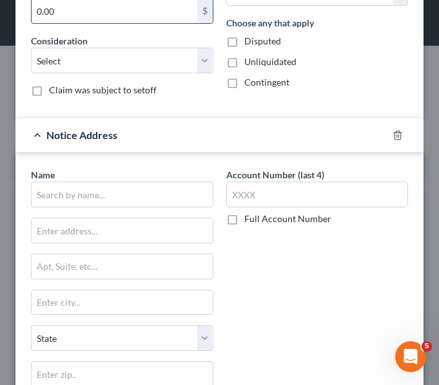
scroll to position [454, 0]
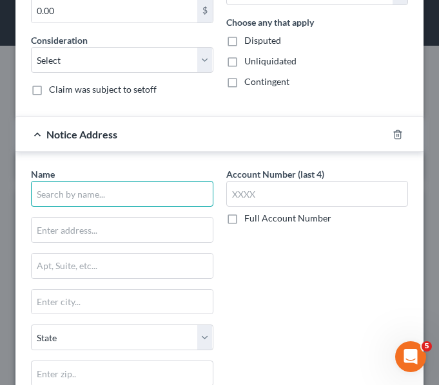
click at [61, 198] on input "text" at bounding box center [122, 194] width 182 height 26
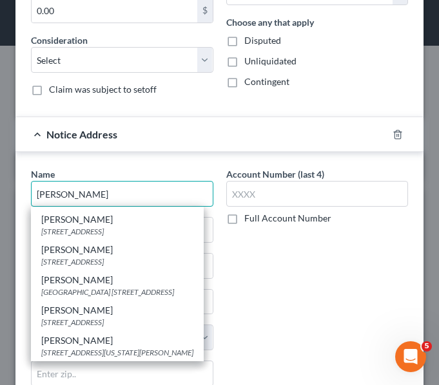
scroll to position [0, 0]
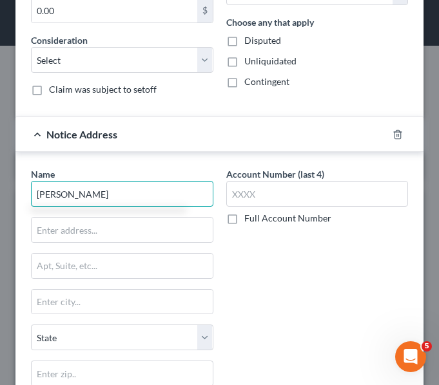
type input "Robert D Wagman"
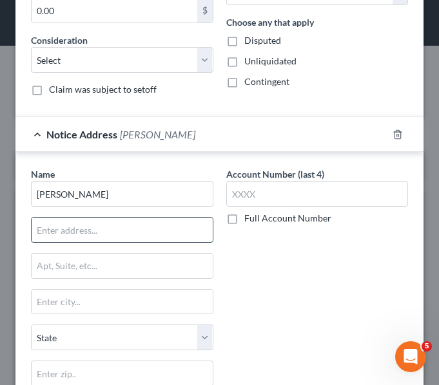
click at [132, 224] on input "text" at bounding box center [122, 230] width 181 height 24
paste input "700 KING FARM BLVD, #625"
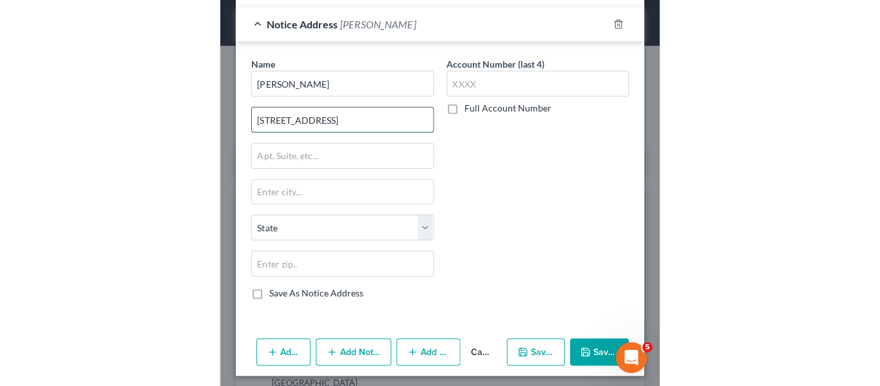
scroll to position [568, 0]
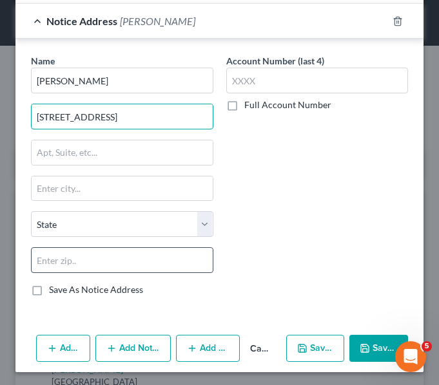
type input "700 KING FARM BLVD, #625"
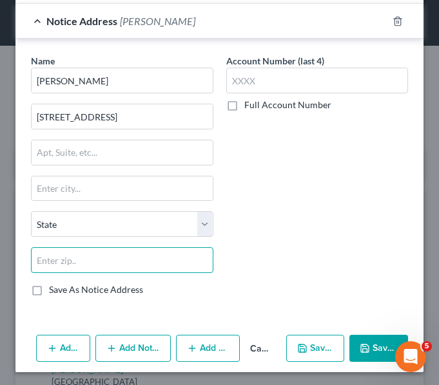
click at [123, 256] on input "text" at bounding box center [122, 260] width 182 height 26
type input "20850"
type input "Rockville"
select select "21"
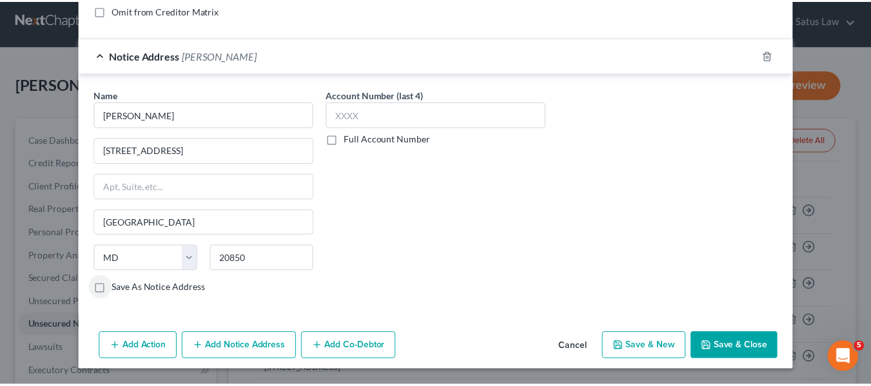
scroll to position [308, 0]
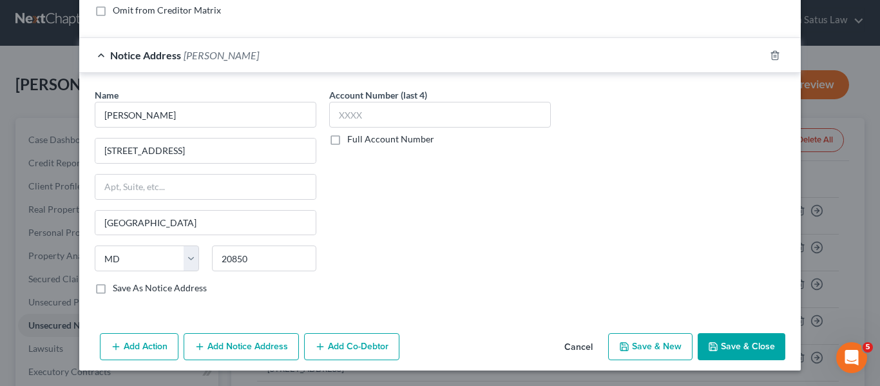
click at [113, 289] on label "Save As Notice Address" at bounding box center [160, 288] width 94 height 13
click at [118, 289] on input "Save As Notice Address" at bounding box center [122, 286] width 8 height 8
checkbox input "true"
click at [746, 345] on button "Save & Close" at bounding box center [742, 346] width 88 height 27
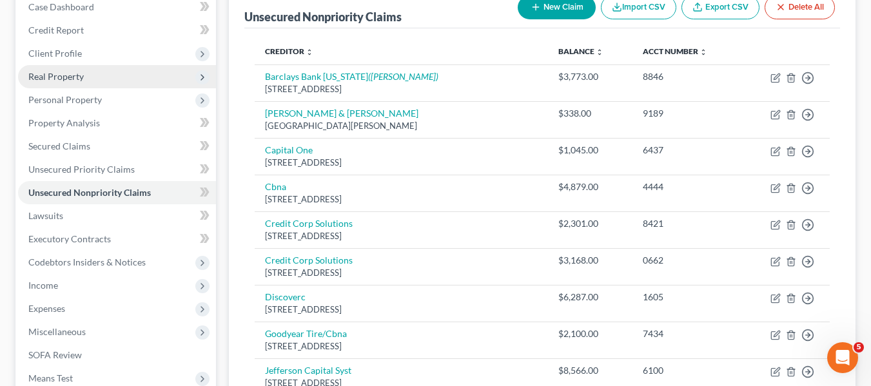
scroll to position [139, 0]
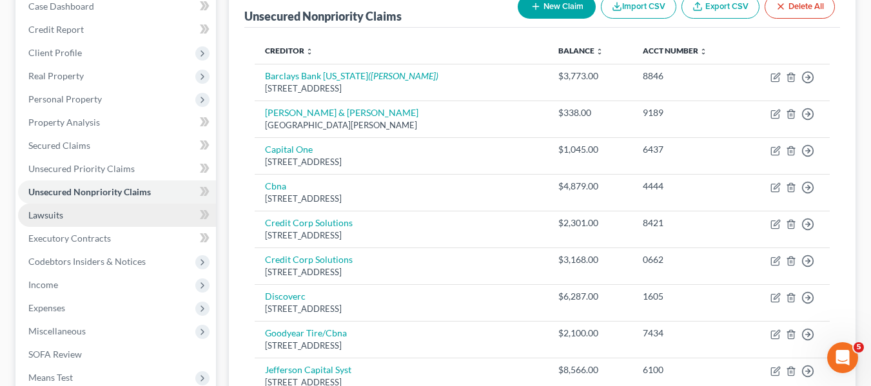
click at [72, 213] on link "Lawsuits" at bounding box center [117, 215] width 198 height 23
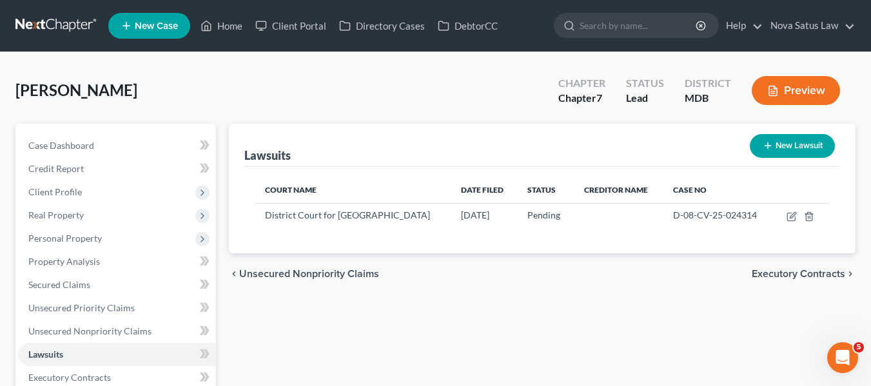
click at [771, 151] on button "New Lawsuit" at bounding box center [791, 146] width 85 height 24
select select "0"
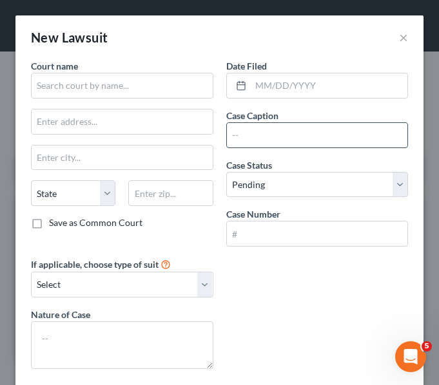
click at [294, 137] on input "text" at bounding box center [317, 135] width 181 height 24
paste input "Capital One, N.A., Successor BY MERGER TO DISCOVER BANK vs. Christopher Woodard…"
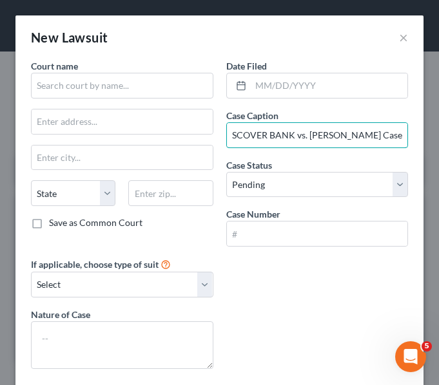
type input "Capital One, N.A., Successor BY MERGER TO DISCOVER BANK vs. Christopher Woodard…"
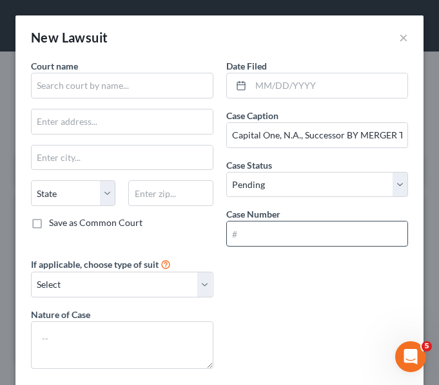
click at [307, 234] on input "text" at bounding box center [317, 234] width 181 height 24
paste input "D-08-CV-25-034908"
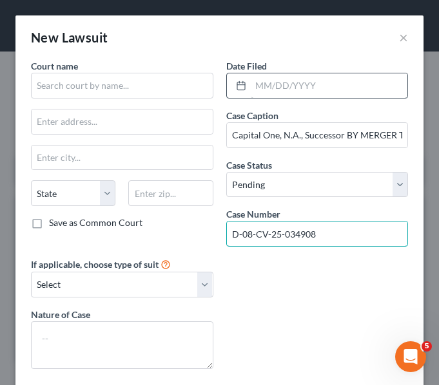
type input "D-08-CV-25-034908"
click at [262, 86] on input "text" at bounding box center [329, 85] width 157 height 24
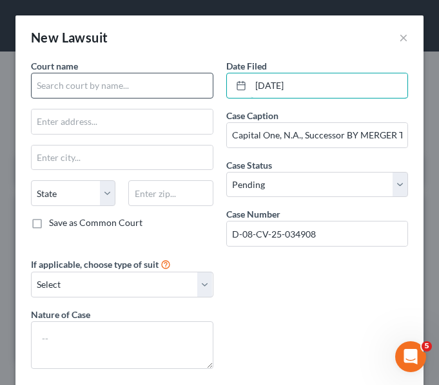
type input "07/30/2025"
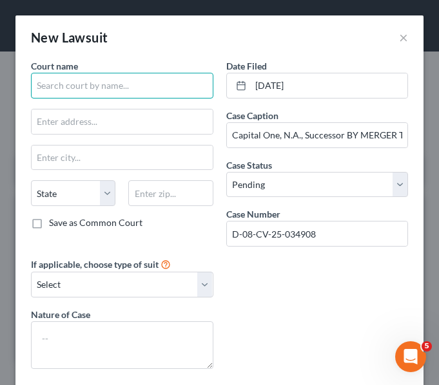
click at [133, 76] on input "text" at bounding box center [122, 86] width 182 height 26
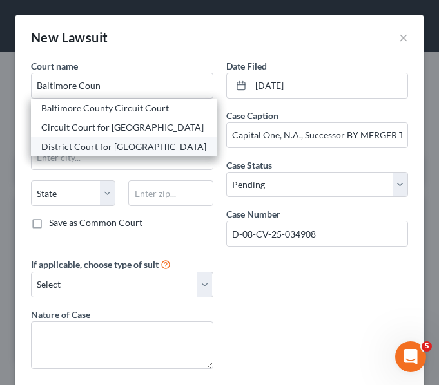
click at [133, 146] on div "District Court for Baltimore County" at bounding box center [123, 146] width 165 height 13
type input "District Court for Baltimore County"
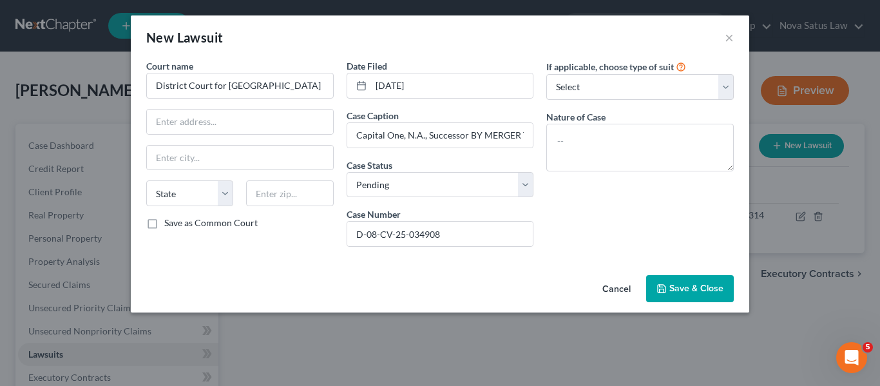
click at [688, 283] on span "Save & Close" at bounding box center [697, 288] width 54 height 11
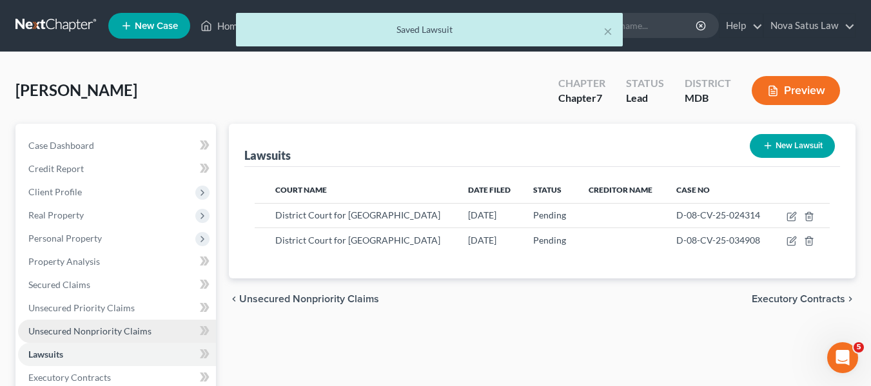
click at [61, 333] on span "Unsecured Nonpriority Claims" at bounding box center [89, 330] width 123 height 11
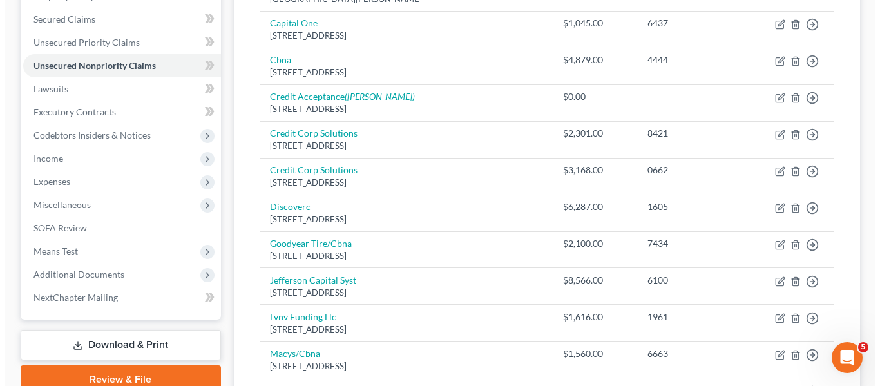
scroll to position [266, 0]
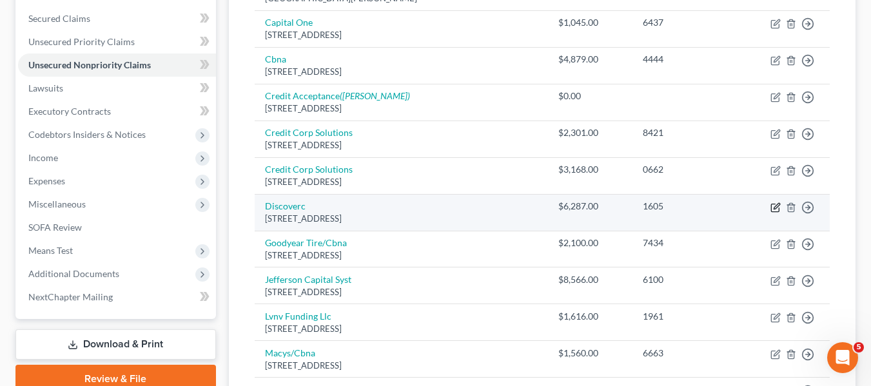
click at [775, 205] on icon "button" at bounding box center [775, 207] width 10 height 10
select select "46"
select select "2"
select select "0"
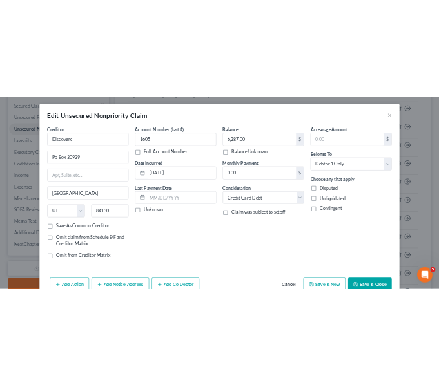
scroll to position [67, 0]
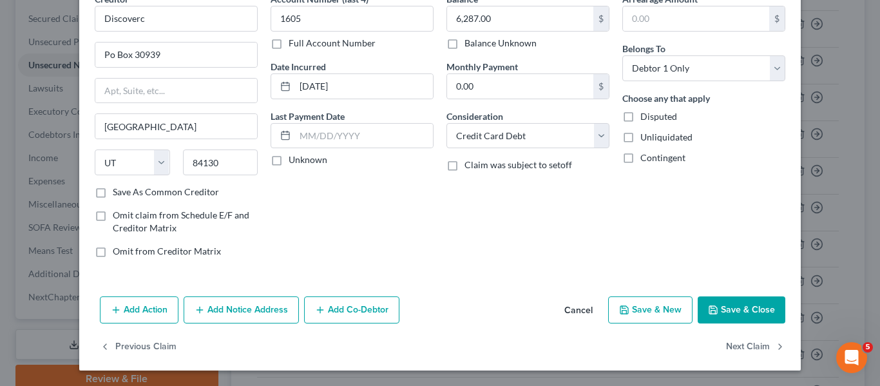
click at [234, 307] on button "Add Notice Address" at bounding box center [241, 309] width 115 height 27
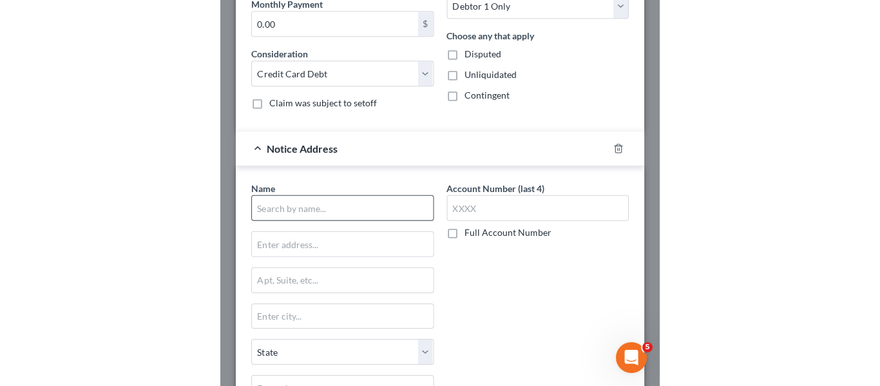
scroll to position [441, 0]
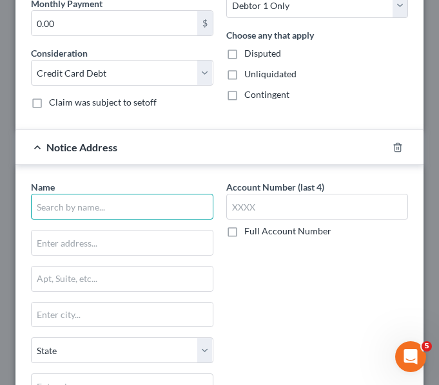
click at [88, 214] on input "text" at bounding box center [122, 207] width 182 height 26
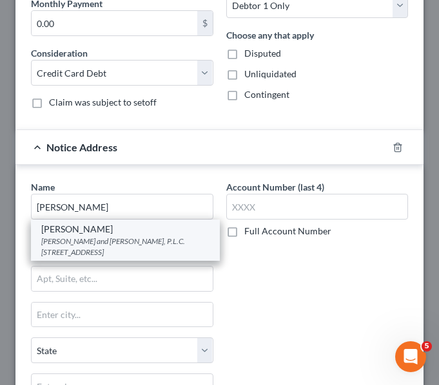
click at [93, 232] on div "Jacob Paul Finkelstein" at bounding box center [125, 229] width 168 height 13
type input "Jacob Paul Finkelstein"
type input "Glasser and Glasser, P.L.C."
type input "PO Box 3400"
type input "Norfolk"
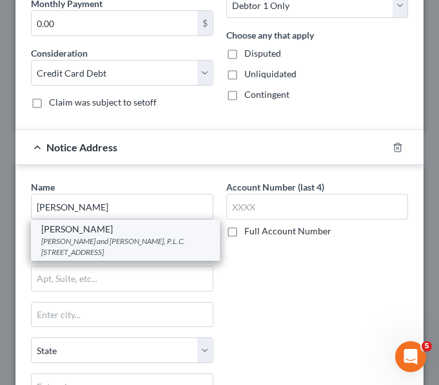
select select "48"
type input "23514"
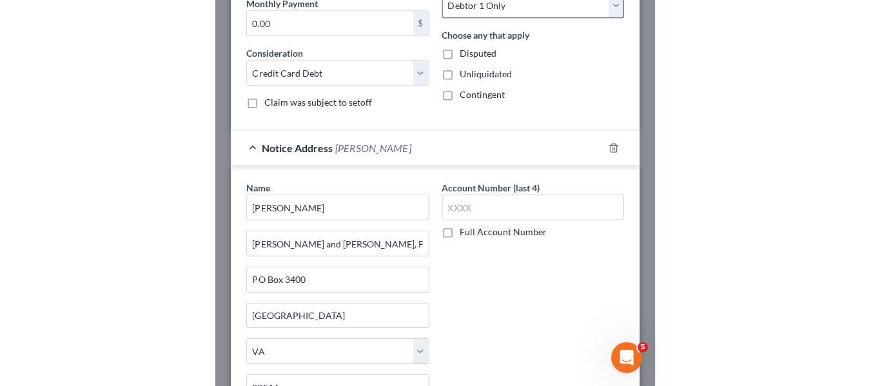
scroll to position [345, 0]
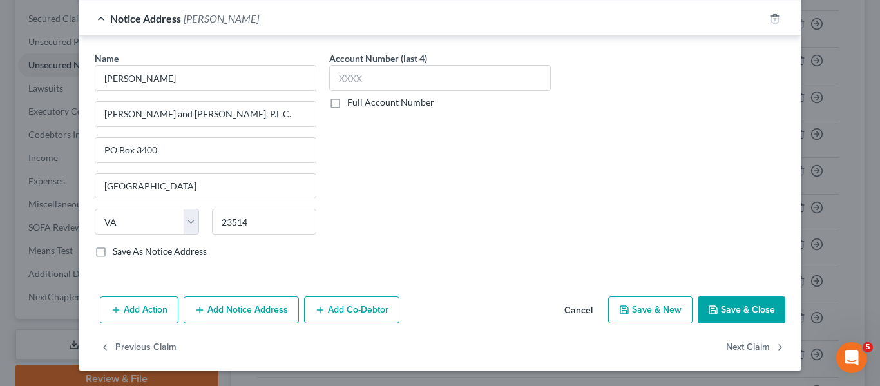
click at [718, 310] on button "Save & Close" at bounding box center [742, 309] width 88 height 27
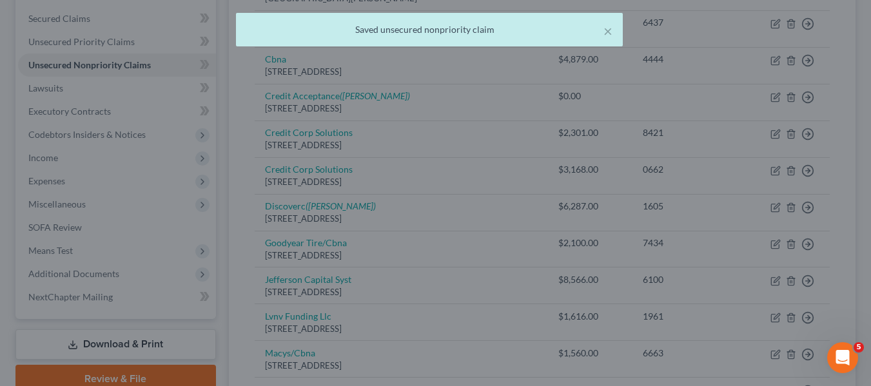
scroll to position [0, 0]
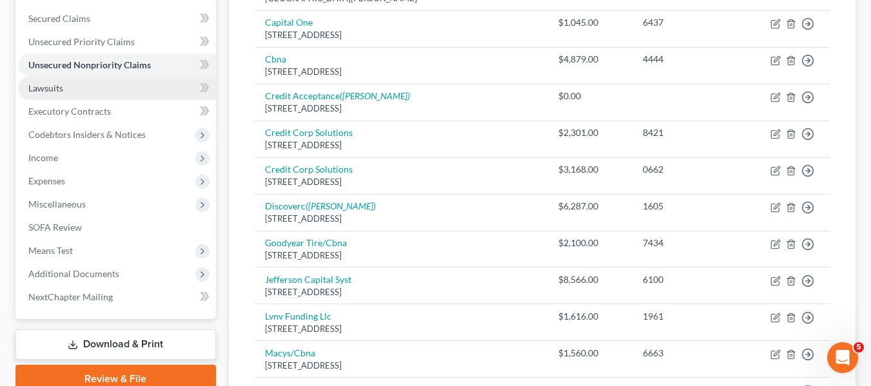
click at [77, 91] on link "Lawsuits" at bounding box center [117, 88] width 198 height 23
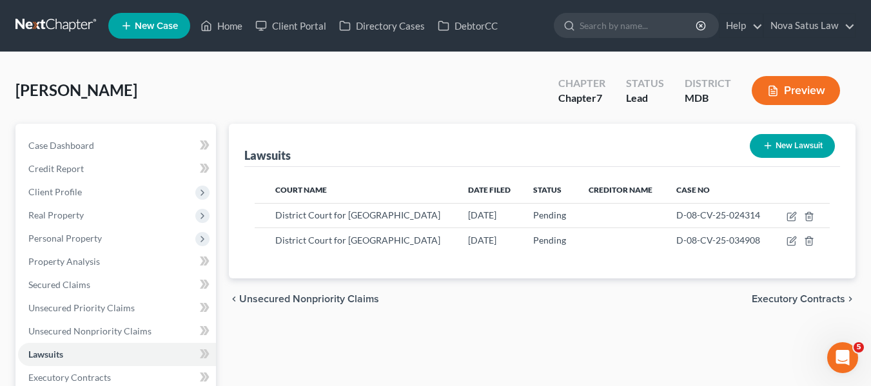
click at [785, 144] on button "New Lawsuit" at bounding box center [791, 146] width 85 height 24
select select "0"
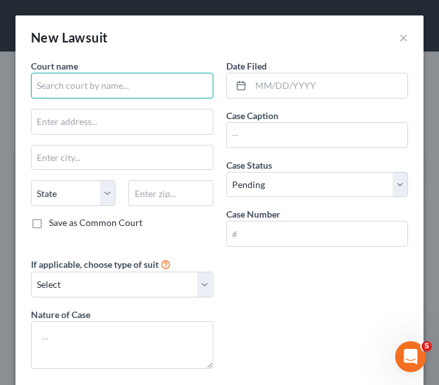
click at [52, 82] on input "text" at bounding box center [122, 86] width 182 height 26
click at [142, 83] on input "text" at bounding box center [122, 86] width 182 height 26
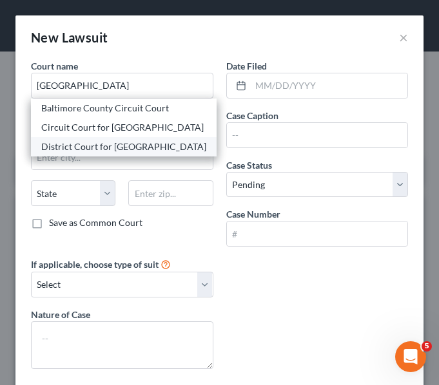
click at [108, 156] on div "District Court for Baltimore County" at bounding box center [124, 146] width 186 height 19
type input "District Court for Baltimore County"
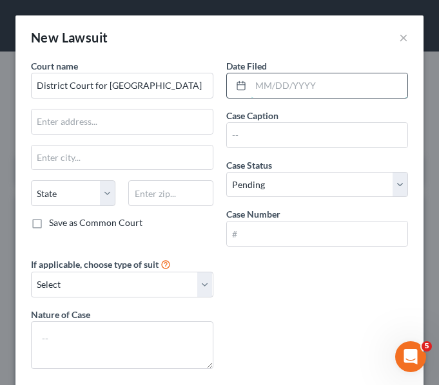
click at [289, 78] on input "text" at bounding box center [329, 85] width 157 height 24
type input "[DATE]"
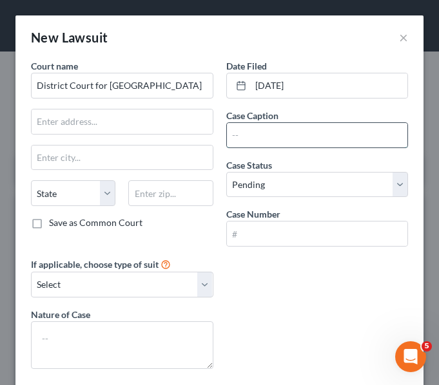
click at [309, 136] on input "text" at bounding box center [317, 135] width 181 height 24
paste input "Citibank, N.A. vs. Bonita Woodard"
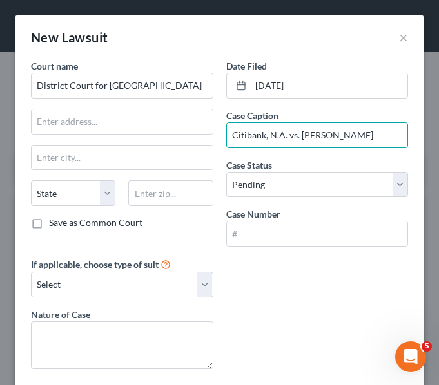
type input "Citibank, N.A. vs. Bonita Woodard"
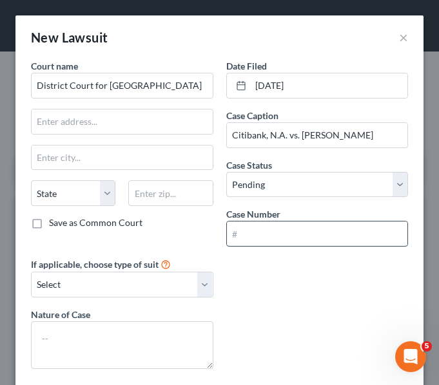
click at [331, 228] on input "text" at bounding box center [317, 234] width 181 height 24
paste input "D-08-CV-25-039235"
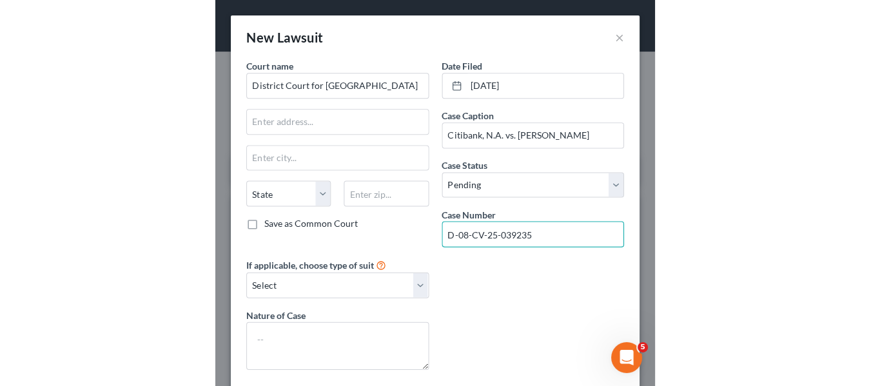
scroll to position [64, 0]
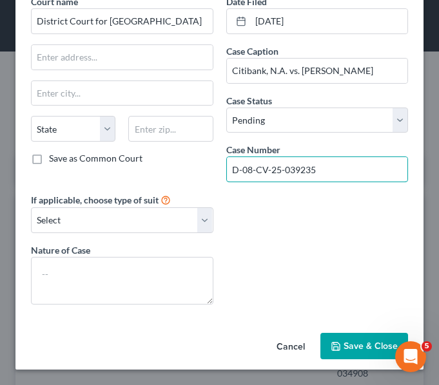
type input "D-08-CV-25-039235"
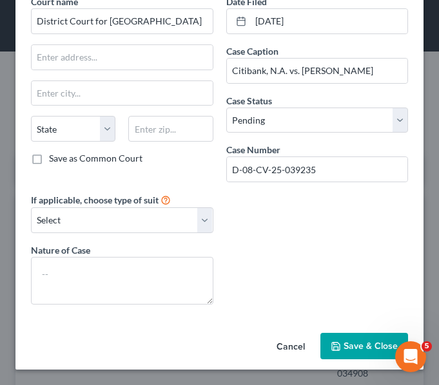
click at [350, 347] on span "Save & Close" at bounding box center [370, 346] width 54 height 11
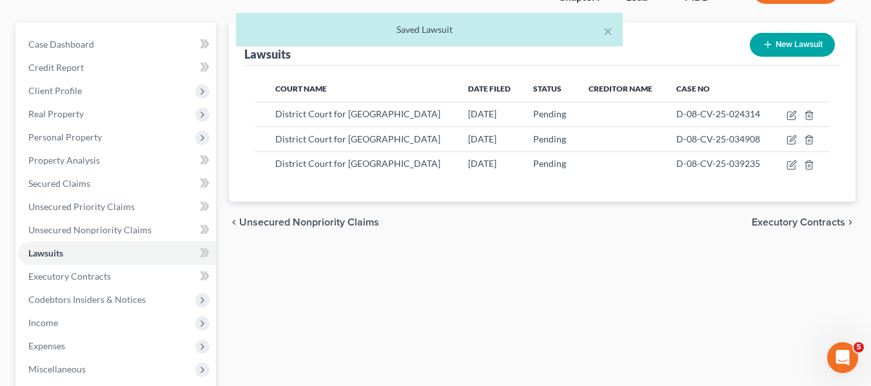
scroll to position [104, 0]
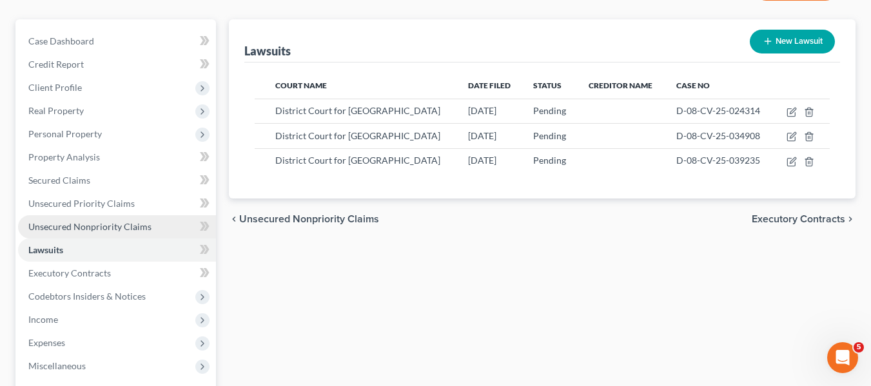
click at [146, 224] on span "Unsecured Nonpriority Claims" at bounding box center [89, 226] width 123 height 11
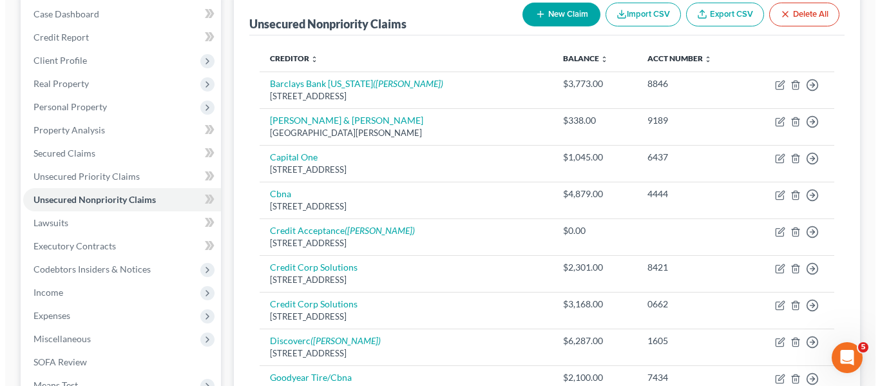
scroll to position [132, 0]
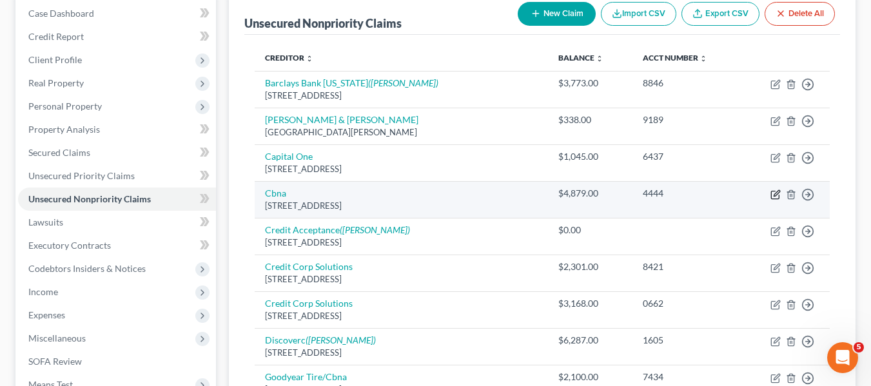
click at [774, 194] on icon "button" at bounding box center [776, 193] width 6 height 6
select select "14"
select select "2"
select select "1"
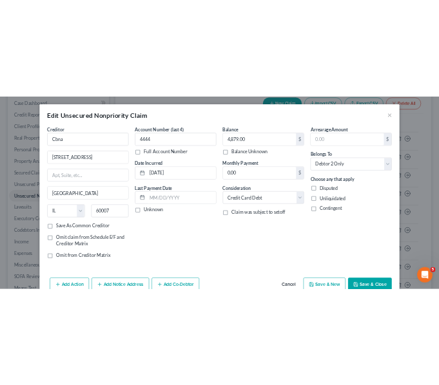
scroll to position [67, 0]
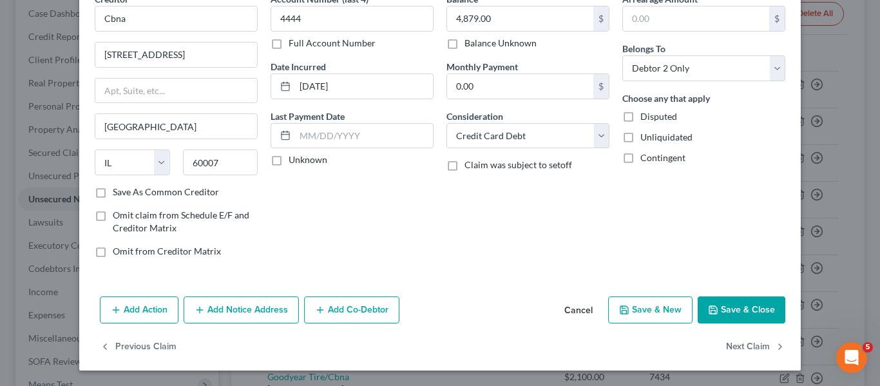
click at [238, 305] on button "Add Notice Address" at bounding box center [241, 309] width 115 height 27
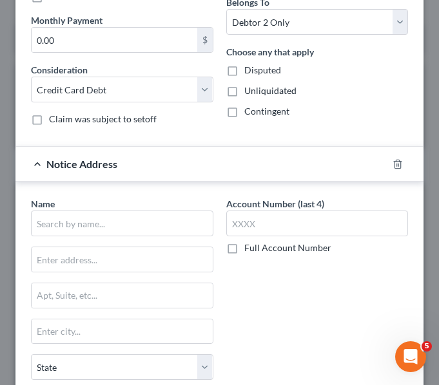
scroll to position [429, 0]
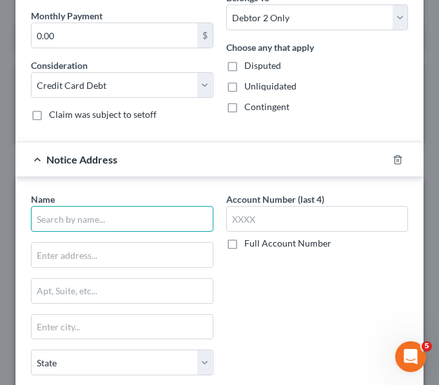
click at [82, 227] on input "text" at bounding box center [122, 219] width 182 height 26
type input "Carolyn Beth Ross"
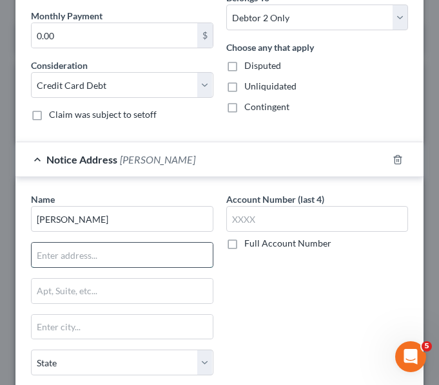
click at [92, 249] on input "text" at bounding box center [122, 255] width 181 height 24
paste input "Tenaglia & Hunt, P.A."
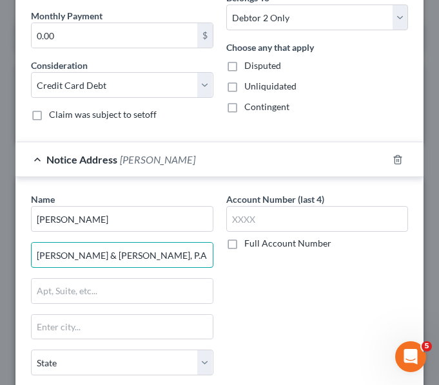
type input "Tenaglia & Hunt, P.A."
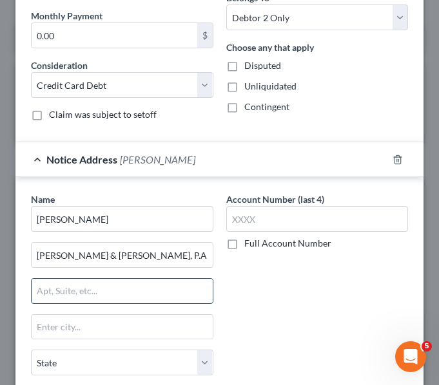
click at [88, 291] on input "text" at bounding box center [122, 291] width 181 height 24
paste input "9211 Corporate Blvd"
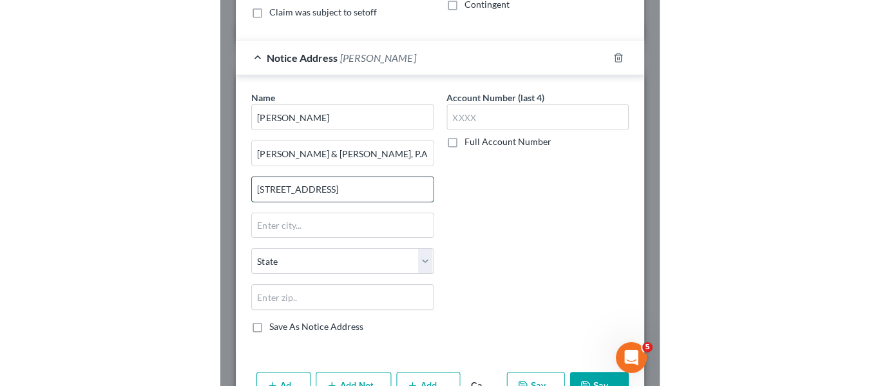
scroll to position [532, 0]
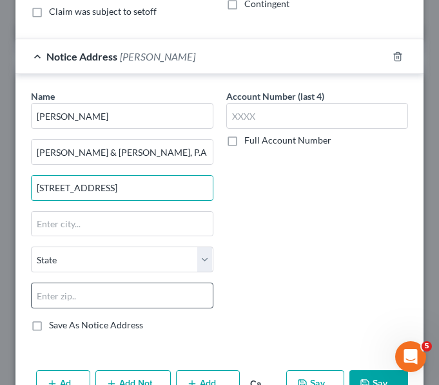
type input "9211 Corporate Blvd #130"
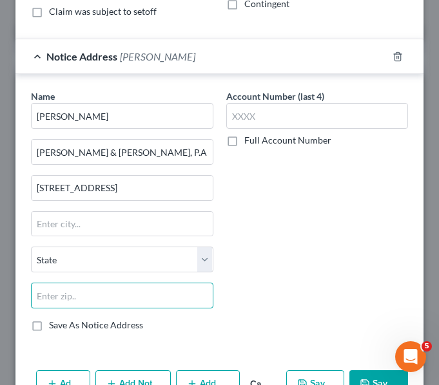
click at [119, 299] on input "text" at bounding box center [122, 296] width 182 height 26
type input "20850"
type input "Rockville"
select select "21"
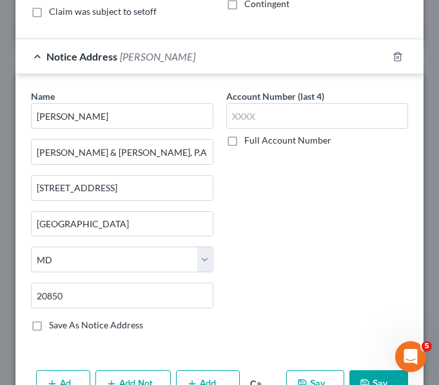
click at [49, 325] on label "Save As Notice Address" at bounding box center [96, 325] width 94 height 13
click at [54, 325] on input "Save As Notice Address" at bounding box center [58, 323] width 8 height 8
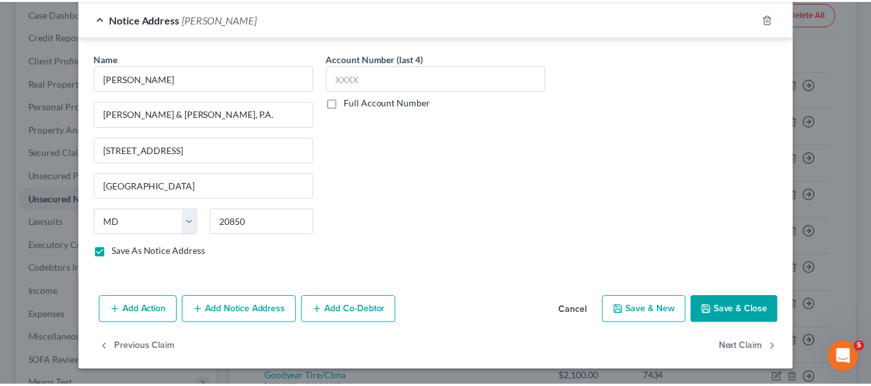
scroll to position [345, 0]
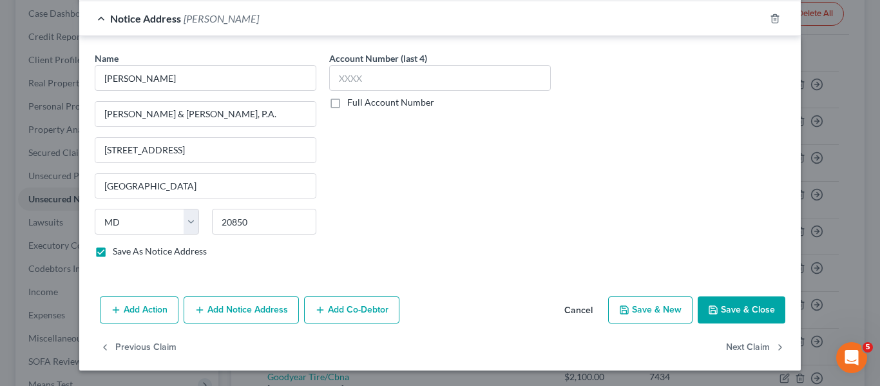
click at [717, 307] on button "Save & Close" at bounding box center [742, 309] width 88 height 27
checkbox input "false"
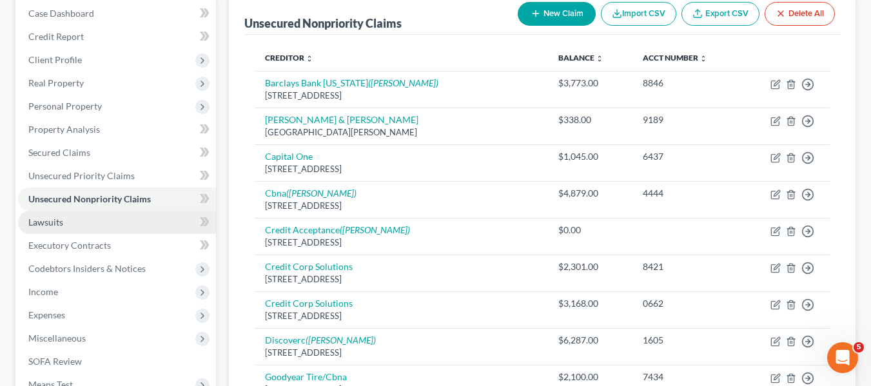
click at [61, 229] on link "Lawsuits" at bounding box center [117, 222] width 198 height 23
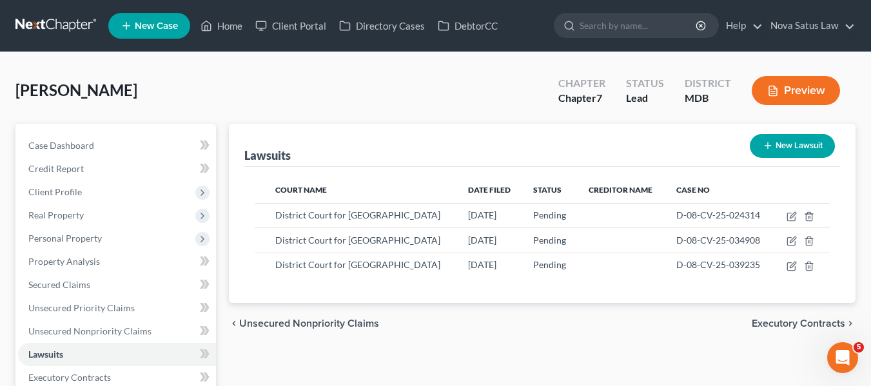
click at [766, 147] on icon "button" at bounding box center [767, 145] width 10 height 10
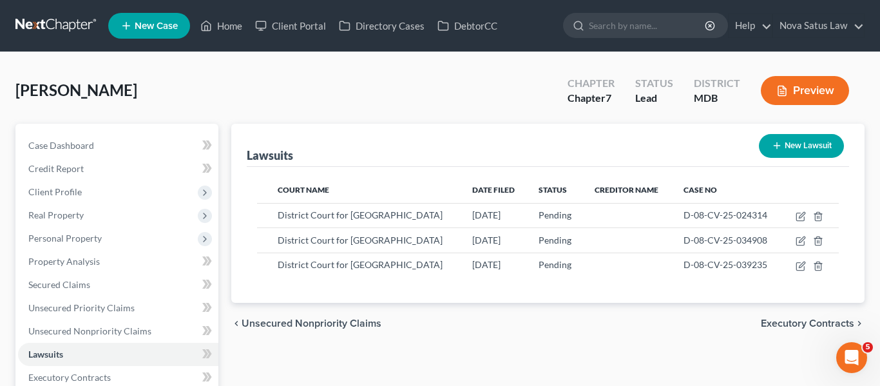
select select "0"
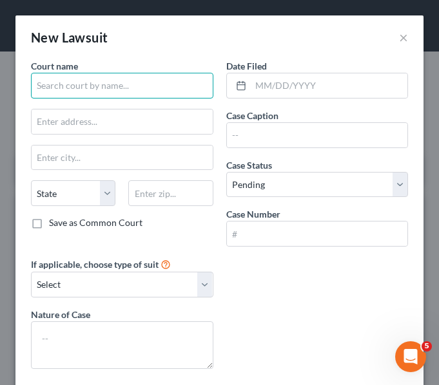
click at [89, 87] on input "text" at bounding box center [122, 86] width 182 height 26
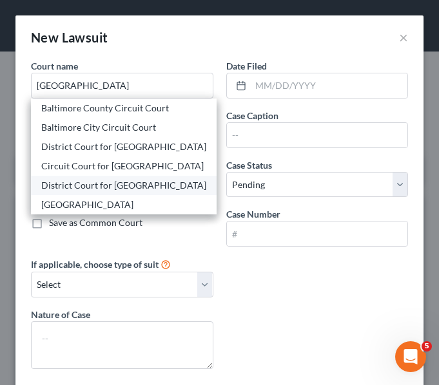
click at [99, 186] on div "District Court for Baltimore County" at bounding box center [123, 185] width 165 height 13
type input "District Court for Baltimore County"
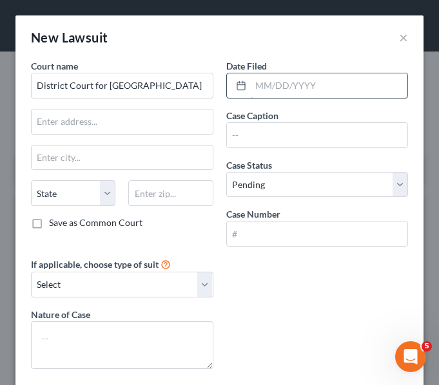
click at [270, 90] on input "text" at bounding box center [329, 85] width 157 height 24
type input "03/24/2025"
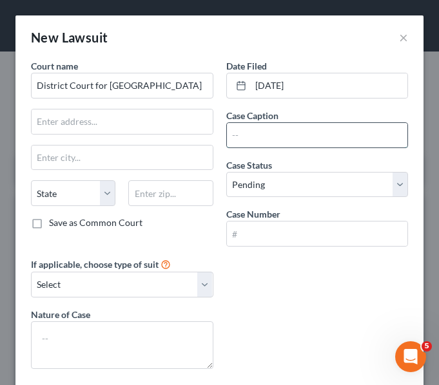
click at [289, 133] on input "text" at bounding box center [317, 135] width 181 height 24
paste input "Pebble Creek, LLLP vs. Christopher Woodard"
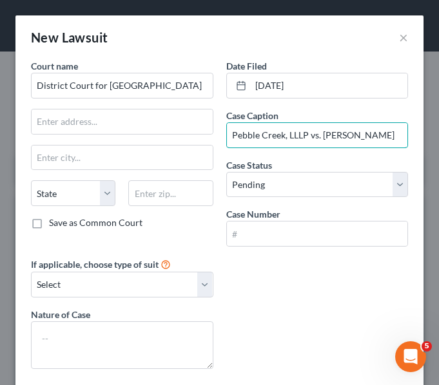
type input "Pebble Creek, LLLP vs. Christopher Woodard"
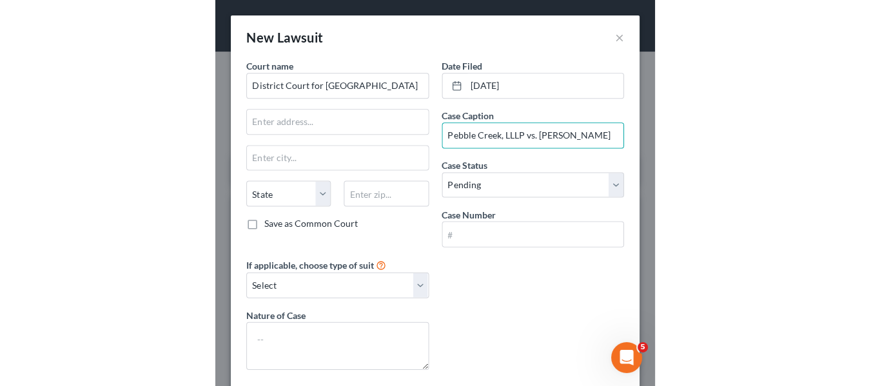
scroll to position [0, 0]
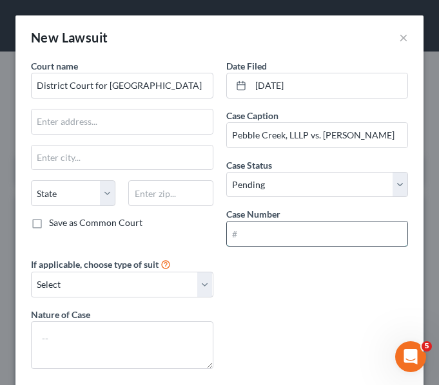
click at [247, 236] on input "text" at bounding box center [317, 234] width 181 height 24
paste input "D-01-CV-25-014807"
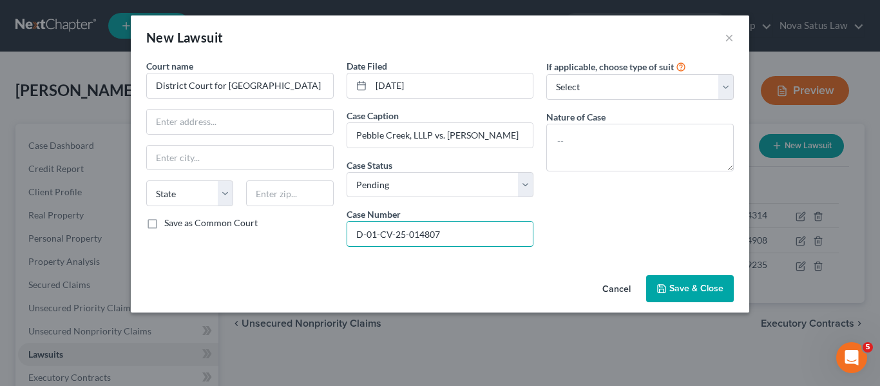
type input "D-01-CV-25-014807"
click at [672, 286] on span "Save & Close" at bounding box center [697, 288] width 54 height 11
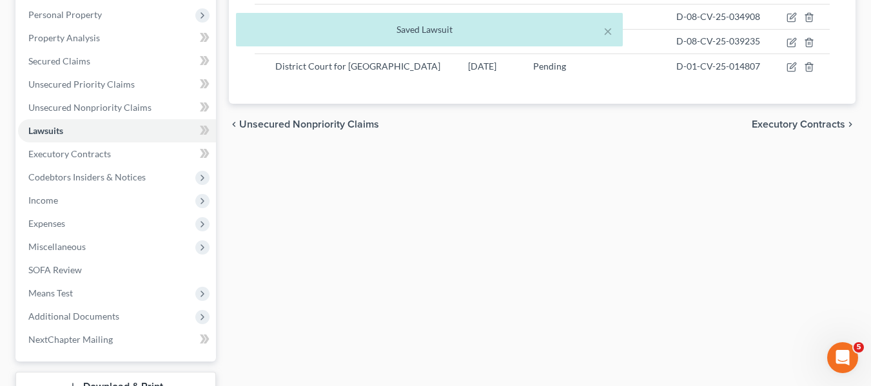
scroll to position [224, 0]
click at [72, 108] on span "Unsecured Nonpriority Claims" at bounding box center [89, 106] width 123 height 11
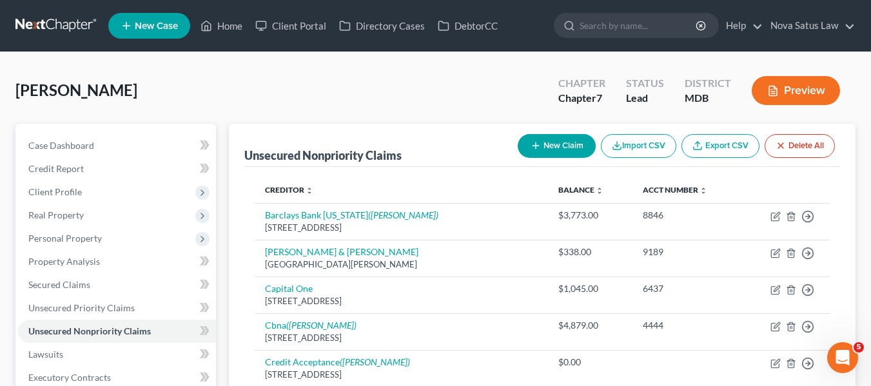
click at [543, 146] on button "New Claim" at bounding box center [556, 146] width 78 height 24
select select "2"
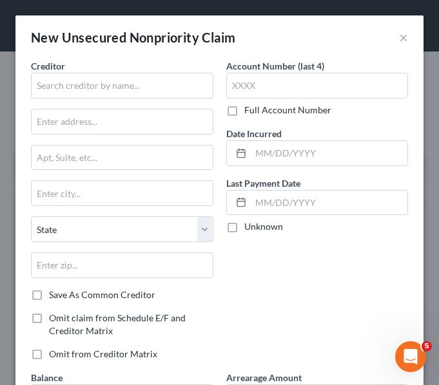
click at [158, 72] on div "Creditor *" at bounding box center [122, 78] width 182 height 39
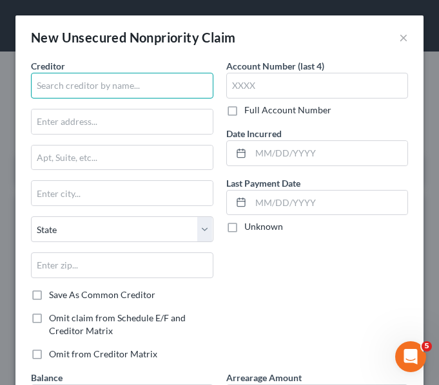
click at [129, 81] on input "text" at bounding box center [122, 86] width 182 height 26
paste input "Pebble Creek, LLLP"
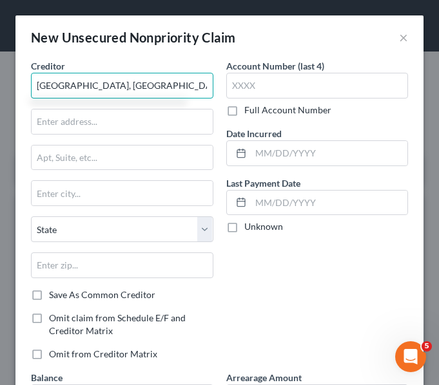
type input "Pebble Creek, LLLP"
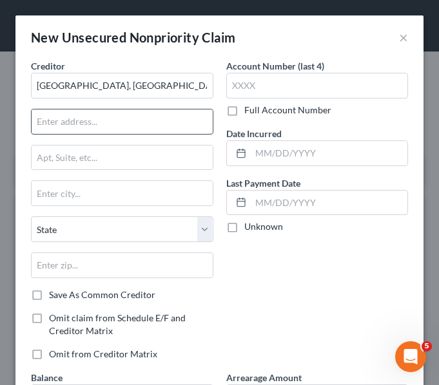
click at [135, 120] on input "text" at bounding box center [122, 122] width 181 height 24
type input "v"
paste input "1025 Cranbrook Road"
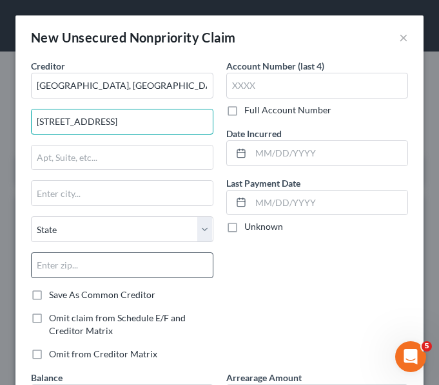
type input "1025 Cranbrook Road"
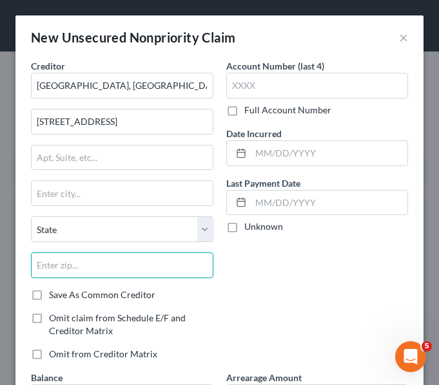
click at [155, 258] on input "text" at bounding box center [122, 266] width 182 height 26
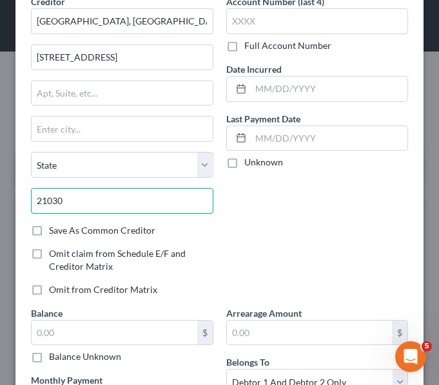
scroll to position [66, 0]
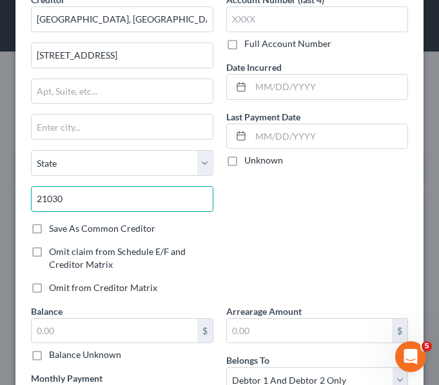
type input "21030"
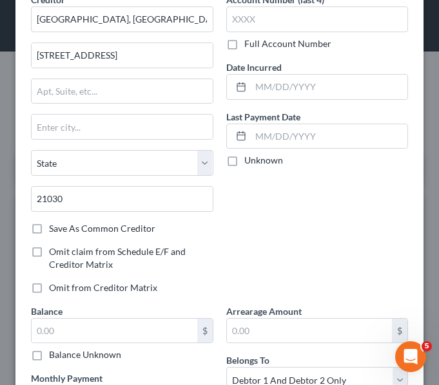
type input "[GEOGRAPHIC_DATA]"
select select "21"
click at [49, 229] on label "Save As Common Creditor" at bounding box center [102, 228] width 106 height 13
click at [54, 229] on input "Save As Common Creditor" at bounding box center [58, 226] width 8 height 8
checkbox input "true"
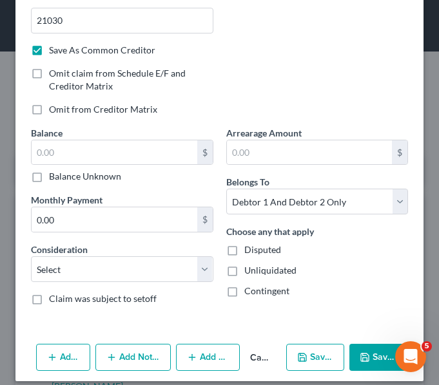
scroll to position [256, 0]
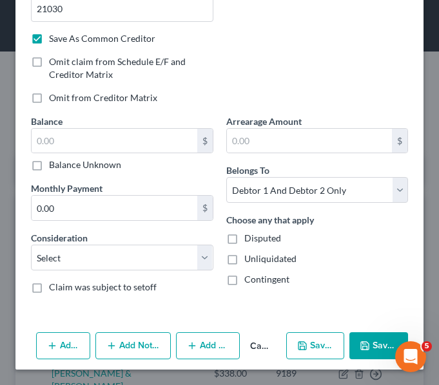
click at [124, 342] on button "Add Notice Address" at bounding box center [132, 346] width 75 height 27
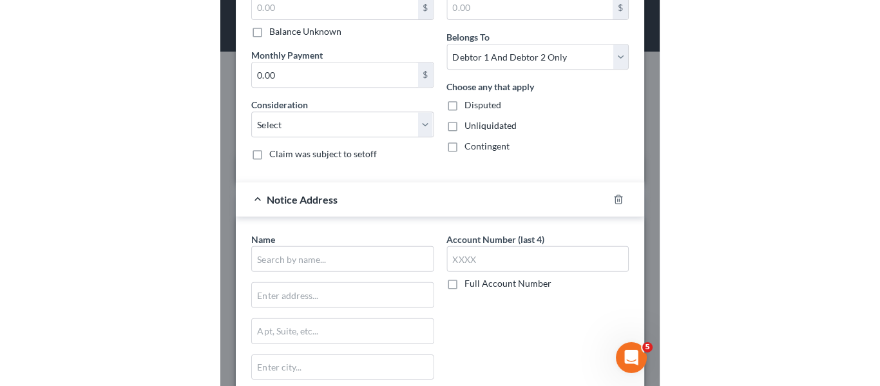
scroll to position [391, 0]
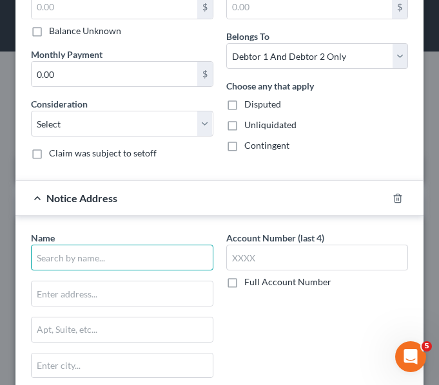
click at [50, 264] on input "text" at bounding box center [122, 258] width 182 height 26
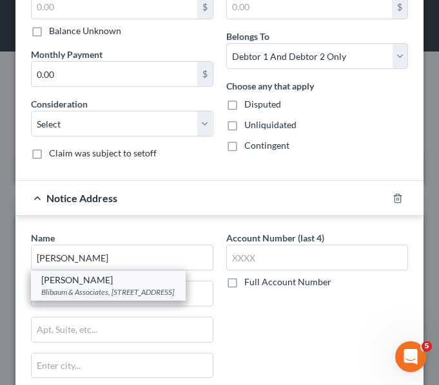
click at [66, 298] on div "Blibaum & Associates, P.A. 40 York Rd Suite 300, Towson, MD 21204" at bounding box center [108, 292] width 134 height 11
type input "Samuel Blibaum"
type input "Blibaum & Associates, P.A."
type input "40 York Rd Suite 300"
type input "Towson"
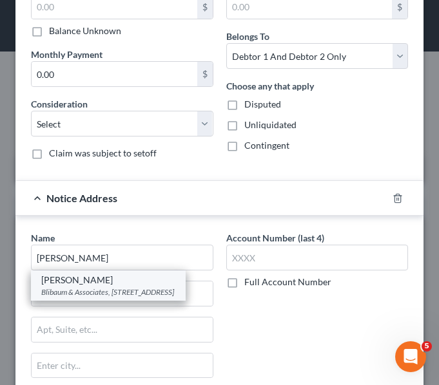
select select "21"
type input "21204"
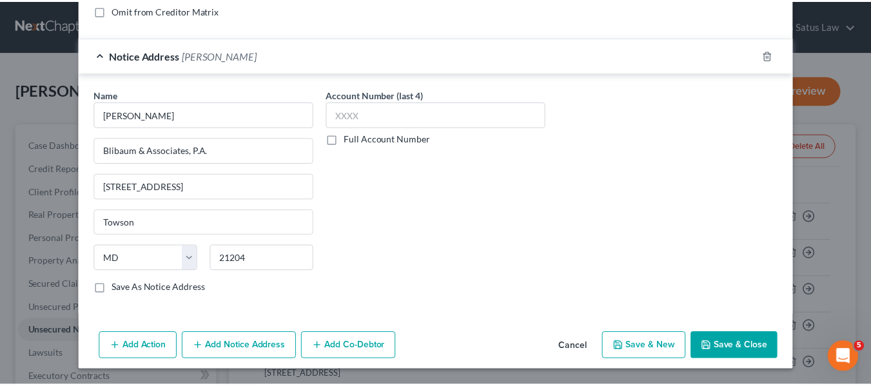
scroll to position [308, 0]
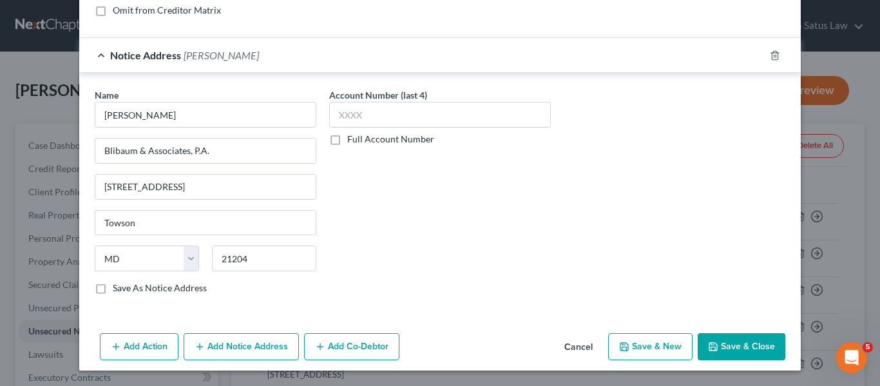
click at [726, 352] on button "Save & Close" at bounding box center [742, 346] width 88 height 27
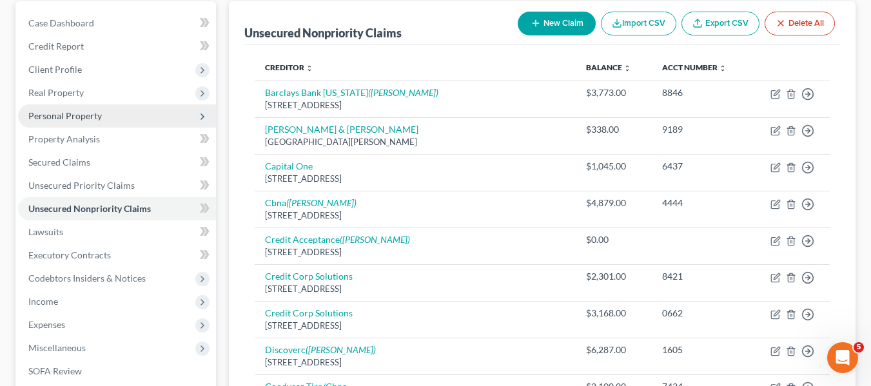
scroll to position [125, 0]
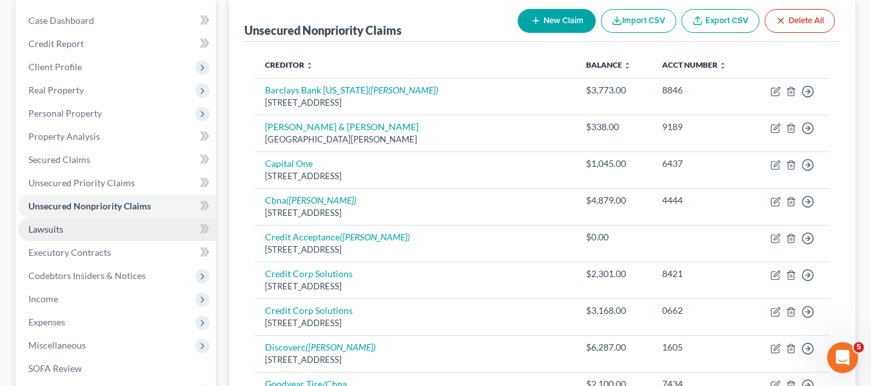
click at [52, 233] on span "Lawsuits" at bounding box center [45, 229] width 35 height 11
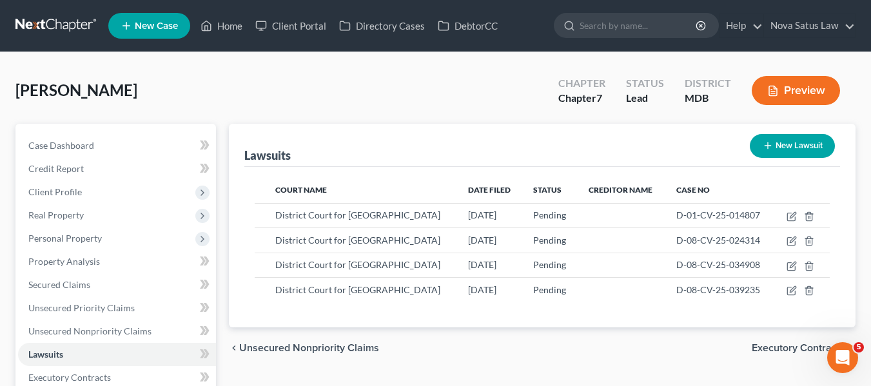
click at [766, 141] on icon "button" at bounding box center [767, 145] width 10 height 10
select select "0"
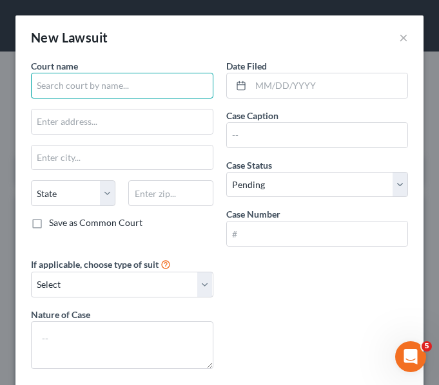
click at [111, 80] on input "text" at bounding box center [122, 86] width 182 height 26
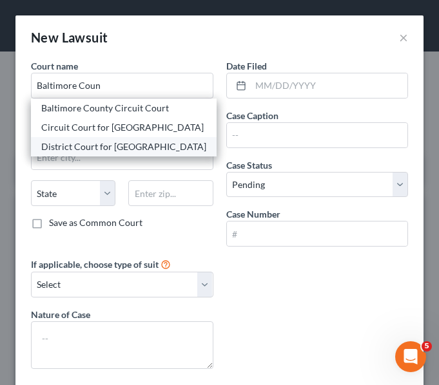
click at [115, 143] on div "District Court for Baltimore County" at bounding box center [123, 146] width 165 height 13
type input "District Court for Baltimore County"
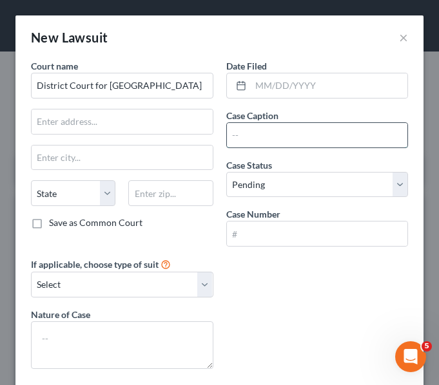
click at [314, 135] on input "text" at bounding box center [317, 135] width 181 height 24
paste input "Portfolio Recovery Associates, Llc vs. Christopher Woodard"
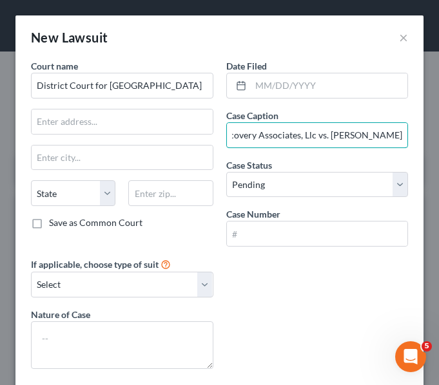
type input "Portfolio Recovery Associates, Llc vs. Christopher Woodard"
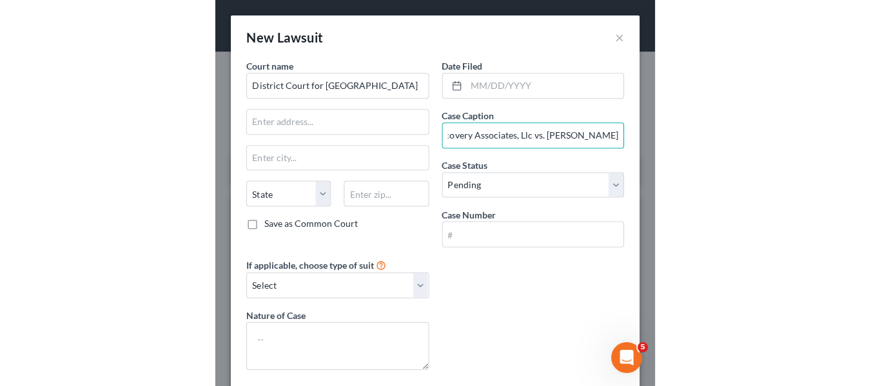
scroll to position [0, 0]
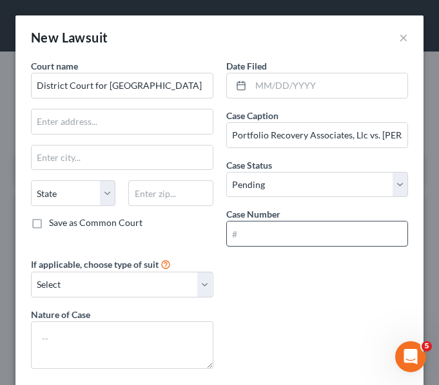
click at [316, 236] on input "text" at bounding box center [317, 234] width 181 height 24
paste input "D-08-CV-25-030617"
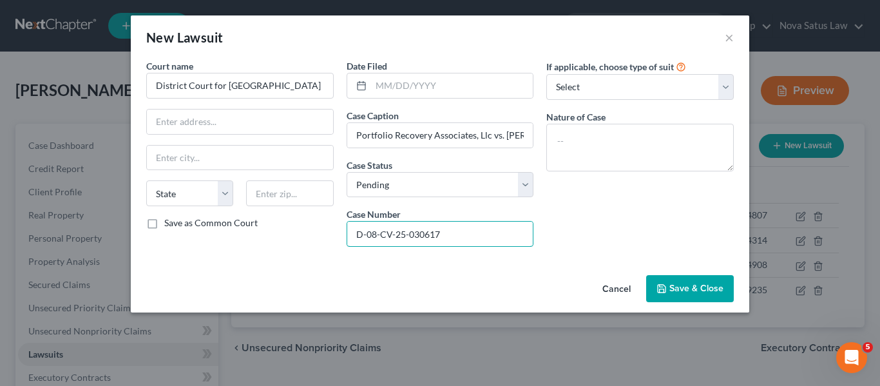
type input "D-08-CV-25-030617"
click at [665, 294] on button "Save & Close" at bounding box center [690, 288] width 88 height 27
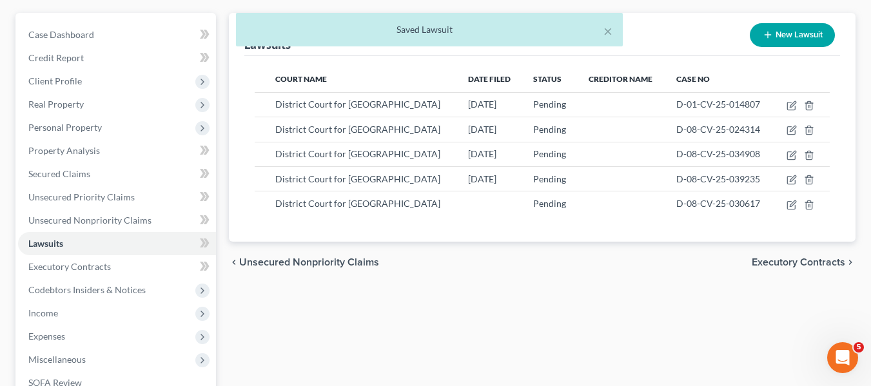
scroll to position [120, 0]
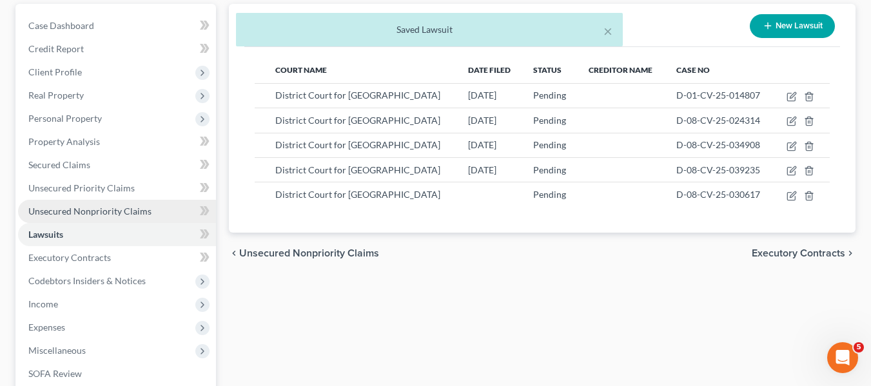
click at [108, 213] on span "Unsecured Nonpriority Claims" at bounding box center [89, 211] width 123 height 11
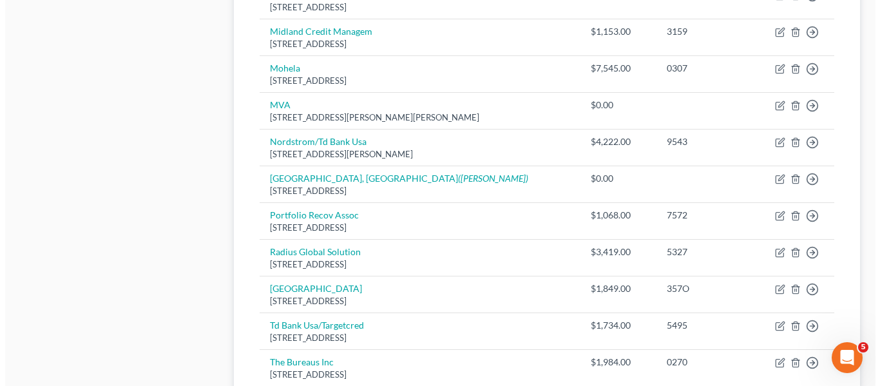
scroll to position [772, 0]
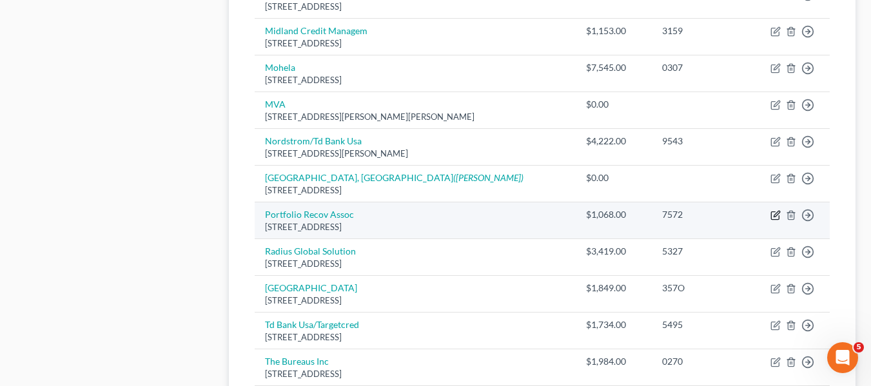
click at [775, 214] on icon "button" at bounding box center [775, 215] width 10 height 10
select select "48"
select select "0"
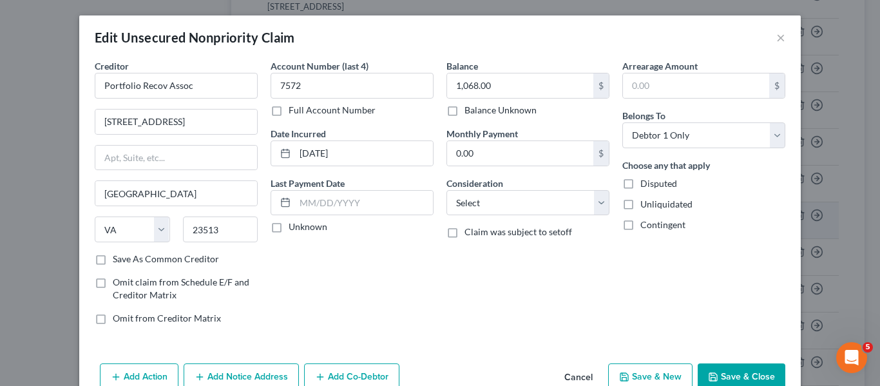
scroll to position [67, 0]
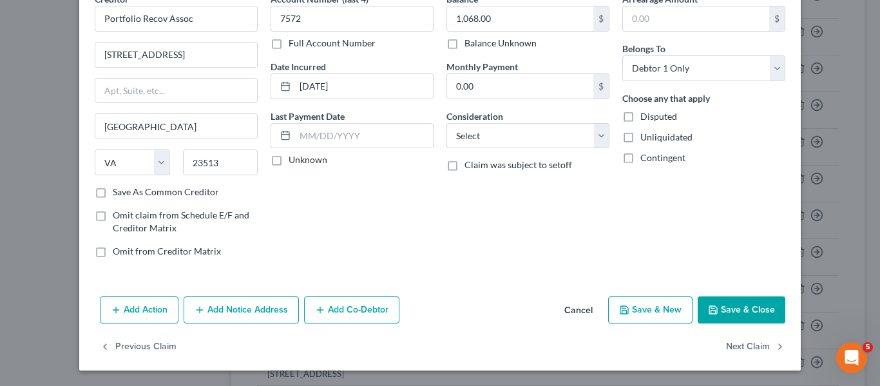
click at [255, 304] on button "Add Notice Address" at bounding box center [241, 309] width 115 height 27
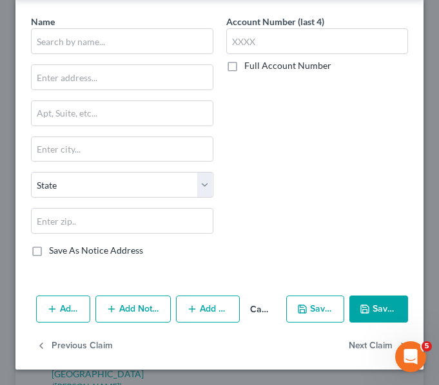
scroll to position [539, 0]
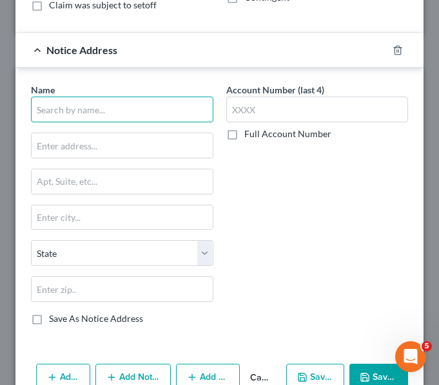
click at [77, 104] on input "text" at bounding box center [122, 110] width 182 height 26
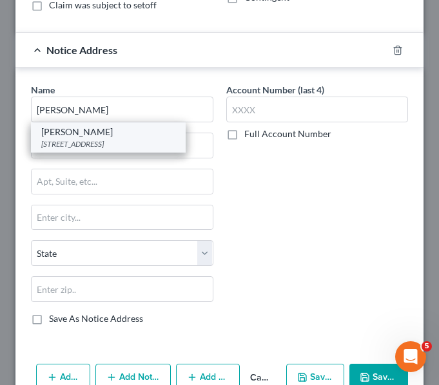
click at [95, 135] on div "Christine Marie Schramek" at bounding box center [108, 132] width 134 height 13
type input "Christine Marie Schramek"
type input "120 Corporate Blvd"
type input "Norfolk"
select select "48"
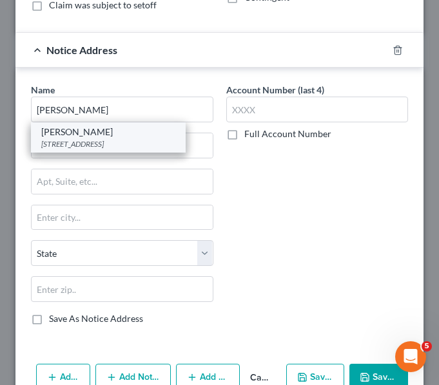
type input "23502"
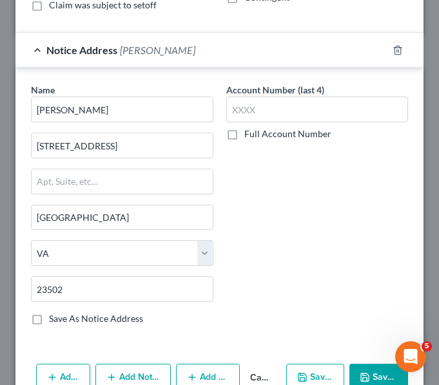
click at [362, 377] on icon "button" at bounding box center [365, 377] width 10 height 10
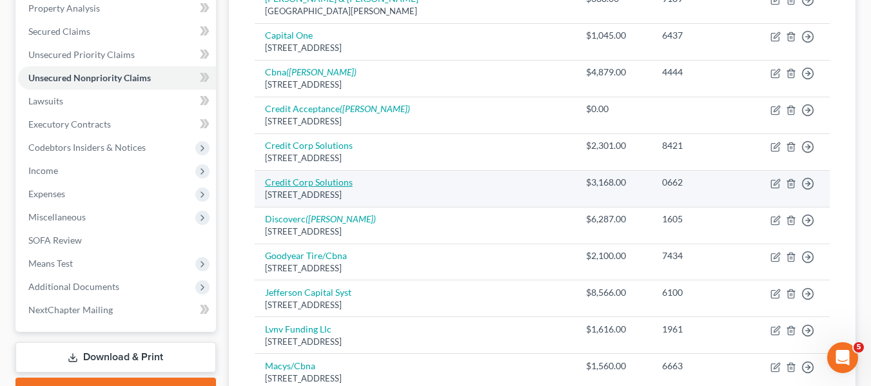
scroll to position [249, 0]
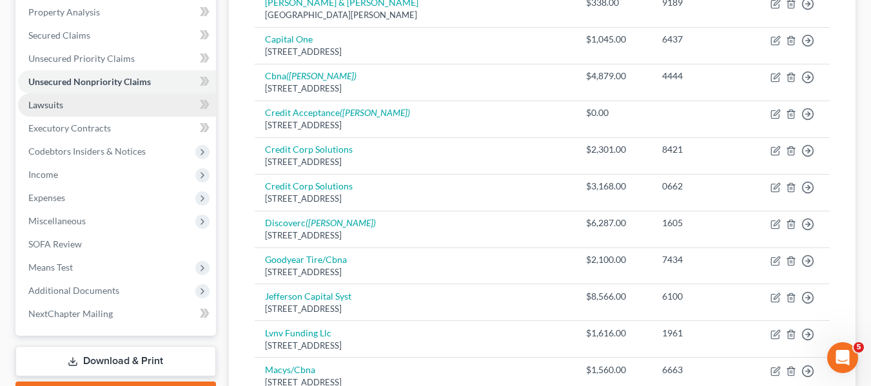
click at [78, 104] on link "Lawsuits" at bounding box center [117, 104] width 198 height 23
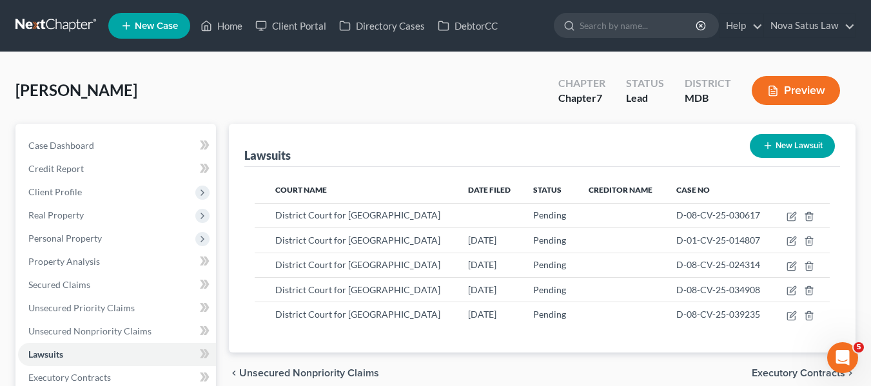
click at [762, 151] on button "New Lawsuit" at bounding box center [791, 146] width 85 height 24
select select "0"
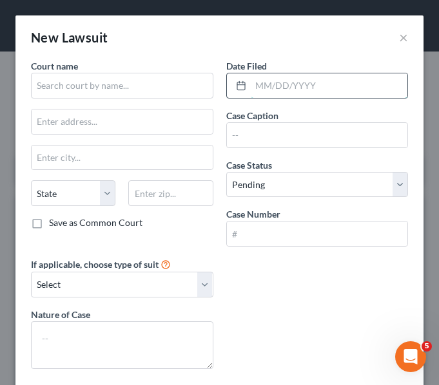
click at [268, 91] on input "text" at bounding box center [329, 85] width 157 height 24
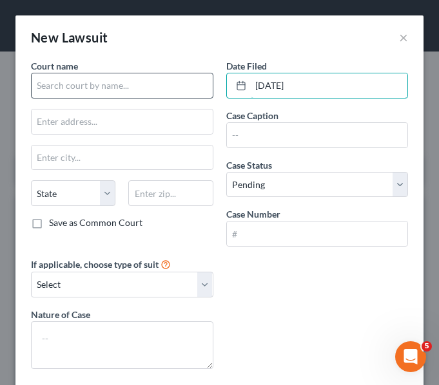
type input "01/07/2025"
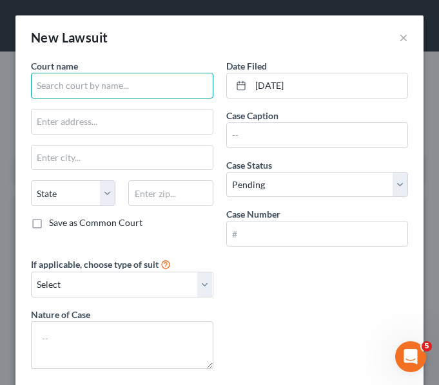
click at [136, 83] on input "text" at bounding box center [122, 86] width 182 height 26
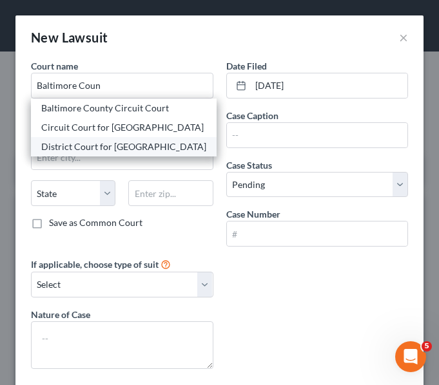
click at [139, 148] on div "District Court for Baltimore County" at bounding box center [123, 146] width 165 height 13
type input "District Court for Baltimore County"
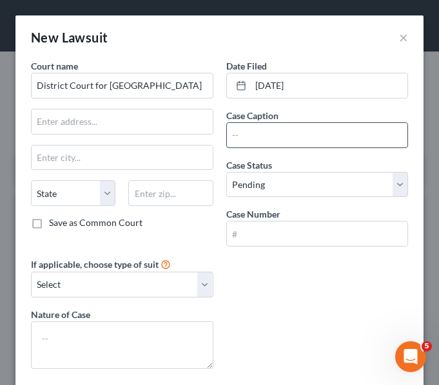
click at [307, 136] on input "text" at bounding box center [317, 135] width 181 height 24
paste input "TD Bank USA, N.A. vs. BONITA WOODARD"
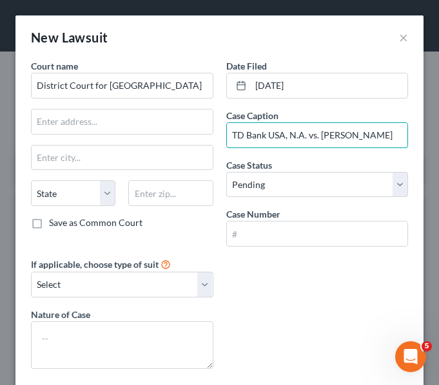
type input "TD Bank USA, N.A. vs. BONITA WOODARD"
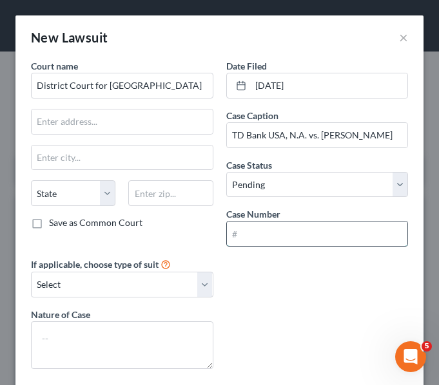
click at [280, 237] on input "text" at bounding box center [317, 234] width 181 height 24
paste input "D-08-CV-25-007333"
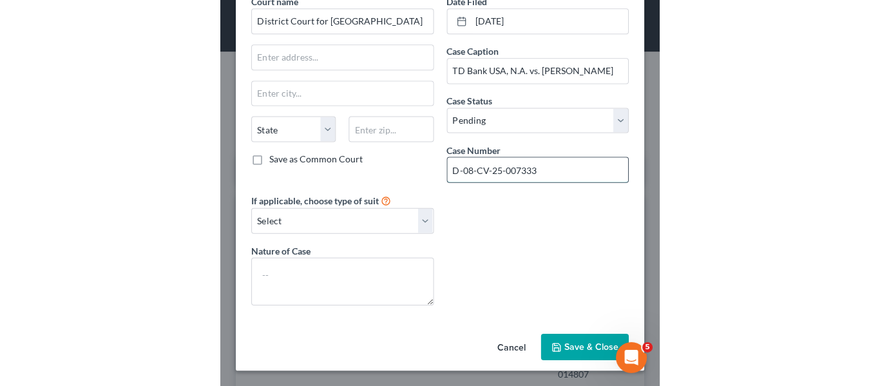
scroll to position [64, 0]
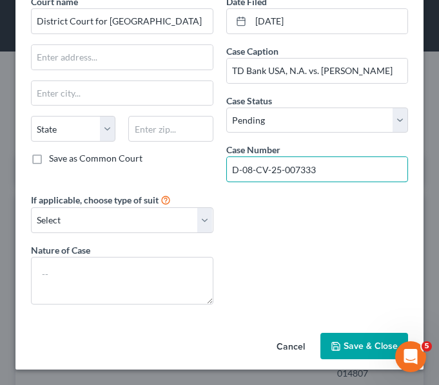
type input "D-08-CV-25-007333"
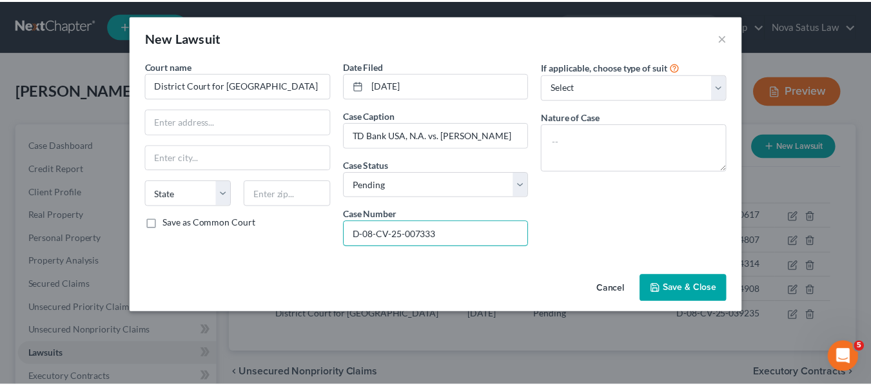
scroll to position [0, 0]
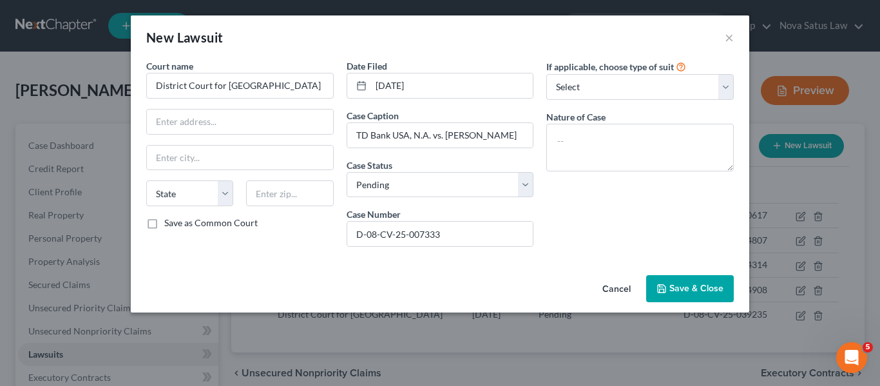
click at [673, 284] on span "Save & Close" at bounding box center [697, 288] width 54 height 11
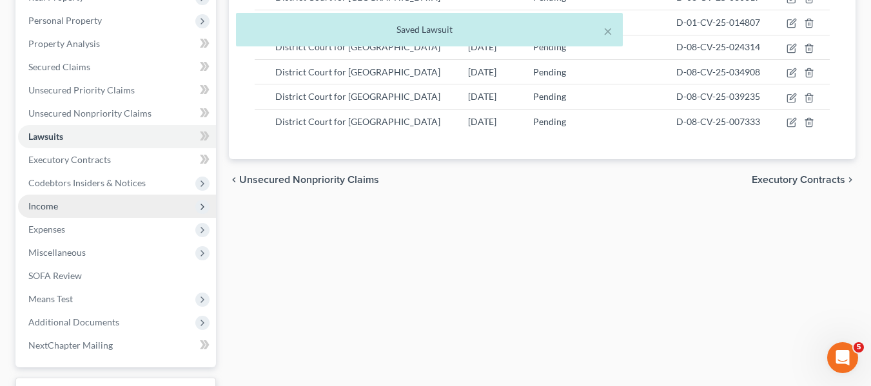
scroll to position [220, 0]
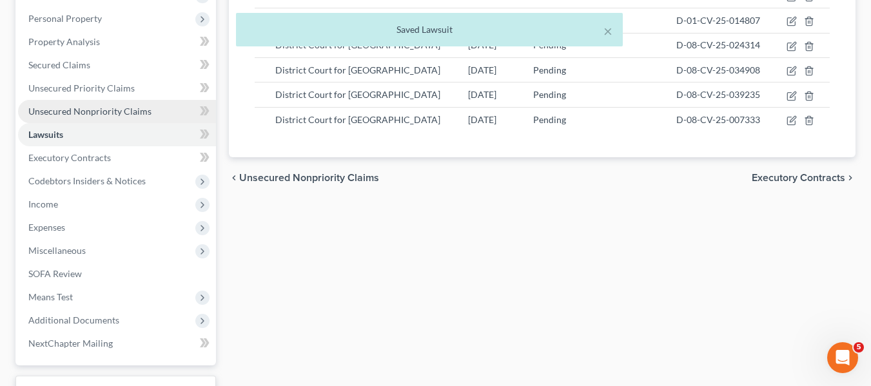
click at [63, 119] on link "Unsecured Nonpriority Claims" at bounding box center [117, 111] width 198 height 23
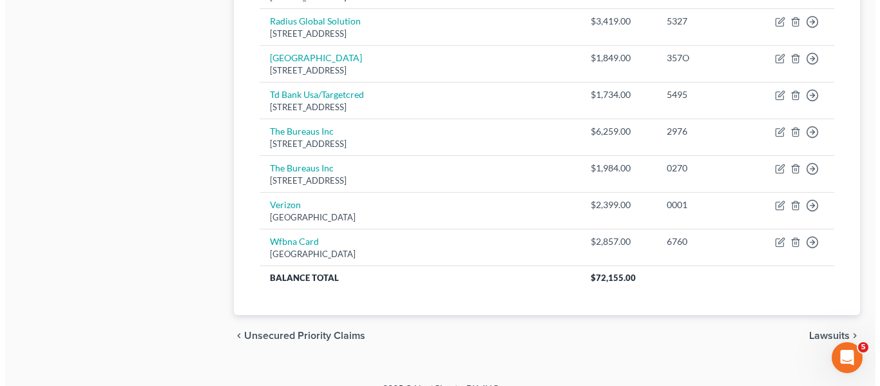
scroll to position [1003, 0]
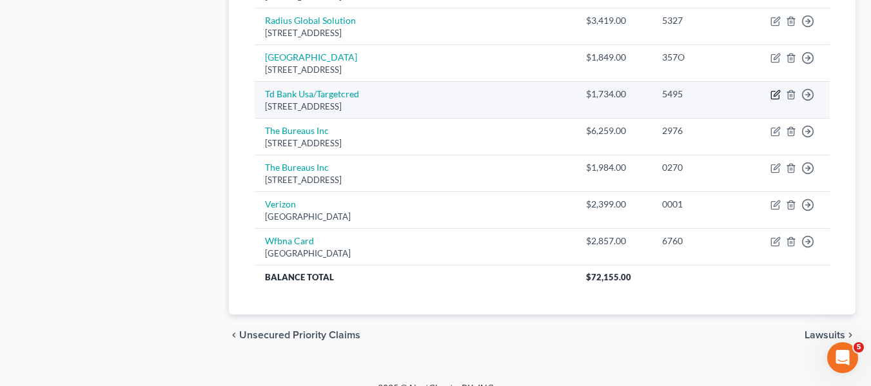
click at [772, 91] on icon "button" at bounding box center [775, 95] width 10 height 10
select select "24"
select select "2"
select select "1"
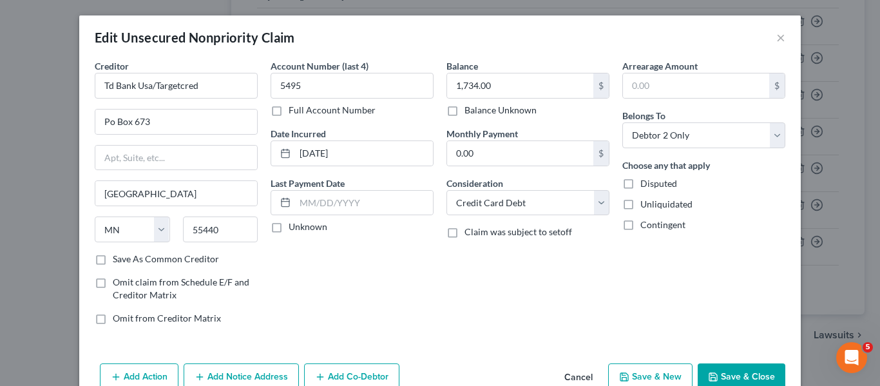
scroll to position [67, 0]
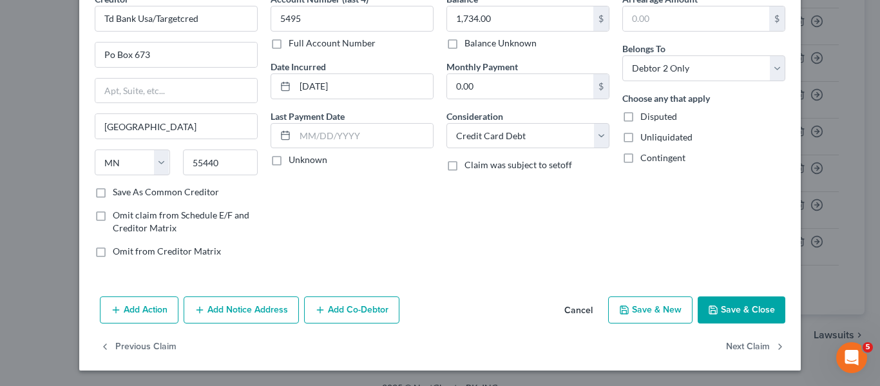
click at [213, 312] on button "Add Notice Address" at bounding box center [241, 309] width 115 height 27
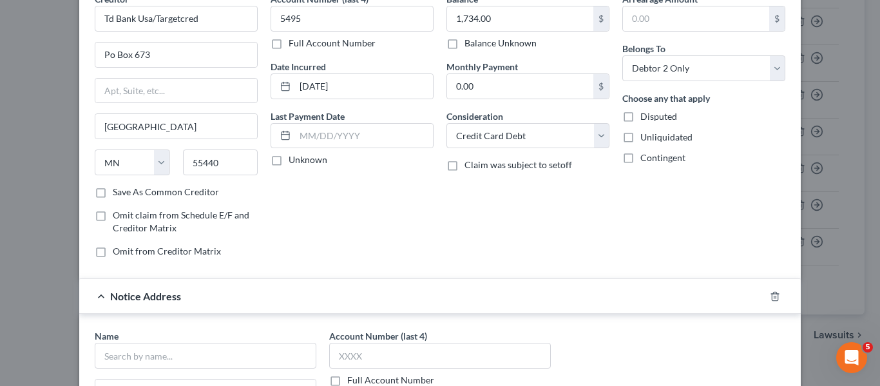
scroll to position [171, 0]
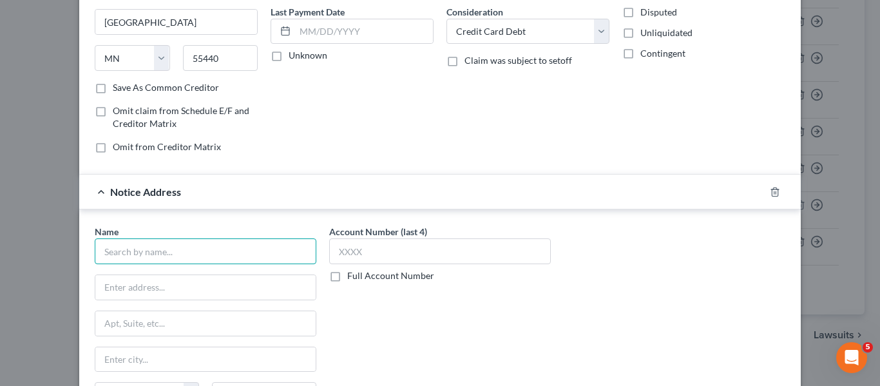
click at [147, 256] on input "text" at bounding box center [206, 251] width 222 height 26
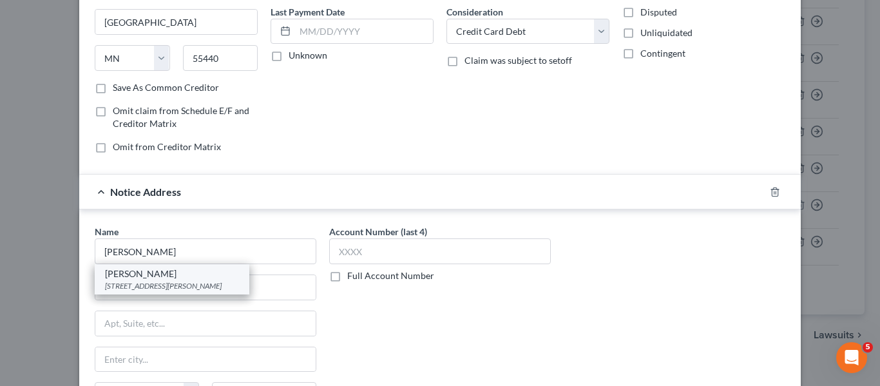
click at [158, 271] on div "Laura H. Lyons" at bounding box center [172, 273] width 134 height 13
type input "Laura H. Lyons"
type input "136 GAITHER DR #100"
type input "[GEOGRAPHIC_DATA]"
select select "33"
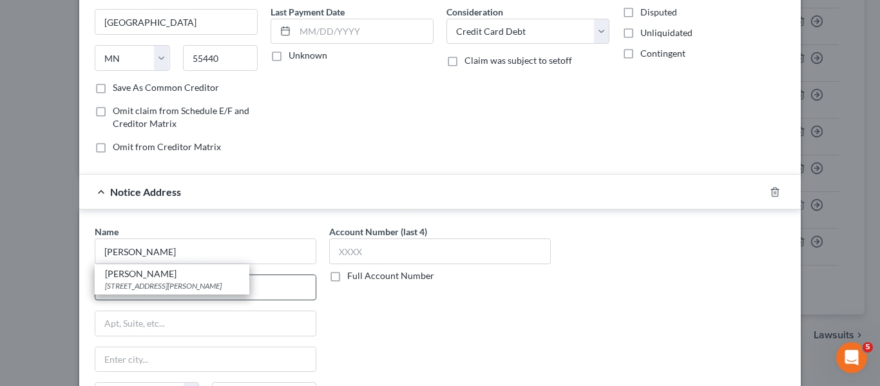
type input "08054"
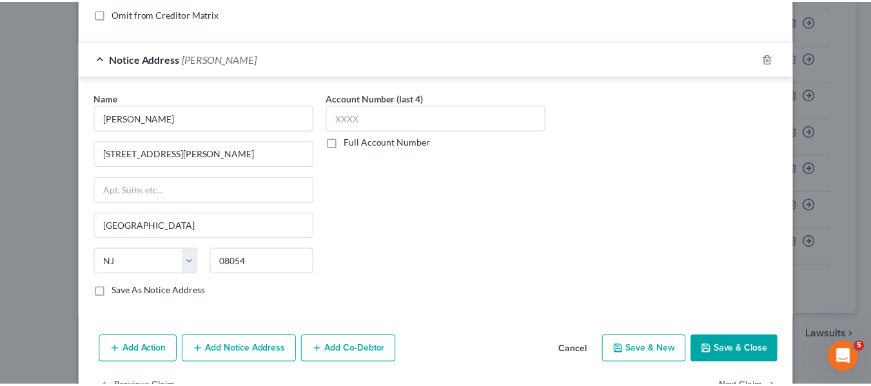
scroll to position [345, 0]
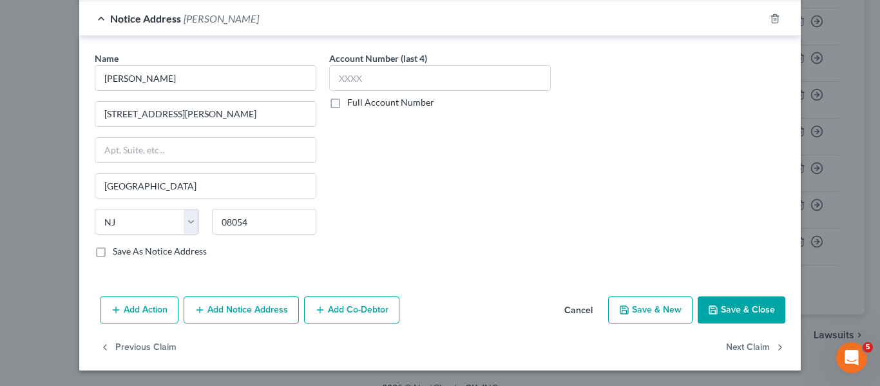
click at [718, 303] on button "Save & Close" at bounding box center [742, 309] width 88 height 27
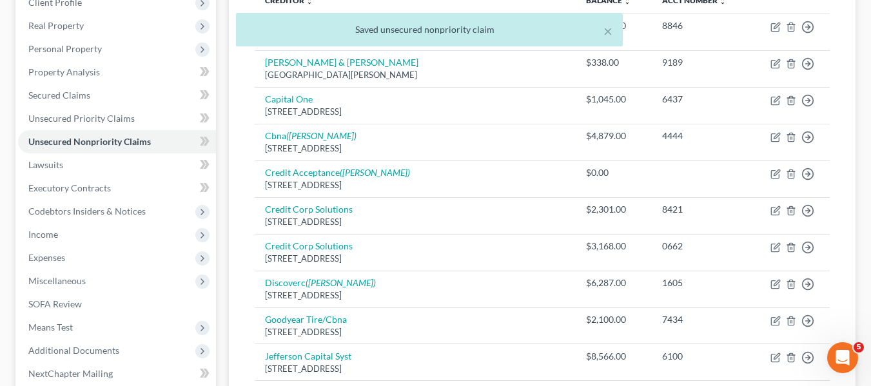
scroll to position [0, 0]
